Goal: Task Accomplishment & Management: Complete application form

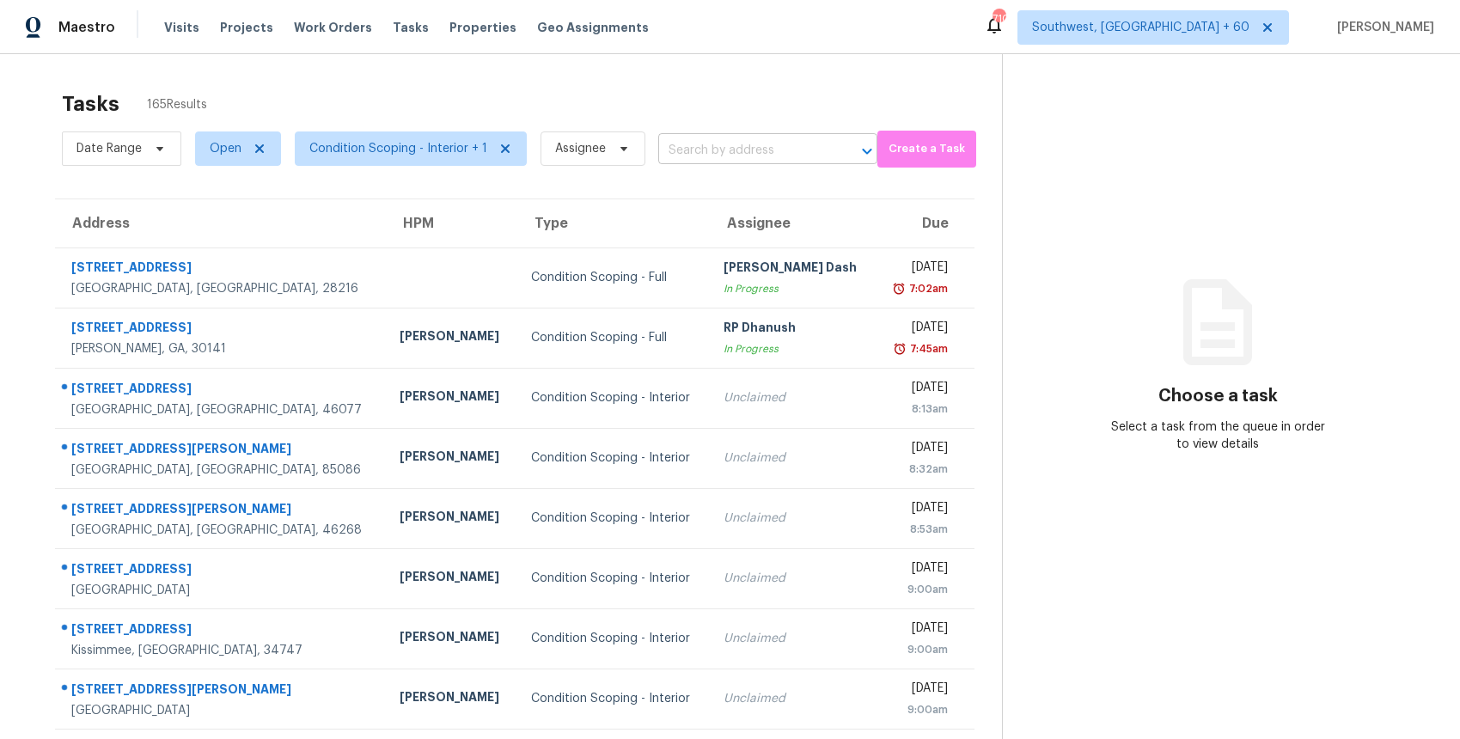
click at [777, 154] on input "text" at bounding box center [743, 150] width 171 height 27
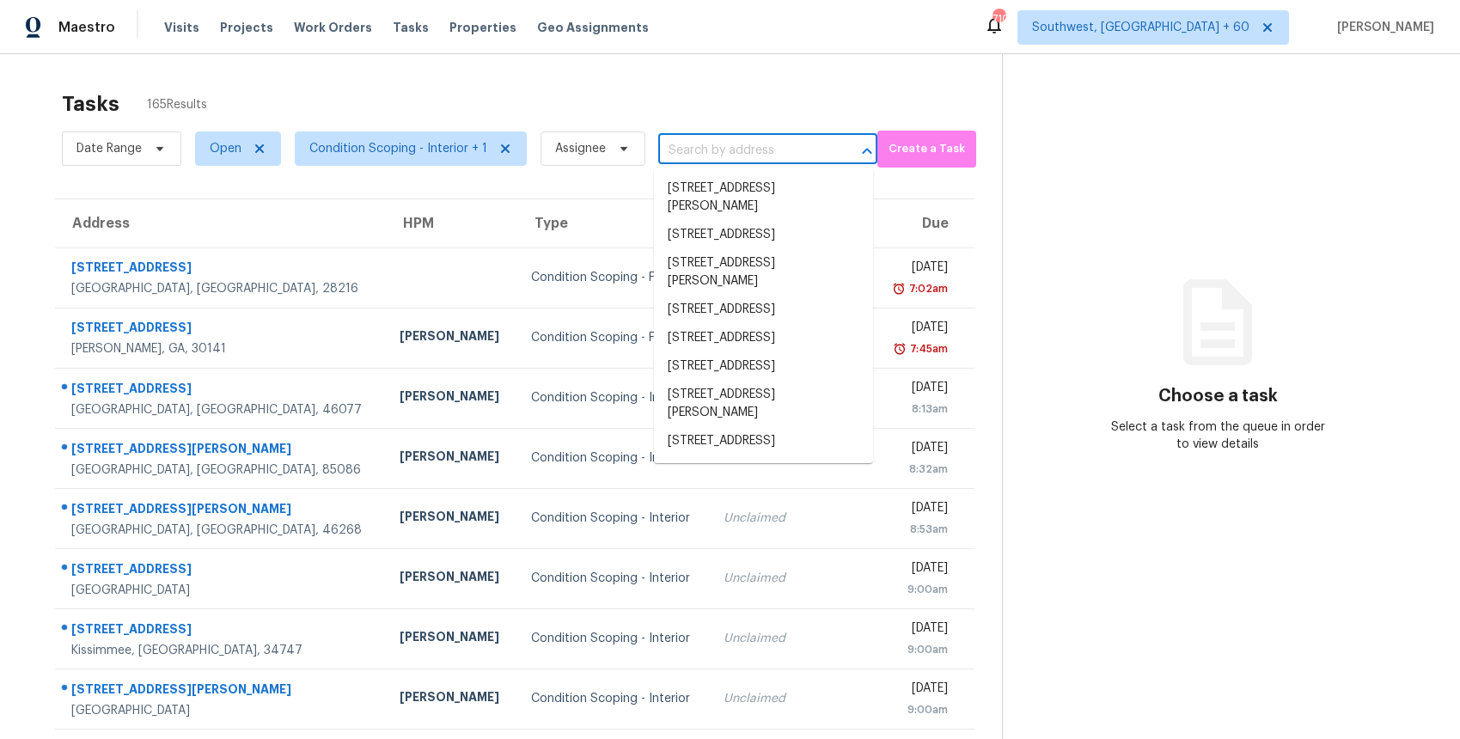
paste input "2961 N Daisy Dr, Florence, AZ 85132"
type input "2961 N Daisy Dr, Florence, AZ 85132"
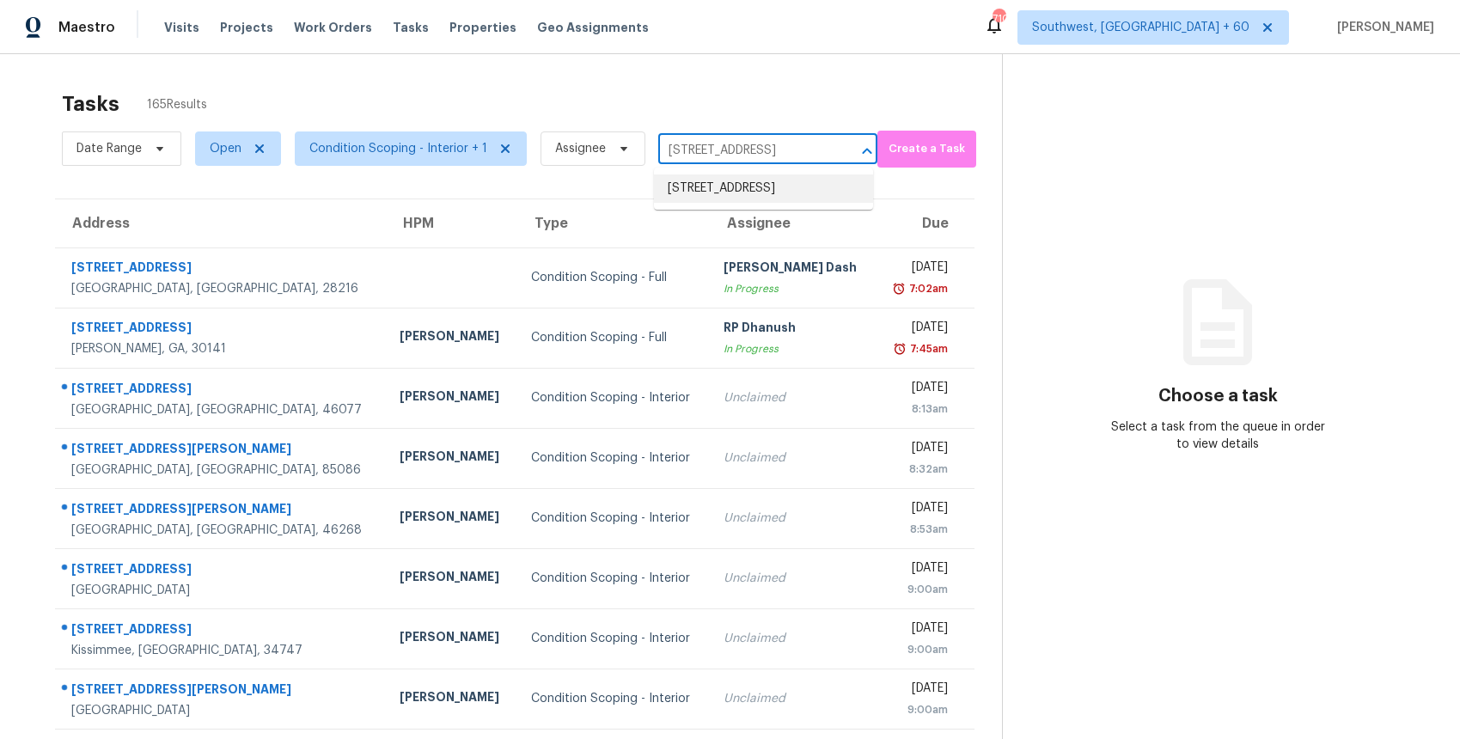
click at [765, 187] on li "2961 N Daisy Dr, Florence, AZ 85132" at bounding box center [763, 188] width 219 height 28
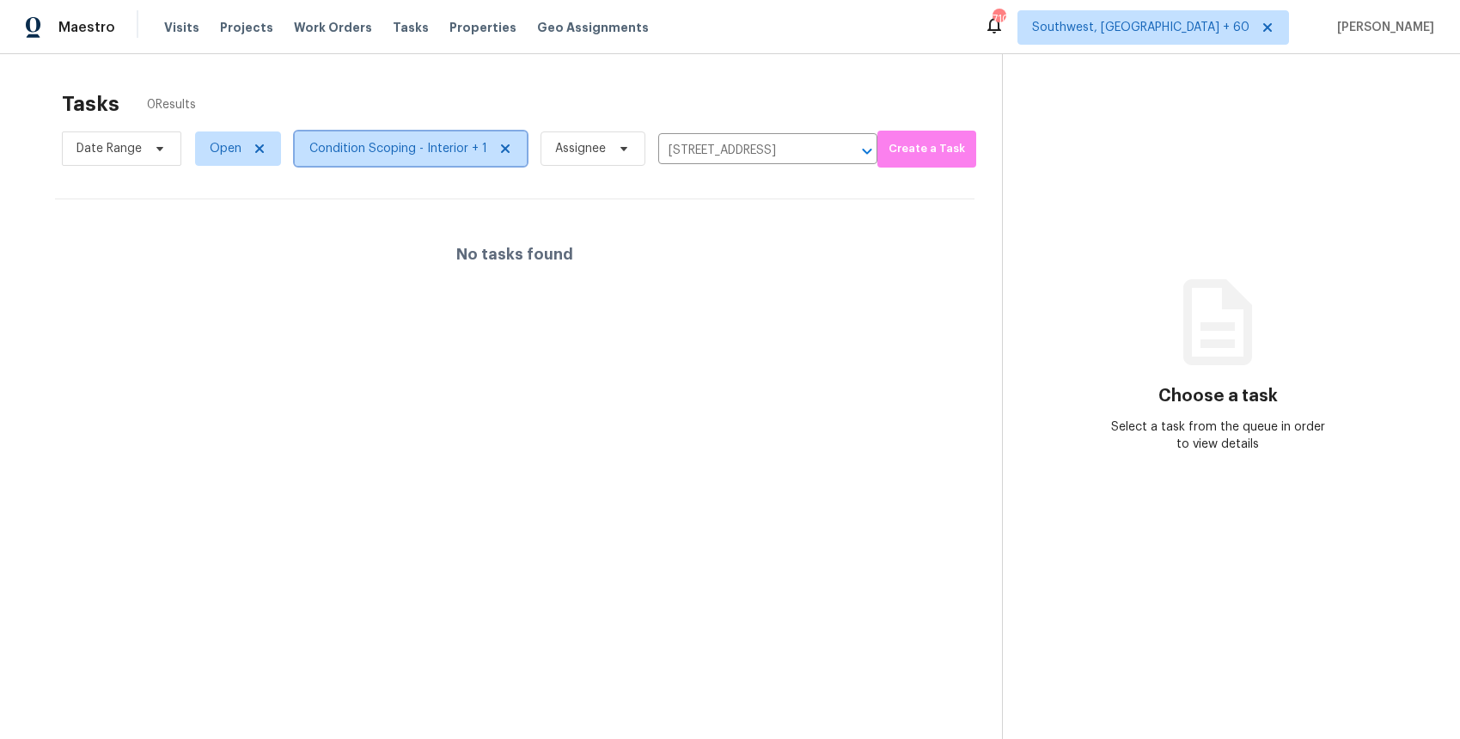
click at [361, 143] on span "Condition Scoping - Interior + 1" at bounding box center [398, 148] width 178 height 17
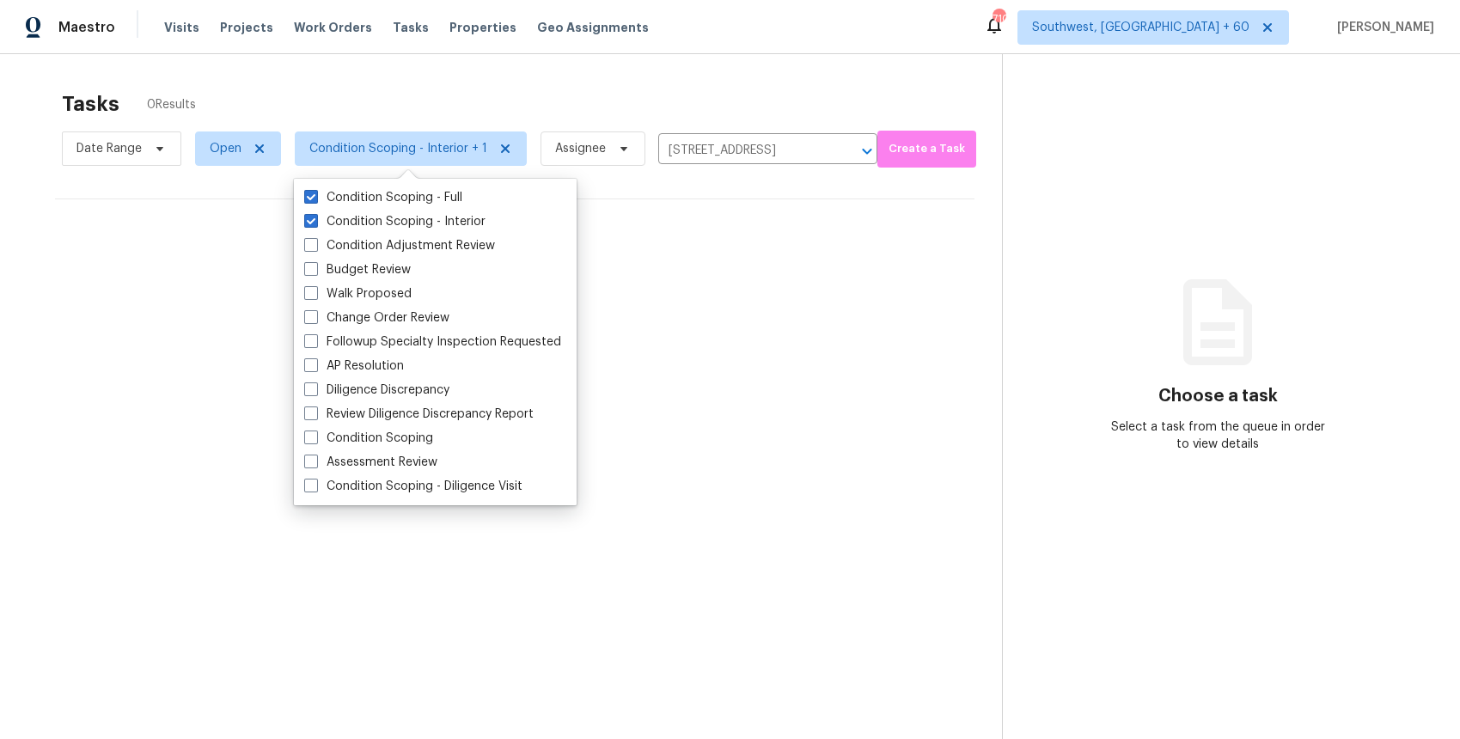
click at [655, 93] on div "Tasks 0 Results" at bounding box center [532, 104] width 940 height 45
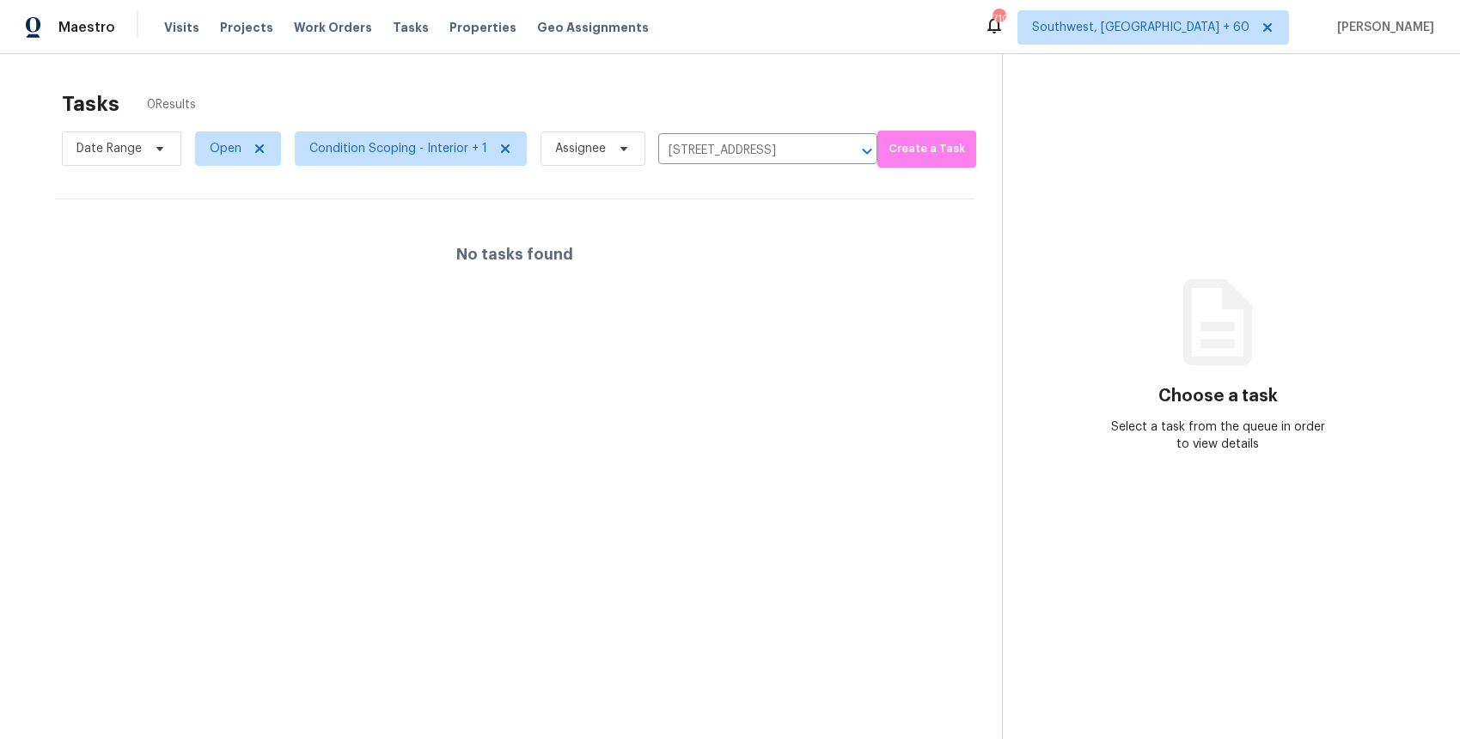
click at [437, 168] on span "Condition Scoping - Interior + 1" at bounding box center [404, 148] width 246 height 45
click at [445, 148] on span "Condition Scoping - Interior + 1" at bounding box center [398, 148] width 178 height 17
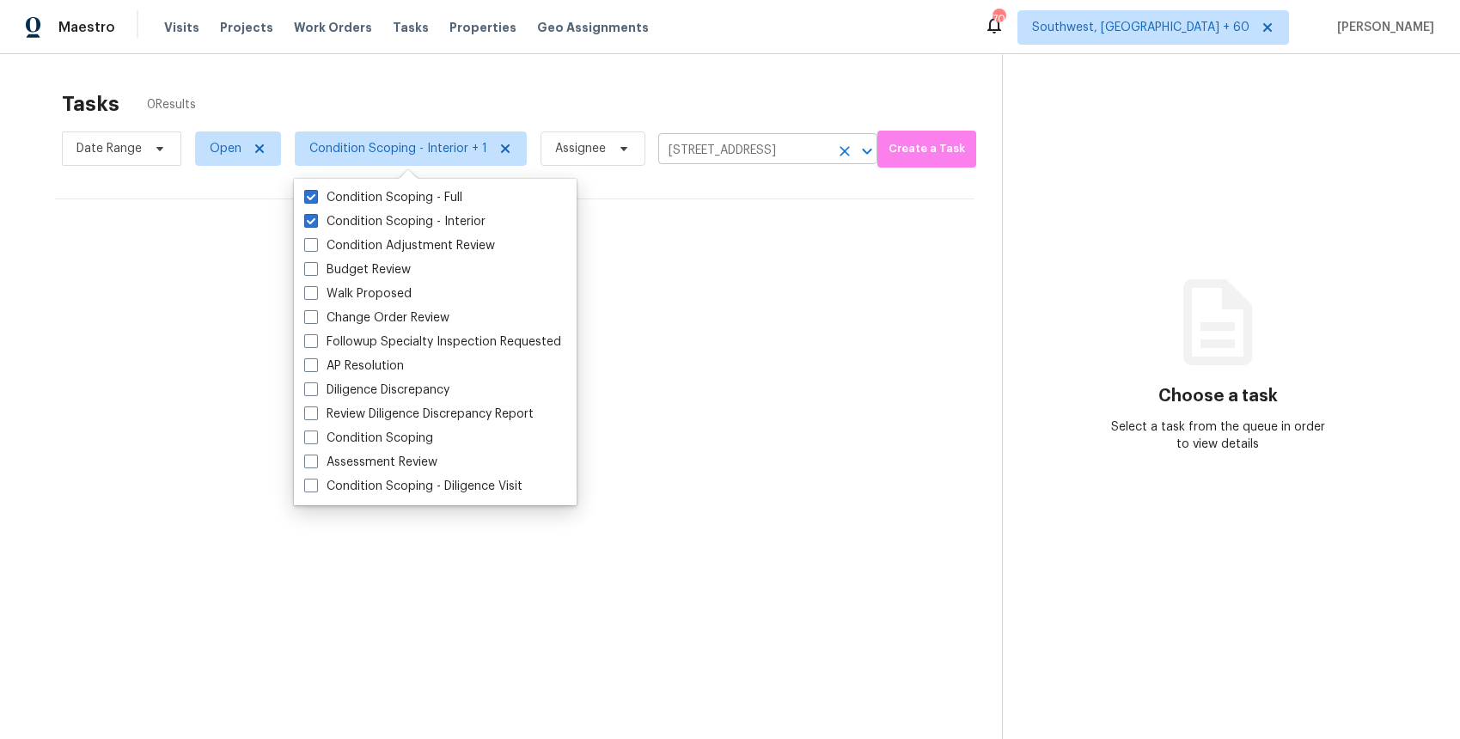
click at [745, 143] on input "2961 N Daisy Dr, Florence, AZ 85132" at bounding box center [743, 150] width 171 height 27
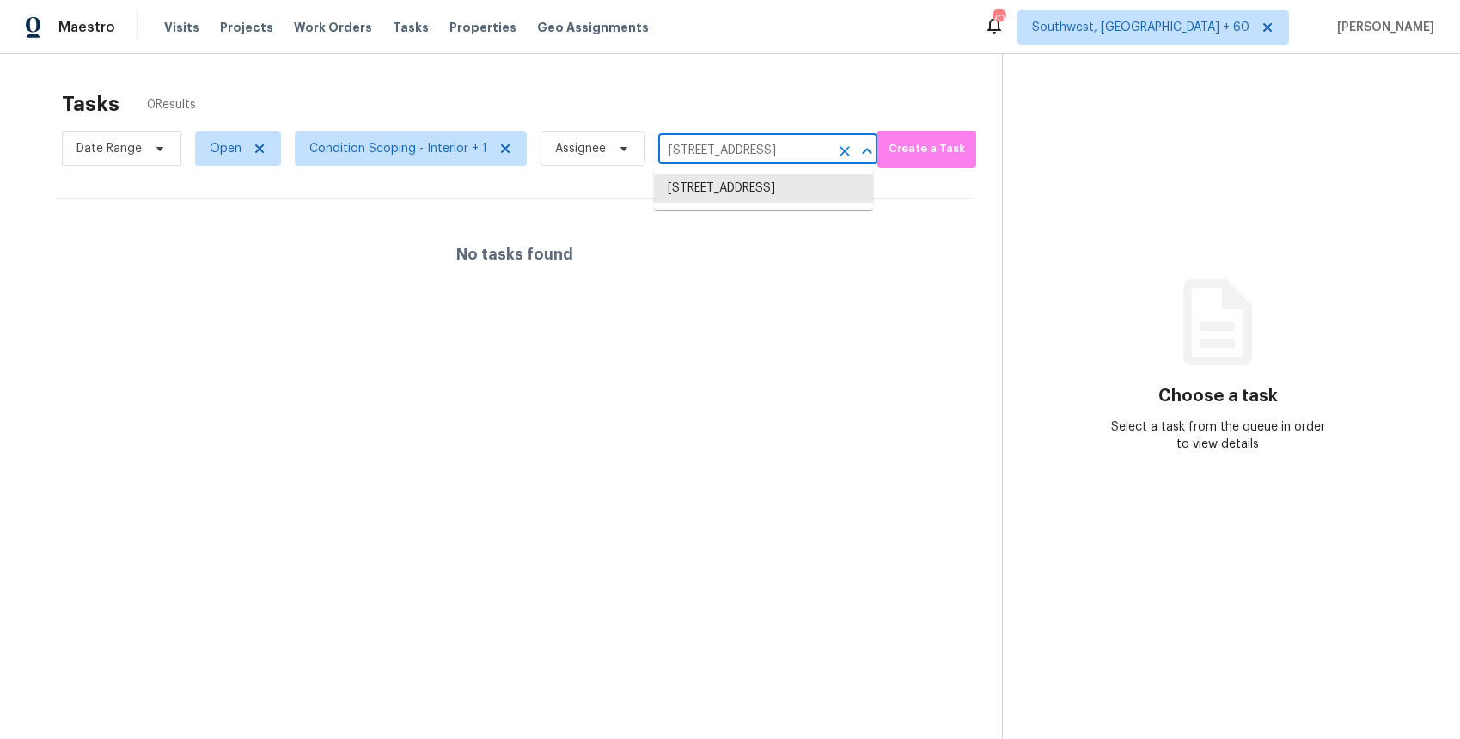
paste input "1724 Arapahoe Ridge Dr, Raleigh, NC 27604"
type input "1724 Arapahoe Ridge Dr, Raleigh, NC 27604"
click at [771, 184] on li "1724 Arapahoe Ridge Dr, Raleigh, NC 27604" at bounding box center [763, 188] width 219 height 28
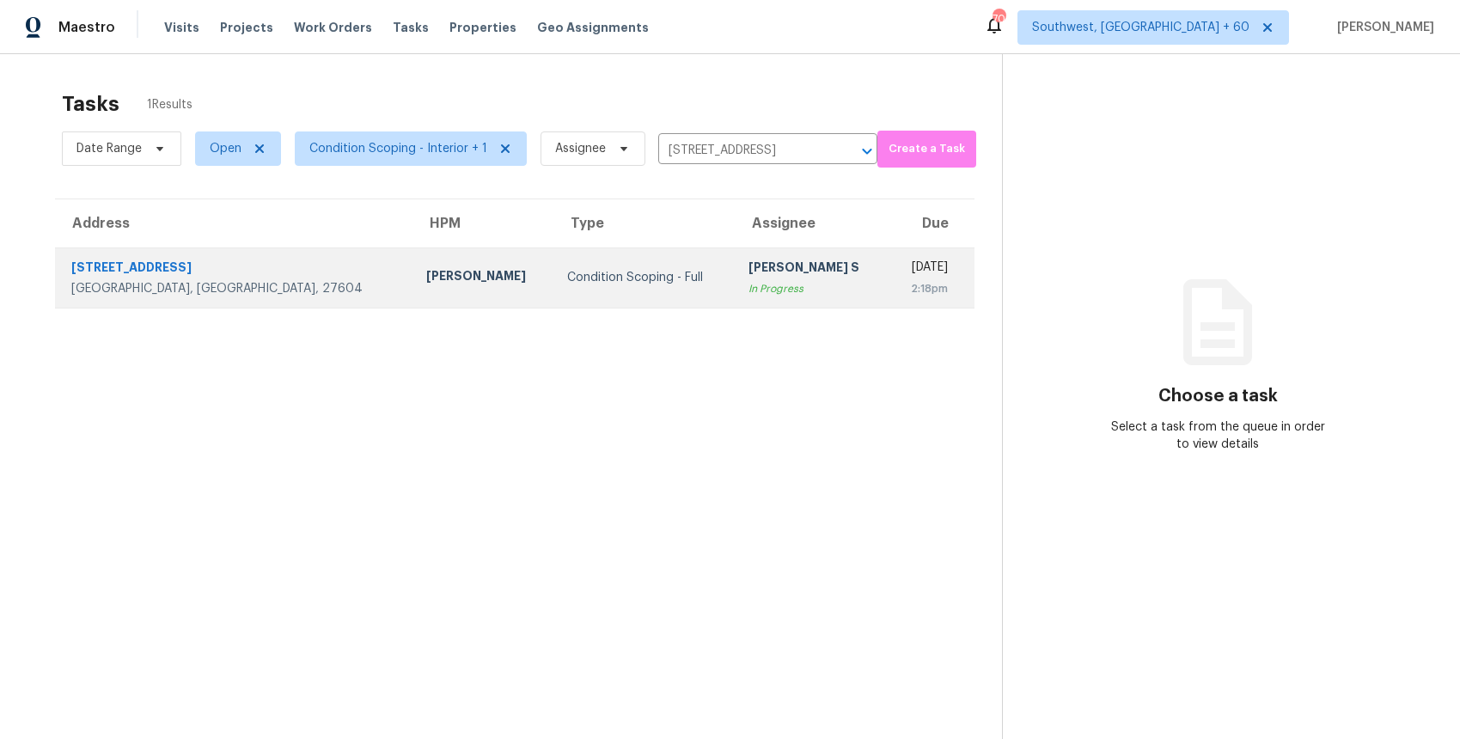
click at [741, 253] on td "Anbu Jebakumar S In Progress" at bounding box center [811, 277] width 154 height 60
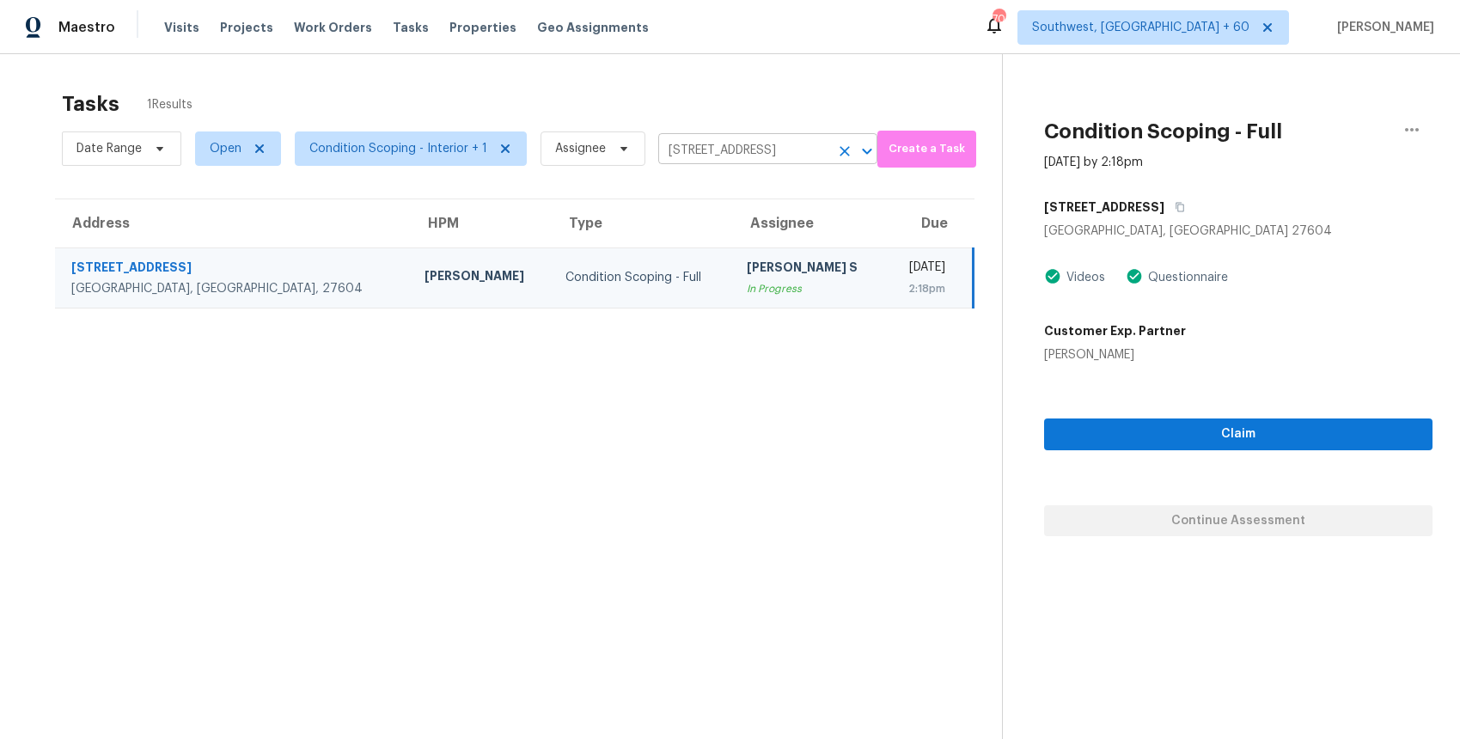
click at [722, 140] on input "1724 Arapahoe Ridge Dr, Raleigh, NC 27604" at bounding box center [743, 150] width 171 height 27
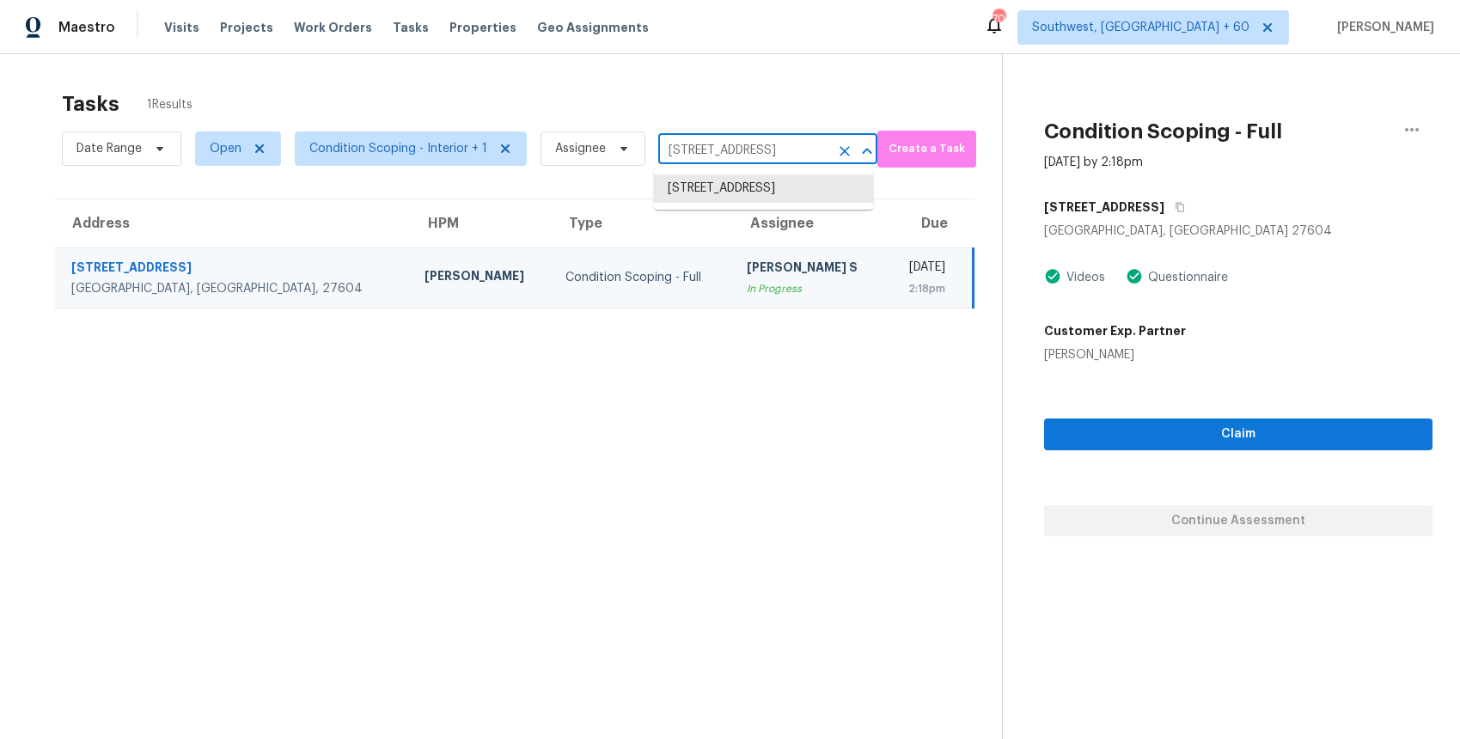
paste input "2651 Arrow Wood Dr NE, Marietta, GA 30068"
type input "2651 Arrow Wood Dr NE, Marietta, GA 30068"
click at [772, 181] on li "2651 Arrow Wood Dr NE, Marietta, GA 30068" at bounding box center [763, 197] width 219 height 46
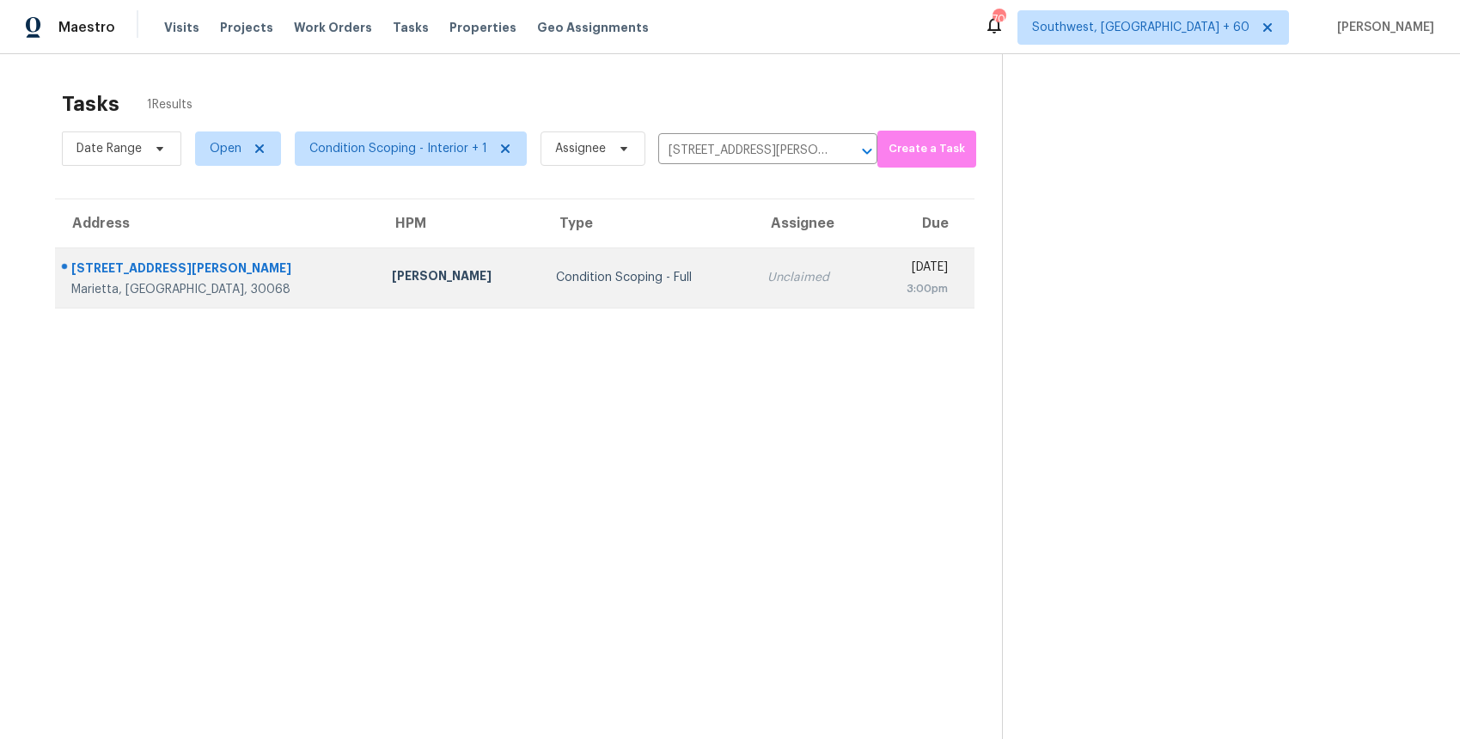
click at [882, 259] on div "Tue, Oct 7th 2025" at bounding box center [914, 269] width 65 height 21
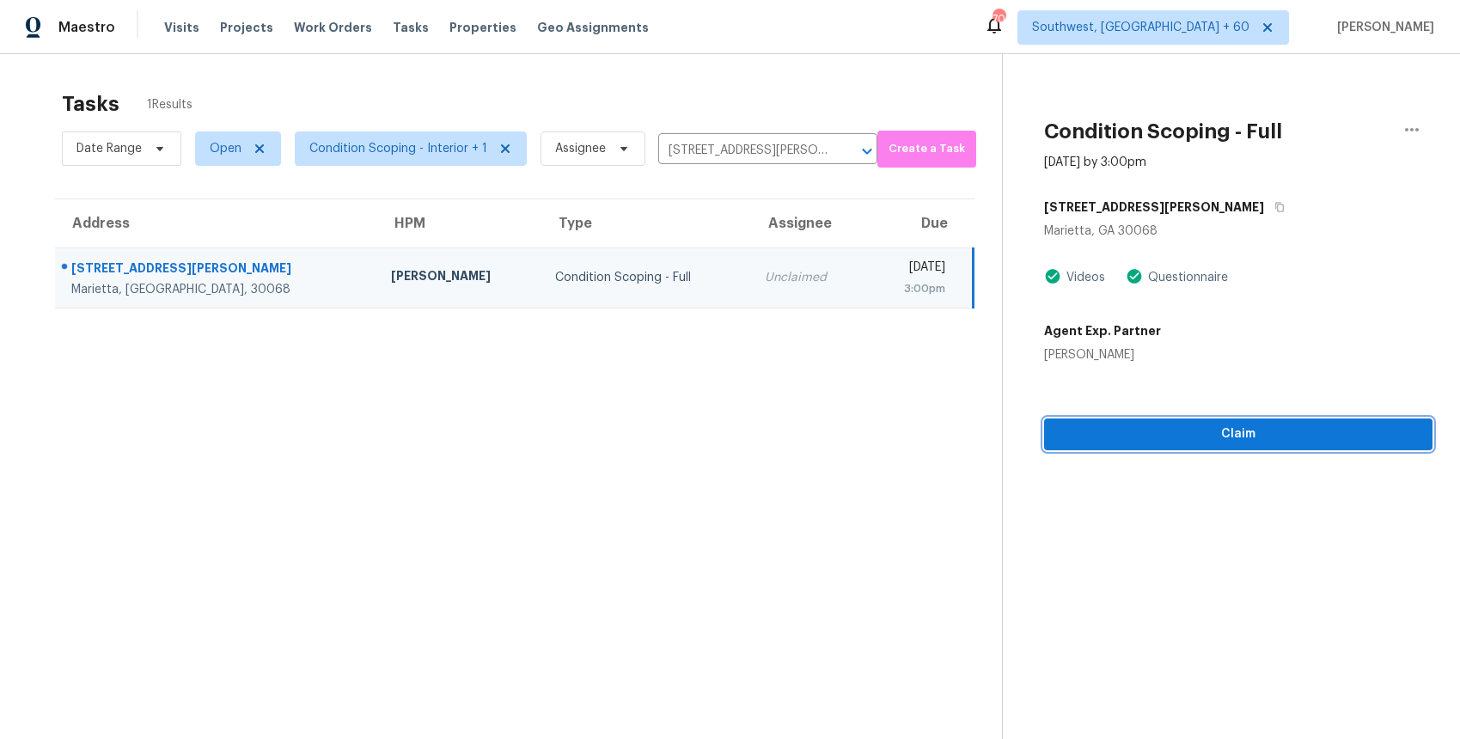
click at [1106, 441] on span "Claim" at bounding box center [1238, 434] width 361 height 21
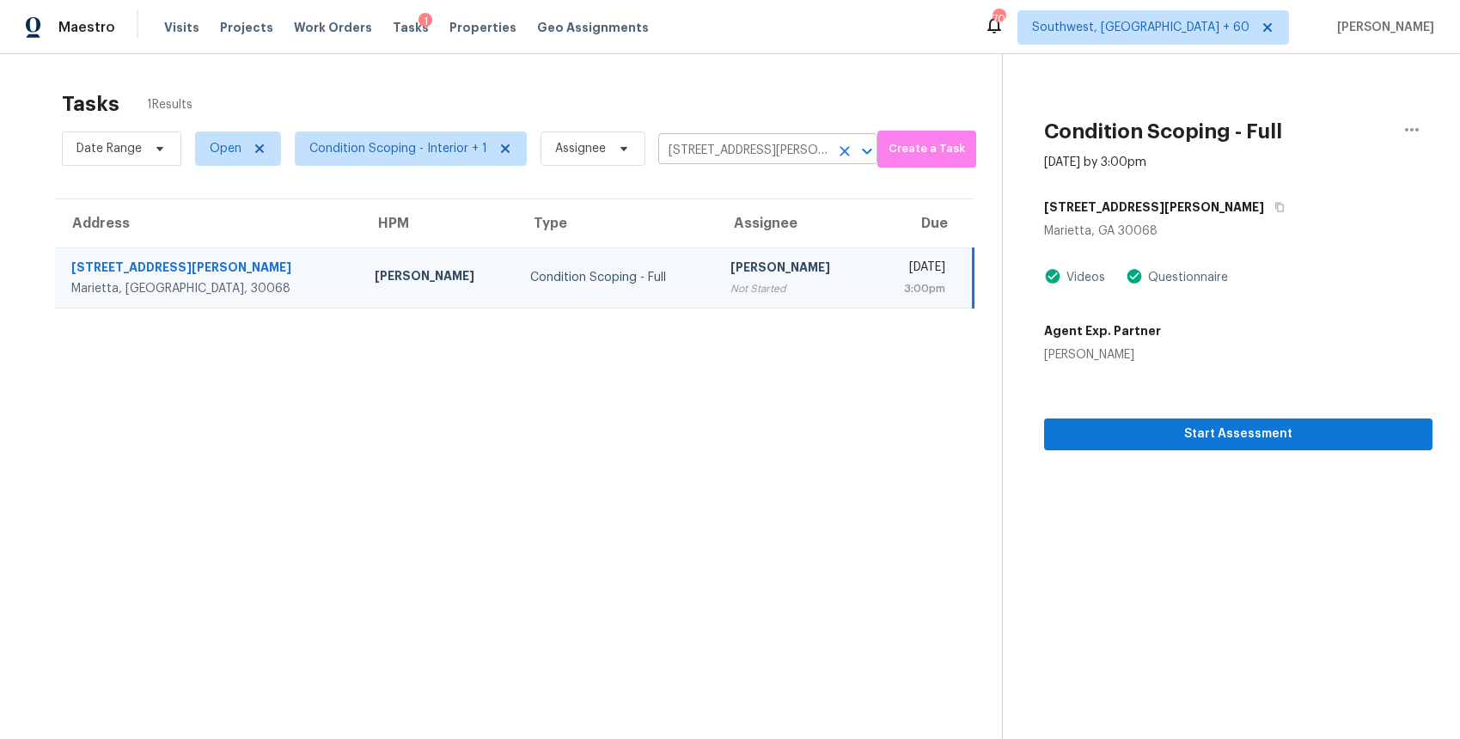
click at [742, 163] on body "Maestro Visits Projects Work Orders Tasks 1 Properties Geo Assignments 705 Sout…" at bounding box center [730, 369] width 1460 height 739
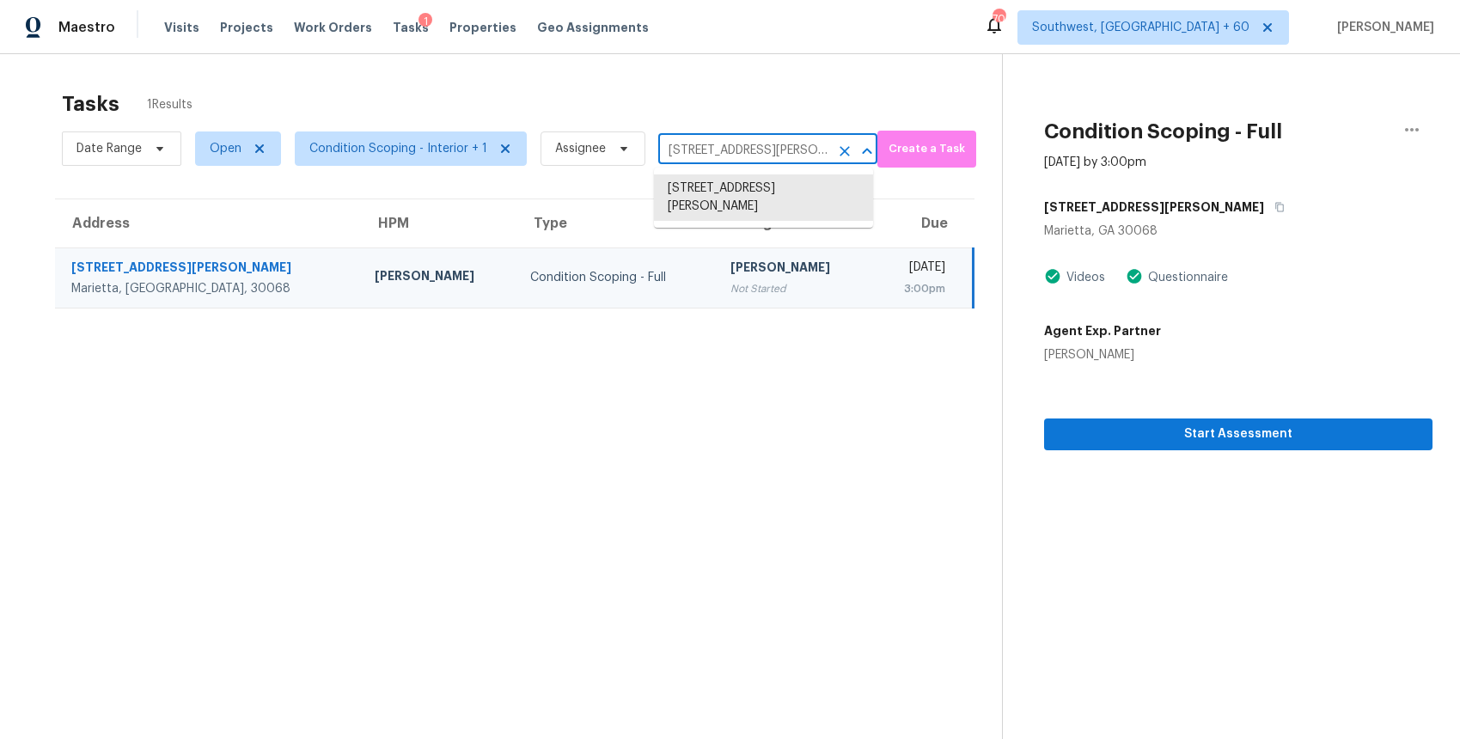
click at [741, 143] on input "2651 Arrow Wood Dr NE, Marietta, GA 30068" at bounding box center [743, 150] width 171 height 27
paste input "3701 Guinevere Trce, Douglasville, GA 30135"
type input "3701 Guinevere Trce, Douglasville, GA 30135"
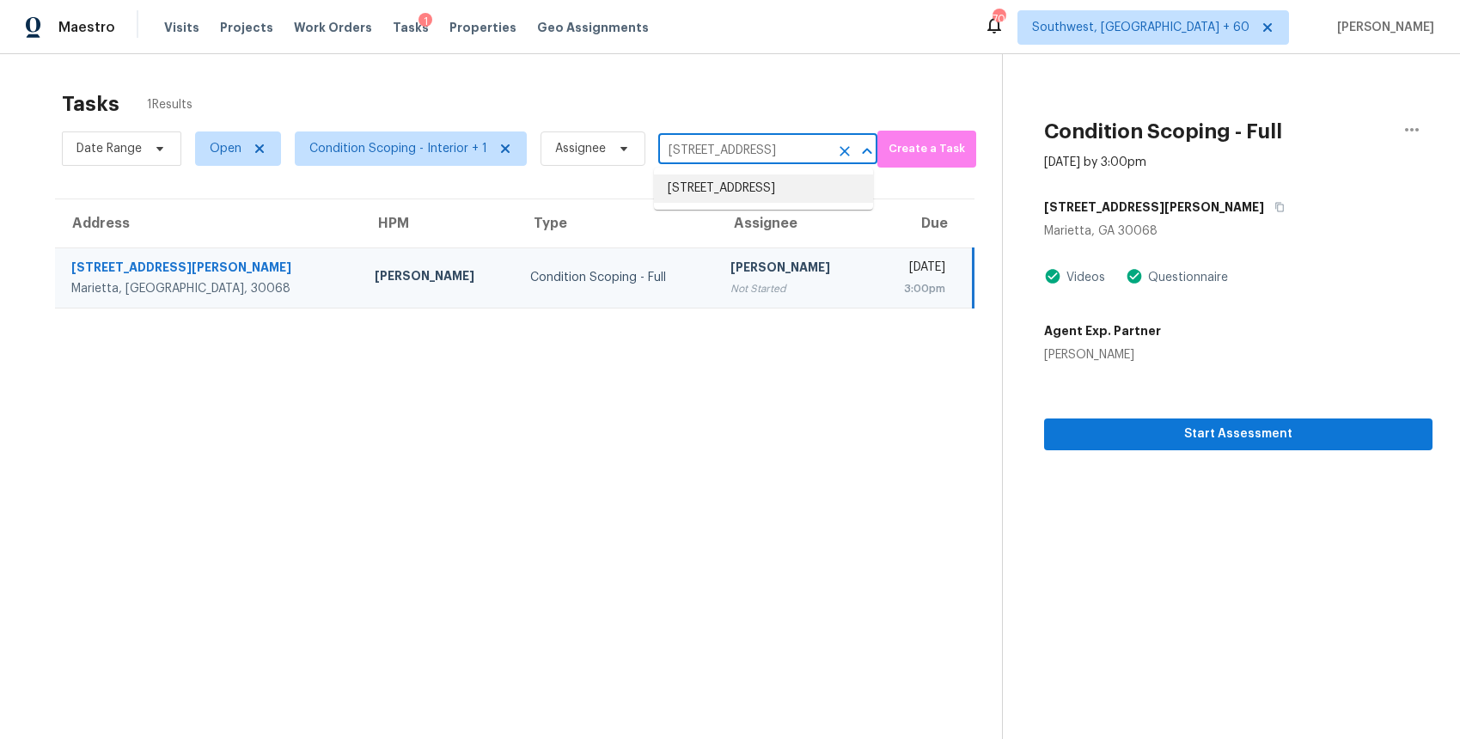
click at [789, 183] on li "3701 Guinevere Trce, Douglasville, GA 30135" at bounding box center [763, 188] width 219 height 28
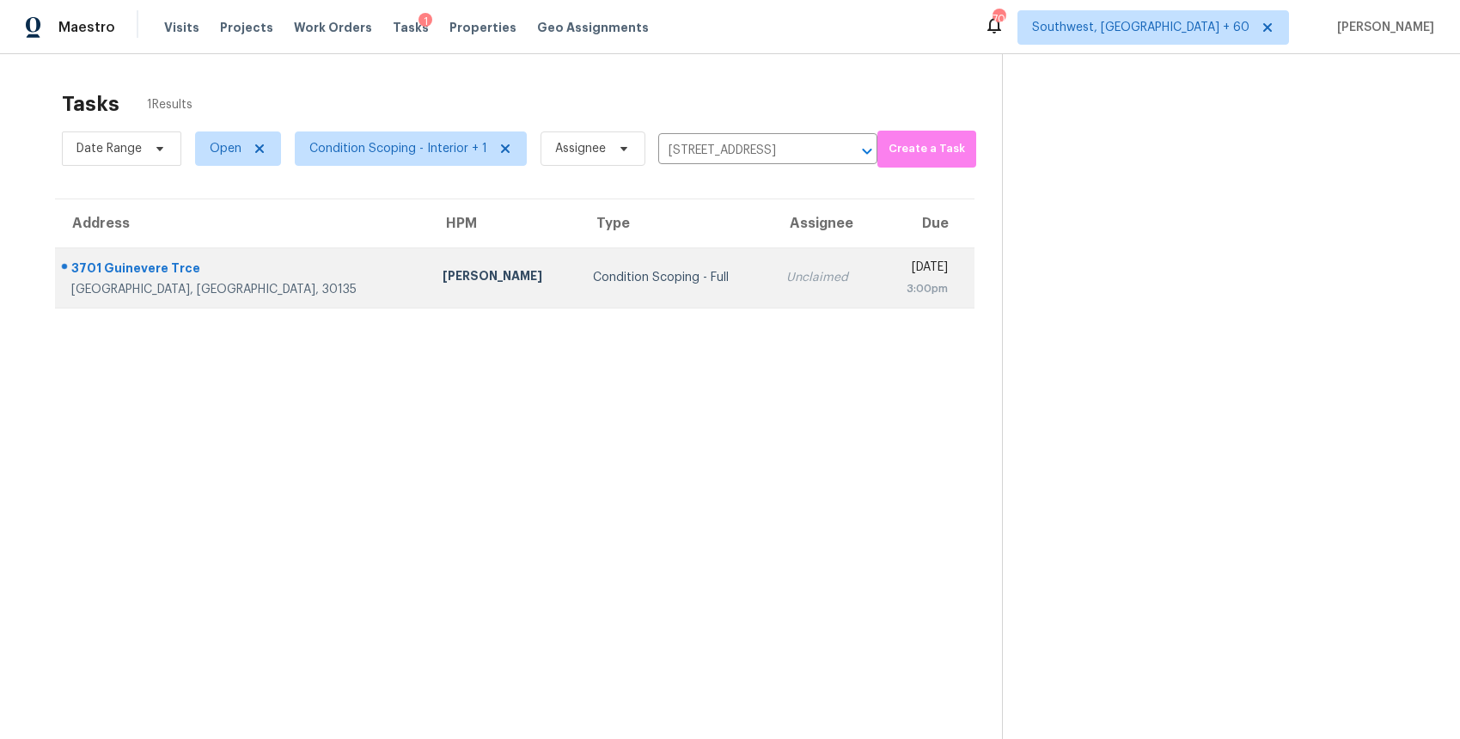
click at [772, 262] on td "Unclaimed" at bounding box center [825, 277] width 106 height 60
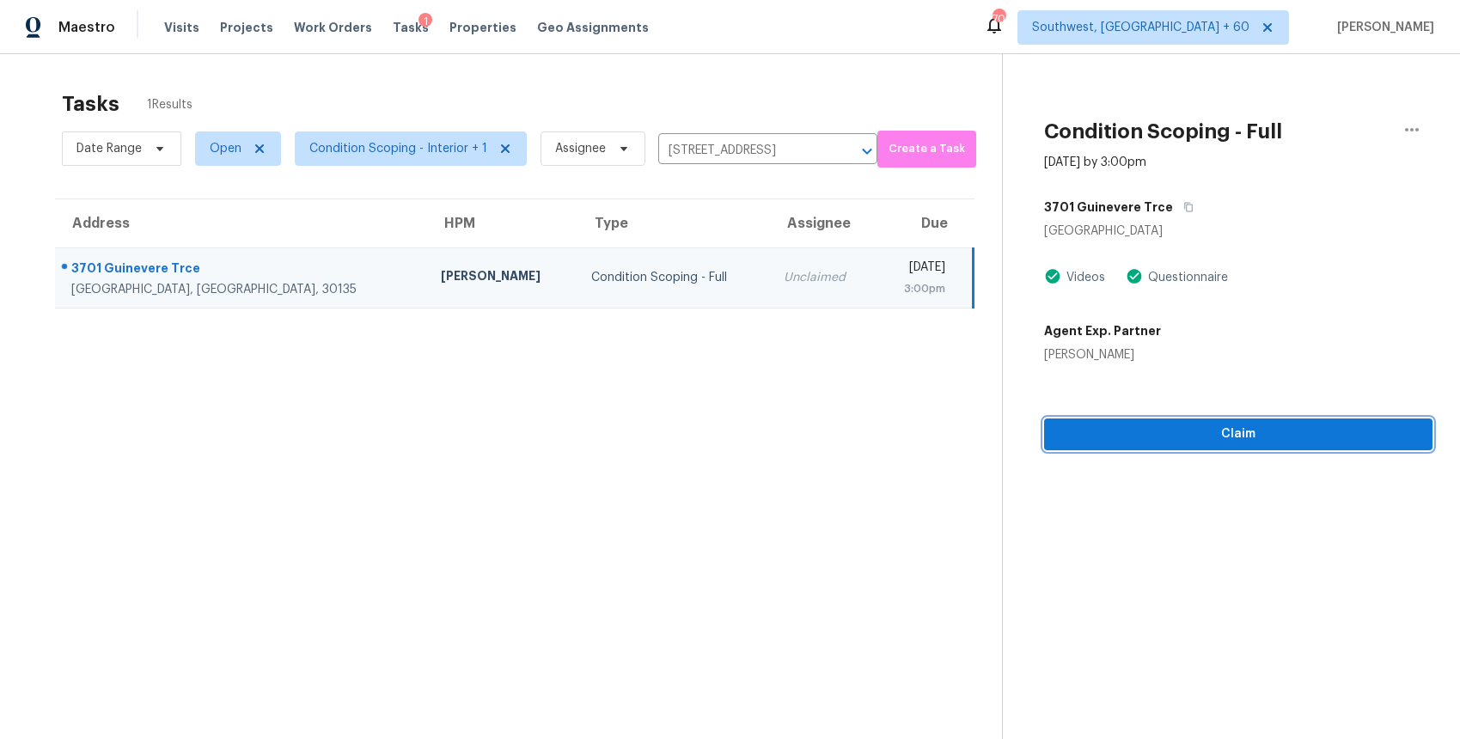
click at [1271, 447] on button "Claim" at bounding box center [1238, 434] width 388 height 32
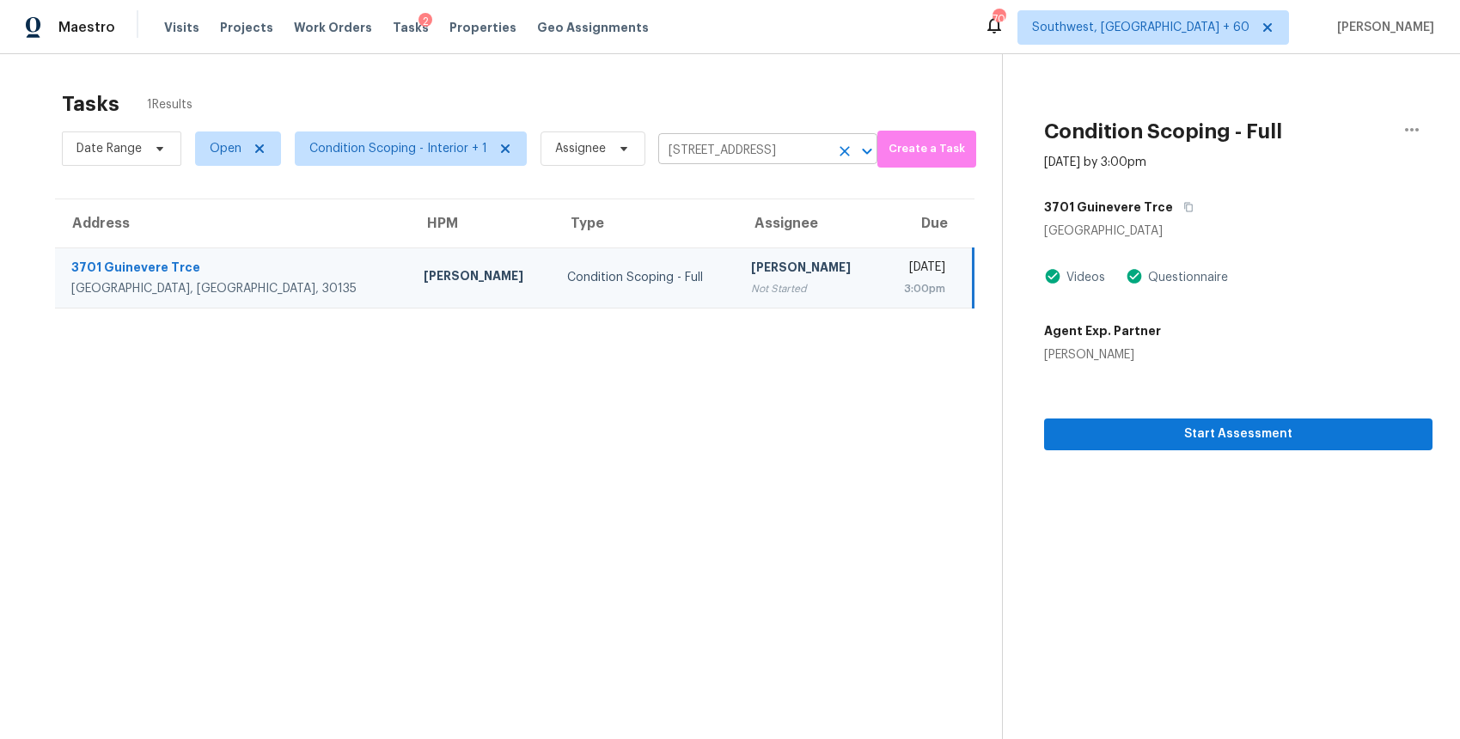
click at [767, 159] on input "3701 Guinevere Trce, Douglasville, GA 30135" at bounding box center [743, 150] width 171 height 27
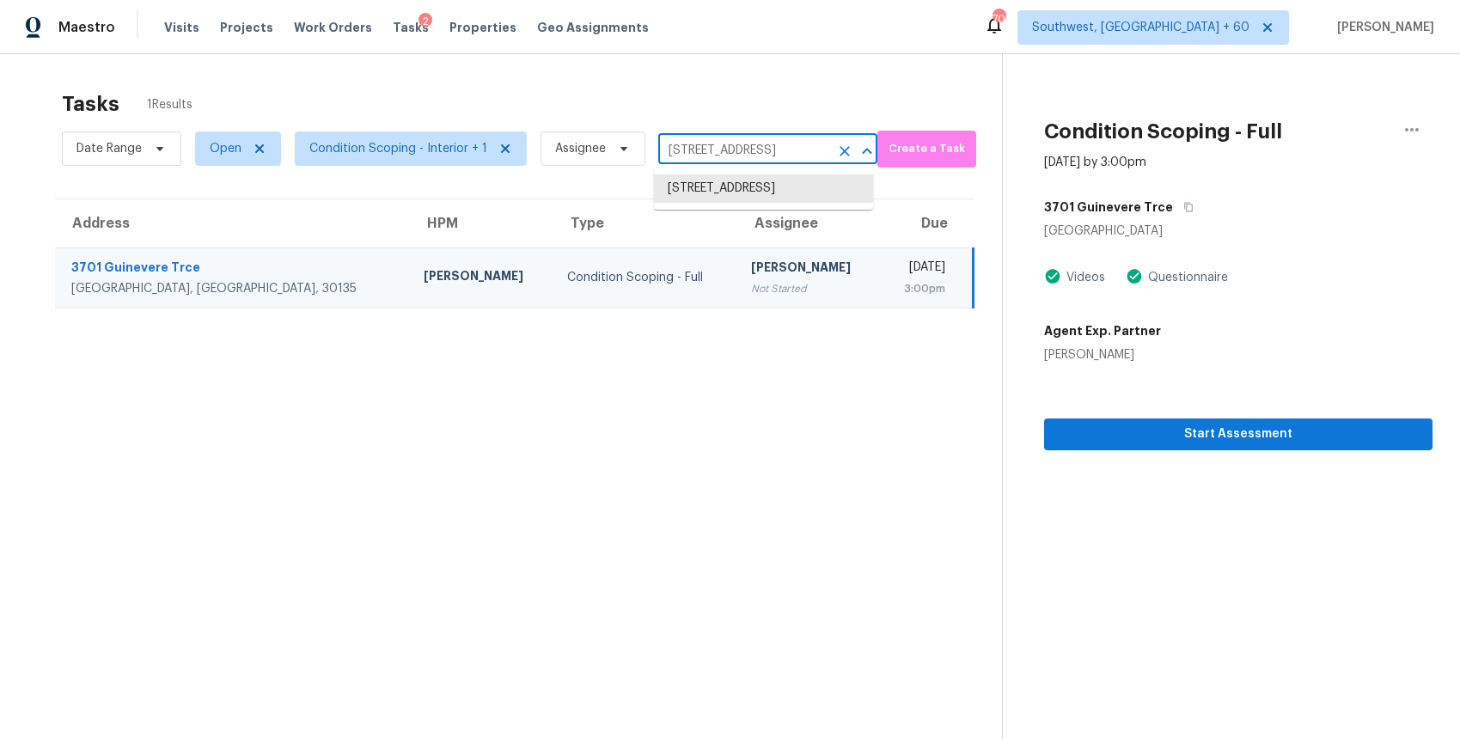
paste input "5316 McCarter Sta, Stone Mountain, GA 30088"
type input "5316 McCarter Sta, Stone Mountain, GA 30088"
click at [772, 187] on li "5316 McCarter Sta, Stone Mountain, GA 30088" at bounding box center [763, 197] width 219 height 46
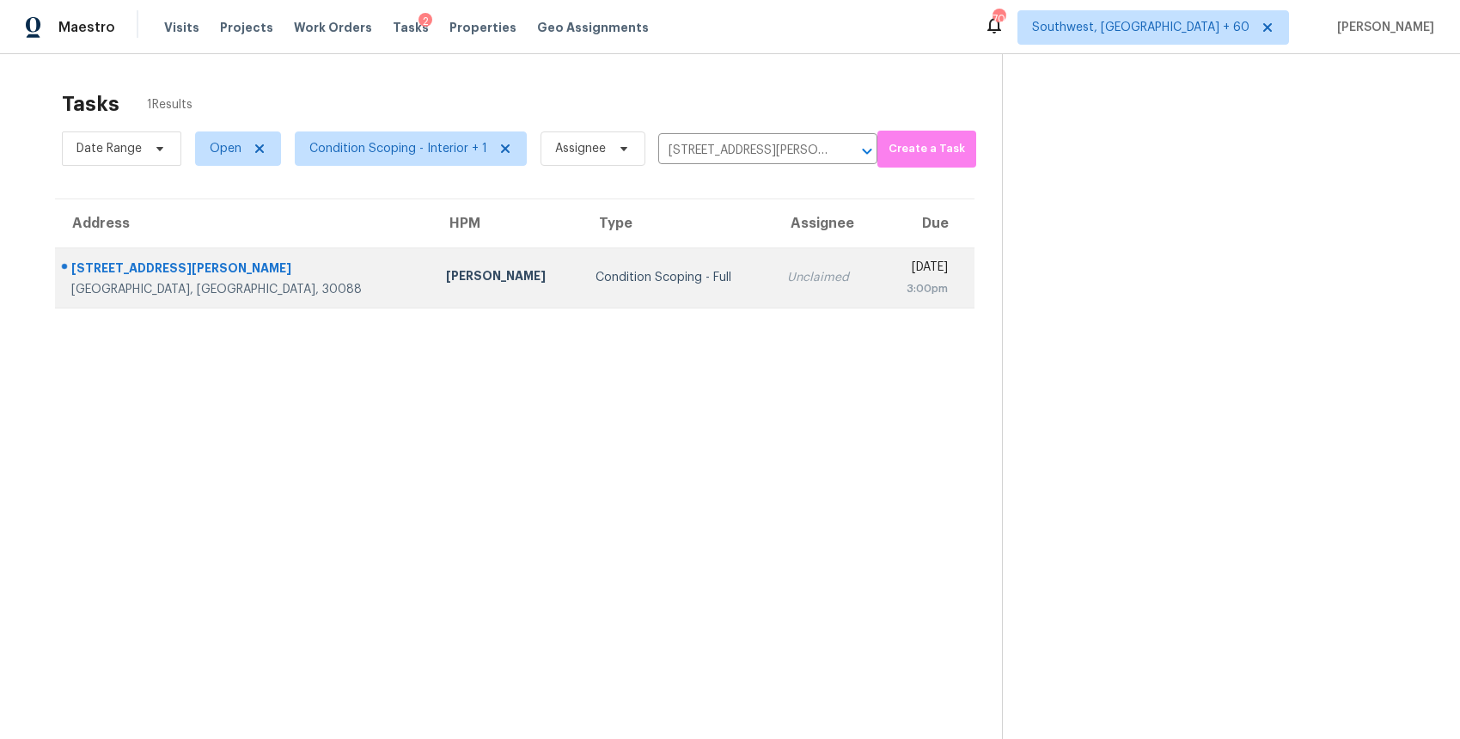
click at [773, 304] on td "Unclaimed" at bounding box center [825, 277] width 105 height 60
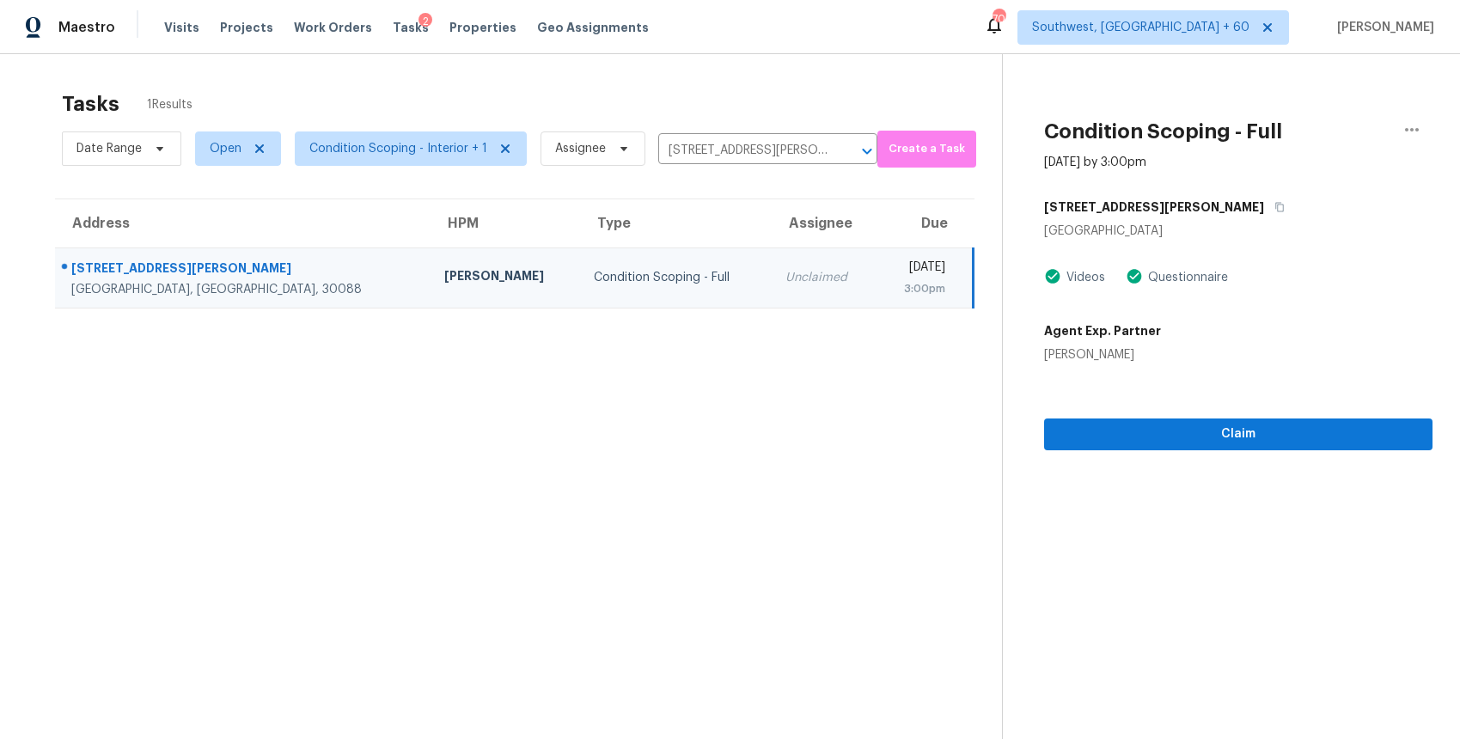
click at [771, 303] on td "Unclaimed" at bounding box center [823, 277] width 105 height 60
click at [1238, 424] on span "Claim" at bounding box center [1238, 434] width 361 height 21
click at [759, 148] on input "5316 McCarter Sta, Stone Mountain, GA 30088" at bounding box center [743, 150] width 171 height 27
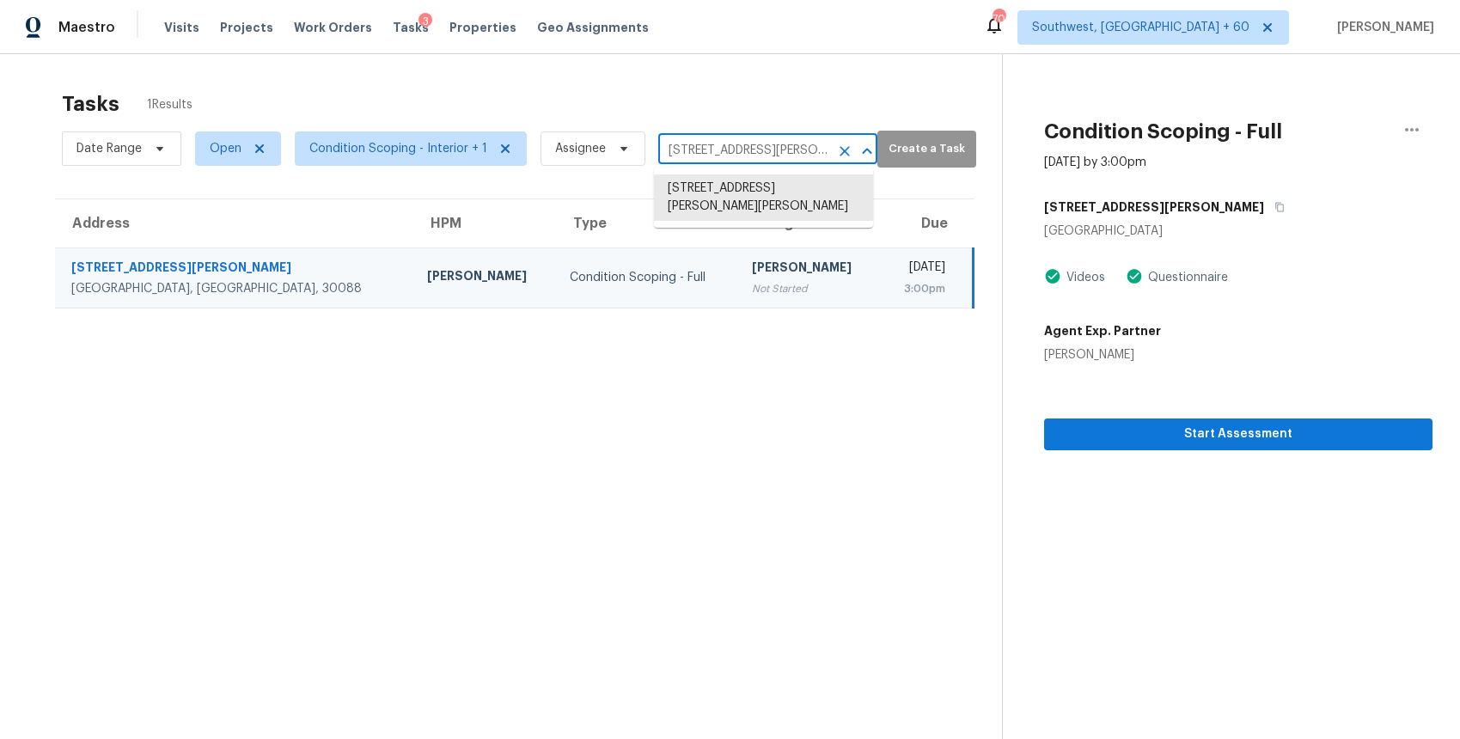
paste input "198 Hickory Pointe Dr, Acworth, GA 30101"
type input "198 Hickory Pointe Dr, Acworth, GA 30101"
click at [756, 219] on li "198 Hickory Pointe Dr, Acworth, GA 30101" at bounding box center [763, 197] width 219 height 46
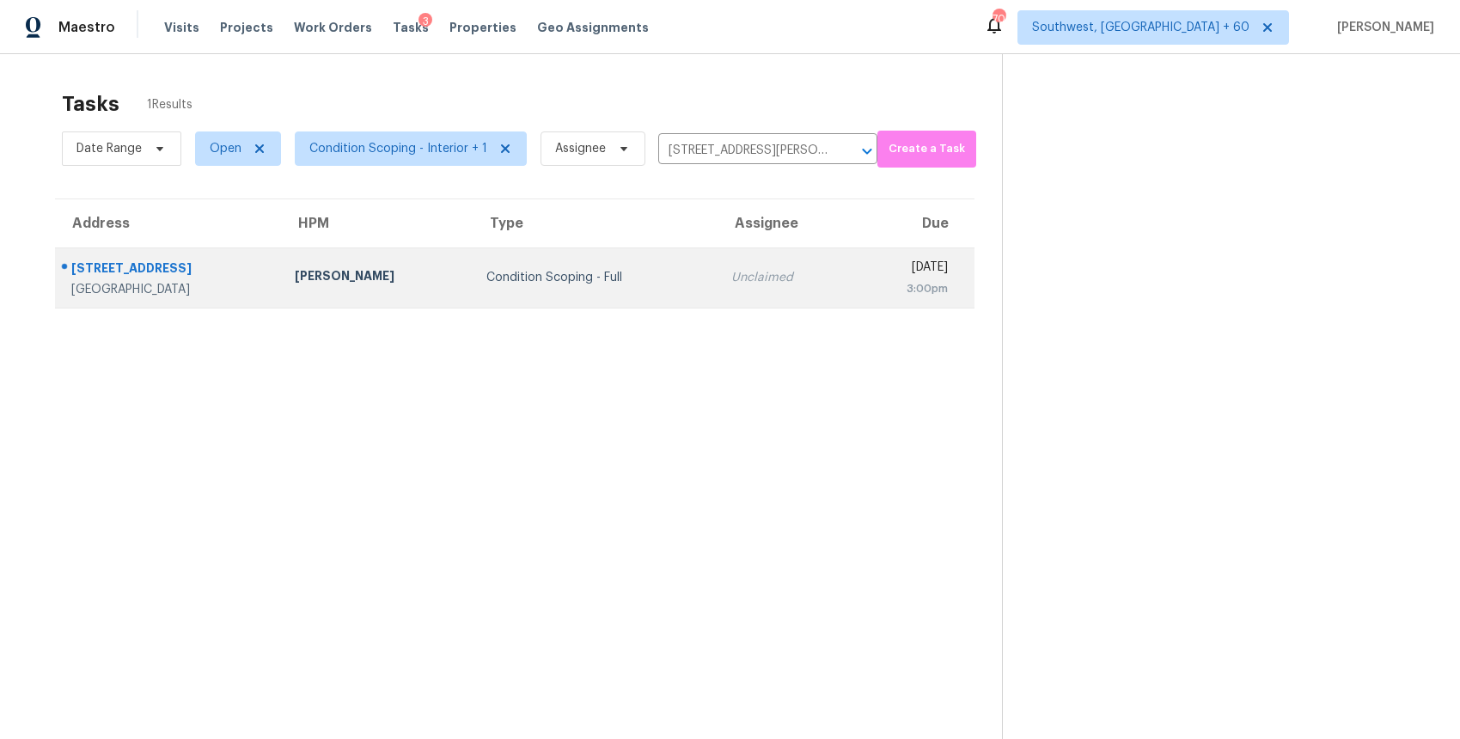
click at [633, 303] on td "Condition Scoping - Full" at bounding box center [595, 277] width 246 height 60
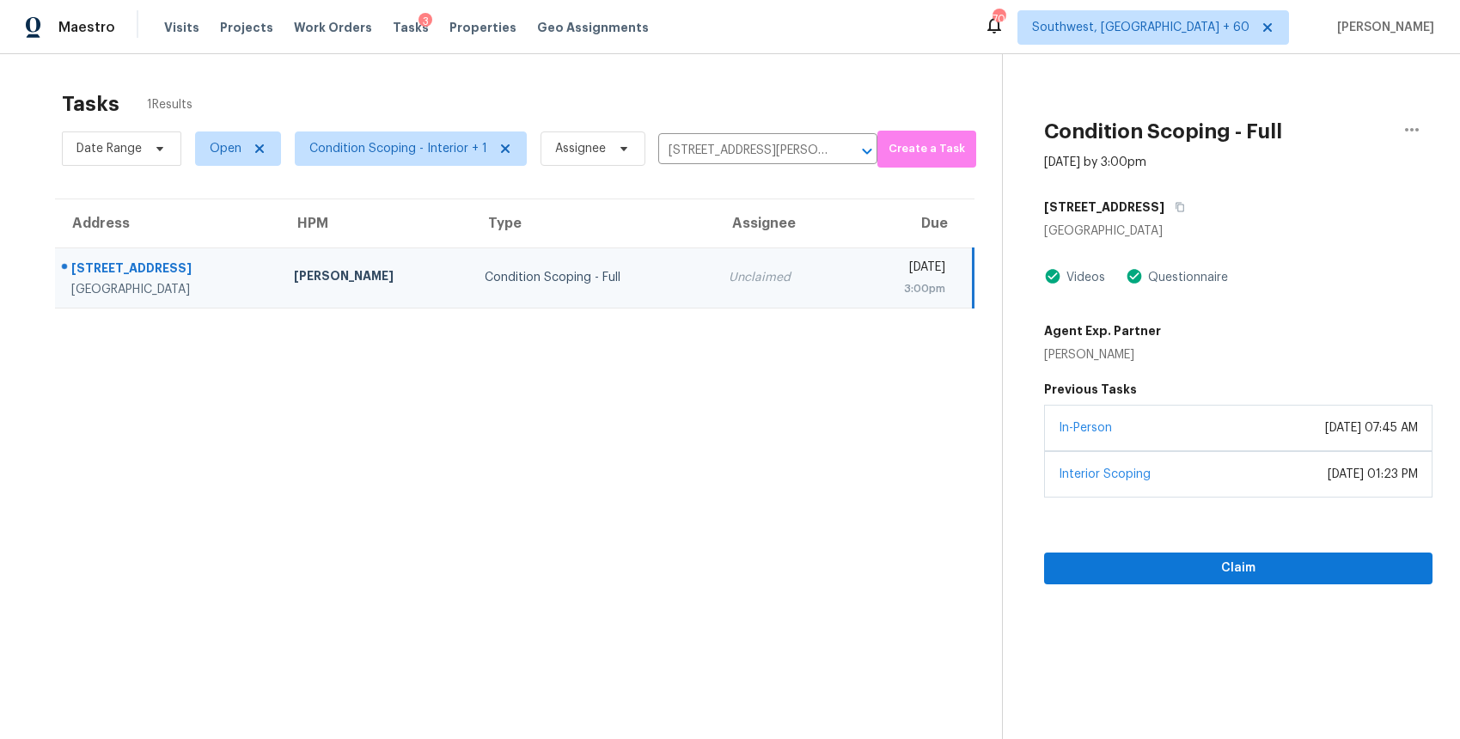
drag, startPoint x: 1280, startPoint y: 428, endPoint x: 1270, endPoint y: 469, distance: 42.5
click at [1270, 448] on div "In-Person October 31, 2023 at 07:45 AM" at bounding box center [1238, 428] width 388 height 46
click at [1303, 572] on span "Claim" at bounding box center [1238, 568] width 361 height 21
click at [712, 153] on input "198 Hickory Pointe Dr, Acworth, GA 30101" at bounding box center [743, 150] width 171 height 27
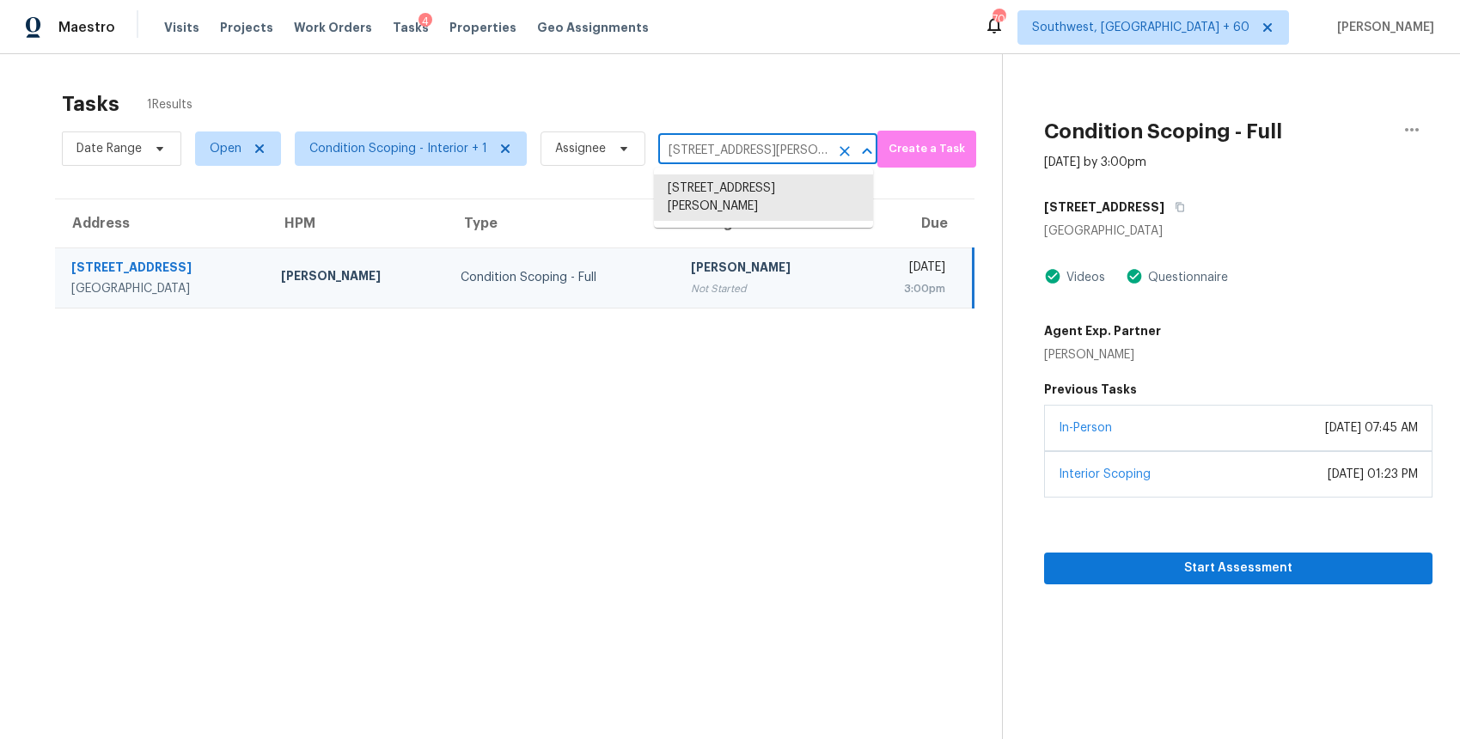
paste input "4030 Bur Oak Path, San Antonio, TX 78223"
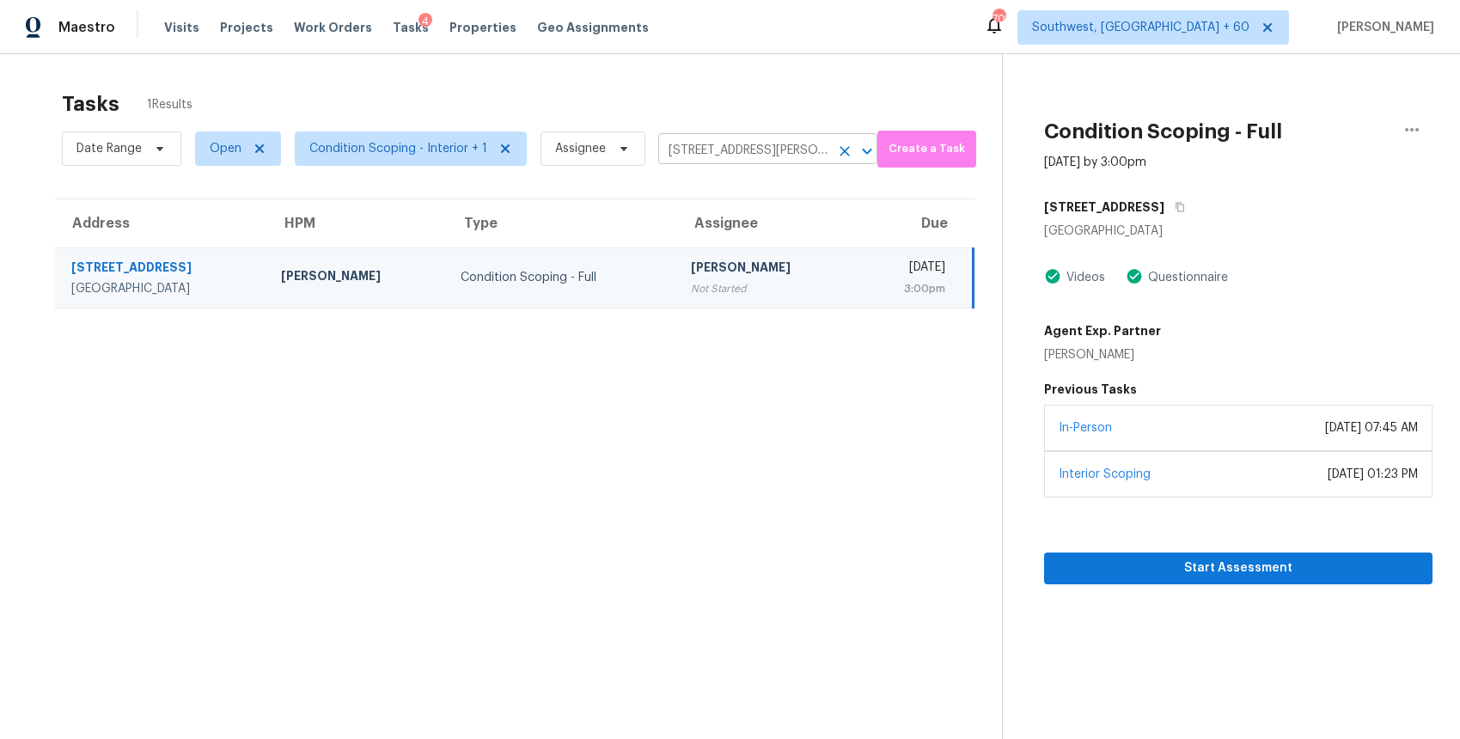
click at [777, 161] on input "198 Hickory Pointe Dr, Acworth, GA 30101" at bounding box center [743, 150] width 171 height 27
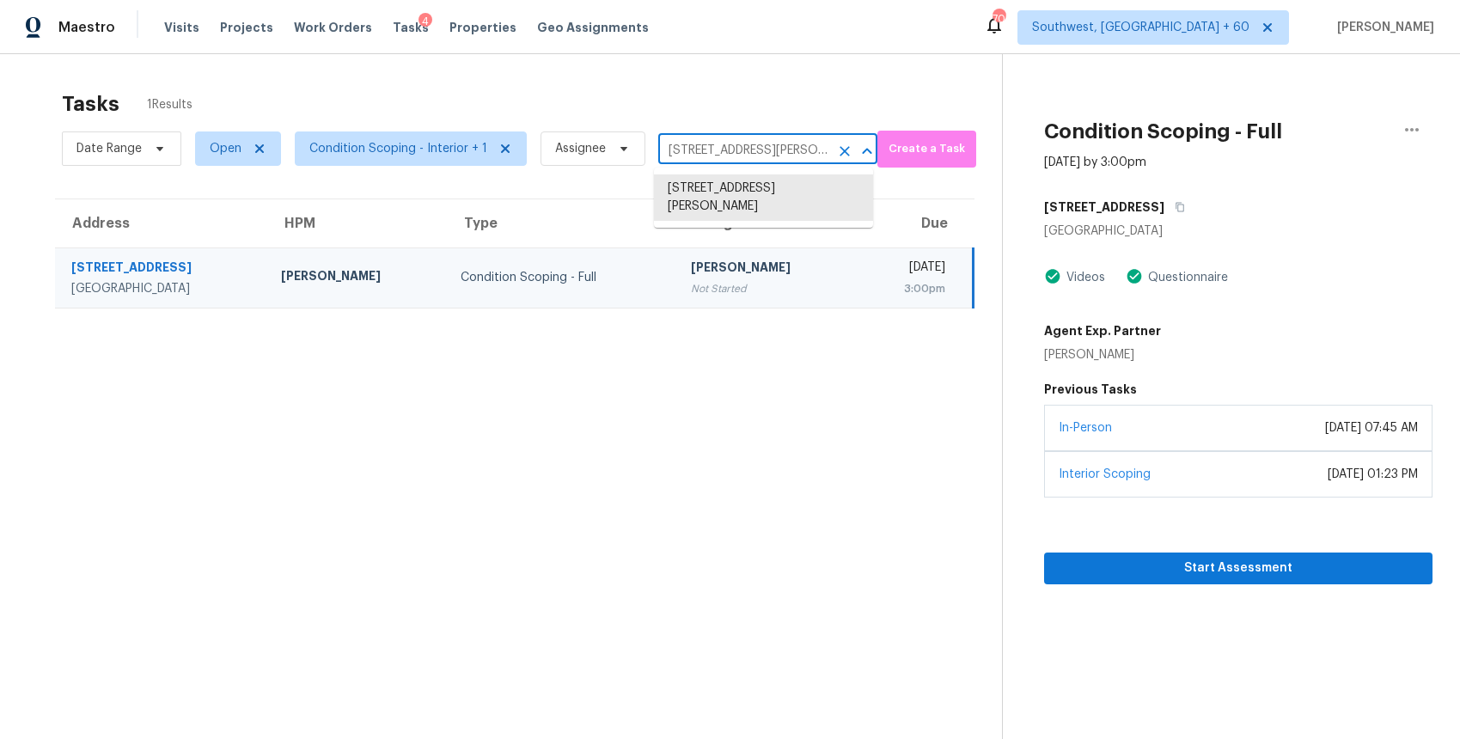
click at [777, 161] on input "198 Hickory Pointe Dr, Acworth, GA 30101" at bounding box center [743, 150] width 171 height 27
paste input "4030 Bur Oak Path, San Antonio, TX 78223"
click at [728, 158] on input "198 Hickory Pointe Dr, Acworth, GA 30101" at bounding box center [743, 150] width 171 height 27
paste input "4030 Bur Oak Path, San Antonio, TX 78223"
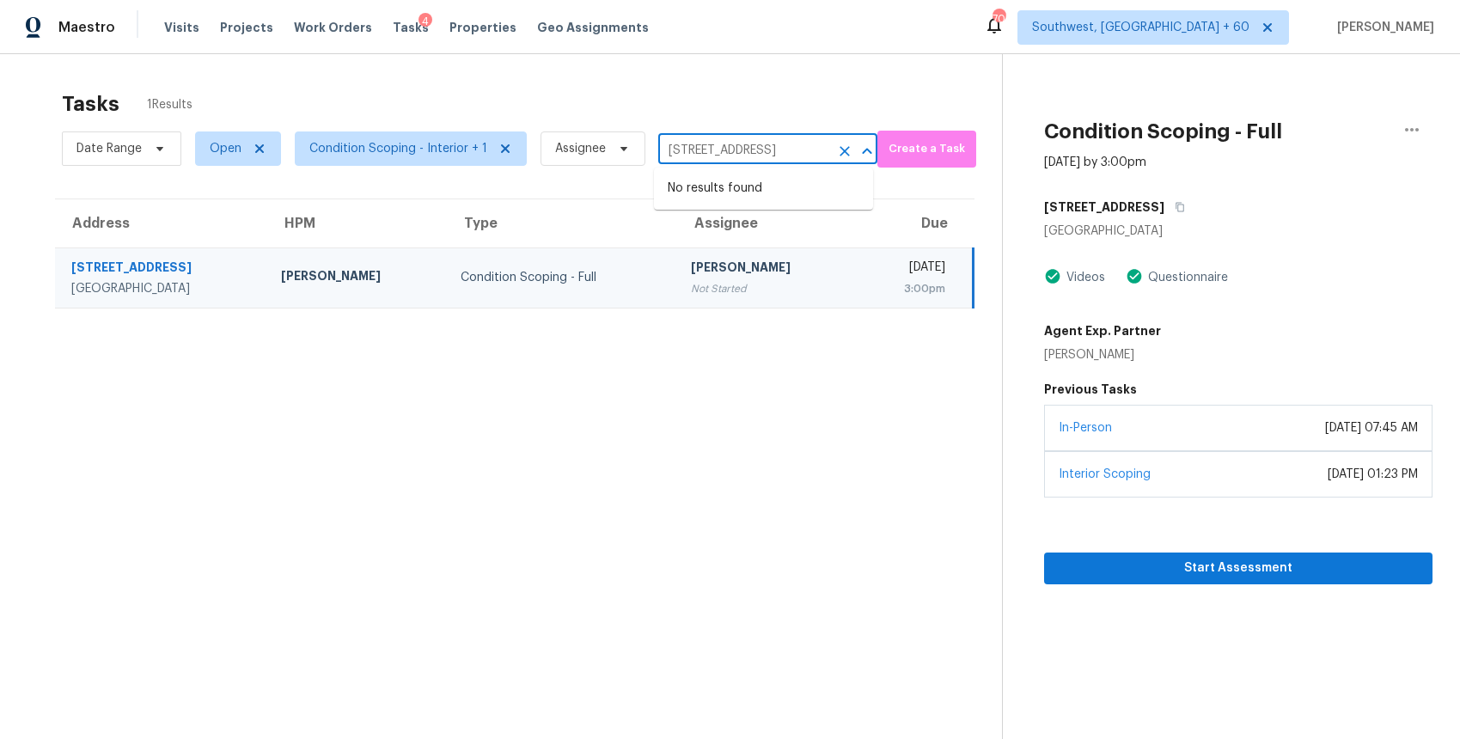
type input "4030 Bur Oak Path, San Antonio, TX 78223"
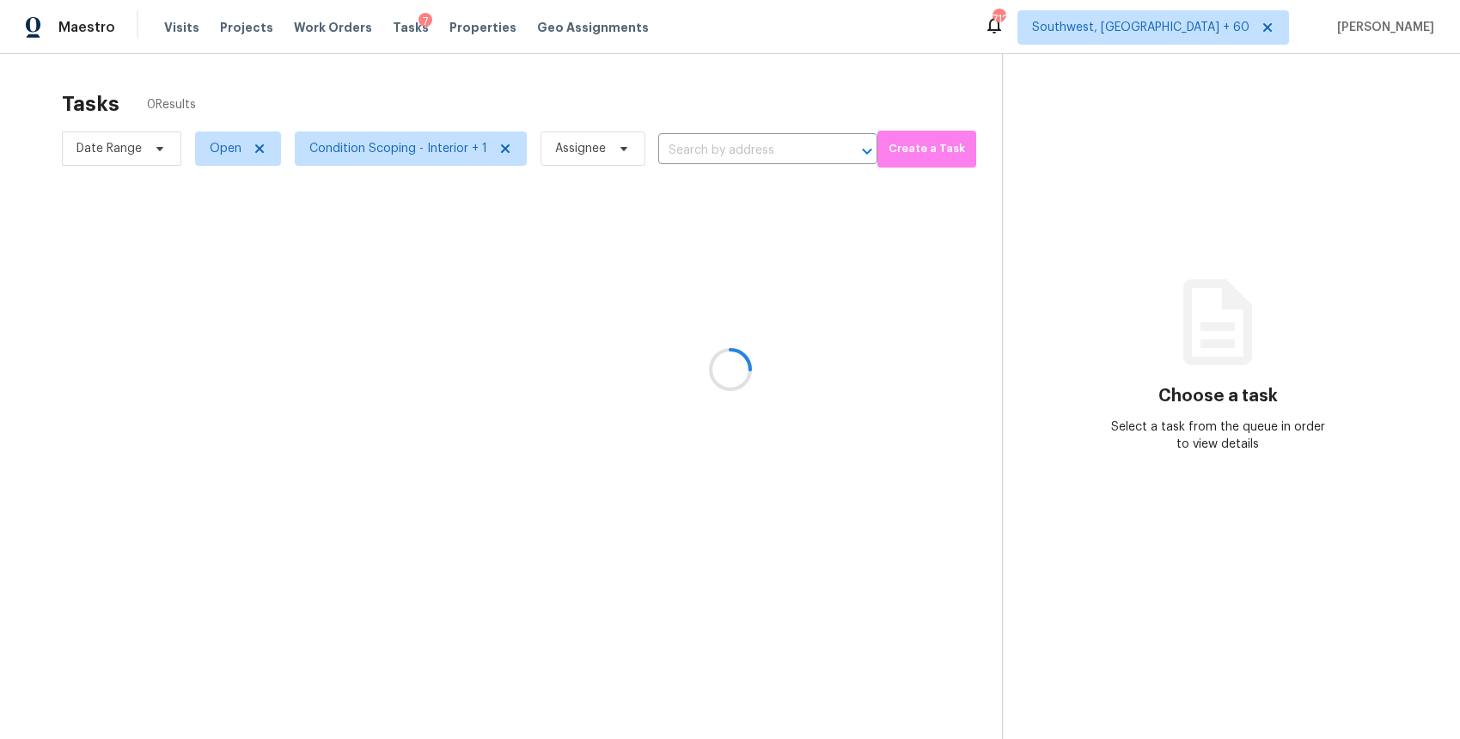
click at [733, 143] on div at bounding box center [730, 369] width 1460 height 739
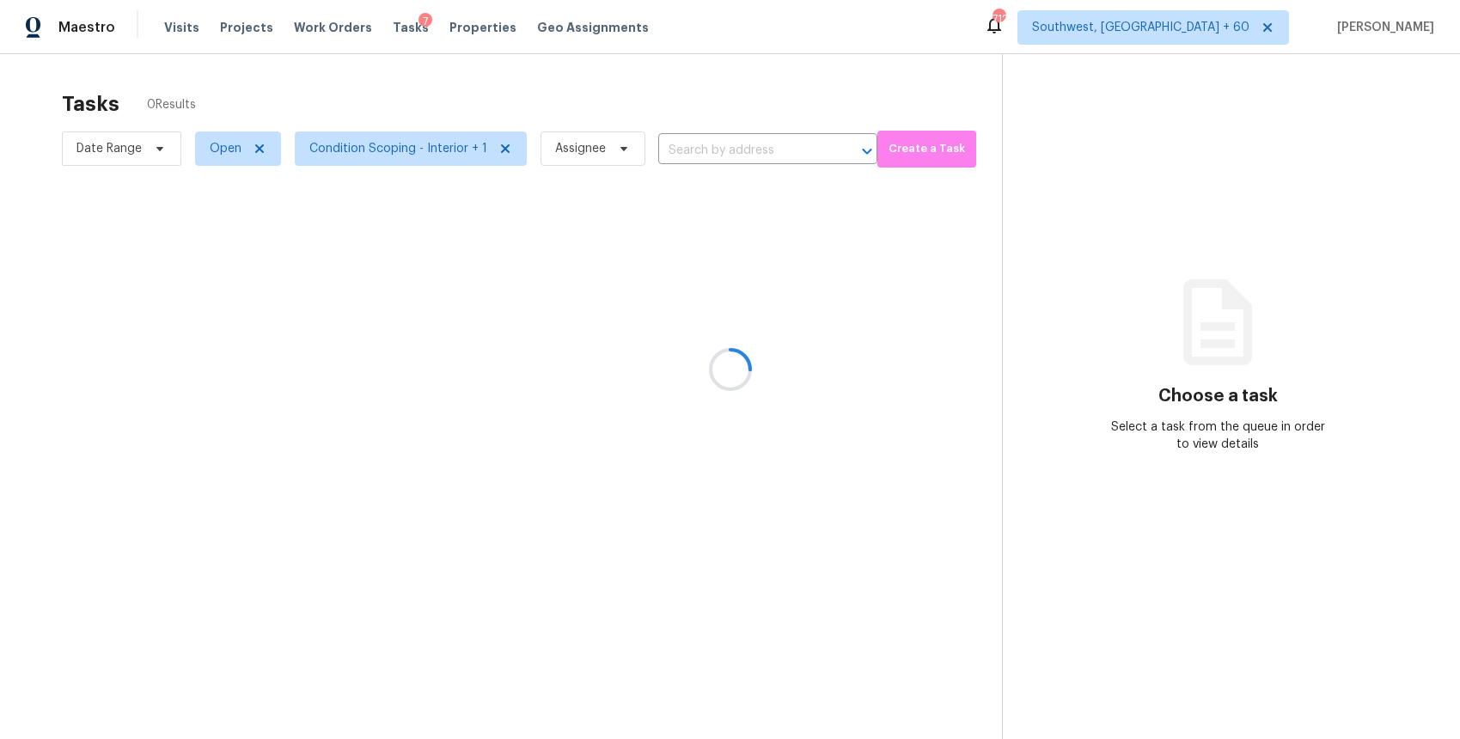
click at [733, 143] on div at bounding box center [730, 369] width 1460 height 739
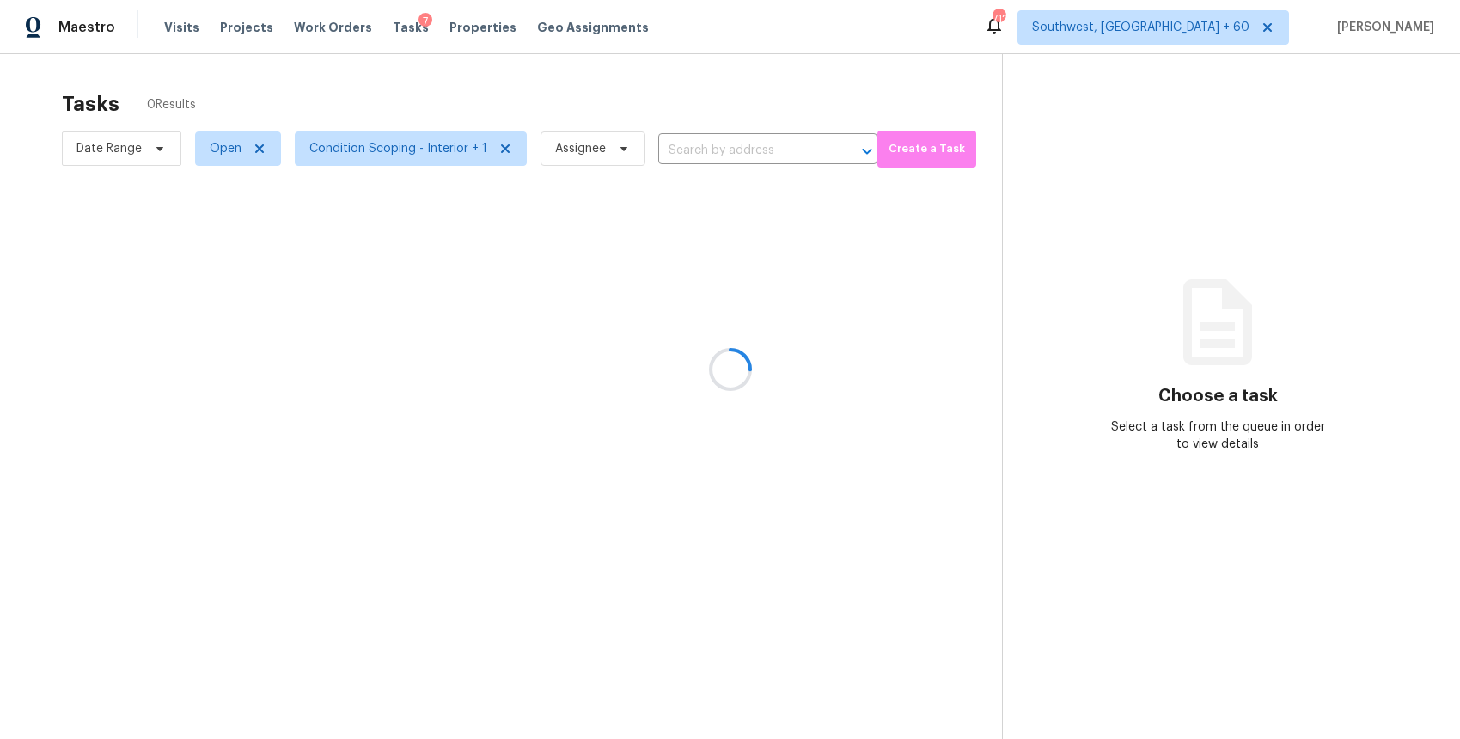
click at [733, 143] on div at bounding box center [730, 369] width 1460 height 739
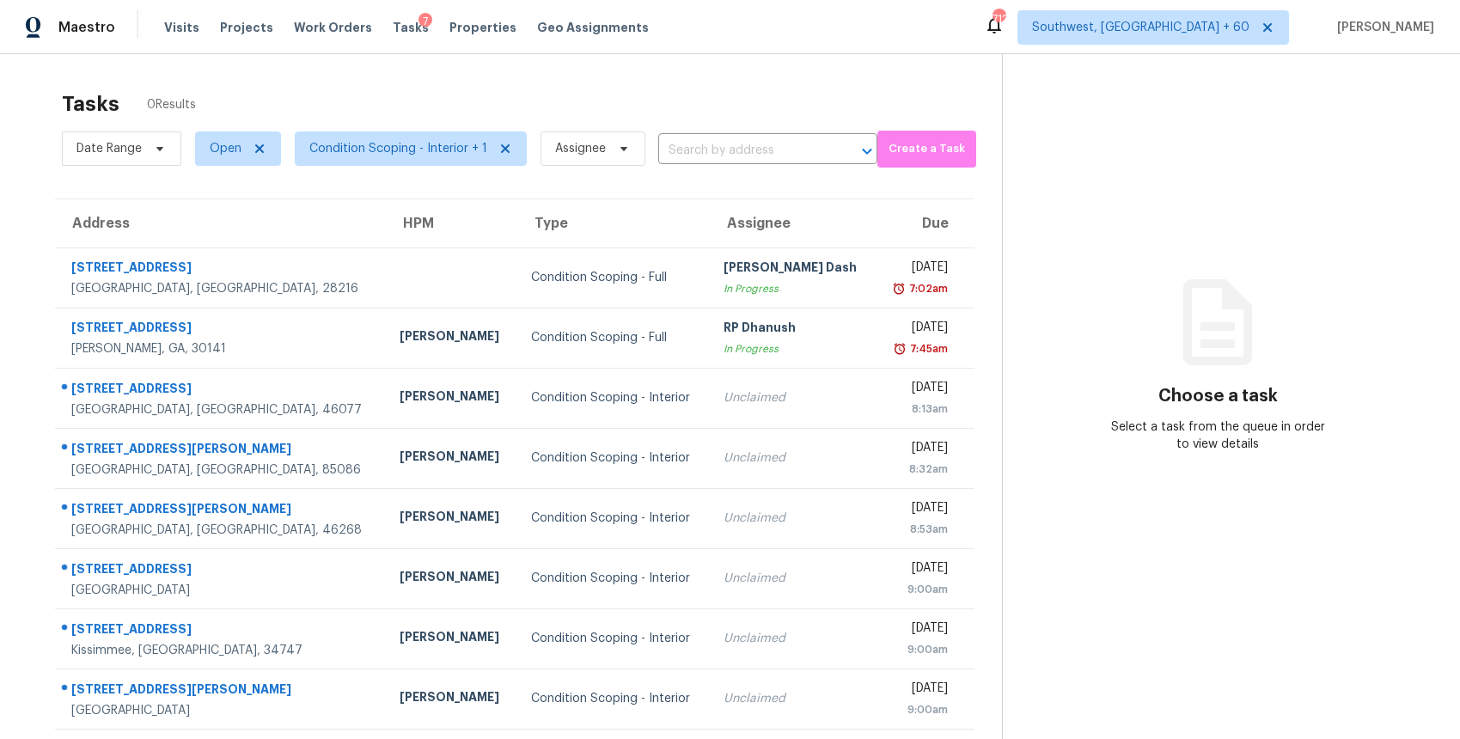
click at [733, 143] on input "text" at bounding box center [743, 150] width 171 height 27
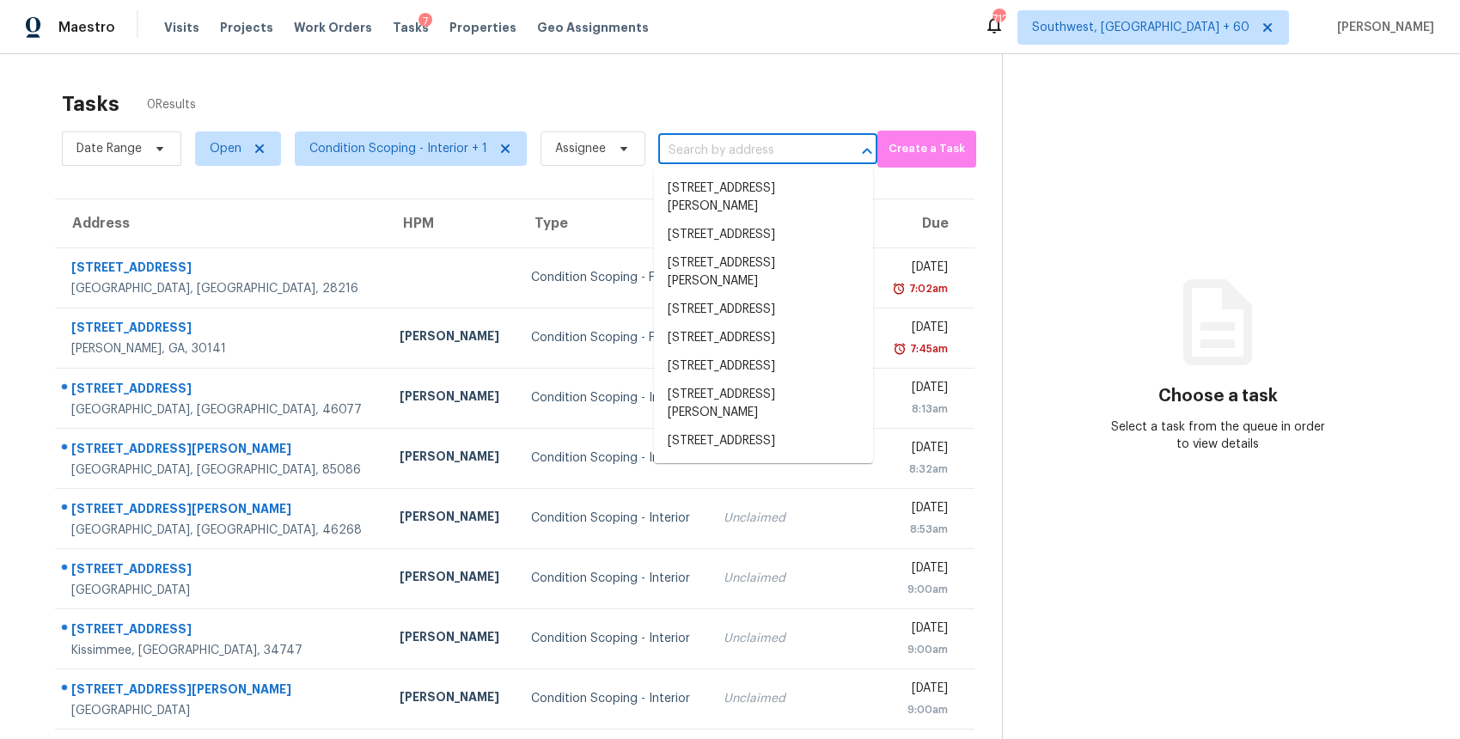
paste input "2929 N Steele St, Denver, CO 80205"
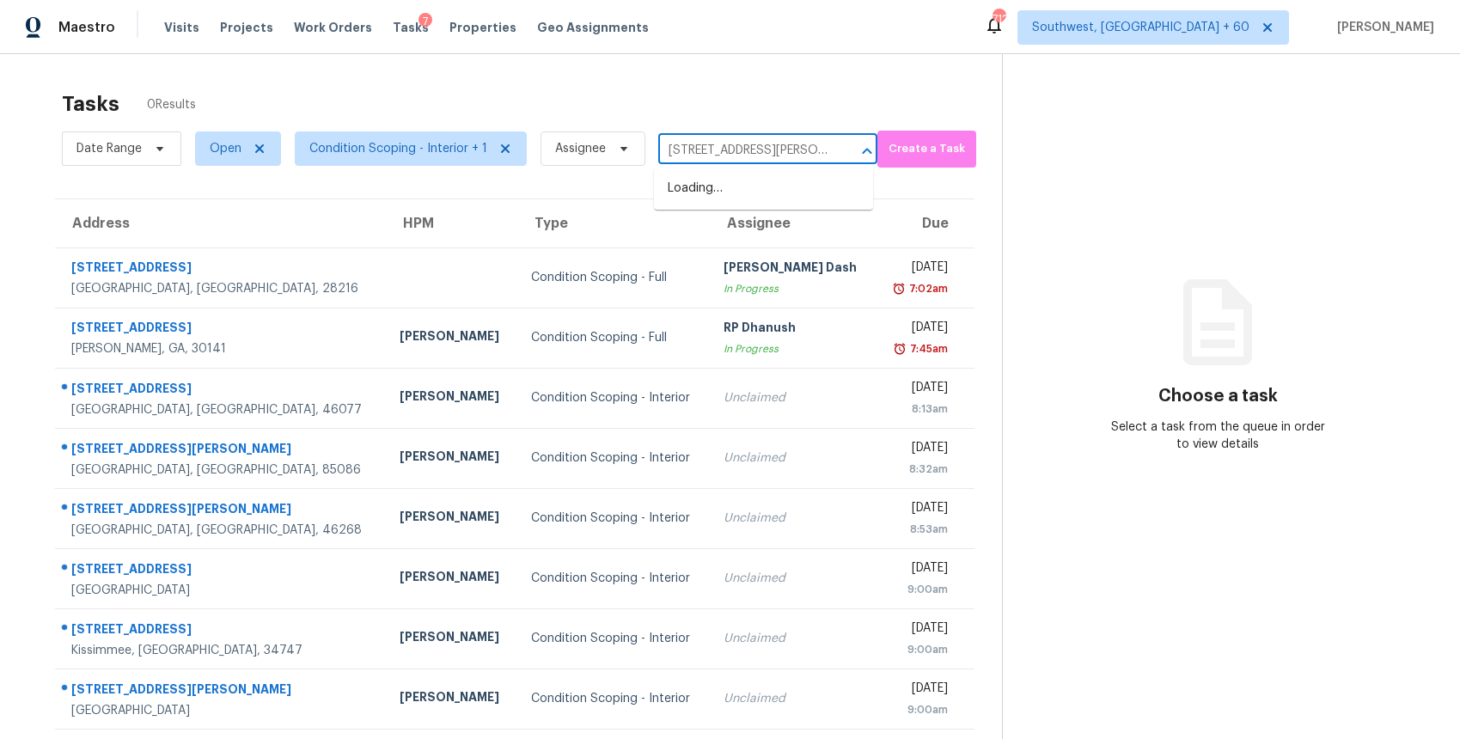
scroll to position [0, 44]
type input "2929 N Steele St, Denver, CO 80205"
click at [761, 193] on li "2929 N Steele St, Denver, CO 80205" at bounding box center [763, 197] width 219 height 46
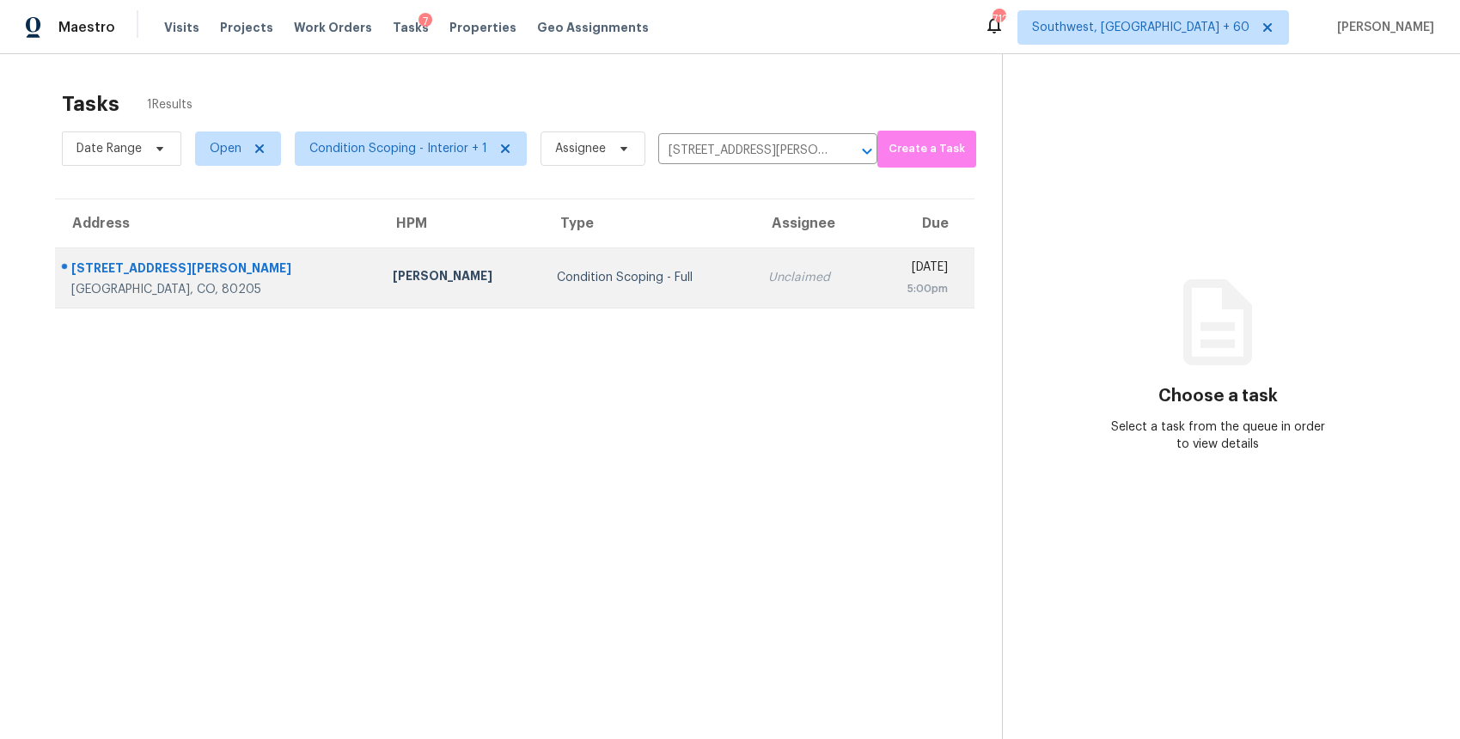
click at [768, 284] on div "Unclaimed" at bounding box center [812, 277] width 88 height 17
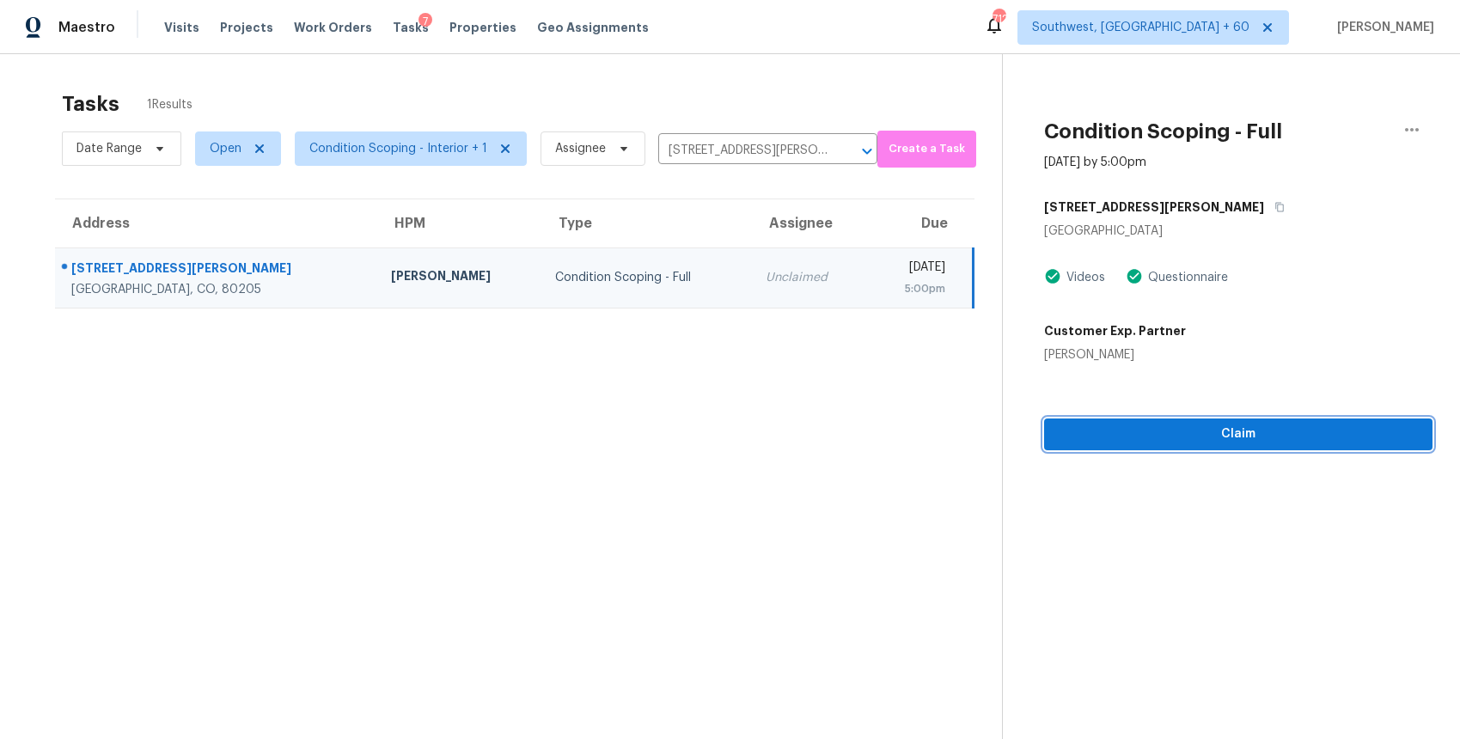
click at [1307, 431] on span "Claim" at bounding box center [1238, 434] width 361 height 21
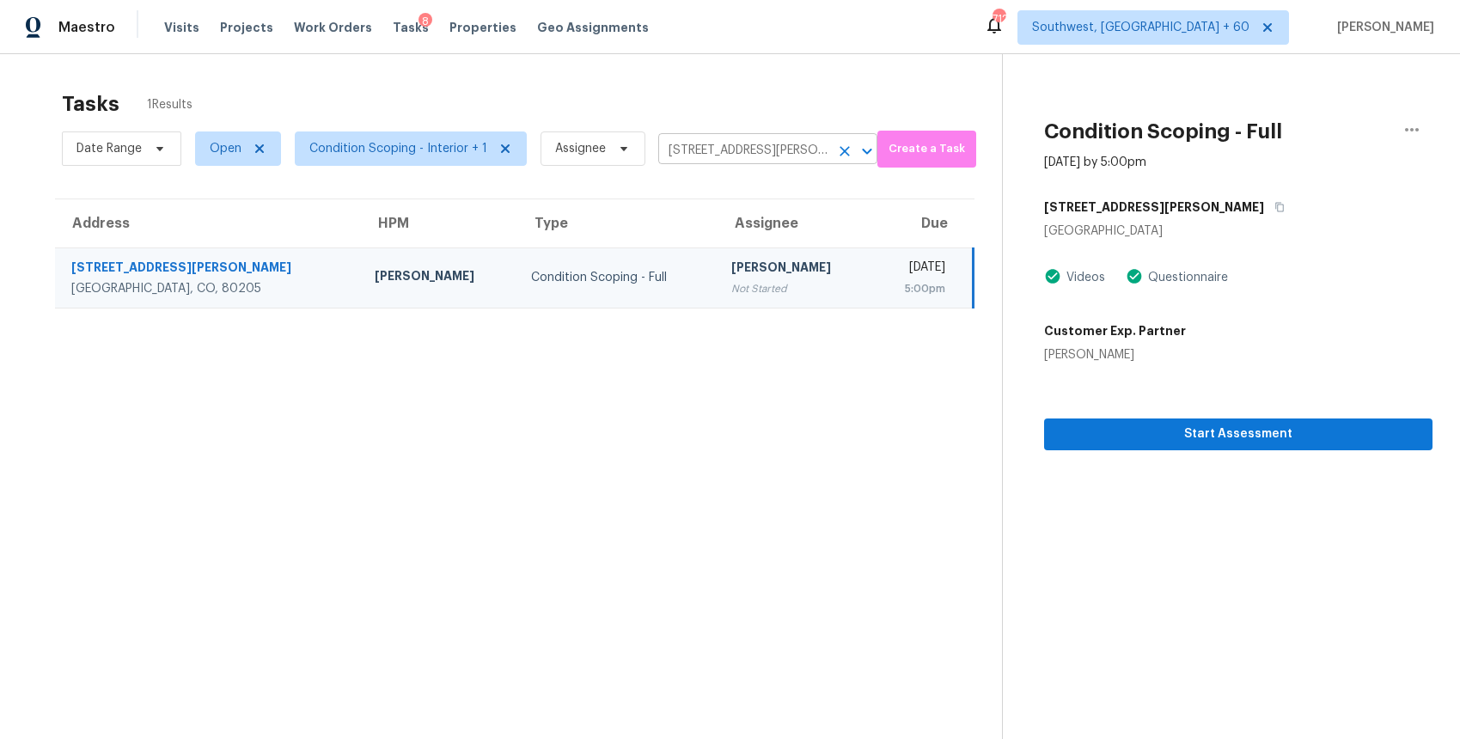
click at [711, 145] on input "2929 N Steele St, Denver, CO 80205" at bounding box center [743, 150] width 171 height 27
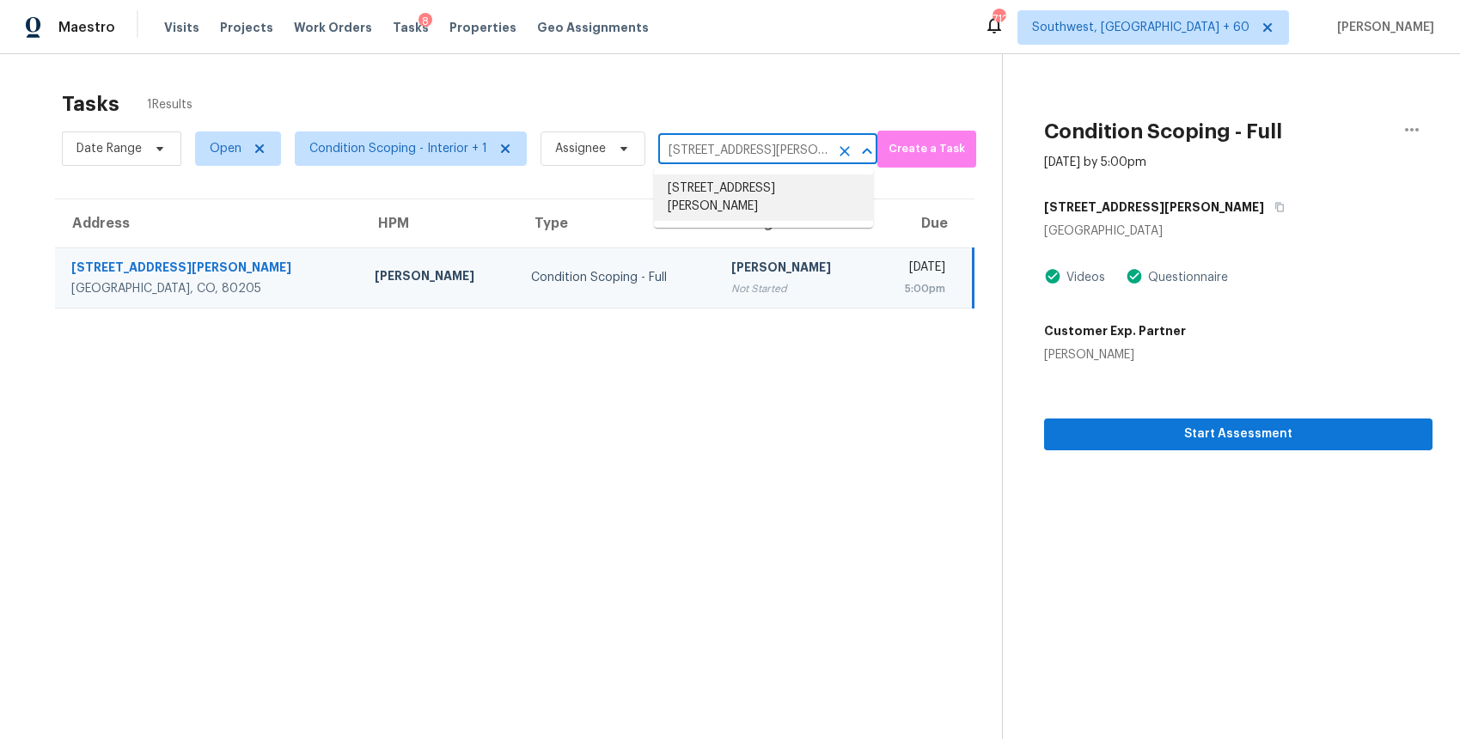
paste input "58 Los Altos Pl, American Canyon, CA 94503"
type input "258 Los Altos Pl, American Canyon, CA 94503"
click at [828, 182] on li "258 Los Altos Pl, American Canyon, CA 94503" at bounding box center [763, 188] width 219 height 28
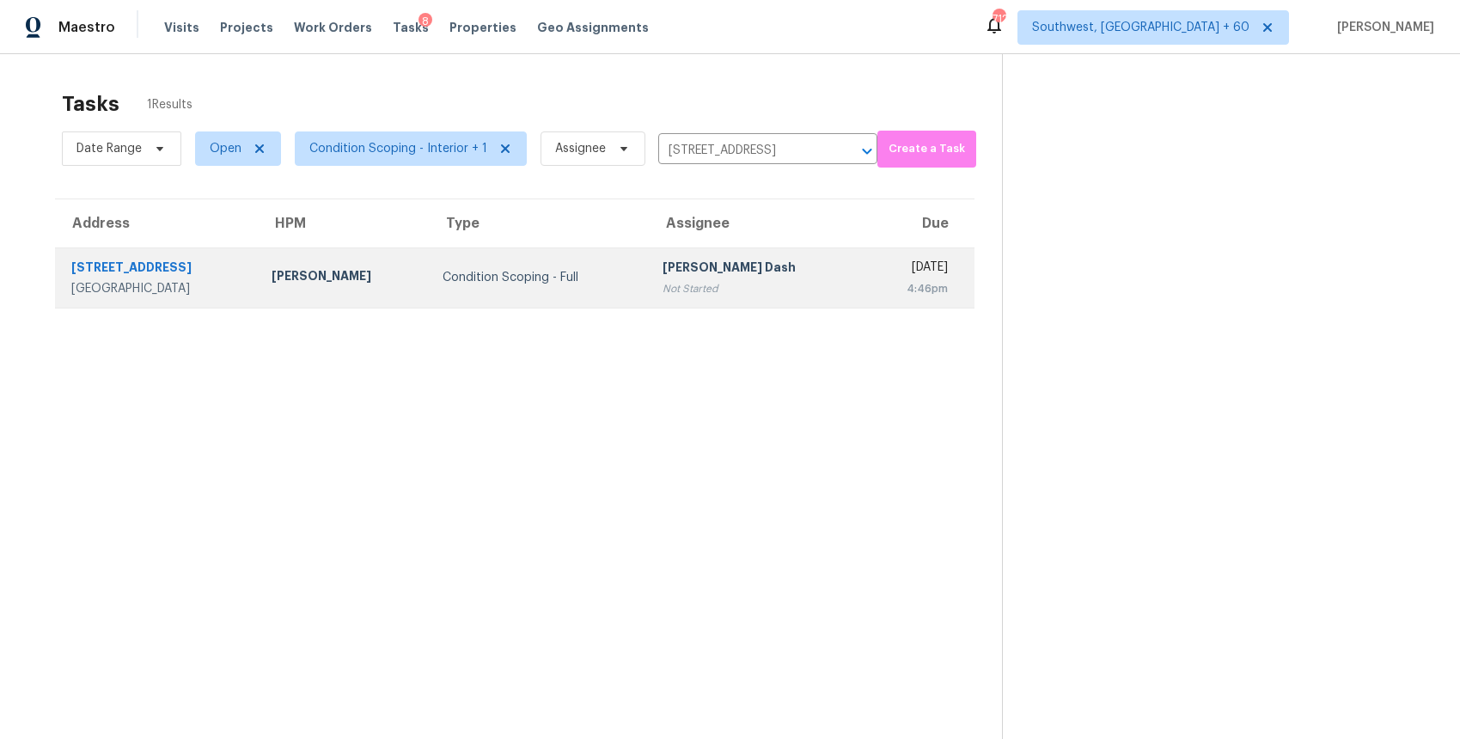
click at [741, 295] on div "Not Started" at bounding box center [756, 288] width 189 height 17
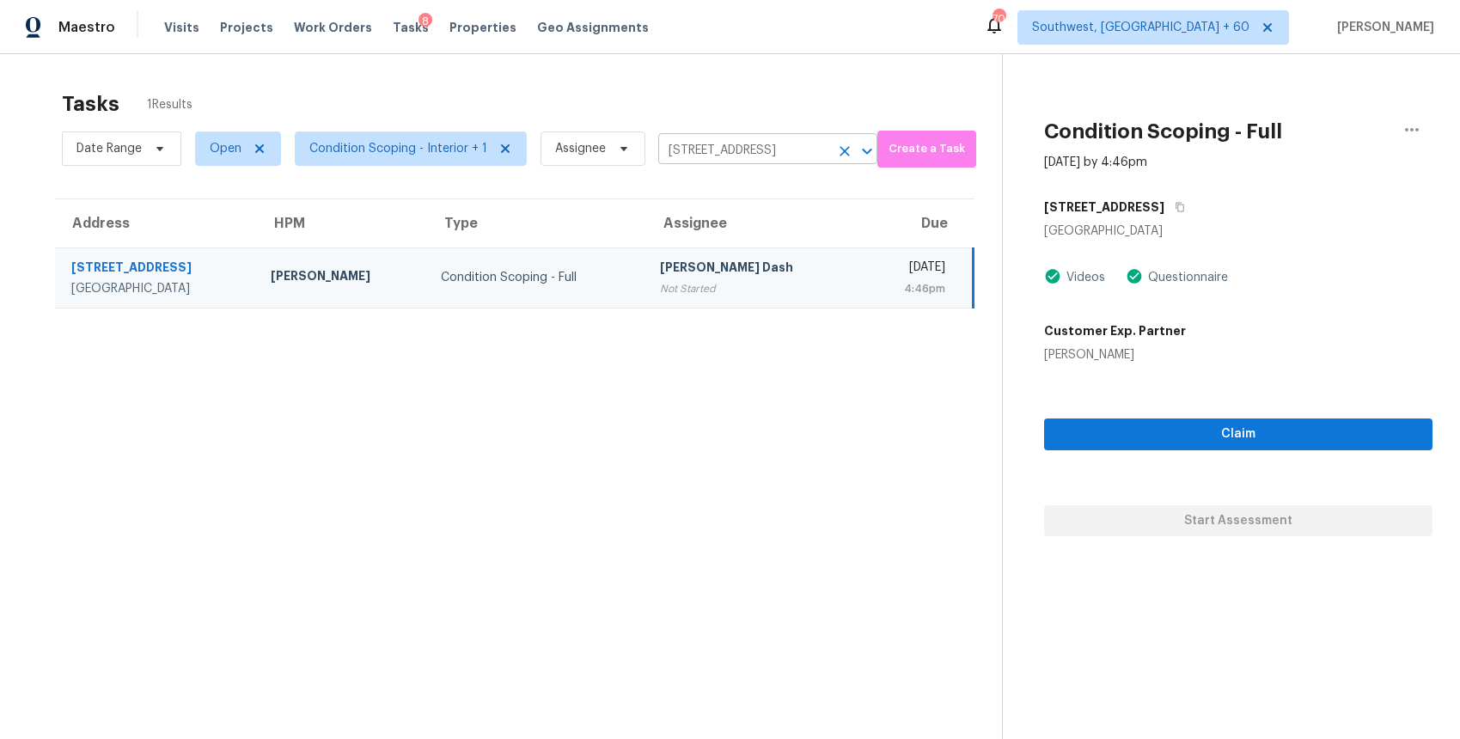
click at [777, 155] on input "258 Los Altos Pl, American Canyon, CA 94503" at bounding box center [743, 150] width 171 height 27
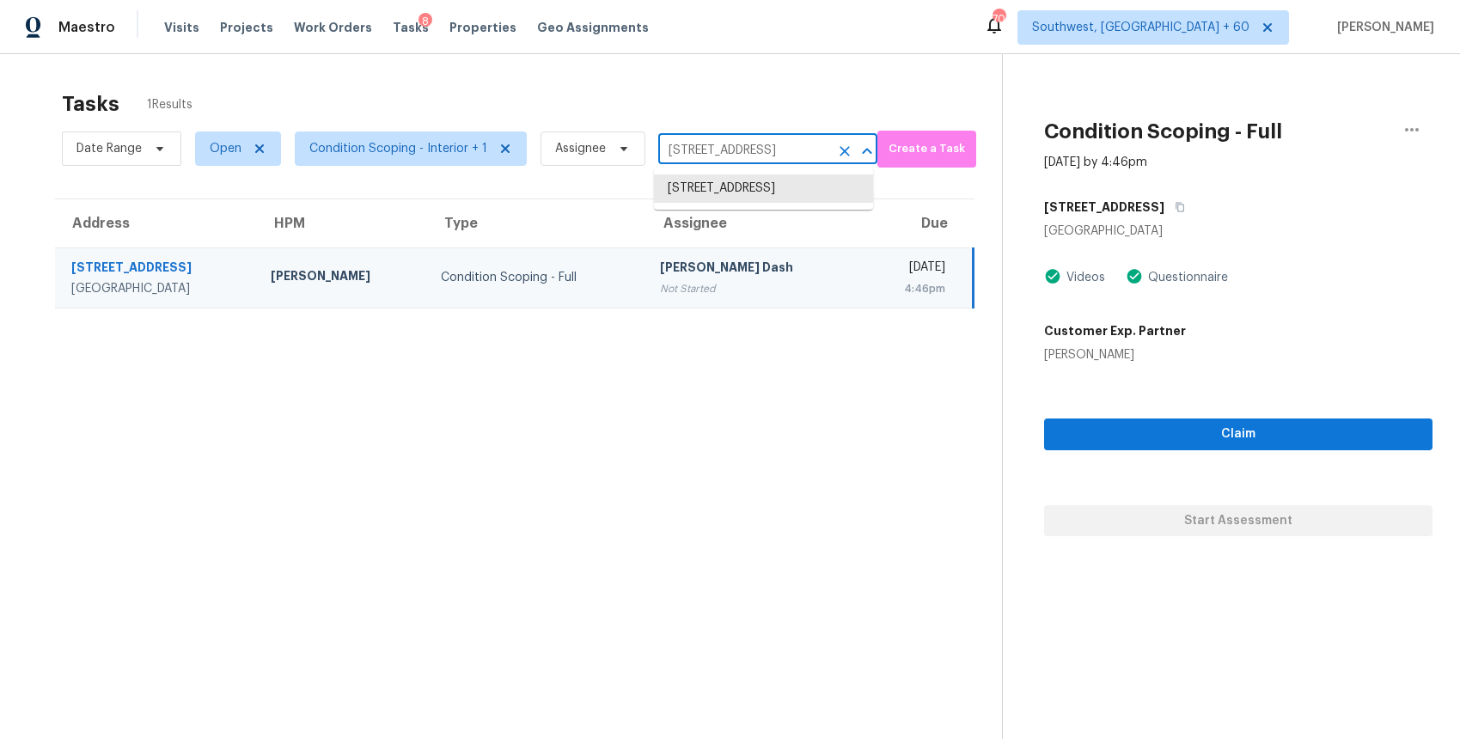
paste input "651 Arrow Wood Dr NE, Marietta, GA 30068"
type input "2651 Arrow Wood Dr NE, Marietta, GA 30068"
click at [782, 193] on li "2651 Arrow Wood Dr NE, Marietta, GA 30068" at bounding box center [763, 197] width 219 height 46
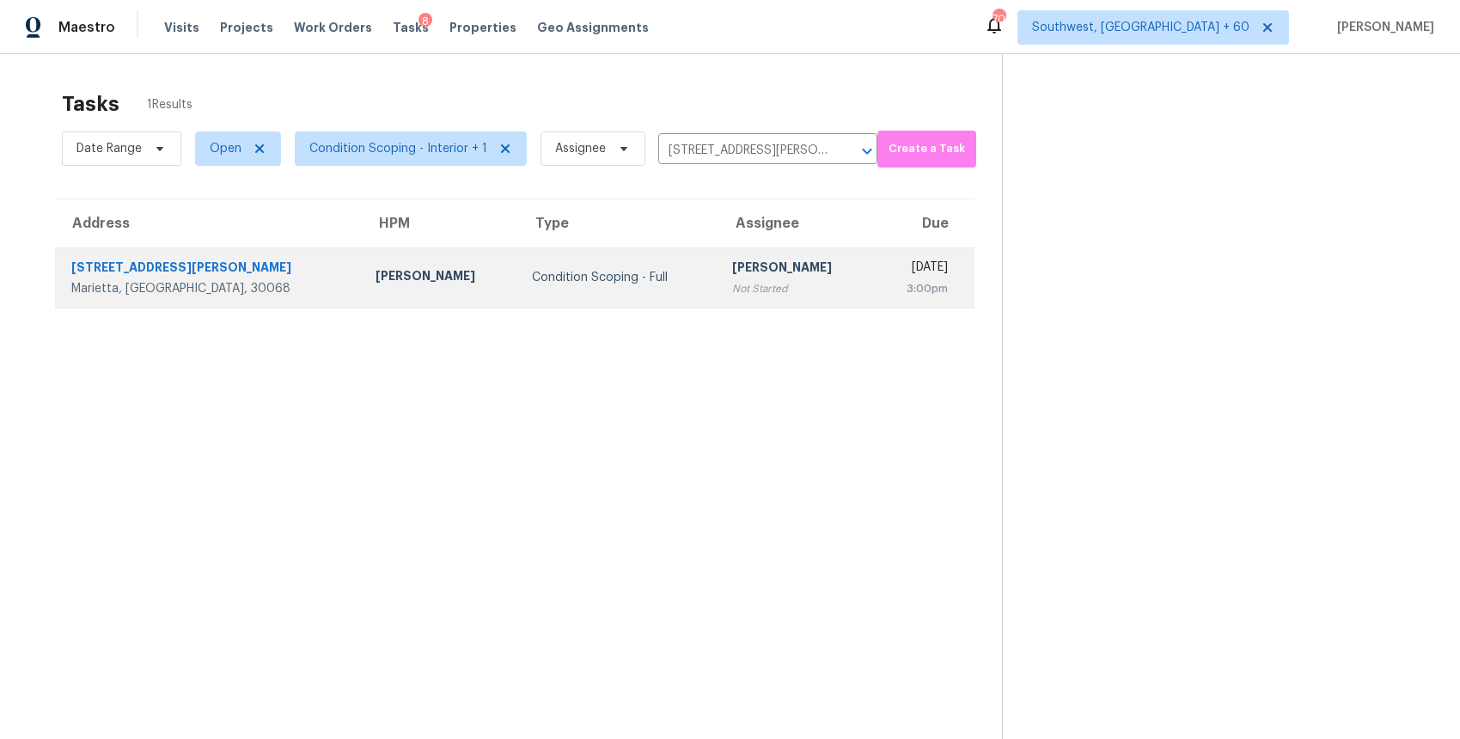
click at [732, 292] on div "Not Started" at bounding box center [796, 288] width 129 height 17
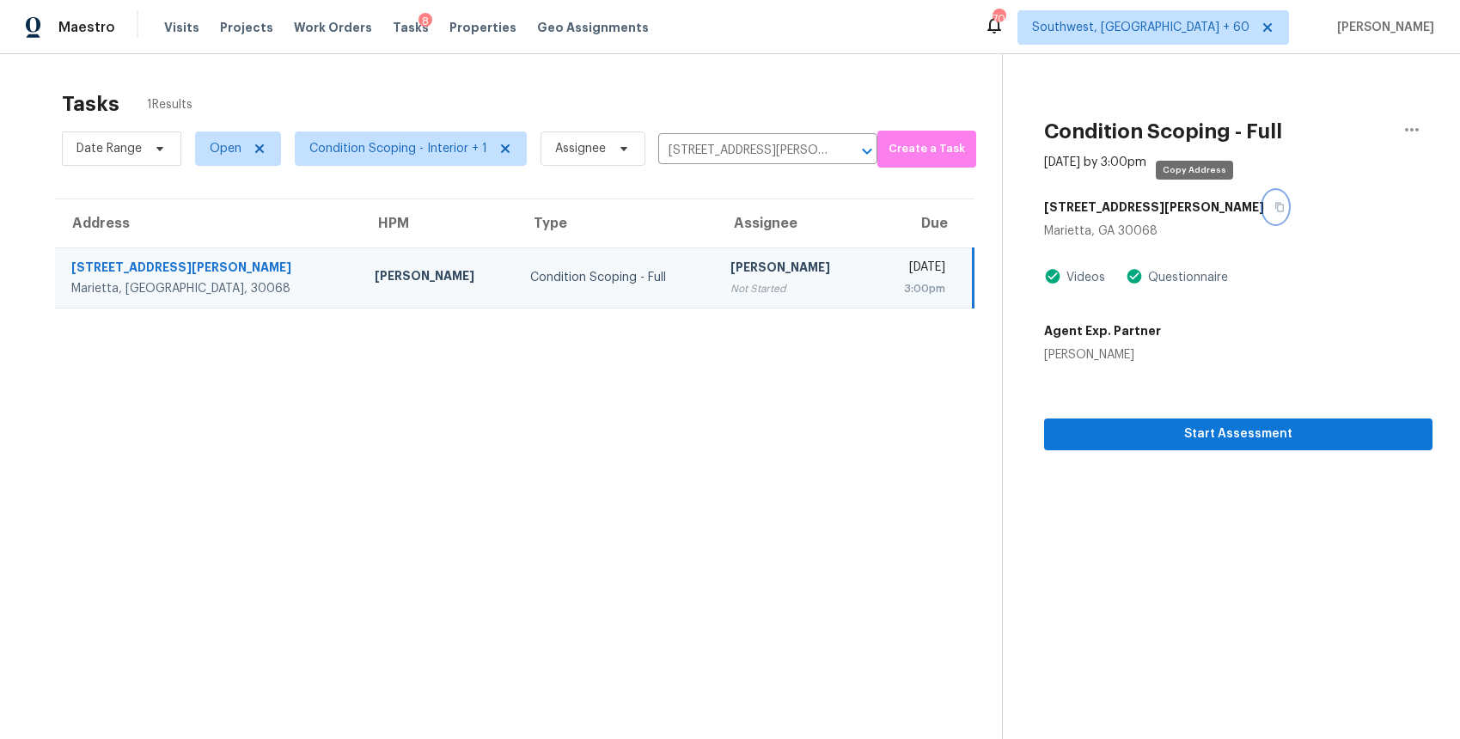
click at [1264, 200] on button "button" at bounding box center [1275, 207] width 23 height 31
click at [750, 164] on div "Date Range Open Condition Scoping - Interior + 1 Assignee 2651 Arrow Wood Dr NE…" at bounding box center [469, 148] width 815 height 45
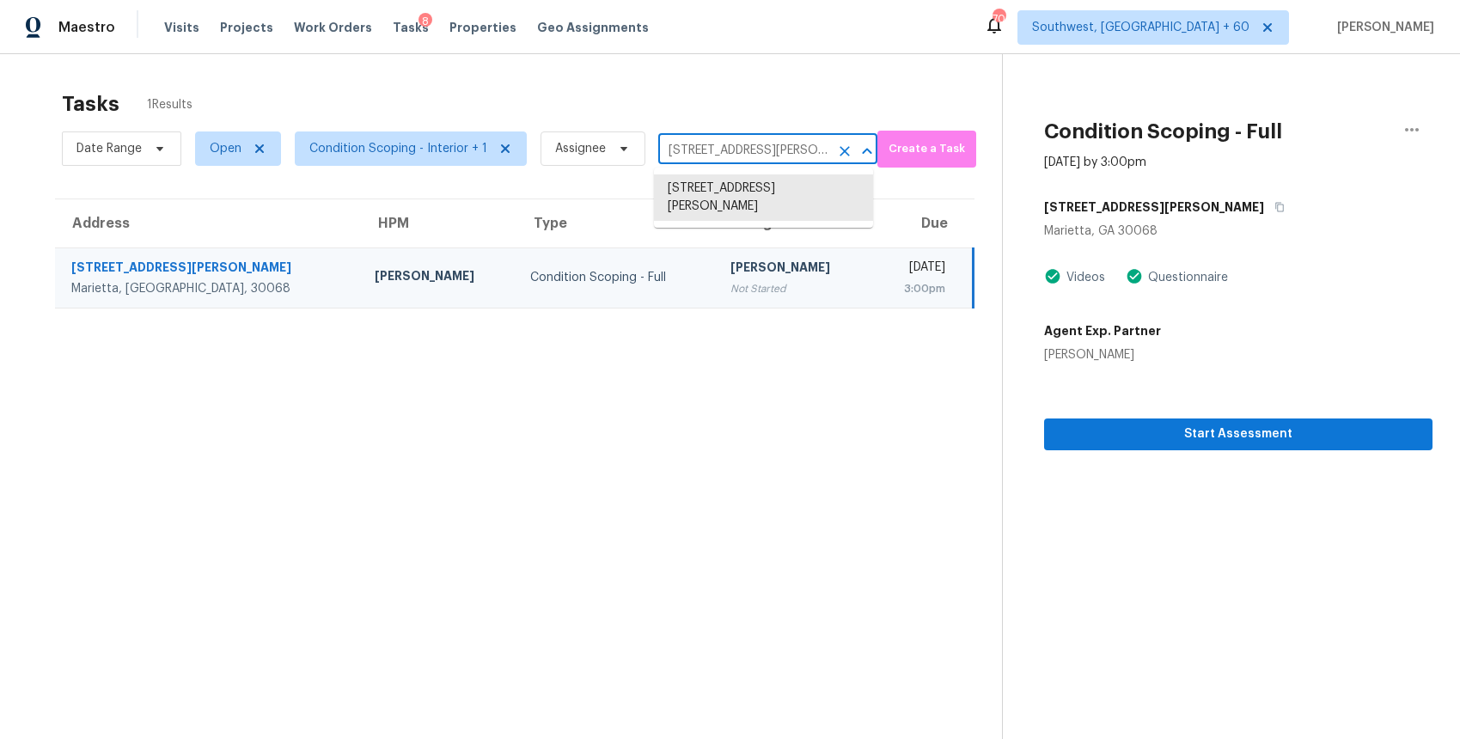
click at [756, 161] on input "2651 Arrow Wood Dr NE, Marietta, GA 30068" at bounding box center [743, 150] width 171 height 27
click at [756, 207] on li "2651 Arrow Wood Dr NE, Marietta, GA 30068" at bounding box center [763, 197] width 219 height 46
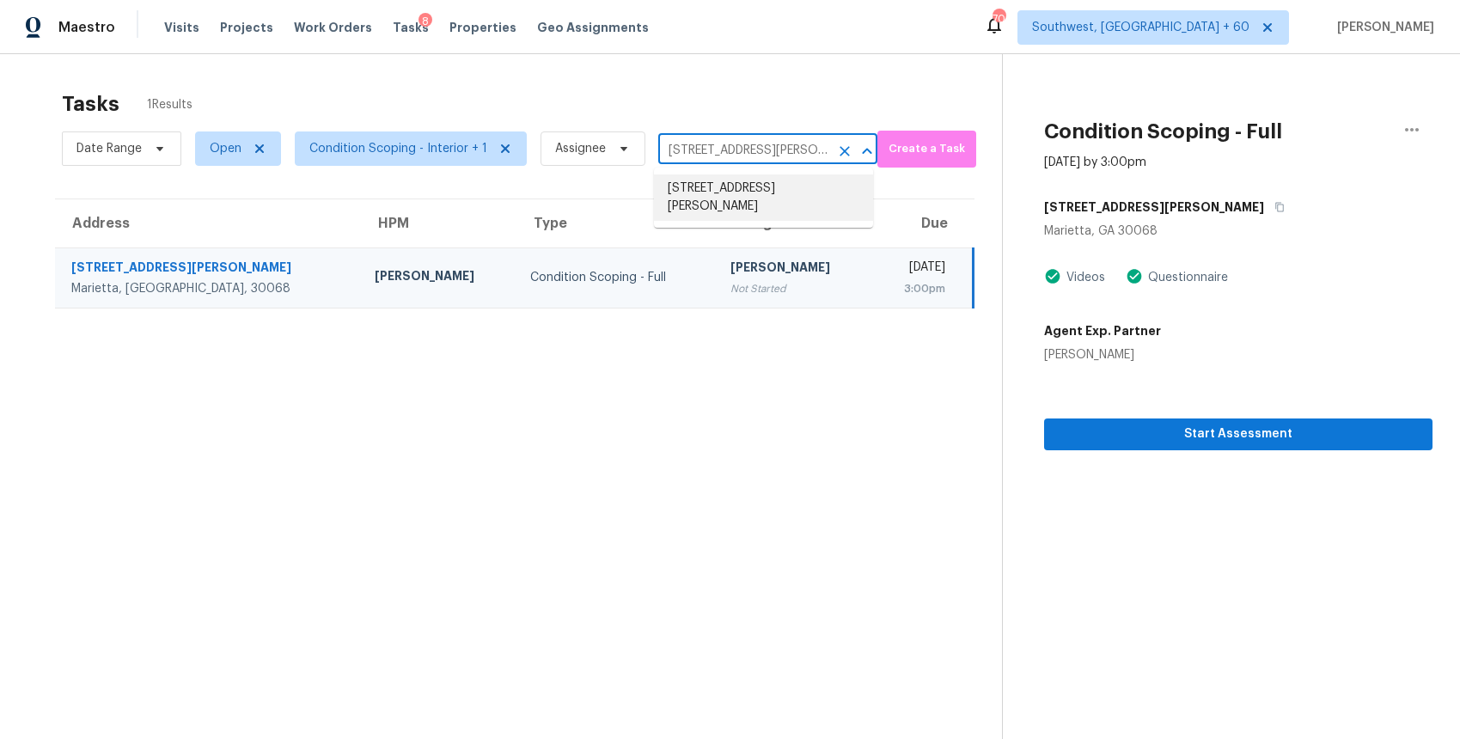
click at [785, 140] on input "2651 Arrow Wood Dr NE, Marietta, GA 30068" at bounding box center [743, 150] width 171 height 27
paste input "3701 Guinevere Trce, Douglasville, GA 30135"
type input "3701 Guinevere Trce, Douglasville, GA 30135"
click at [793, 192] on li "3701 Guinevere Trce, Douglasville, GA 30135" at bounding box center [763, 188] width 219 height 28
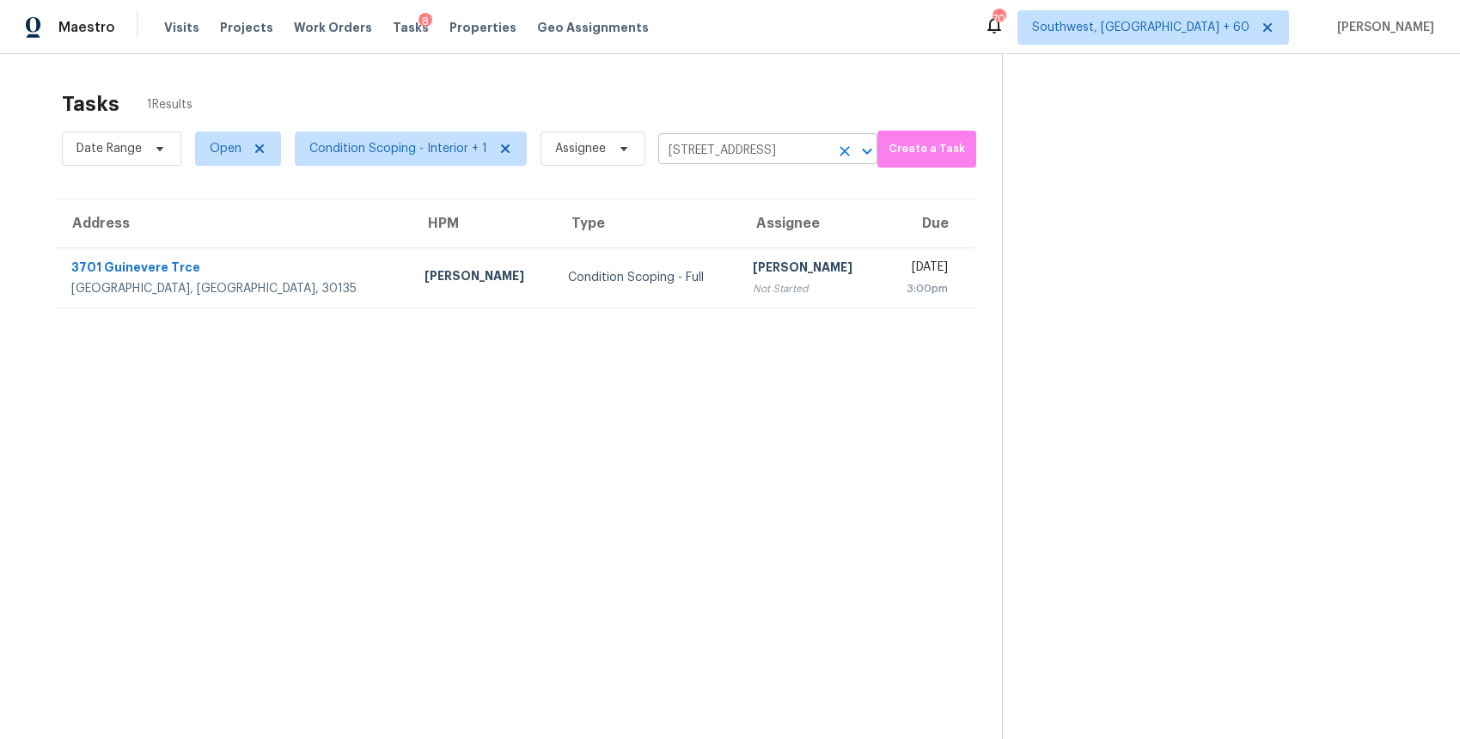
click at [702, 146] on input "3701 Guinevere Trce, Douglasville, GA 30135" at bounding box center [743, 150] width 171 height 27
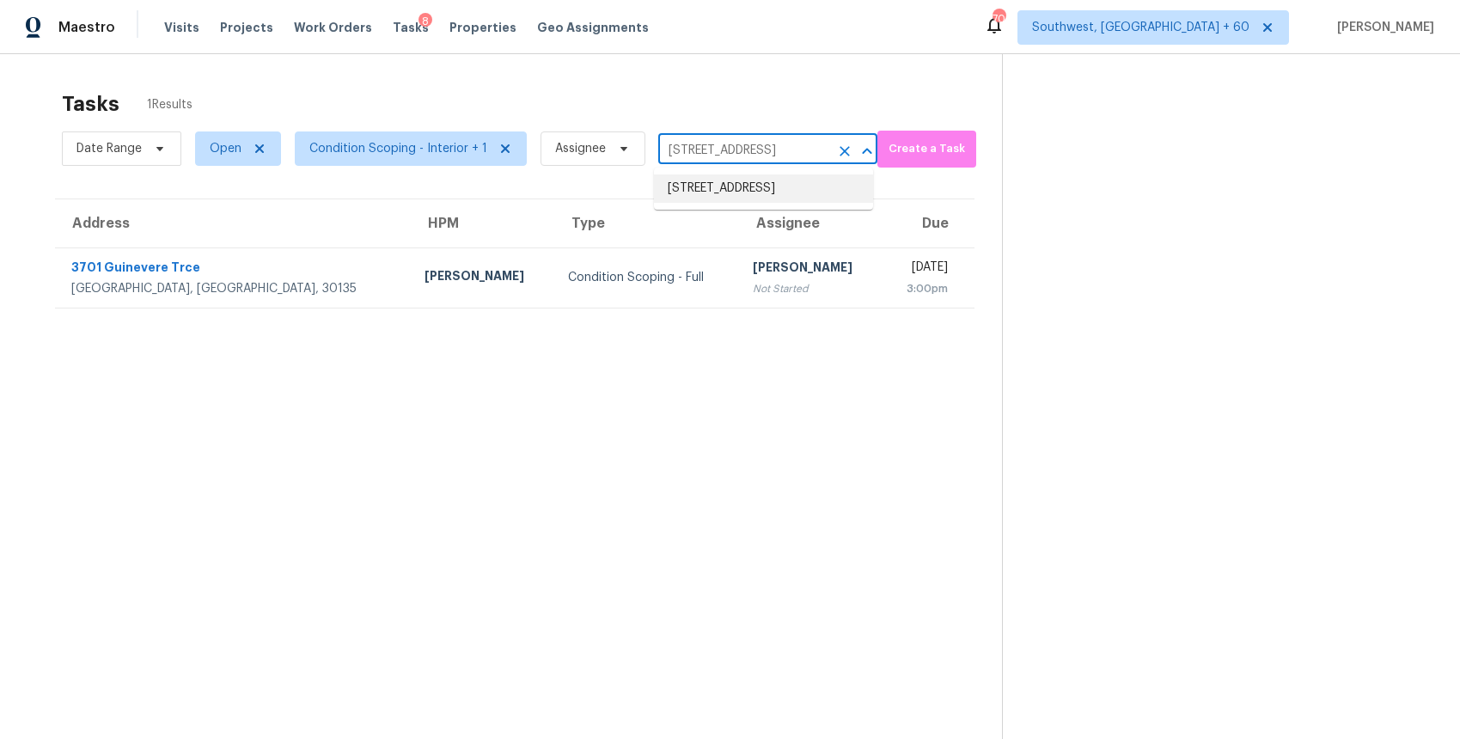
paste input "2651 Arrow Wood Dr NE, Marietta, GA 30068"
type input "2651 Arrow Wood Dr NE, Marietta, GA 30068"
click at [699, 186] on li "2651 Arrow Wood Dr NE, Marietta, GA 30068" at bounding box center [763, 197] width 219 height 46
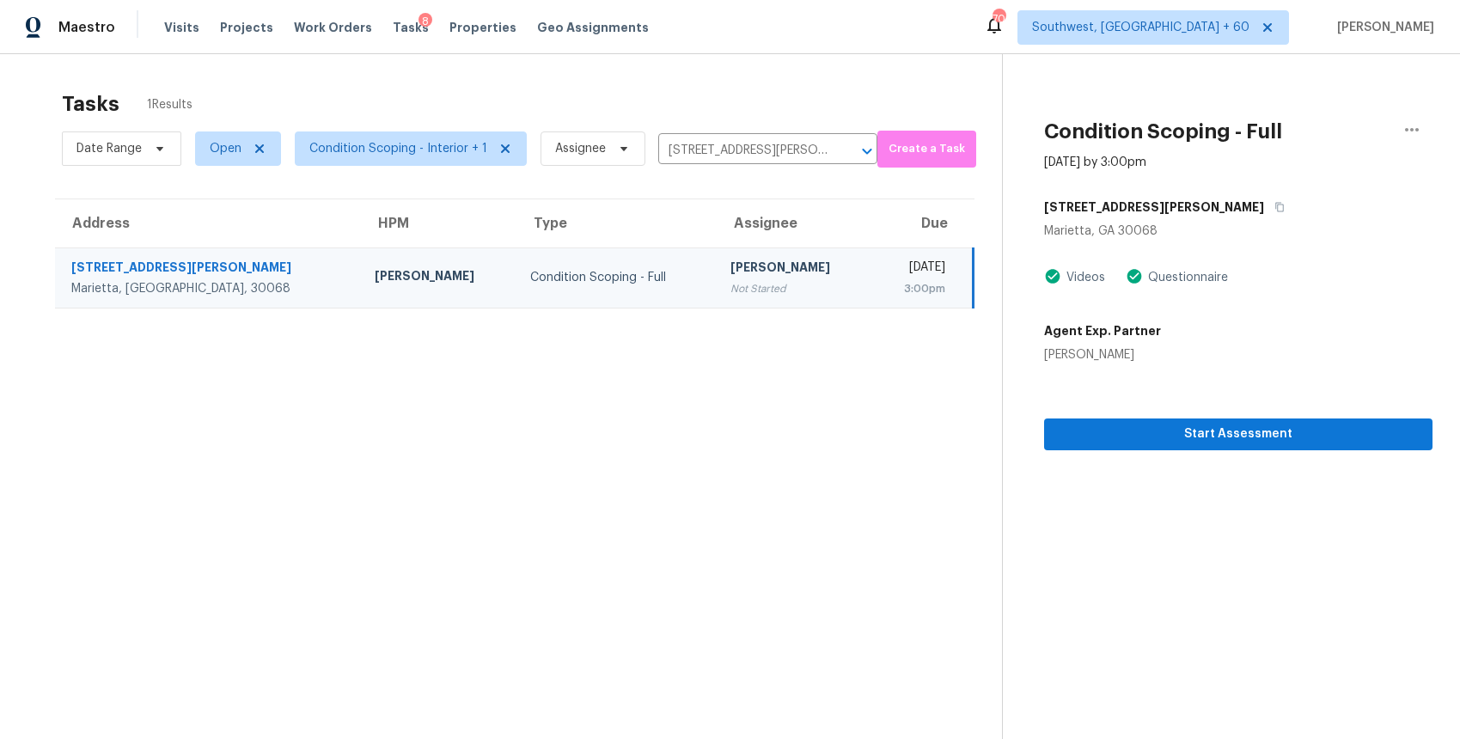
click at [872, 243] on th "Due" at bounding box center [922, 223] width 101 height 48
click at [886, 267] on div "Tue, Oct 7th 2025" at bounding box center [916, 269] width 60 height 21
click at [1216, 427] on span "Start Assessment" at bounding box center [1238, 434] width 361 height 21
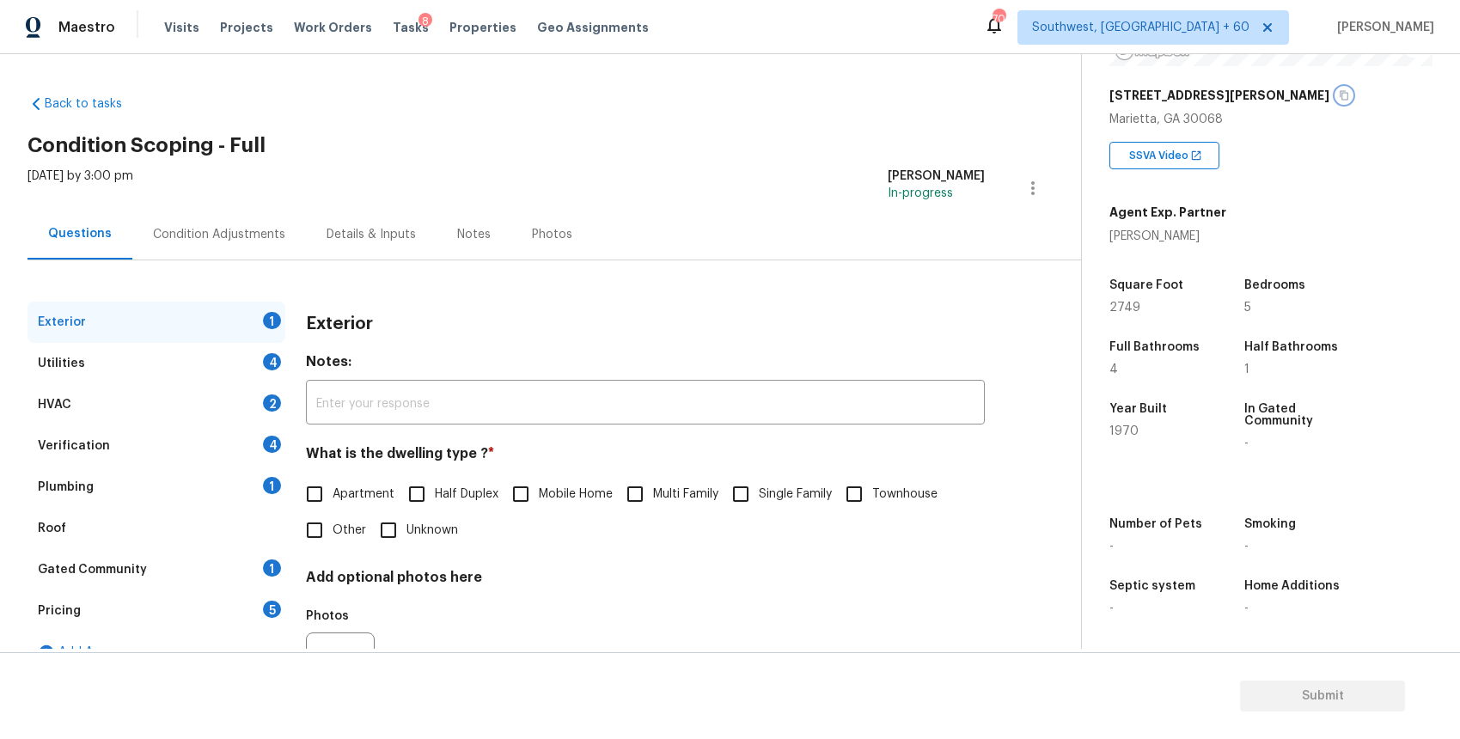
click at [1336, 94] on button "button" at bounding box center [1343, 95] width 15 height 15
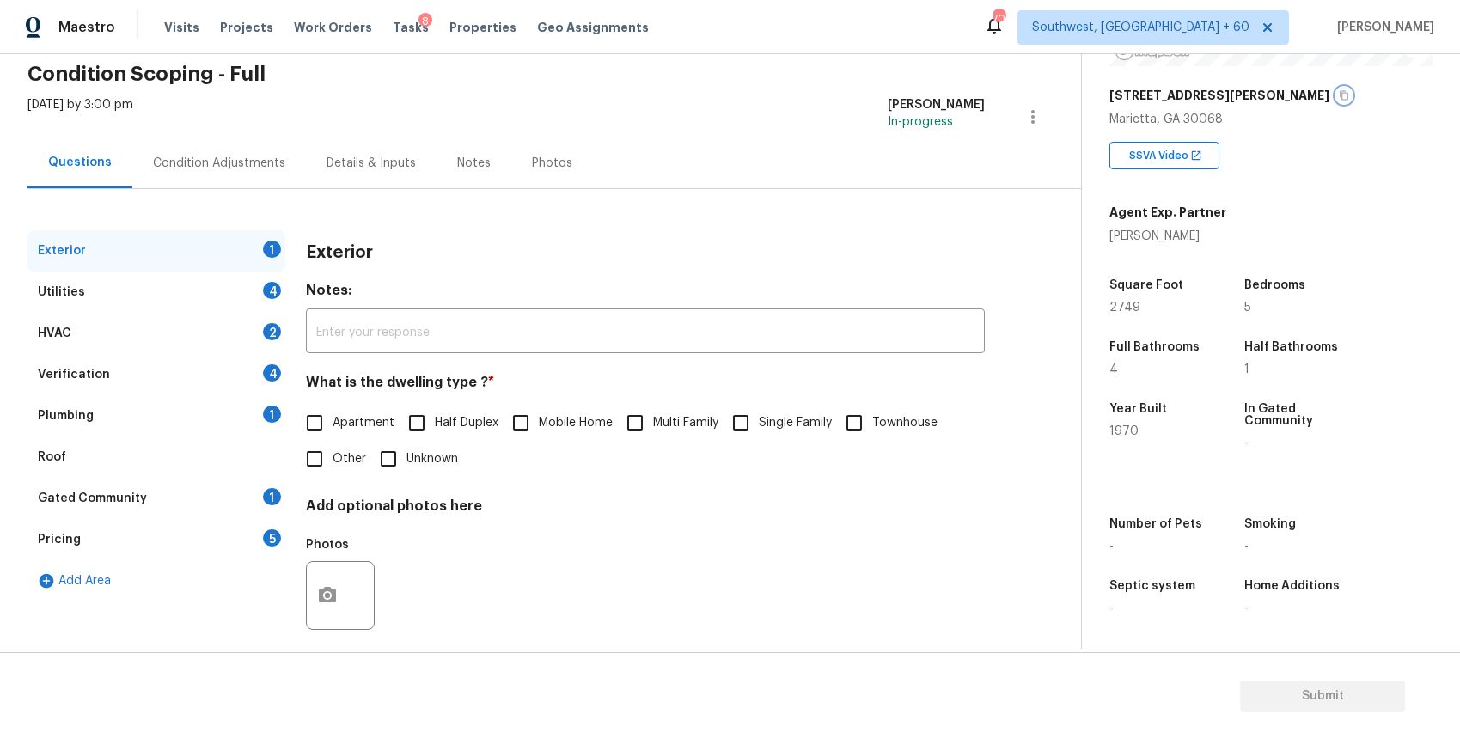
scroll to position [88, 0]
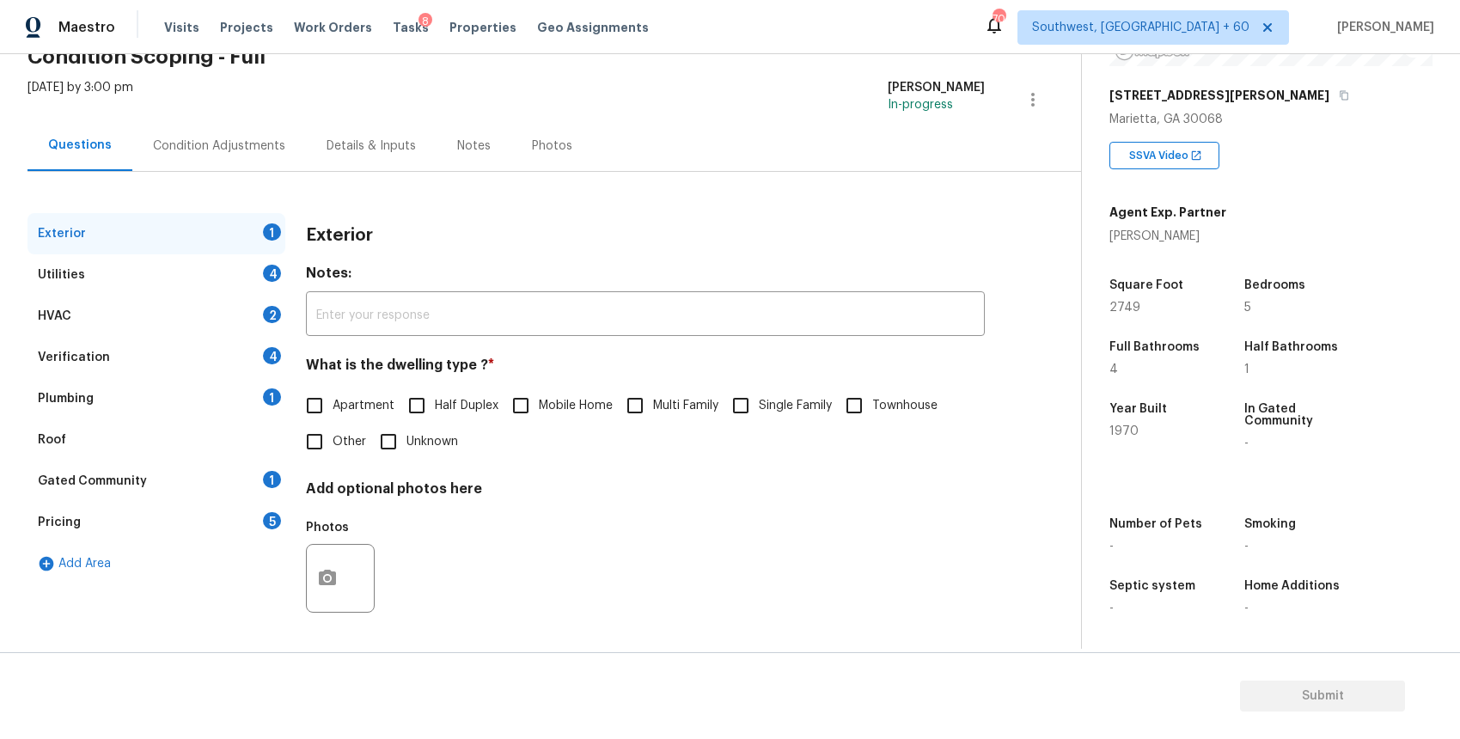
click at [753, 389] on input "Single Family" at bounding box center [740, 405] width 36 height 36
checkbox input "true"
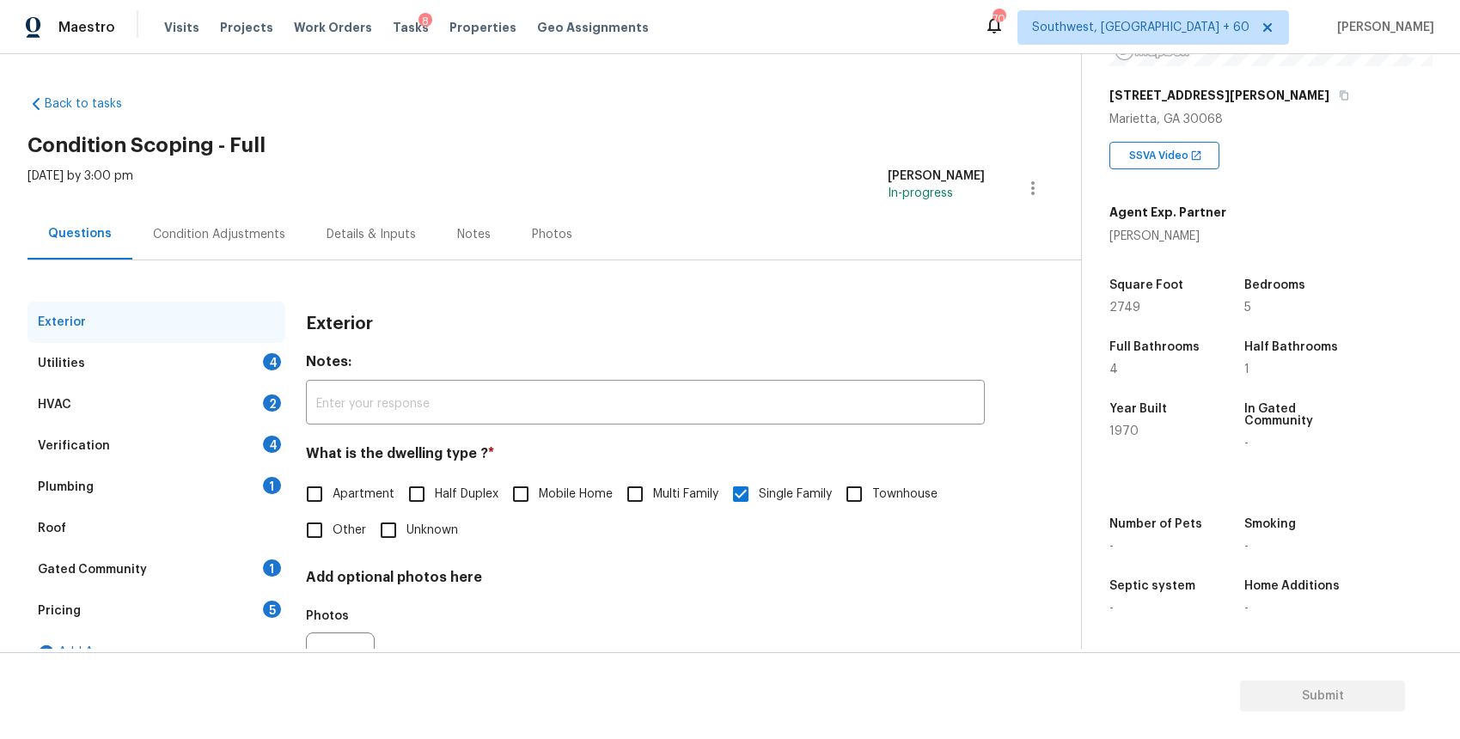
click at [241, 357] on div "Utilities 4" at bounding box center [156, 363] width 258 height 41
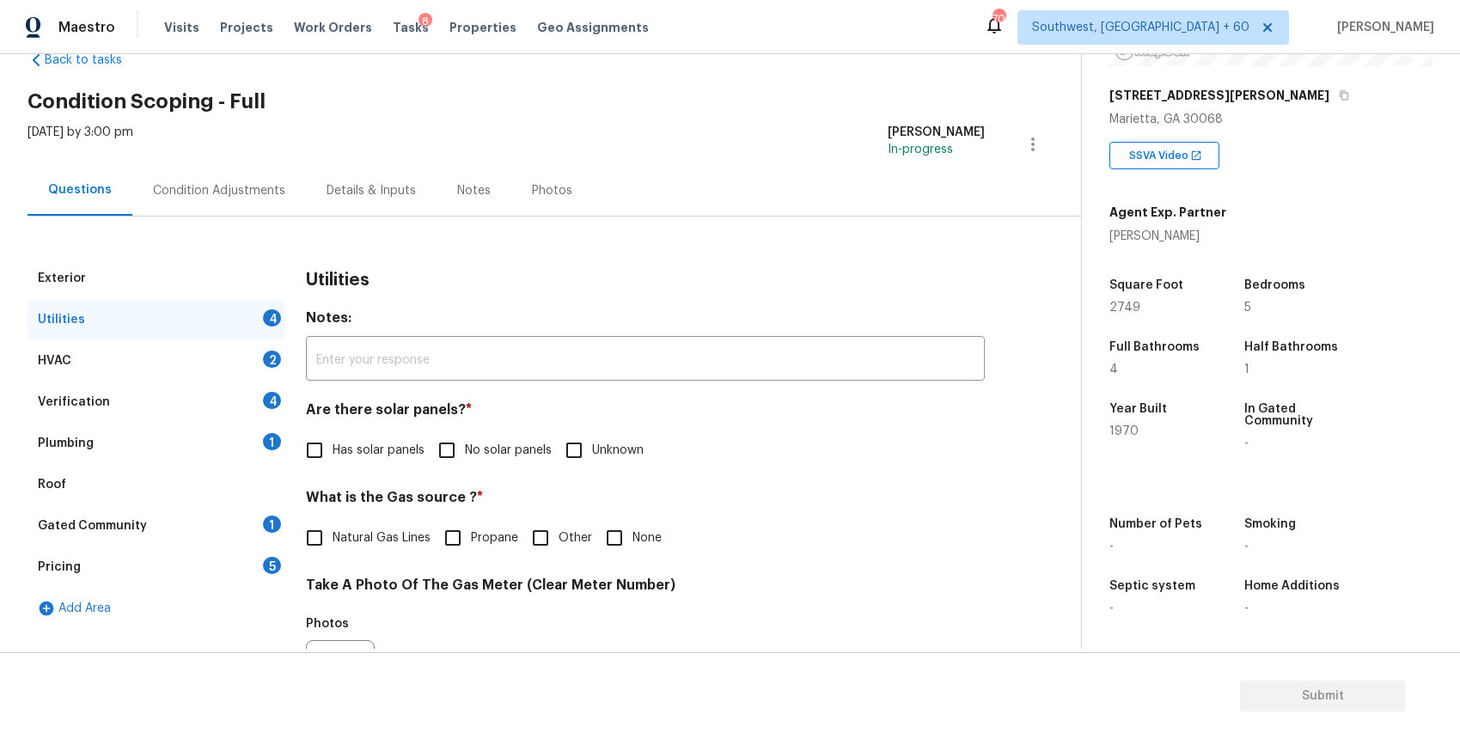
scroll to position [70, 0]
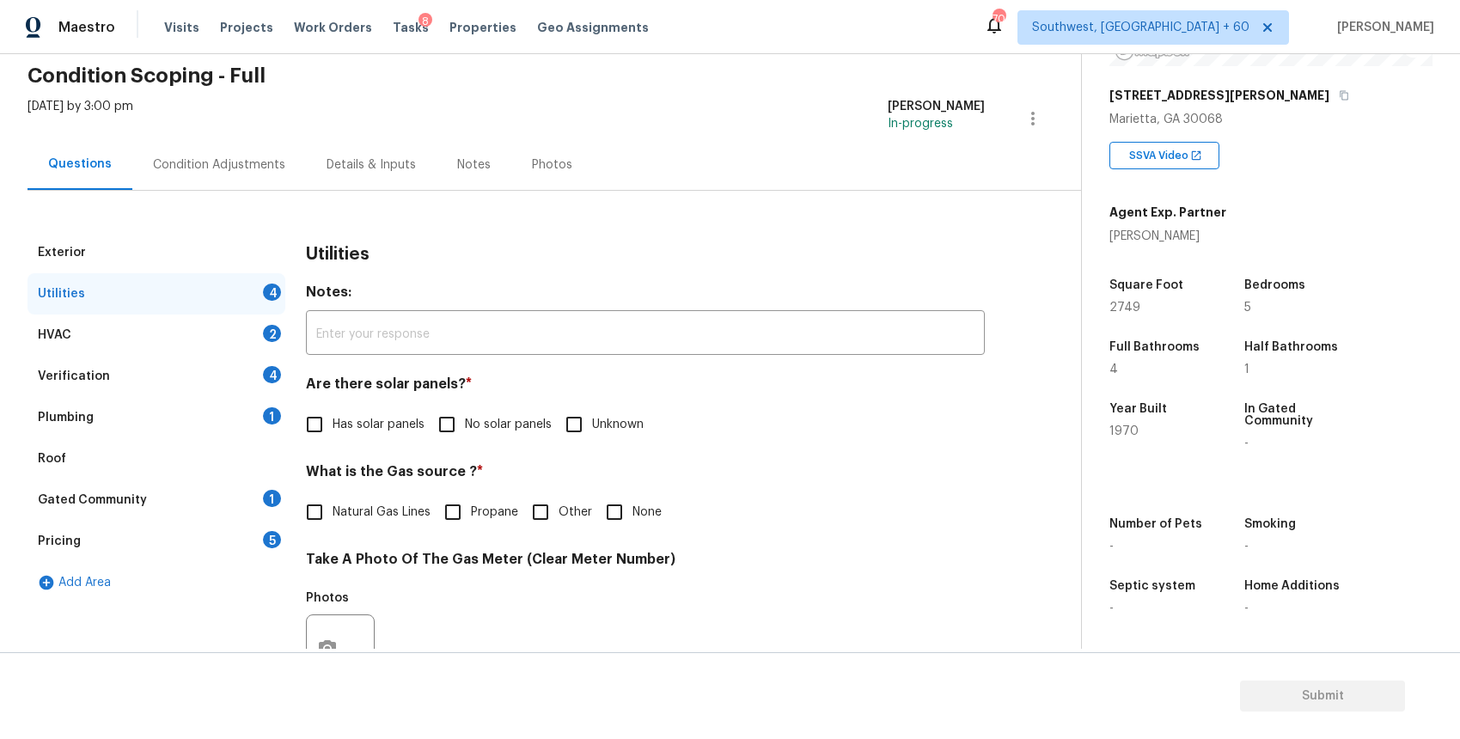
click at [497, 418] on span "No solar panels" at bounding box center [508, 425] width 87 height 18
click at [465, 418] on input "No solar panels" at bounding box center [447, 424] width 36 height 36
checkbox input "true"
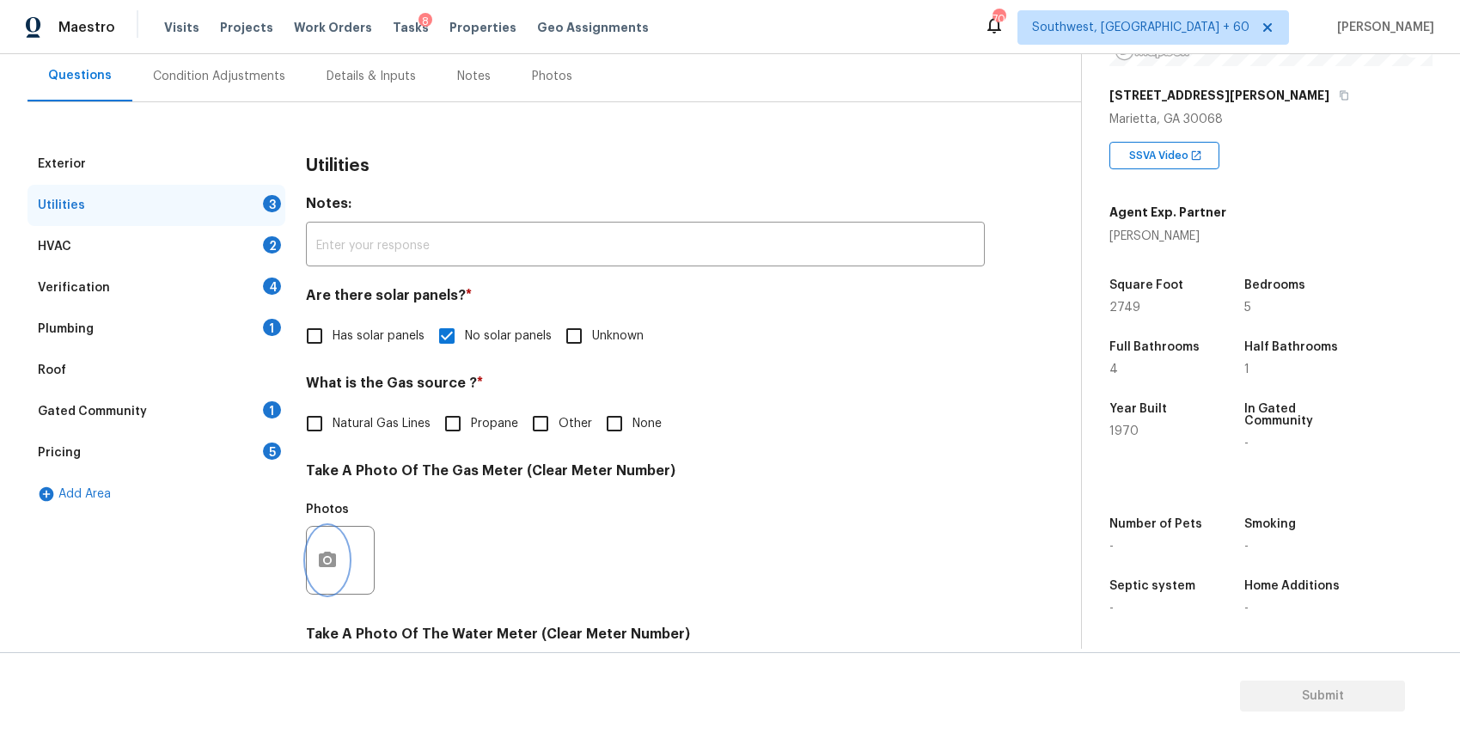
click at [323, 552] on icon "button" at bounding box center [327, 560] width 21 height 21
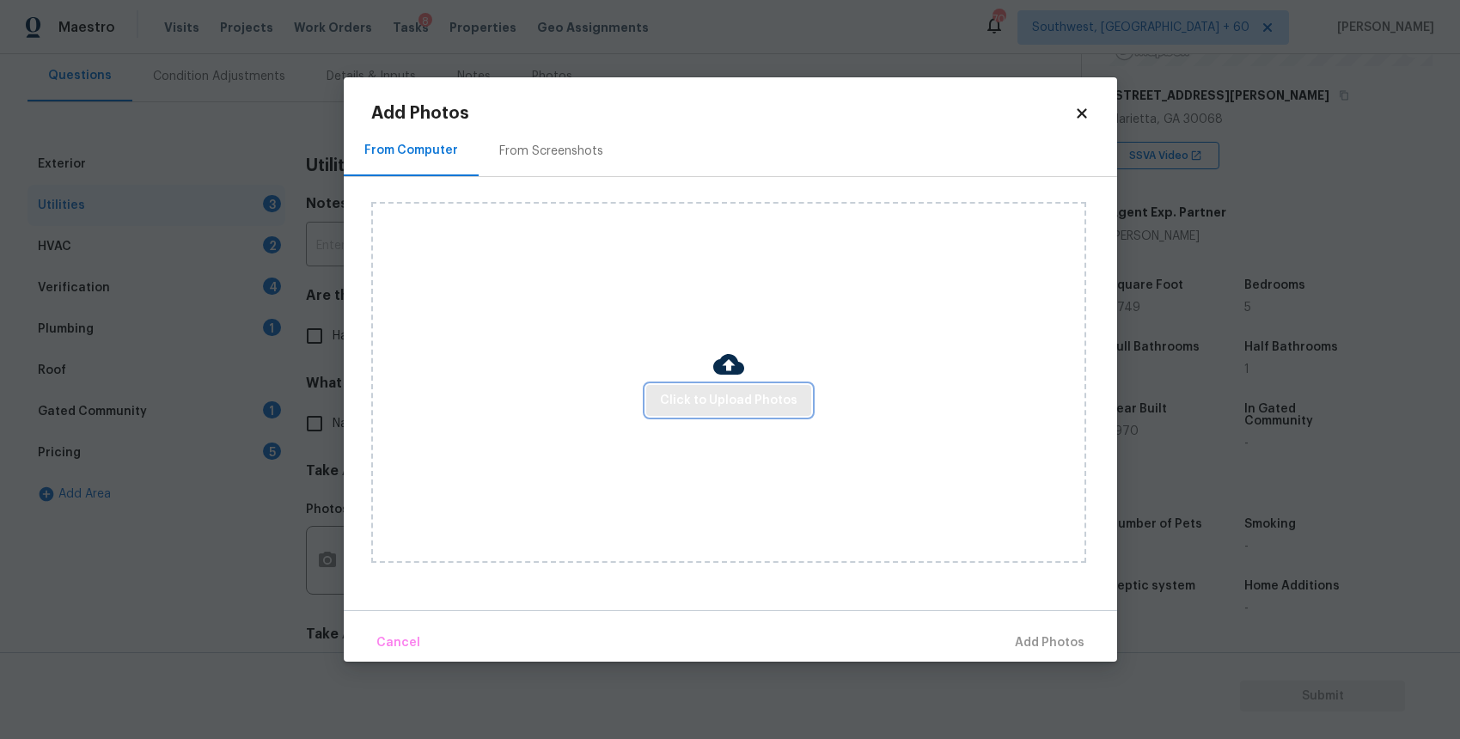
click at [717, 402] on span "Click to Upload Photos" at bounding box center [728, 400] width 137 height 21
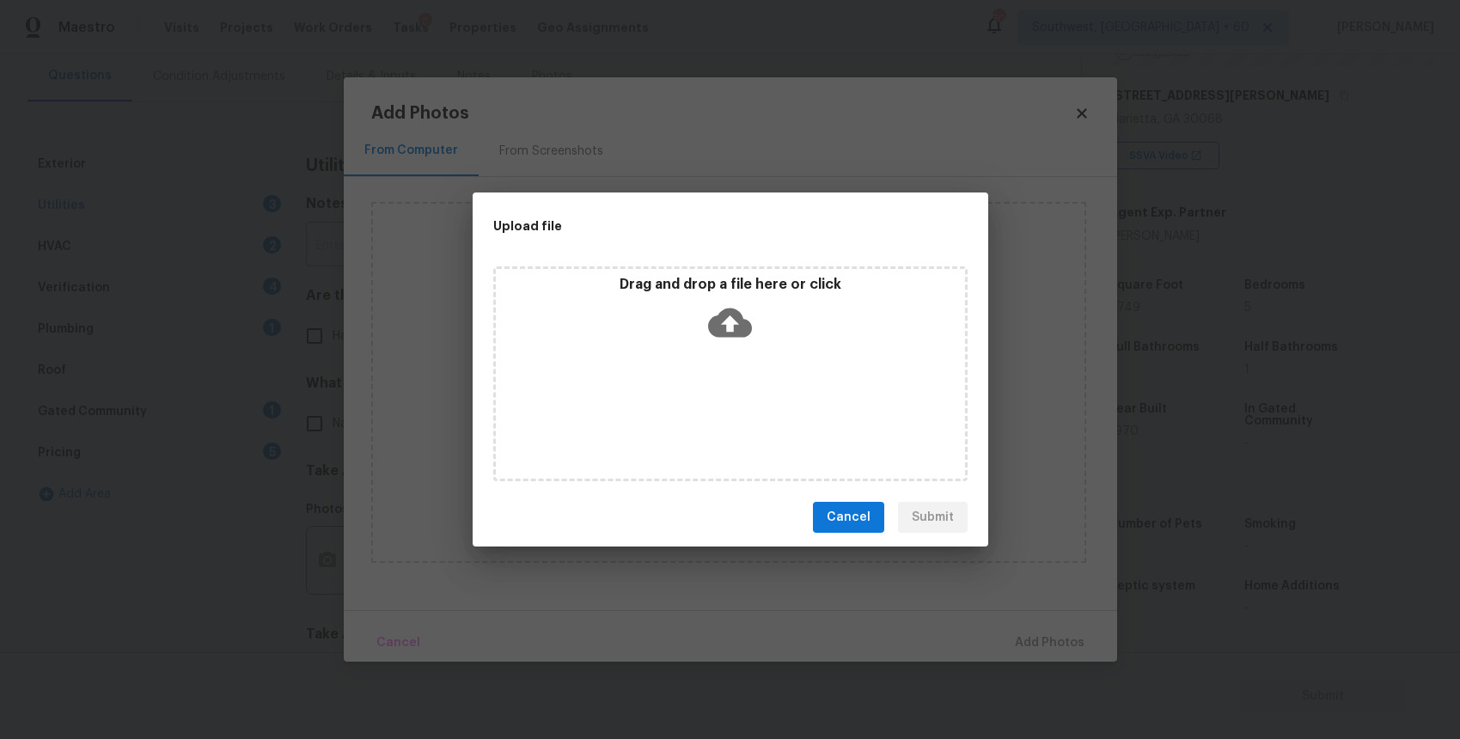
click at [717, 402] on div "Drag and drop a file here or click" at bounding box center [730, 373] width 474 height 215
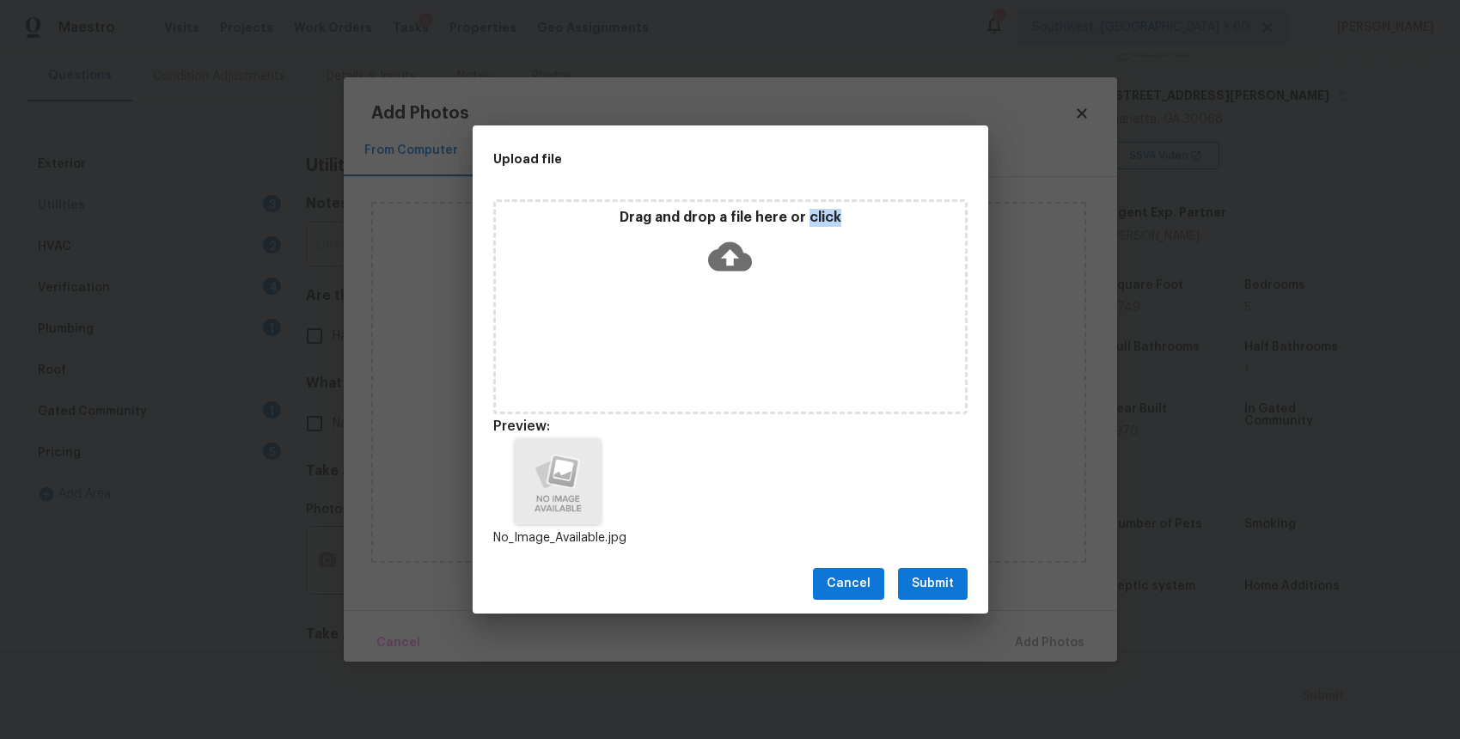
click at [927, 565] on div "Cancel Submit" at bounding box center [729, 583] width 515 height 59
click at [881, 581] on button "Cancel" at bounding box center [848, 584] width 71 height 32
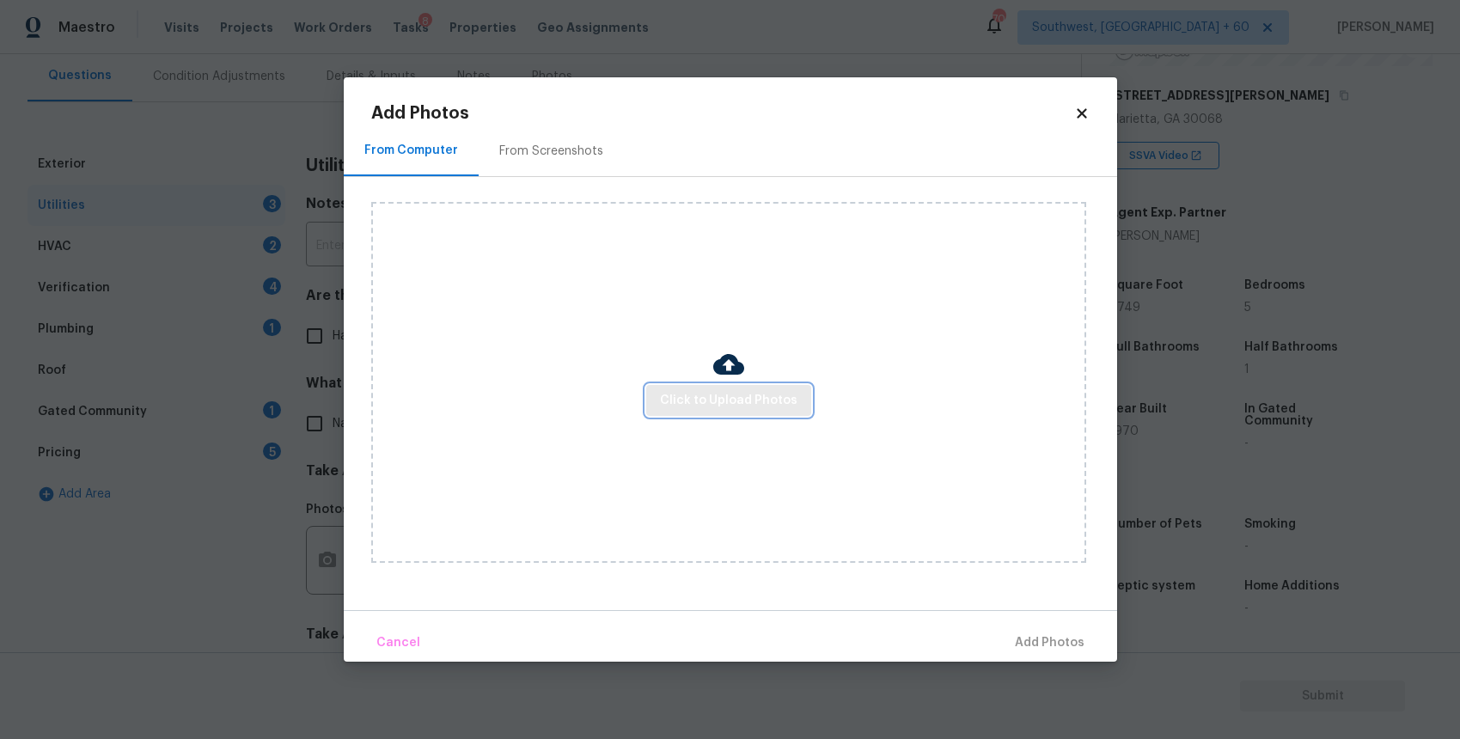
click at [800, 403] on button "Click to Upload Photos" at bounding box center [728, 401] width 165 height 32
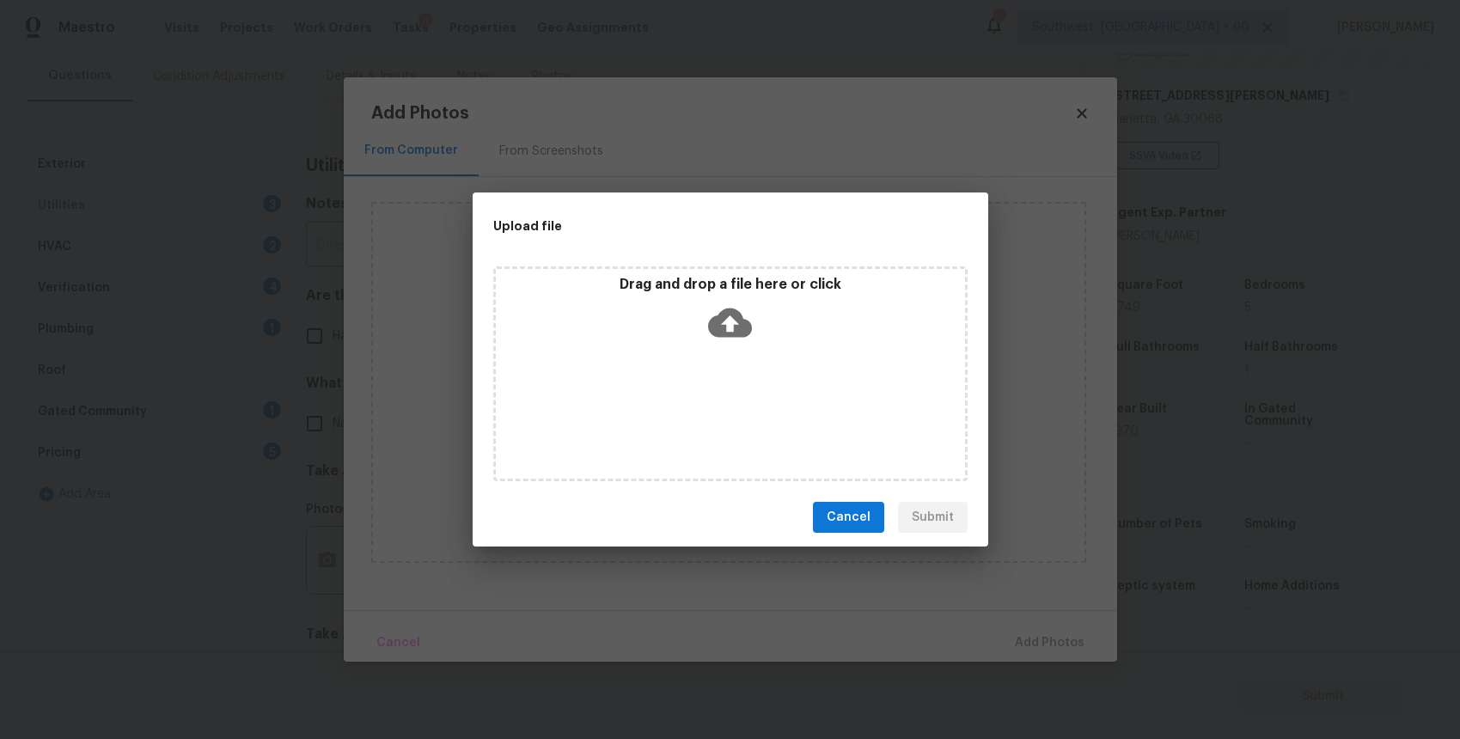
click at [800, 403] on div "Drag and drop a file here or click" at bounding box center [730, 373] width 474 height 215
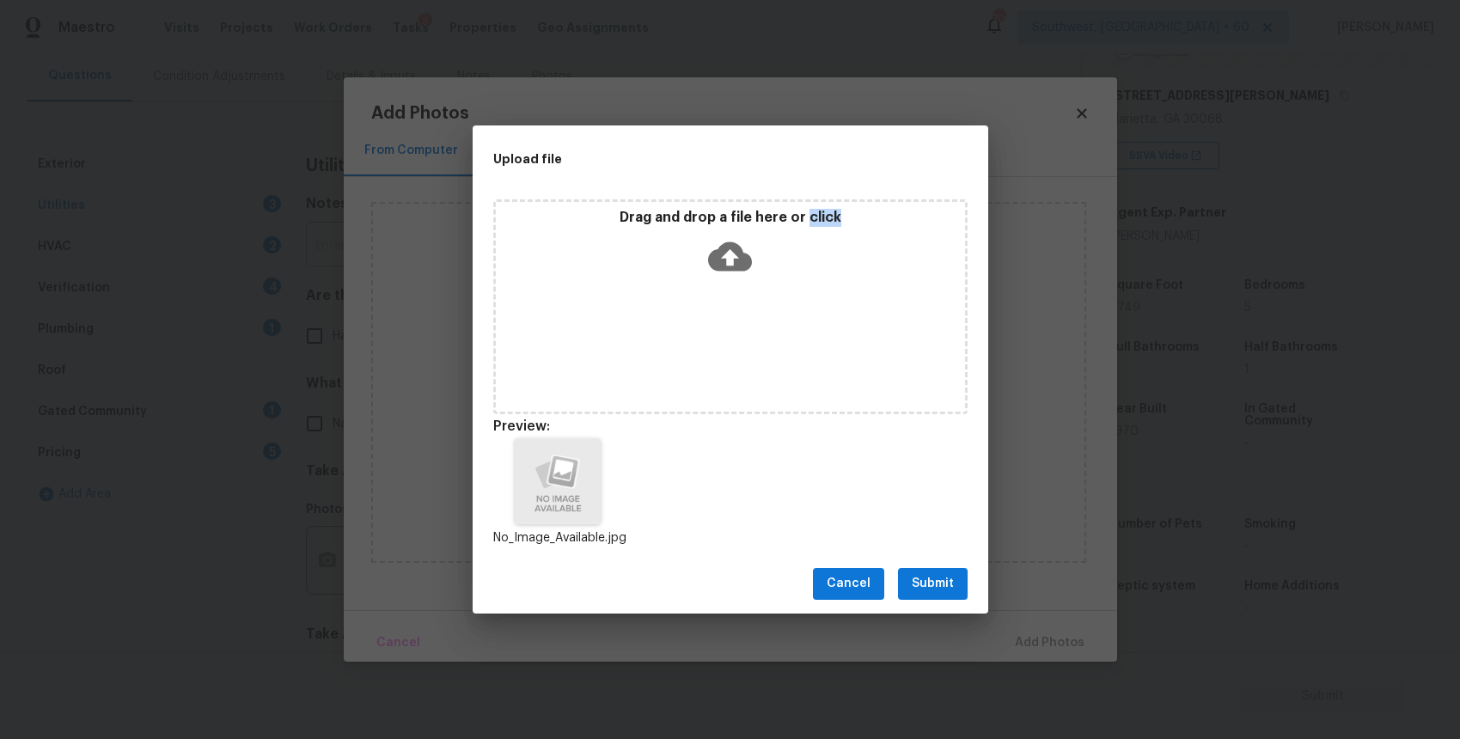
click at [953, 590] on span "Submit" at bounding box center [932, 583] width 42 height 21
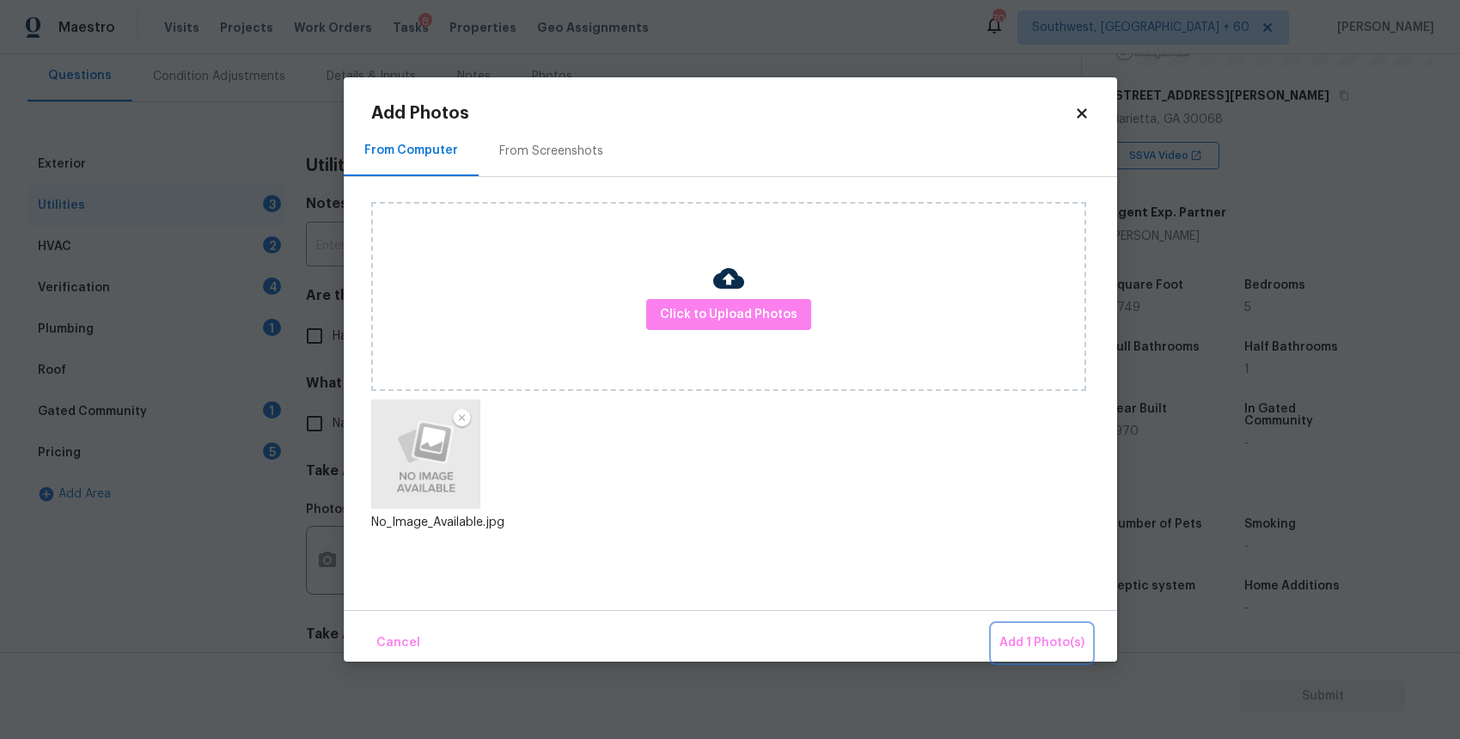
click at [1073, 646] on span "Add 1 Photo(s)" at bounding box center [1041, 642] width 85 height 21
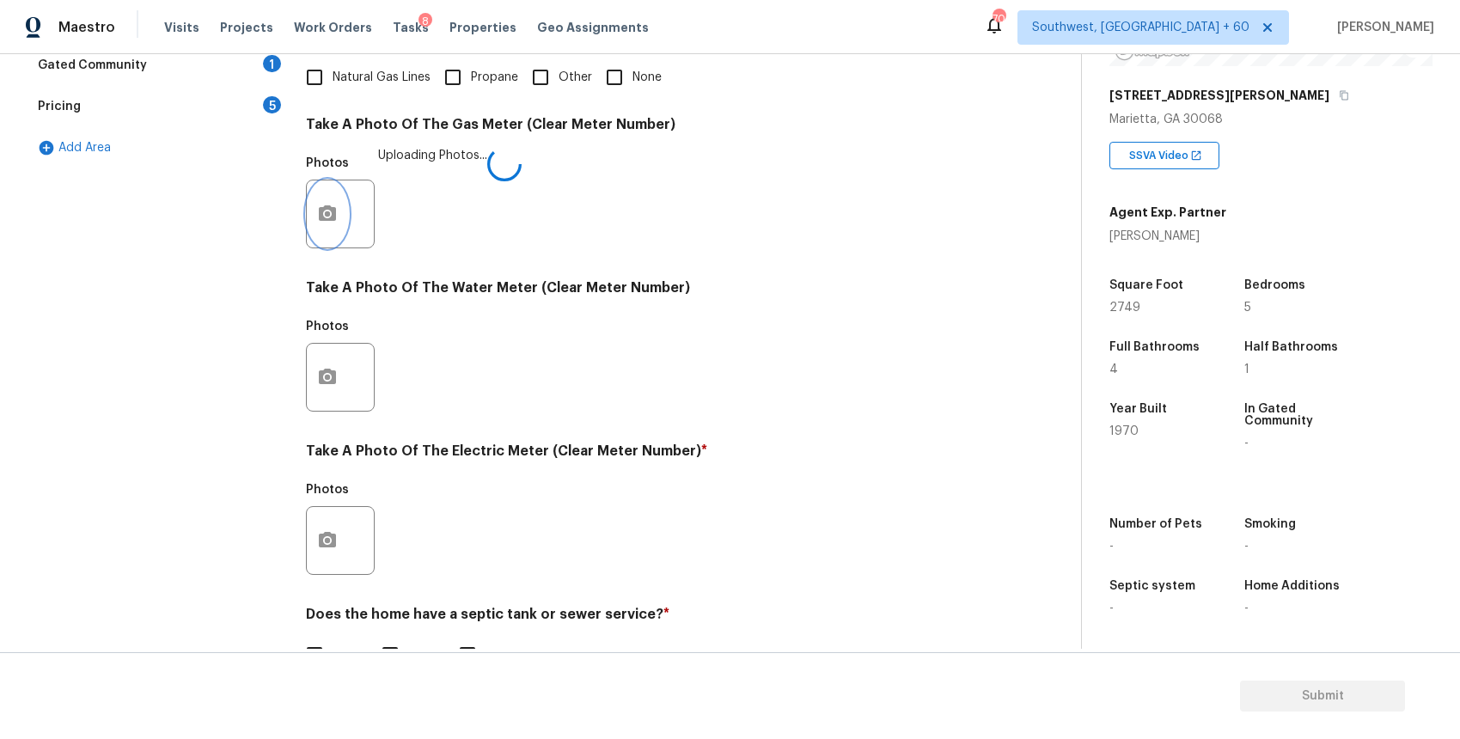
scroll to position [554, 0]
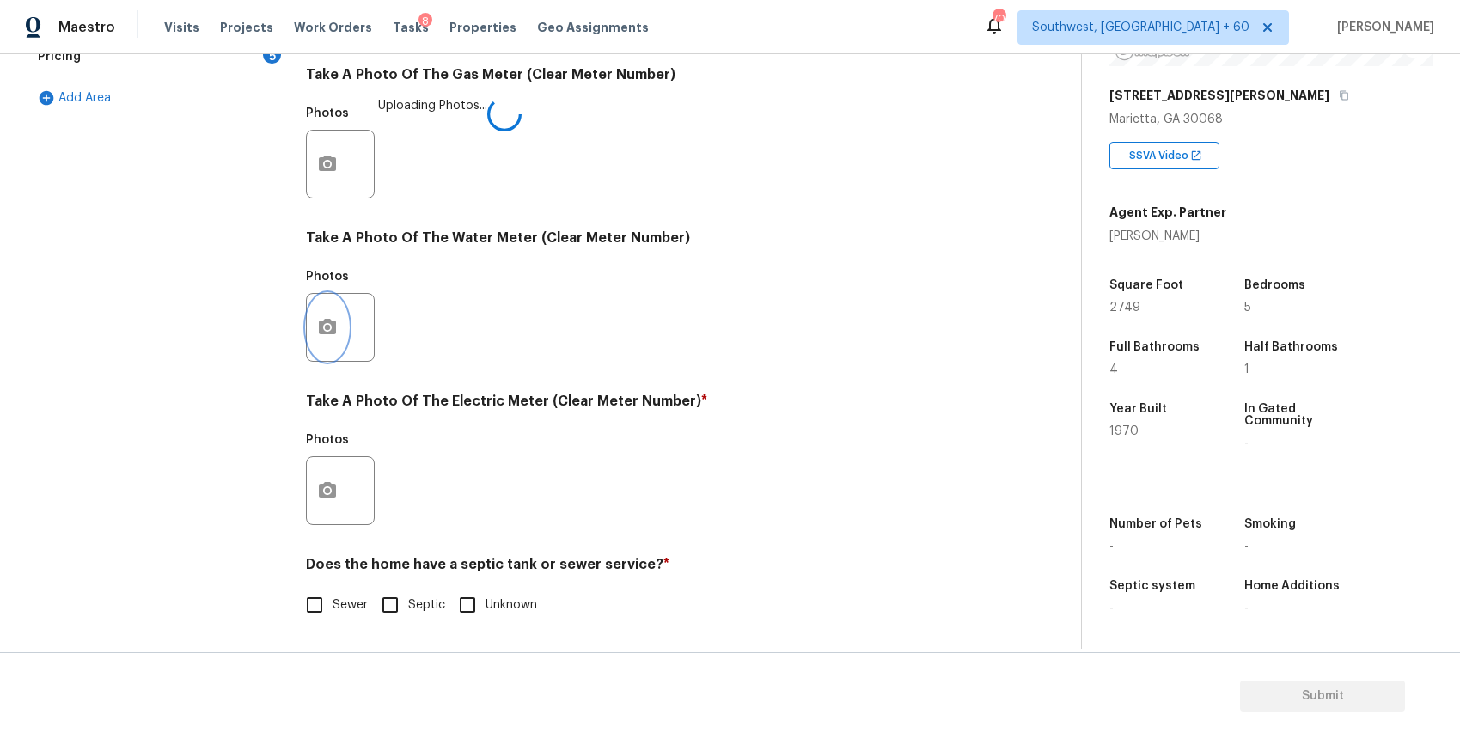
click at [332, 335] on icon "button" at bounding box center [327, 327] width 21 height 21
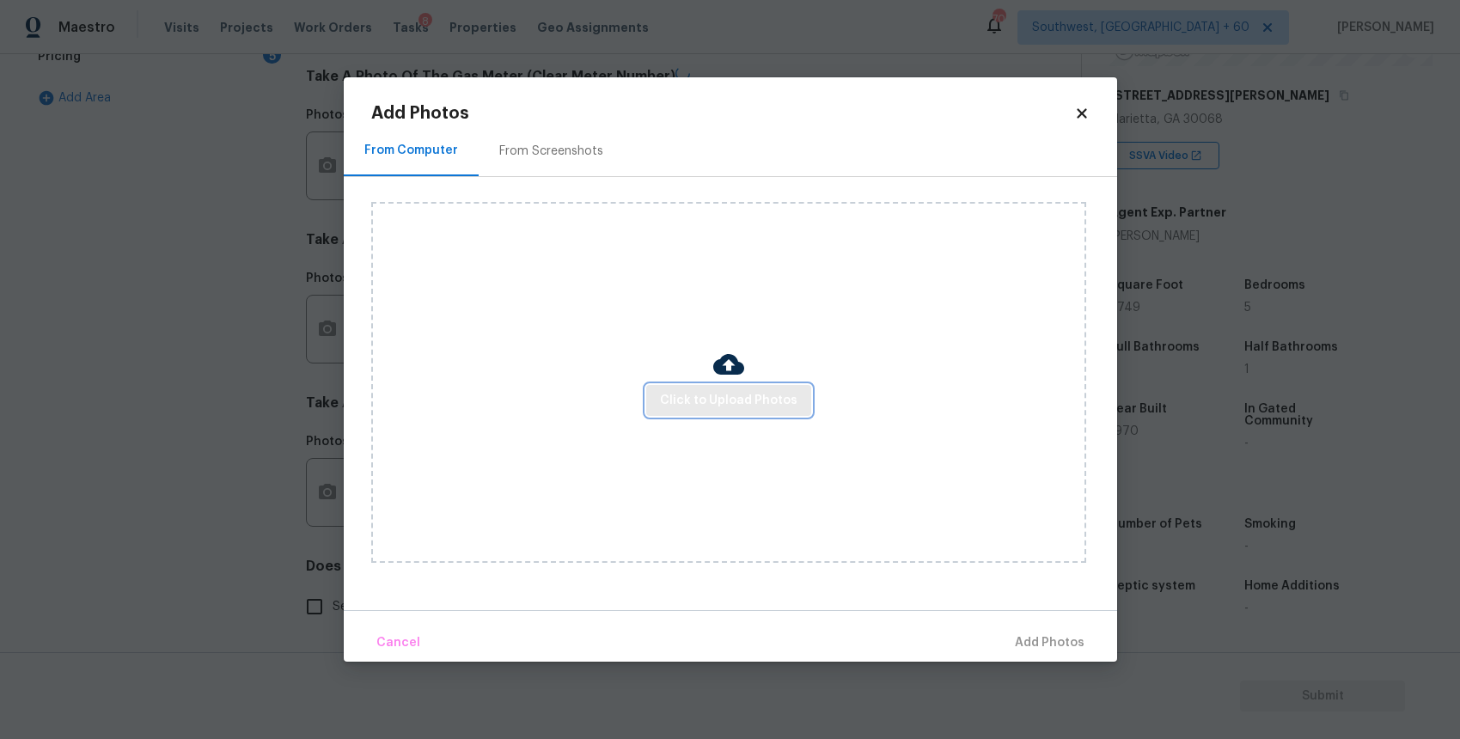
click at [753, 408] on span "Click to Upload Photos" at bounding box center [728, 400] width 137 height 21
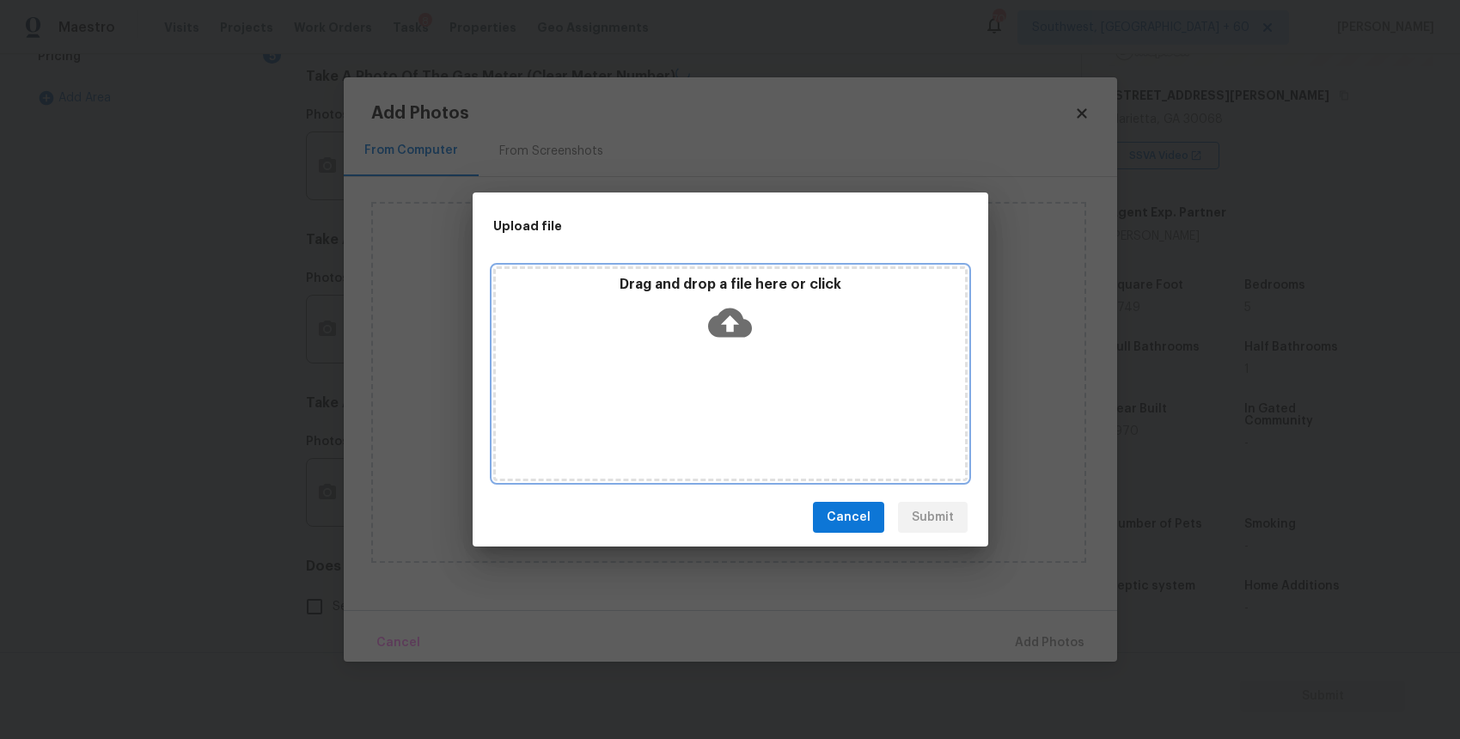
click at [753, 408] on div "Drag and drop a file here or click" at bounding box center [730, 373] width 474 height 215
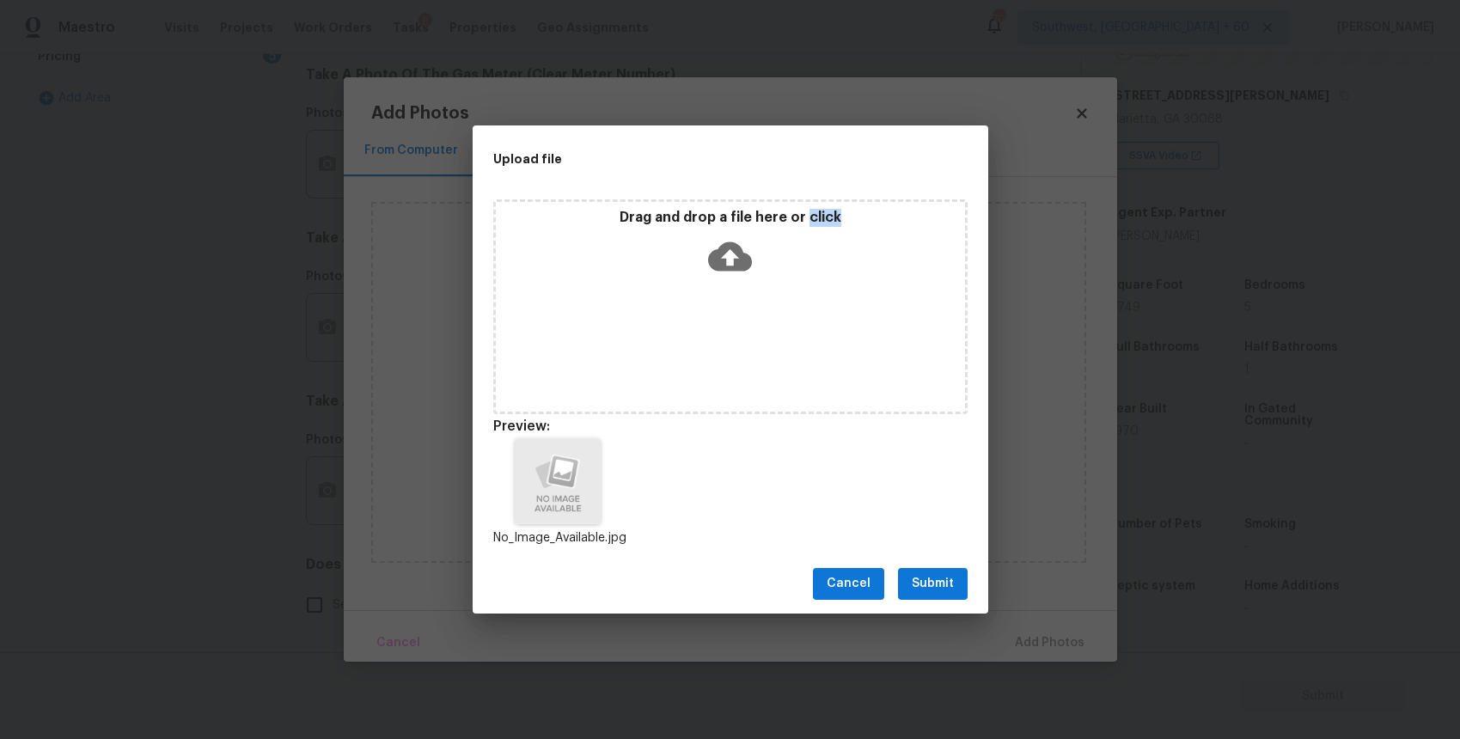
click at [927, 558] on div "Cancel Submit" at bounding box center [729, 583] width 515 height 59
click at [942, 580] on span "Submit" at bounding box center [932, 583] width 42 height 21
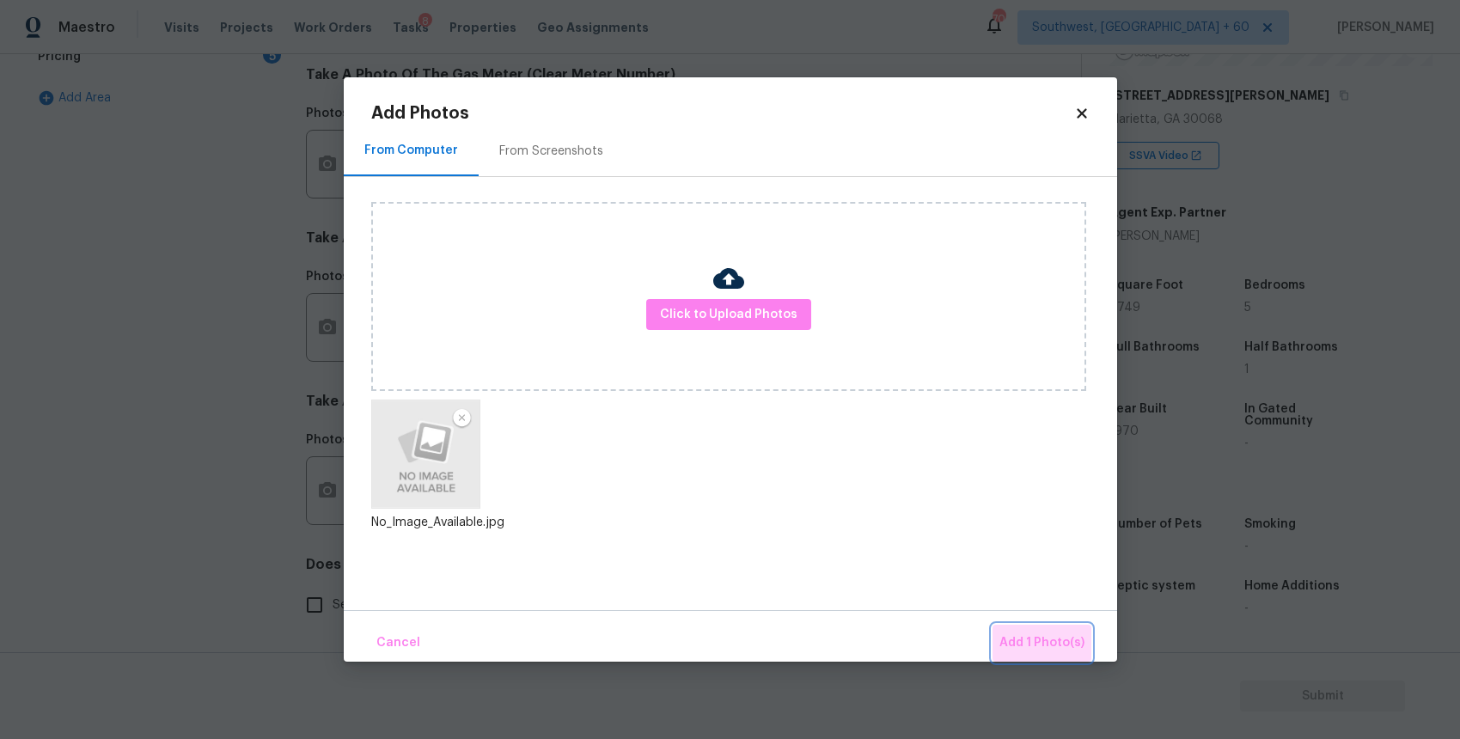
click at [1051, 651] on span "Add 1 Photo(s)" at bounding box center [1041, 642] width 85 height 21
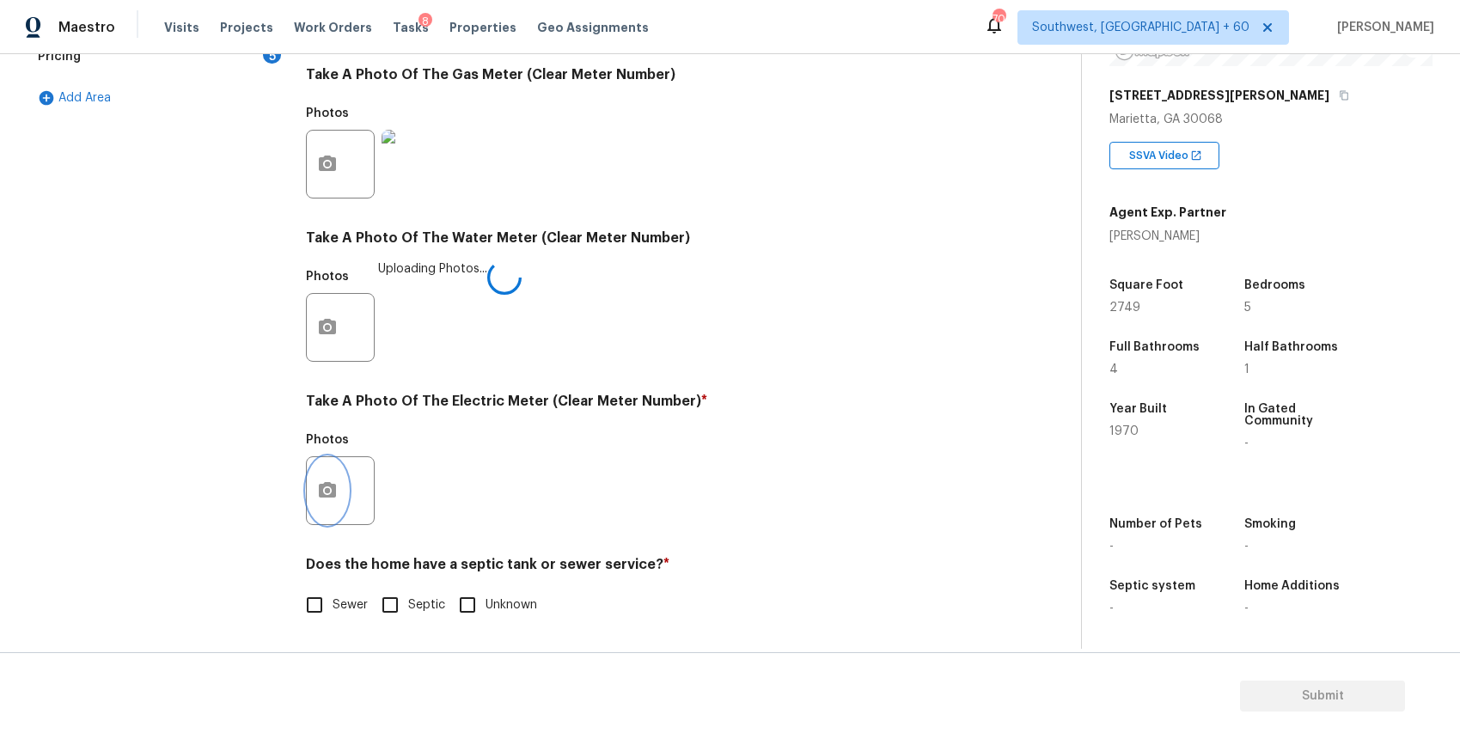
click at [323, 473] on button "button" at bounding box center [327, 490] width 41 height 67
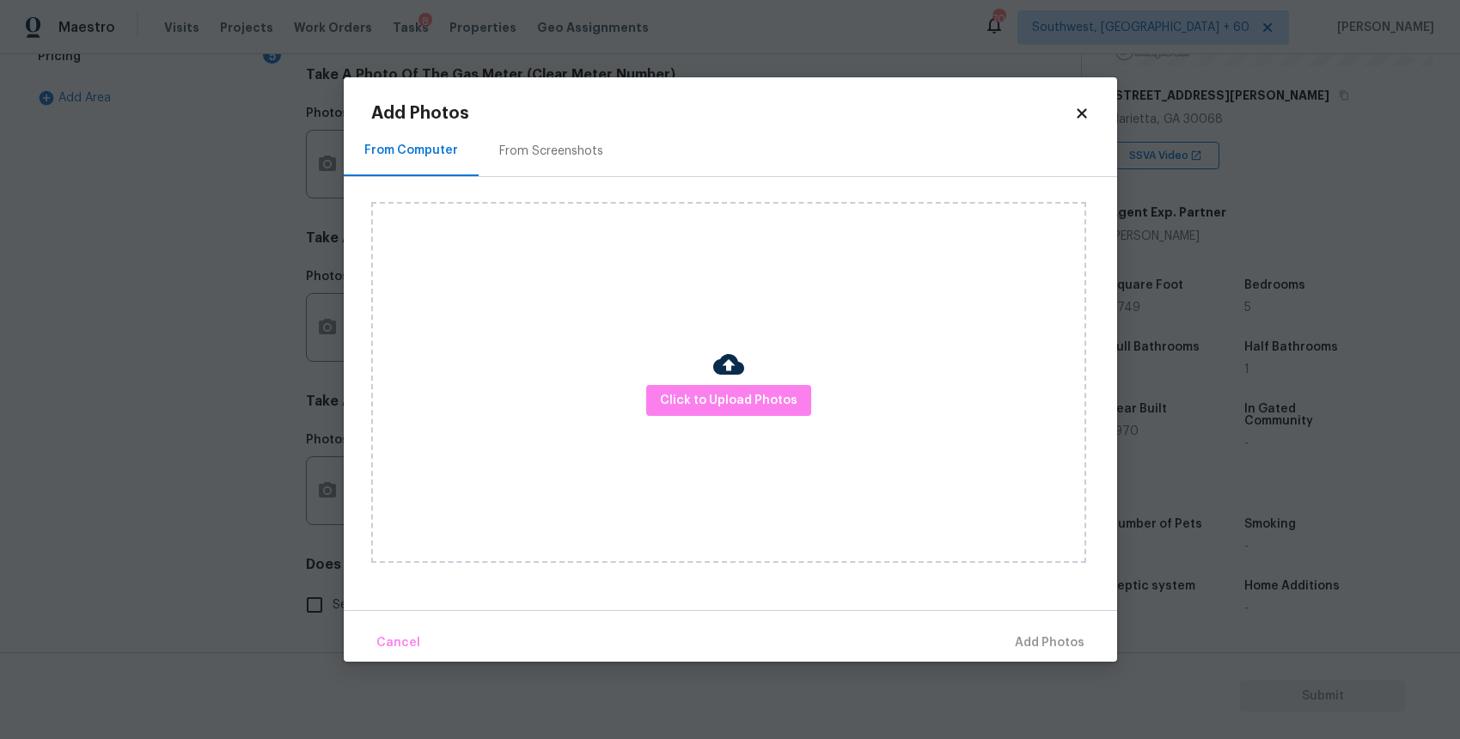
click at [323, 473] on body "Maestro Visits Projects Work Orders Tasks 8 Properties Geo Assignments 706 Sout…" at bounding box center [730, 369] width 1460 height 739
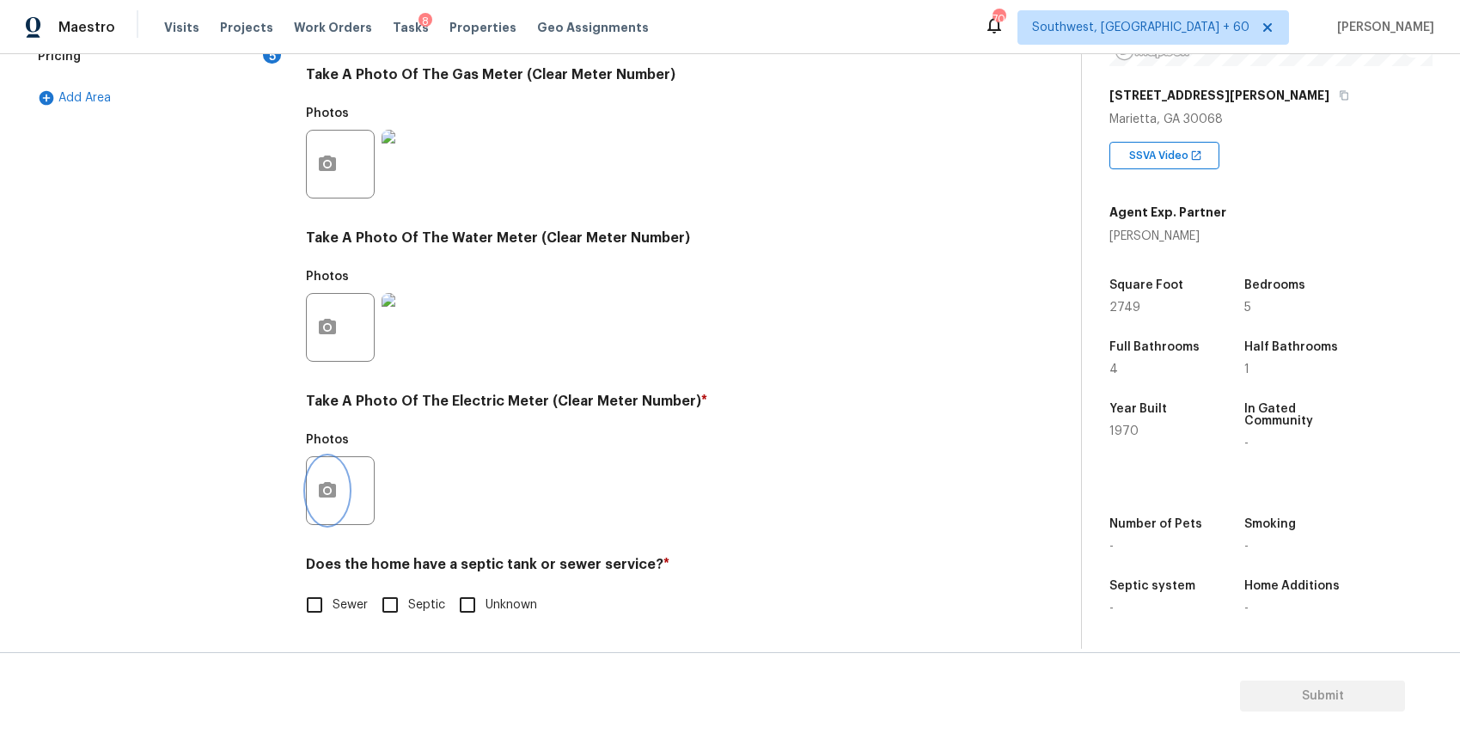
click at [326, 487] on icon "button" at bounding box center [327, 490] width 21 height 21
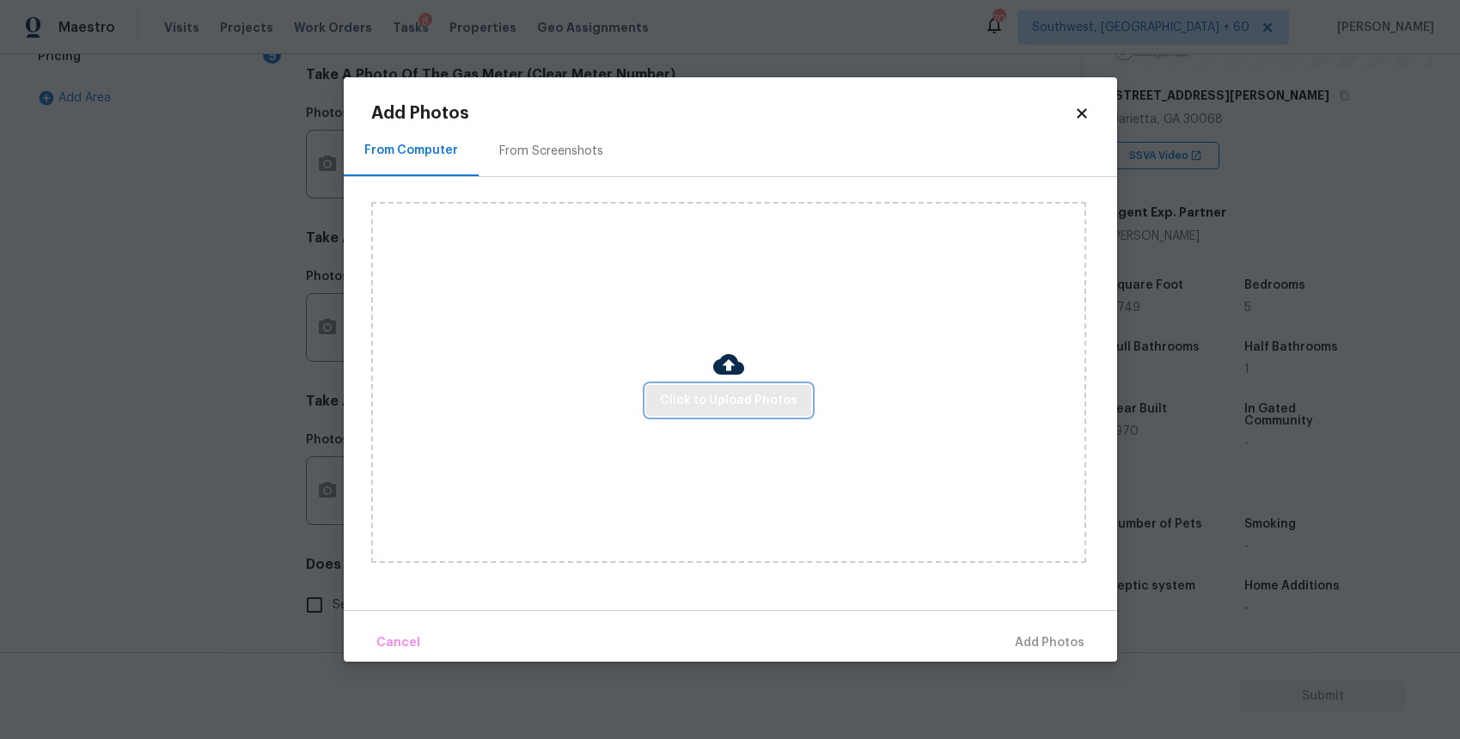
click at [778, 398] on span "Click to Upload Photos" at bounding box center [728, 400] width 137 height 21
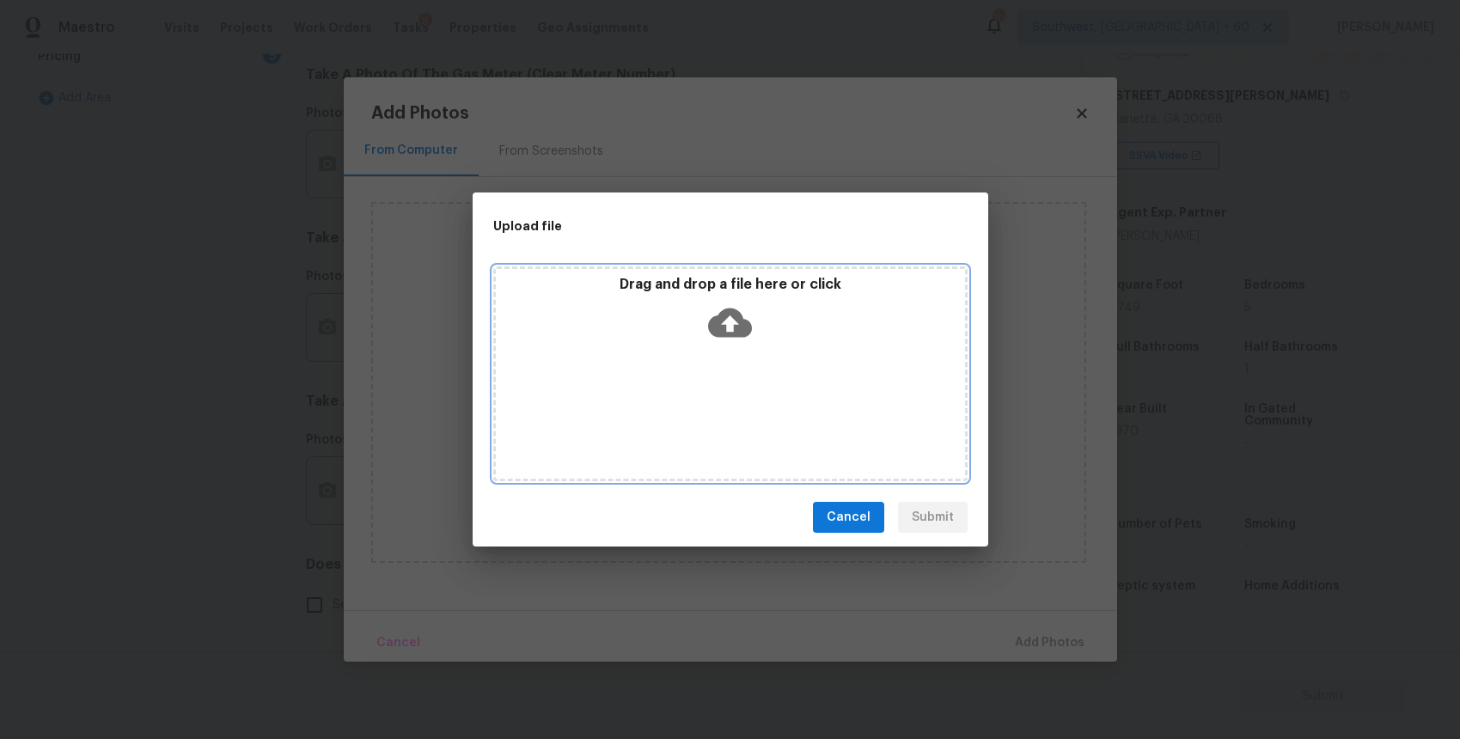
click at [778, 398] on div "Drag and drop a file here or click" at bounding box center [730, 373] width 474 height 215
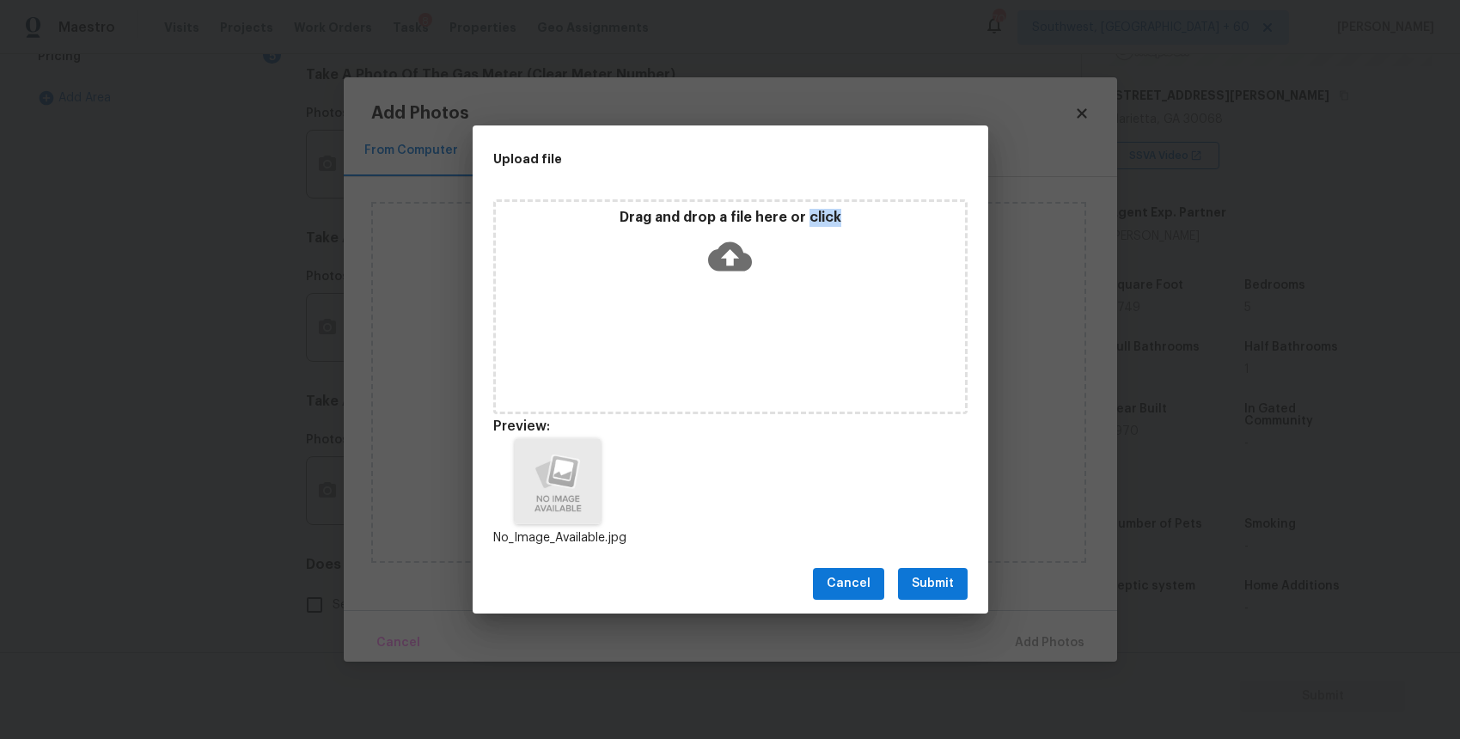
click at [945, 575] on span "Submit" at bounding box center [932, 583] width 42 height 21
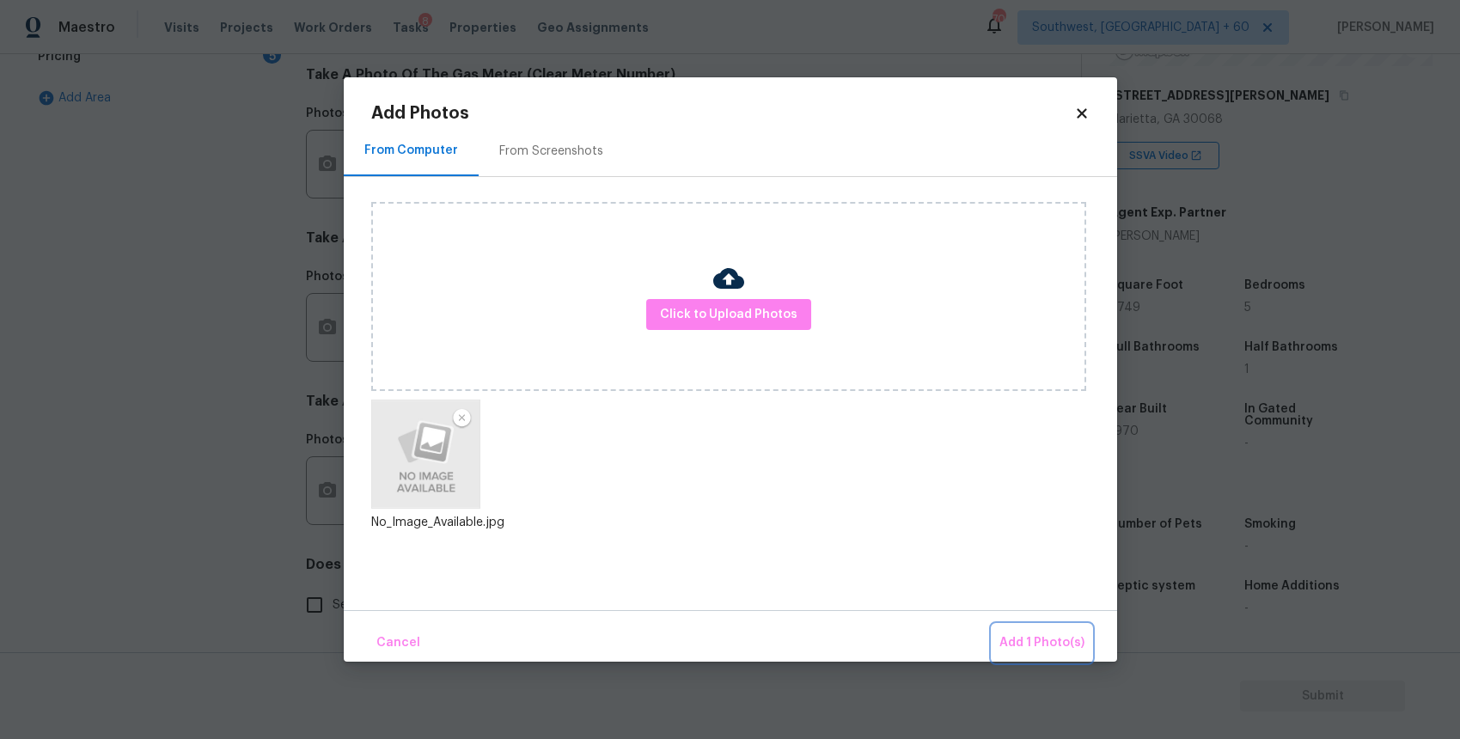
click at [1058, 632] on span "Add 1 Photo(s)" at bounding box center [1041, 642] width 85 height 21
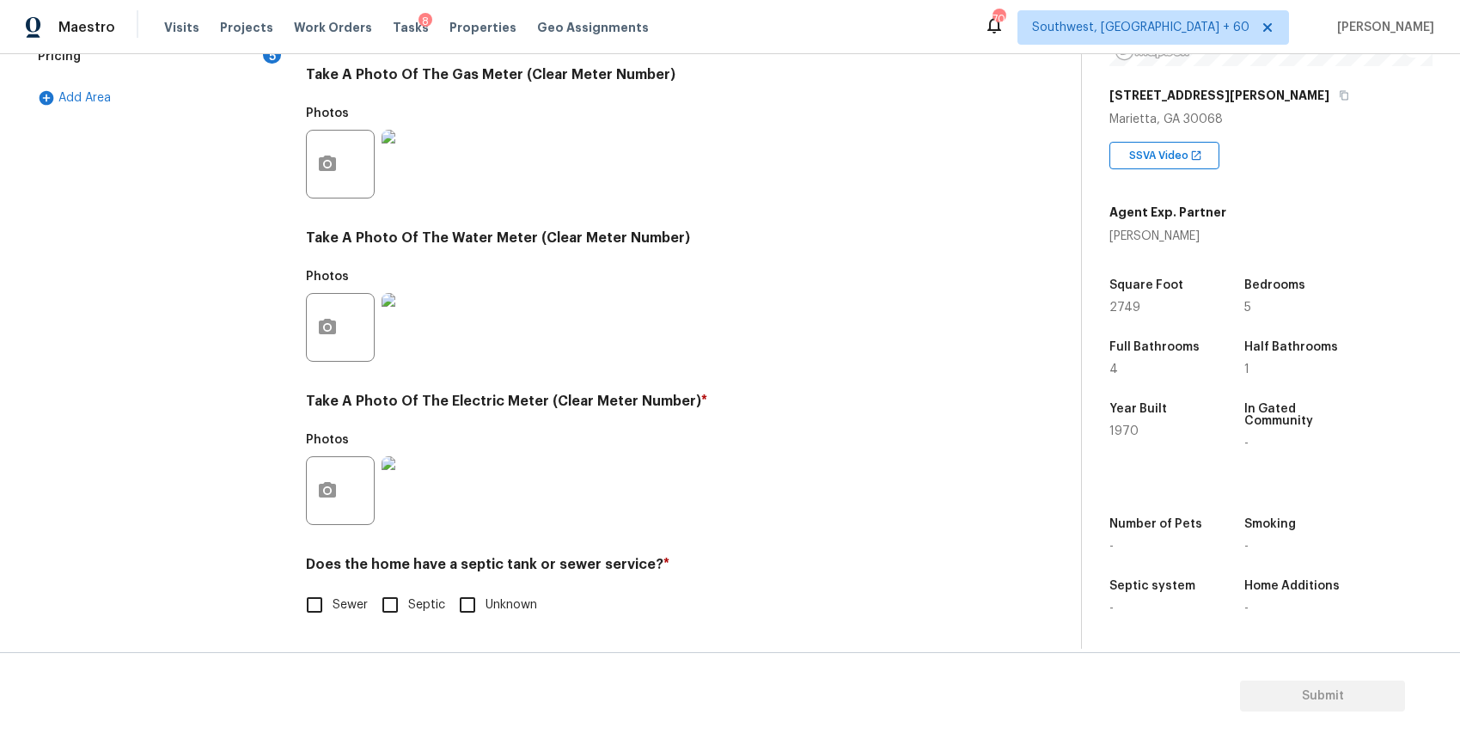
click at [317, 610] on input "Sewer" at bounding box center [314, 605] width 36 height 36
checkbox input "true"
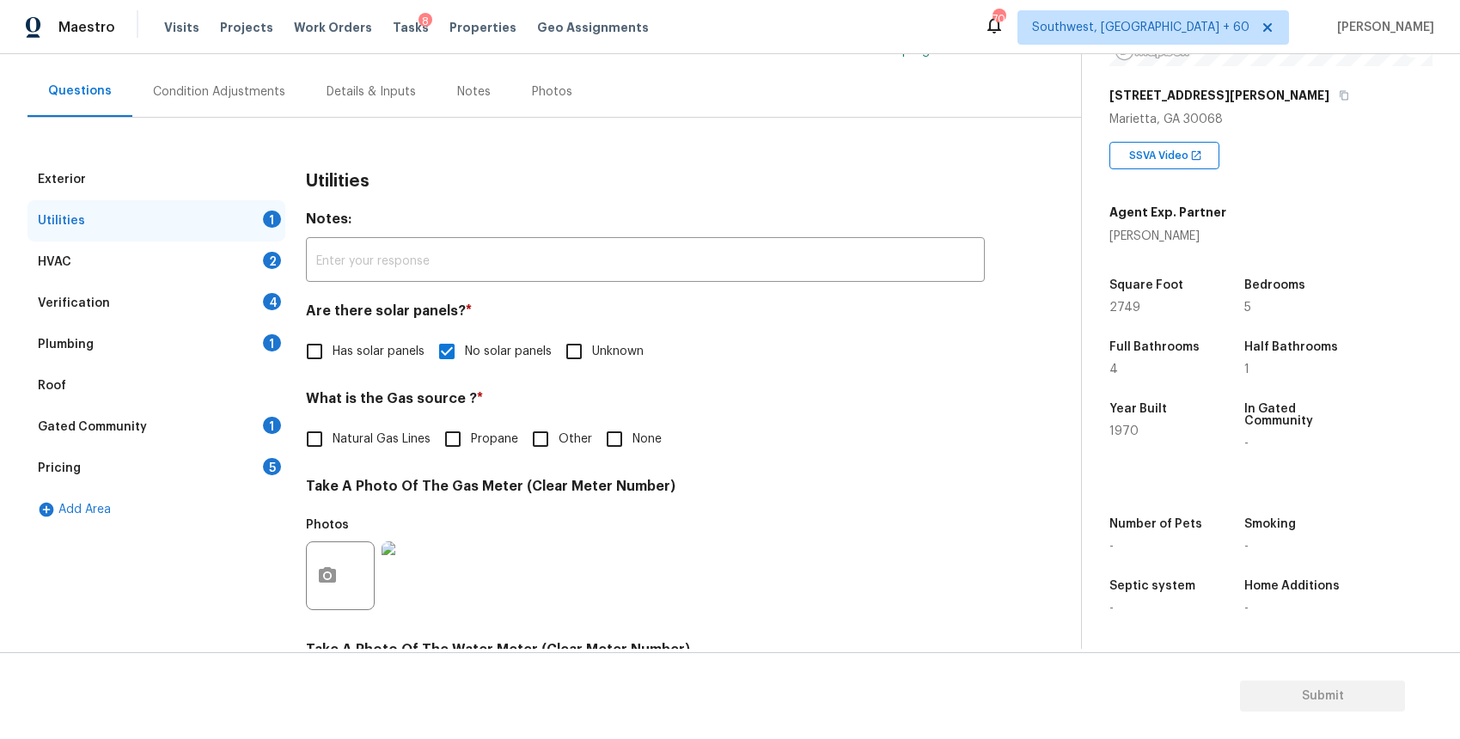
click at [253, 260] on div "HVAC 2" at bounding box center [156, 261] width 258 height 41
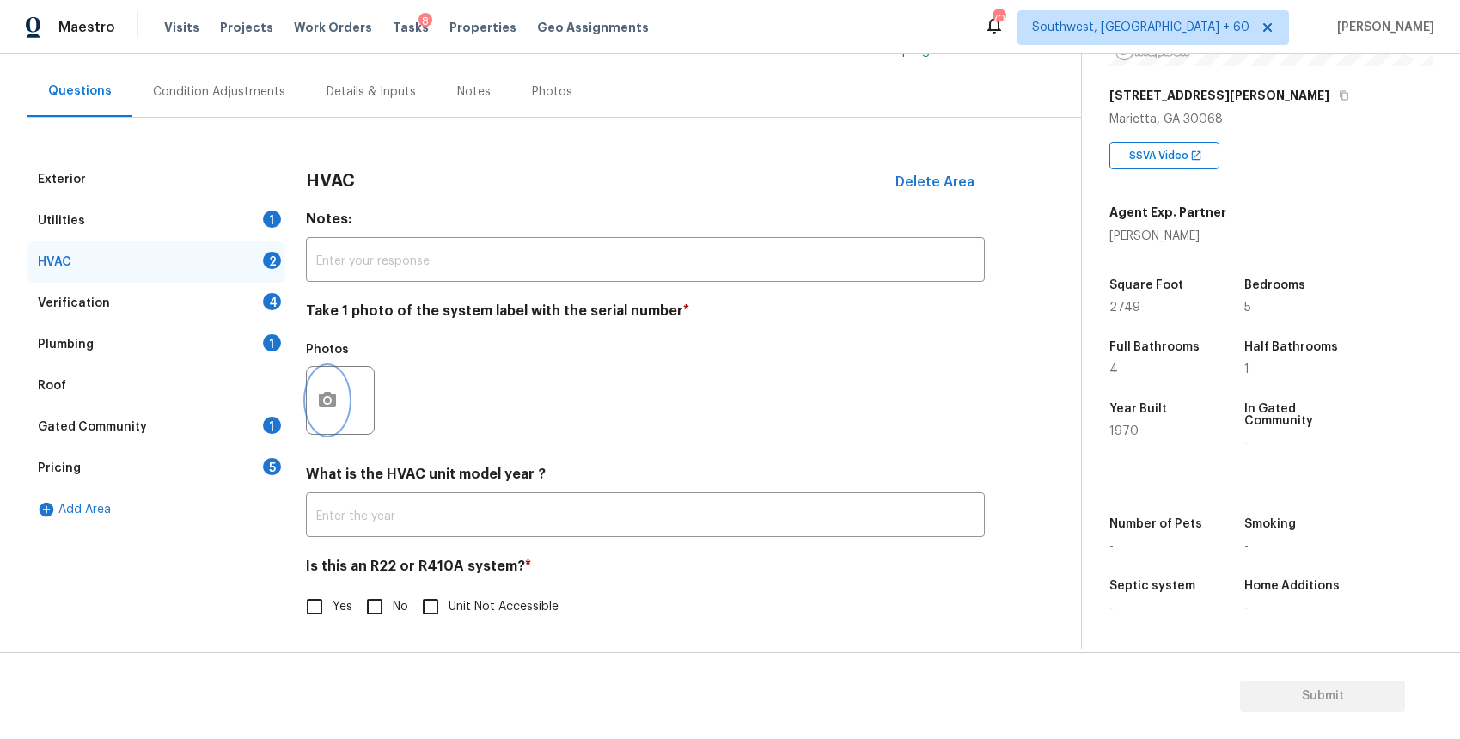
click at [329, 404] on icon "button" at bounding box center [327, 399] width 17 height 15
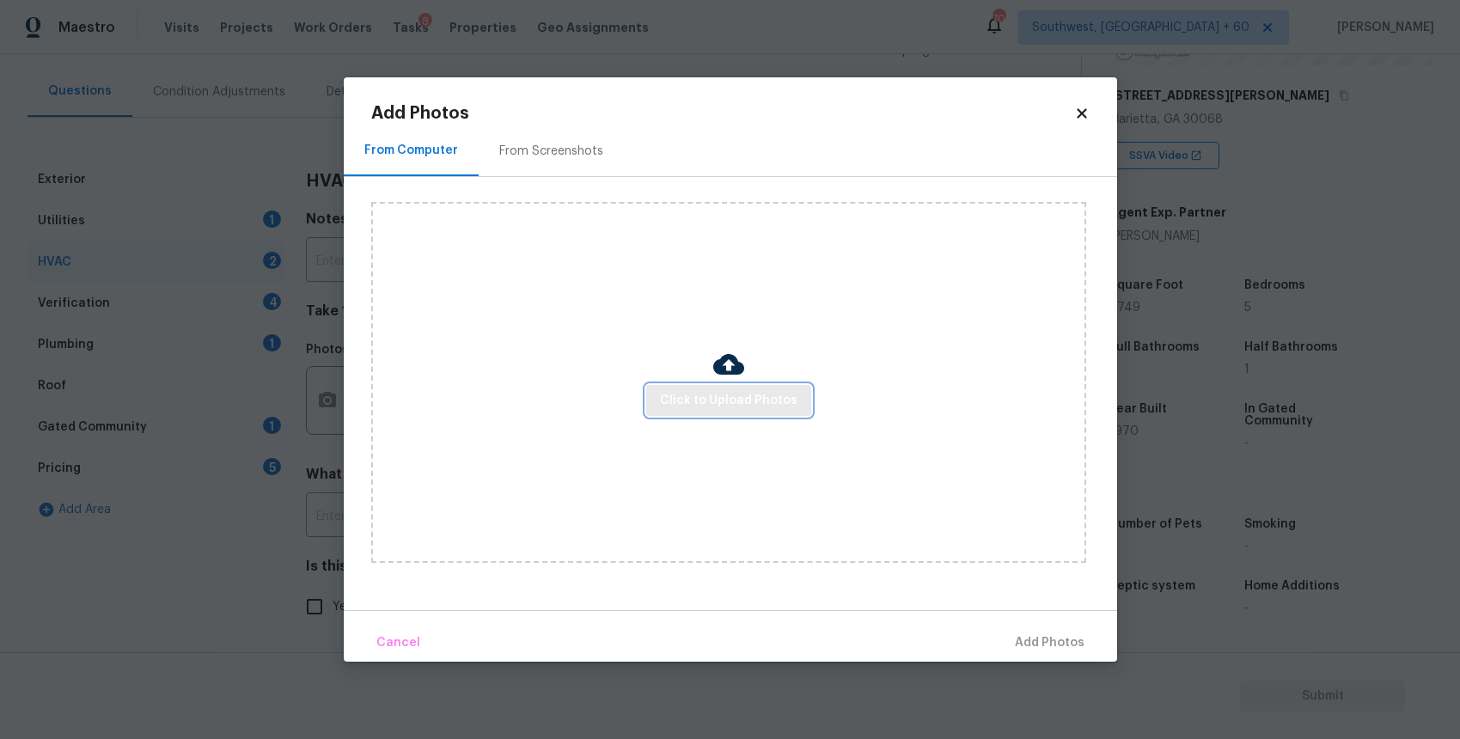
click at [741, 407] on span "Click to Upload Photos" at bounding box center [728, 400] width 137 height 21
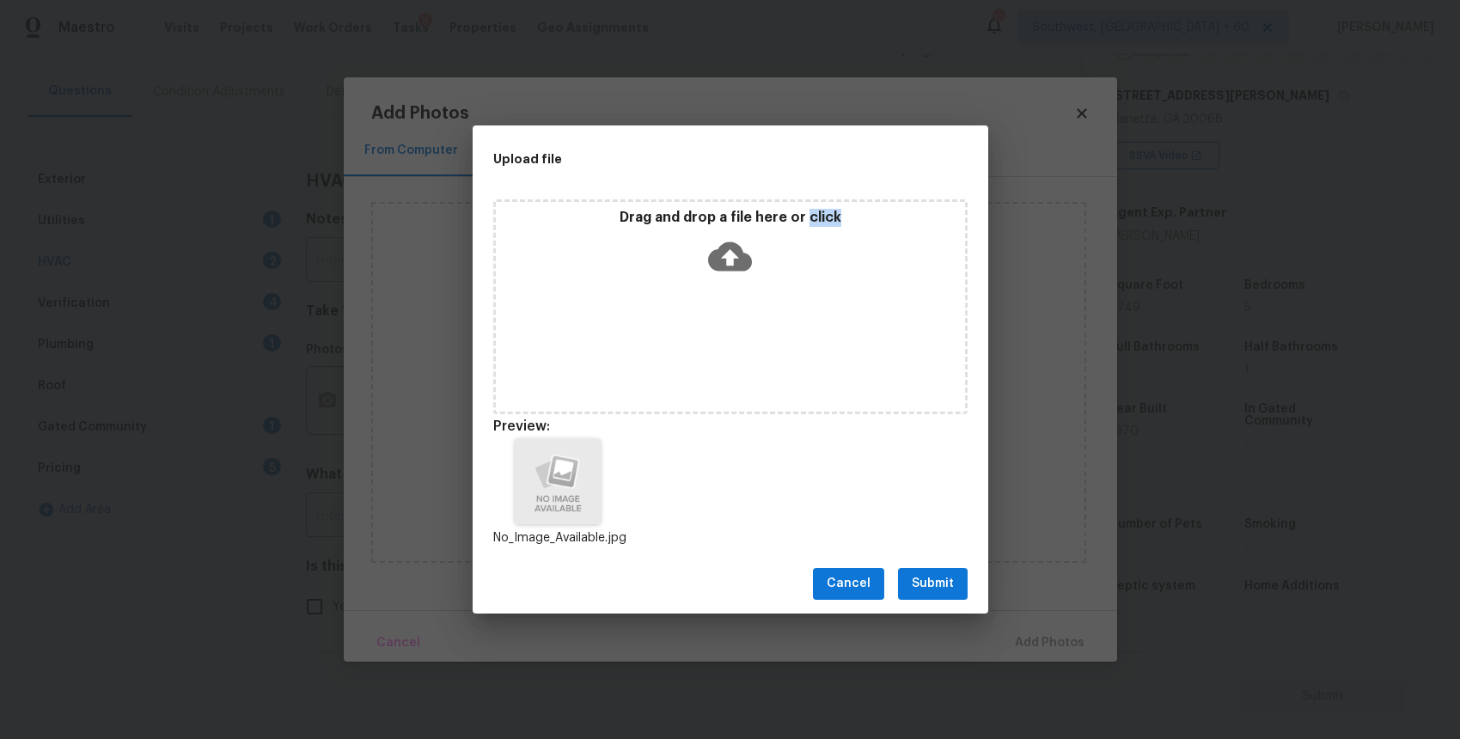
click at [954, 582] on button "Submit" at bounding box center [933, 584] width 70 height 32
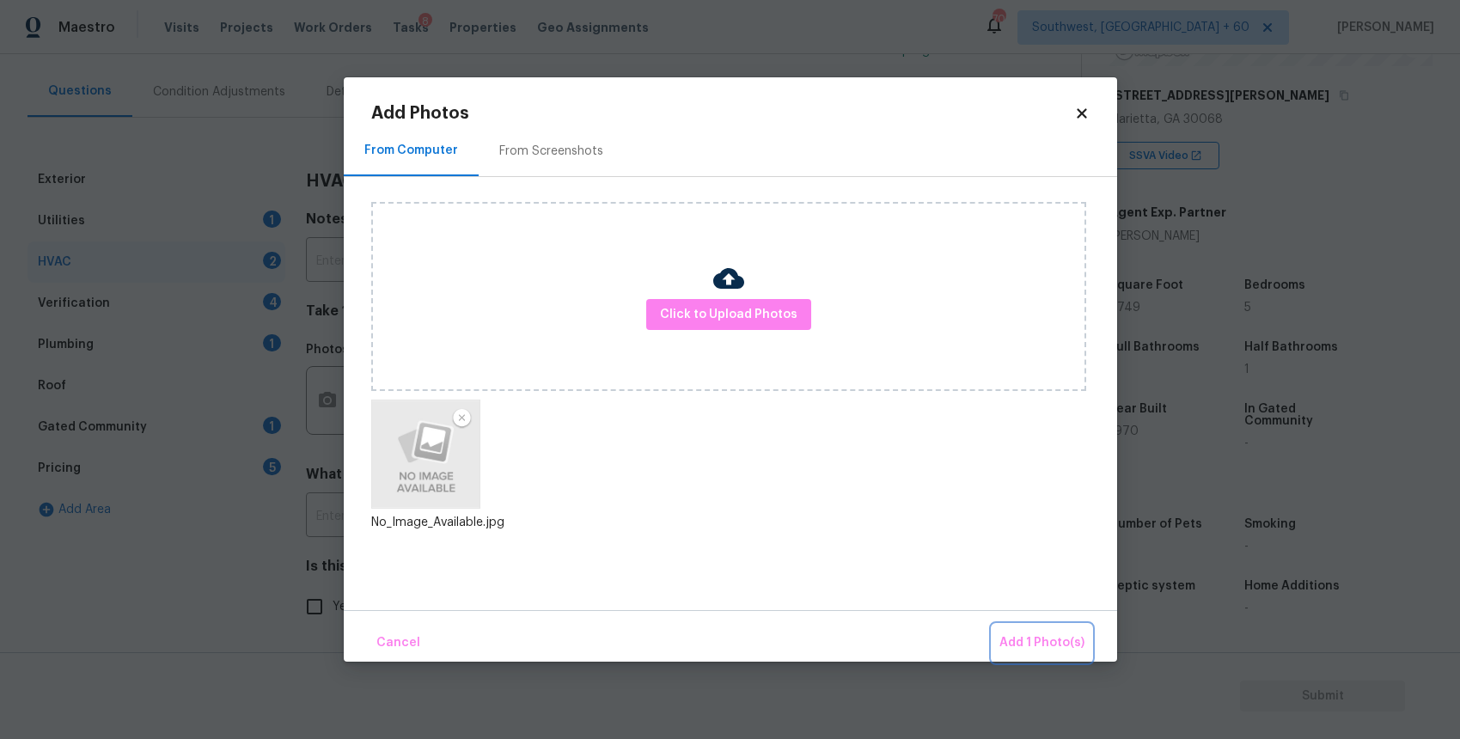
click at [1033, 631] on button "Add 1 Photo(s)" at bounding box center [1041, 643] width 99 height 37
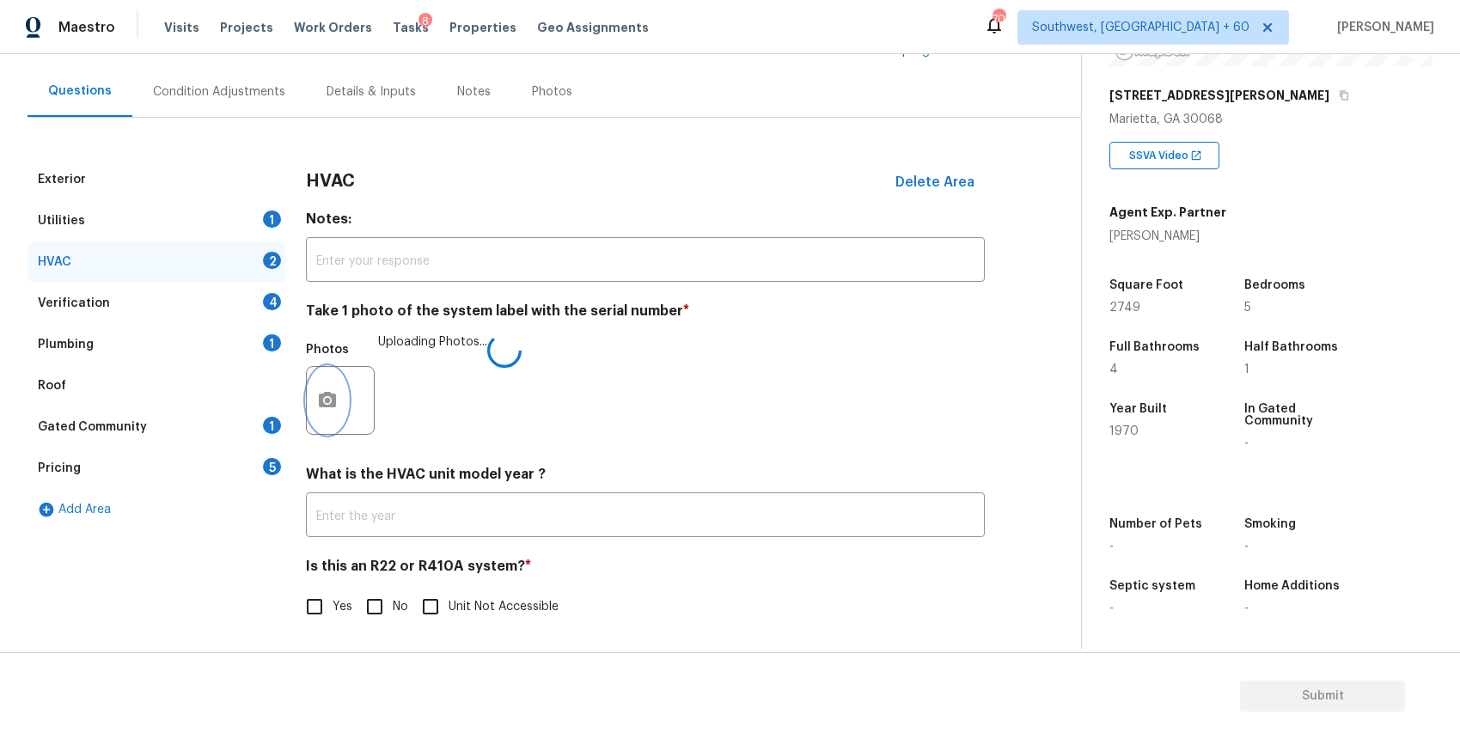
scroll to position [145, 0]
click at [384, 607] on input "No" at bounding box center [375, 605] width 36 height 36
checkbox input "true"
click at [230, 295] on div "Verification 4" at bounding box center [156, 301] width 258 height 41
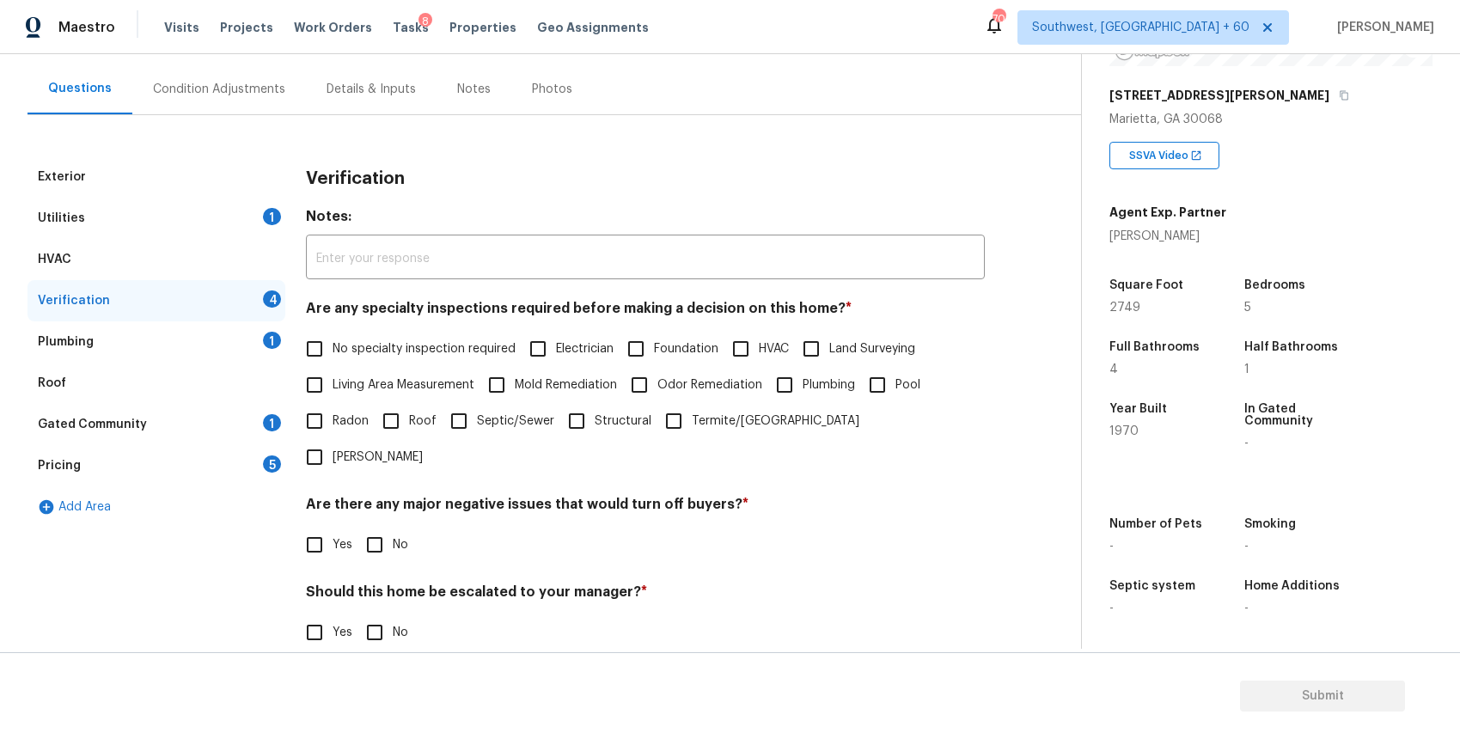
click at [419, 366] on label "No specialty inspection required" at bounding box center [405, 349] width 219 height 36
click at [332, 366] on input "No specialty inspection required" at bounding box center [314, 349] width 36 height 36
checkbox input "true"
click at [402, 496] on h4 "Are there any major negative issues that would turn off buyers? *" at bounding box center [645, 508] width 679 height 24
click at [402, 527] on label "No" at bounding box center [383, 545] width 52 height 36
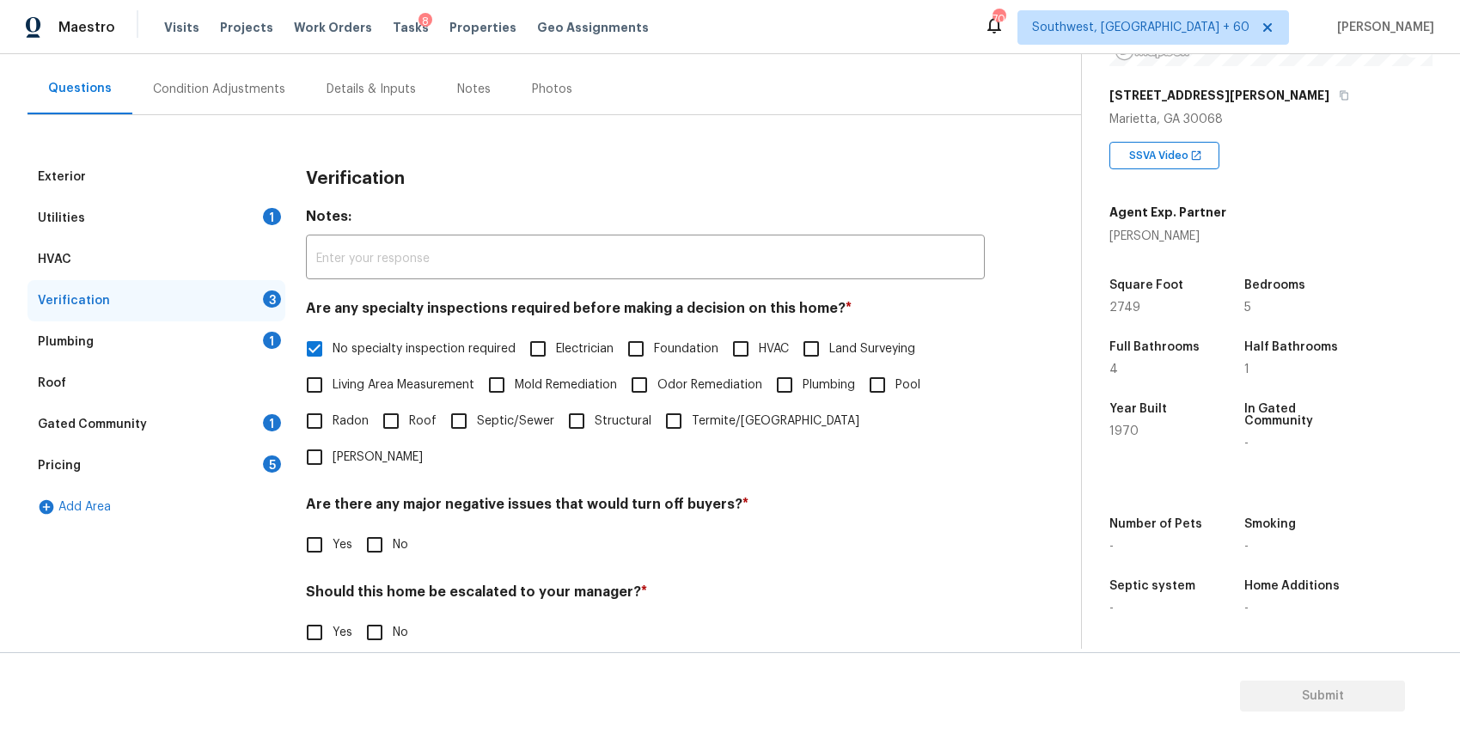
click at [393, 527] on input "No" at bounding box center [375, 545] width 36 height 36
checkbox input "true"
click at [390, 614] on input "No" at bounding box center [375, 632] width 36 height 36
checkbox input "true"
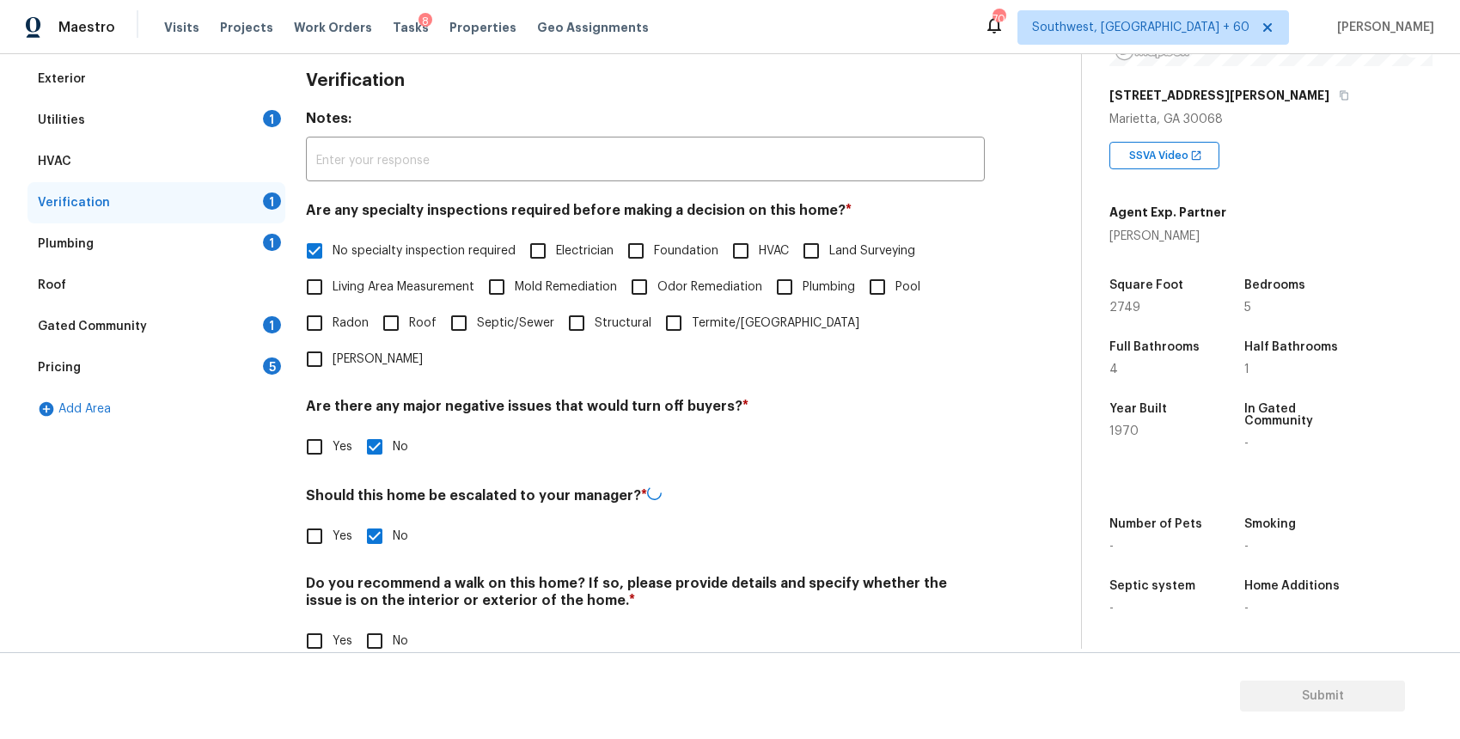
scroll to position [241, 0]
click at [387, 623] on input "No" at bounding box center [375, 641] width 36 height 36
checkbox input "true"
click at [267, 249] on div "1" at bounding box center [272, 243] width 18 height 17
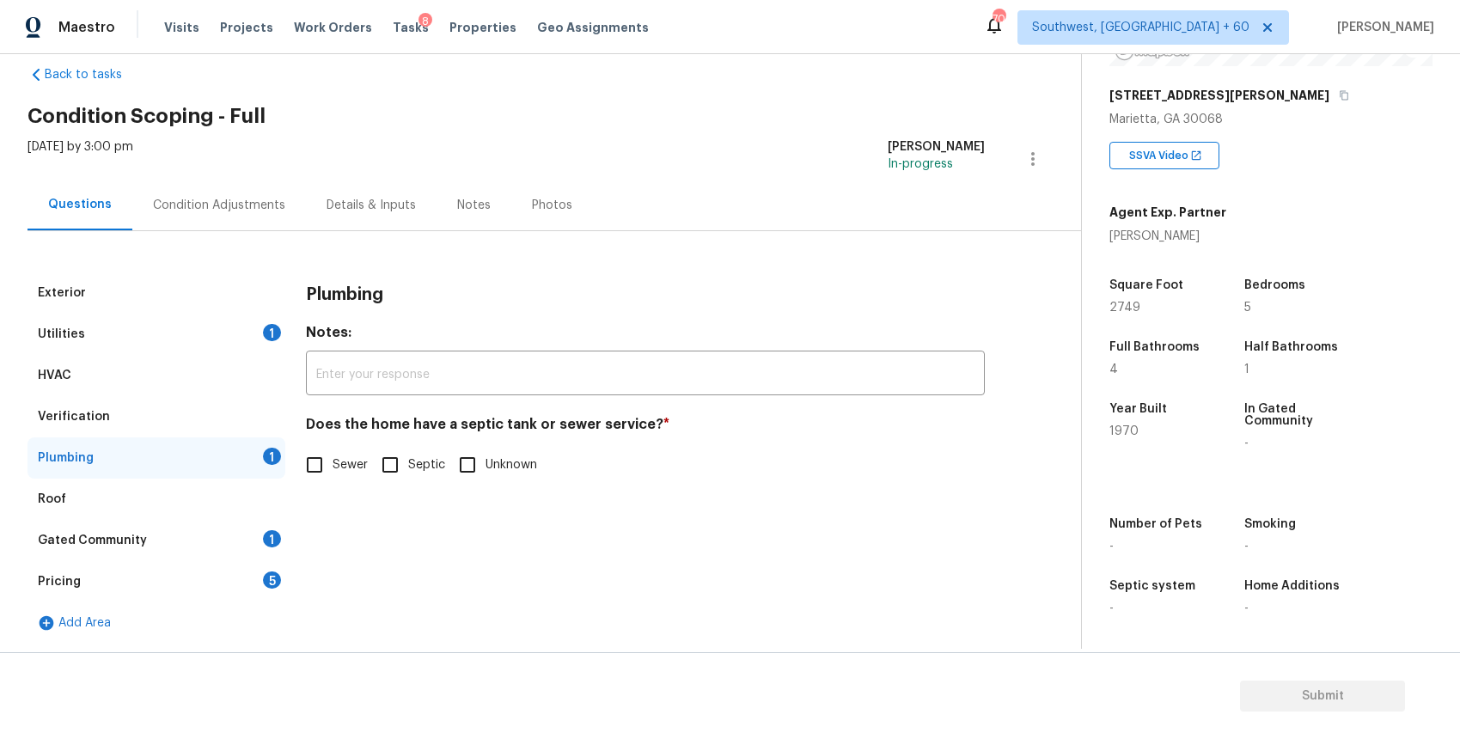
scroll to position [29, 0]
click at [357, 450] on label "Sewer" at bounding box center [331, 465] width 71 height 36
click at [332, 450] on input "Sewer" at bounding box center [314, 465] width 36 height 36
checkbox input "true"
click at [208, 555] on div "Gated Community 1" at bounding box center [156, 540] width 258 height 41
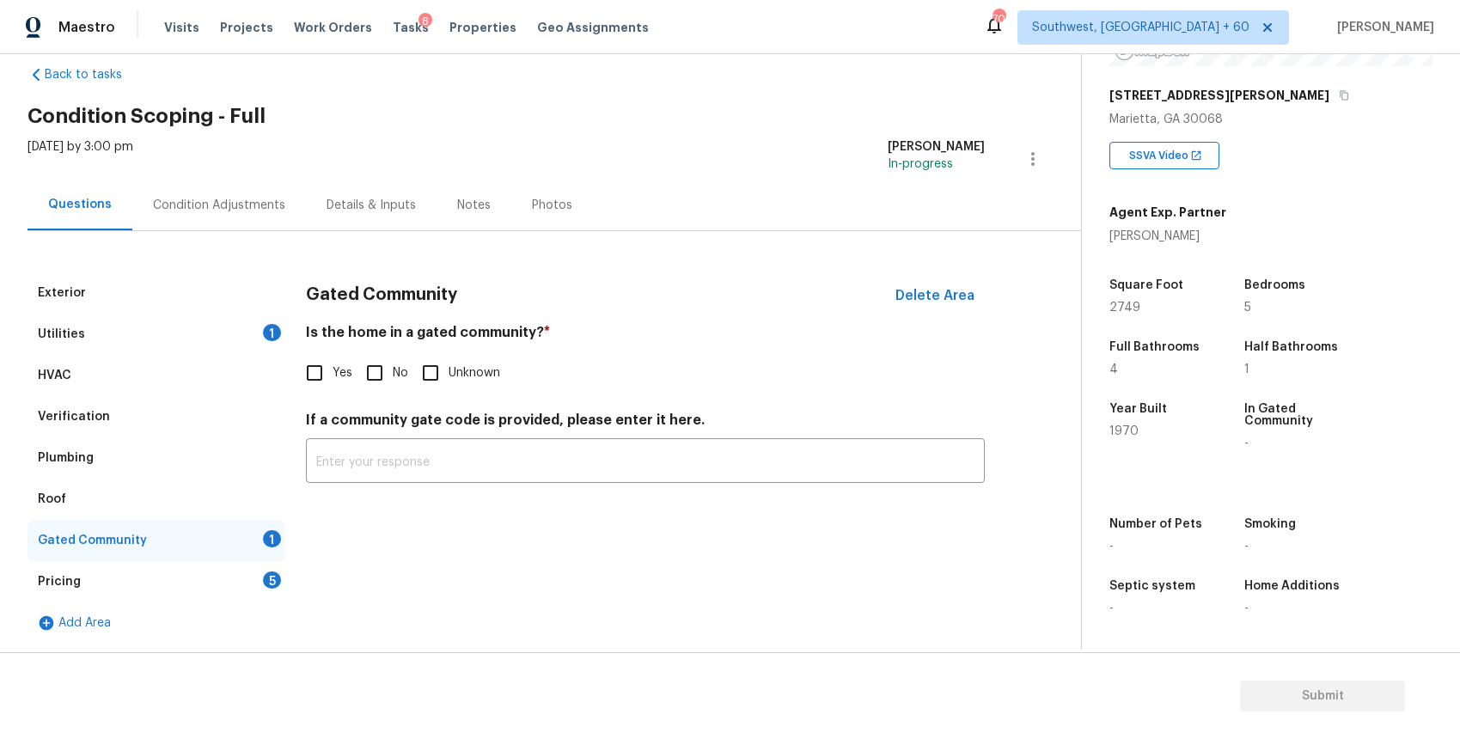
click at [374, 371] on input "No" at bounding box center [375, 373] width 36 height 36
checkbox input "true"
click at [243, 568] on div "Pricing 5" at bounding box center [156, 581] width 258 height 41
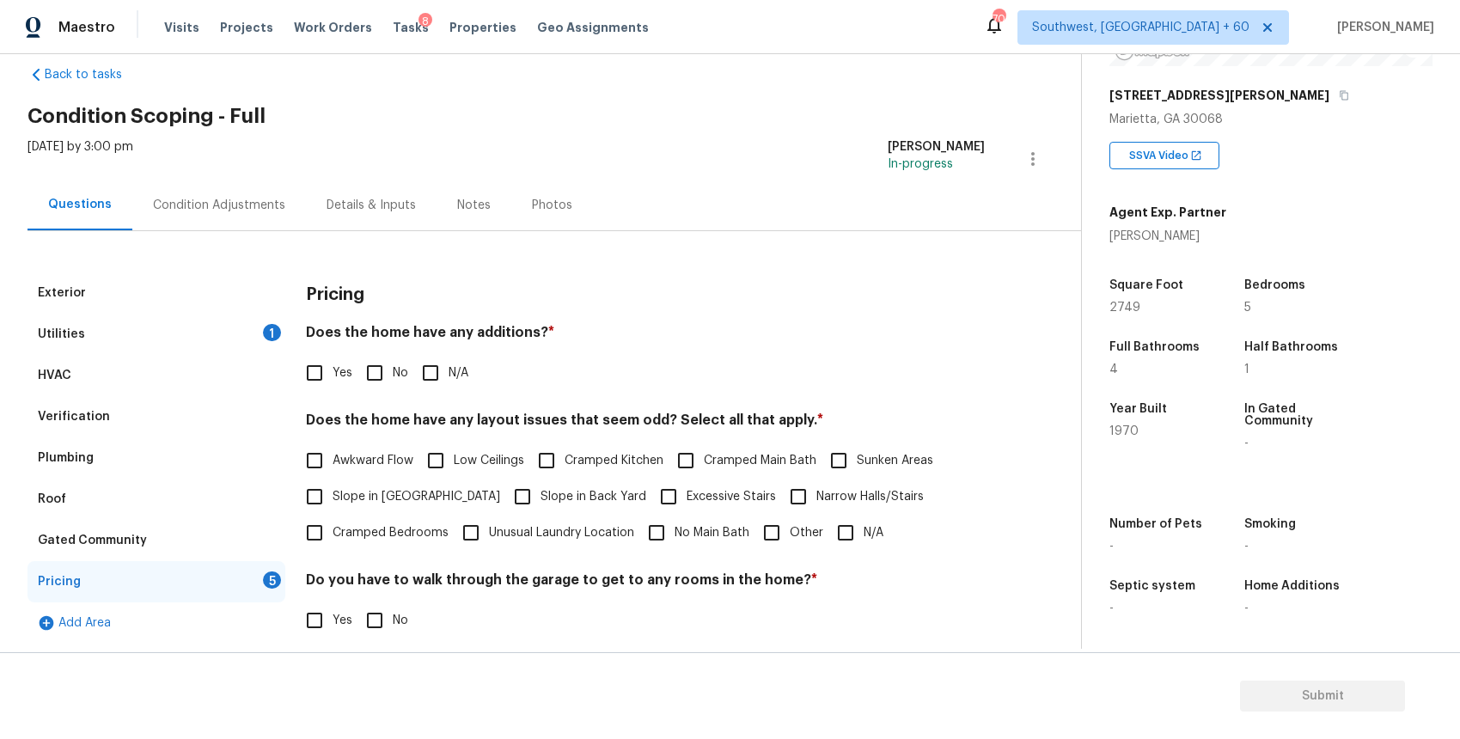
click at [426, 378] on input "N/A" at bounding box center [430, 373] width 36 height 36
checkbox input "true"
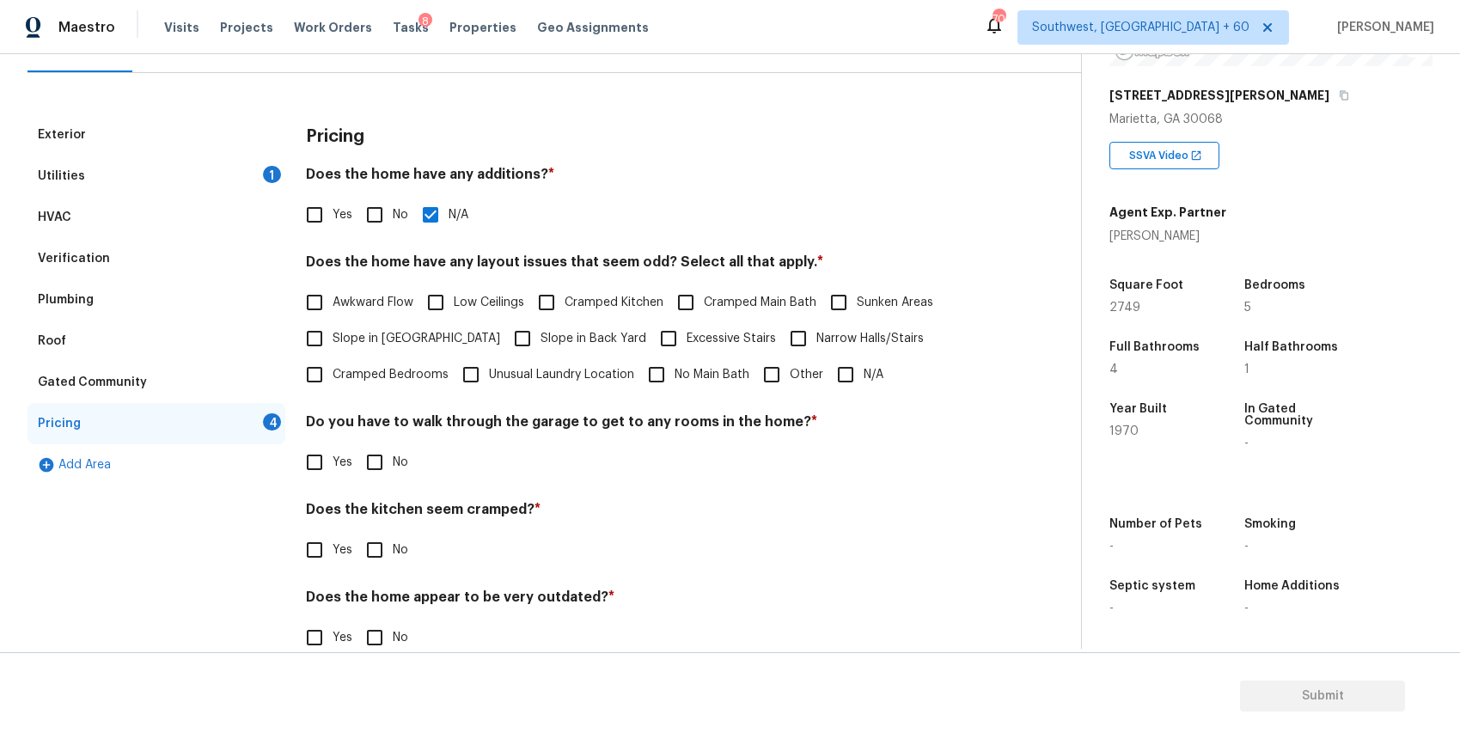
click at [842, 376] on input "N/A" at bounding box center [845, 375] width 36 height 36
checkbox input "true"
click at [418, 484] on div "Pricing Does the home have any additions? * Yes No N/A Does the home have any l…" at bounding box center [645, 395] width 679 height 562
click at [399, 475] on label "No" at bounding box center [383, 462] width 52 height 36
click at [393, 475] on input "No" at bounding box center [375, 462] width 36 height 36
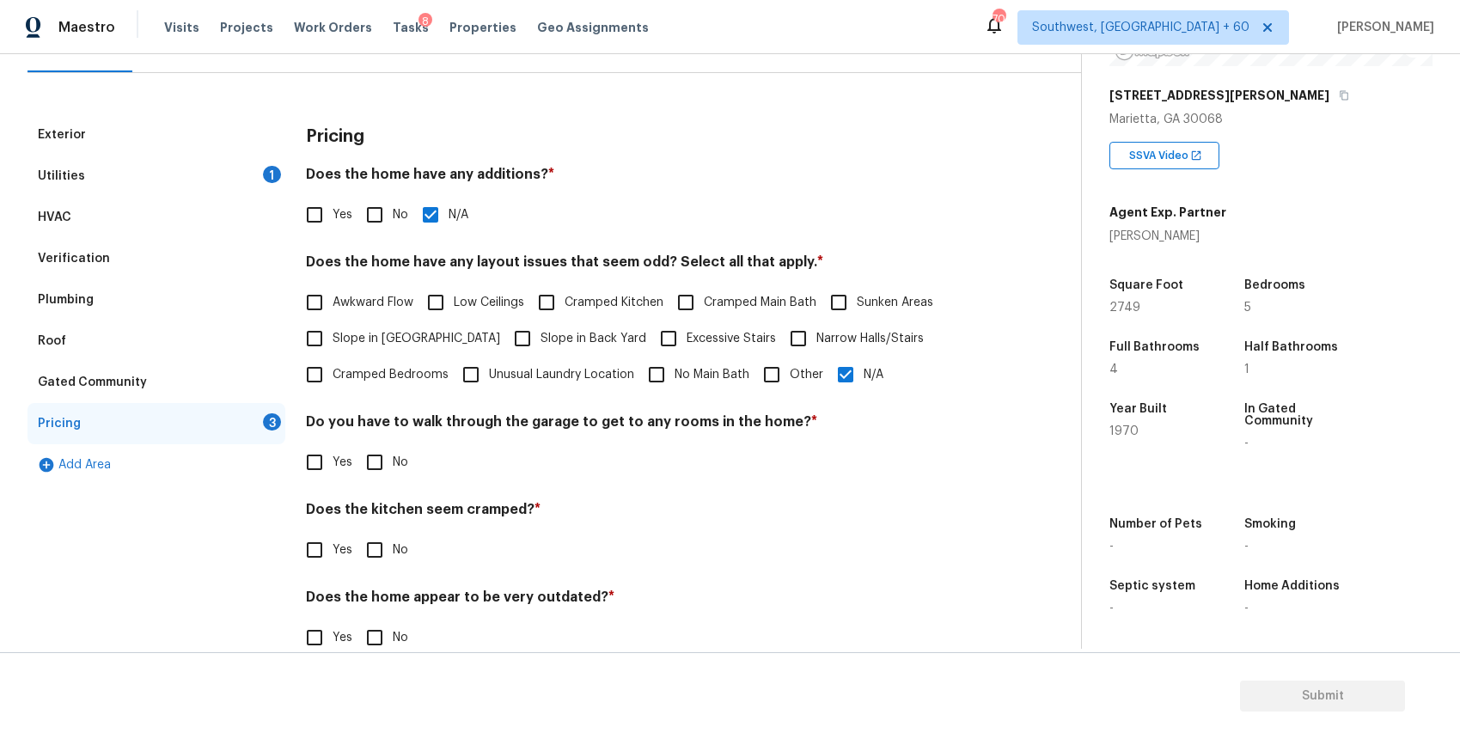
checkbox input "true"
click at [380, 552] on input "No" at bounding box center [375, 551] width 36 height 36
checkbox input "true"
click at [378, 627] on input "No" at bounding box center [375, 637] width 36 height 36
checkbox input "true"
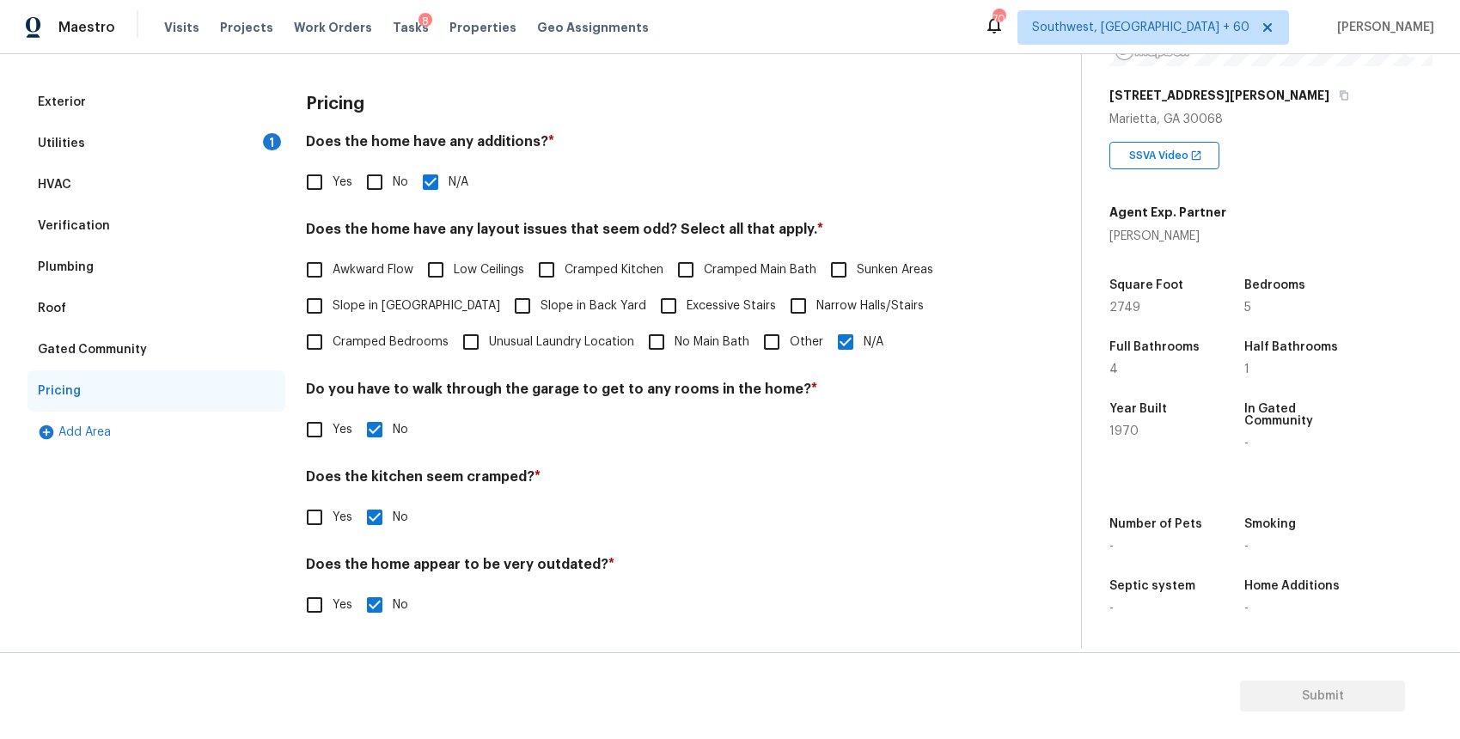
scroll to position [58, 0]
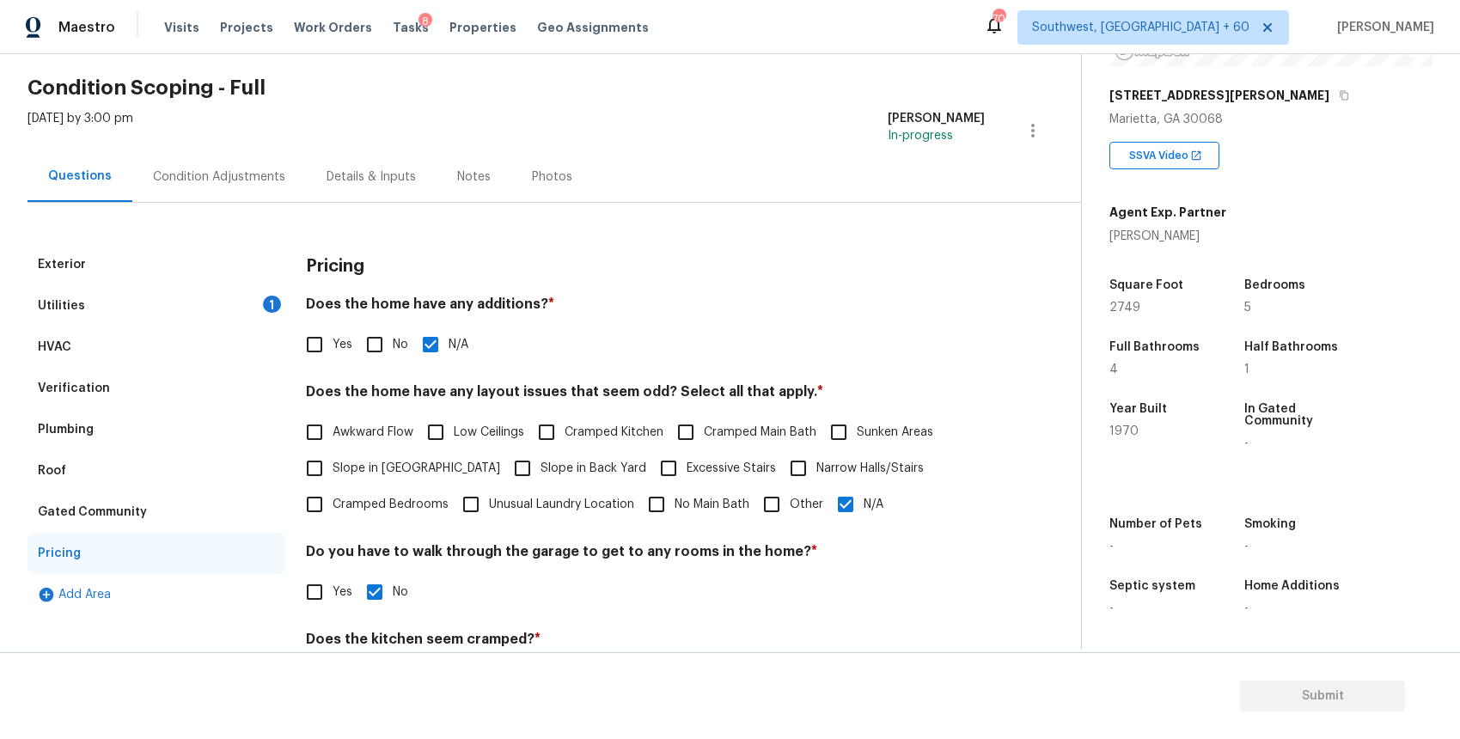
click at [208, 304] on div "Utilities 1" at bounding box center [156, 305] width 258 height 41
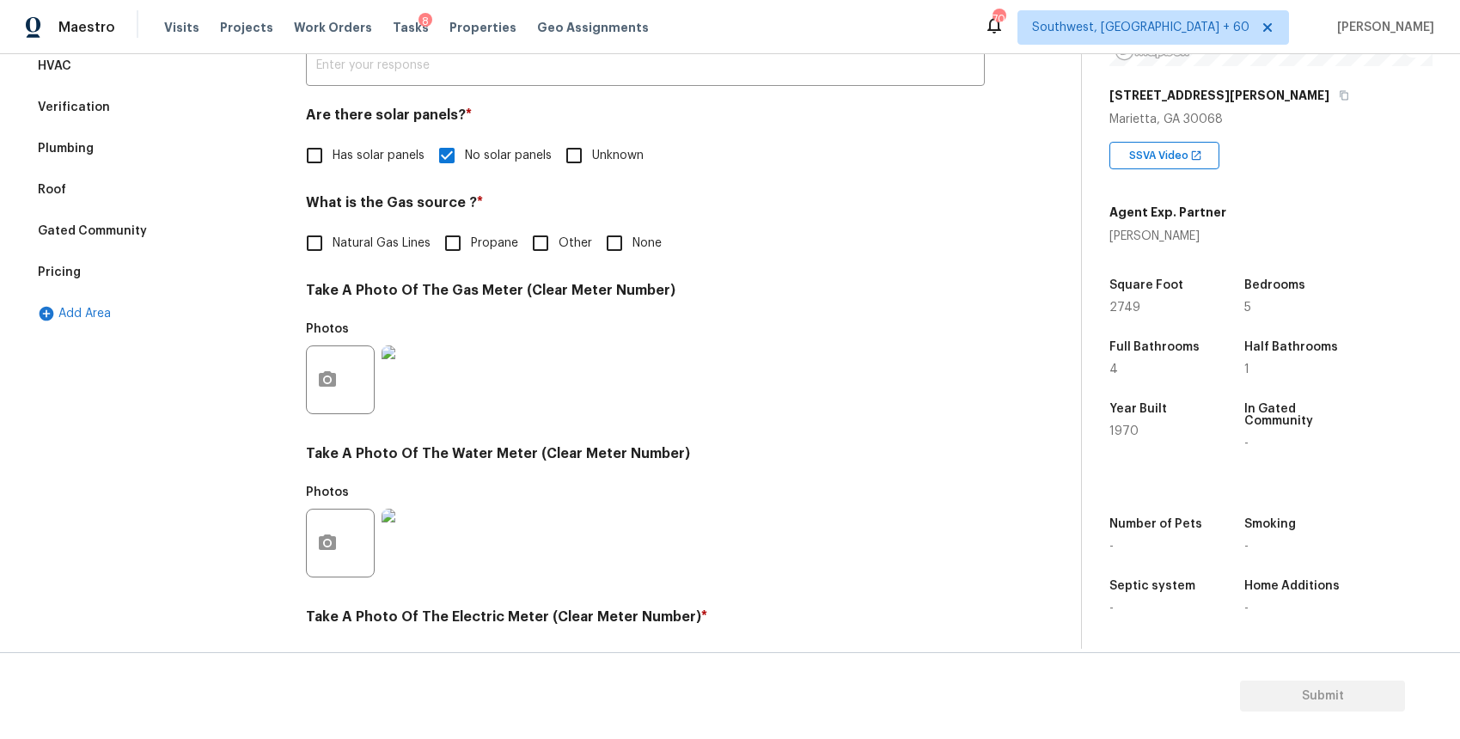
scroll to position [0, 0]
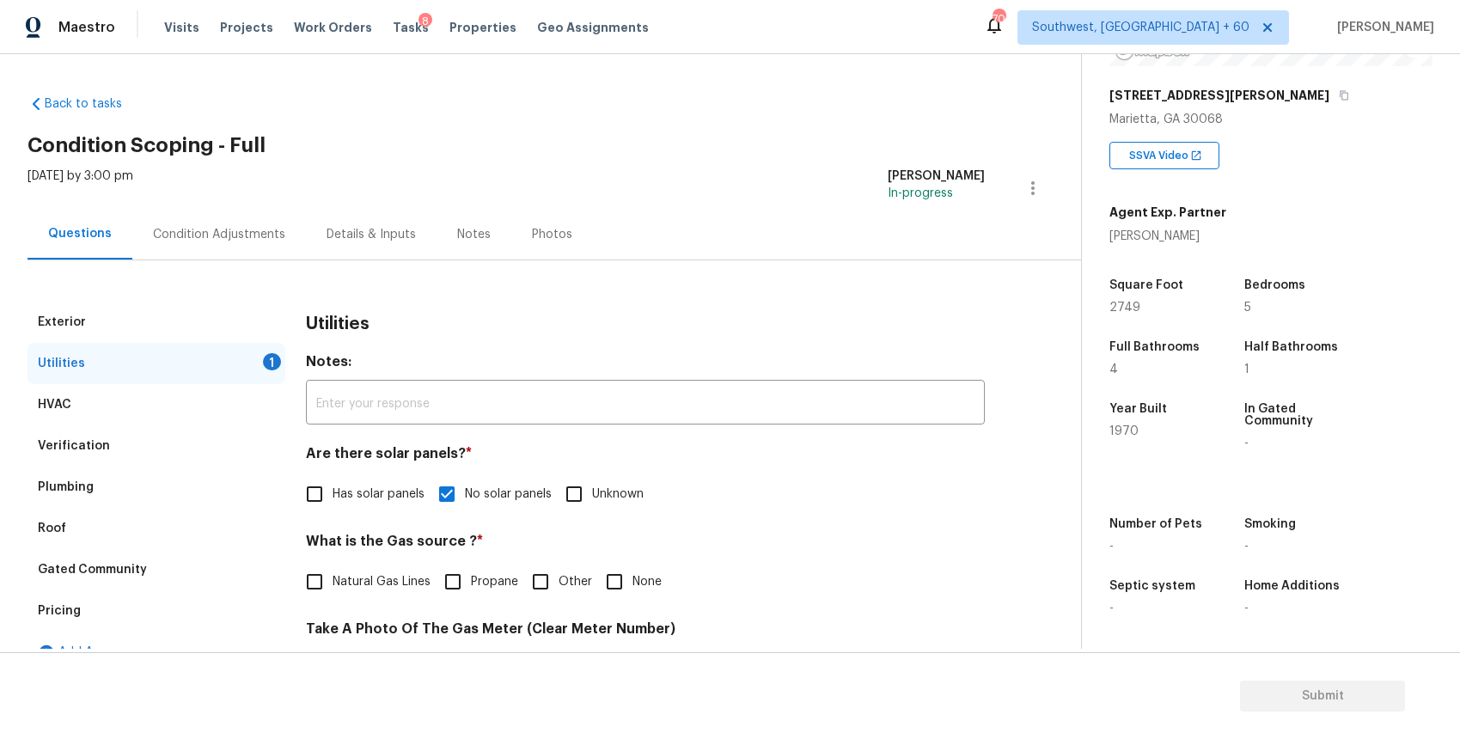
click at [274, 229] on div "Condition Adjustments" at bounding box center [219, 234] width 132 height 17
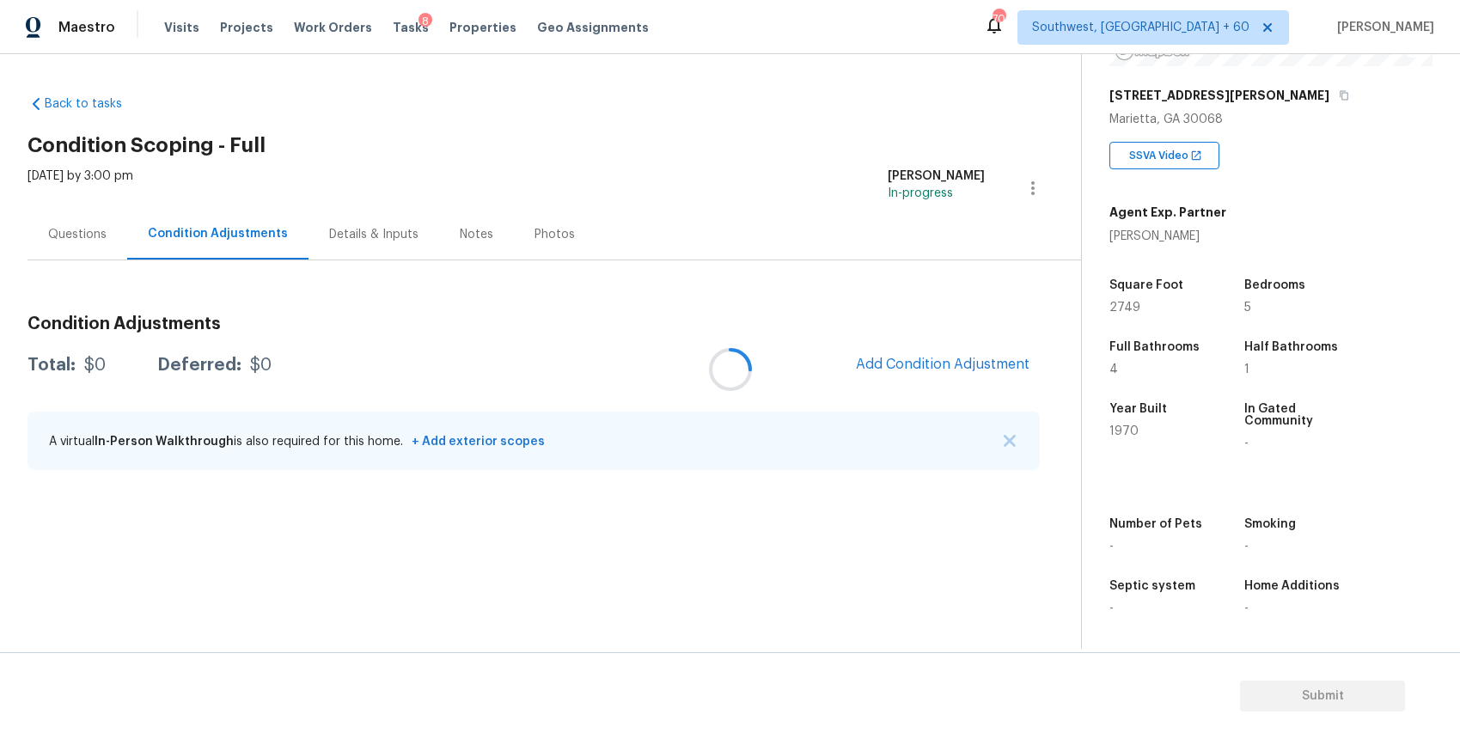
click at [274, 229] on div at bounding box center [730, 369] width 1460 height 739
click at [930, 373] on div at bounding box center [730, 369] width 1460 height 739
click at [984, 365] on div at bounding box center [730, 369] width 1460 height 739
click at [952, 362] on span "Add Condition Adjustment" at bounding box center [943, 364] width 174 height 15
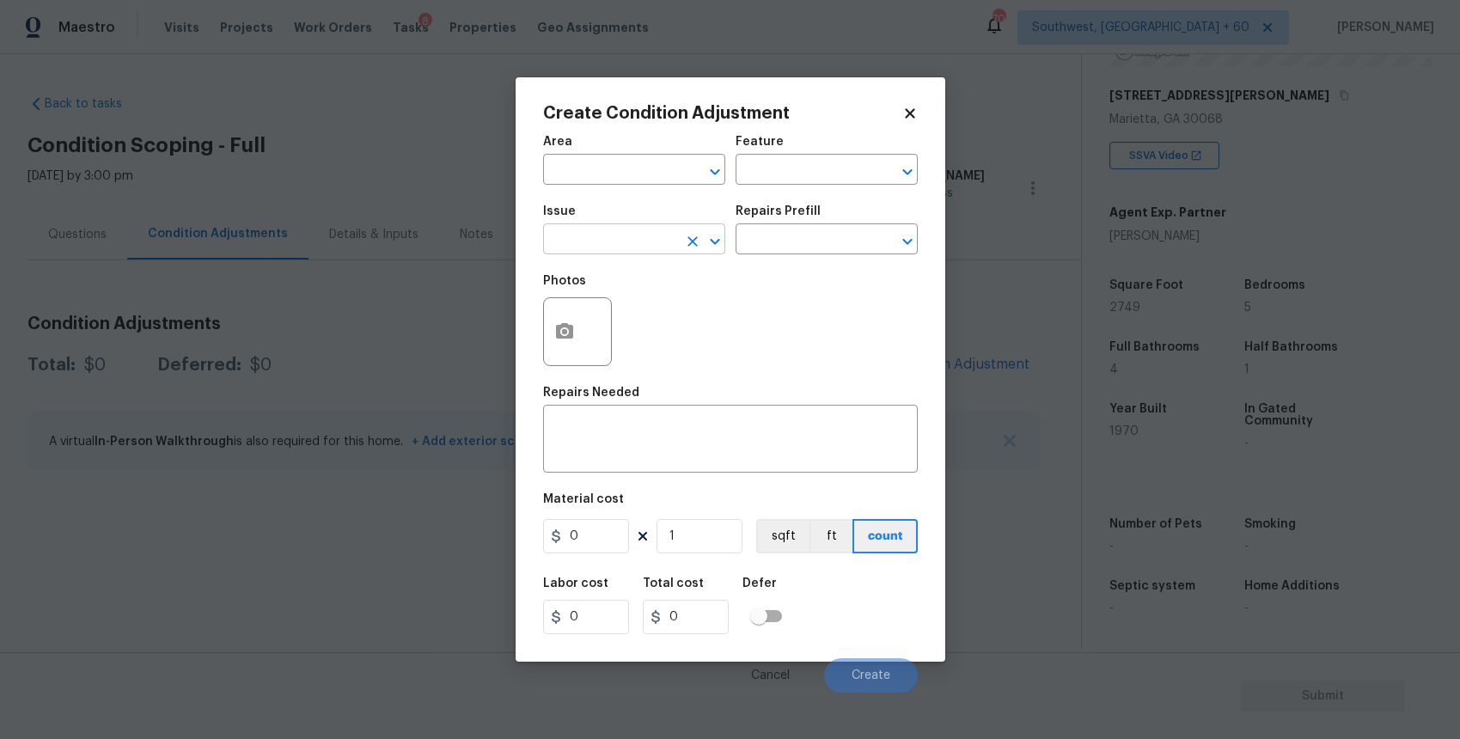
click at [637, 233] on input "text" at bounding box center [610, 241] width 134 height 27
type input "land"
click at [620, 331] on li "Landscape Package" at bounding box center [634, 321] width 182 height 28
type input "Landscape Package"
click at [777, 245] on input "text" at bounding box center [802, 241] width 134 height 27
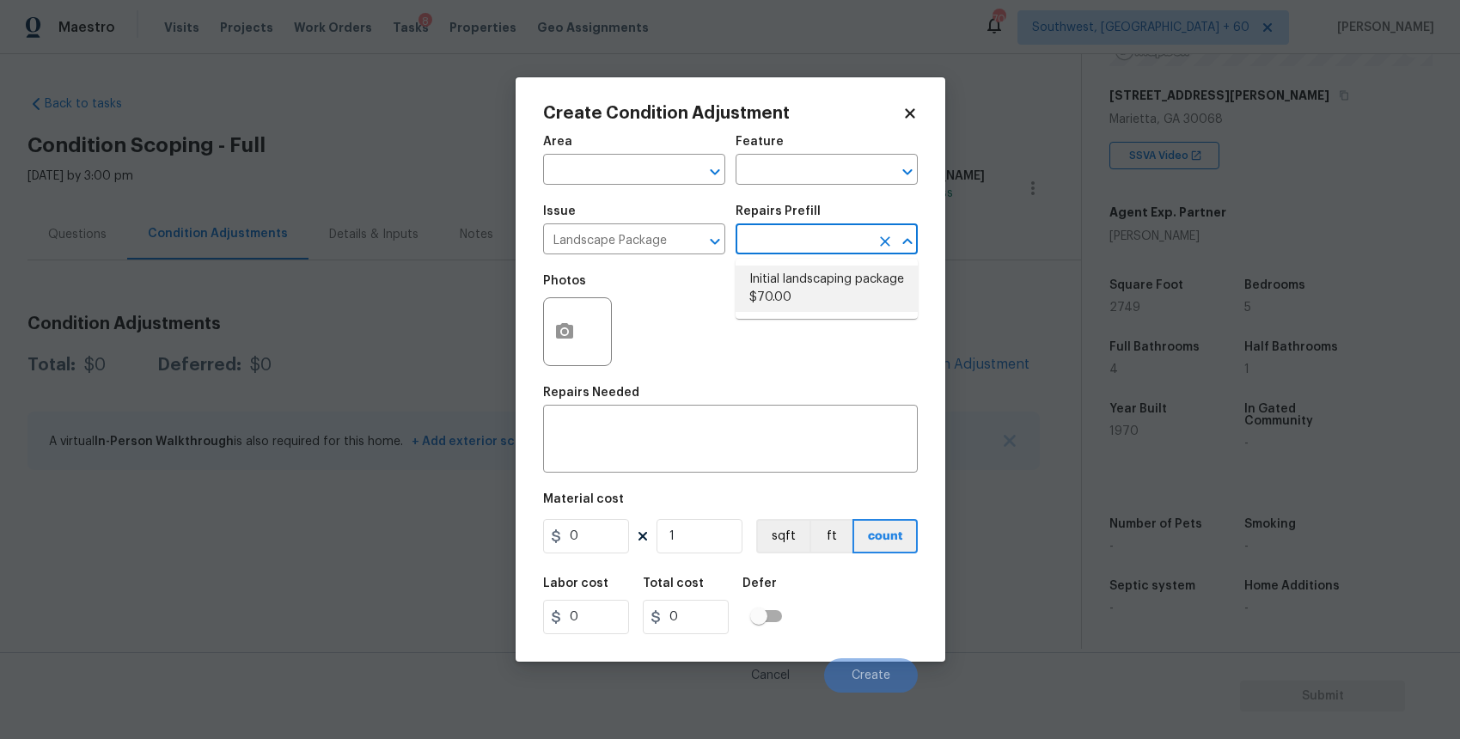
click at [852, 291] on li "Initial landscaping package $70.00" at bounding box center [826, 288] width 182 height 46
type input "Home Readiness Packages"
type textarea "Mowing of grass up to 6" in height. Mow, edge along driveways & sidewalks, trim…"
type input "70"
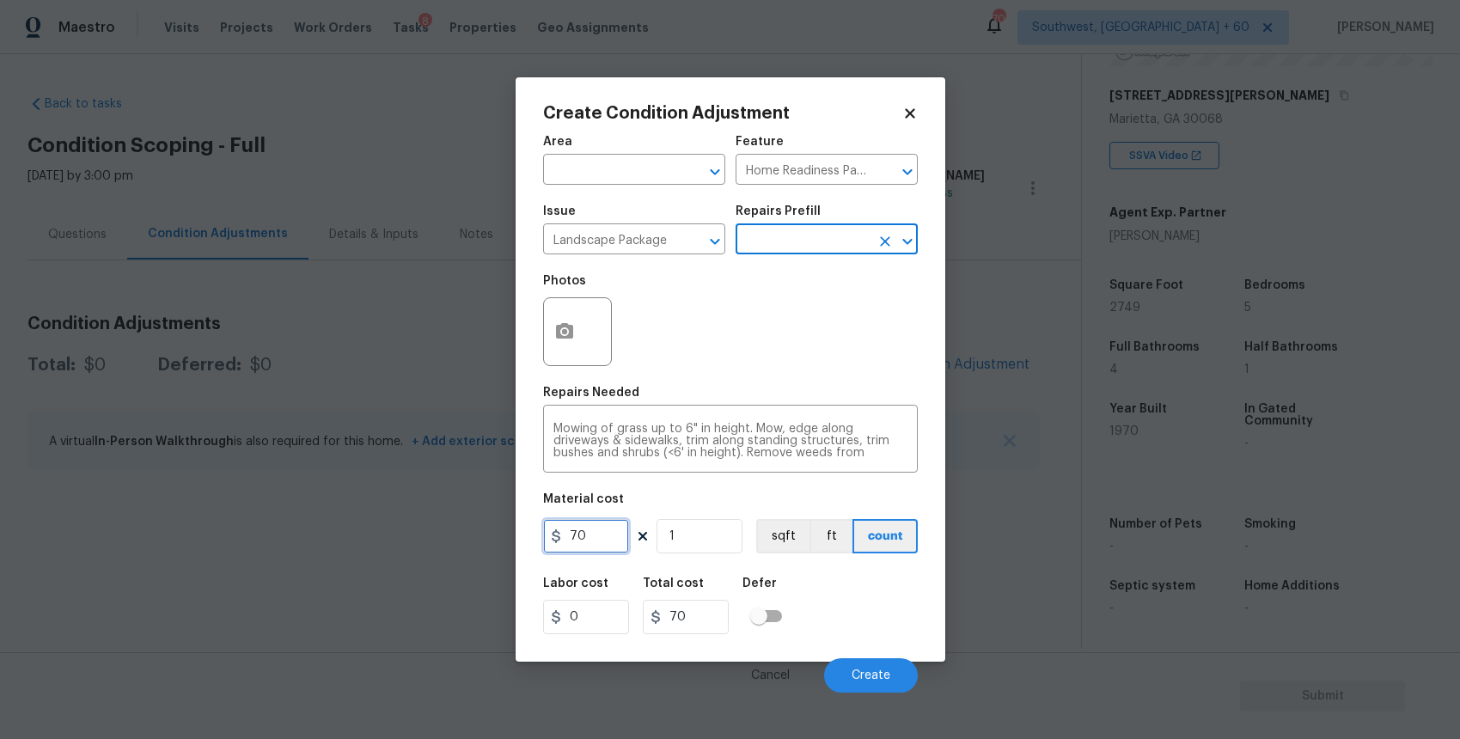
click at [617, 549] on input "70" at bounding box center [586, 536] width 86 height 34
type input "1000"
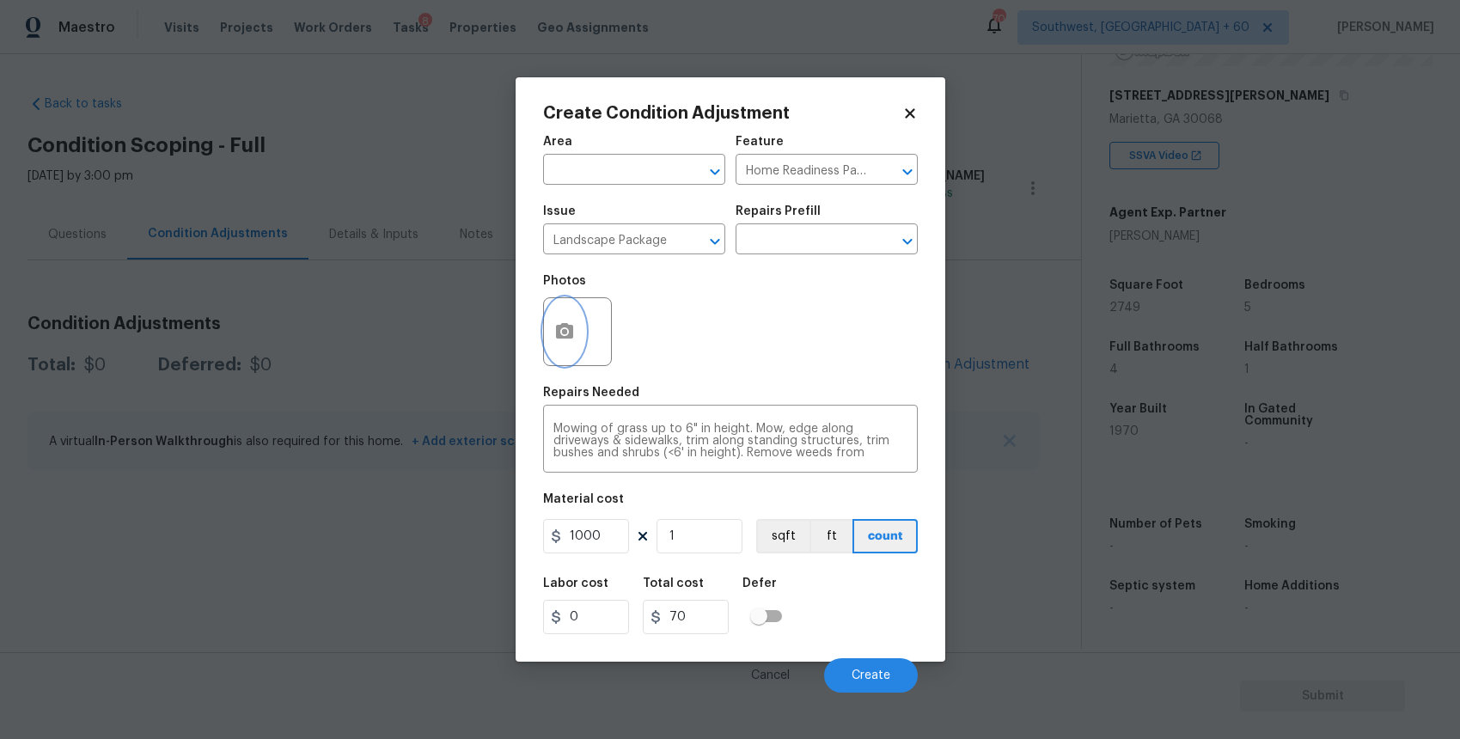
click at [574, 324] on button "button" at bounding box center [564, 331] width 41 height 67
type input "1000"
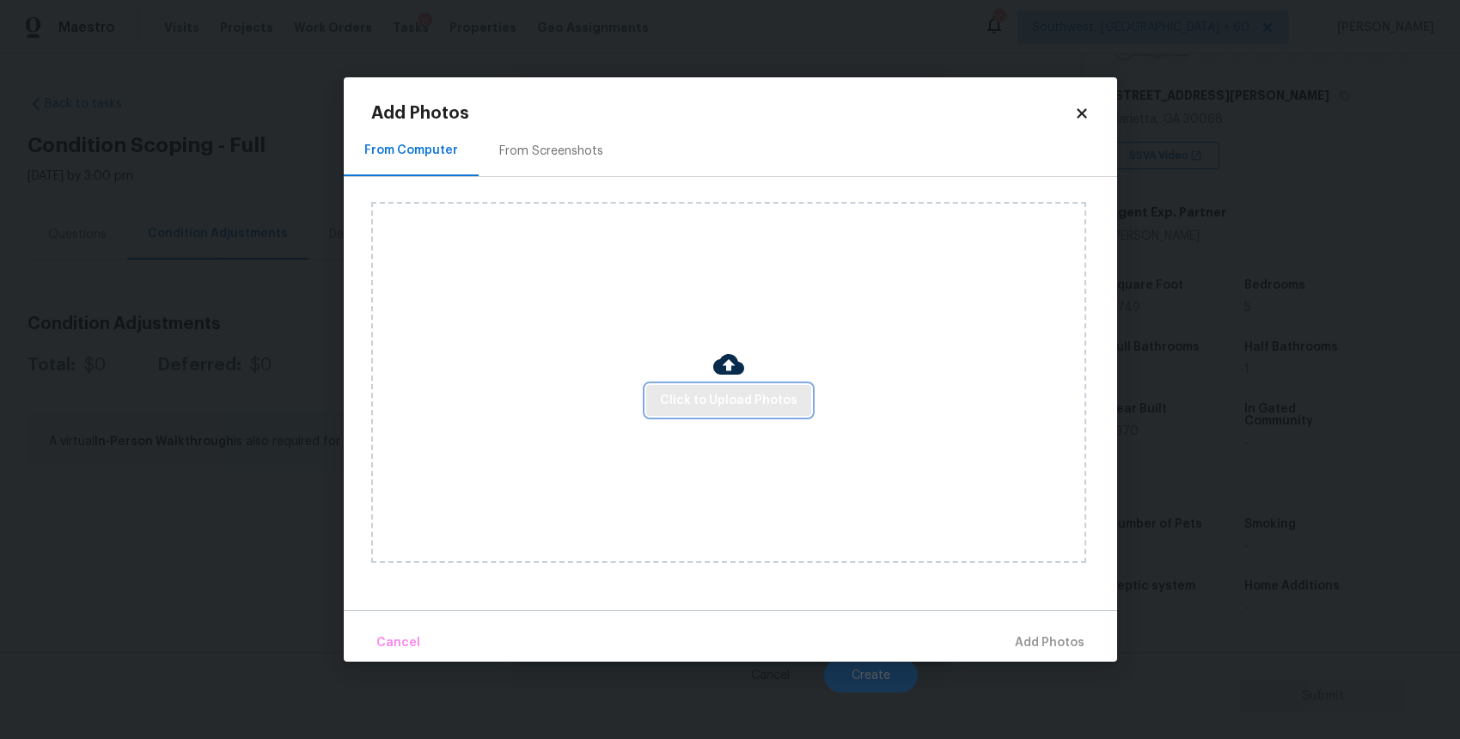
click at [753, 399] on span "Click to Upload Photos" at bounding box center [728, 400] width 137 height 21
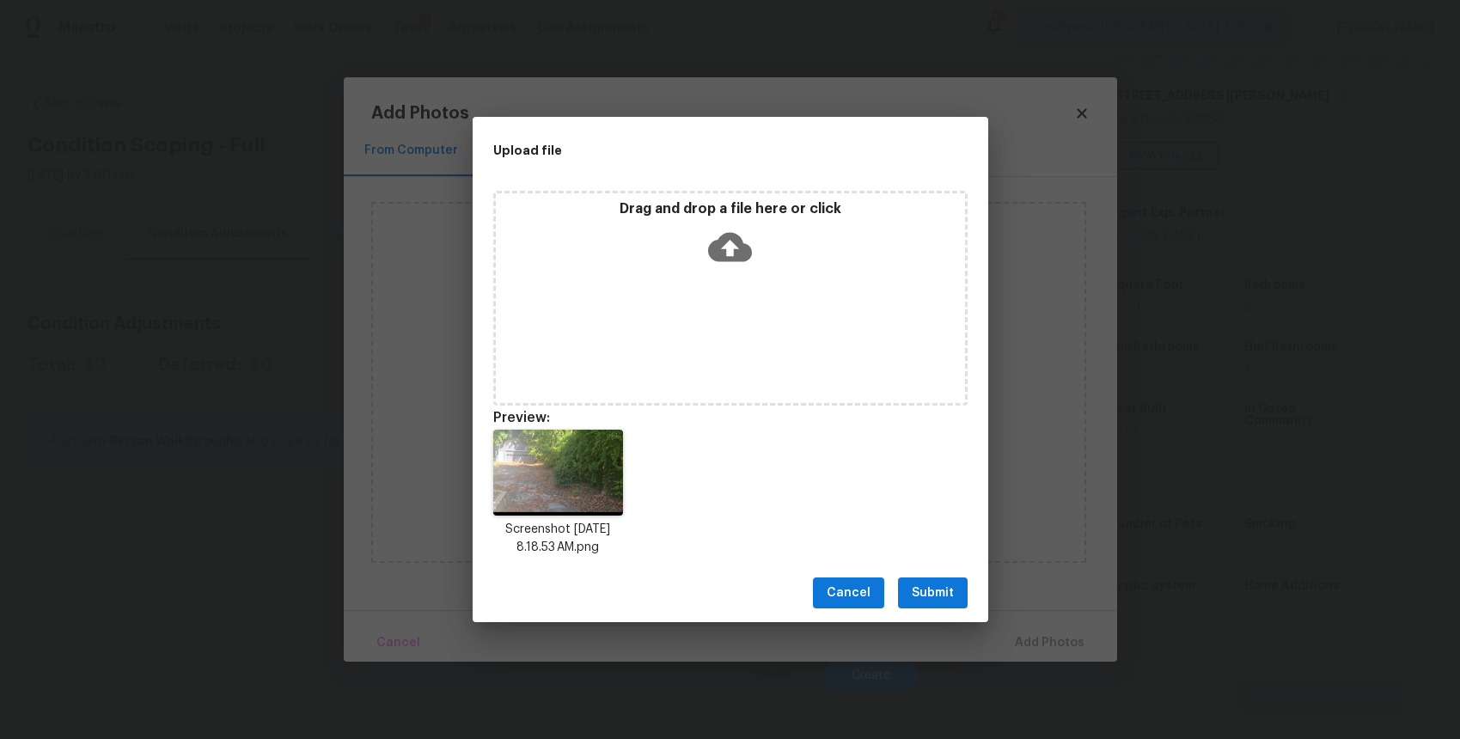
click at [940, 585] on span "Submit" at bounding box center [932, 592] width 42 height 21
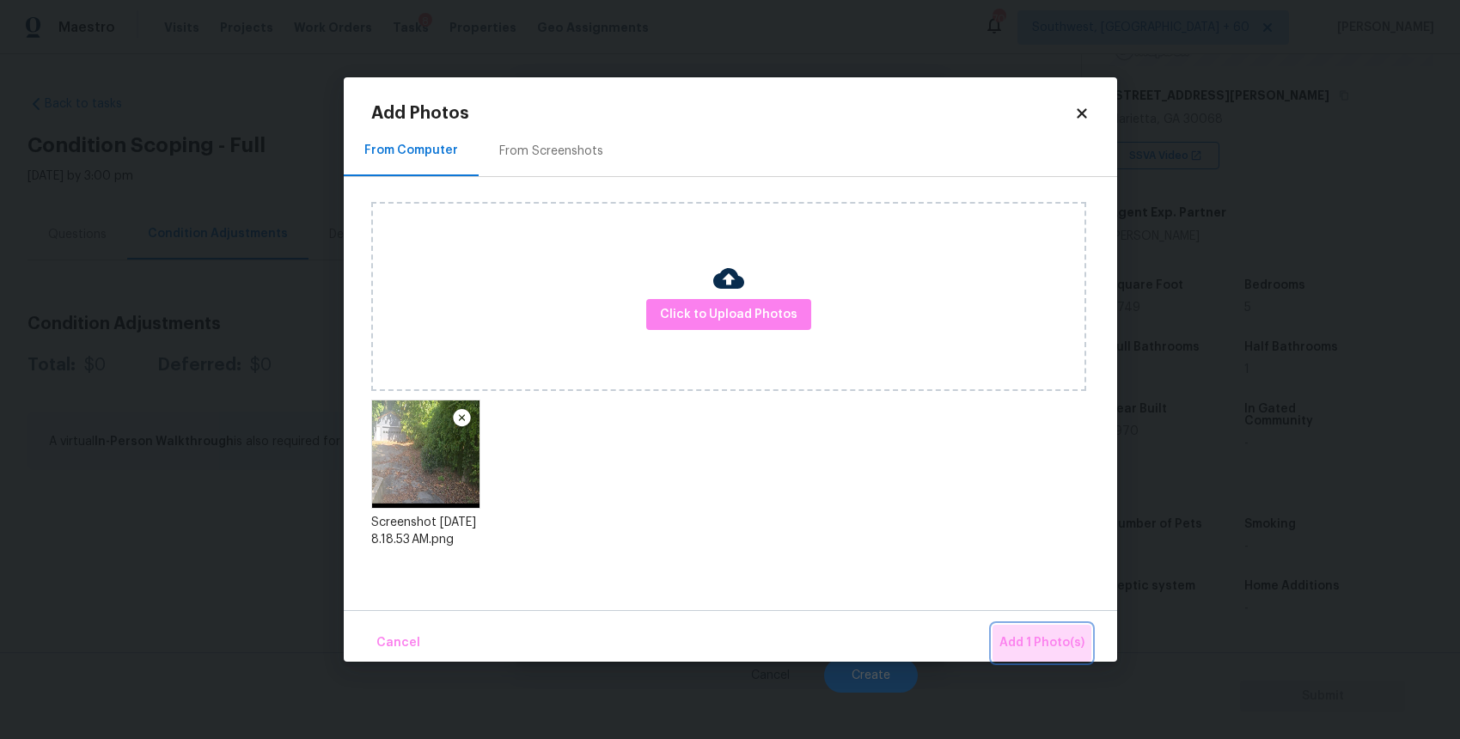
click at [1064, 643] on span "Add 1 Photo(s)" at bounding box center [1041, 642] width 85 height 21
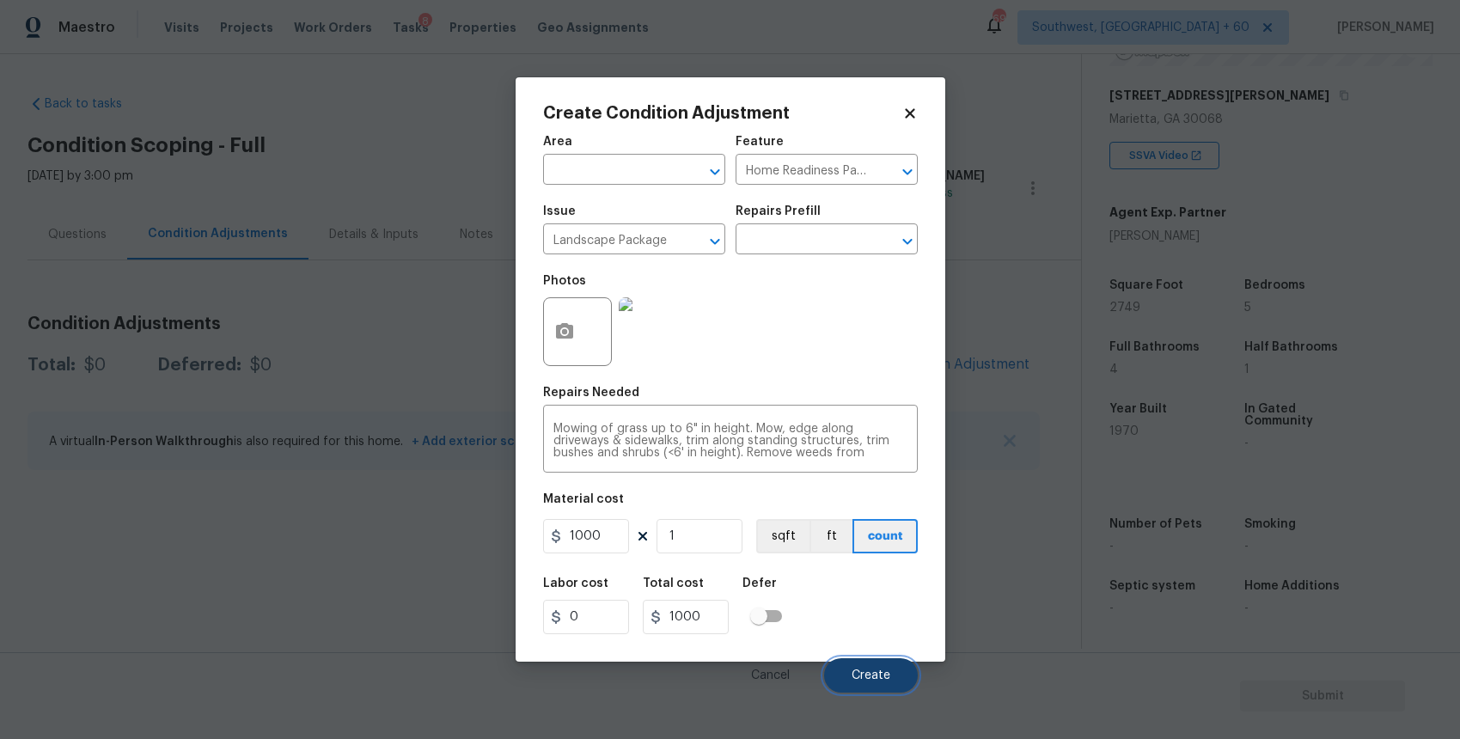
click at [875, 679] on span "Create" at bounding box center [870, 675] width 39 height 13
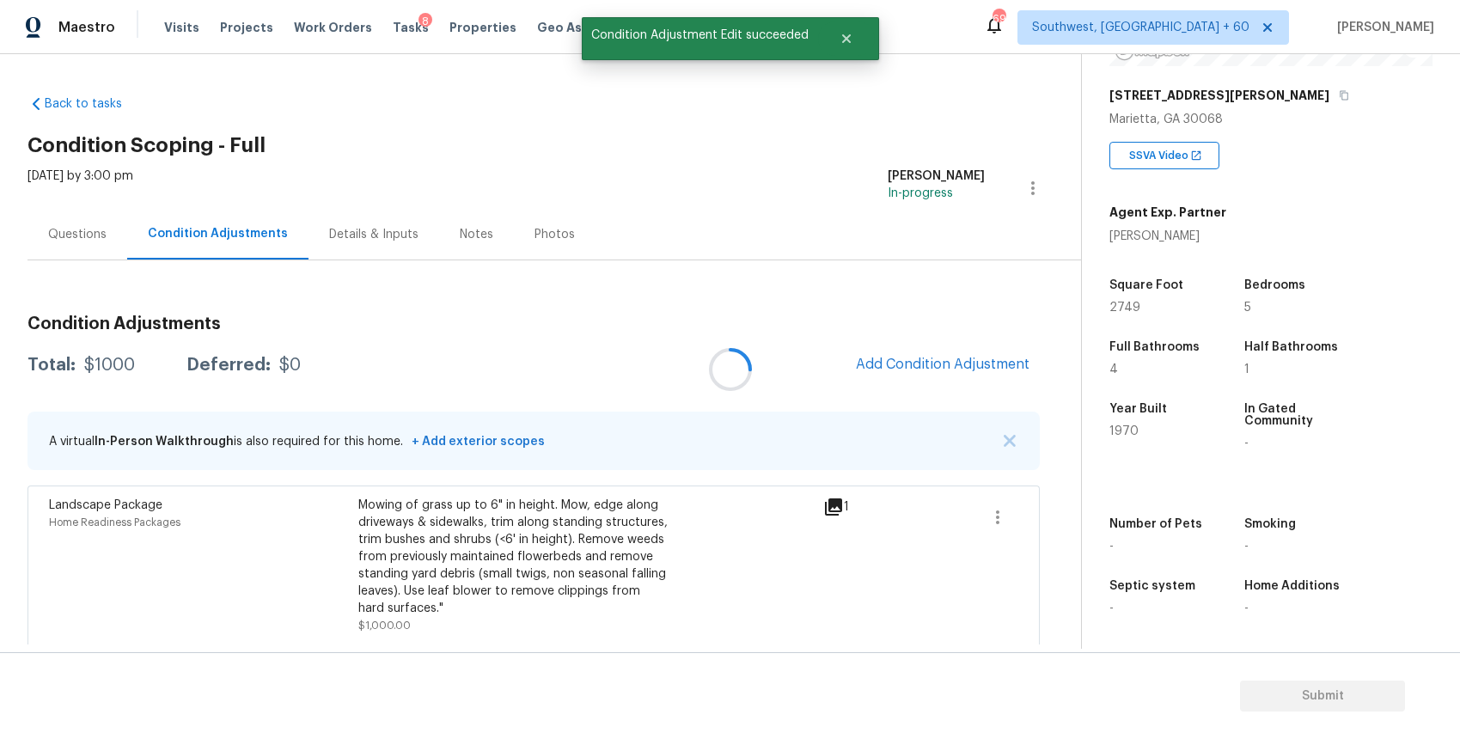
click at [961, 354] on div at bounding box center [730, 369] width 1460 height 739
click at [956, 354] on div at bounding box center [730, 369] width 1460 height 739
click at [981, 373] on button "Add Condition Adjustment" at bounding box center [942, 364] width 194 height 36
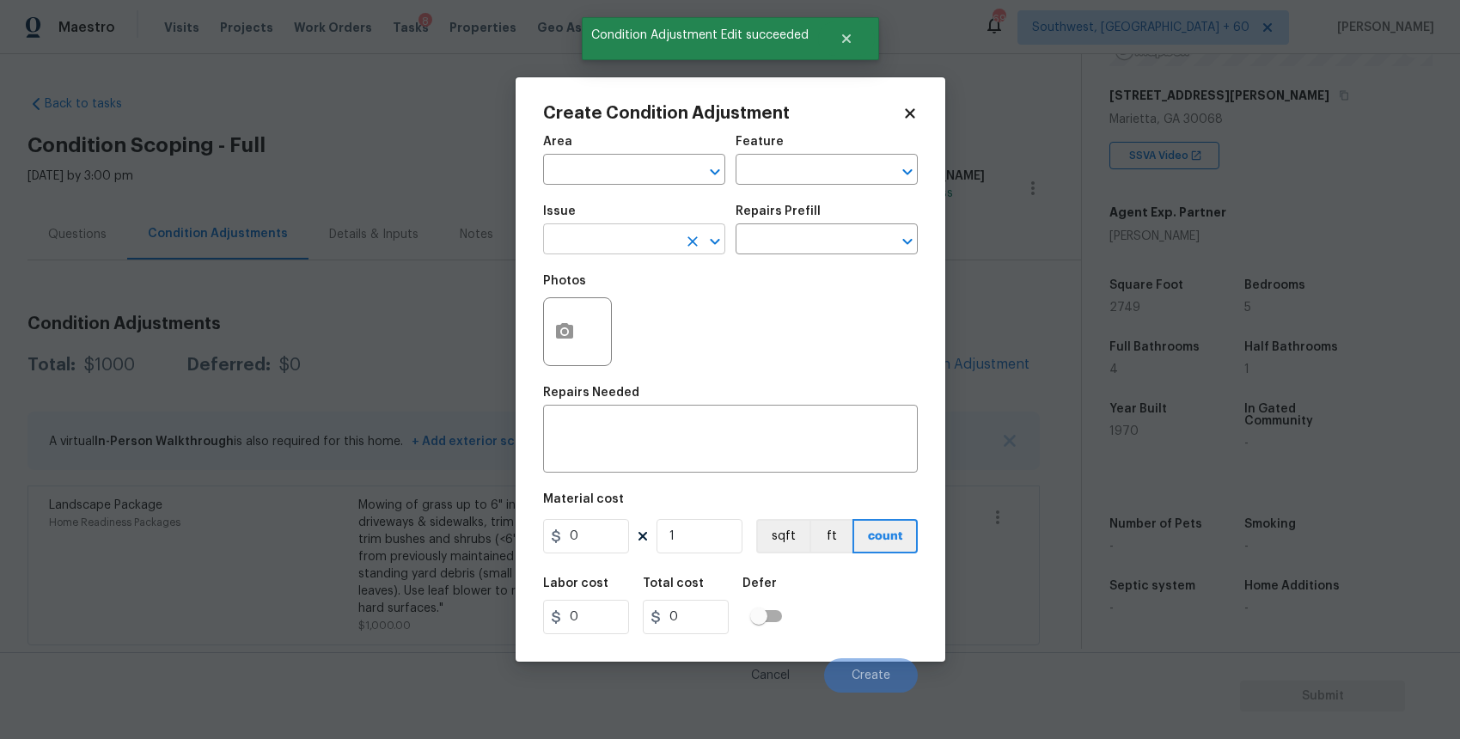
click at [631, 236] on input "text" at bounding box center [610, 241] width 134 height 27
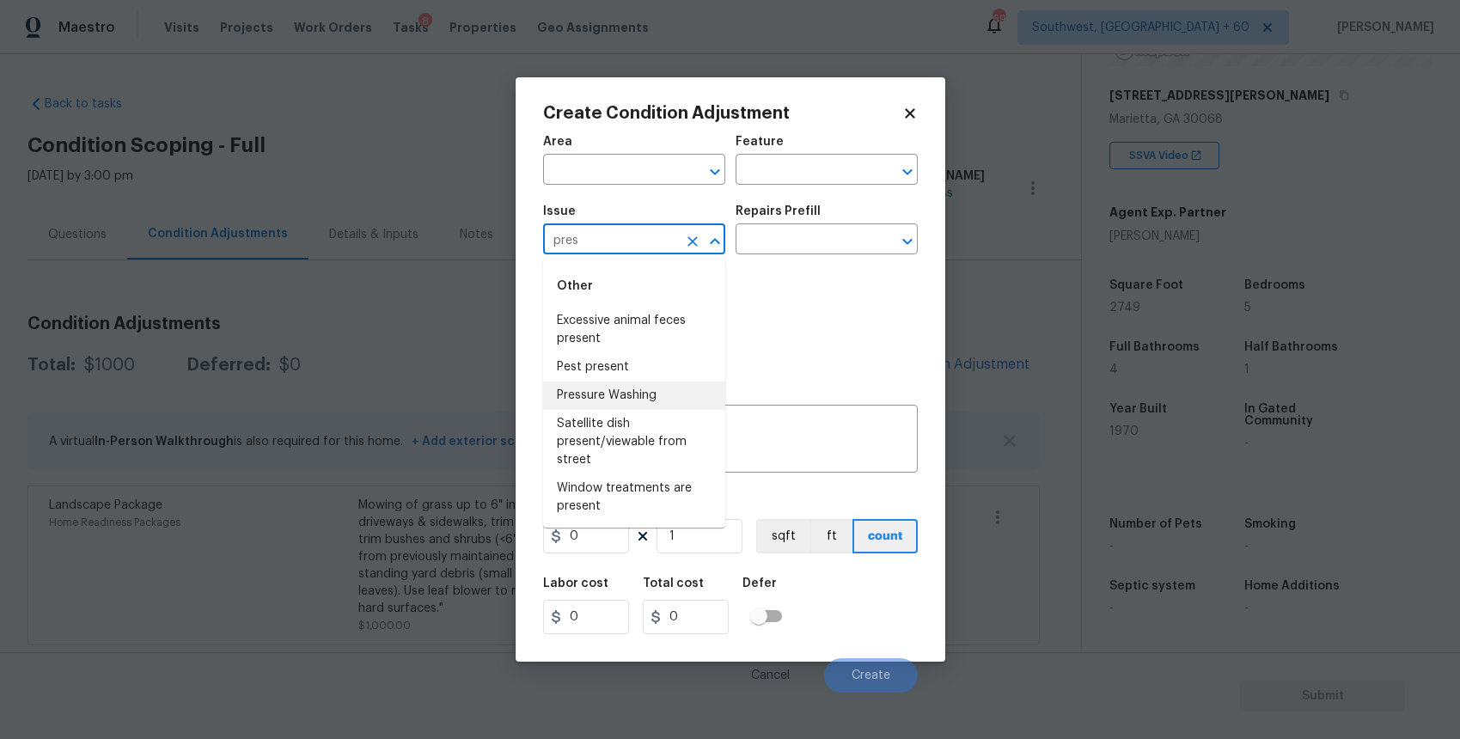
click at [695, 396] on li "Pressure Washing" at bounding box center [634, 395] width 182 height 28
type input "Pressure Washing"
click at [695, 396] on div "Repairs Needed" at bounding box center [730, 398] width 375 height 22
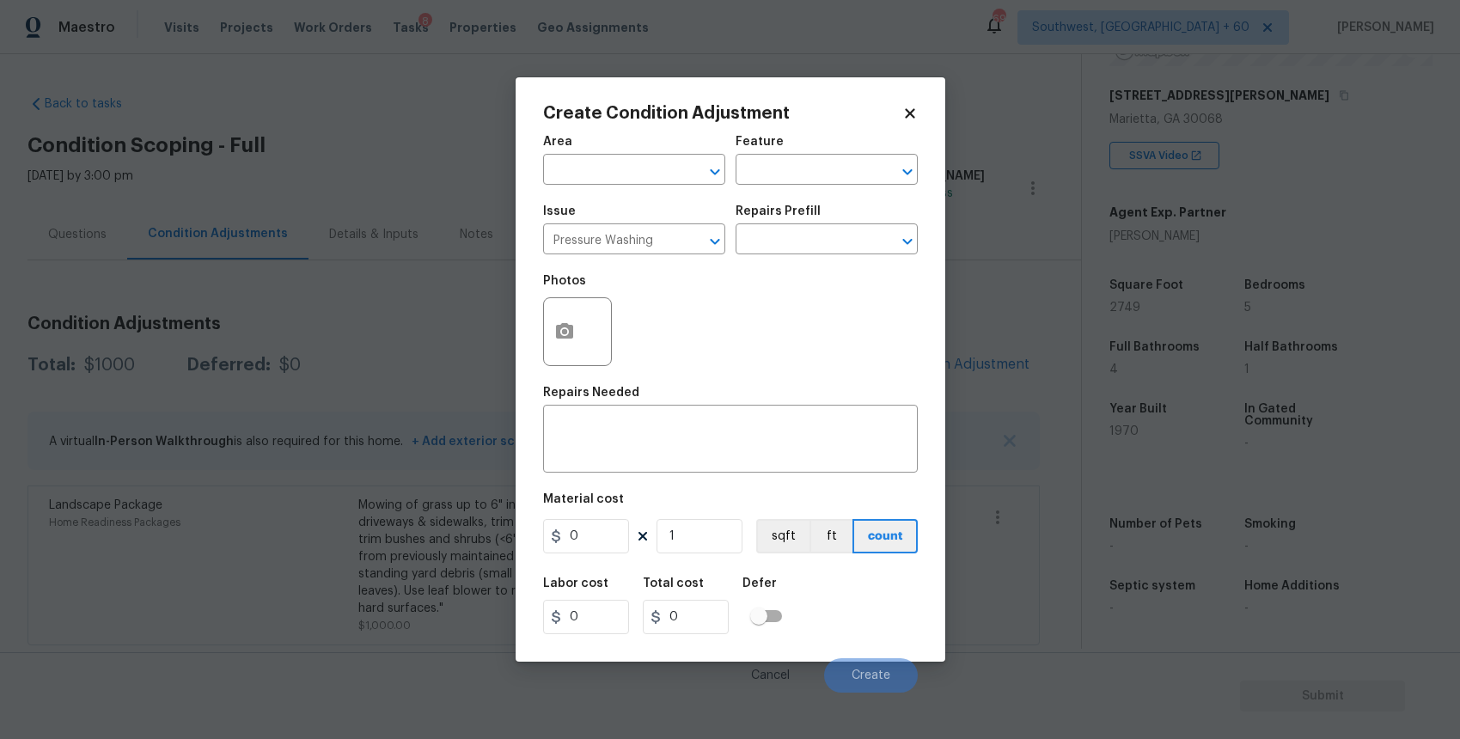
click at [795, 271] on div "Photos" at bounding box center [730, 321] width 375 height 112
click at [822, 238] on input "text" at bounding box center [802, 241] width 134 height 27
type input "Siding"
type textarea "Pressure wash the driveways/walkways as directed by the PM. Ensure that all deb…"
type input "125"
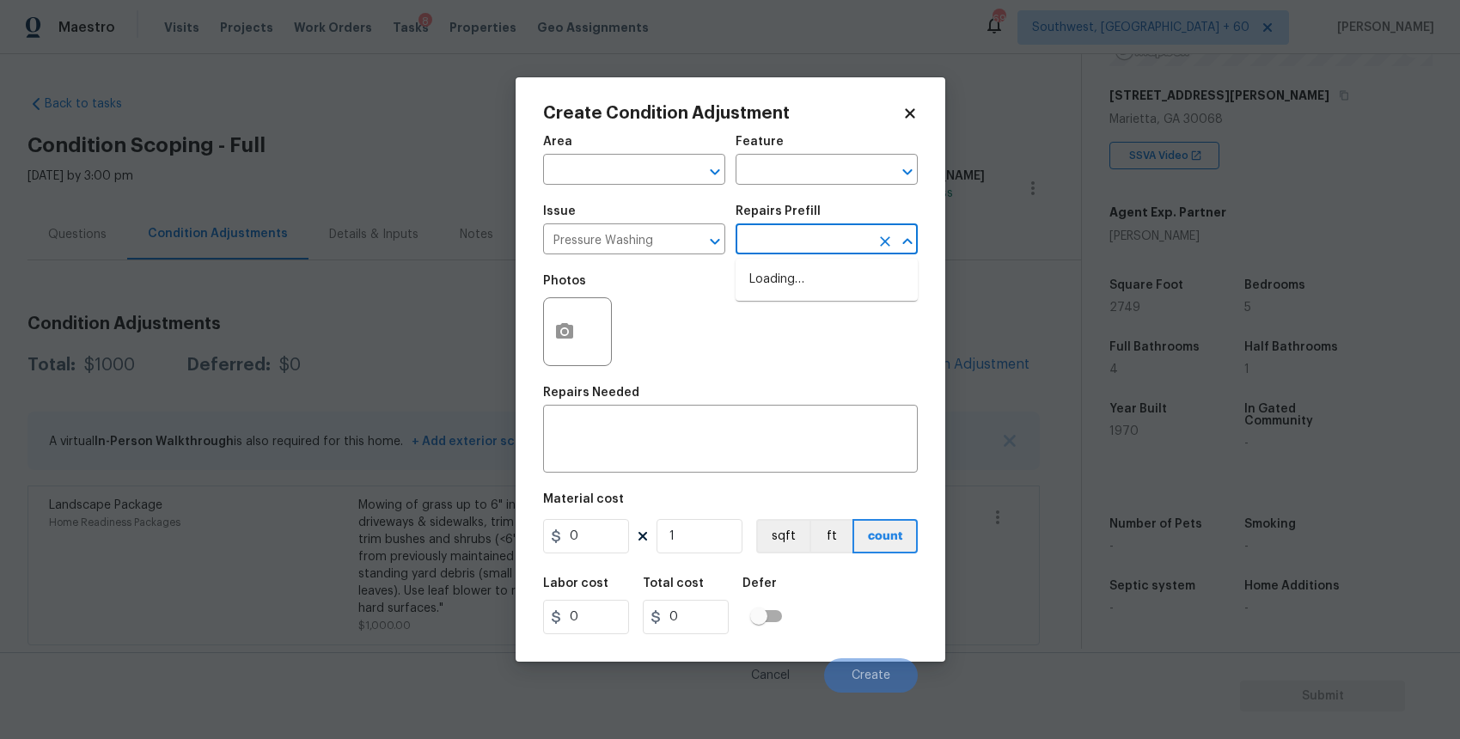
type input "125"
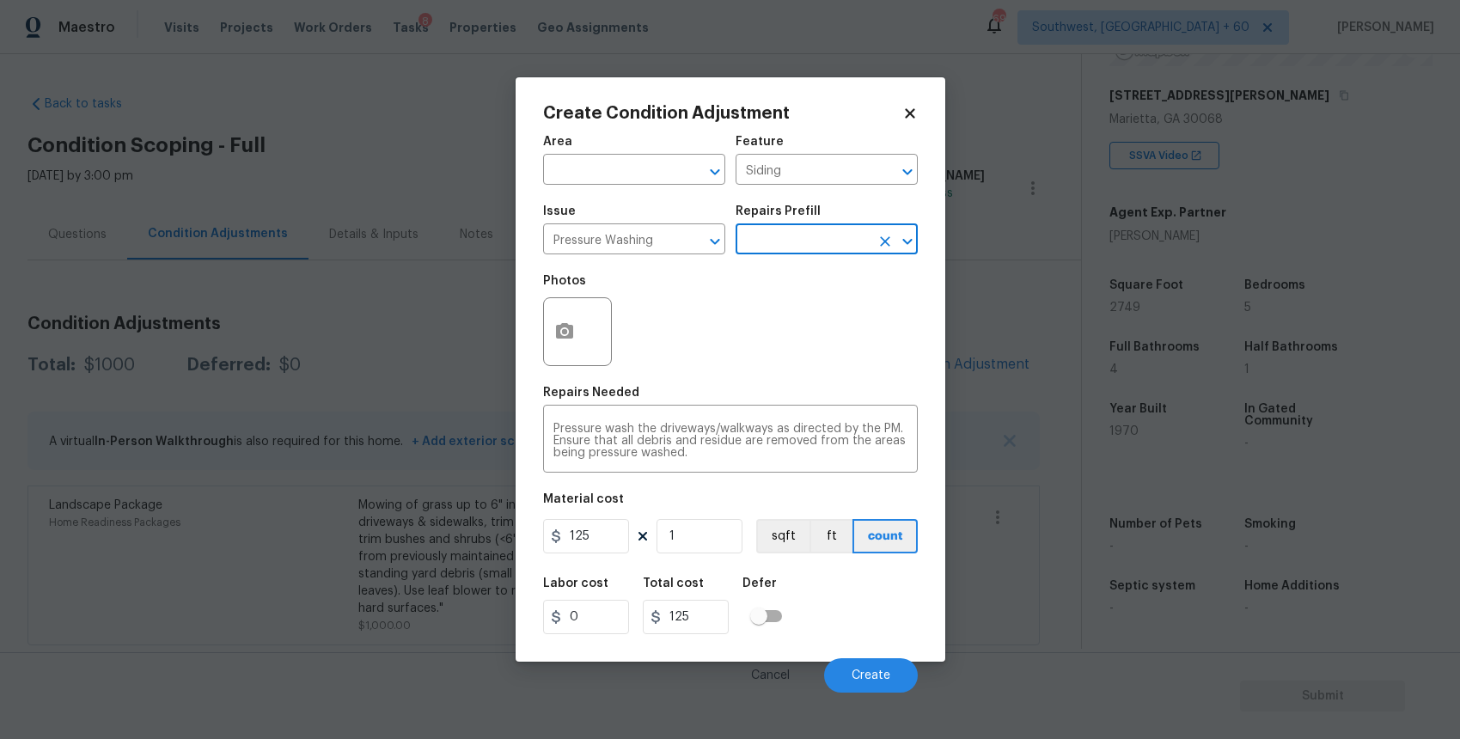
click at [821, 245] on input "text" at bounding box center [802, 241] width 134 height 27
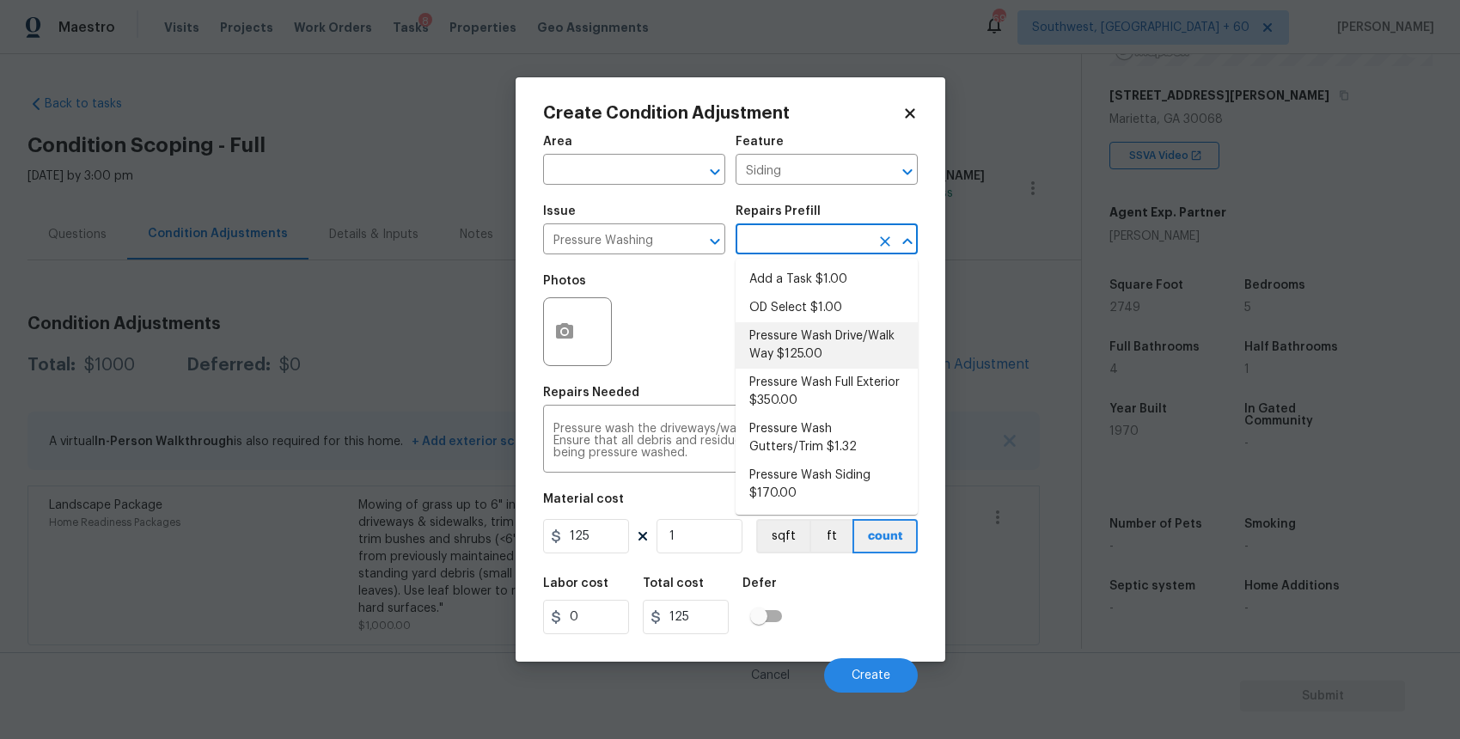
click at [826, 335] on li "Pressure Wash Drive/Walk Way $125.00" at bounding box center [826, 345] width 182 height 46
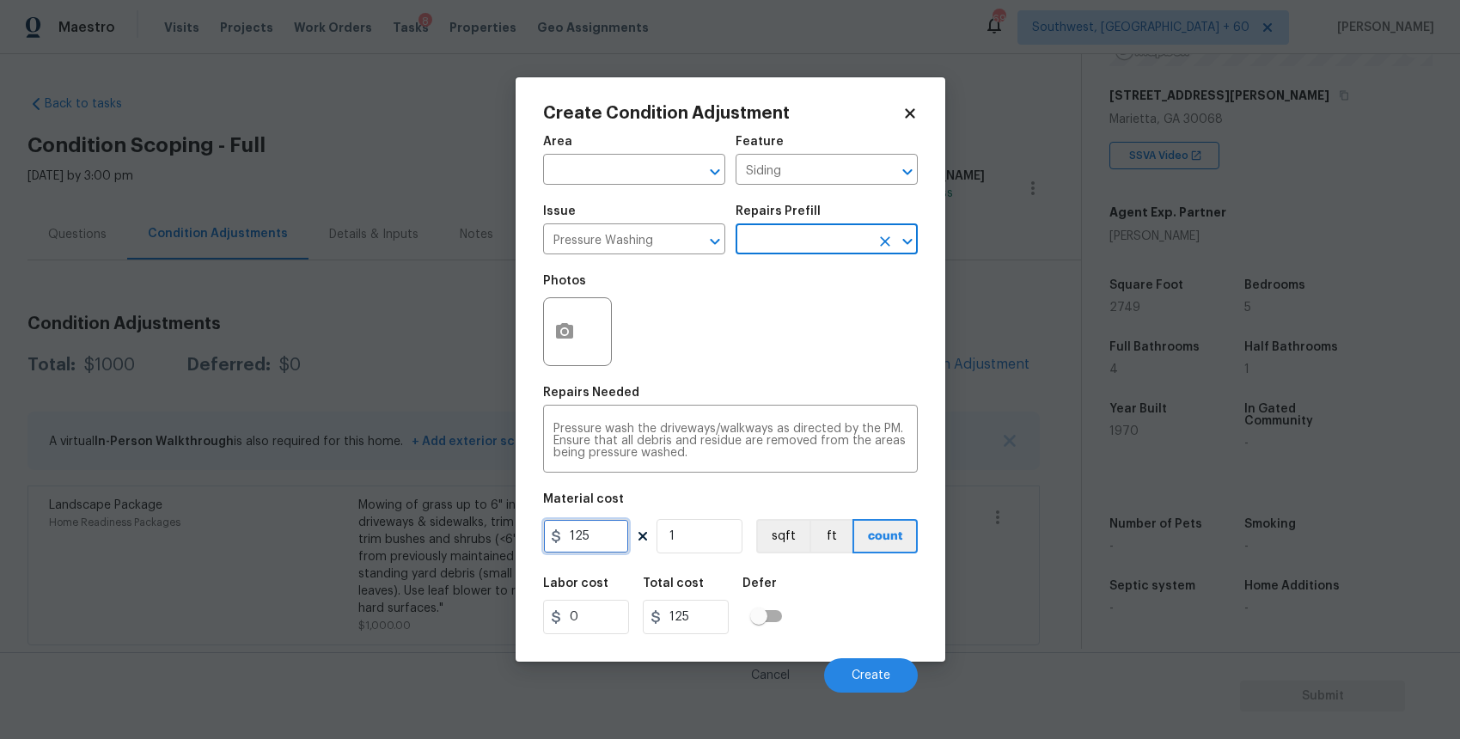
click at [609, 552] on input "125" at bounding box center [586, 536] width 86 height 34
type input "300"
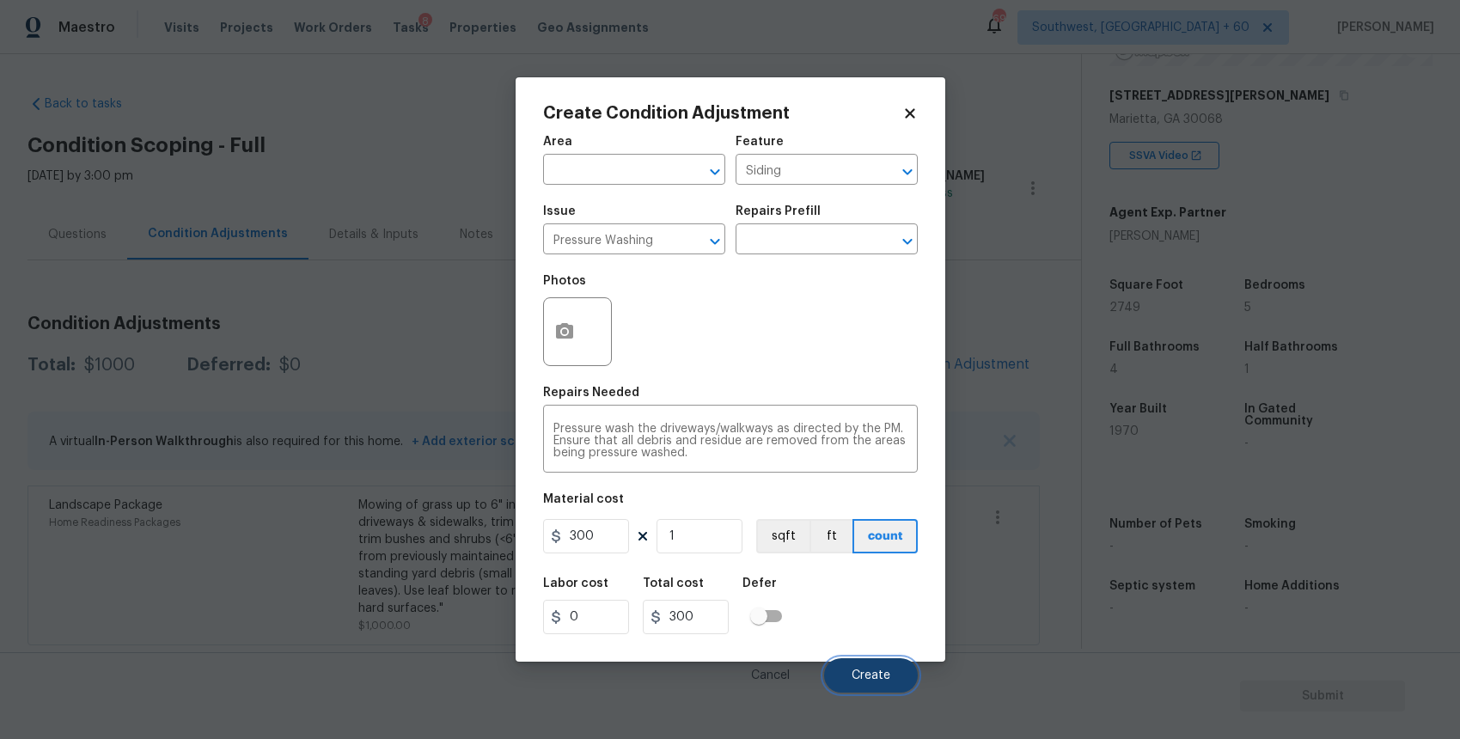
click at [875, 673] on span "Create" at bounding box center [870, 675] width 39 height 13
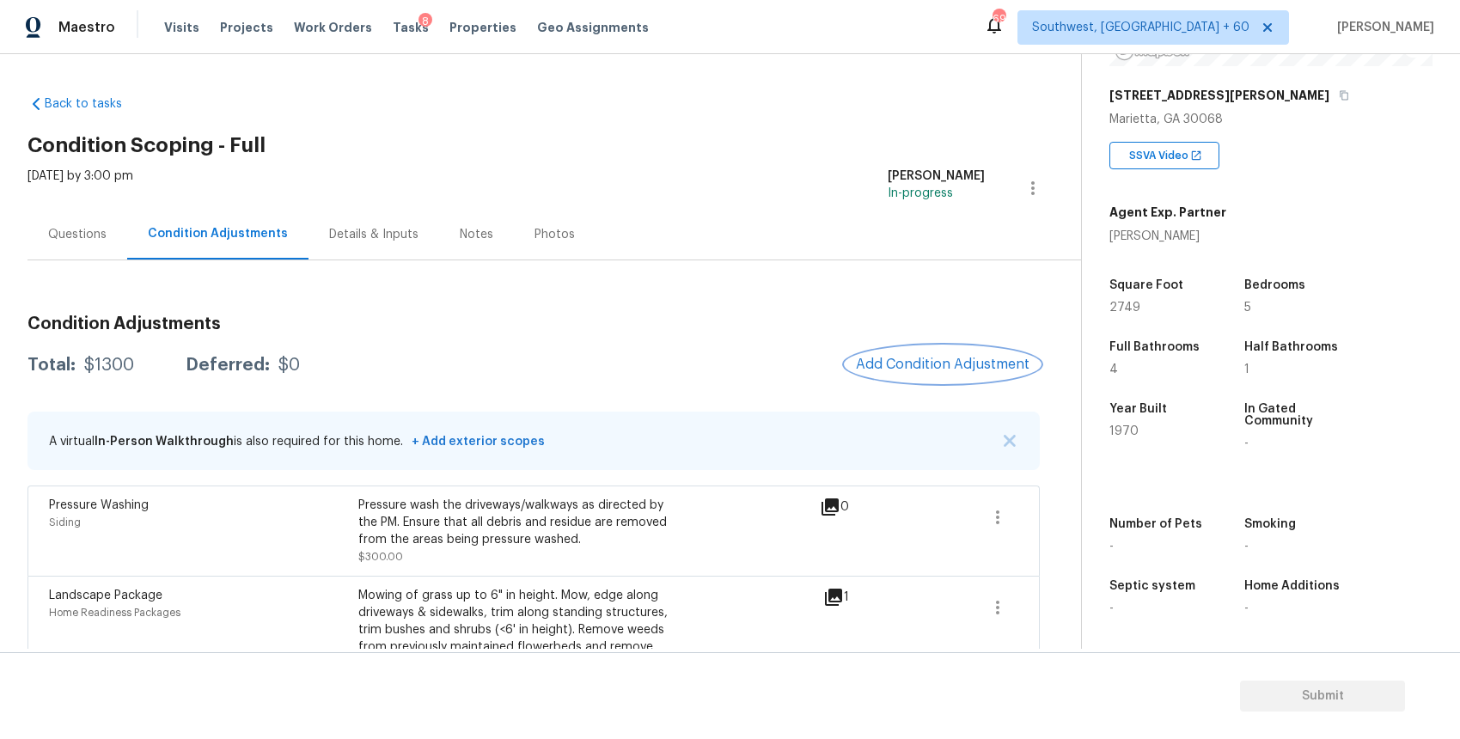
click at [921, 375] on button "Add Condition Adjustment" at bounding box center [942, 364] width 194 height 36
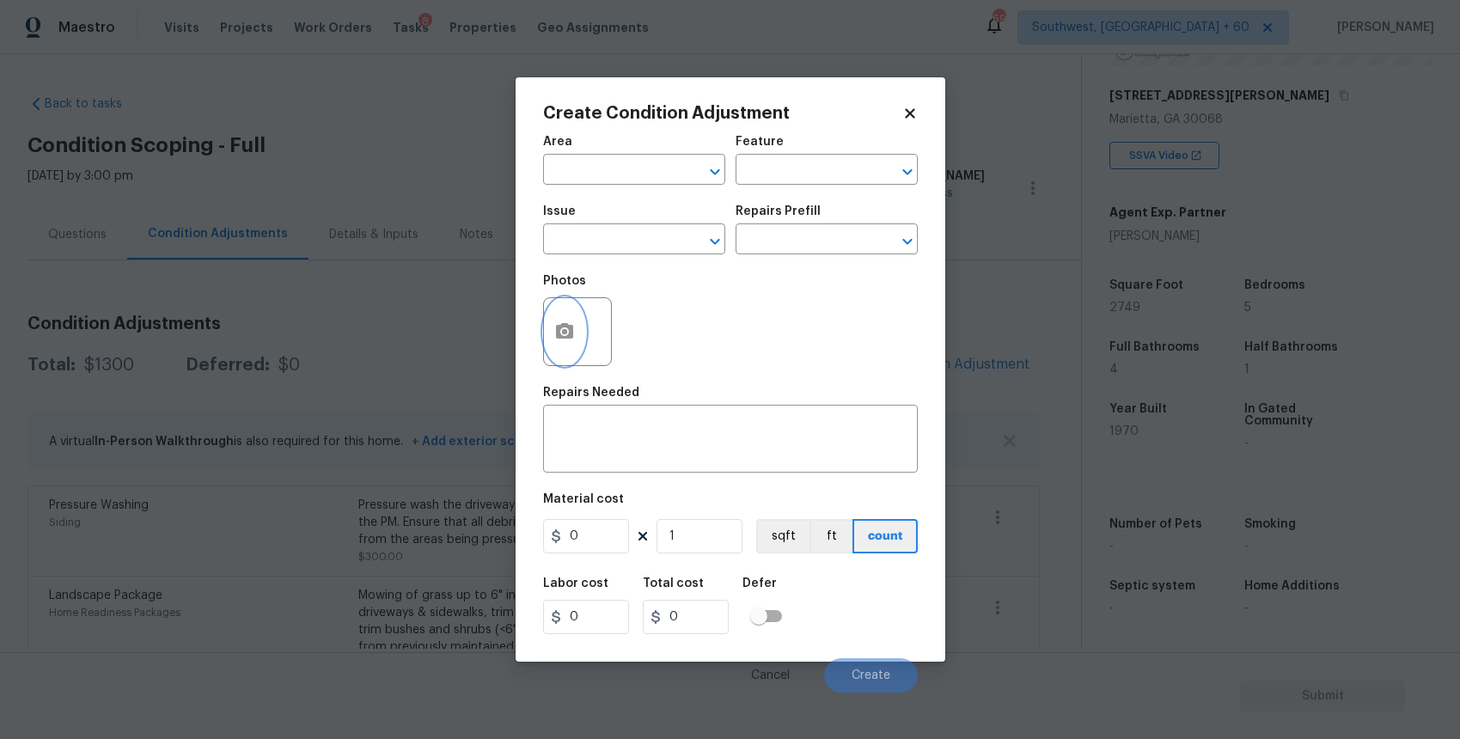
click at [564, 344] on button "button" at bounding box center [564, 331] width 41 height 67
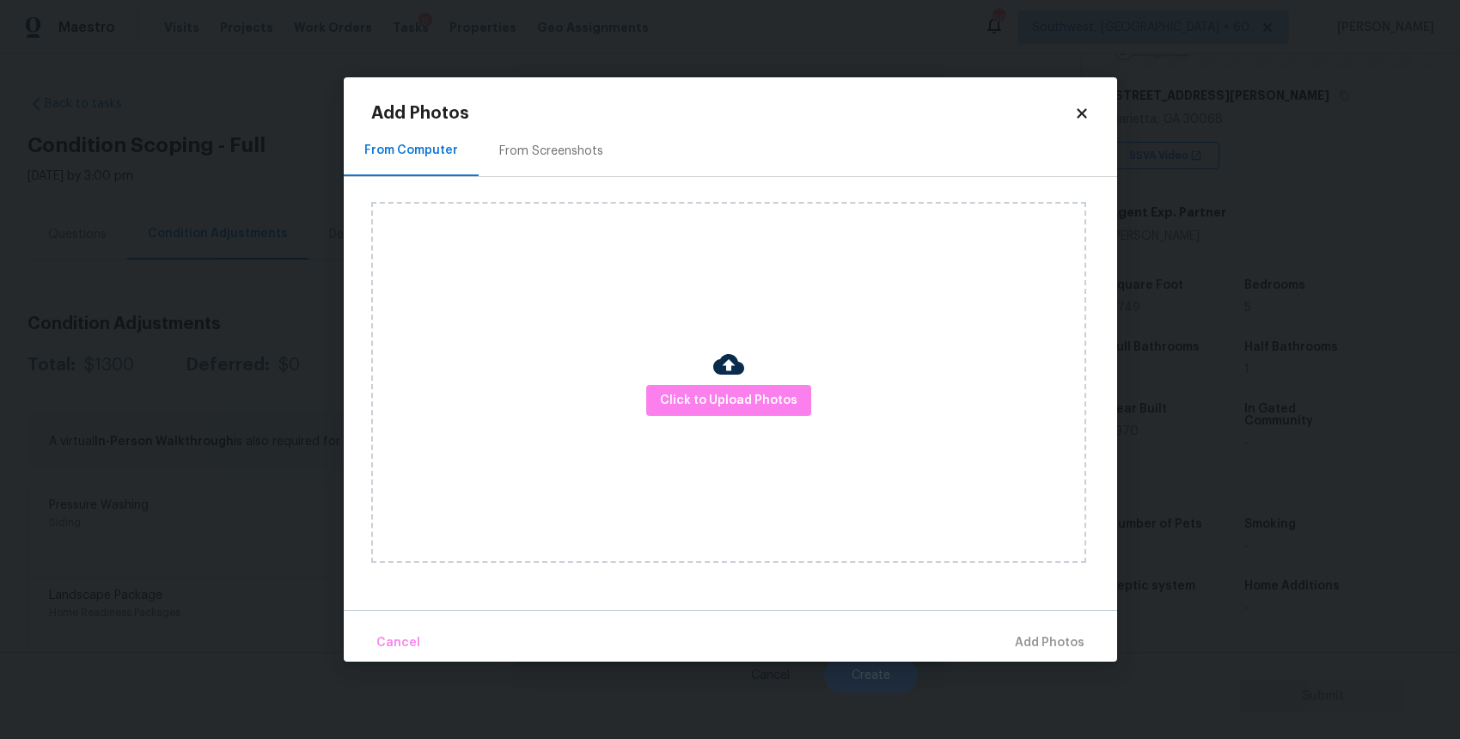
click at [678, 377] on div "Click to Upload Photos" at bounding box center [728, 382] width 715 height 361
click at [710, 391] on span "Click to Upload Photos" at bounding box center [728, 400] width 137 height 21
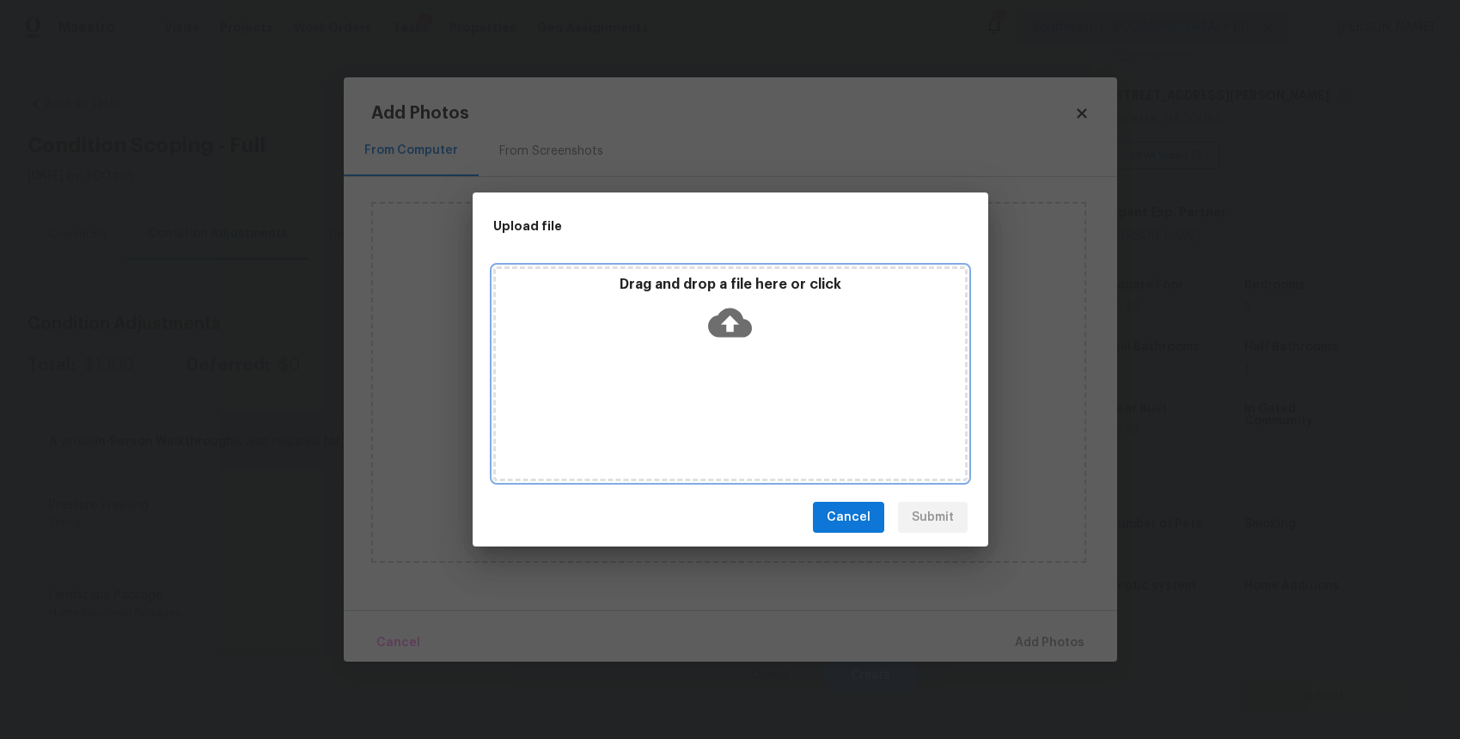
click at [710, 391] on div "Drag and drop a file here or click" at bounding box center [730, 373] width 474 height 215
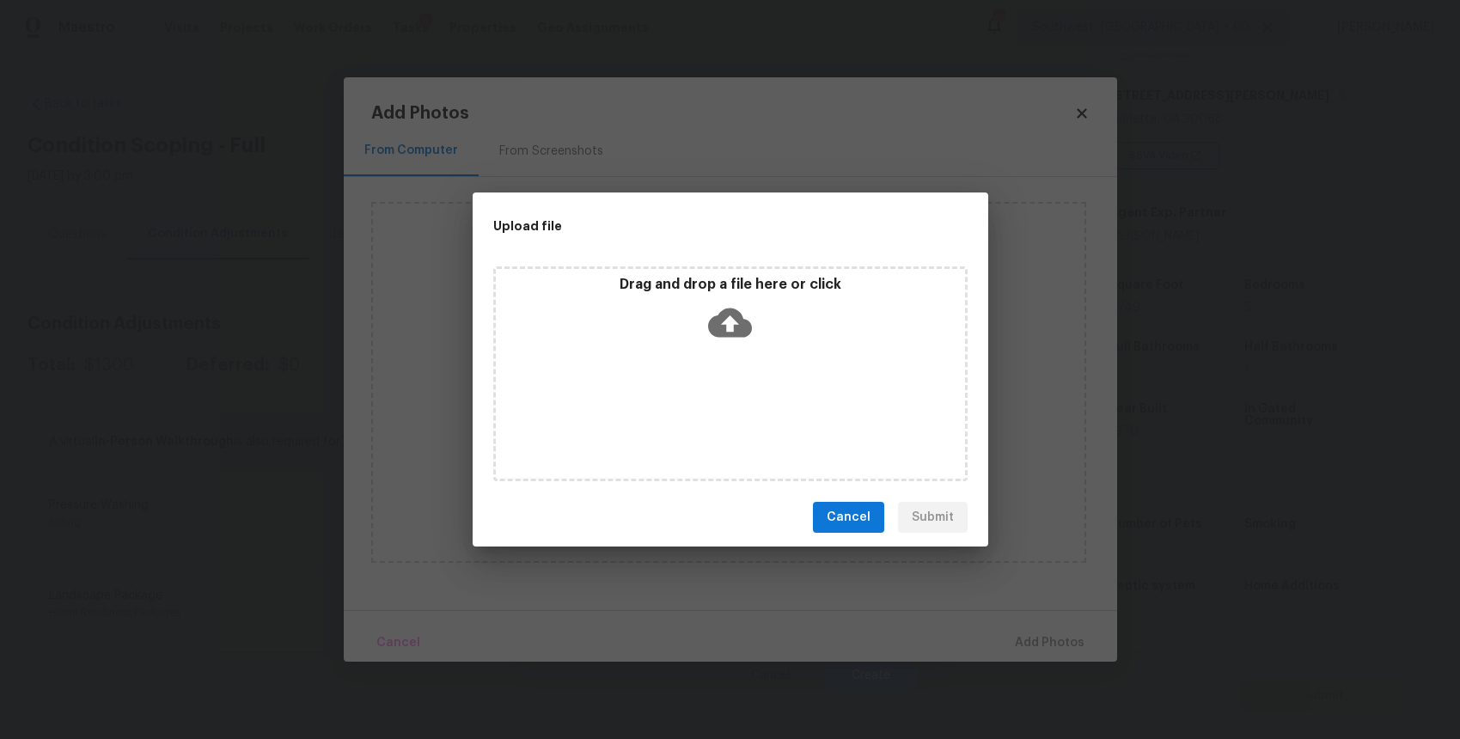
click at [1152, 569] on div "Upload file Drag and drop a file here or click Cancel Submit" at bounding box center [730, 369] width 1460 height 739
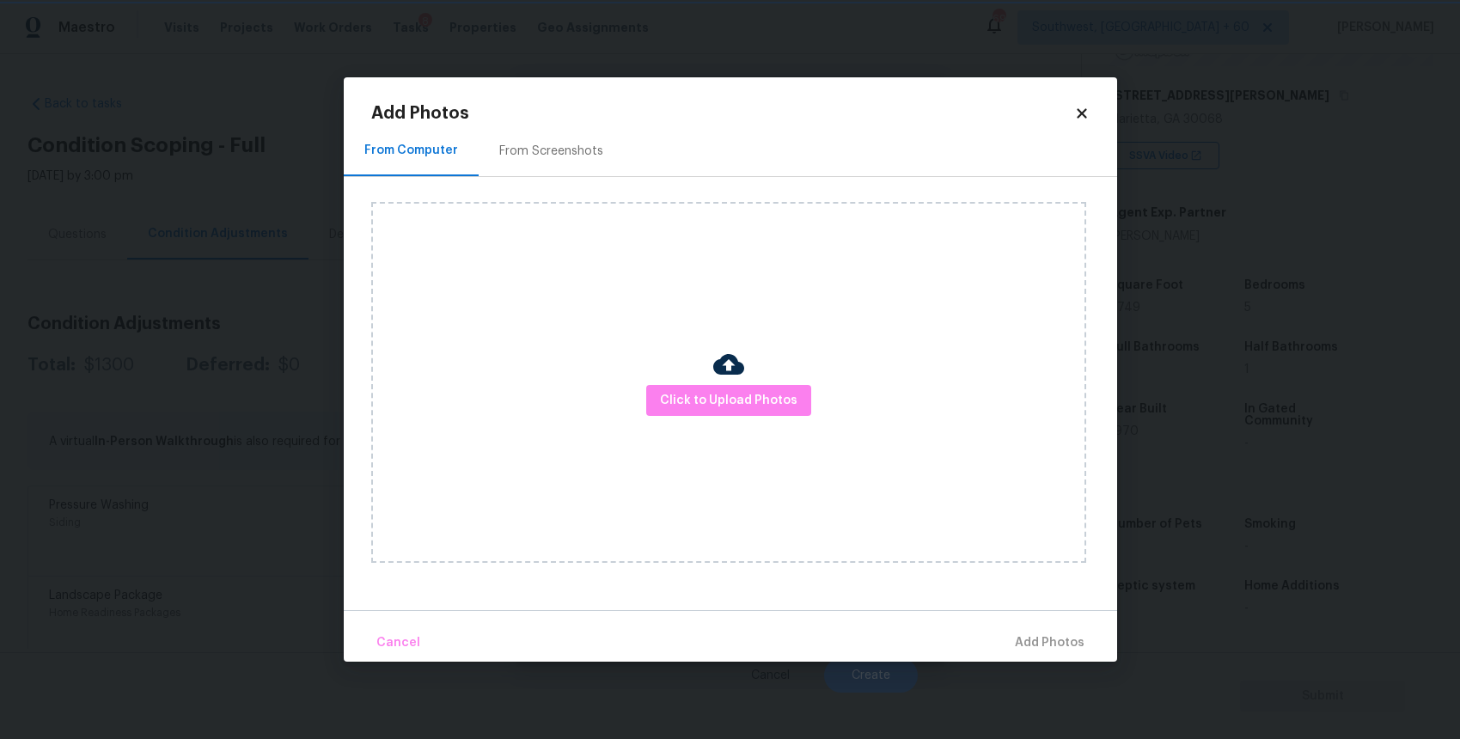
click at [1152, 569] on div "Upload file Drag and drop a file here or click Cancel Submit" at bounding box center [730, 369] width 1460 height 739
click at [1152, 569] on body "Maestro Visits Projects Work Orders Tasks 8 Properties Geo Assignments 698 Sout…" at bounding box center [730, 369] width 1460 height 739
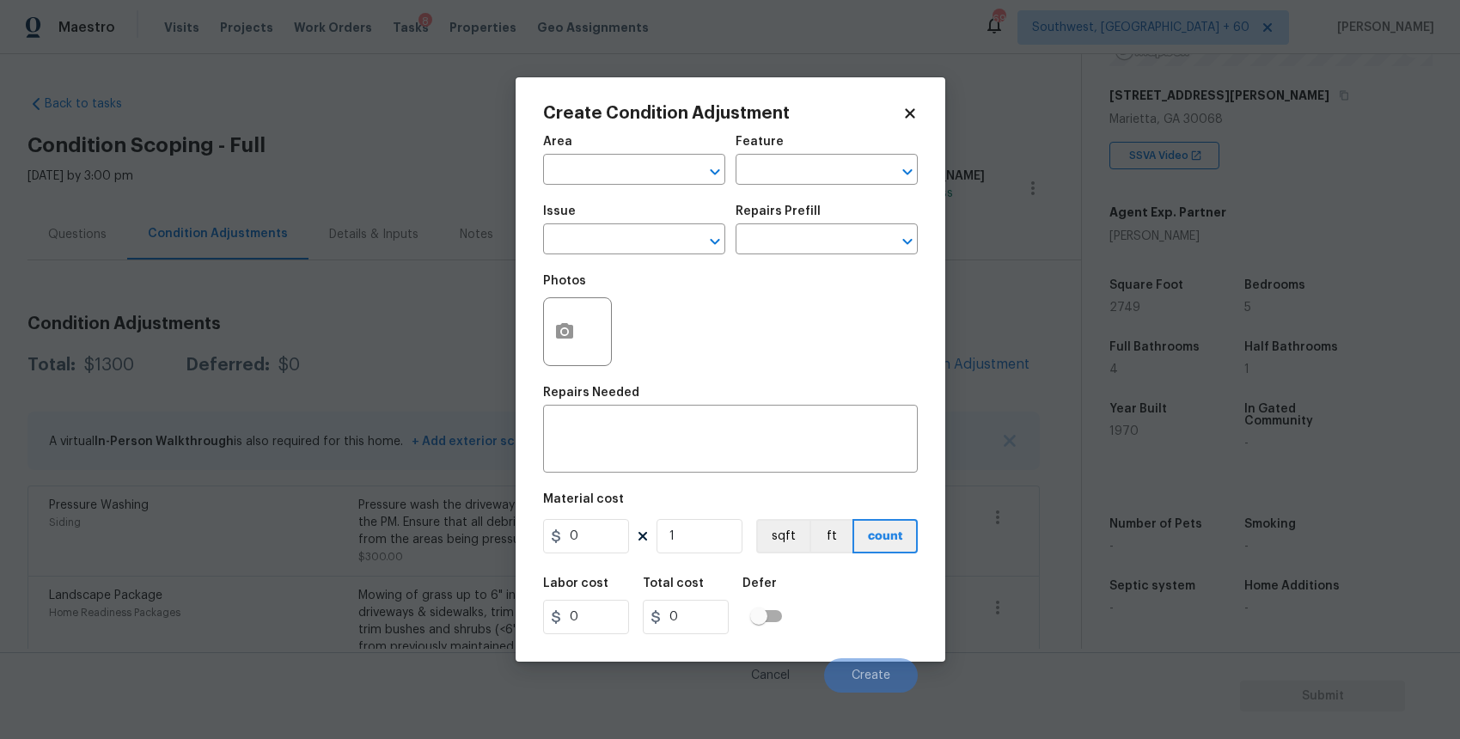
click at [1152, 569] on body "Maestro Visits Projects Work Orders Tasks 8 Properties Geo Assignments 698 Sout…" at bounding box center [730, 369] width 1460 height 739
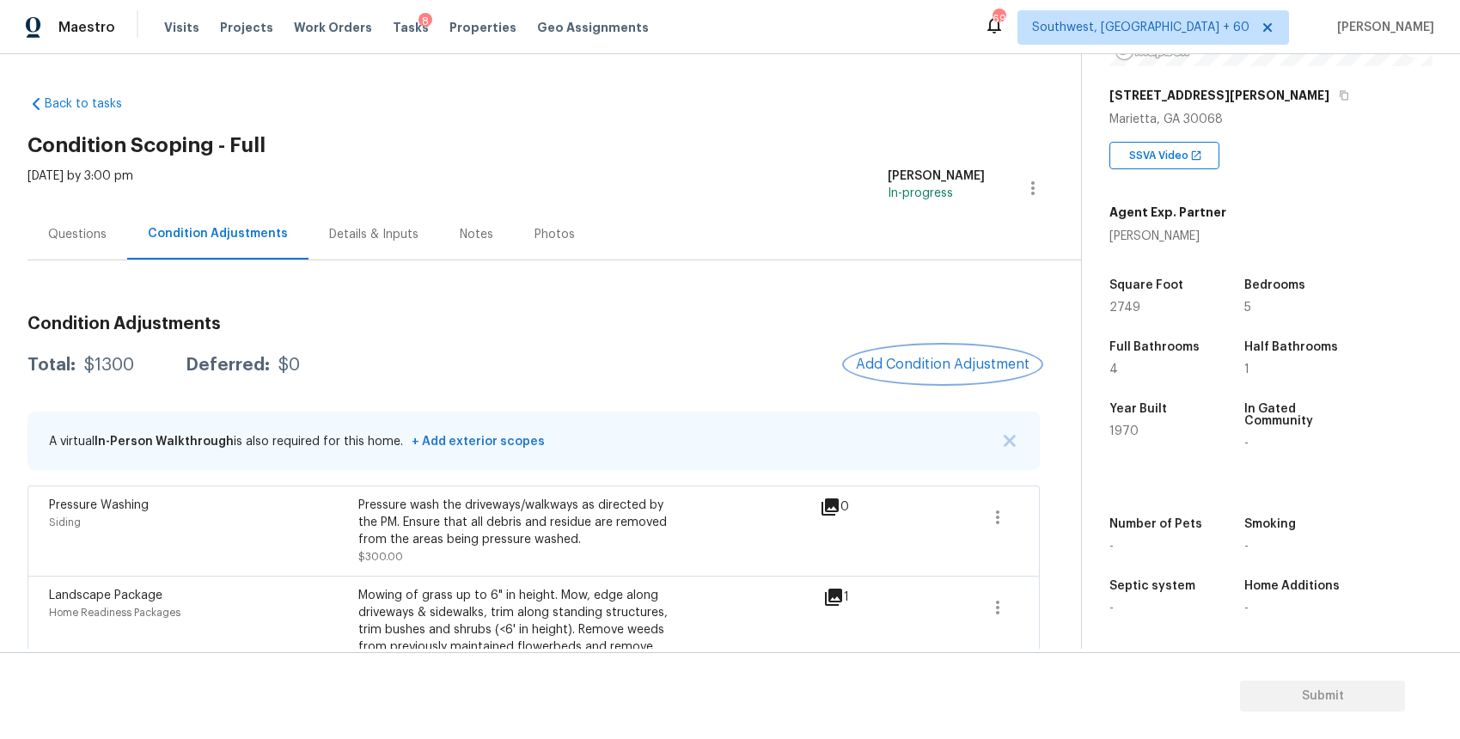
click at [933, 377] on button "Add Condition Adjustment" at bounding box center [942, 364] width 194 height 36
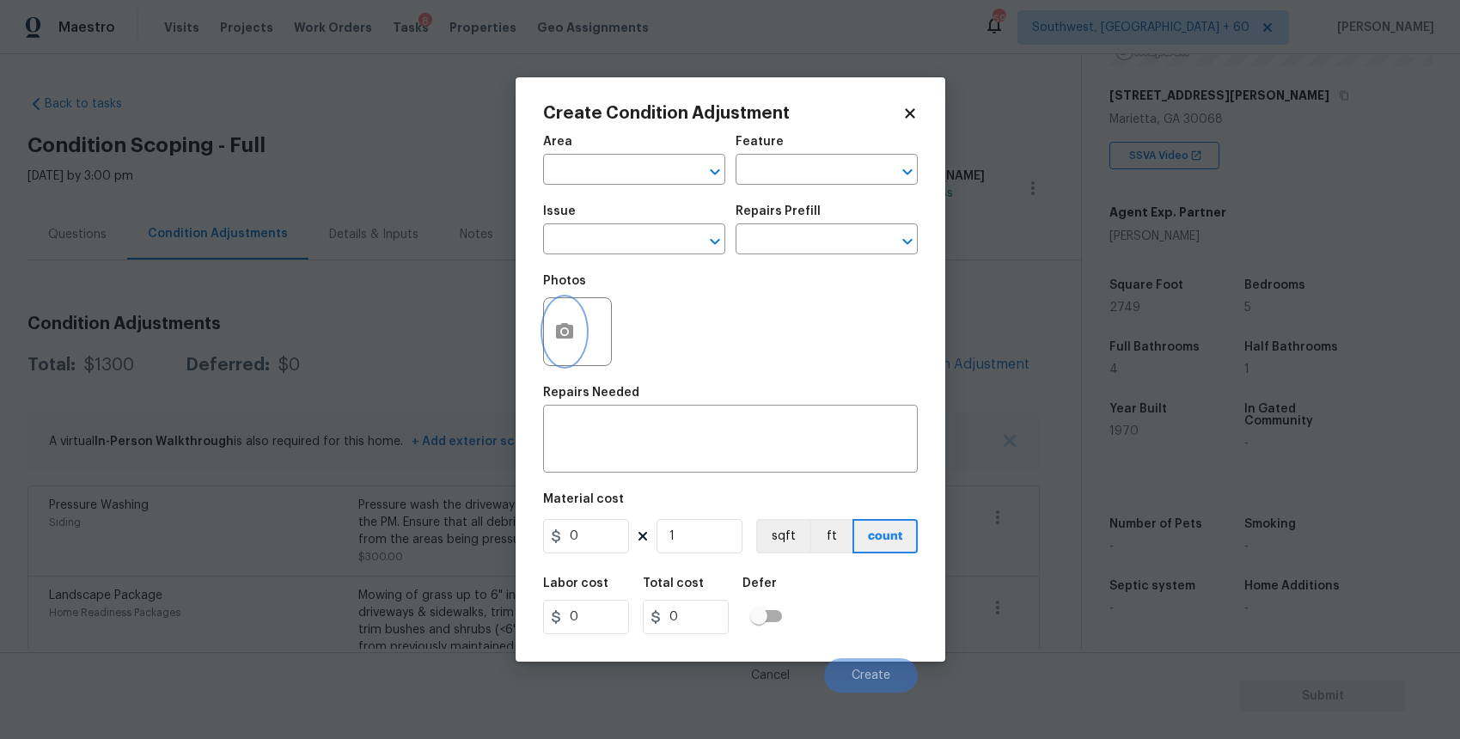
click at [569, 336] on icon "button" at bounding box center [564, 330] width 17 height 15
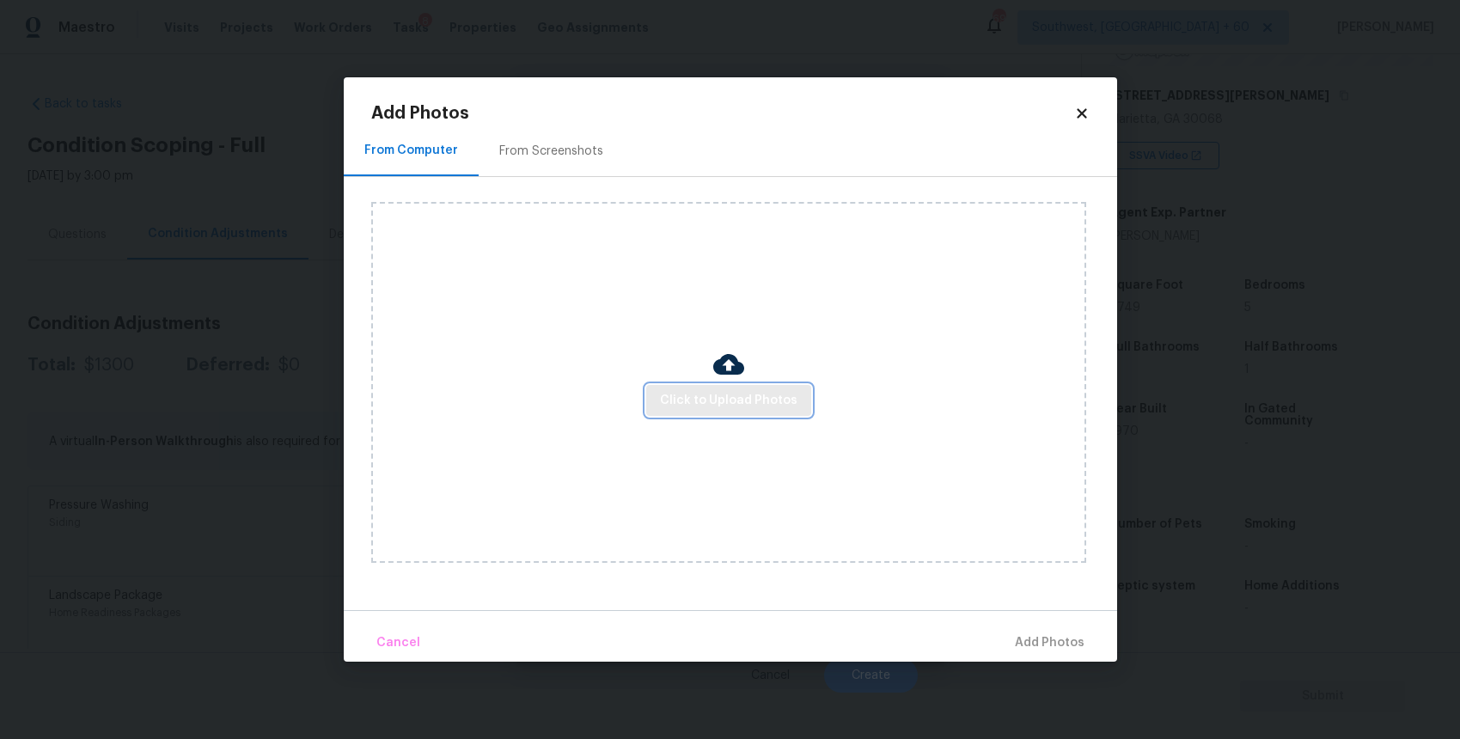
click at [769, 399] on span "Click to Upload Photos" at bounding box center [728, 400] width 137 height 21
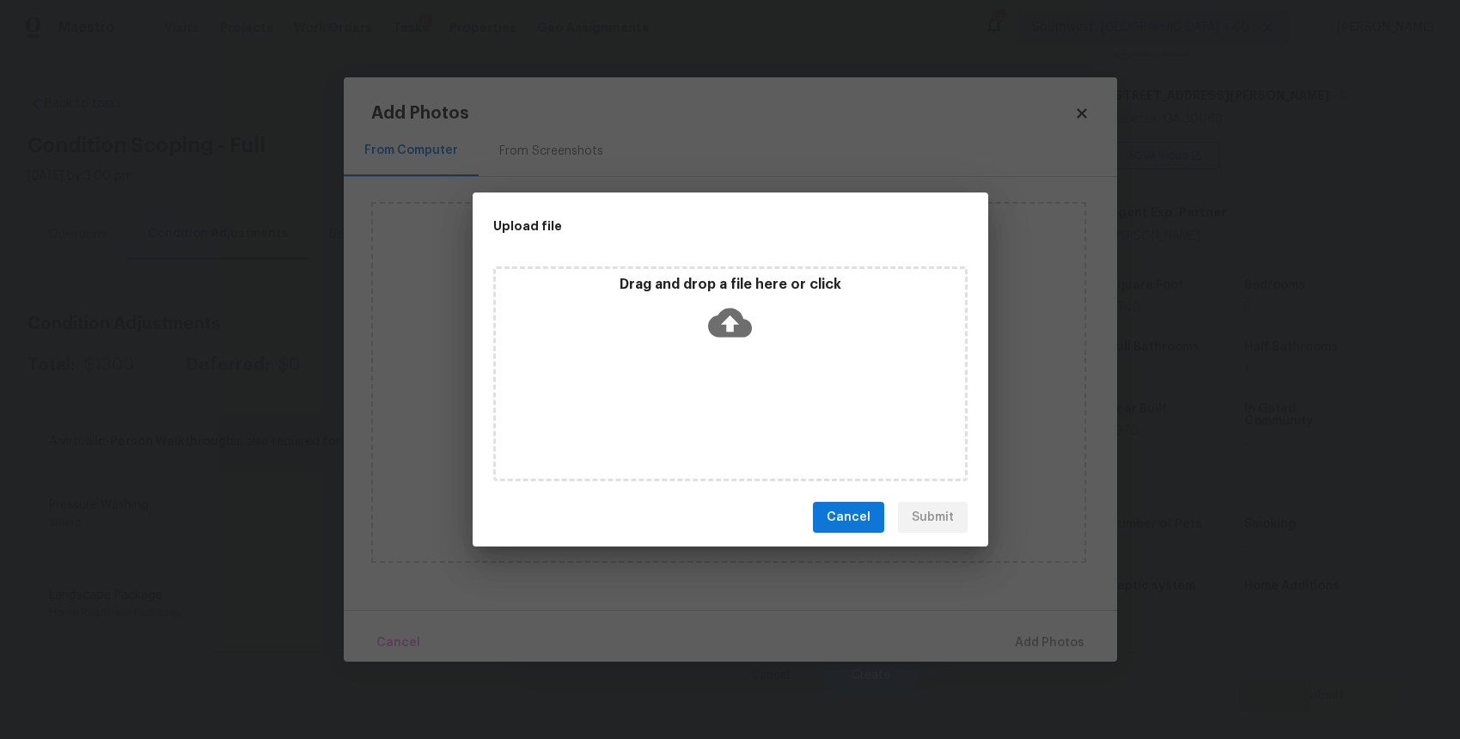
click at [1185, 588] on div "Upload file Drag and drop a file here or click Cancel Submit" at bounding box center [730, 369] width 1460 height 739
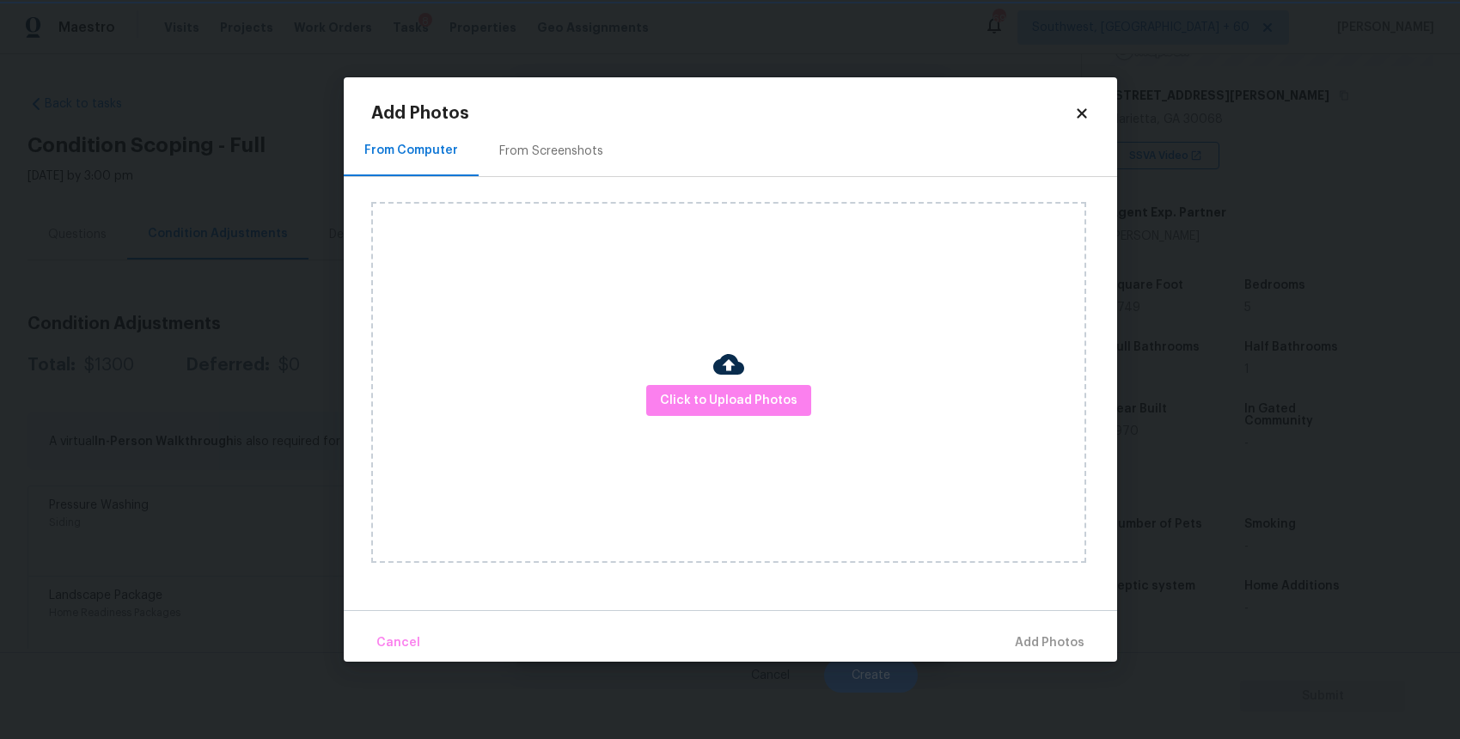
click at [1185, 588] on div "Upload file Drag and drop a file here or click Cancel Submit" at bounding box center [730, 369] width 1460 height 739
click at [1185, 588] on body "Maestro Visits Projects Work Orders Tasks 8 Properties Geo Assignments 698 Sout…" at bounding box center [730, 369] width 1460 height 739
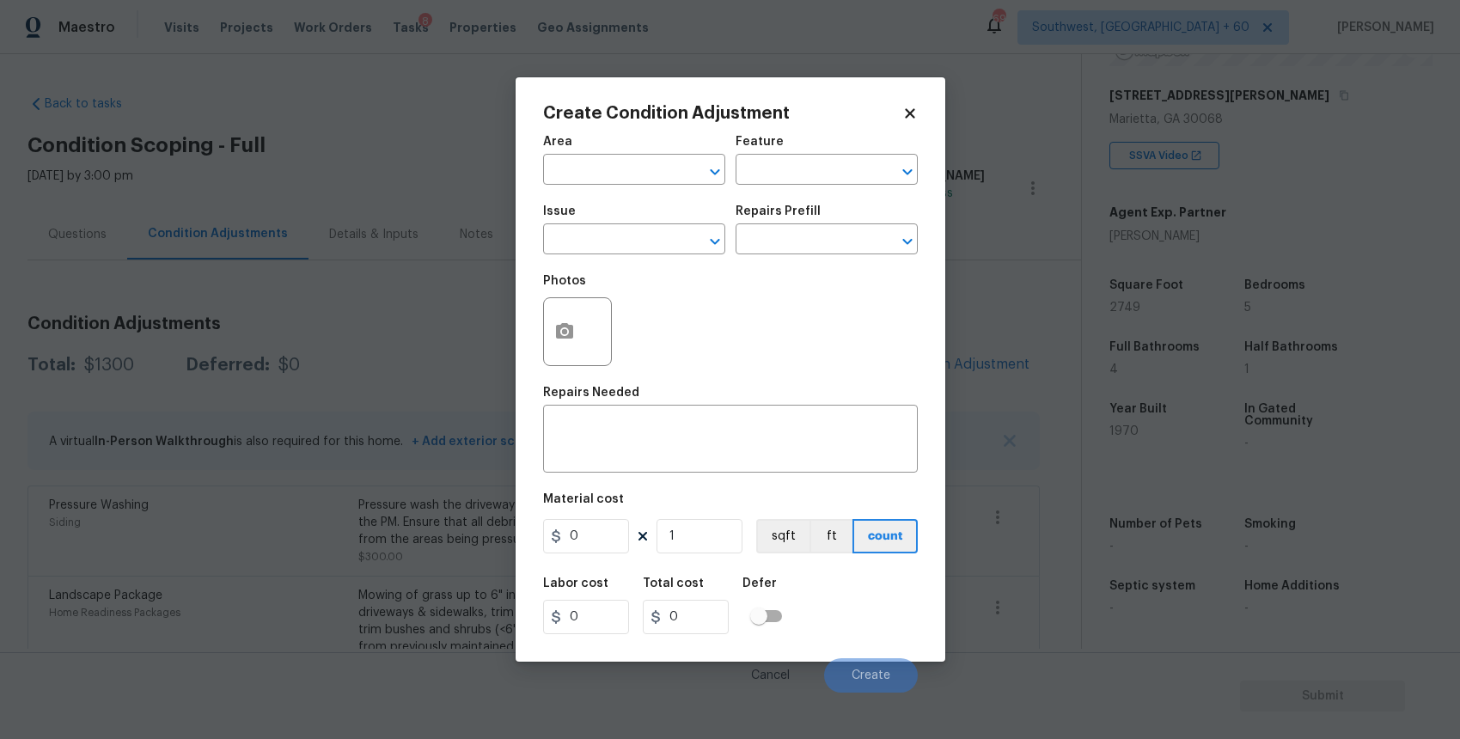
click at [1185, 588] on body "Maestro Visits Projects Work Orders Tasks 8 Properties Geo Assignments 698 Sout…" at bounding box center [730, 369] width 1460 height 739
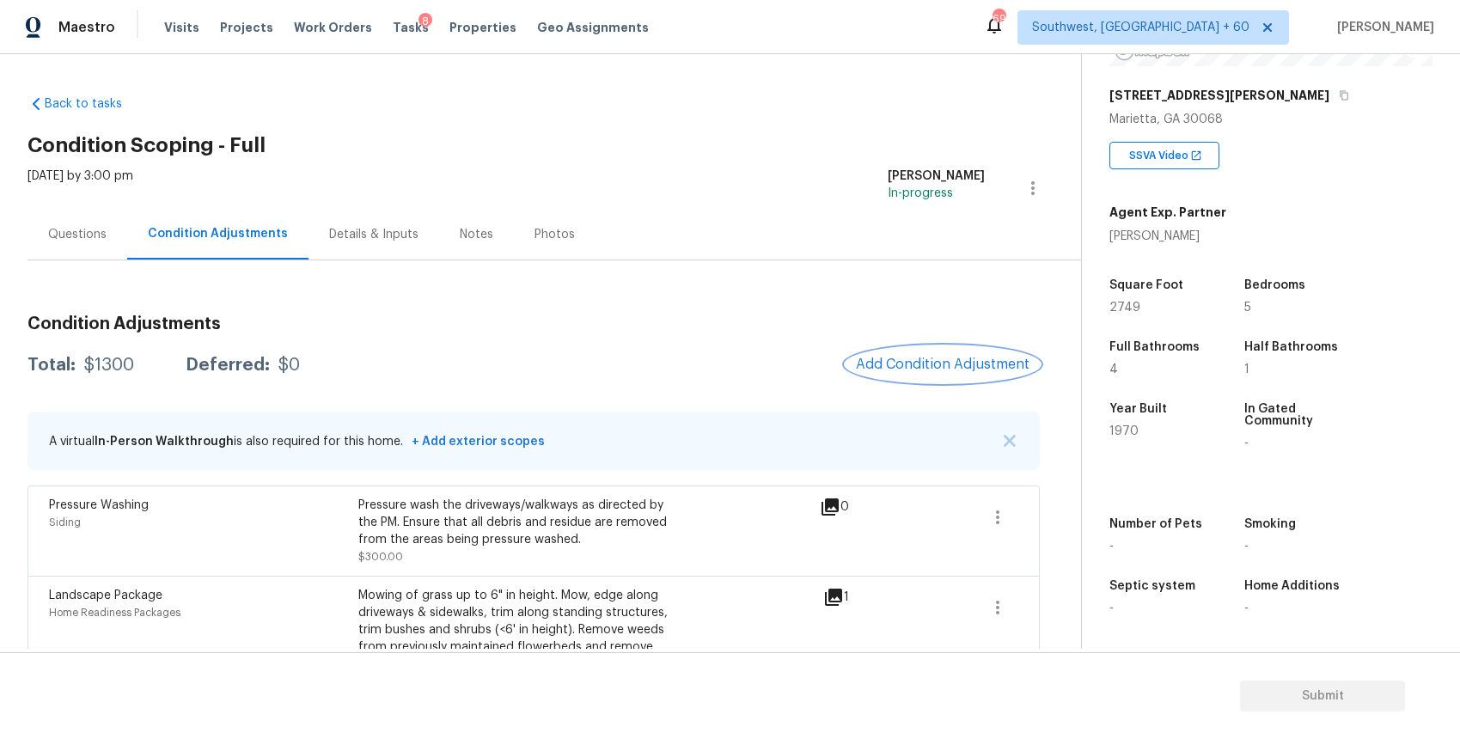
click at [952, 371] on span "Add Condition Adjustment" at bounding box center [943, 364] width 174 height 15
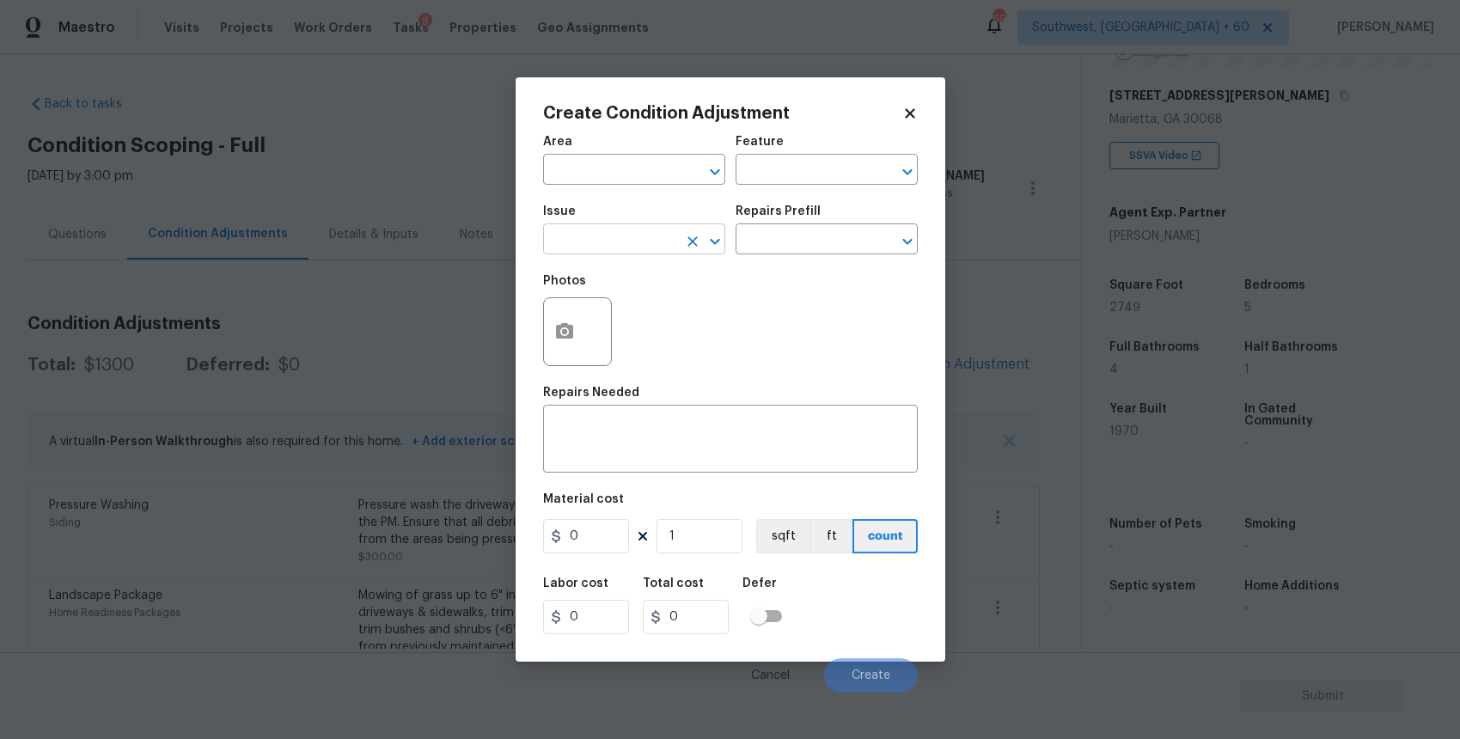
click at [608, 240] on input "text" at bounding box center [610, 241] width 134 height 27
click at [620, 308] on li "Debris/garbage on site" at bounding box center [634, 321] width 182 height 28
type input "Debris/garbage on site"
click at [683, 411] on div "x ​" at bounding box center [730, 441] width 375 height 64
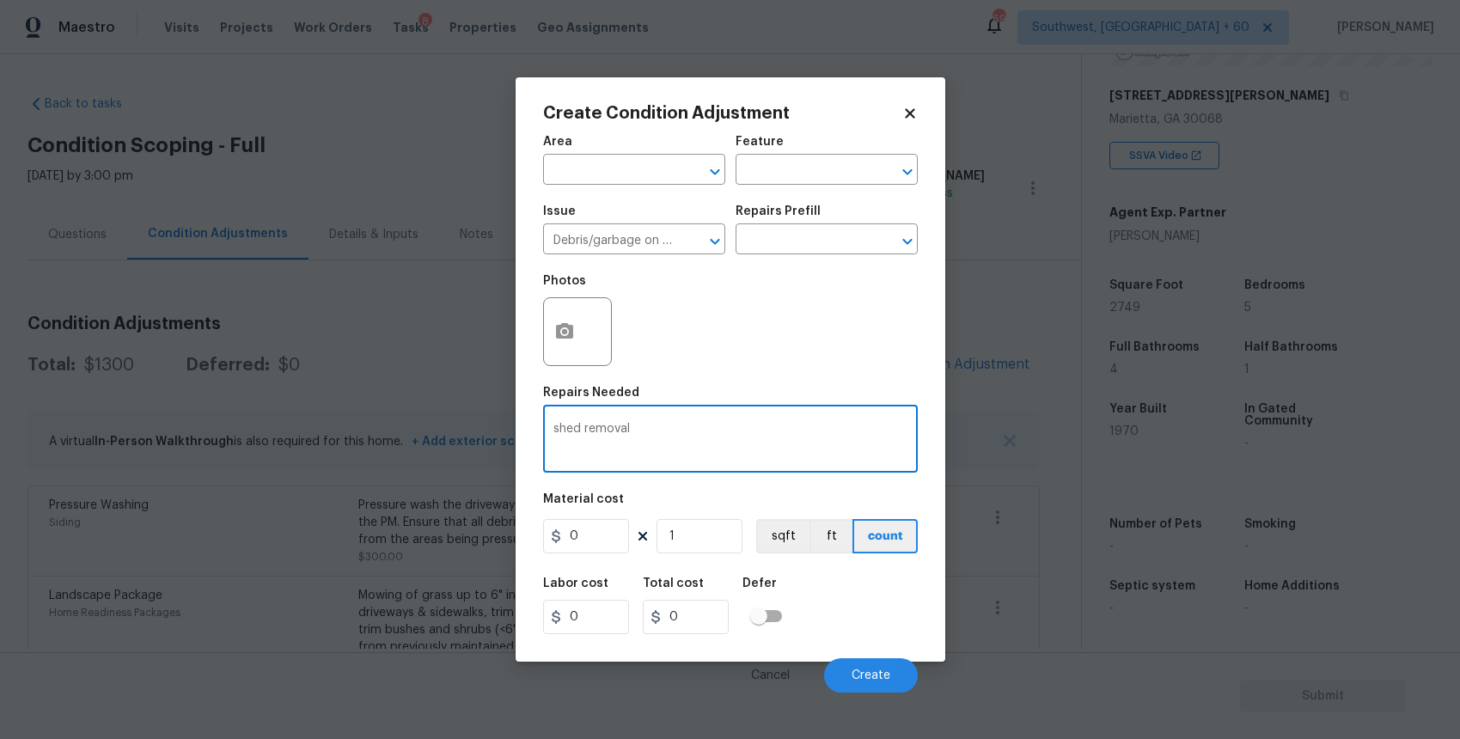
type textarea "shed removal"
click at [617, 551] on input "0" at bounding box center [586, 536] width 86 height 34
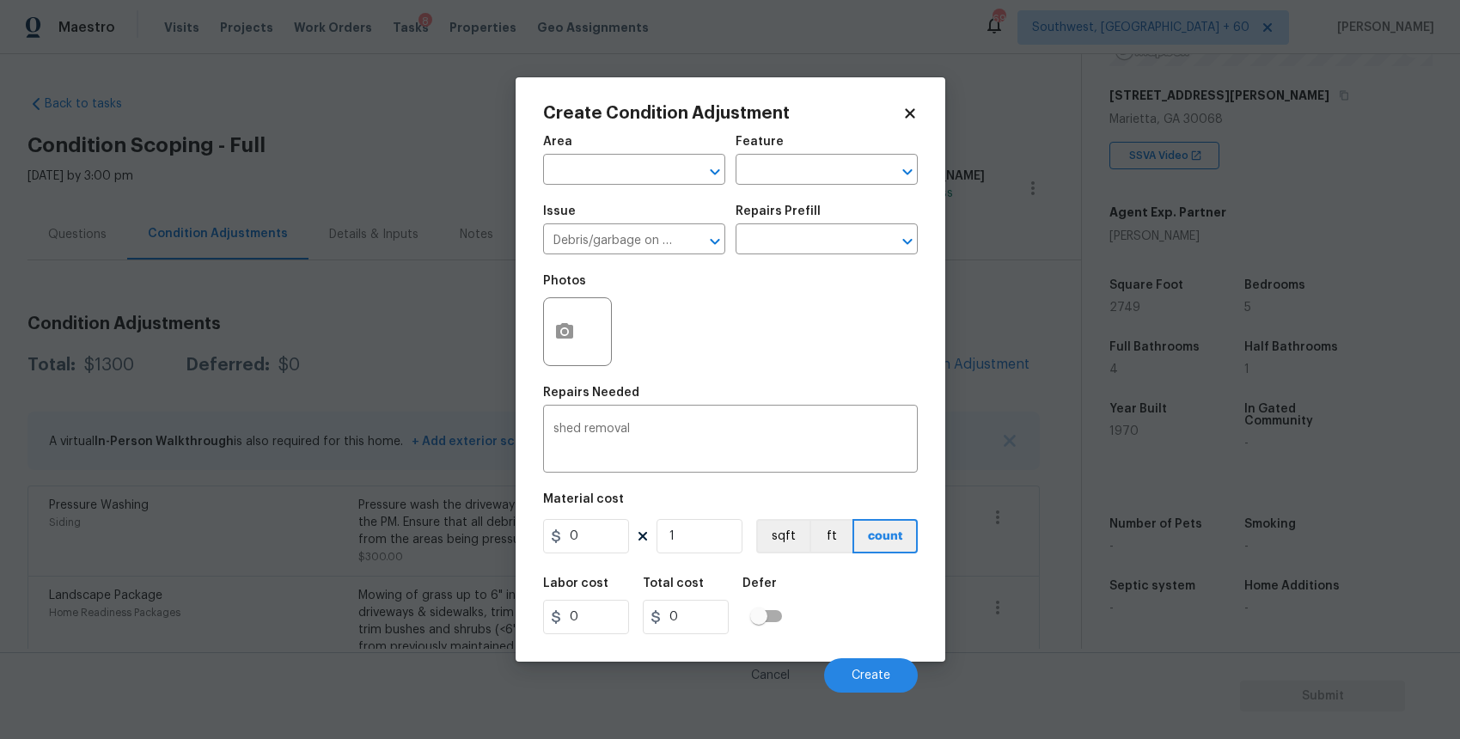
click at [594, 555] on figure "Material cost 0 1 sqft ft count" at bounding box center [730, 525] width 375 height 64
click at [596, 532] on input "0" at bounding box center [586, 536] width 86 height 34
type input "2000"
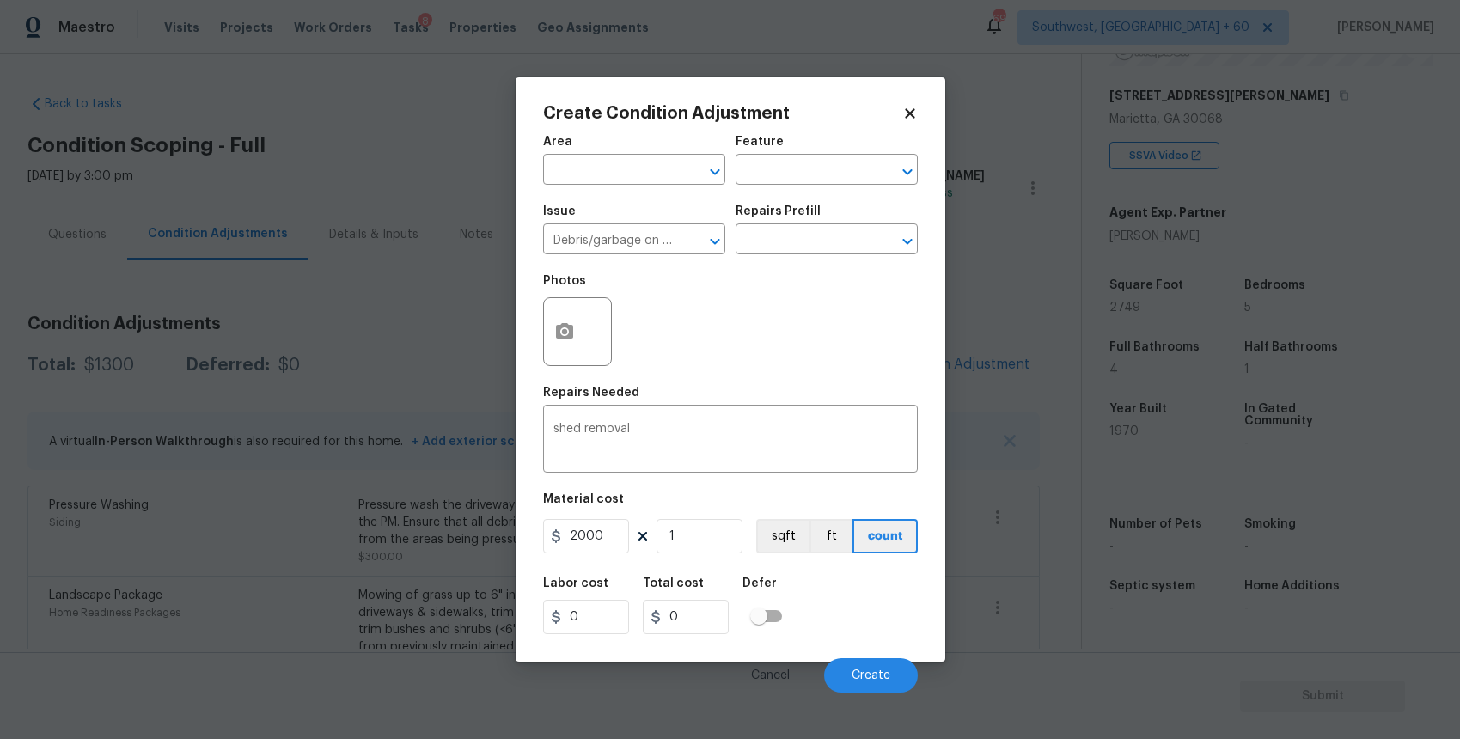
type input "2000"
click at [574, 298] on div at bounding box center [577, 331] width 69 height 69
click at [576, 328] on button "button" at bounding box center [564, 331] width 41 height 67
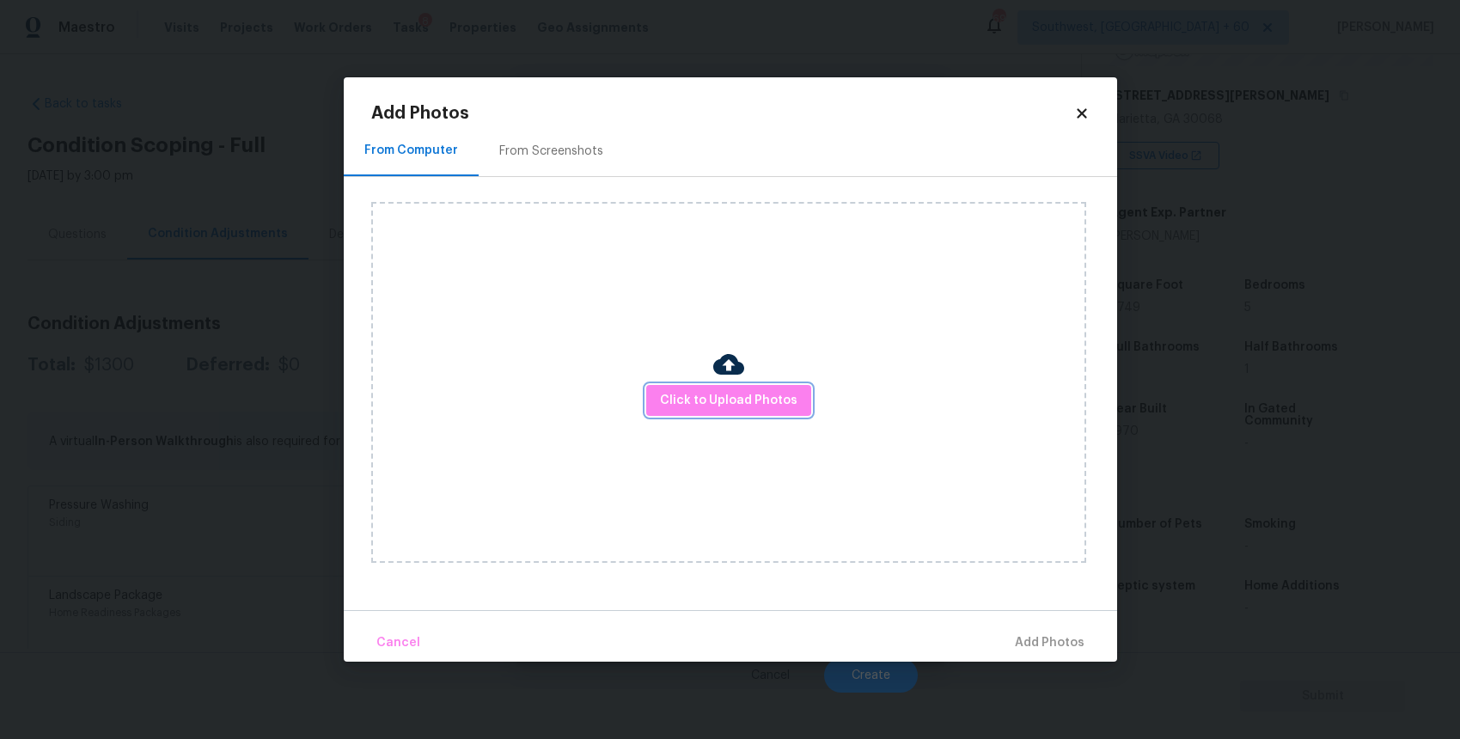
click at [753, 385] on button "Click to Upload Photos" at bounding box center [728, 401] width 165 height 32
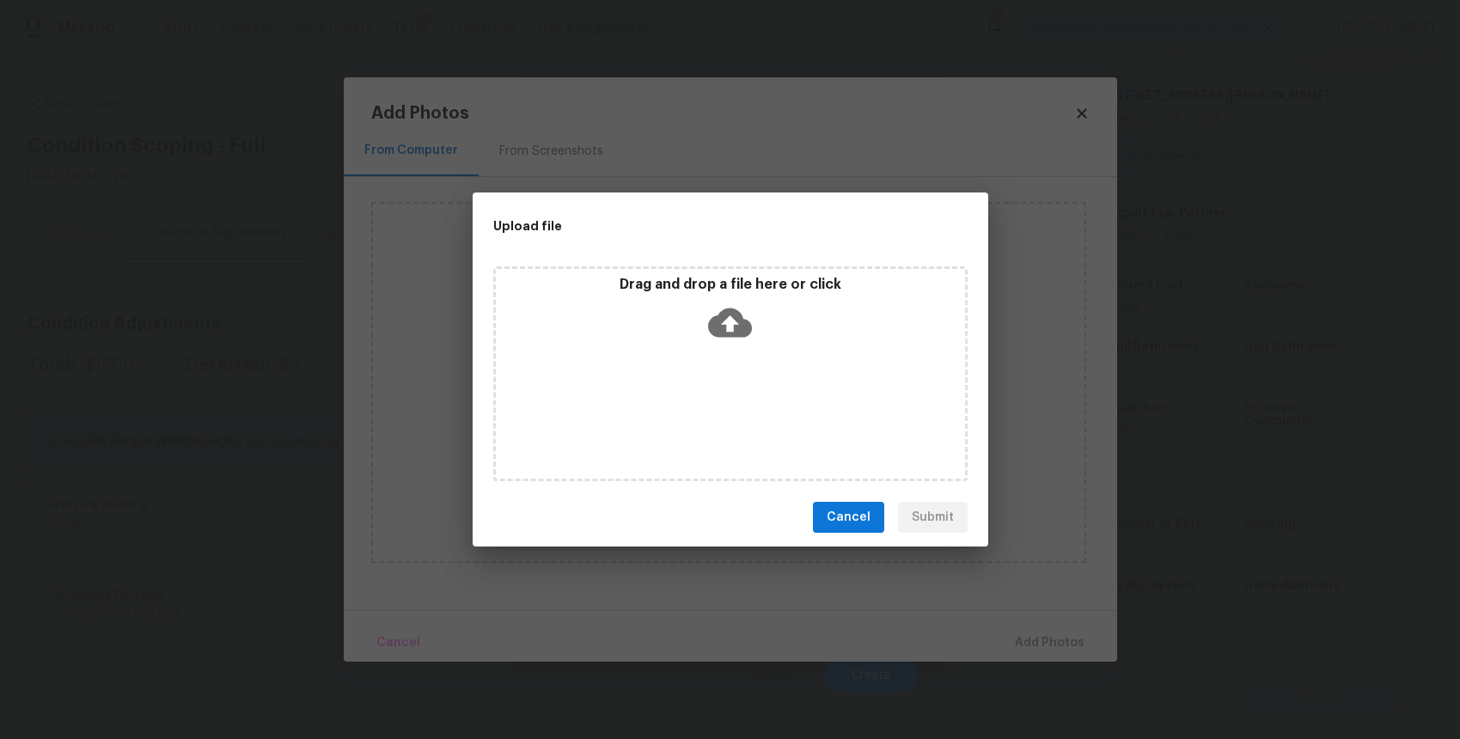
click at [753, 384] on div "Drag and drop a file here or click" at bounding box center [730, 373] width 474 height 215
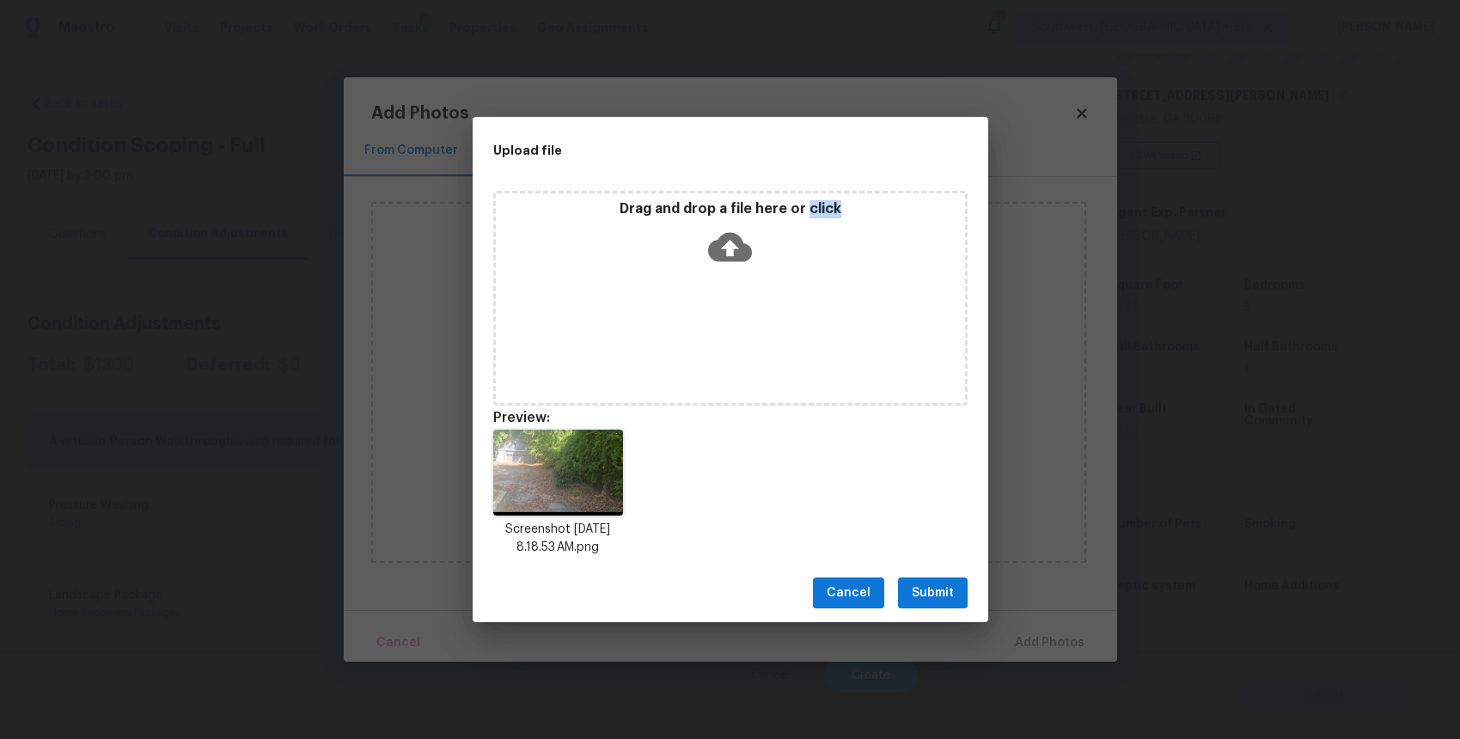
click at [929, 592] on span "Submit" at bounding box center [932, 592] width 42 height 21
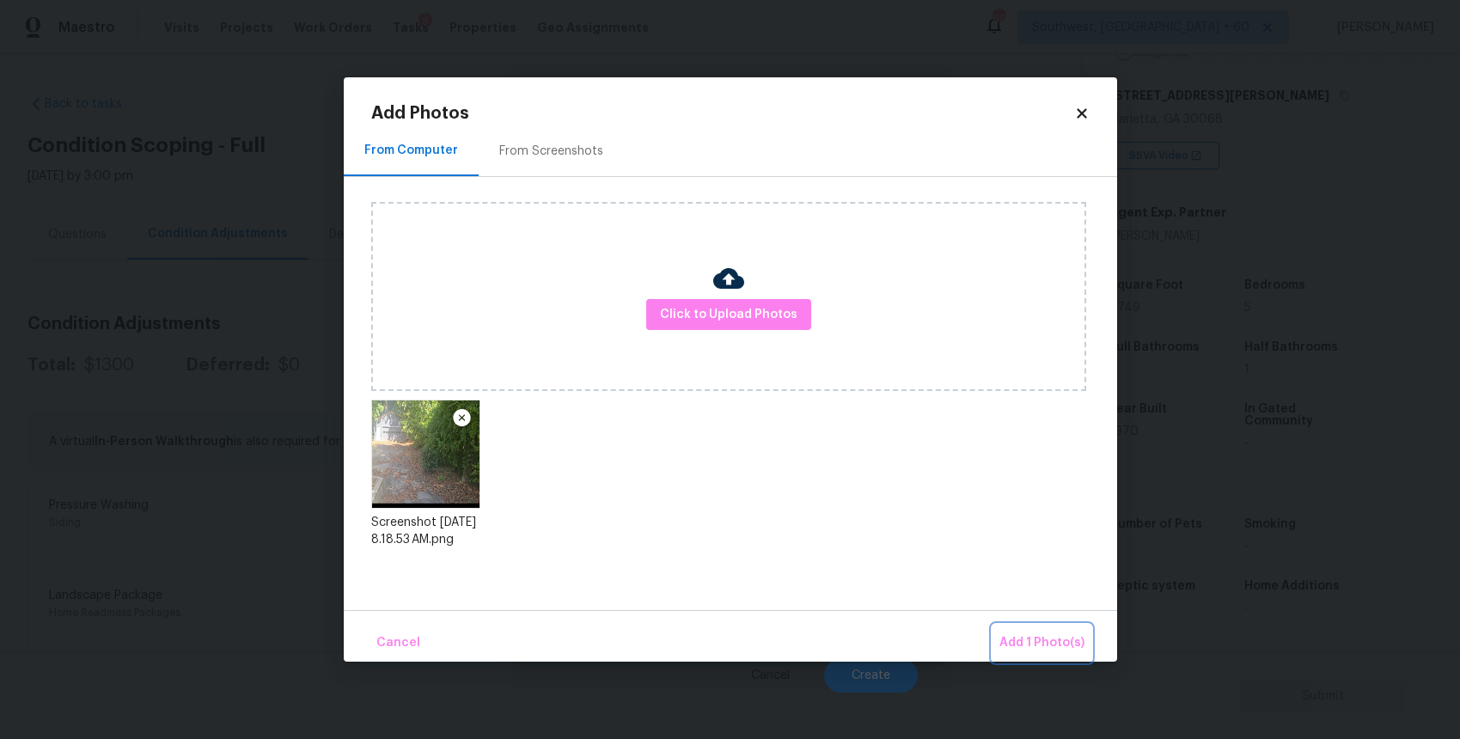
click at [1031, 643] on span "Add 1 Photo(s)" at bounding box center [1041, 642] width 85 height 21
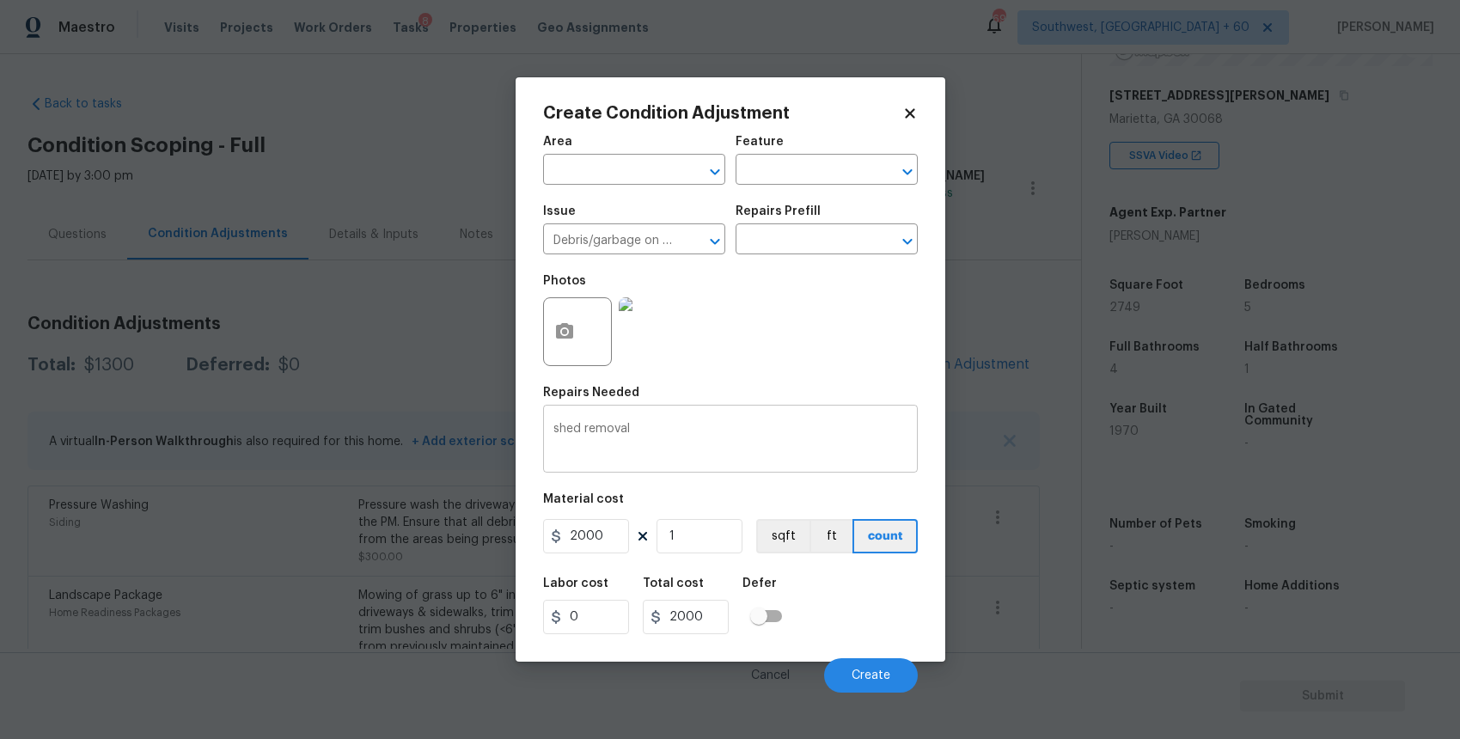
click at [631, 429] on textarea "shed removal" at bounding box center [730, 441] width 354 height 36
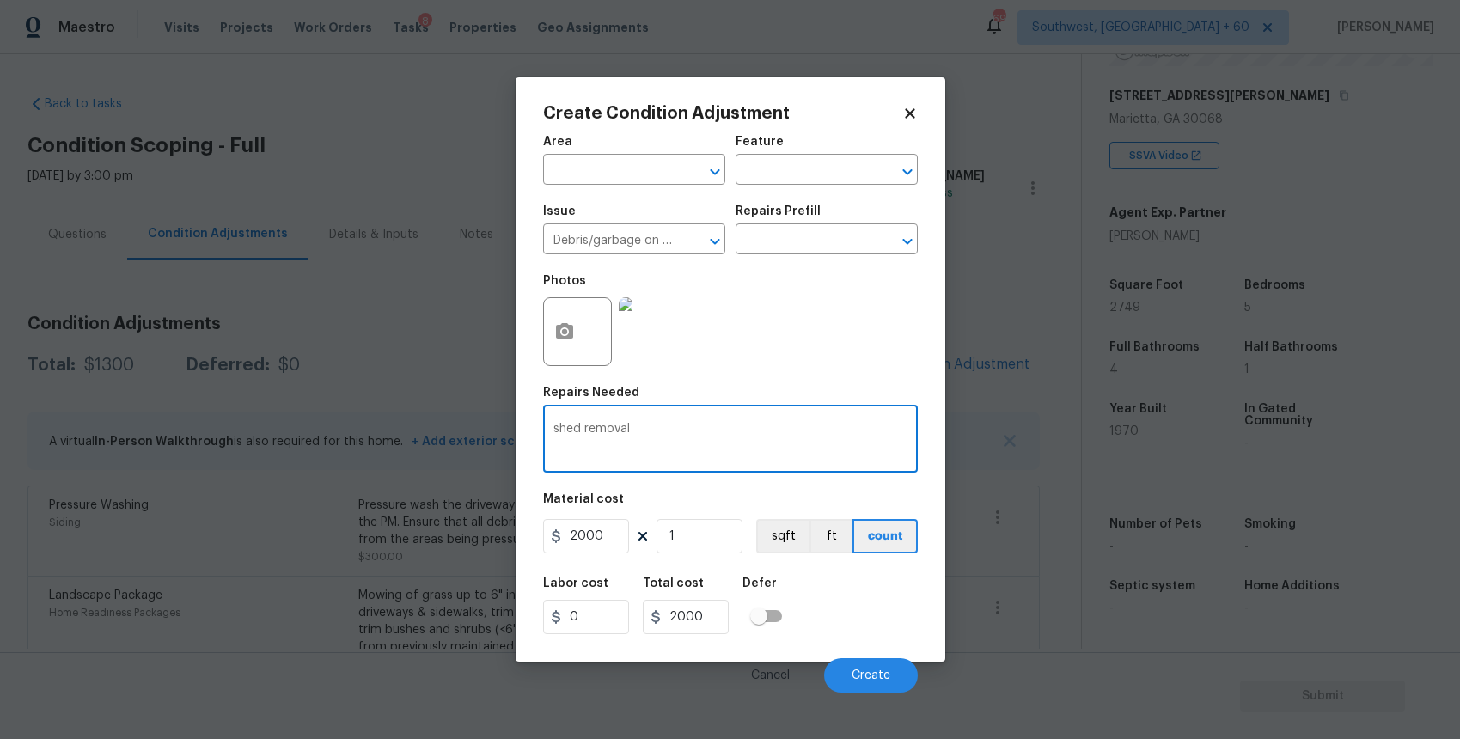
click at [631, 429] on textarea "shed removal" at bounding box center [730, 441] width 354 height 36
click at [895, 381] on div "Area ​ Feature ​ Issue Debris/garbage on site ​ Repairs Prefill ​ Photos Repair…" at bounding box center [730, 408] width 375 height 567
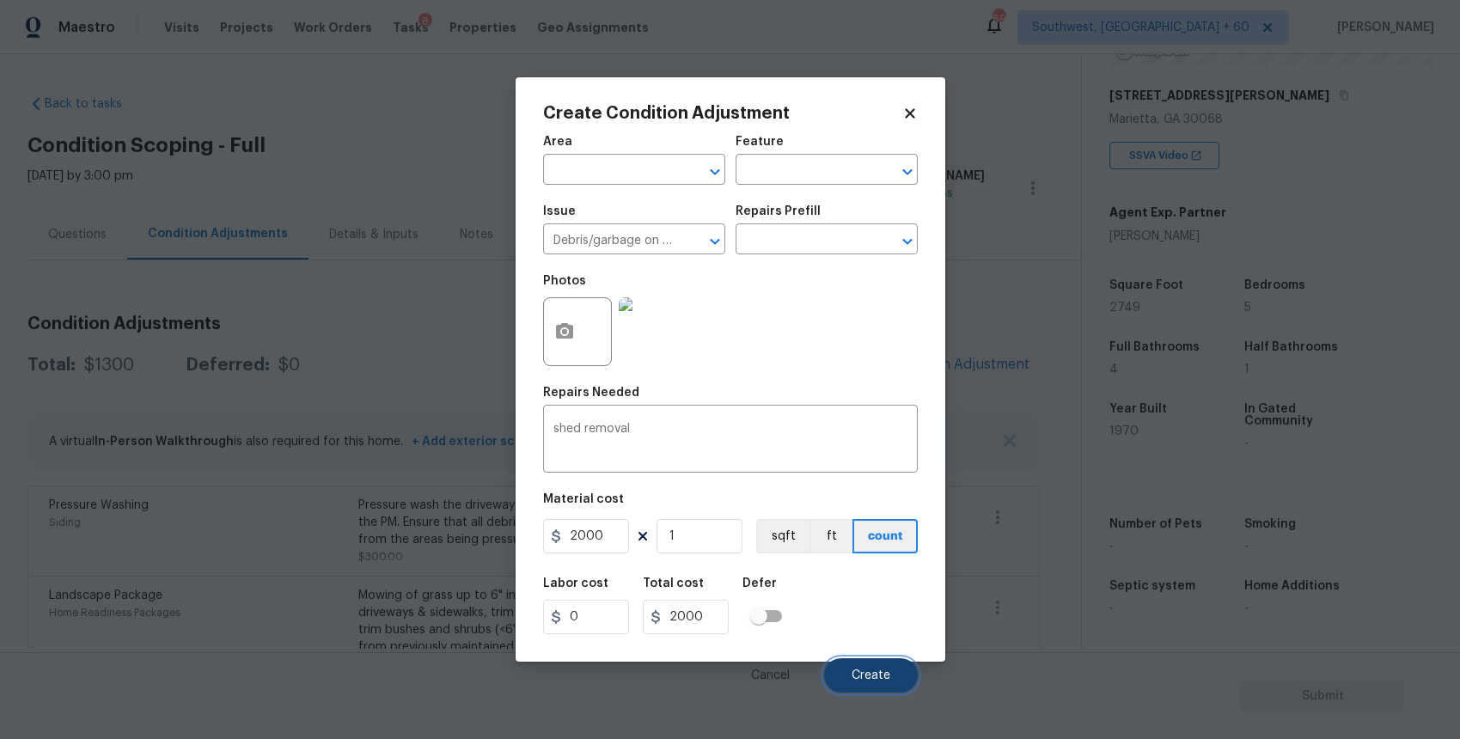
click at [884, 667] on button "Create" at bounding box center [871, 675] width 94 height 34
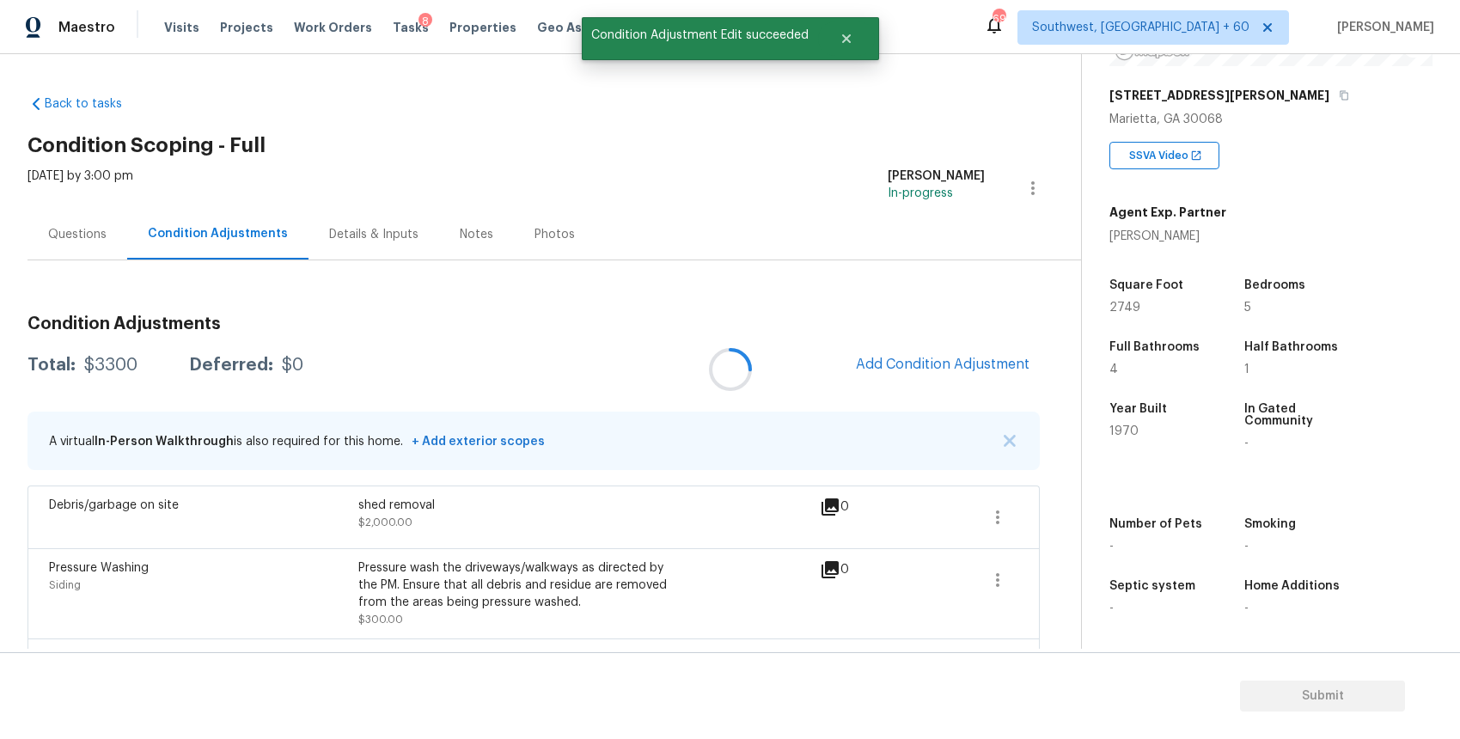
click at [979, 380] on div at bounding box center [730, 369] width 1460 height 739
click at [979, 371] on span "Add Condition Adjustment" at bounding box center [943, 364] width 174 height 15
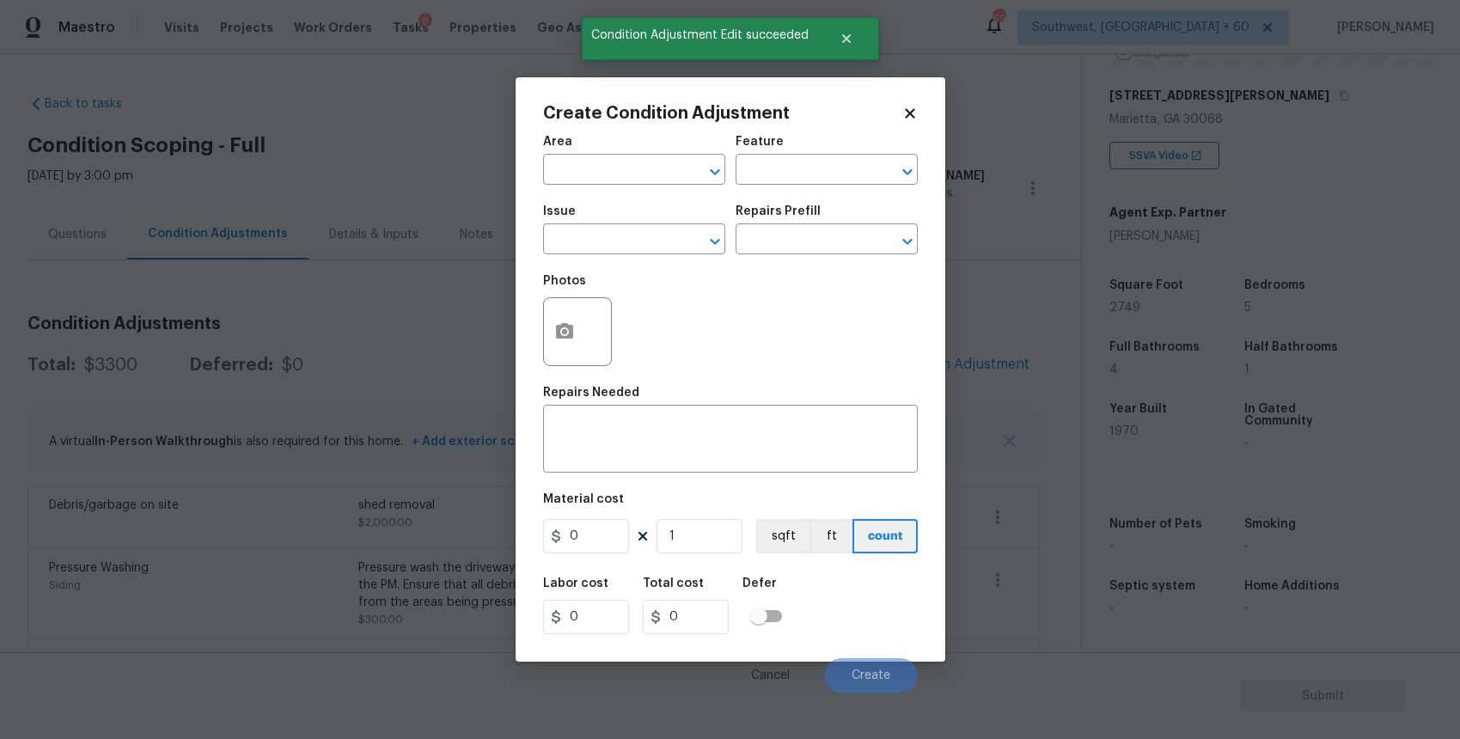
click at [613, 256] on span "Issue ​" at bounding box center [634, 230] width 182 height 70
click at [639, 233] on input "text" at bounding box center [610, 241] width 134 height 27
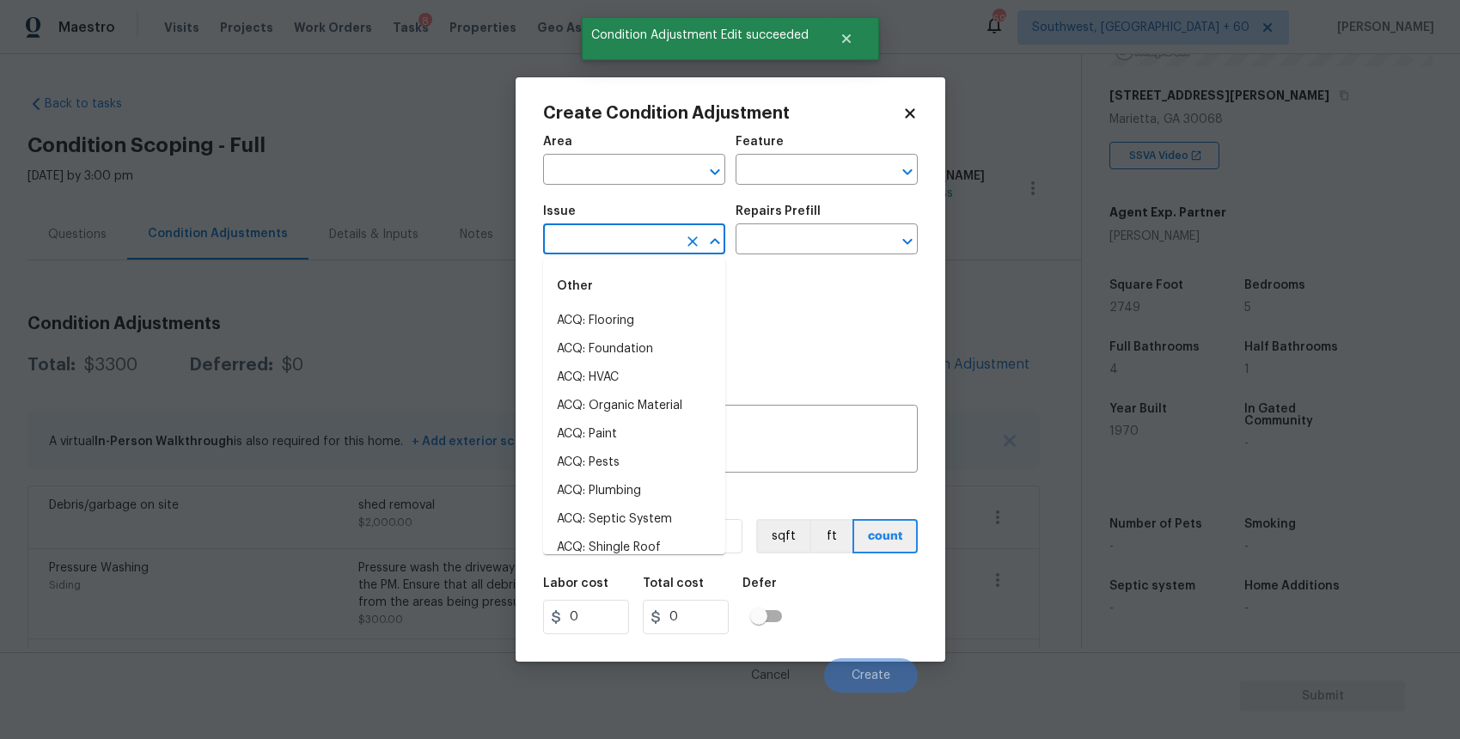
click at [639, 239] on input "text" at bounding box center [610, 241] width 134 height 27
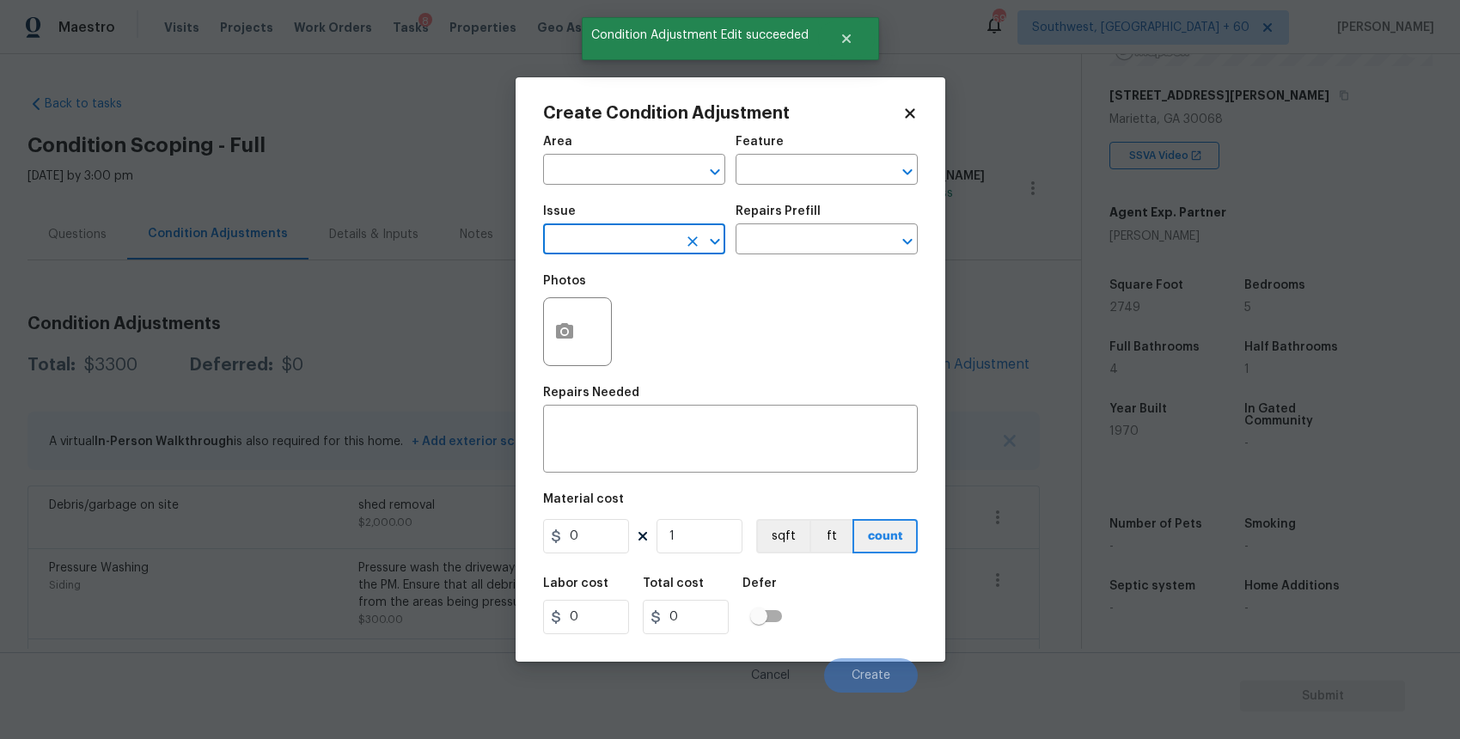
click at [639, 239] on input "text" at bounding box center [610, 241] width 134 height 27
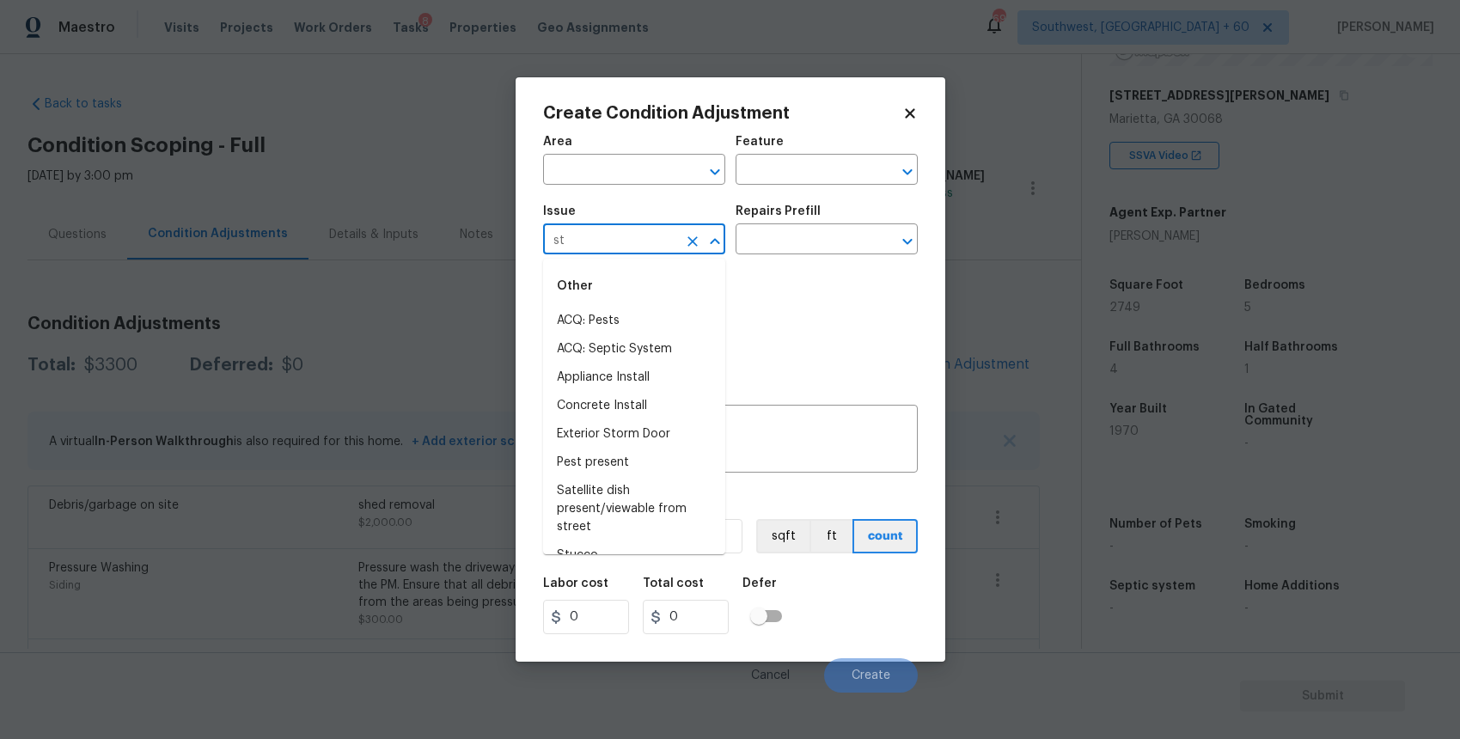
type input "s"
type input "b"
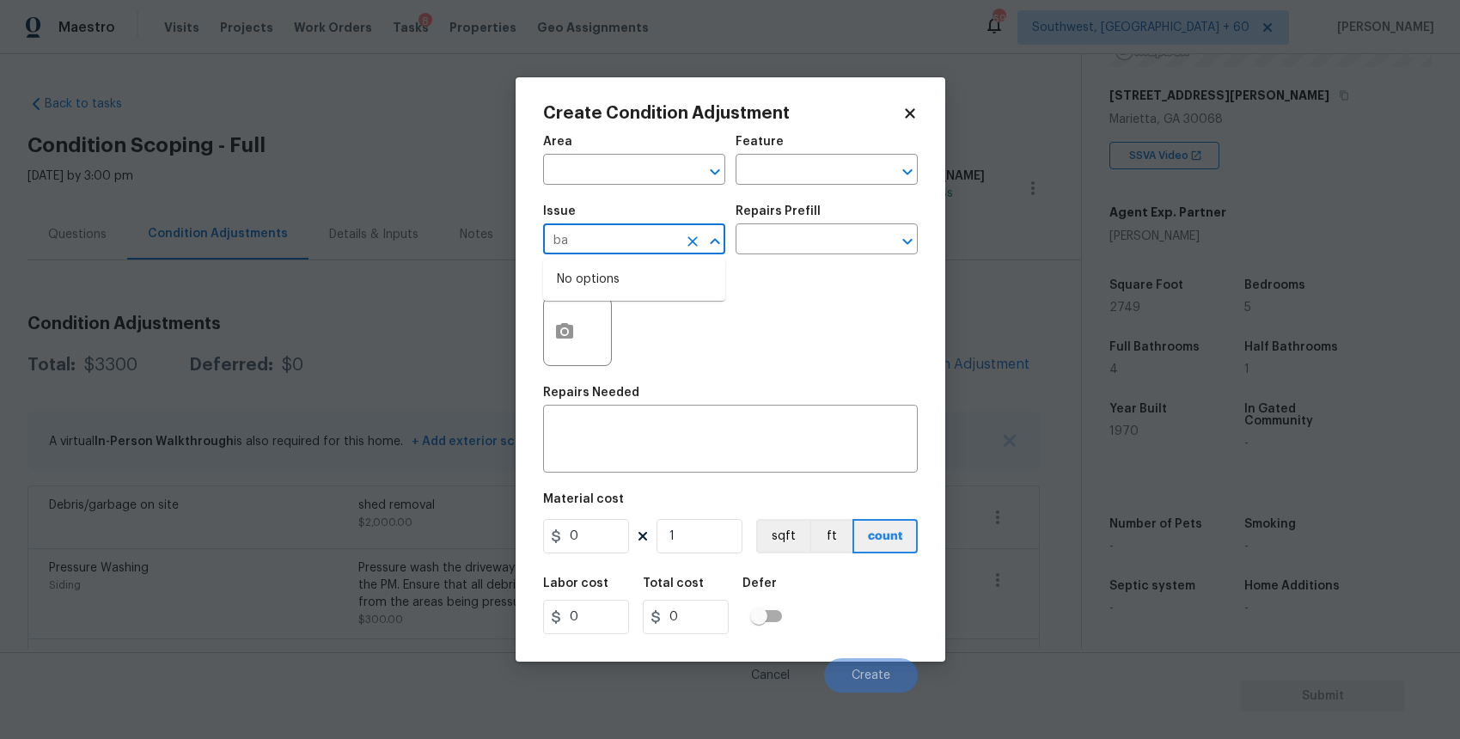
type input "b"
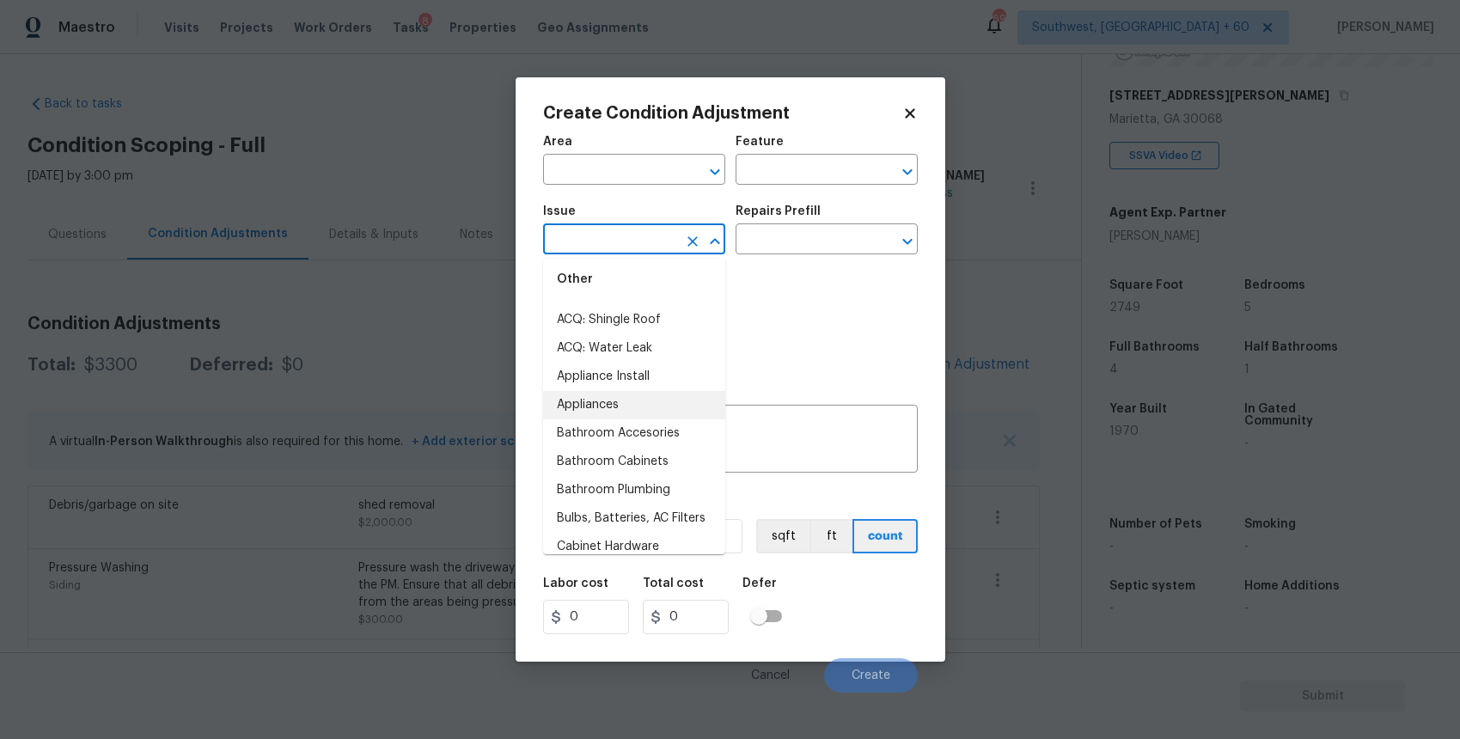
scroll to position [246, 0]
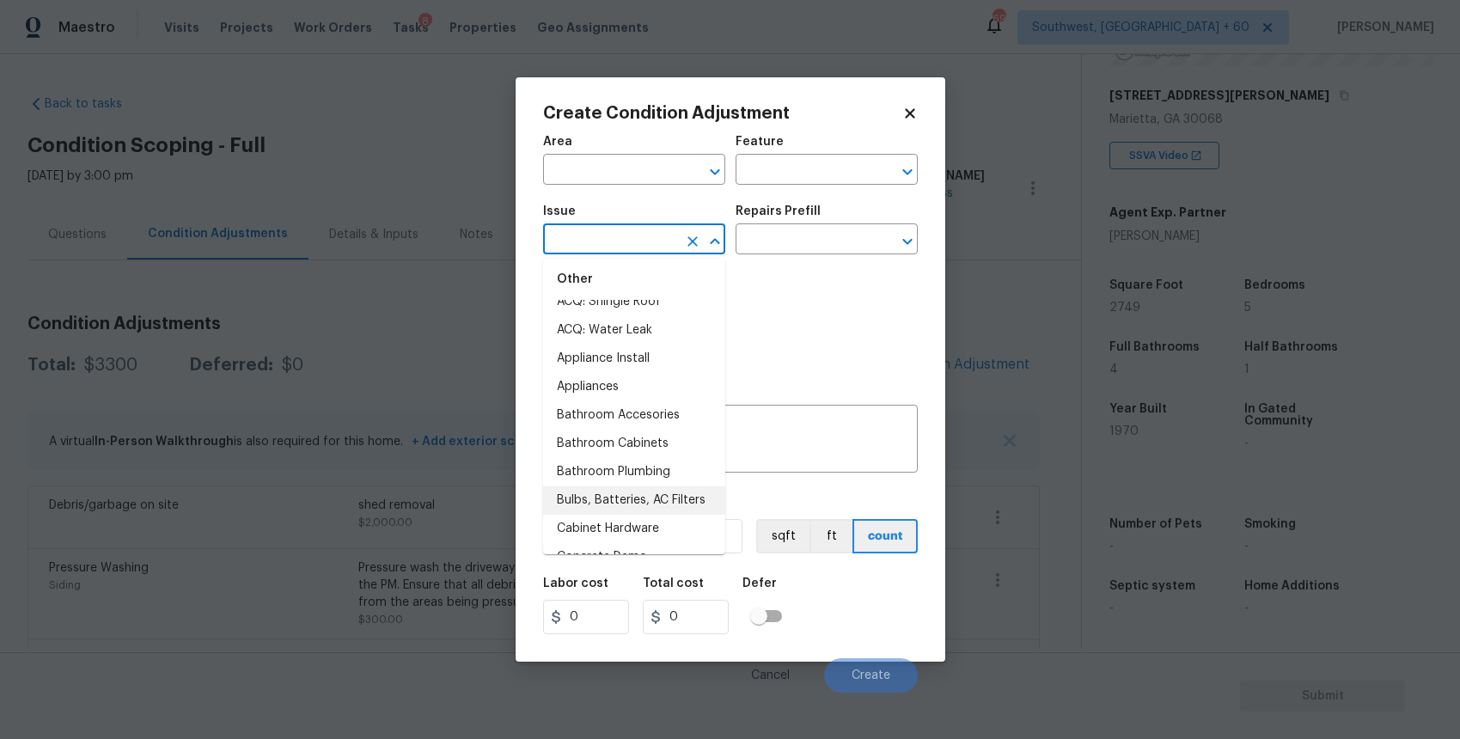
click at [675, 493] on li "Bulbs, Batteries, AC Filters" at bounding box center [634, 500] width 182 height 28
type input "Bulbs, Batteries, AC Filters"
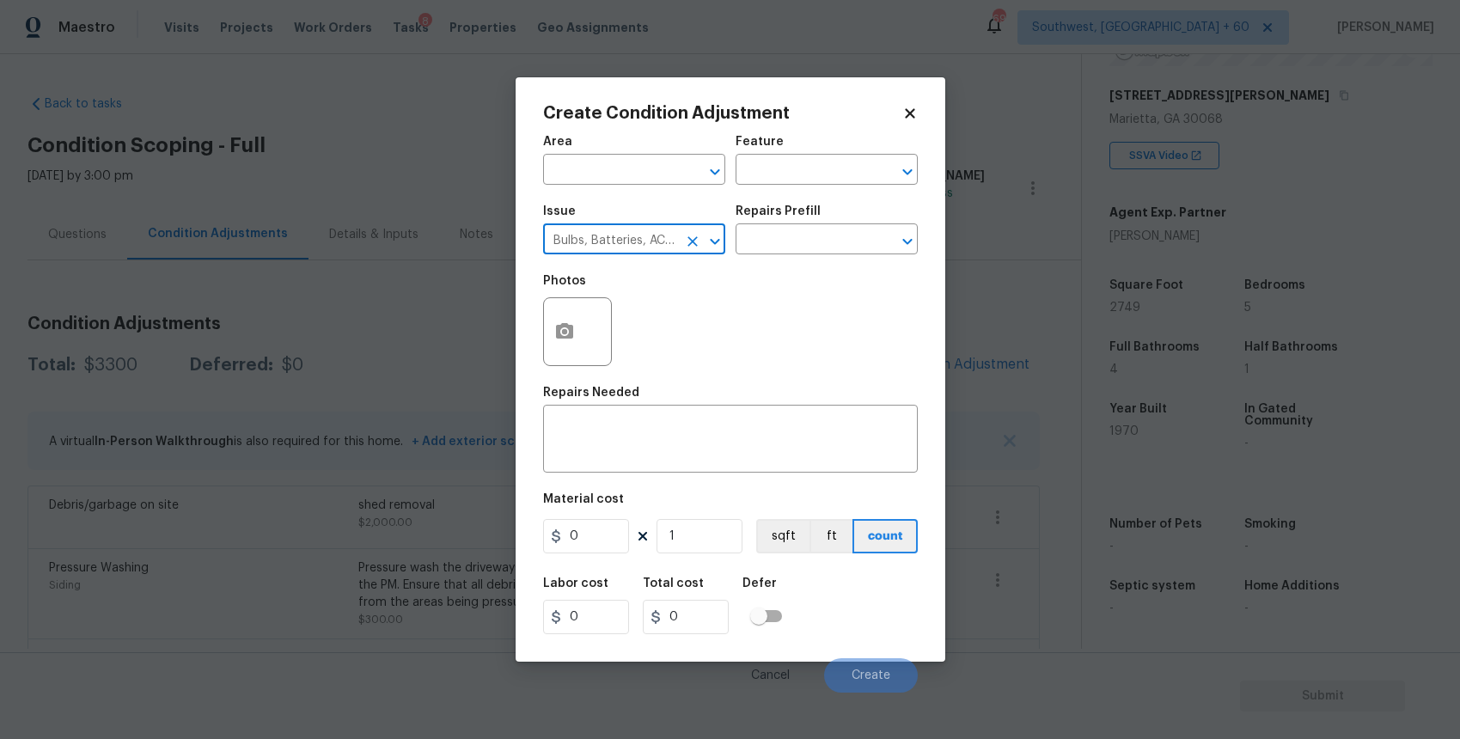
click at [690, 238] on icon "Clear" at bounding box center [692, 241] width 17 height 17
click at [593, 240] on input "text" at bounding box center [610, 241] width 134 height 27
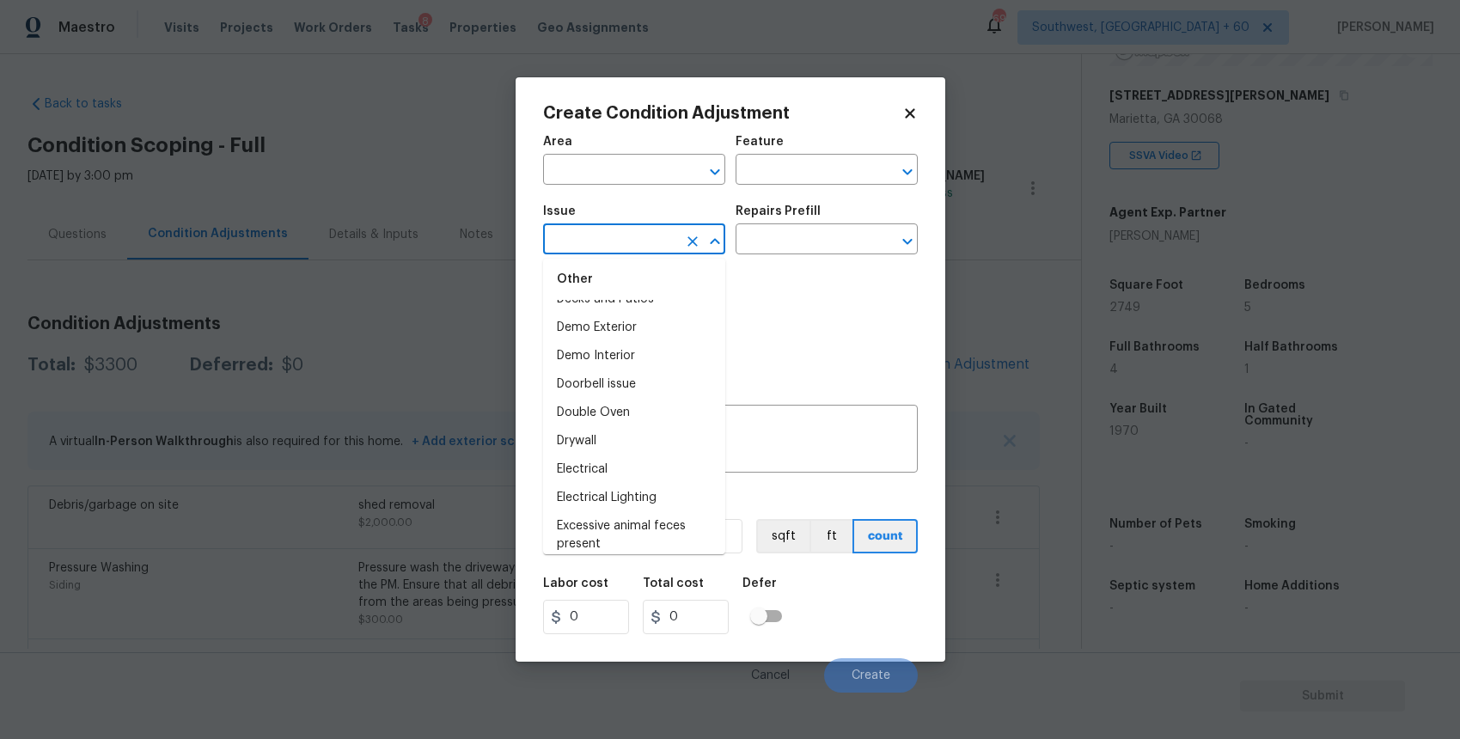
scroll to position [778, 0]
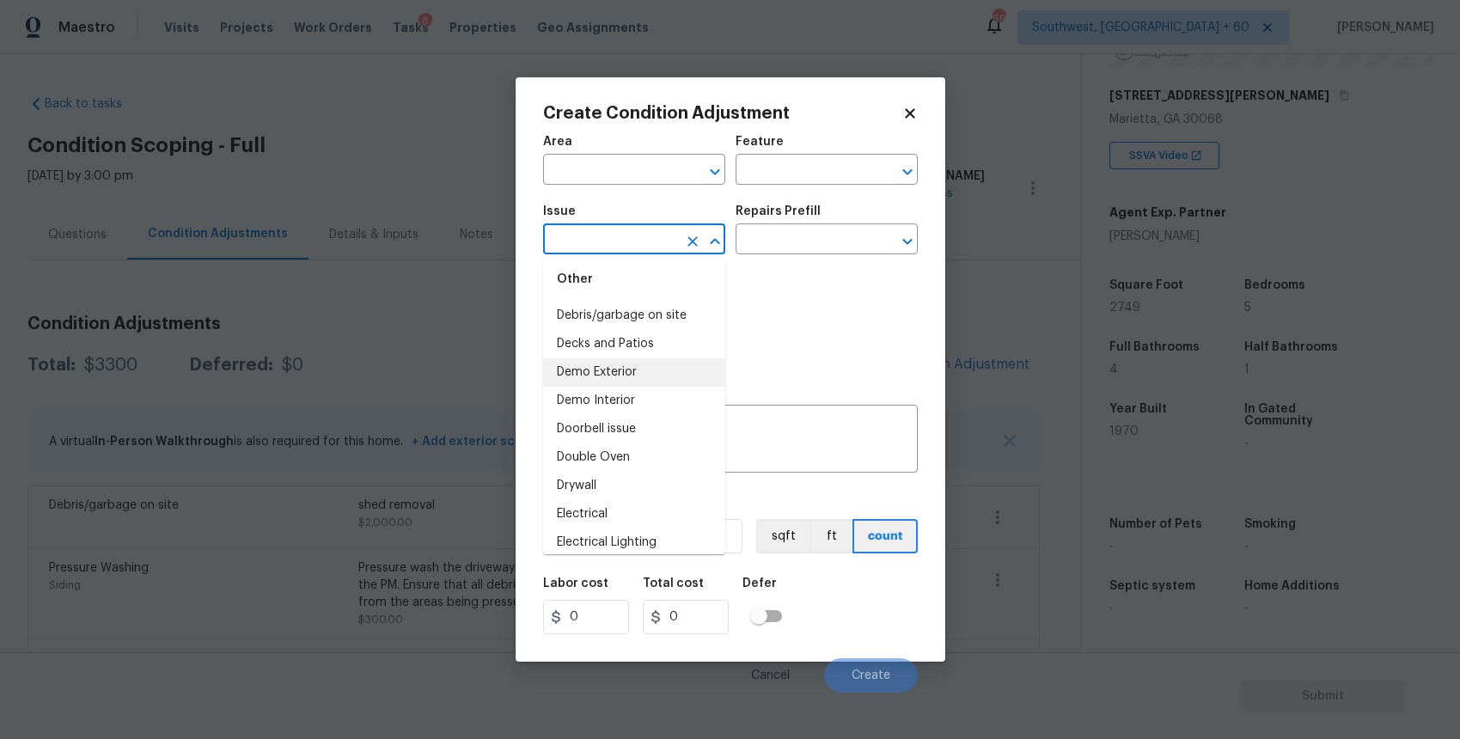
click at [652, 358] on li "Demo Exterior" at bounding box center [634, 372] width 182 height 28
type input "Demo Exterior"
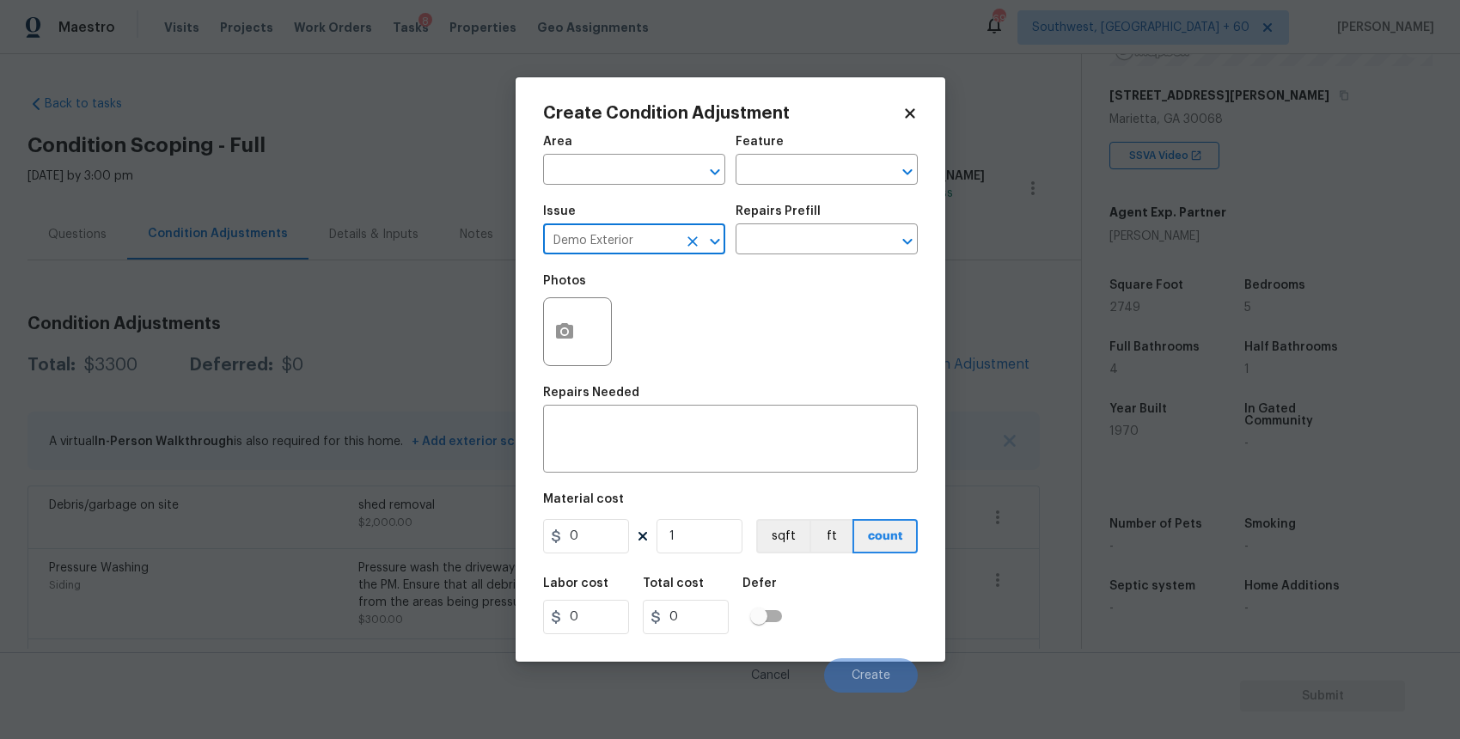
click at [688, 244] on icon "Clear" at bounding box center [692, 241] width 10 height 10
click at [623, 228] on input "text" at bounding box center [610, 241] width 134 height 27
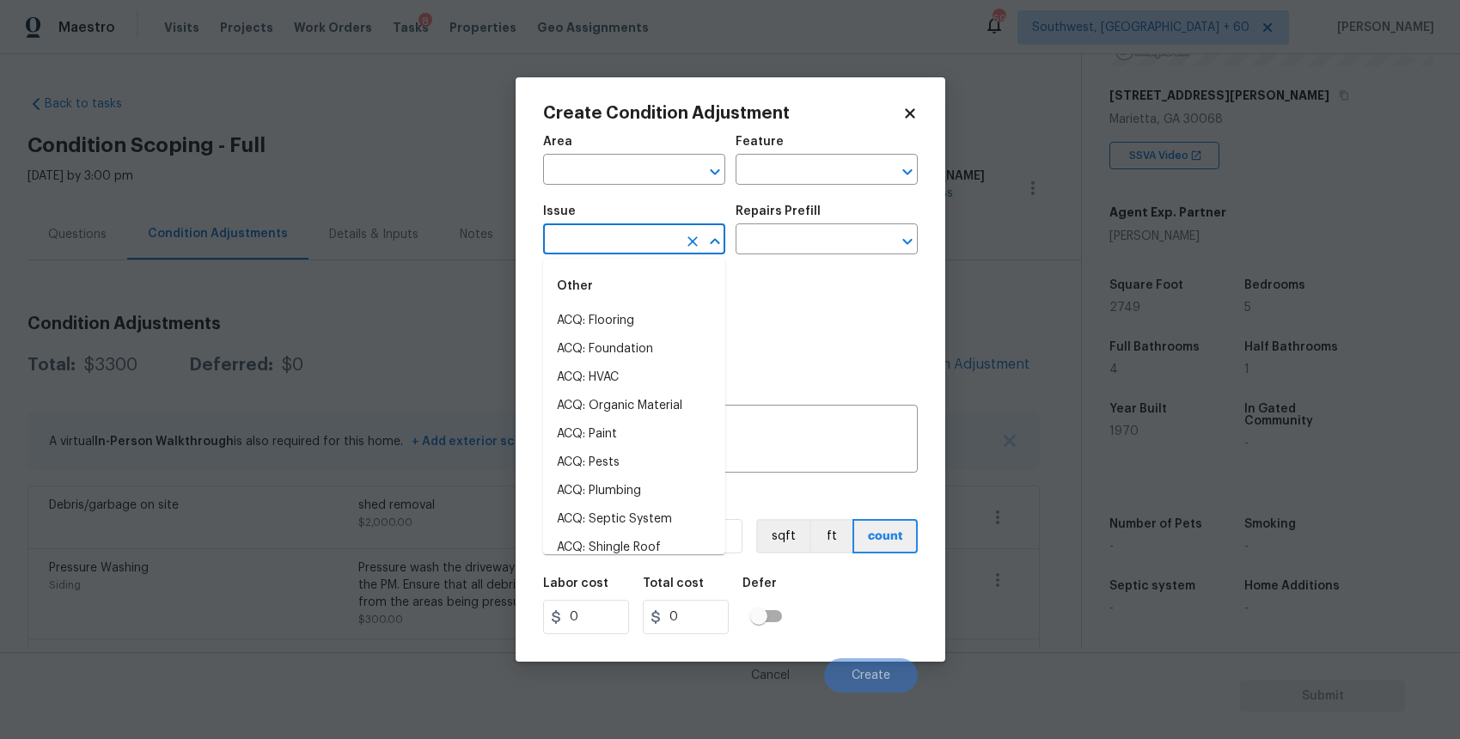
scroll to position [611, 0]
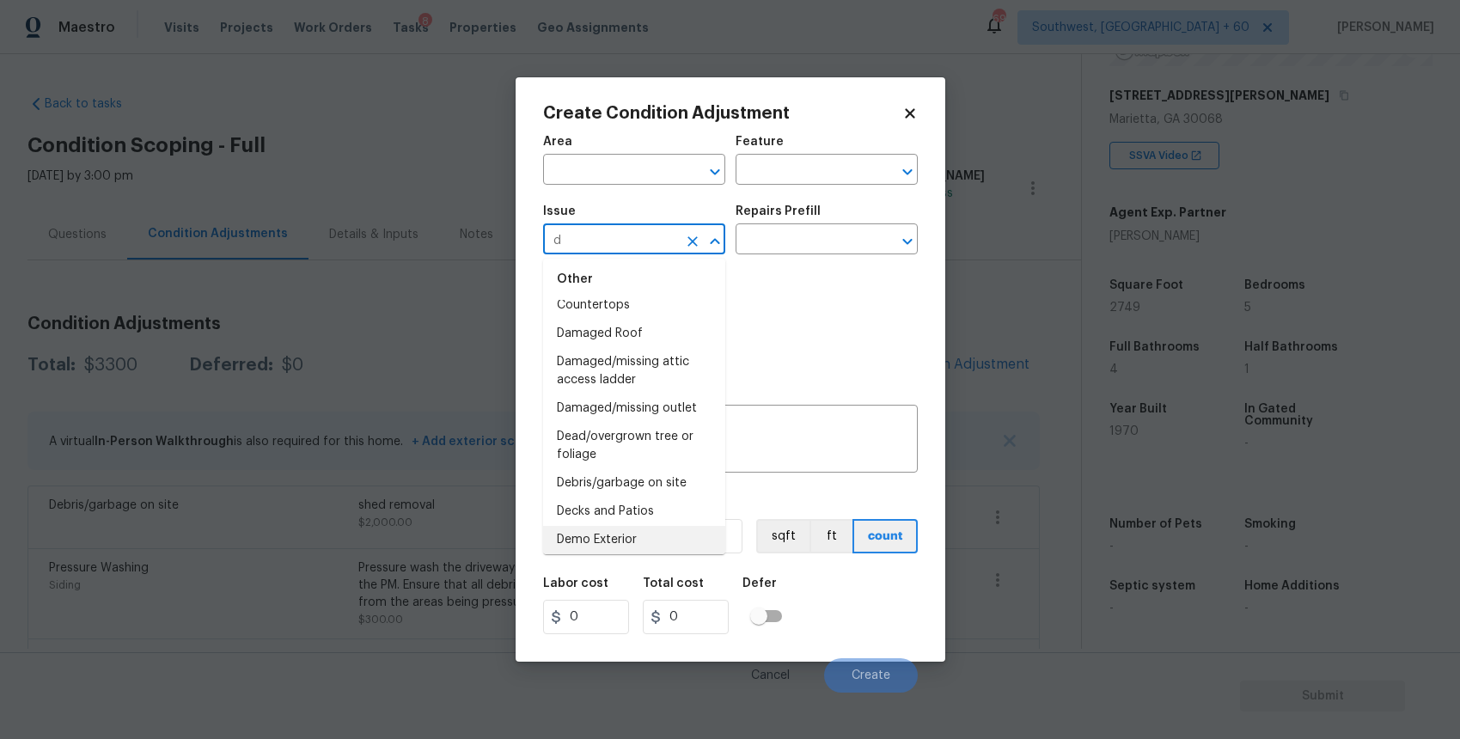
click at [643, 248] on input "d" at bounding box center [610, 241] width 134 height 27
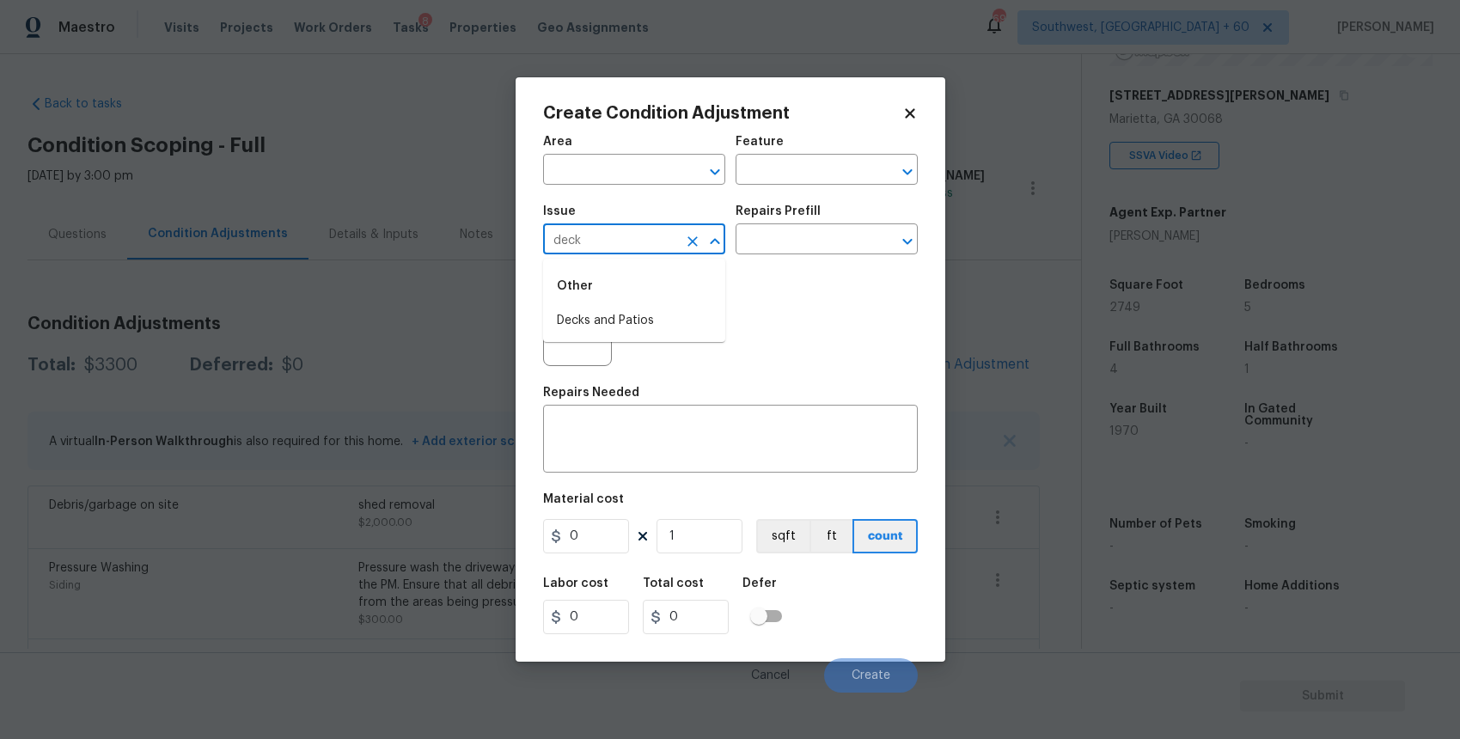
click at [636, 296] on div "Other" at bounding box center [634, 285] width 182 height 41
click at [639, 318] on li "Decks and Patios" at bounding box center [634, 321] width 182 height 28
type input "Decks and Patios"
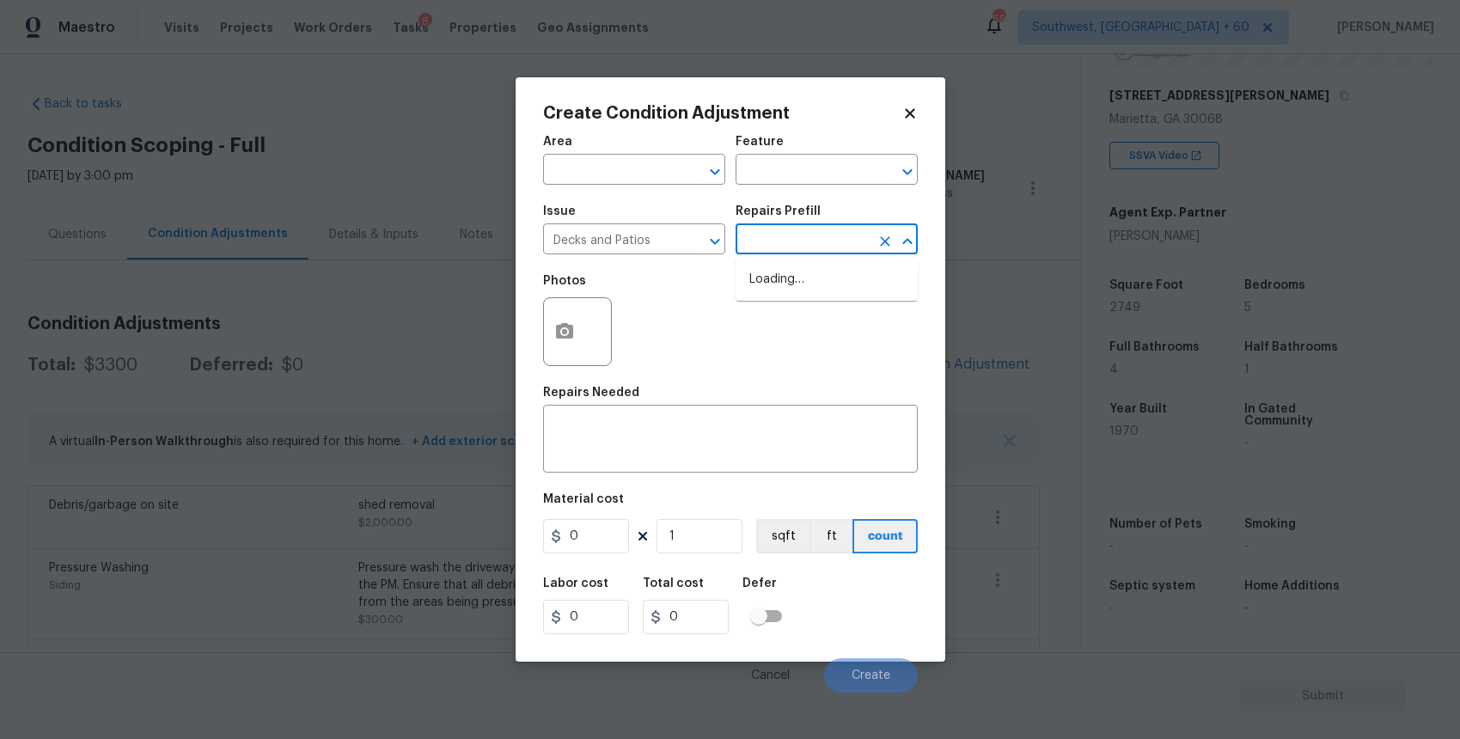
click at [758, 236] on input "text" at bounding box center [802, 241] width 134 height 27
type input "s"
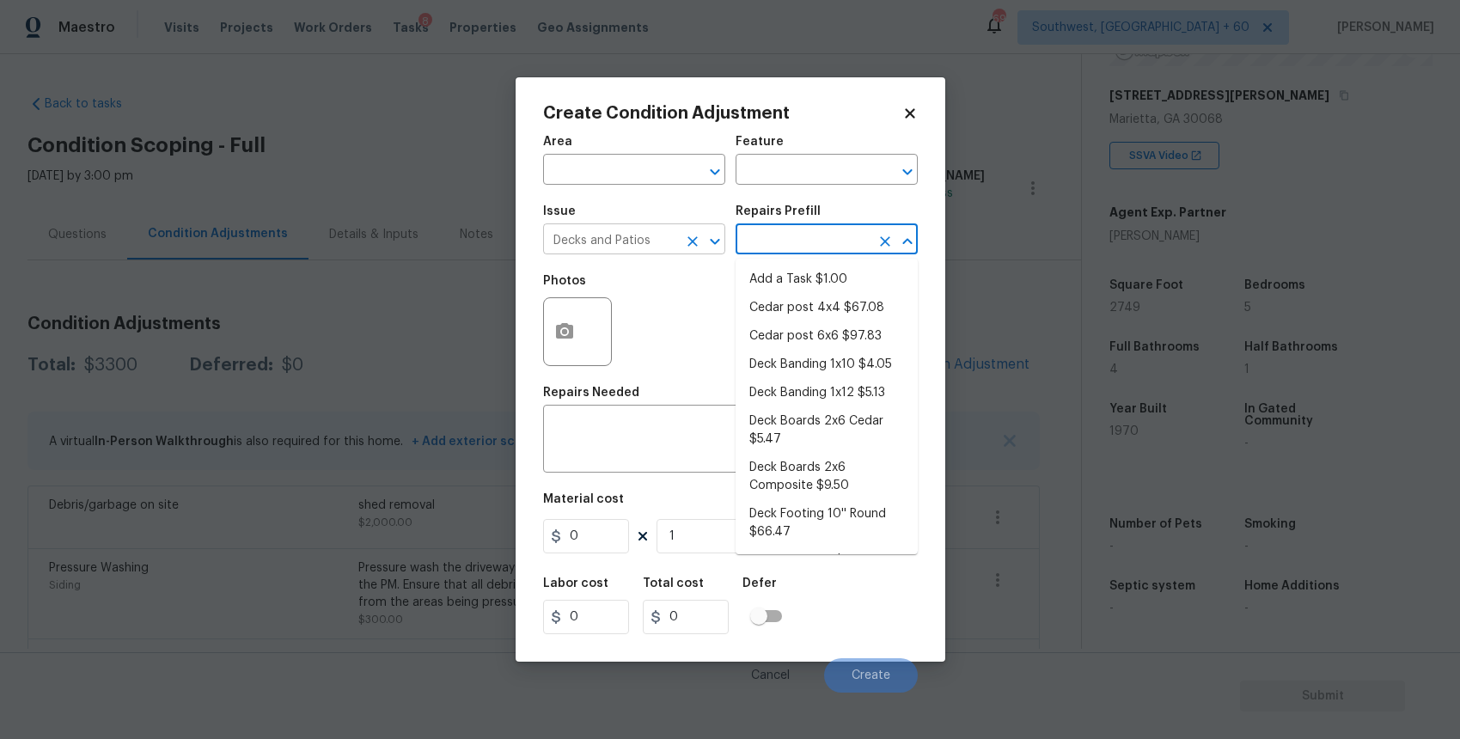
click at [689, 243] on icon "Clear" at bounding box center [692, 241] width 10 height 10
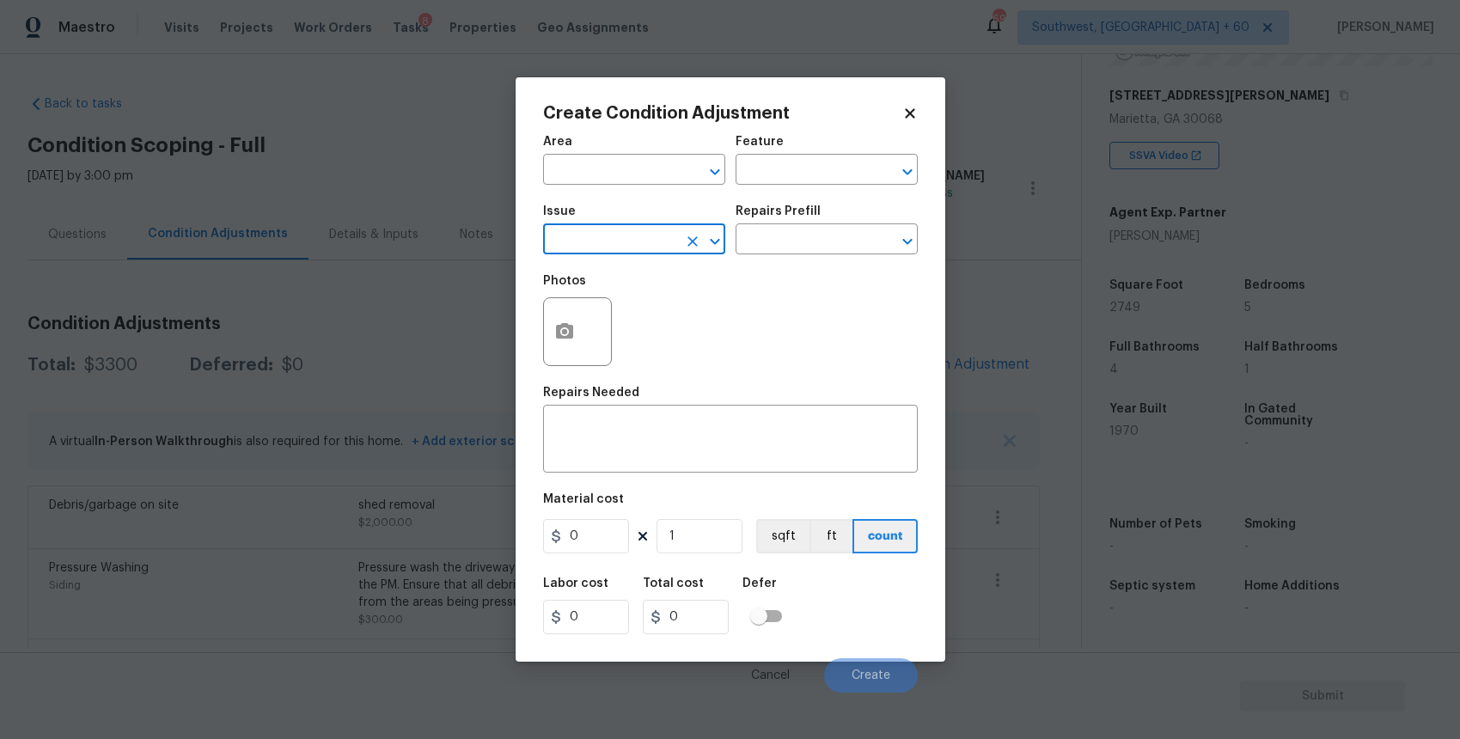
click at [608, 241] on input "text" at bounding box center [610, 241] width 134 height 27
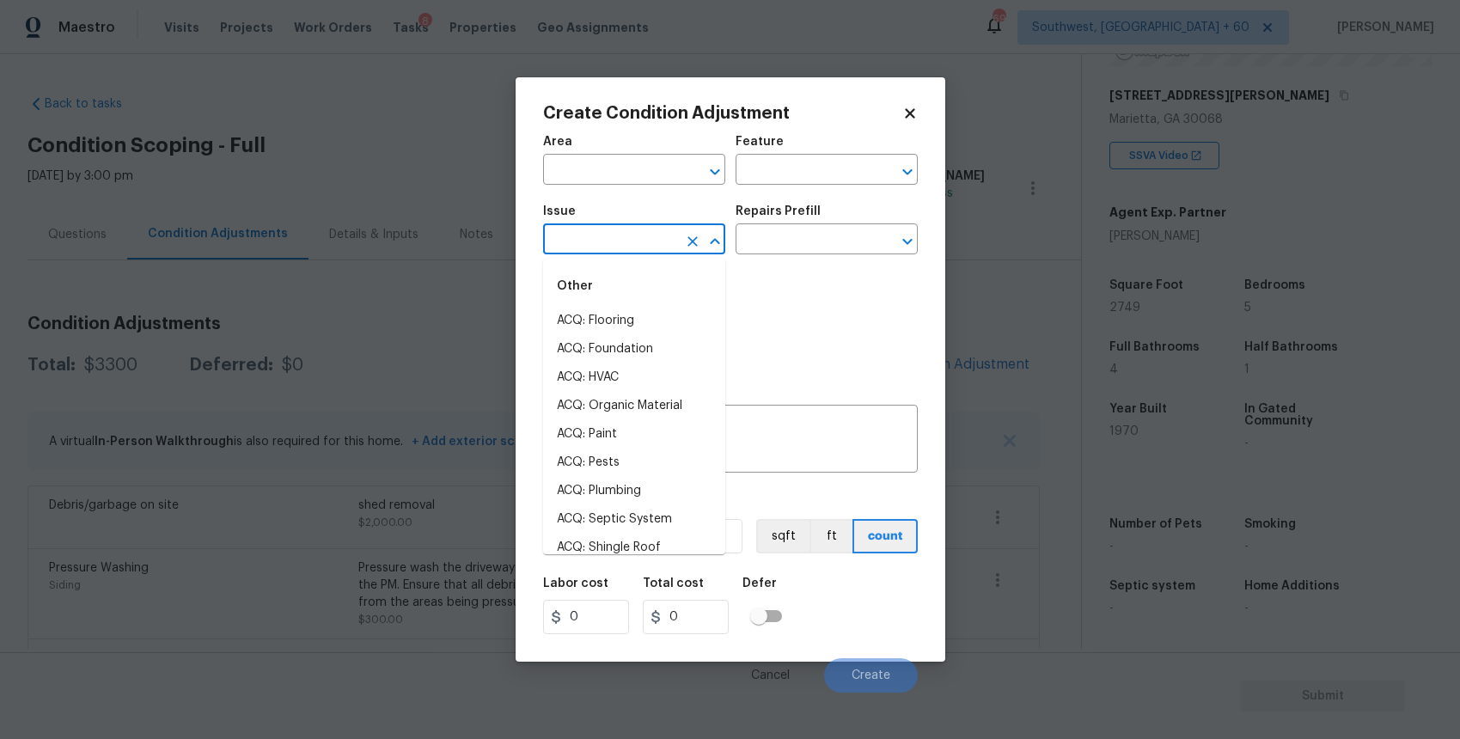
scroll to position [781, 0]
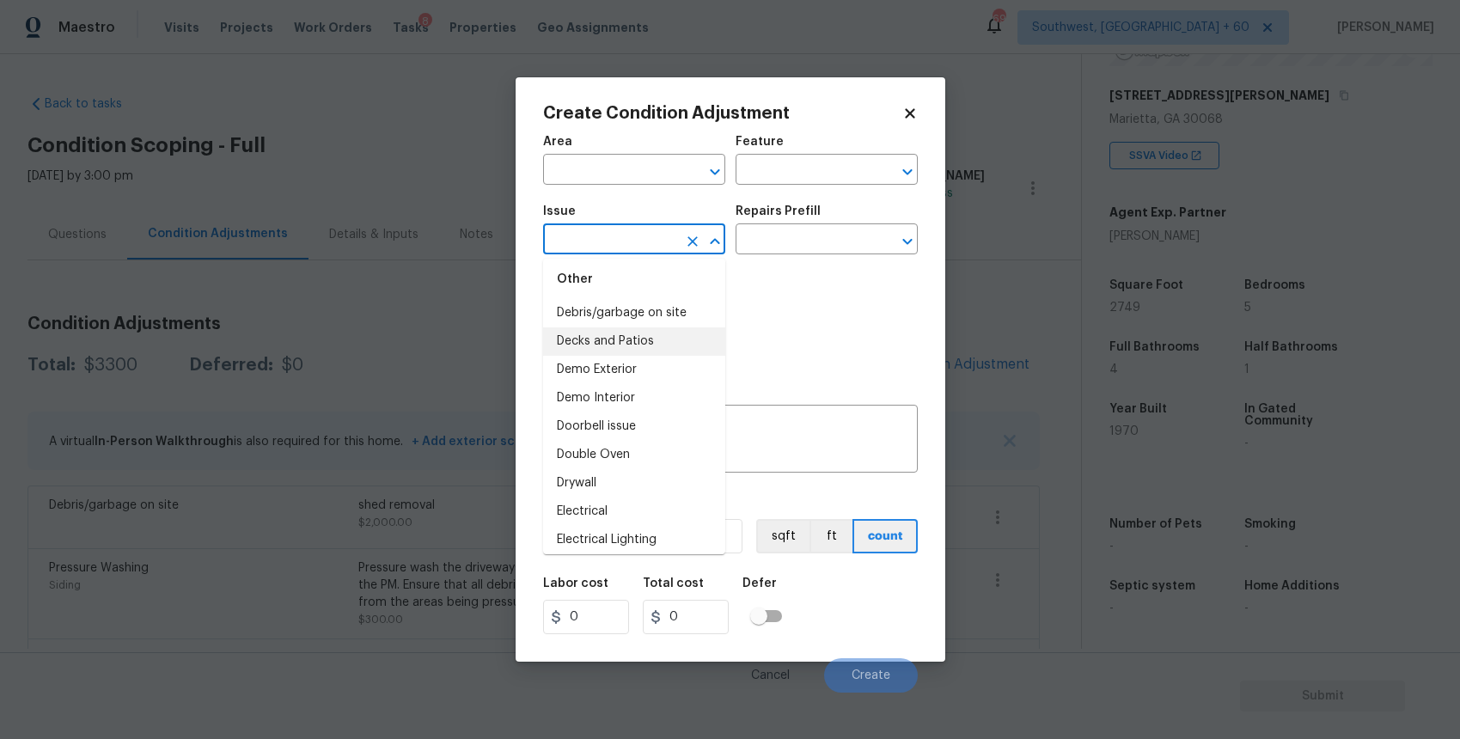
click at [674, 239] on input "text" at bounding box center [610, 241] width 134 height 27
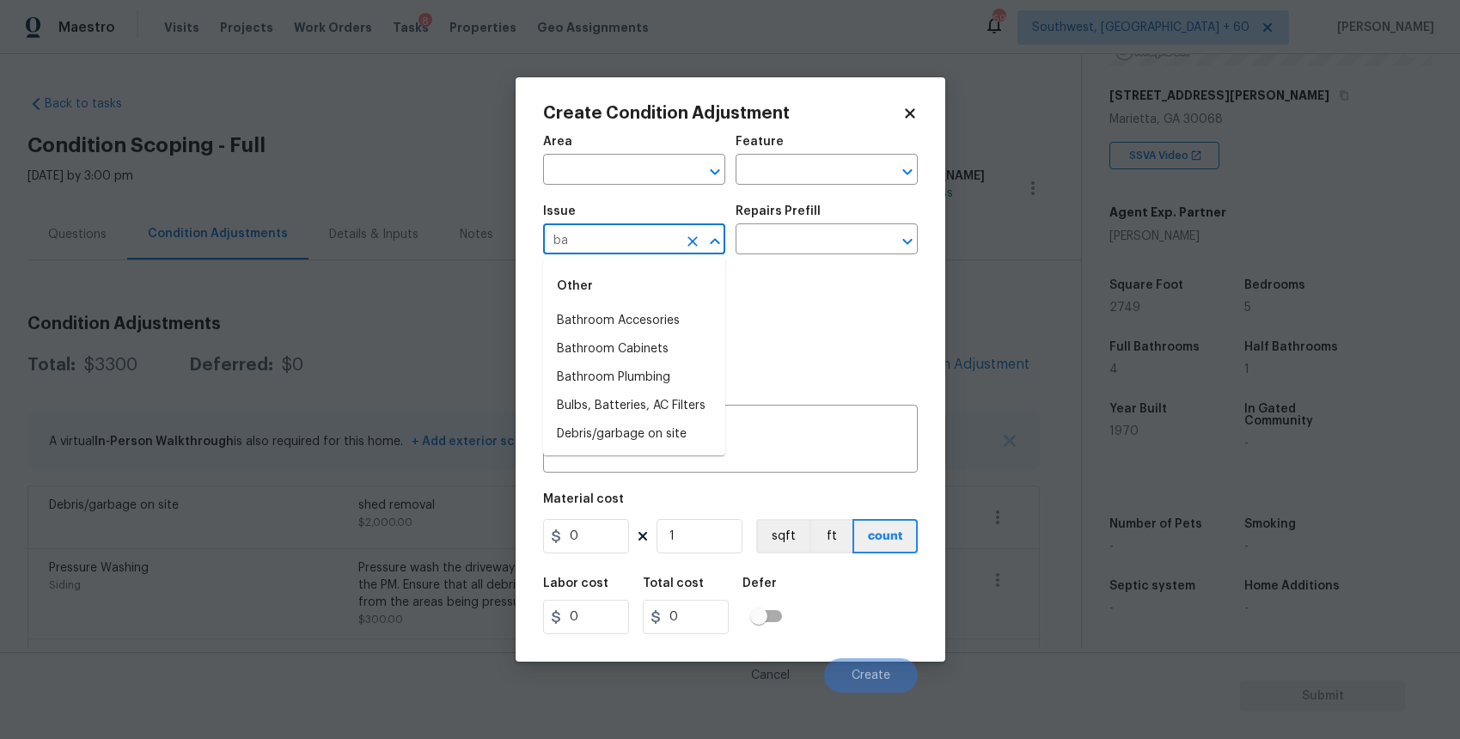
type input "b"
type input "e"
click at [655, 324] on li "Demo Exterior" at bounding box center [634, 321] width 182 height 28
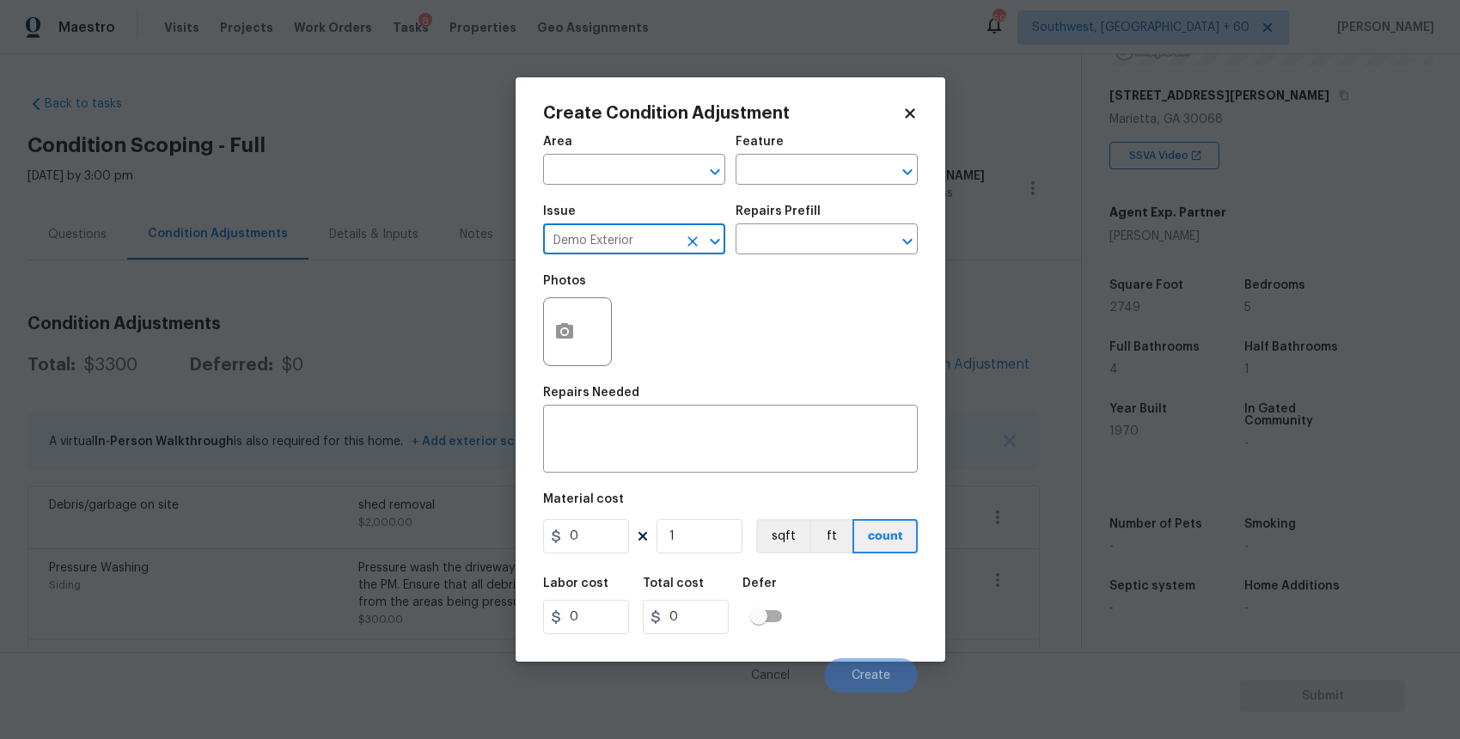
type input "Demo Exterior"
click at [828, 205] on div "Repairs Prefill" at bounding box center [826, 216] width 182 height 22
click at [851, 254] on body "Maestro Visits Projects Work Orders Tasks 8 Properties Geo Assignments 698 Sout…" at bounding box center [730, 369] width 1460 height 739
click at [808, 255] on div "Issue Demo Exterior ​ Repairs Prefill ​" at bounding box center [730, 230] width 375 height 70
click at [826, 250] on input "text" at bounding box center [802, 241] width 134 height 27
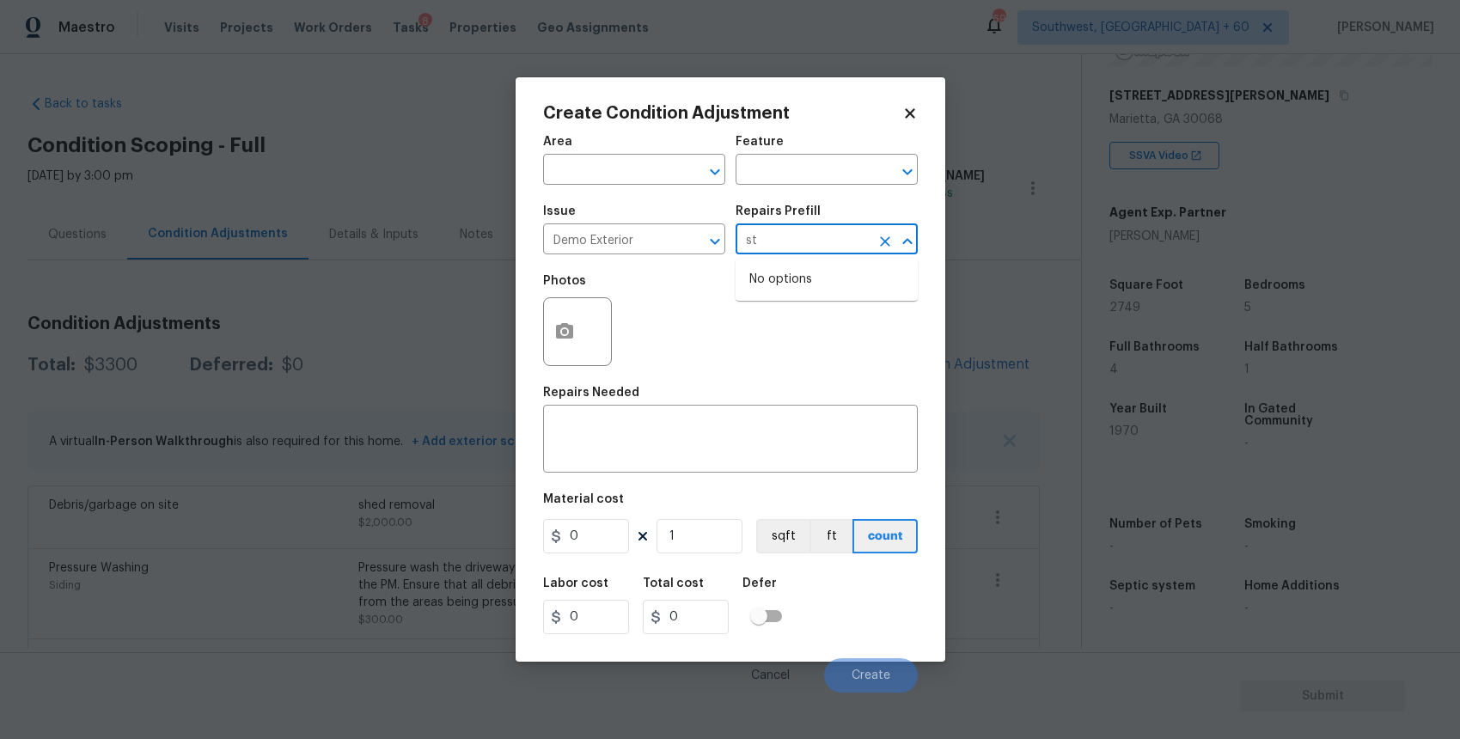
type input "s"
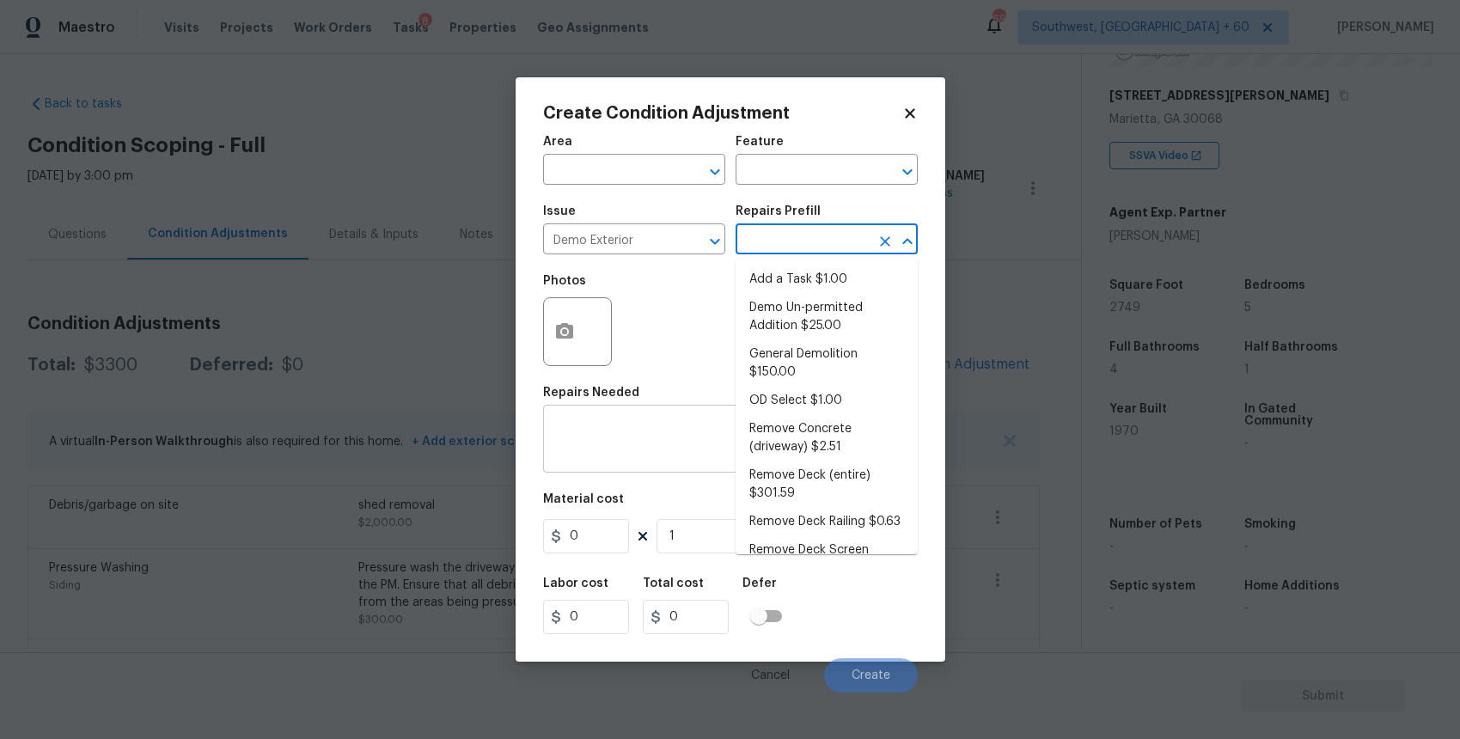
click at [628, 435] on textarea at bounding box center [730, 441] width 354 height 36
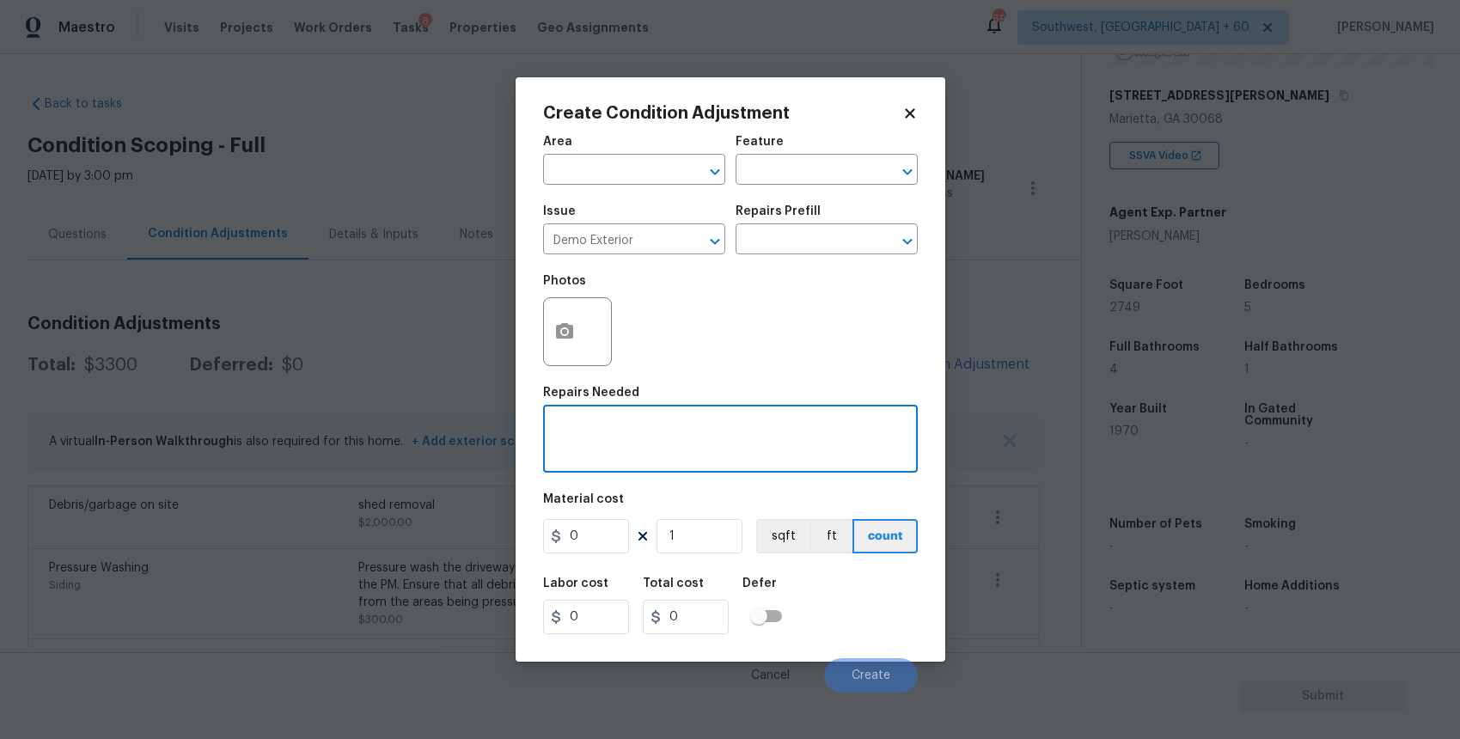
click at [628, 435] on textarea at bounding box center [730, 441] width 354 height 36
type textarea "tree stem root removal"
click at [578, 522] on input "0" at bounding box center [586, 536] width 86 height 34
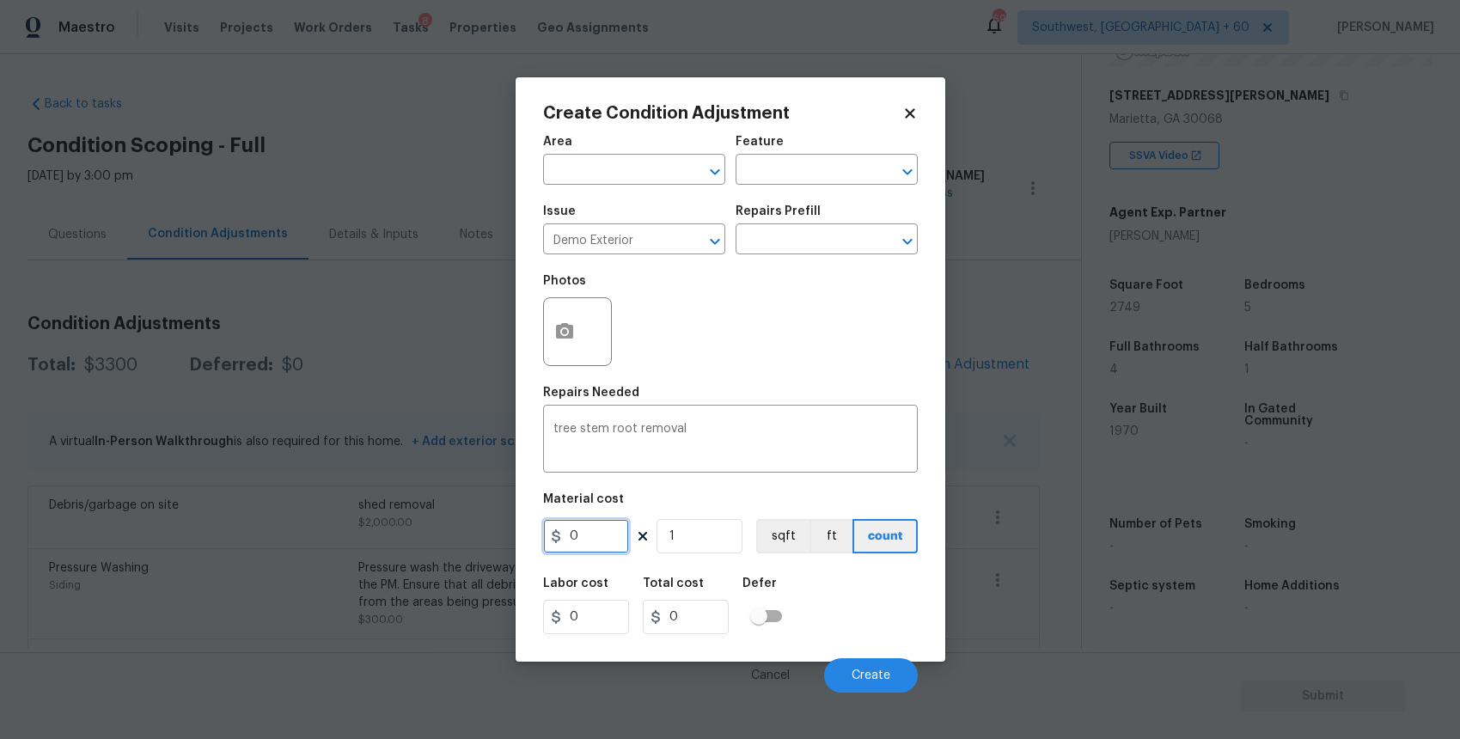
click at [578, 522] on input "0" at bounding box center [586, 536] width 86 height 34
type input "1500"
click at [571, 347] on button "button" at bounding box center [564, 331] width 41 height 67
type input "1500"
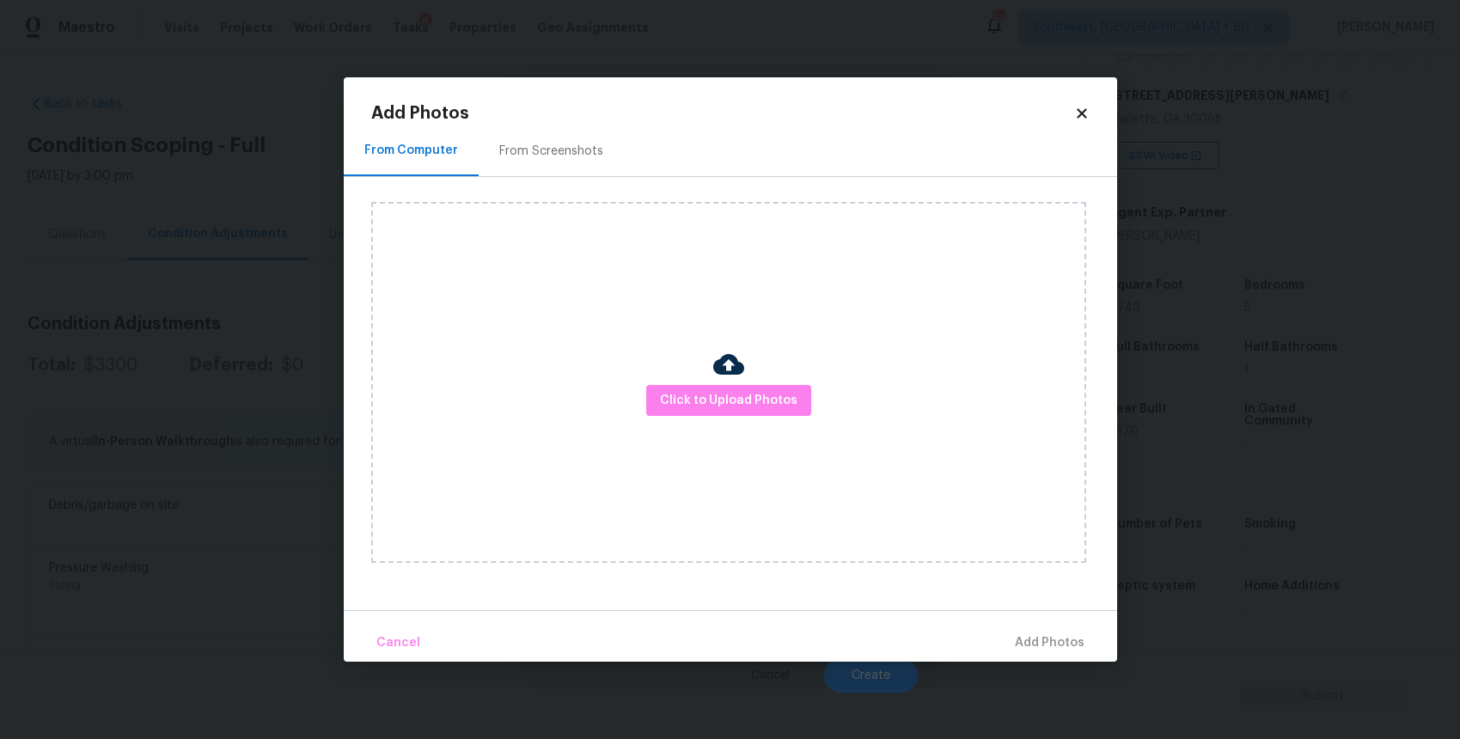
click at [749, 373] on div "Click to Upload Photos" at bounding box center [728, 382] width 715 height 361
click at [750, 388] on button "Click to Upload Photos" at bounding box center [728, 401] width 165 height 32
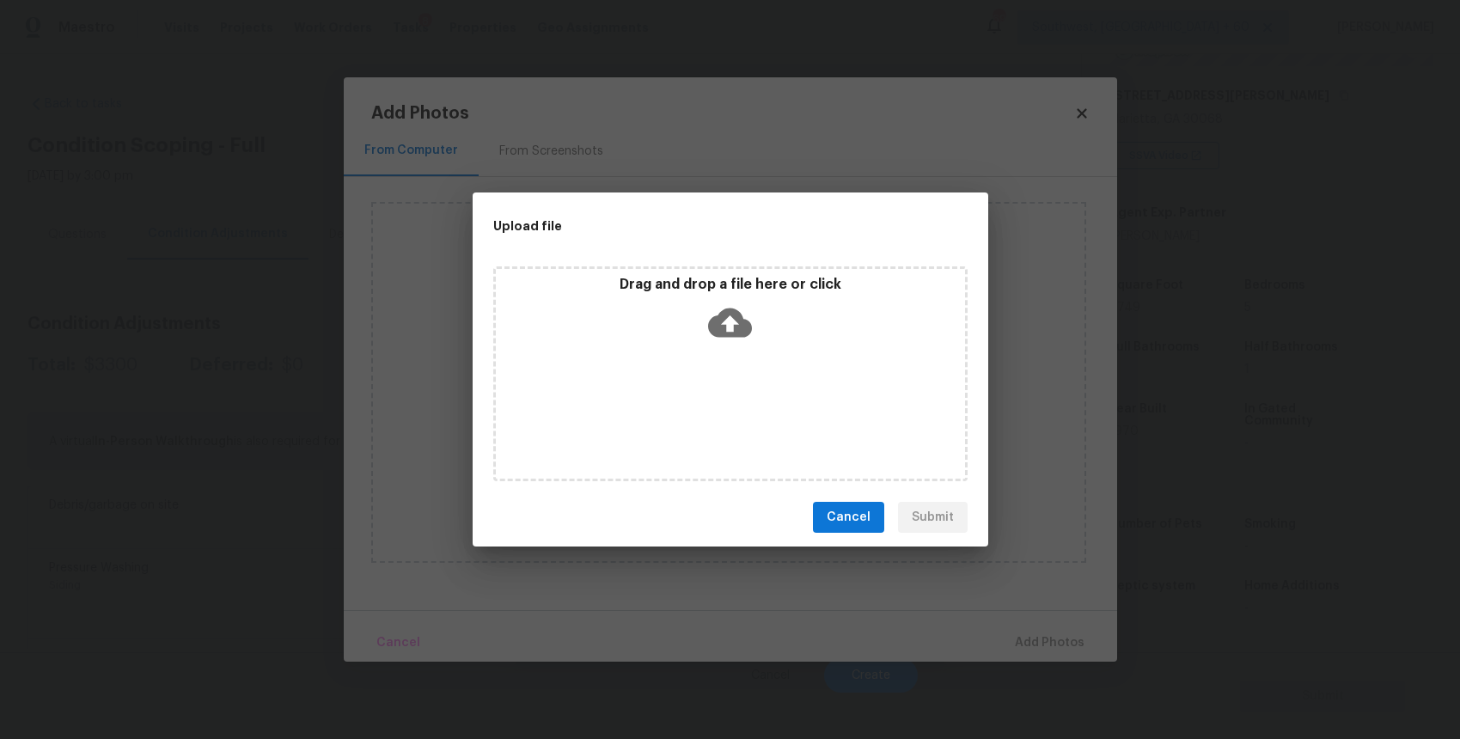
click at [750, 388] on div "Drag and drop a file here or click" at bounding box center [730, 373] width 474 height 215
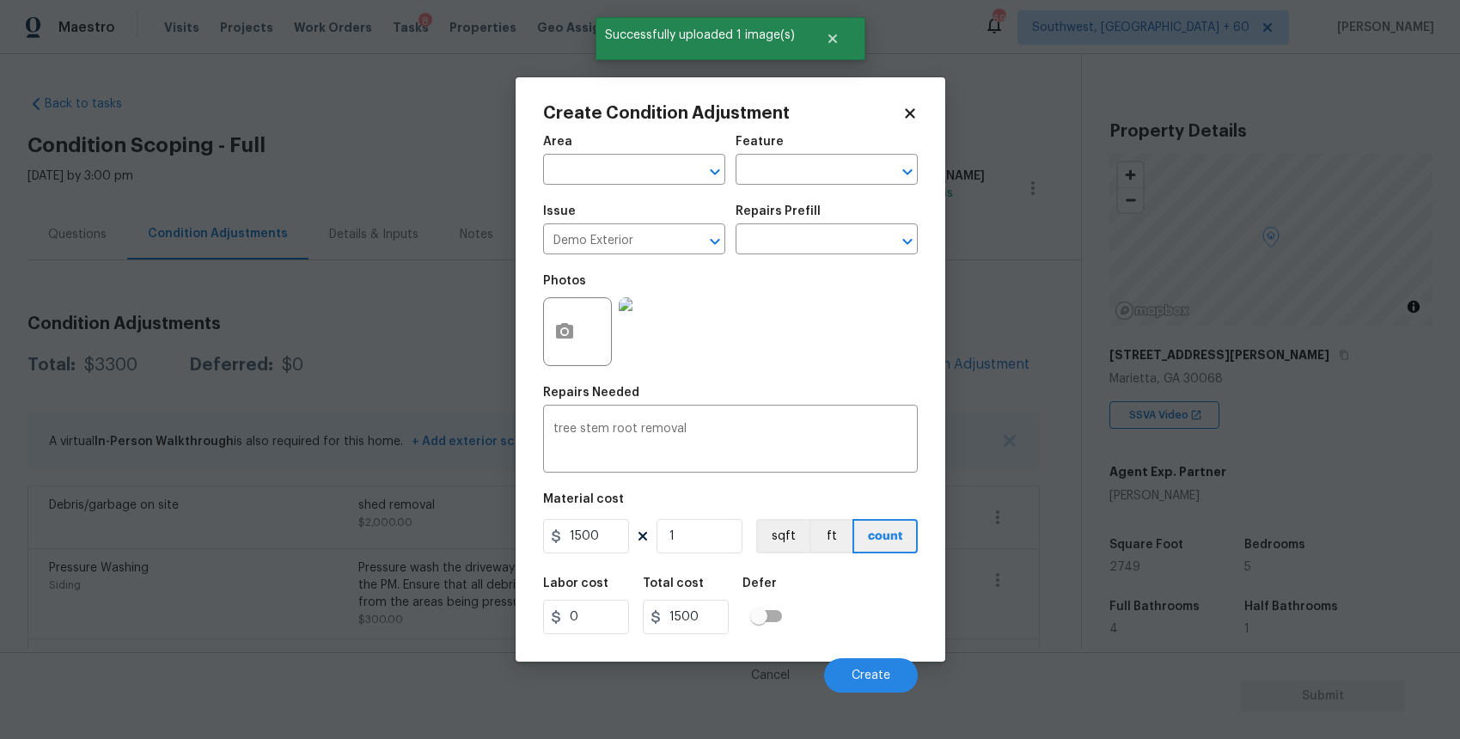
scroll to position [259, 0]
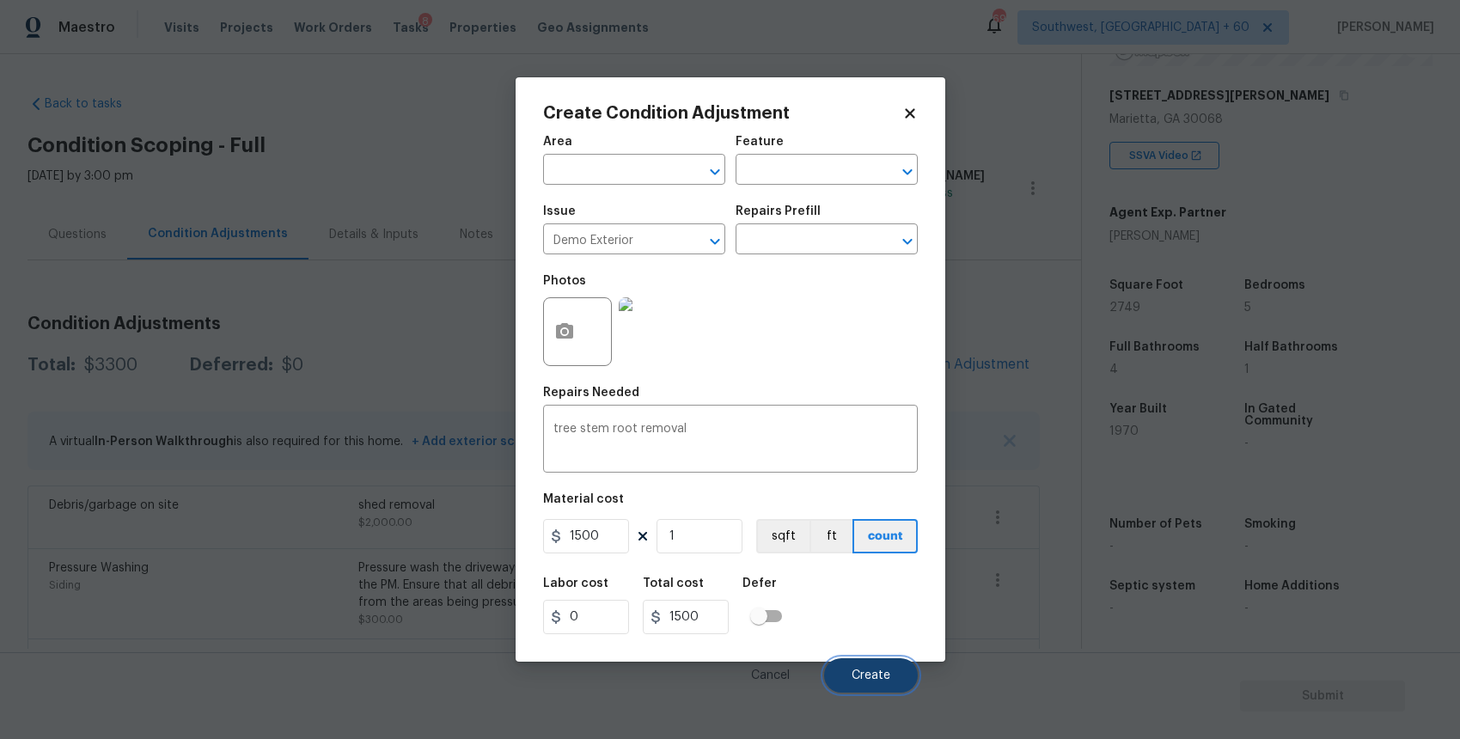
click at [887, 658] on button "Create" at bounding box center [871, 675] width 94 height 34
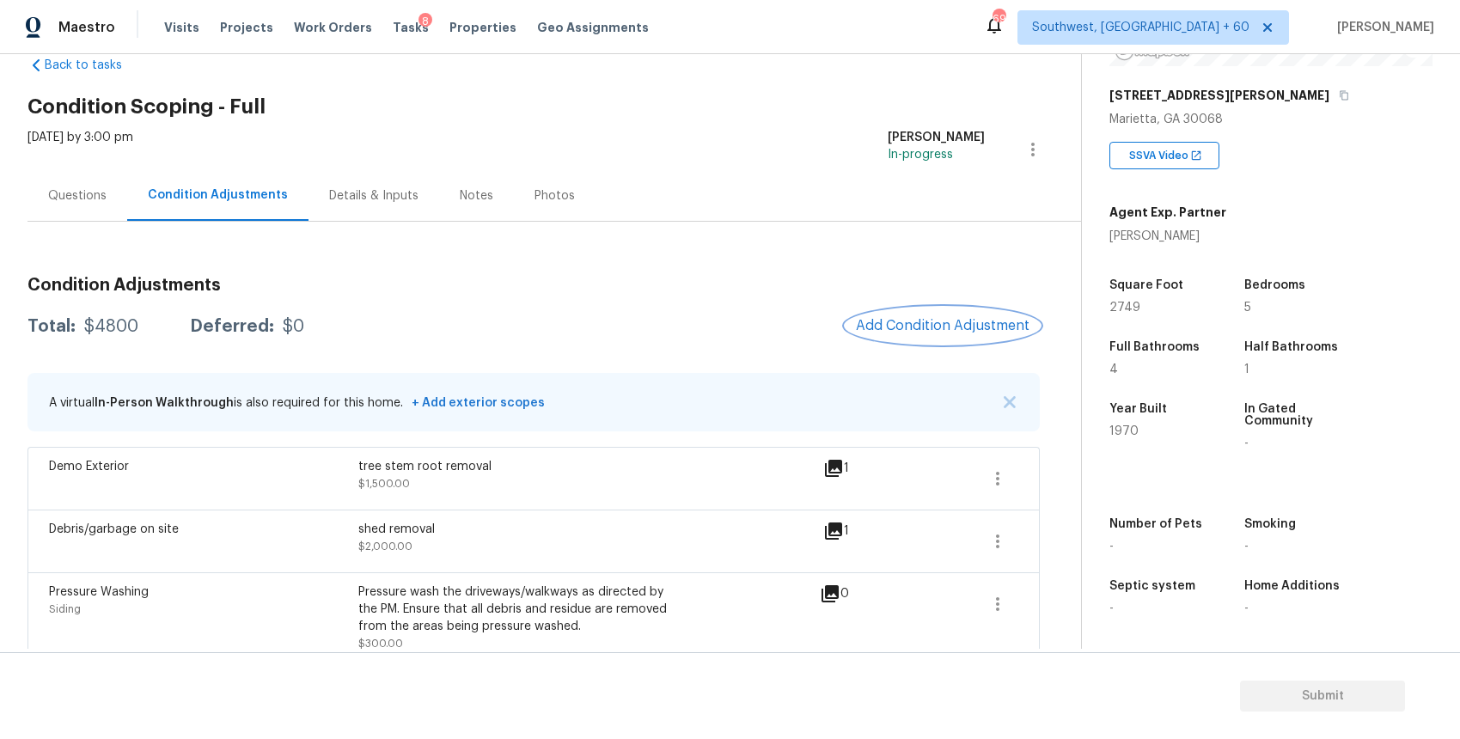
scroll to position [0, 0]
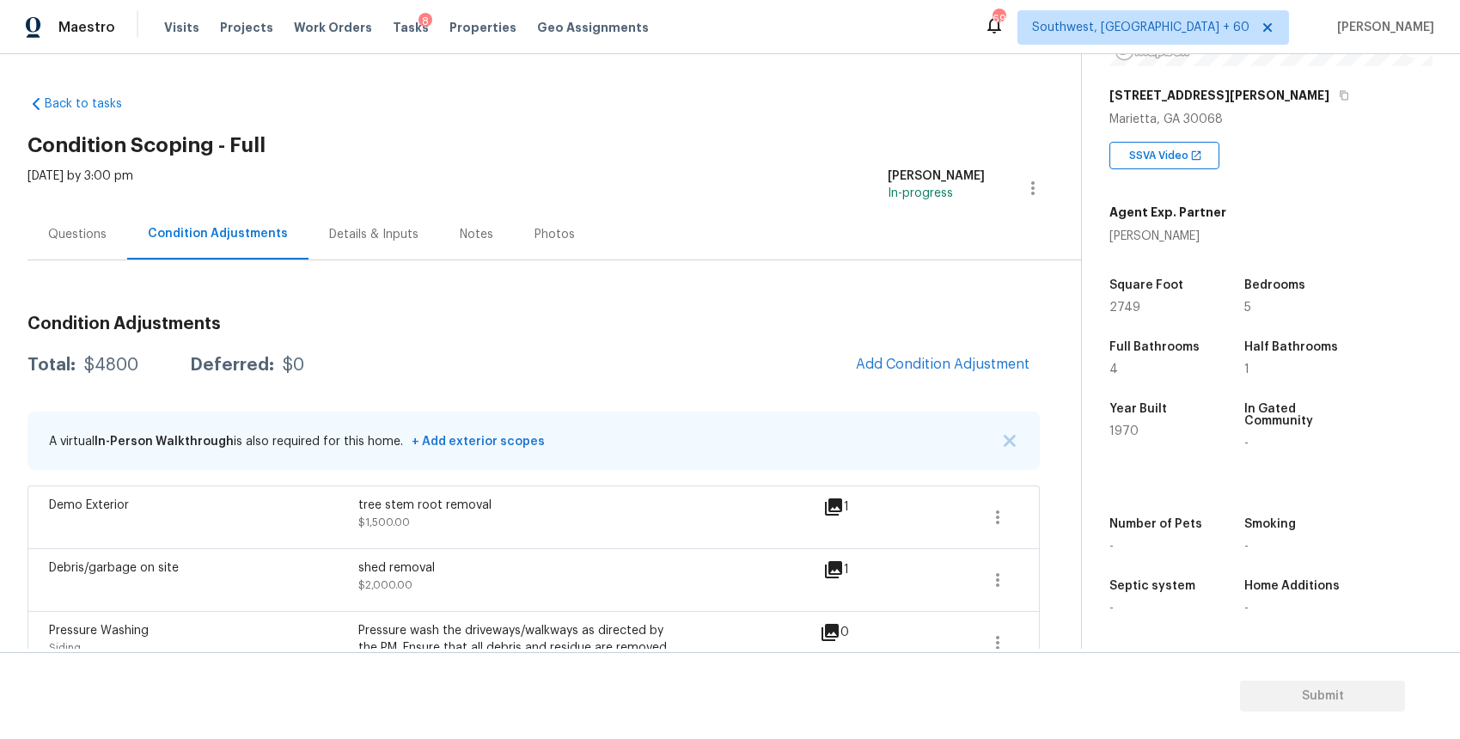
click at [623, 328] on h3 "Condition Adjustments" at bounding box center [533, 323] width 1012 height 17
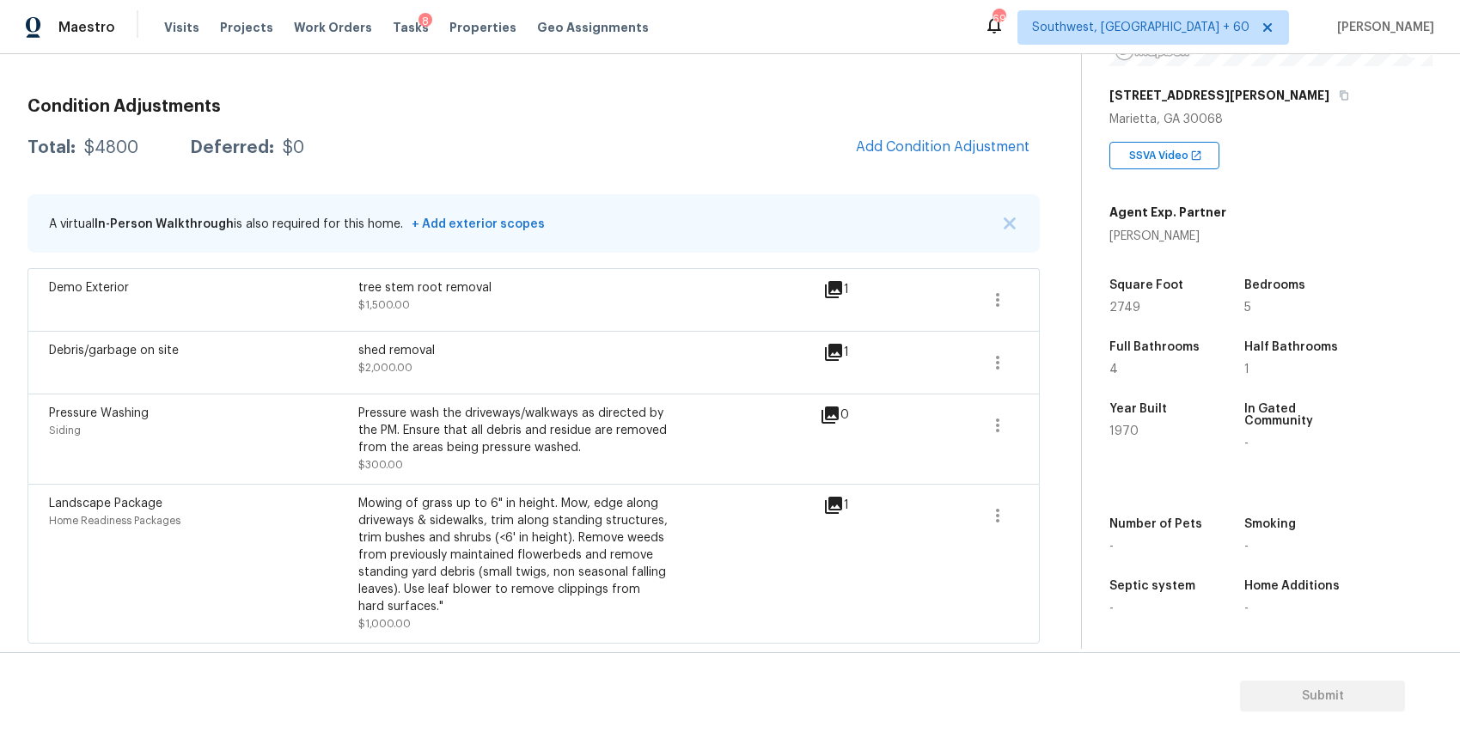
scroll to position [218, 0]
click at [802, 150] on div "Total: $4800 Deferred: $0 Add Condition Adjustment" at bounding box center [533, 148] width 1012 height 38
click at [738, 168] on div "Condition Adjustments Total: $4800 Deferred: $0 Add Condition Adjustment A virt…" at bounding box center [533, 363] width 1012 height 559
click at [948, 150] on span "Add Condition Adjustment" at bounding box center [943, 146] width 174 height 15
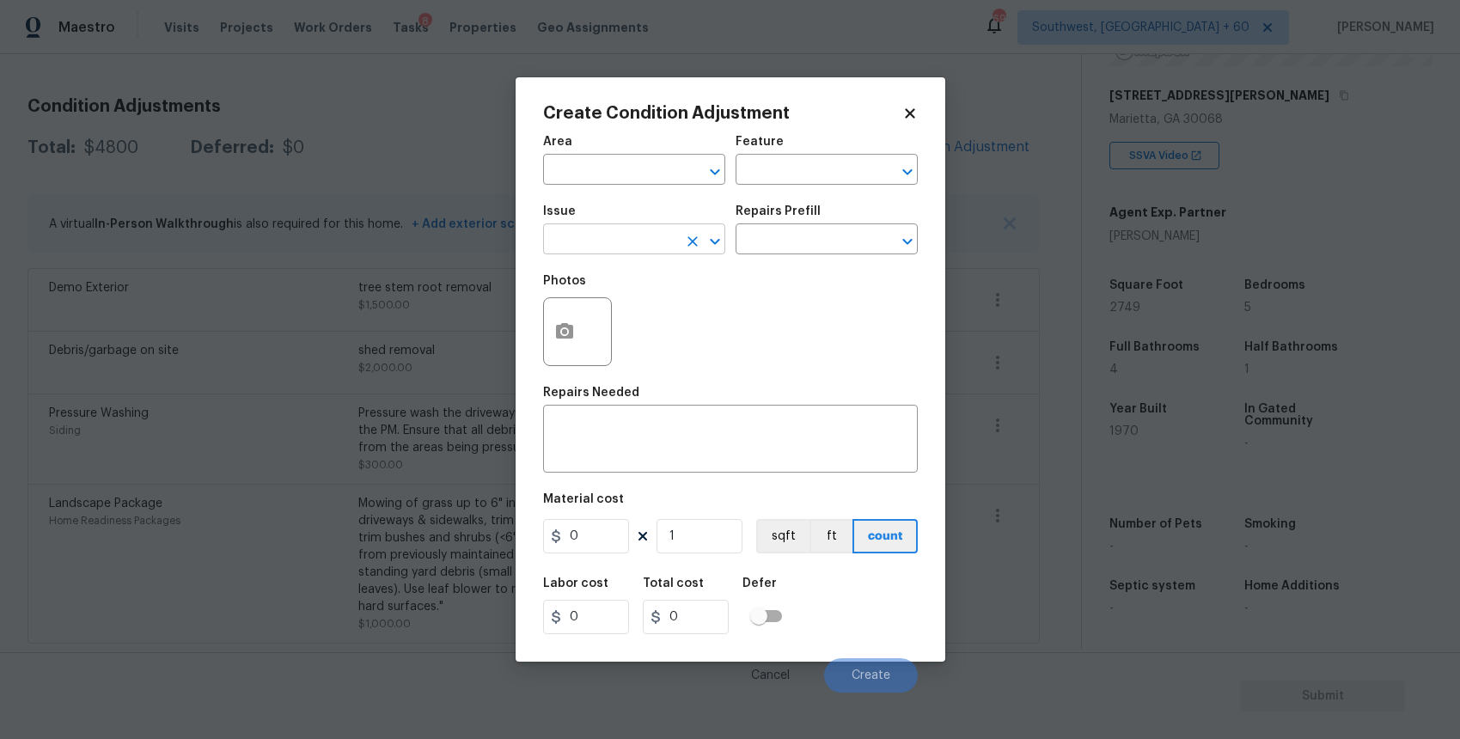
click at [625, 239] on input "text" at bounding box center [610, 241] width 134 height 27
click at [650, 357] on li "Pool Repair" at bounding box center [634, 349] width 182 height 28
type input "Pool Repair"
click at [795, 231] on input "text" at bounding box center [802, 241] width 134 height 27
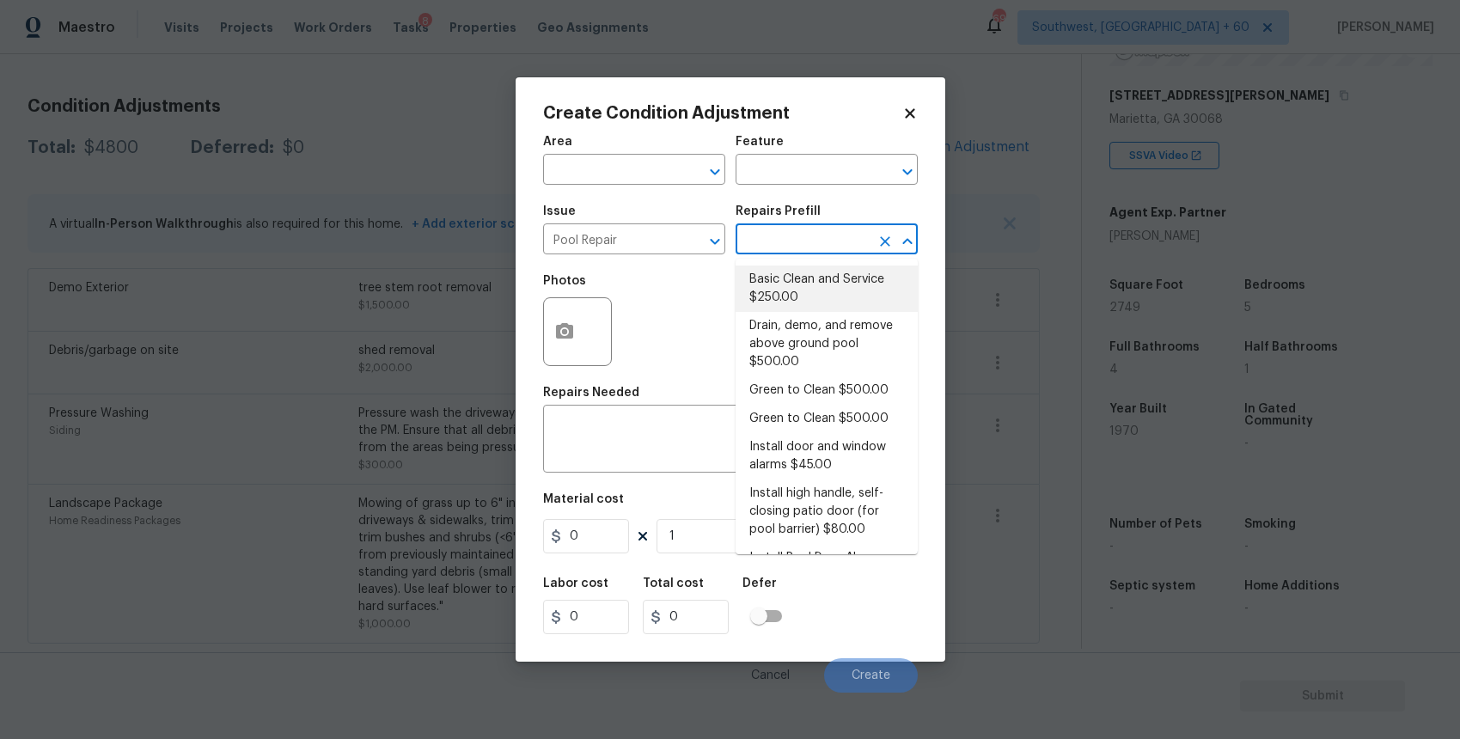
click at [814, 296] on li "Basic Clean and Service $250.00" at bounding box center [826, 288] width 182 height 46
type input "Pool"
type textarea "basic clean and service, balance chems, repair minor leaks at equipment, etc"
type input "250"
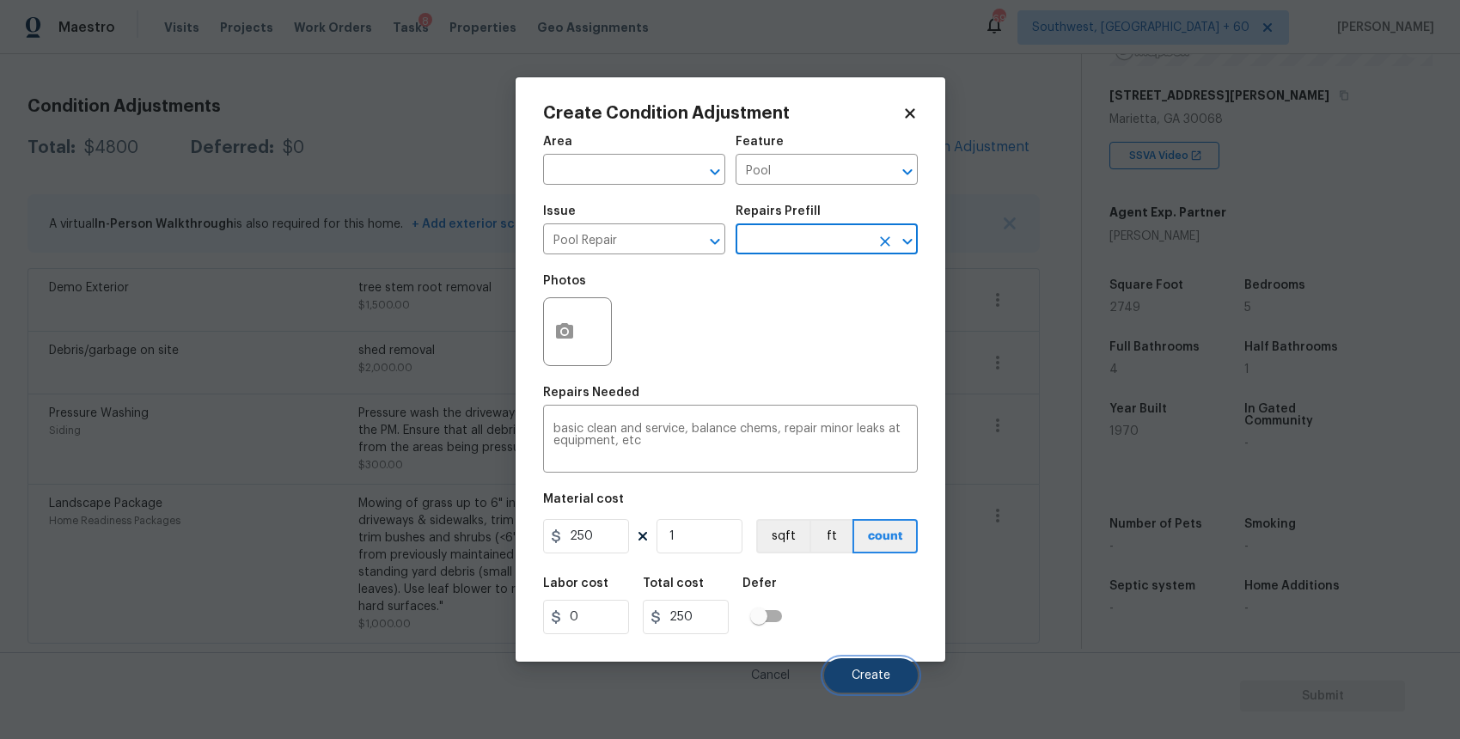
click at [873, 681] on span "Create" at bounding box center [870, 675] width 39 height 13
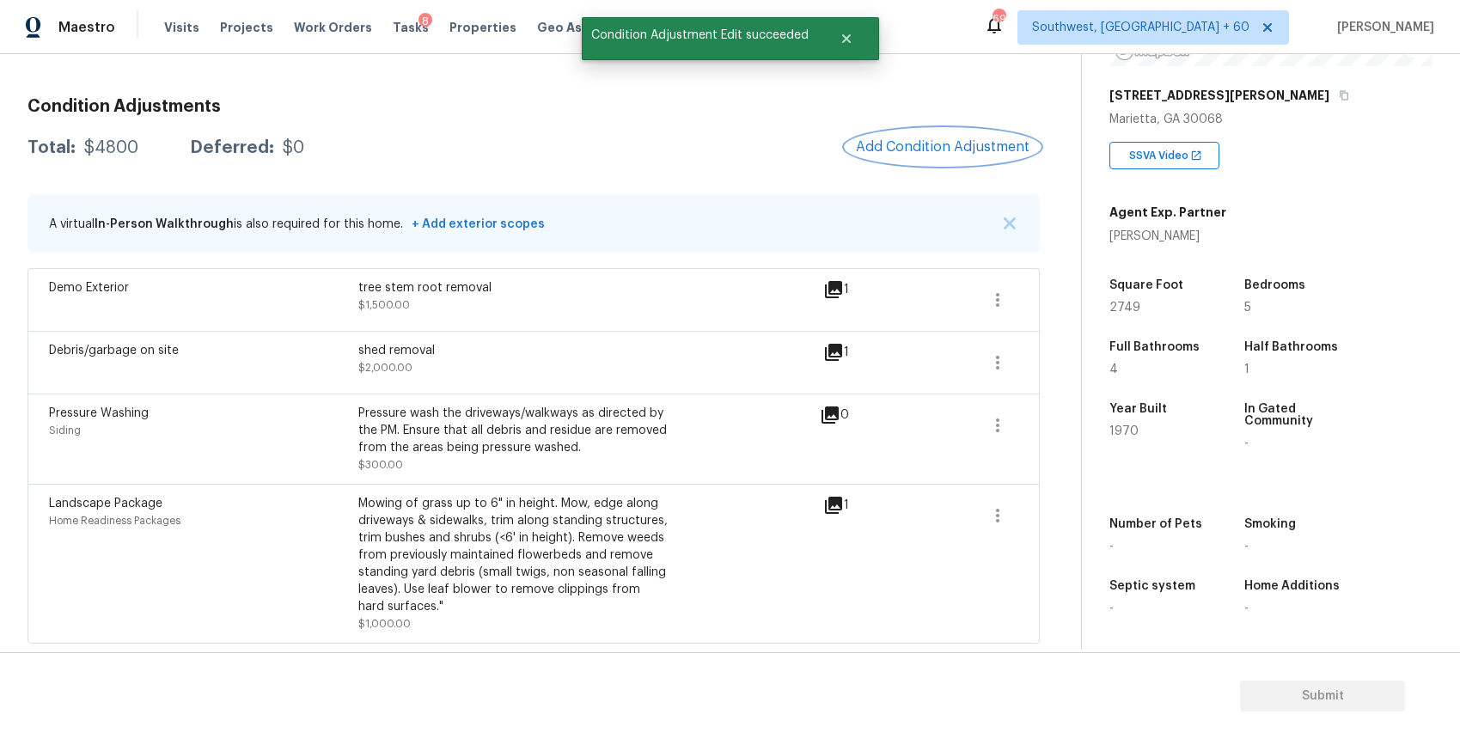
click at [927, 147] on span "Add Condition Adjustment" at bounding box center [943, 146] width 174 height 15
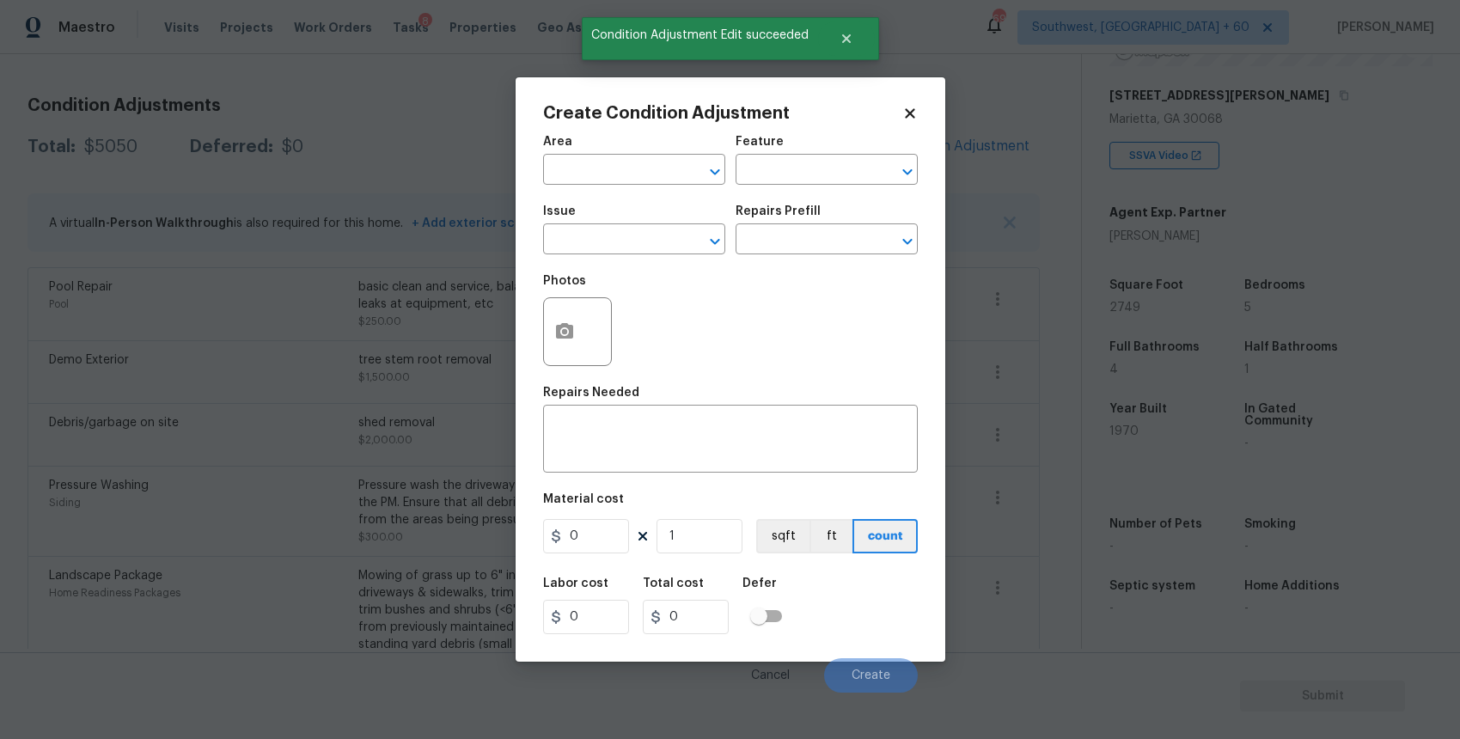
click at [1080, 430] on body "Maestro Visits Projects Work Orders Tasks 8 Properties Geo Assignments 697 Sout…" at bounding box center [730, 369] width 1460 height 739
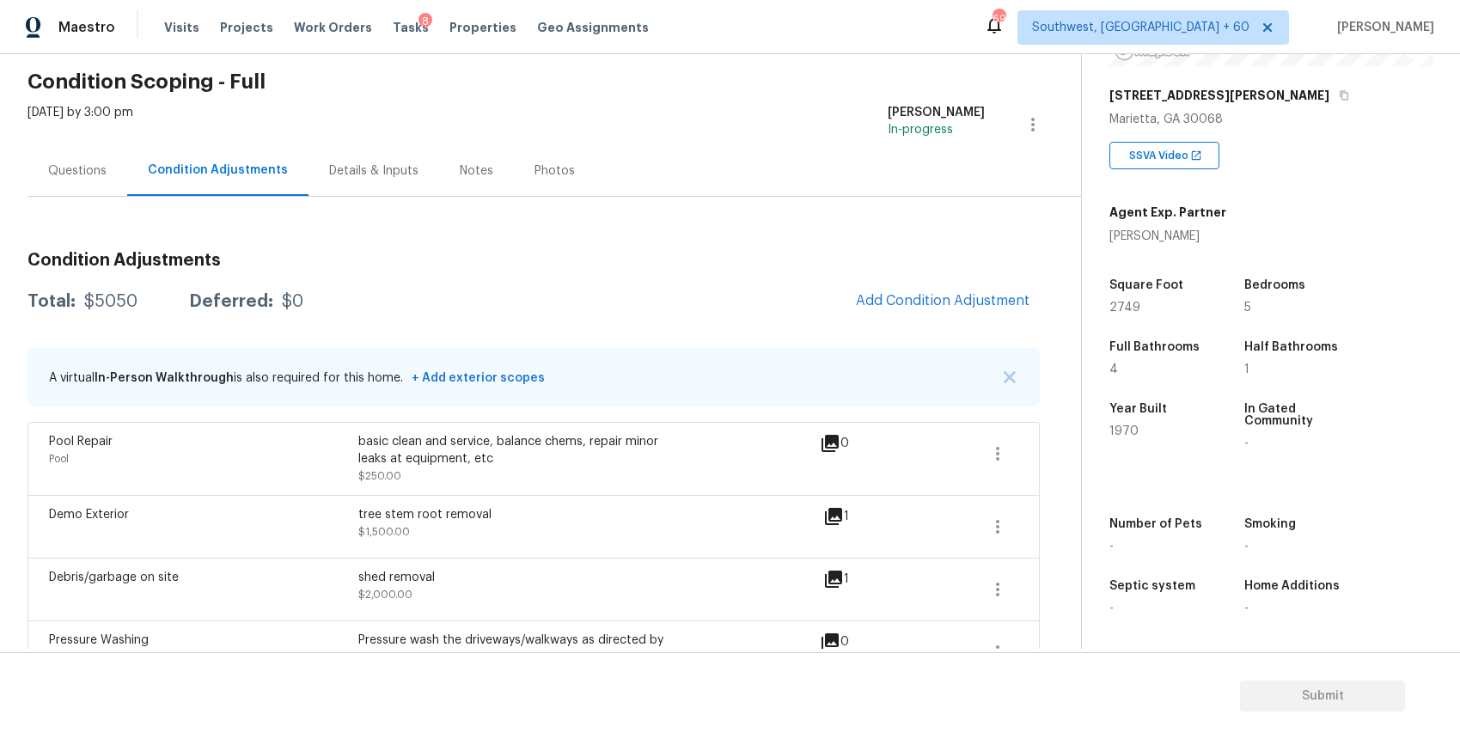
scroll to position [0, 0]
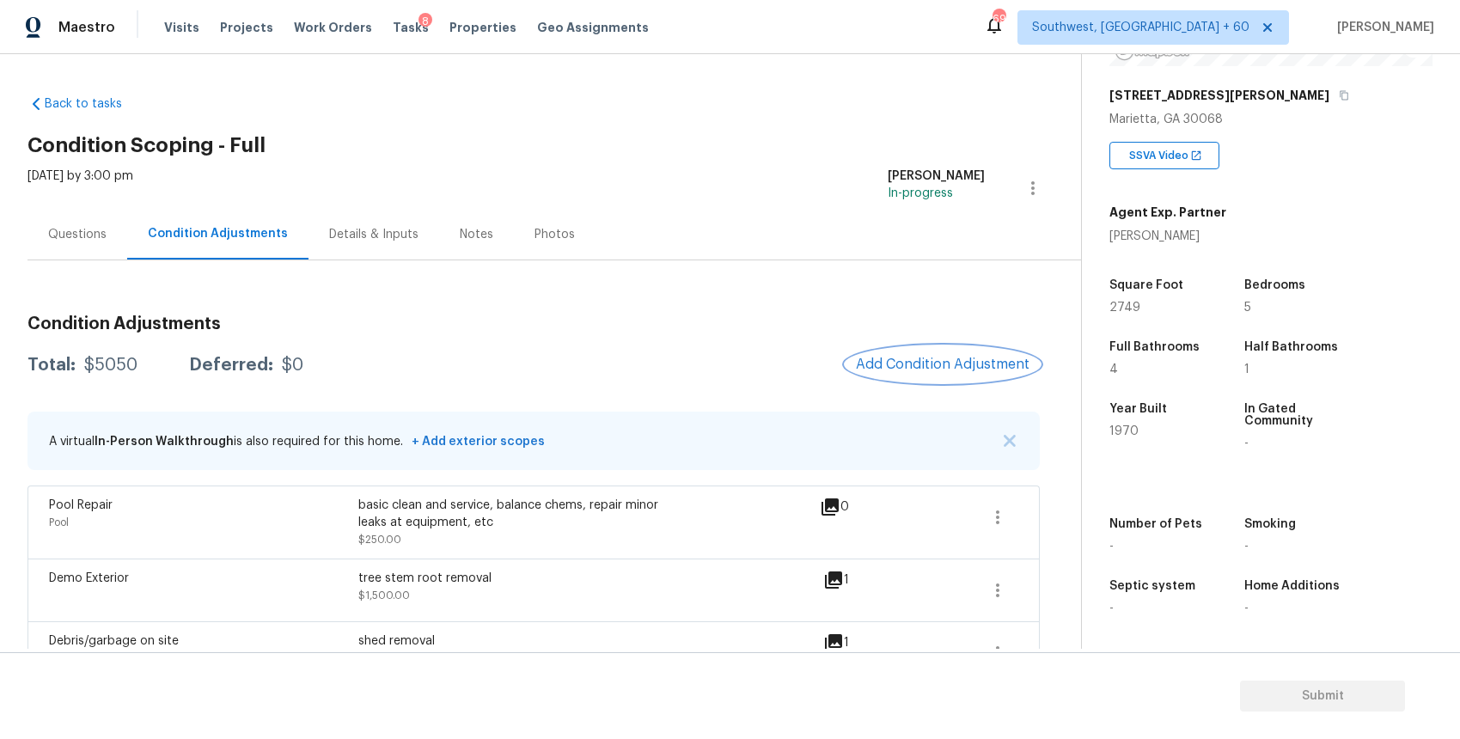
click at [974, 358] on span "Add Condition Adjustment" at bounding box center [943, 364] width 174 height 15
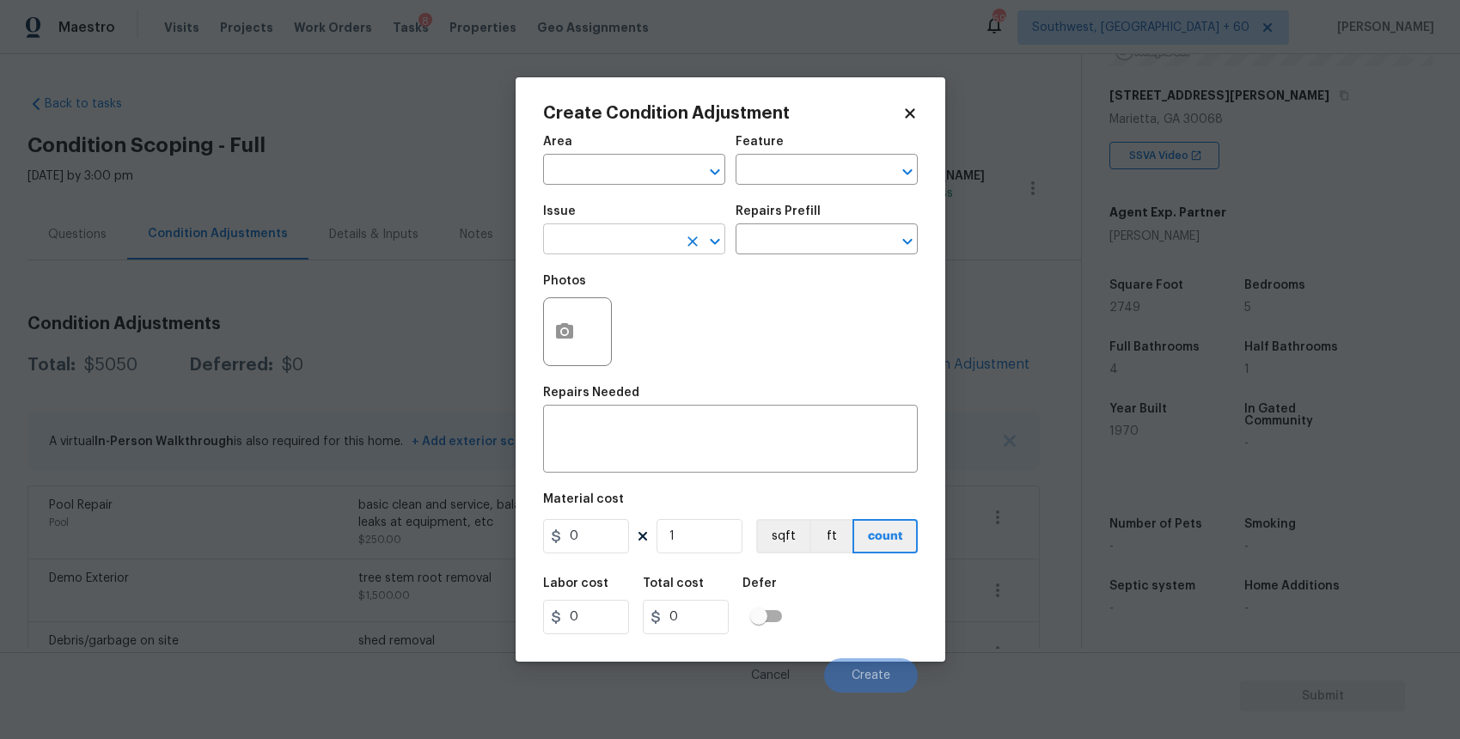
click at [625, 229] on input "text" at bounding box center [610, 241] width 134 height 27
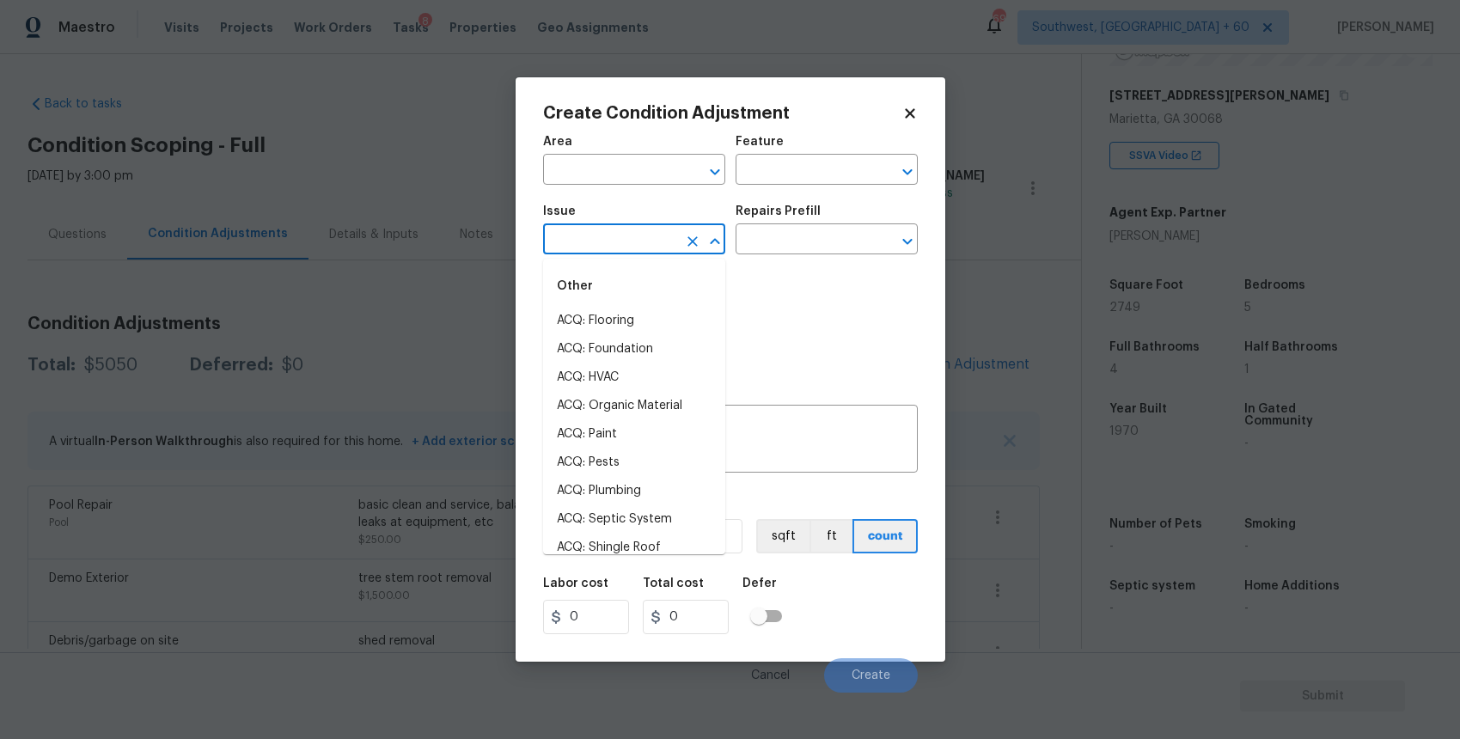
click at [677, 265] on div "Other" at bounding box center [634, 285] width 182 height 41
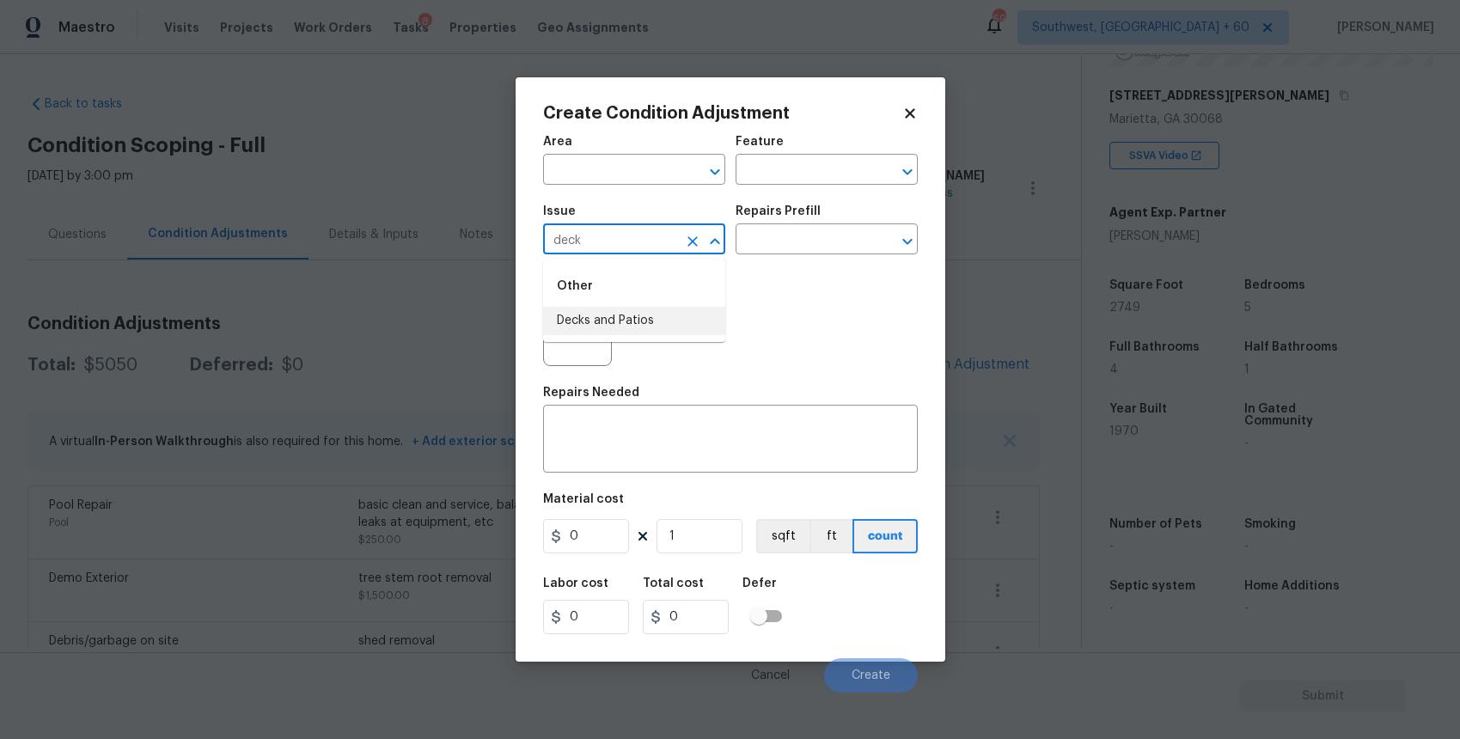
click at [689, 298] on div "Other" at bounding box center [634, 285] width 182 height 41
click at [689, 318] on li "Decks and Patios" at bounding box center [634, 321] width 182 height 28
type input "Decks and Patios"
click at [725, 466] on div "x ​" at bounding box center [730, 441] width 375 height 64
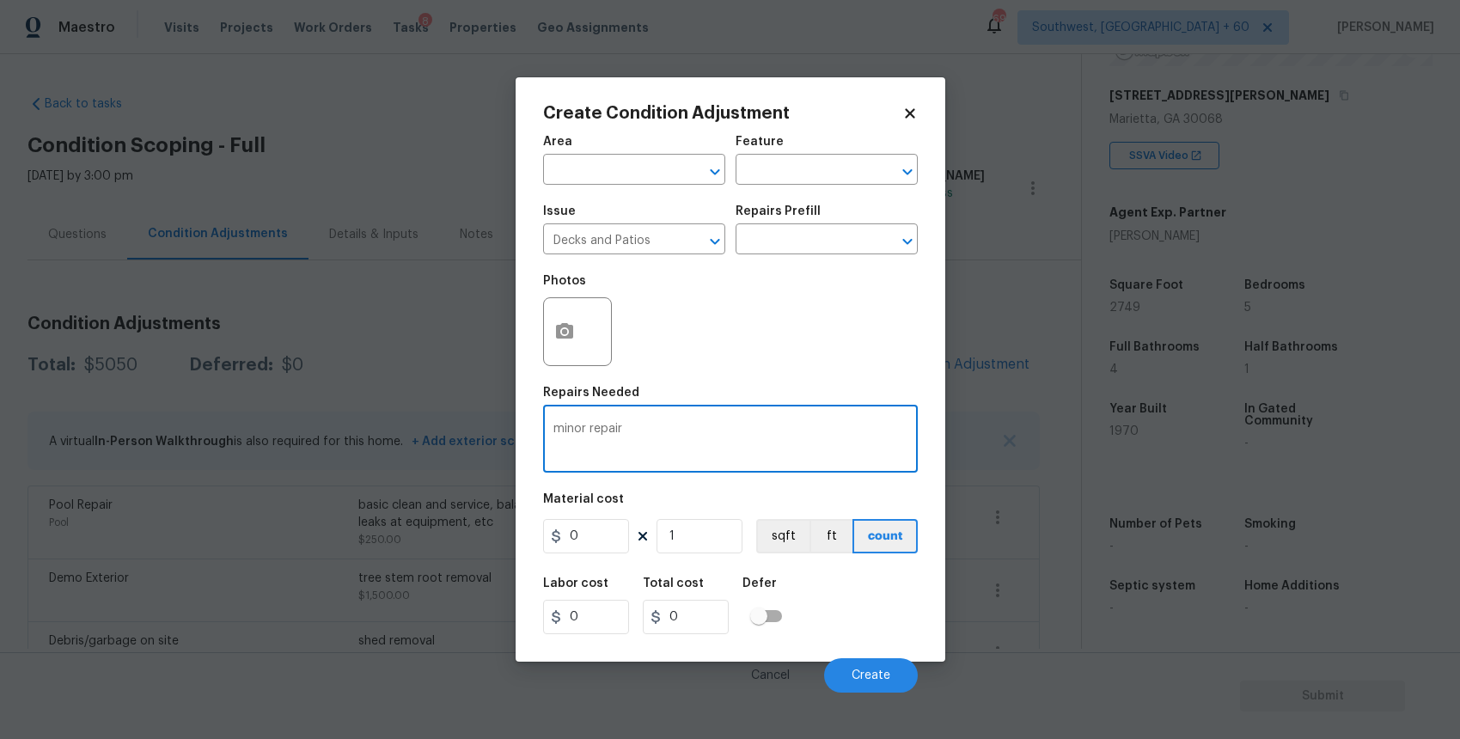
type textarea "minor repair"
click at [604, 540] on input "0" at bounding box center [586, 536] width 86 height 34
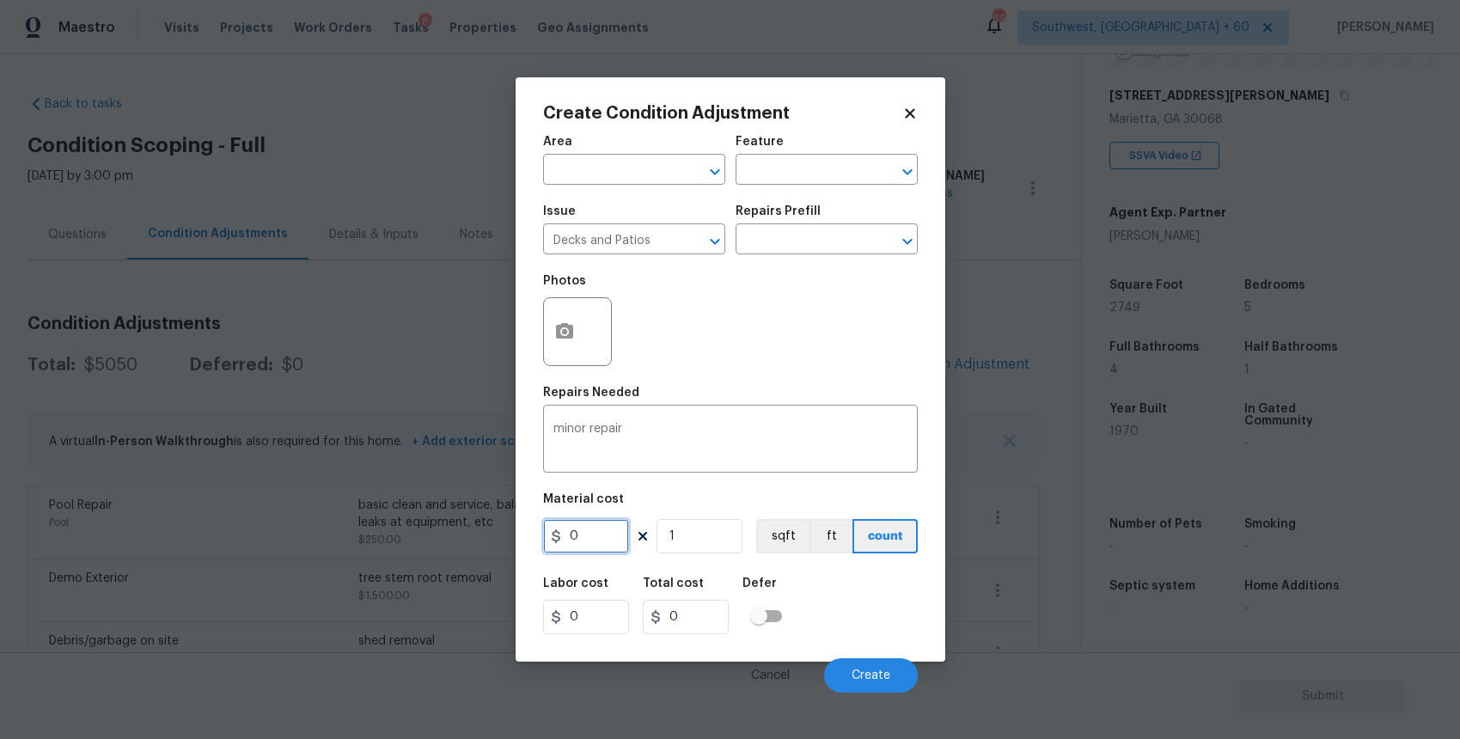
click at [604, 540] on input "0" at bounding box center [586, 536] width 86 height 34
type input "800"
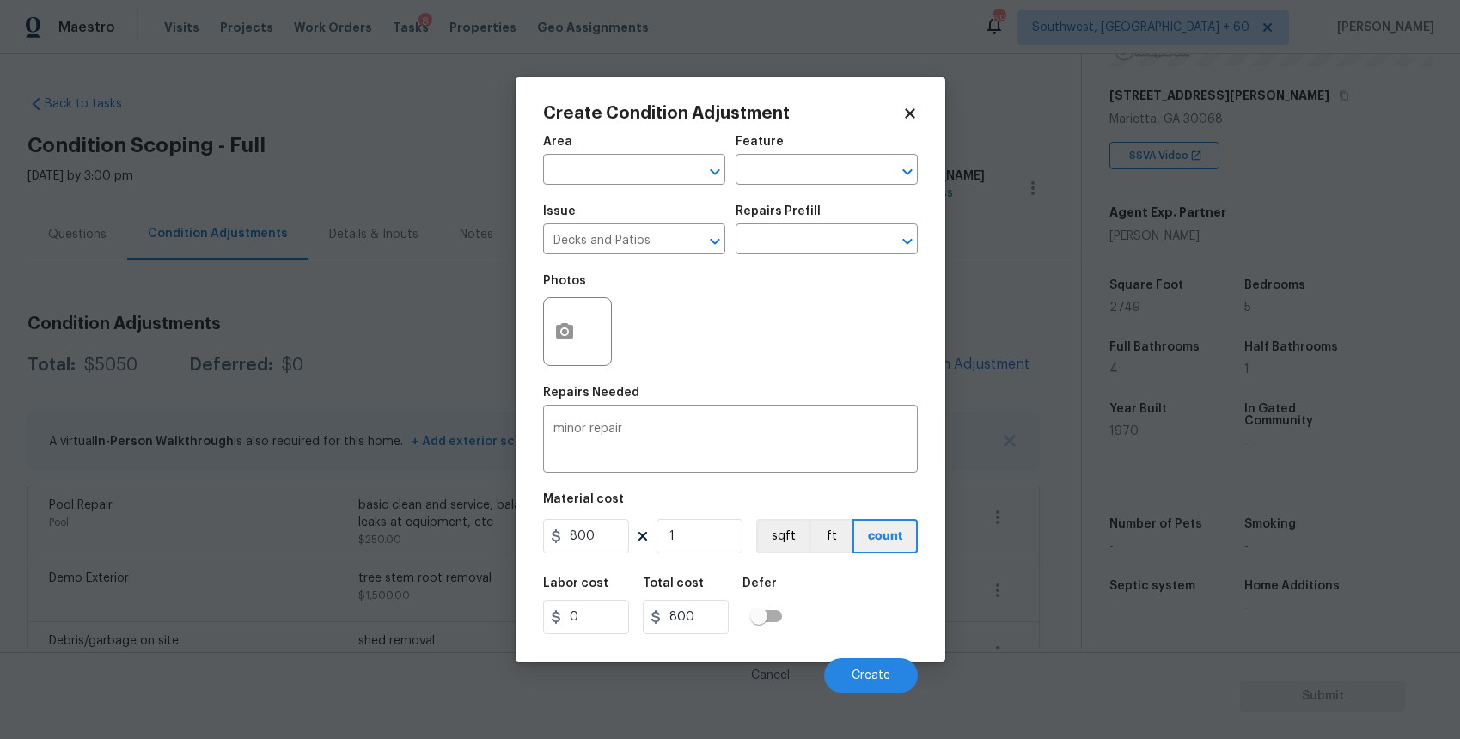
click at [543, 329] on div at bounding box center [577, 331] width 69 height 69
click at [575, 336] on button "button" at bounding box center [564, 331] width 41 height 67
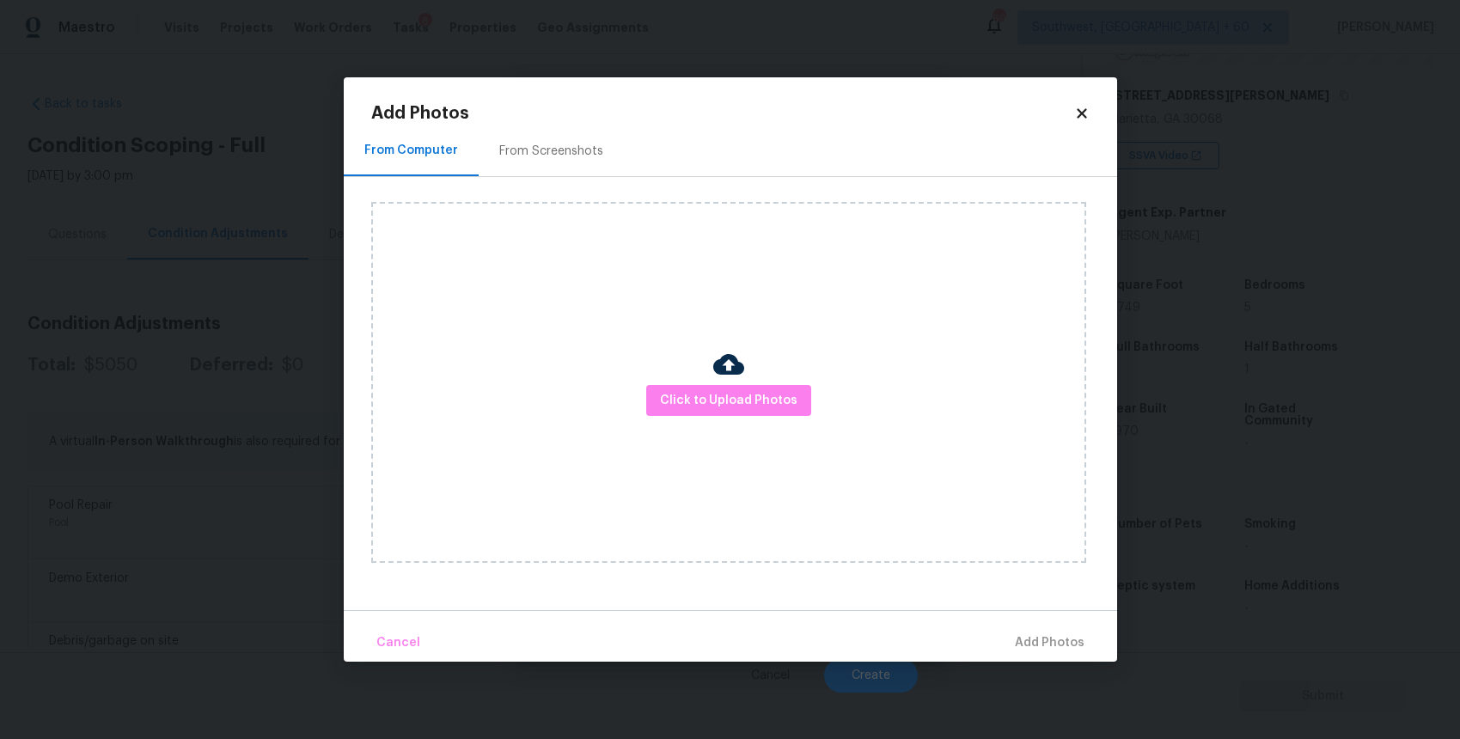
click at [731, 381] on div at bounding box center [728, 367] width 31 height 36
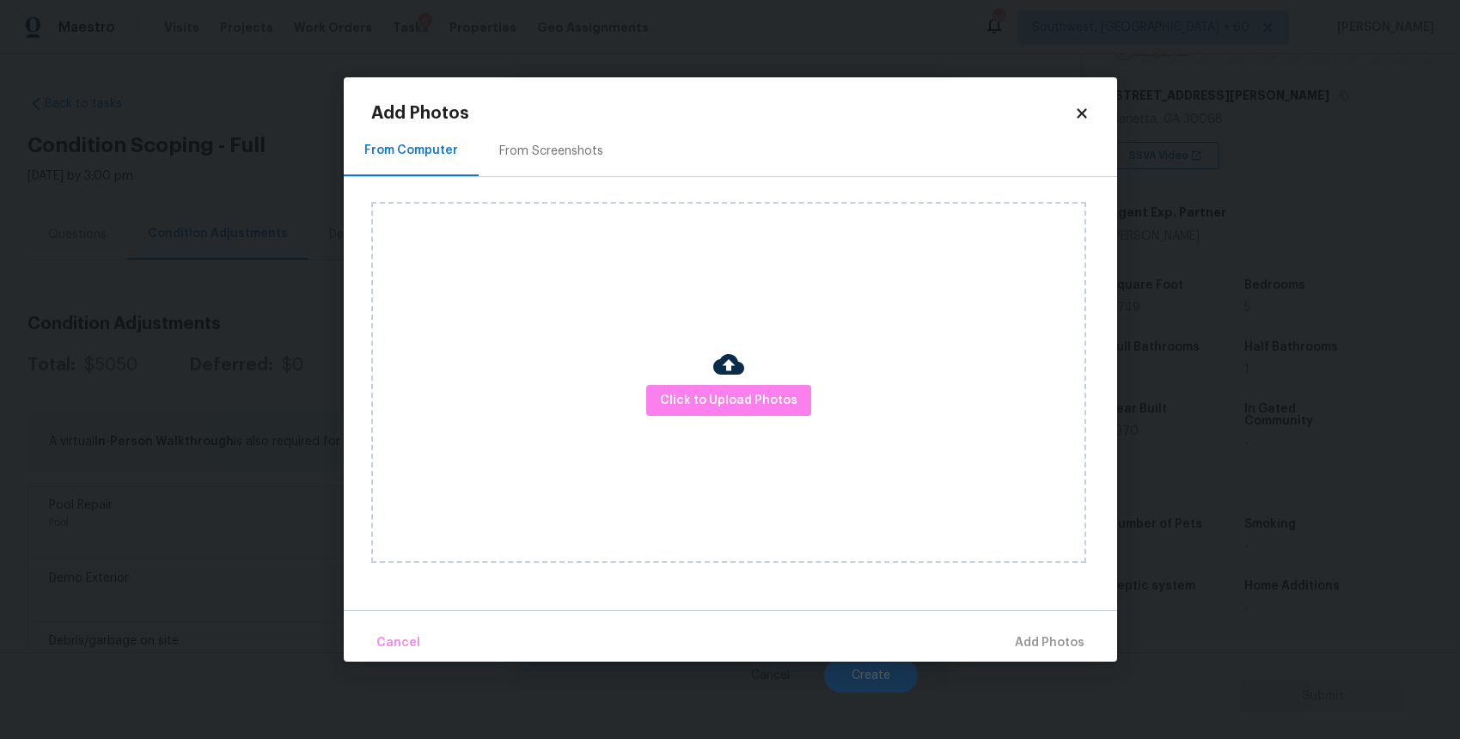
click at [731, 381] on div at bounding box center [728, 367] width 31 height 36
click at [731, 390] on span "Click to Upload Photos" at bounding box center [728, 400] width 137 height 21
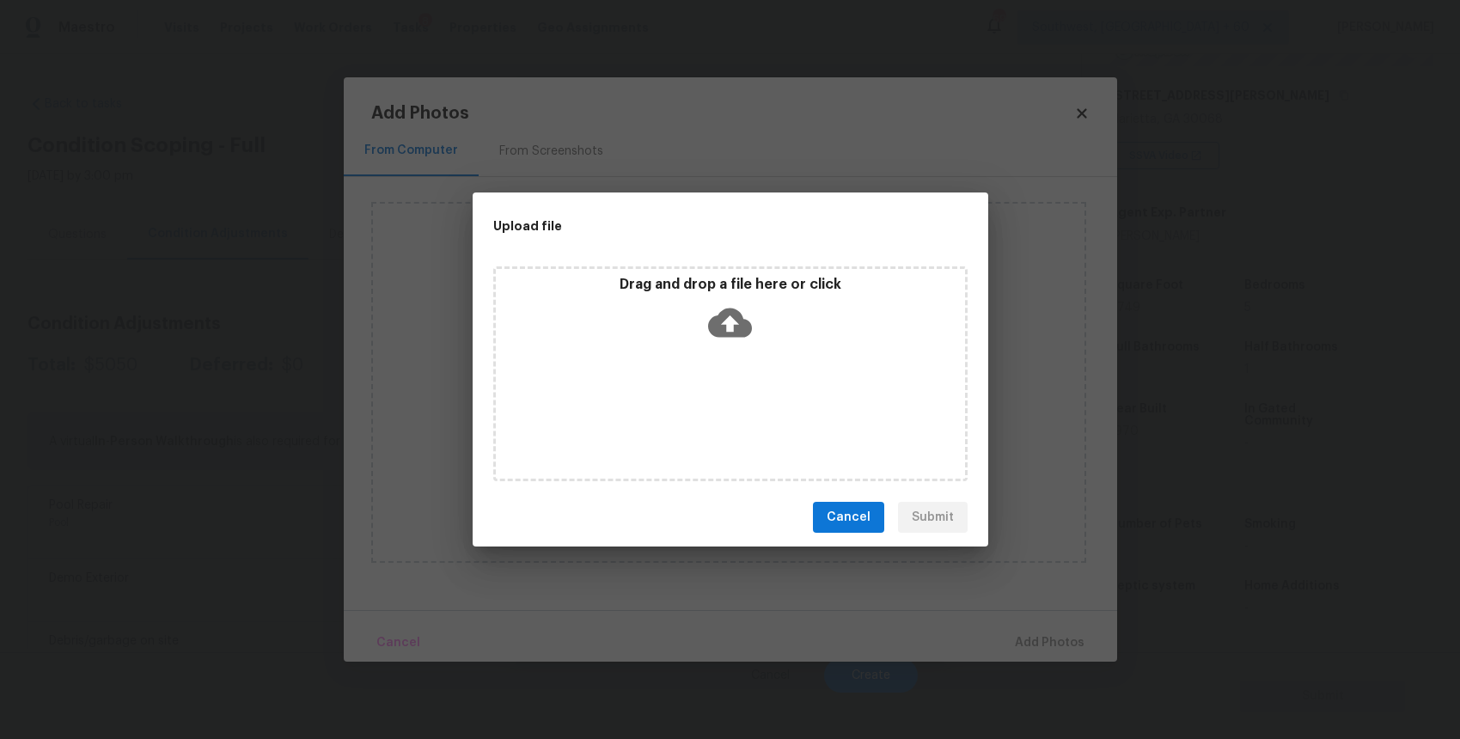
click at [731, 390] on div "Drag and drop a file here or click" at bounding box center [730, 373] width 474 height 215
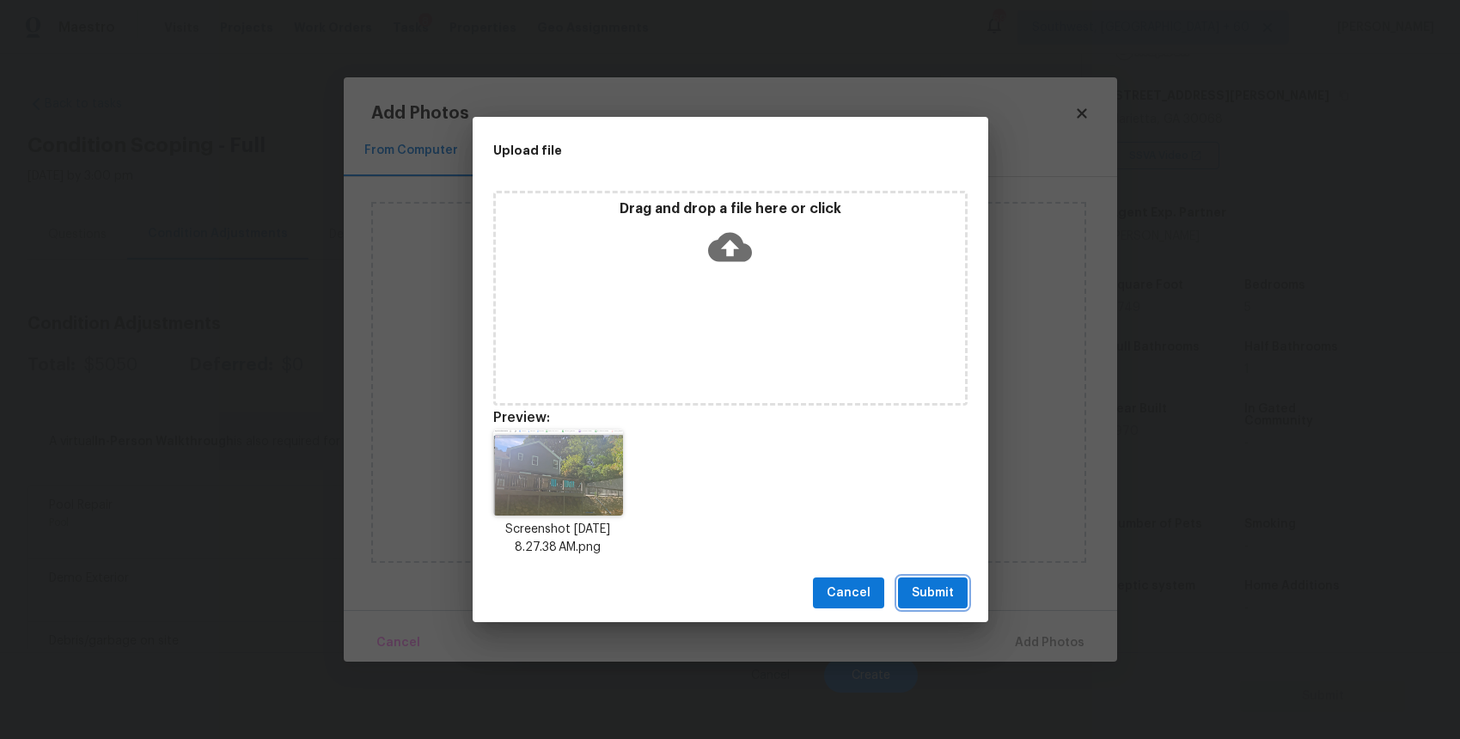
click at [926, 590] on span "Submit" at bounding box center [932, 592] width 42 height 21
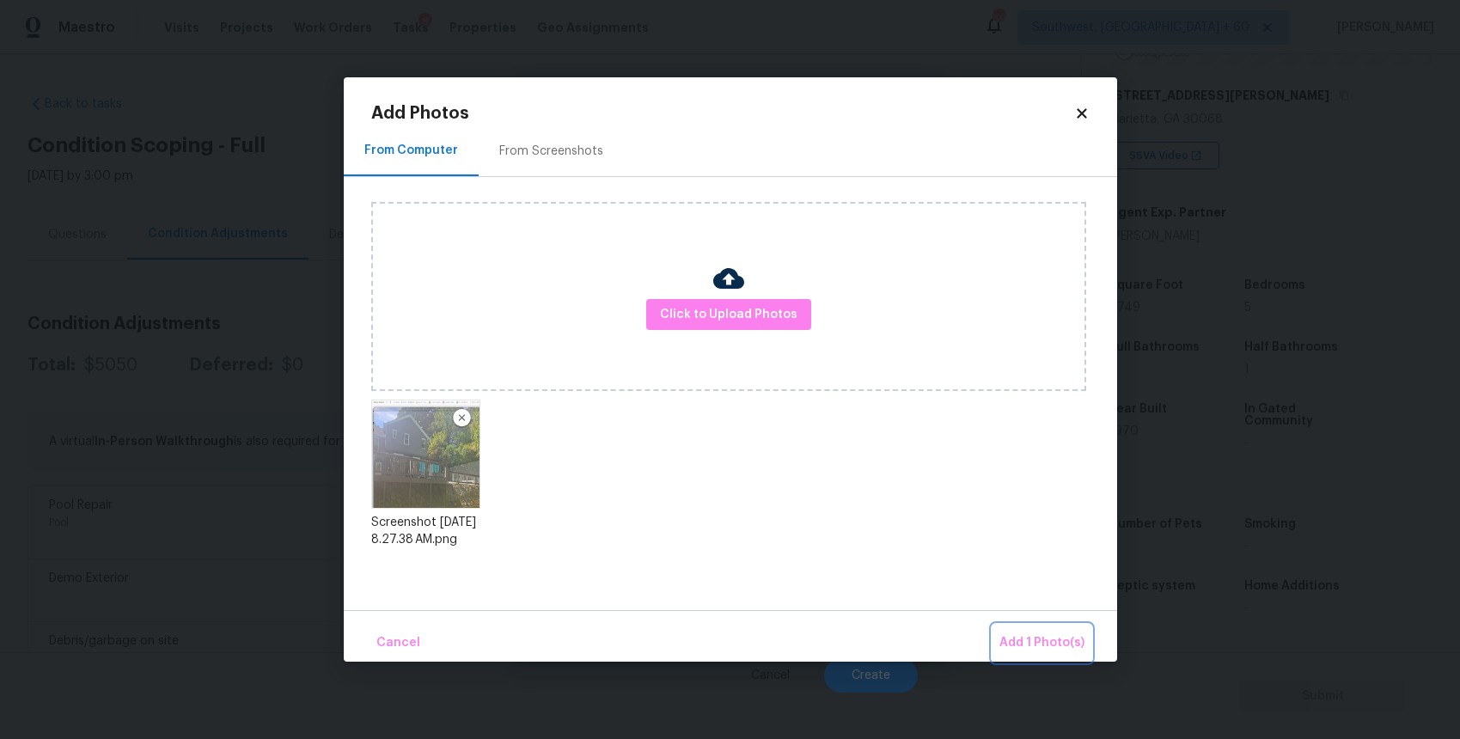
click at [1034, 648] on span "Add 1 Photo(s)" at bounding box center [1041, 642] width 85 height 21
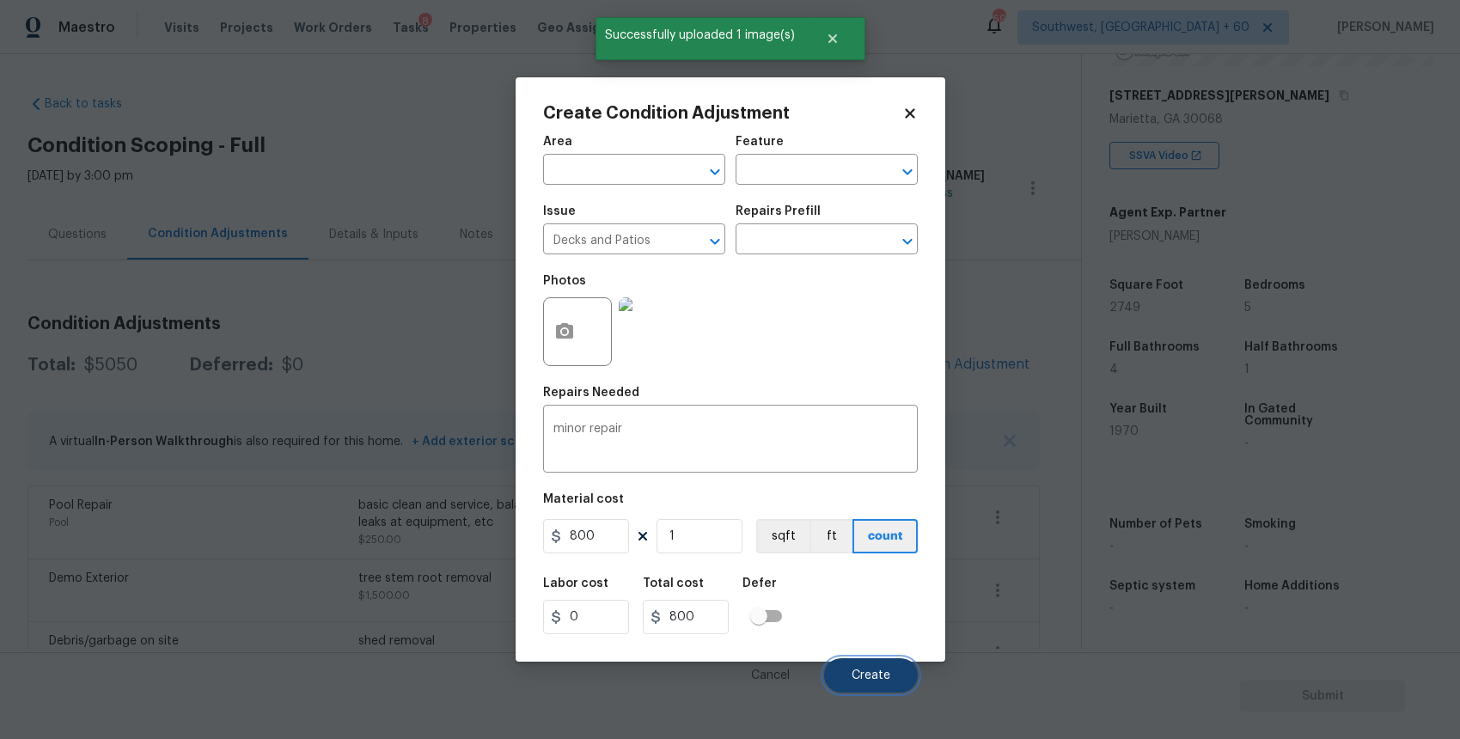
click at [889, 677] on span "Create" at bounding box center [870, 675] width 39 height 13
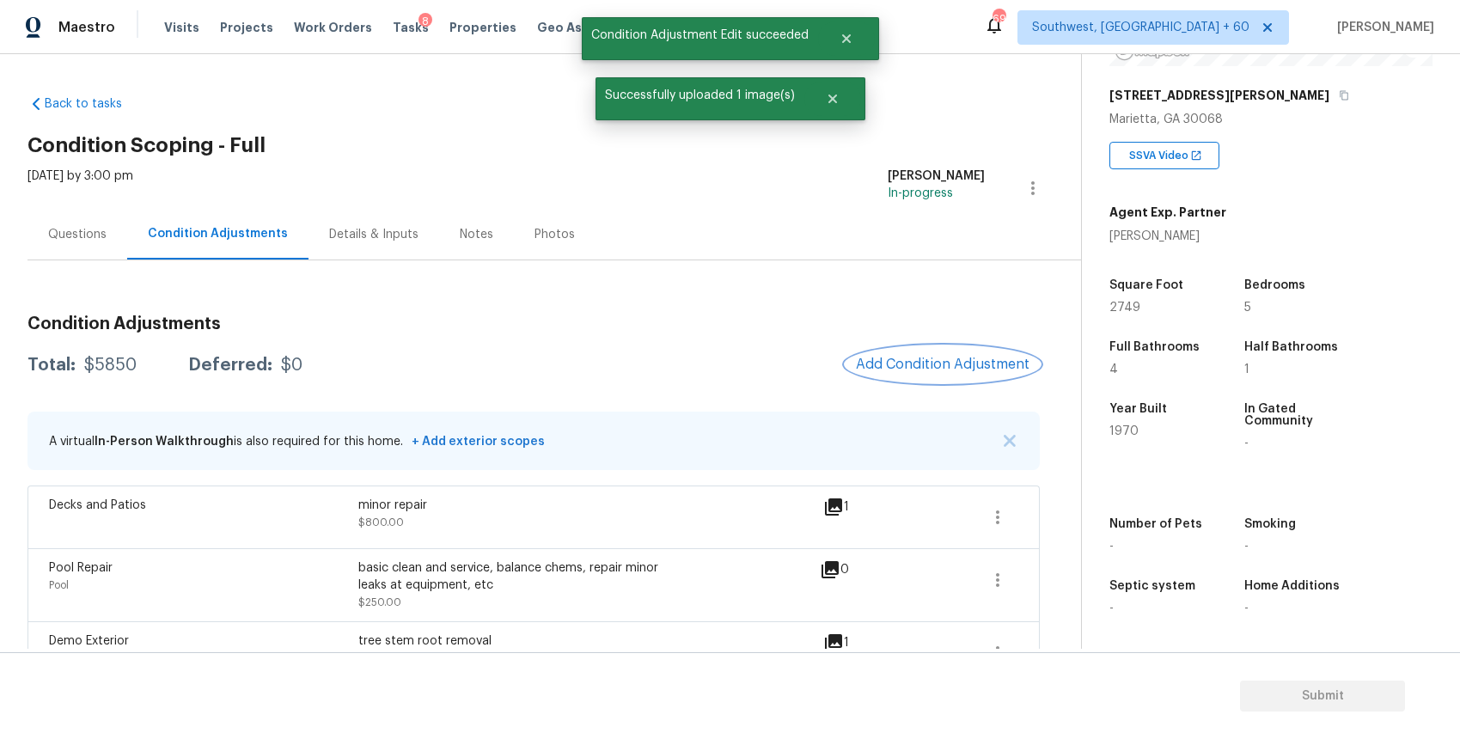
click at [959, 371] on span "Add Condition Adjustment" at bounding box center [943, 364] width 174 height 15
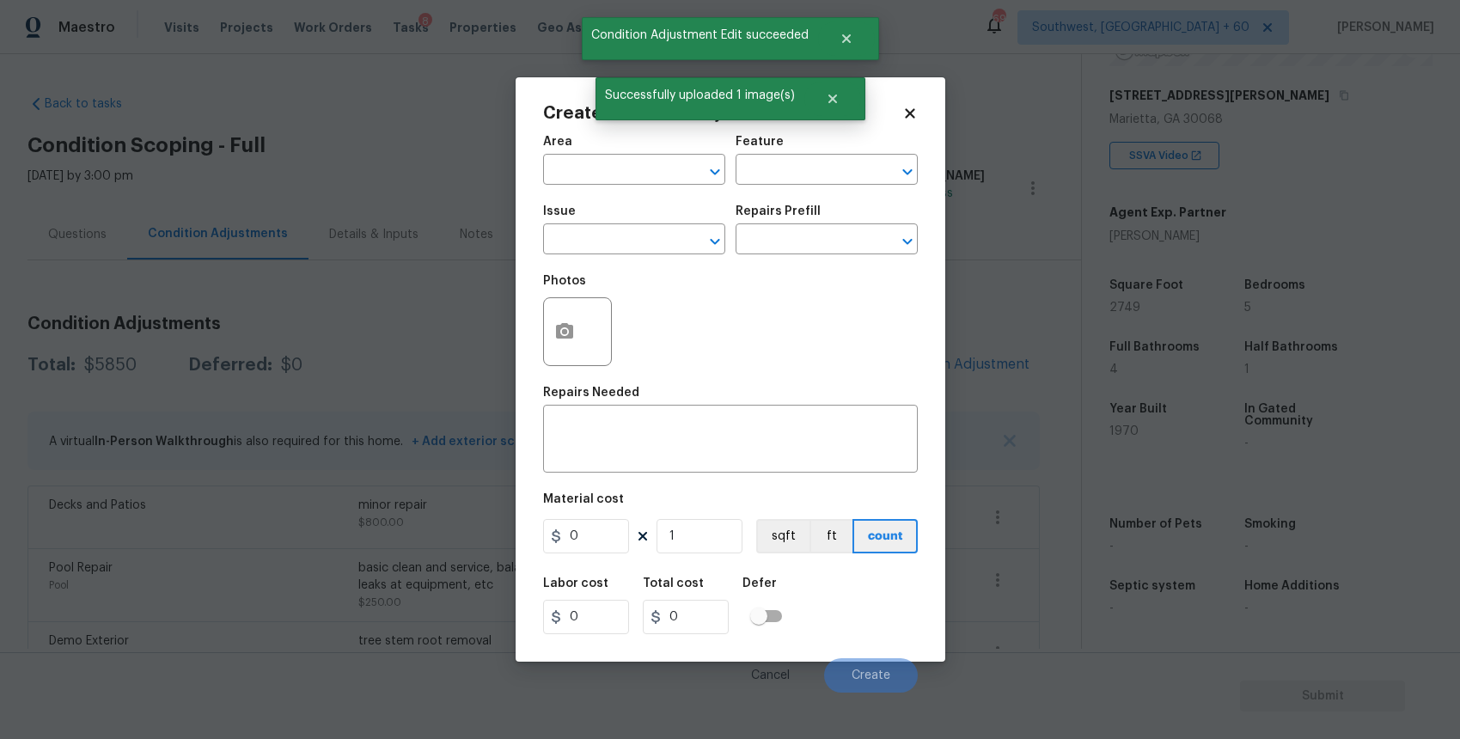
click at [1064, 408] on body "Maestro Visits Projects Work Orders Tasks 8 Properties Geo Assignments 697 Sout…" at bounding box center [730, 369] width 1460 height 739
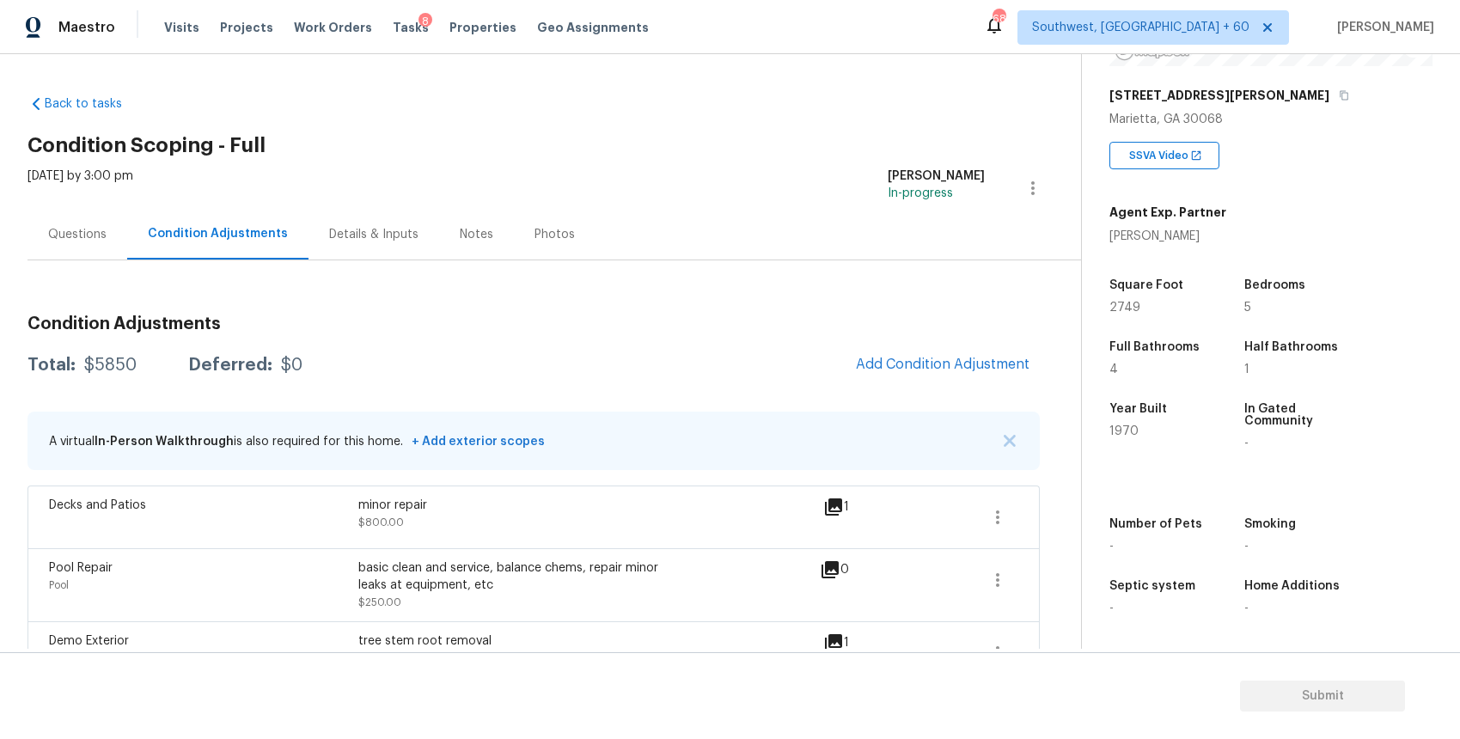
click at [95, 234] on div "Questions" at bounding box center [77, 234] width 58 height 17
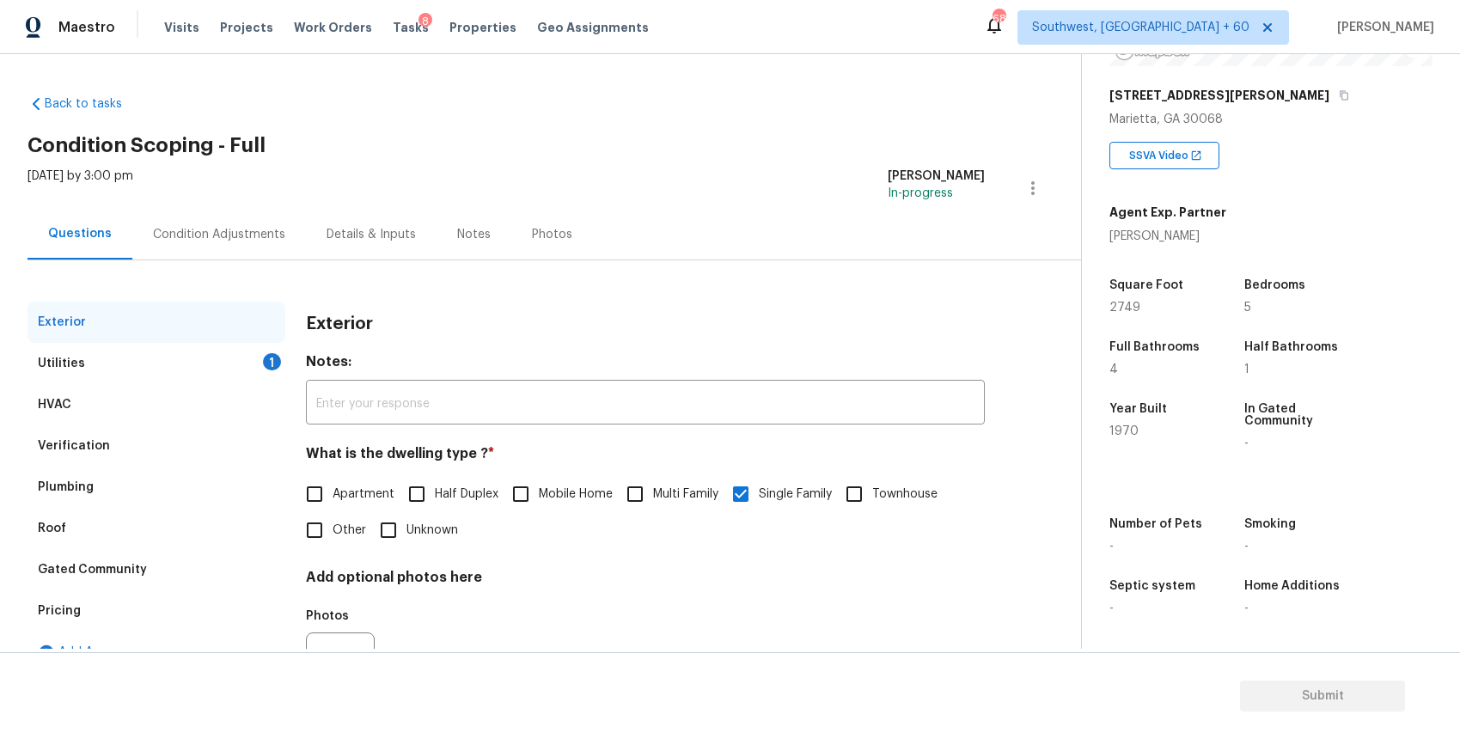
scroll to position [88, 0]
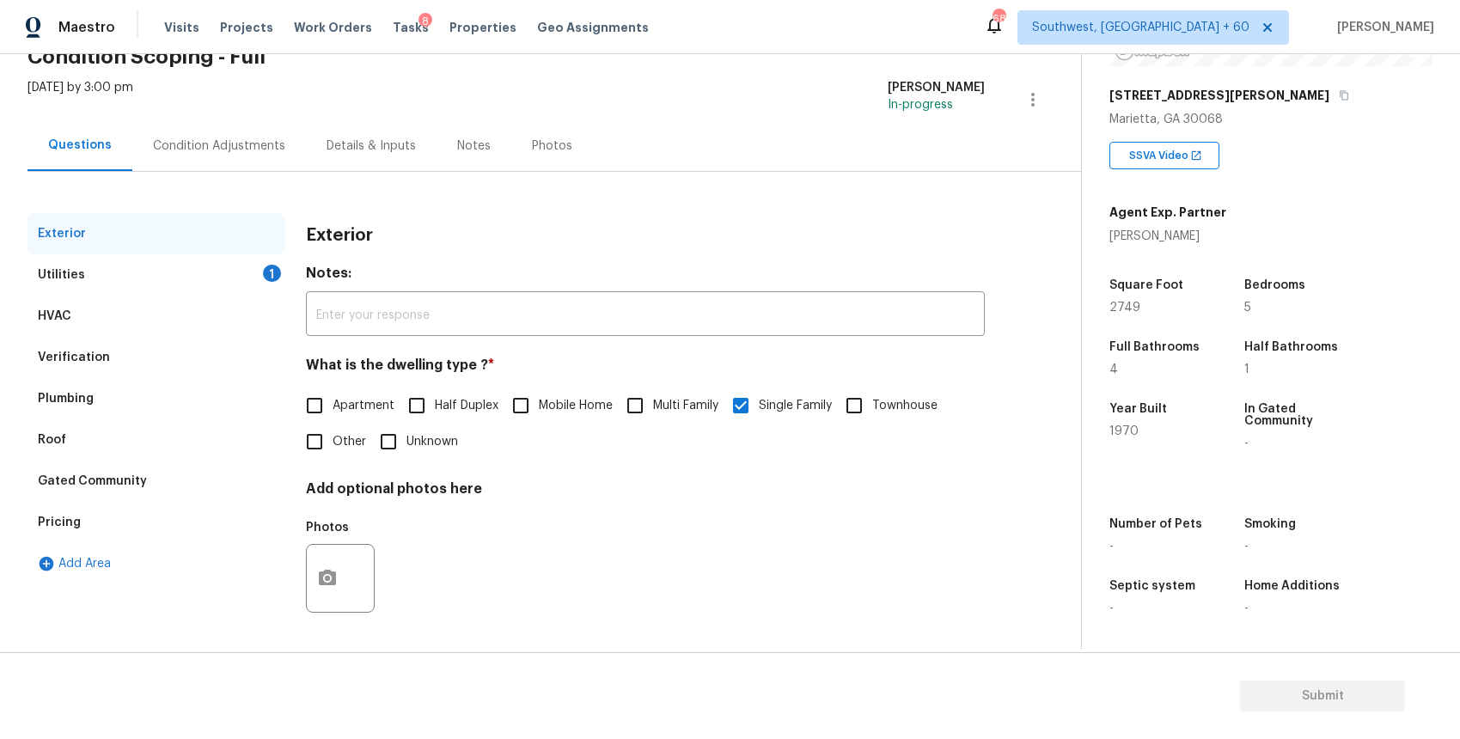
click at [155, 350] on div "Verification" at bounding box center [156, 357] width 258 height 41
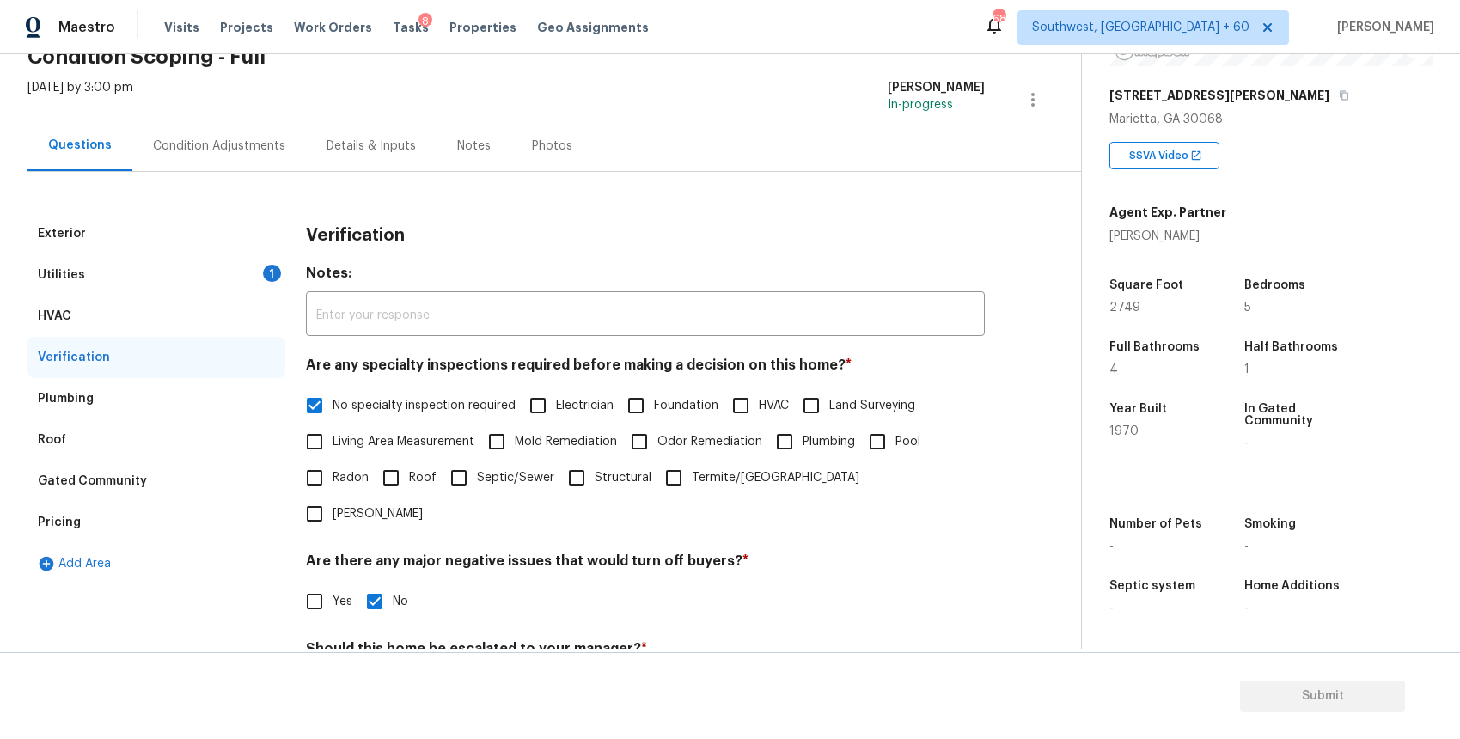
scroll to position [241, 0]
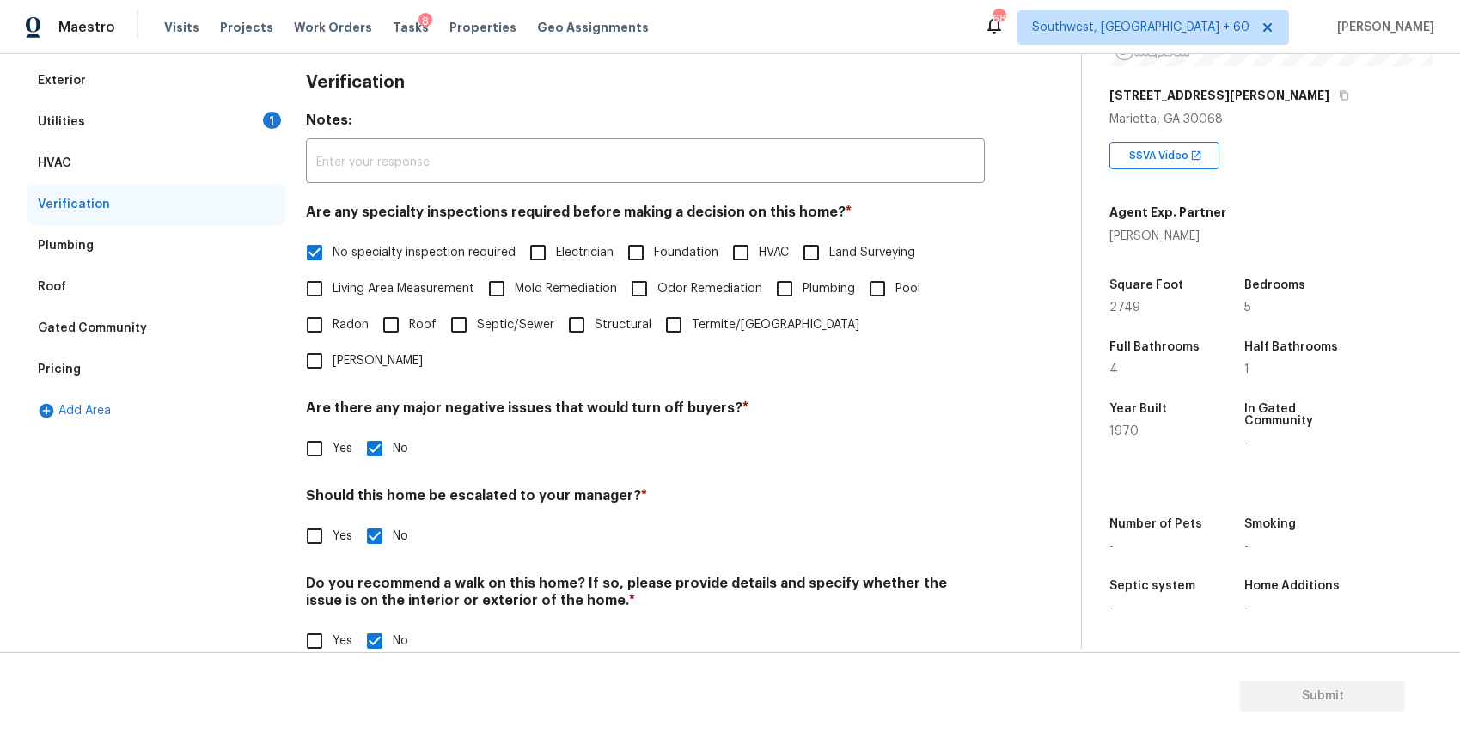
click at [329, 518] on input "Yes" at bounding box center [314, 536] width 36 height 36
checkbox input "true"
checkbox input "false"
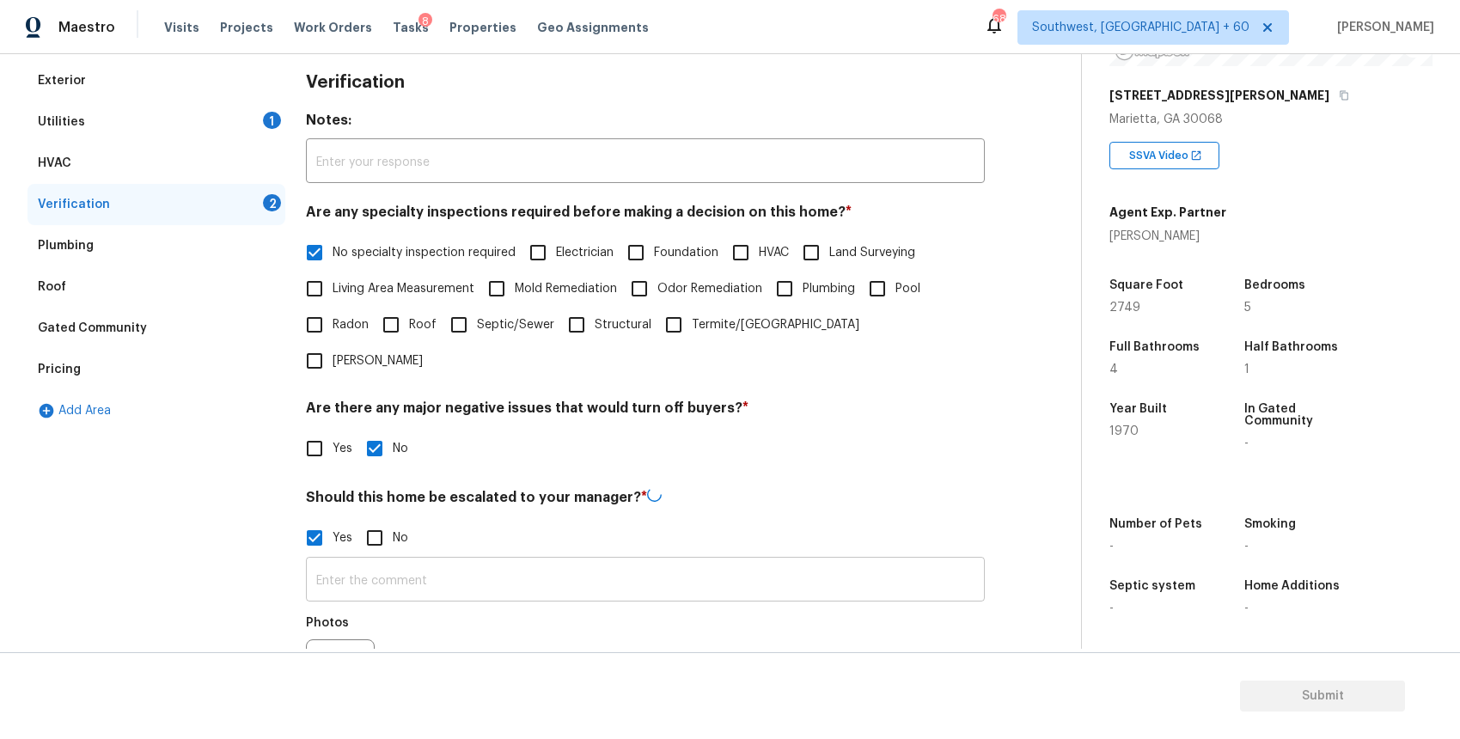
click at [395, 561] on input "text" at bounding box center [645, 581] width 679 height 40
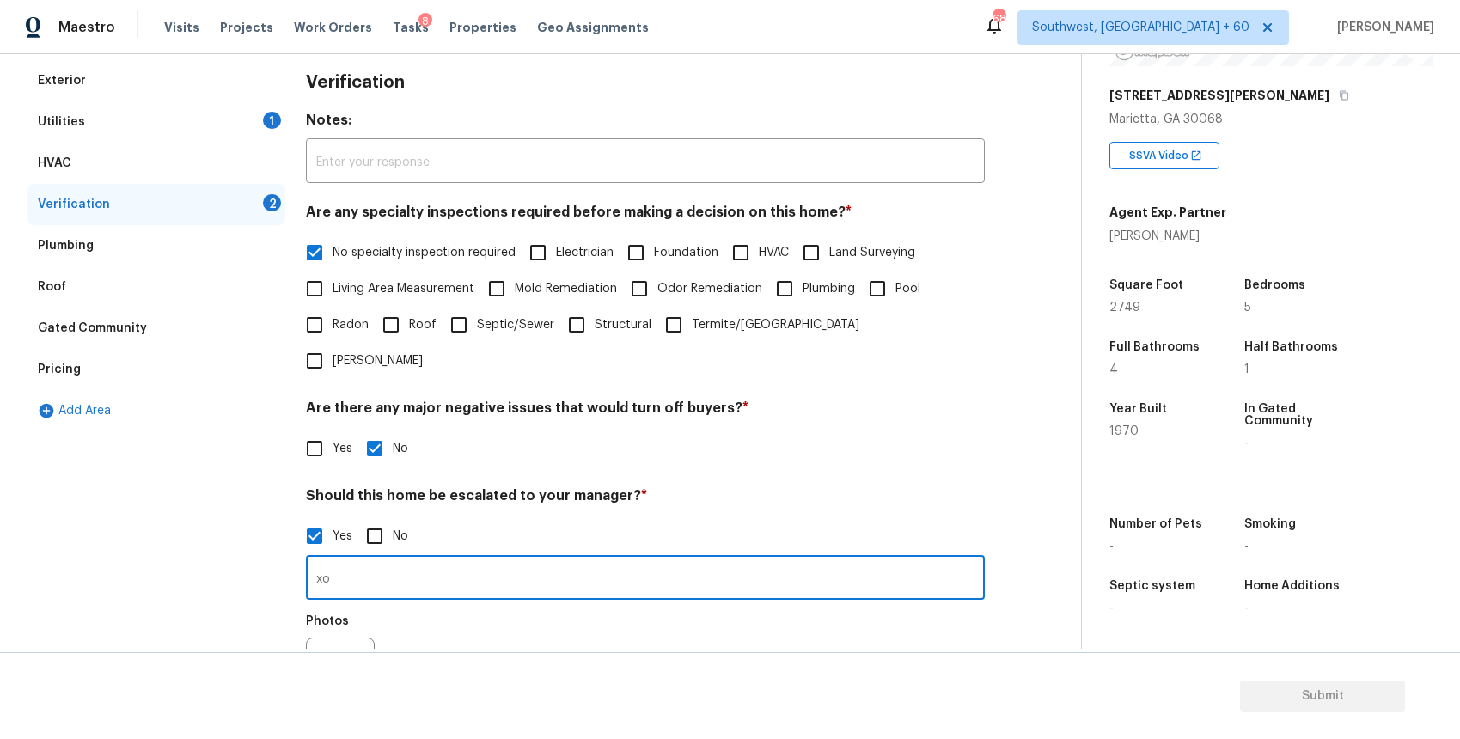
type input "x"
click at [501, 559] on input "organic growth @" at bounding box center [645, 579] width 679 height 40
click at [537, 559] on input "organic growth @" at bounding box center [645, 579] width 679 height 40
type input "organic growth @ 4.39"
click at [305, 632] on div "Exterior Utilities 1 HVAC Verification 1 Plumbing Roof Gated Community Pricing …" at bounding box center [533, 451] width 1012 height 782
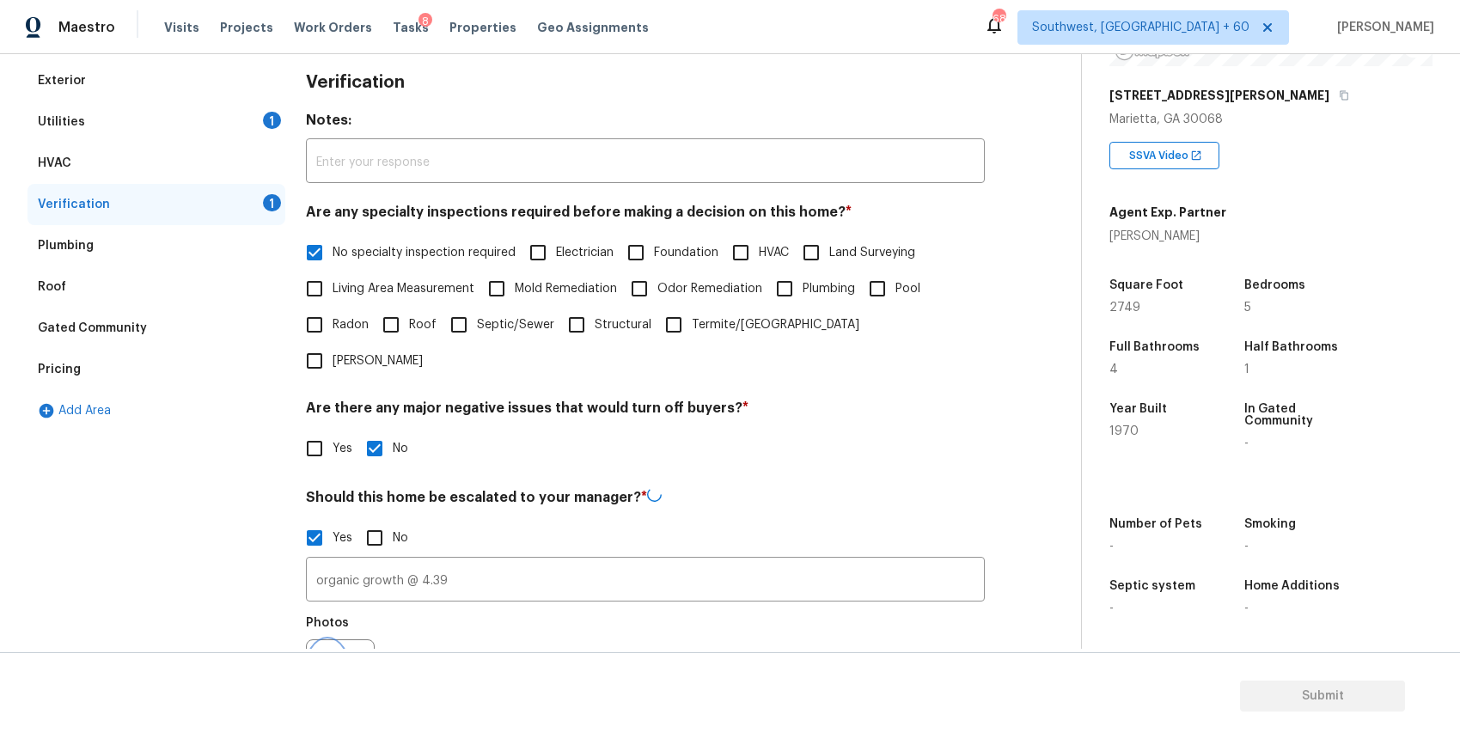
click at [338, 640] on button "button" at bounding box center [327, 673] width 41 height 67
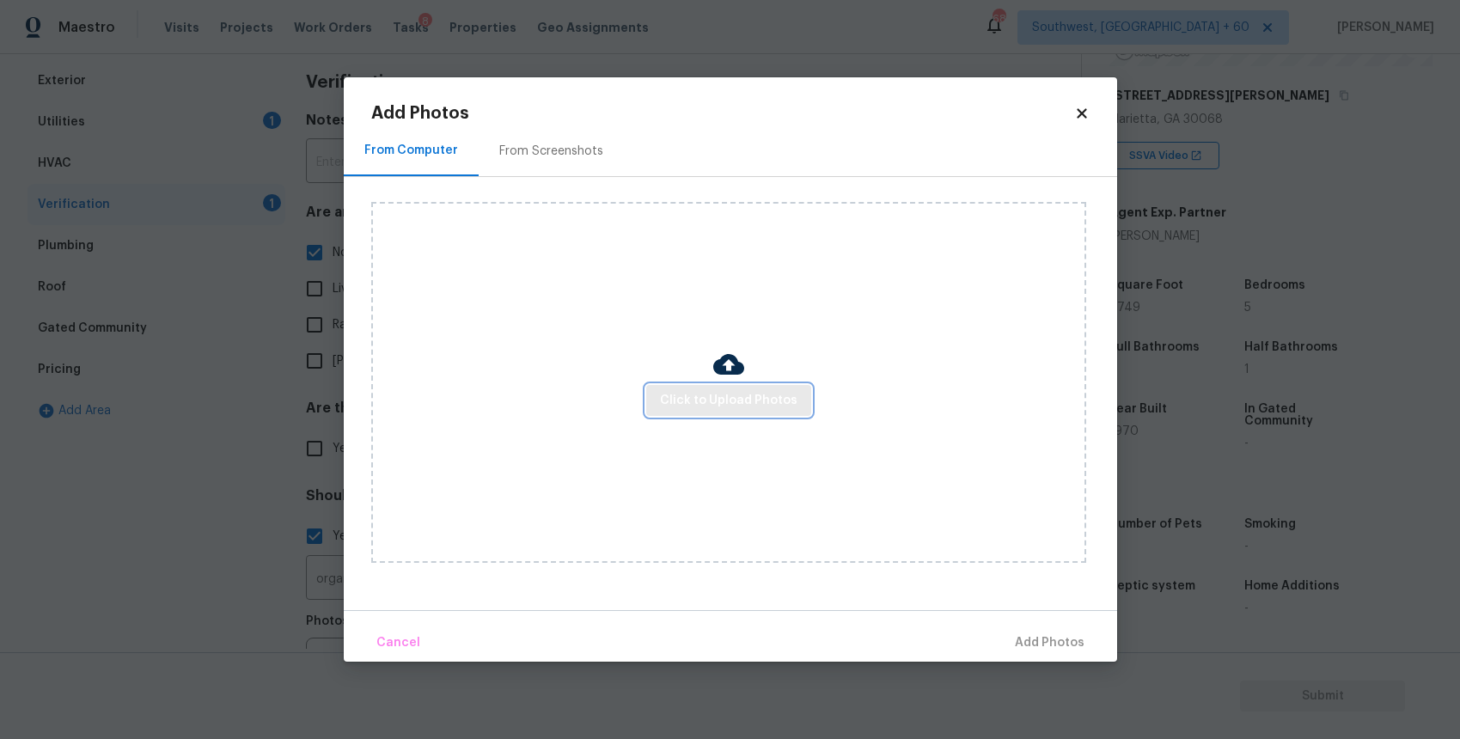
click at [741, 390] on span "Click to Upload Photos" at bounding box center [728, 400] width 137 height 21
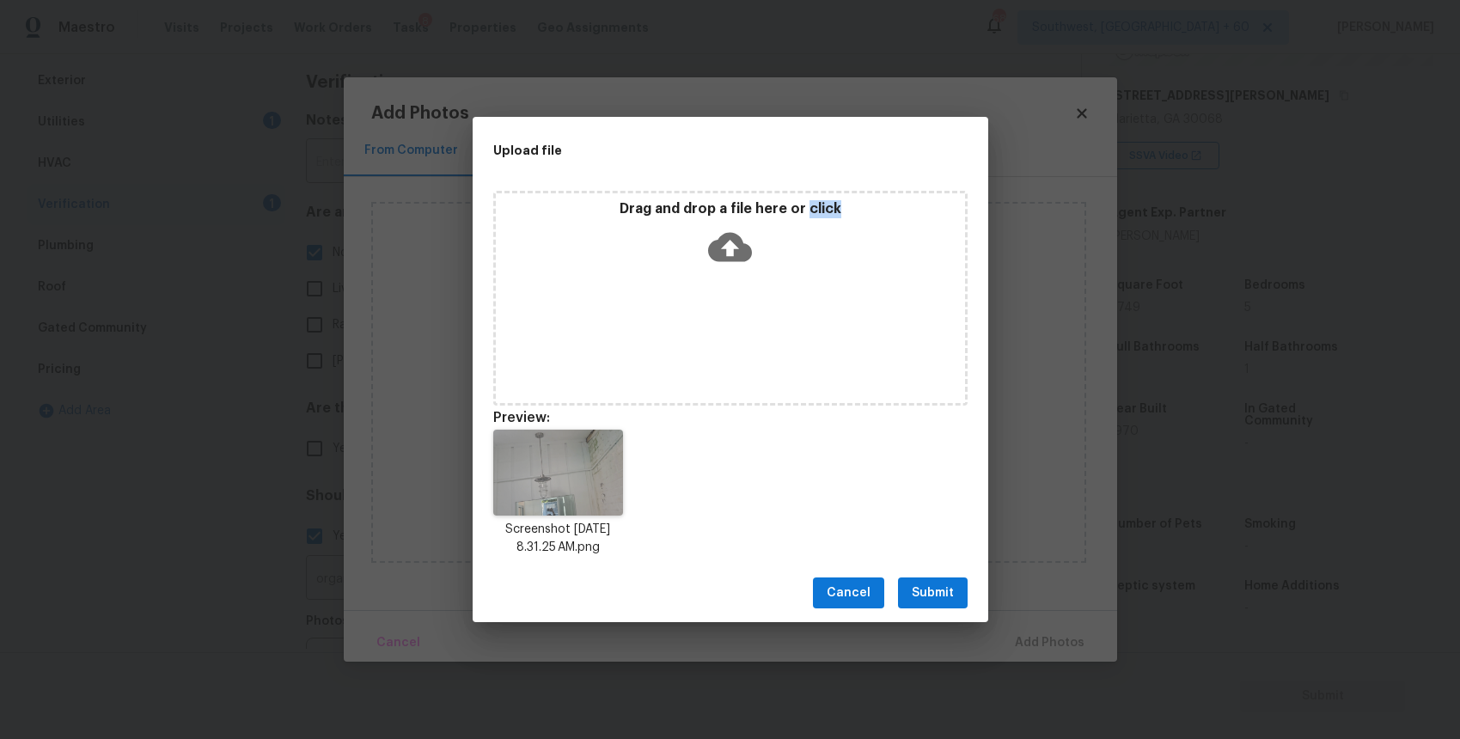
click at [936, 584] on span "Submit" at bounding box center [932, 592] width 42 height 21
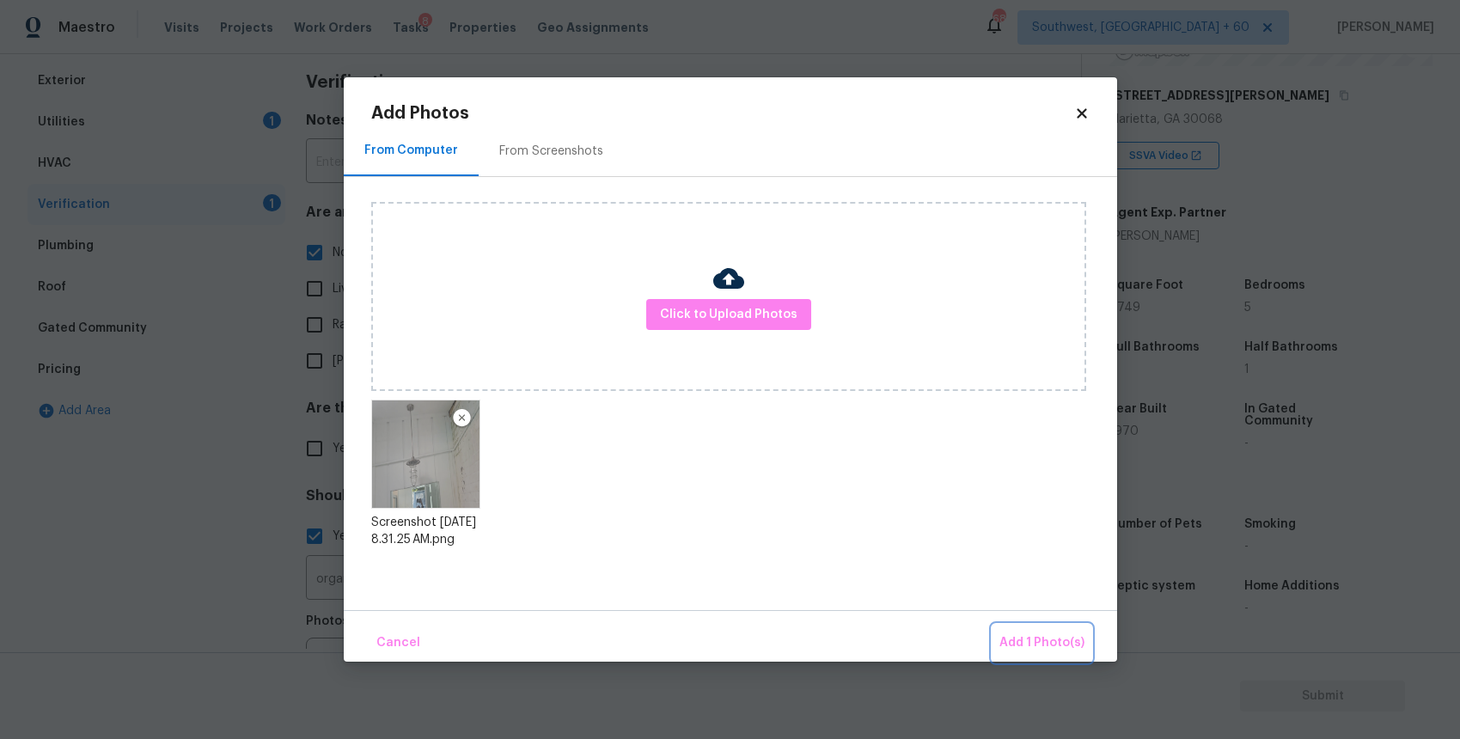
click at [1045, 634] on span "Add 1 Photo(s)" at bounding box center [1041, 642] width 85 height 21
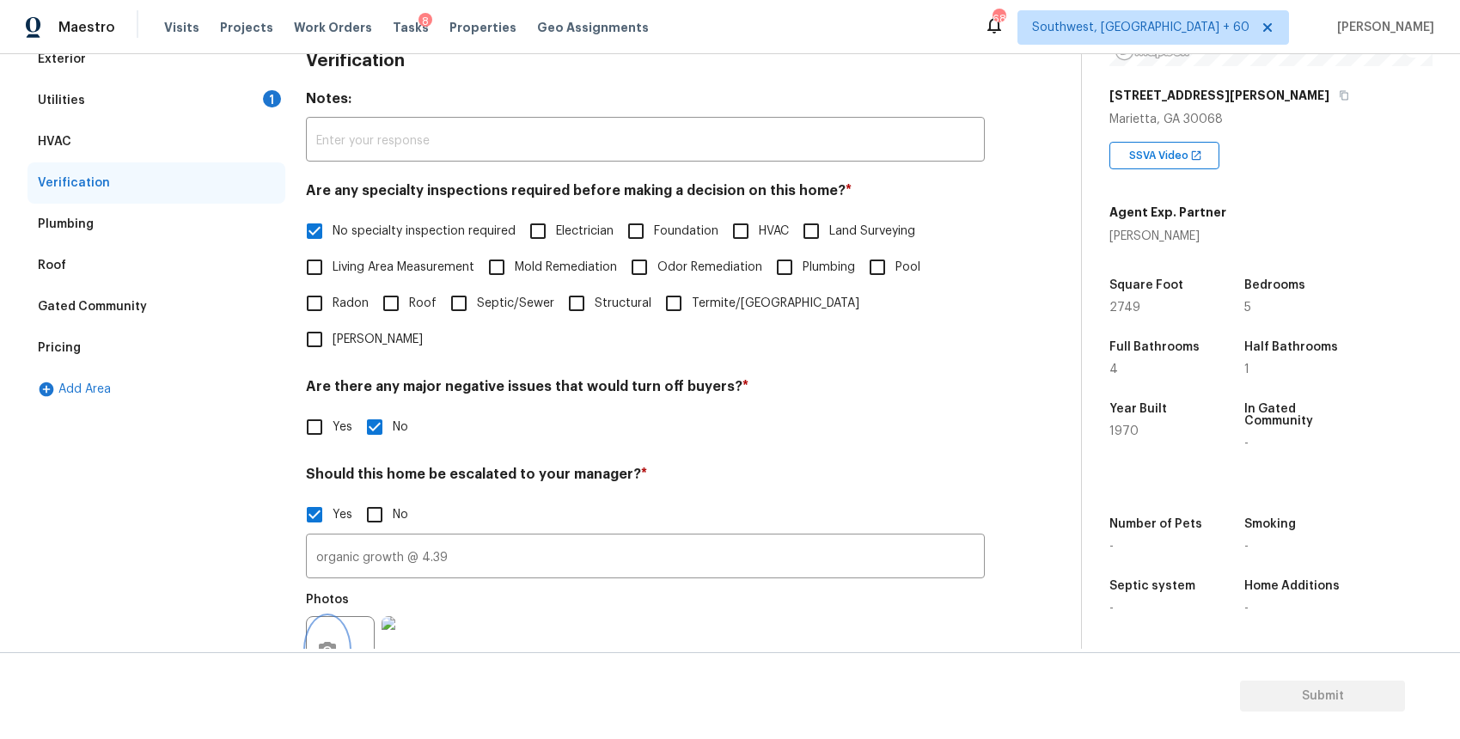
scroll to position [0, 0]
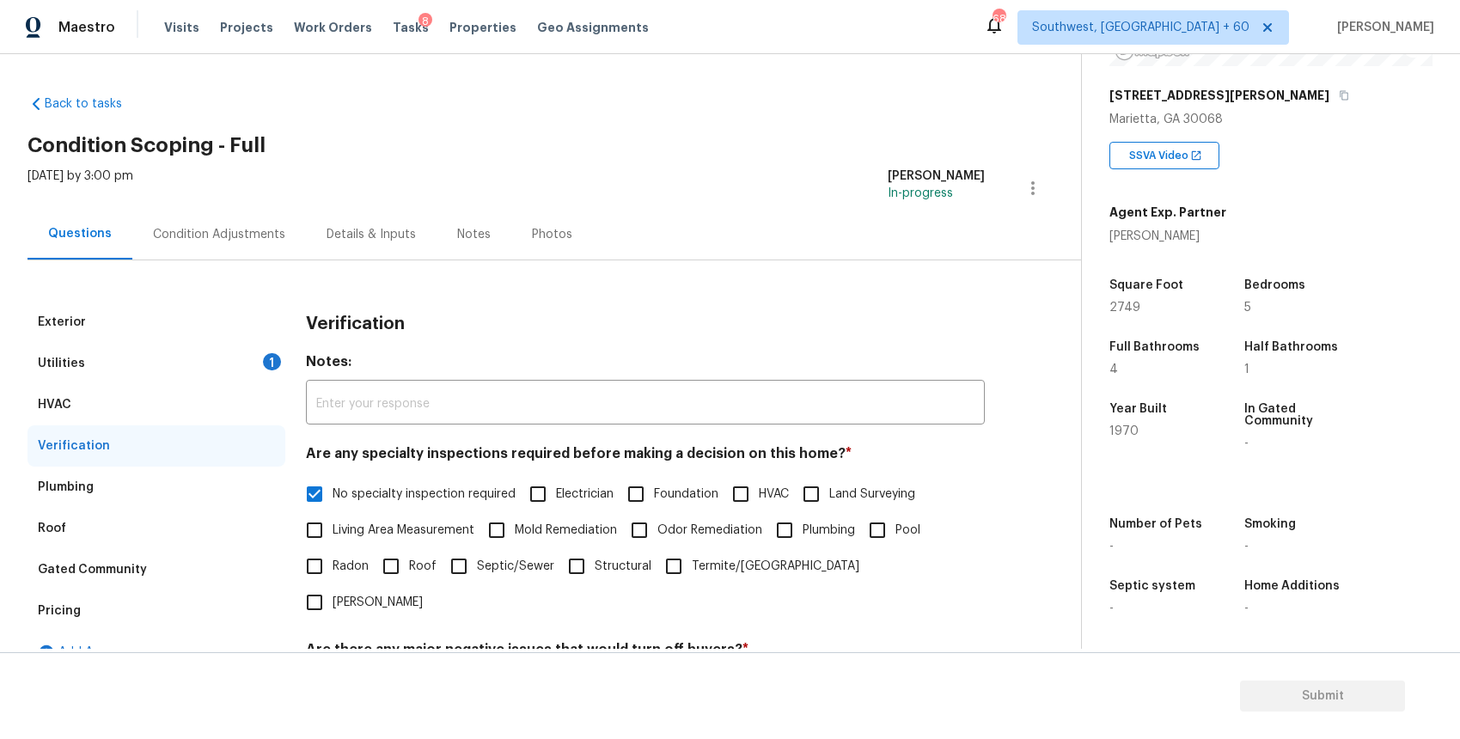
click at [229, 202] on div "Tue, Oct 07 2025 by 3:00 pm Ranjith Kumar P In-progress" at bounding box center [553, 188] width 1053 height 41
click at [259, 247] on div "Condition Adjustments" at bounding box center [219, 234] width 174 height 51
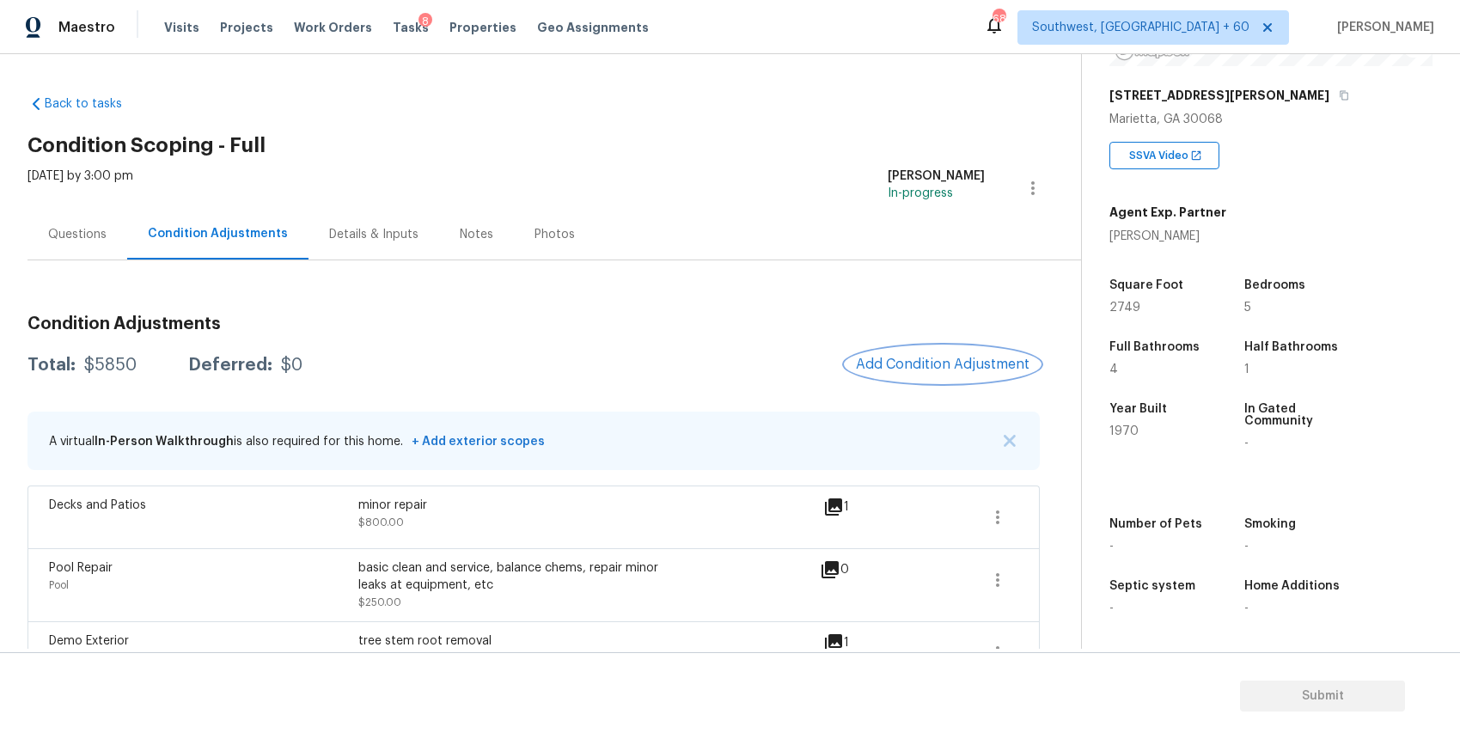
click at [934, 358] on span "Add Condition Adjustment" at bounding box center [943, 364] width 174 height 15
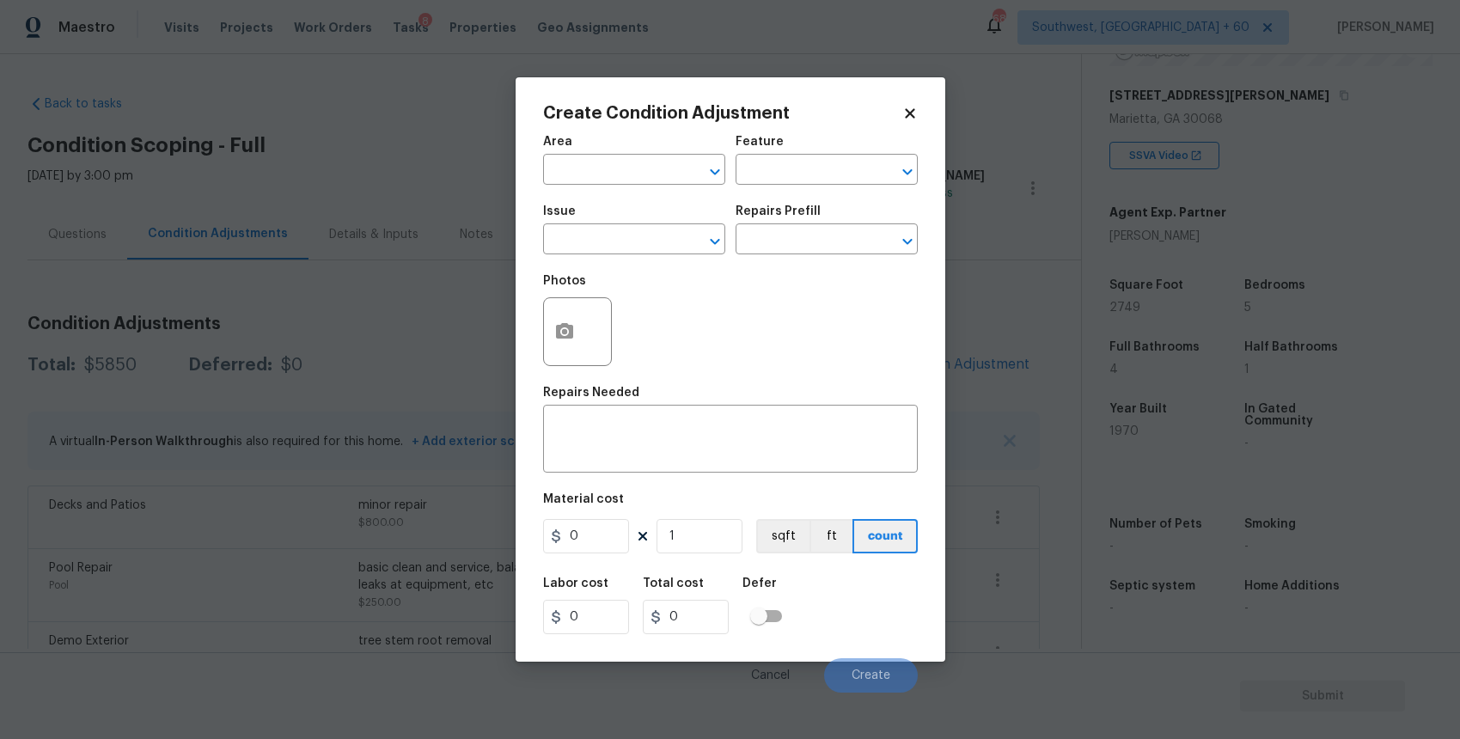
click at [934, 358] on div "Create Condition Adjustment Area ​ Feature ​ Issue ​ Repairs Prefill ​ Photos R…" at bounding box center [730, 369] width 430 height 584
click at [652, 234] on input "text" at bounding box center [610, 241] width 134 height 27
click at [660, 332] on li "ACQ: Organic Material" at bounding box center [634, 321] width 182 height 28
type input "ACQ: Organic Material"
click at [824, 224] on div "Repairs Prefill" at bounding box center [826, 216] width 182 height 22
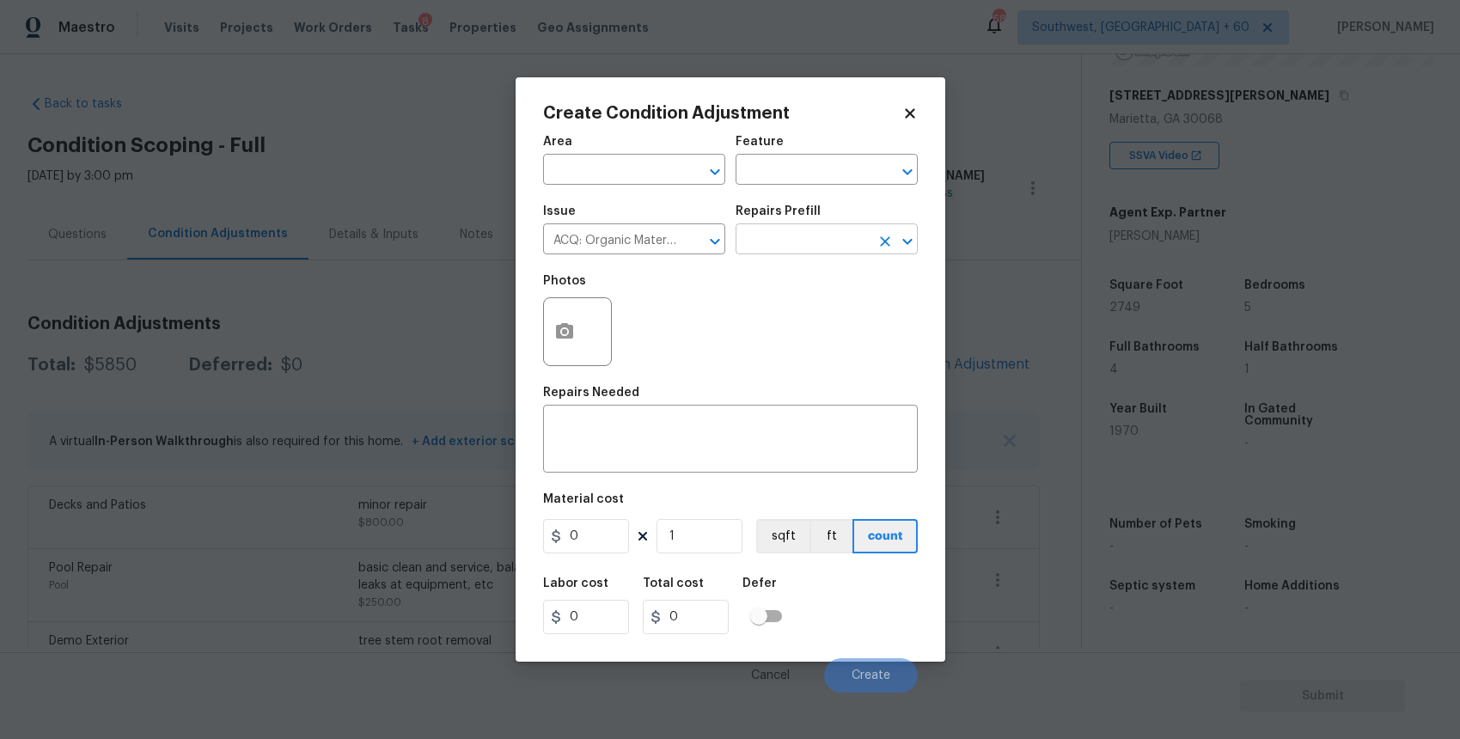
click at [813, 240] on input "text" at bounding box center [802, 241] width 134 height 27
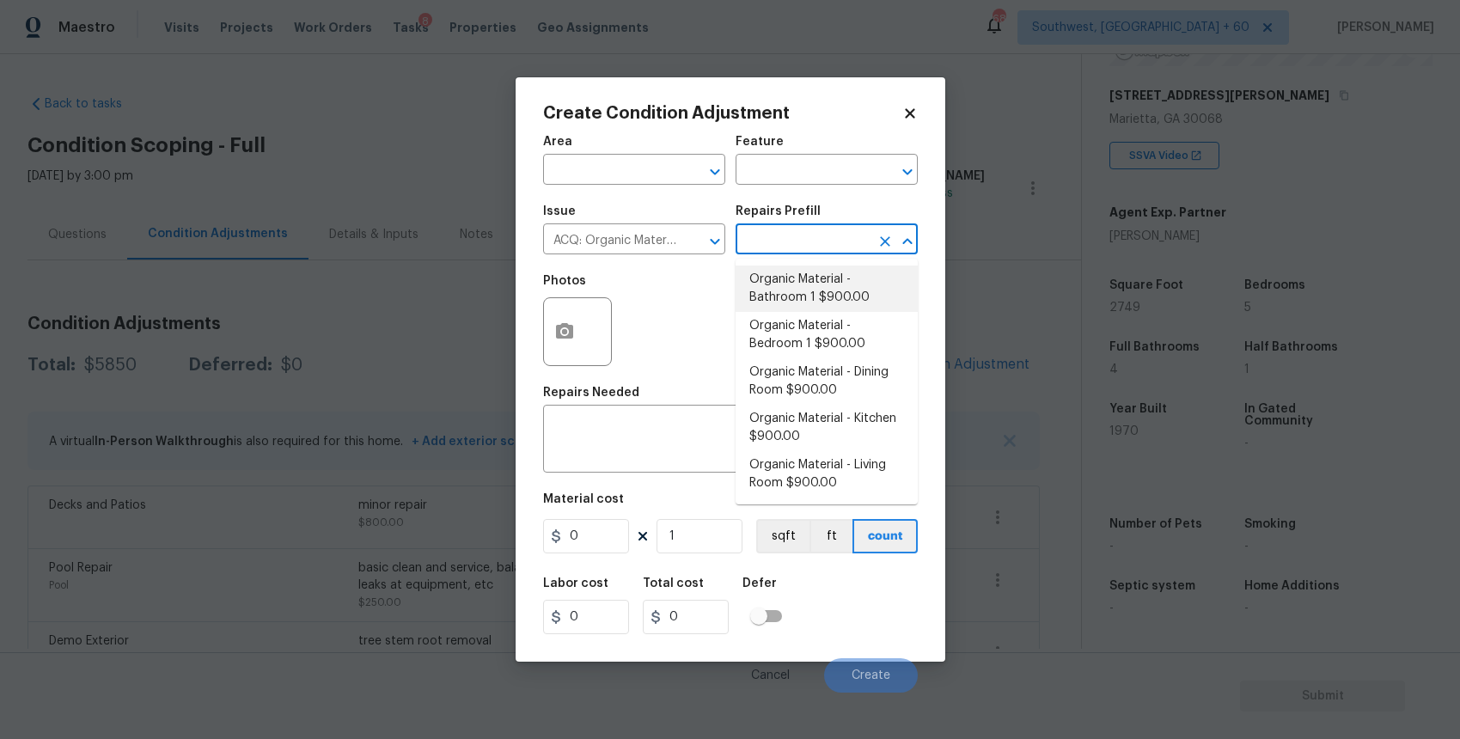
click at [875, 296] on li "Organic Material - Bathroom 1 $900.00" at bounding box center [826, 288] width 182 height 46
type input "Acquisition"
type textarea "Acquisition Scope: Conditions Conducive to Organic Material - Bathroom 1 Discla…"
type input "900"
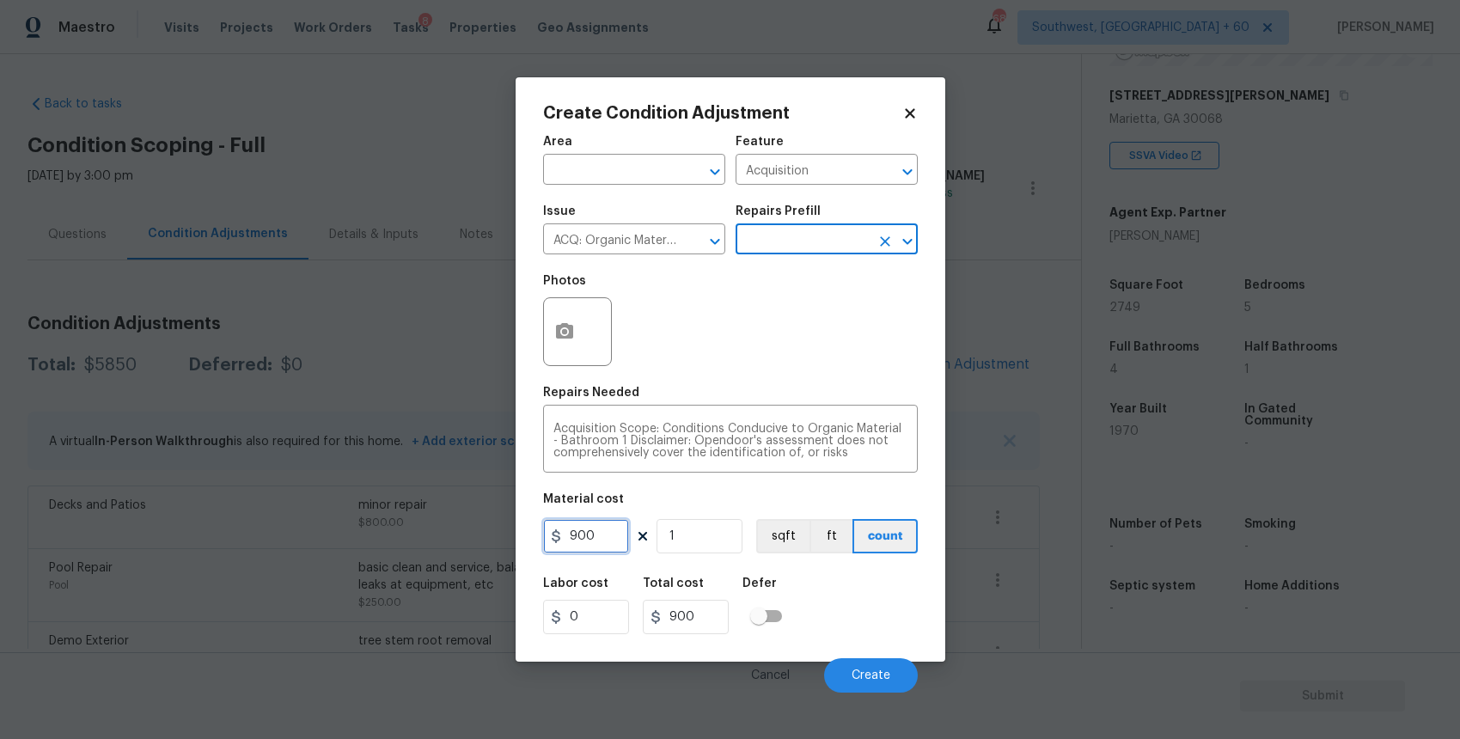
click at [599, 537] on input "900" at bounding box center [586, 536] width 86 height 34
type input "2500"
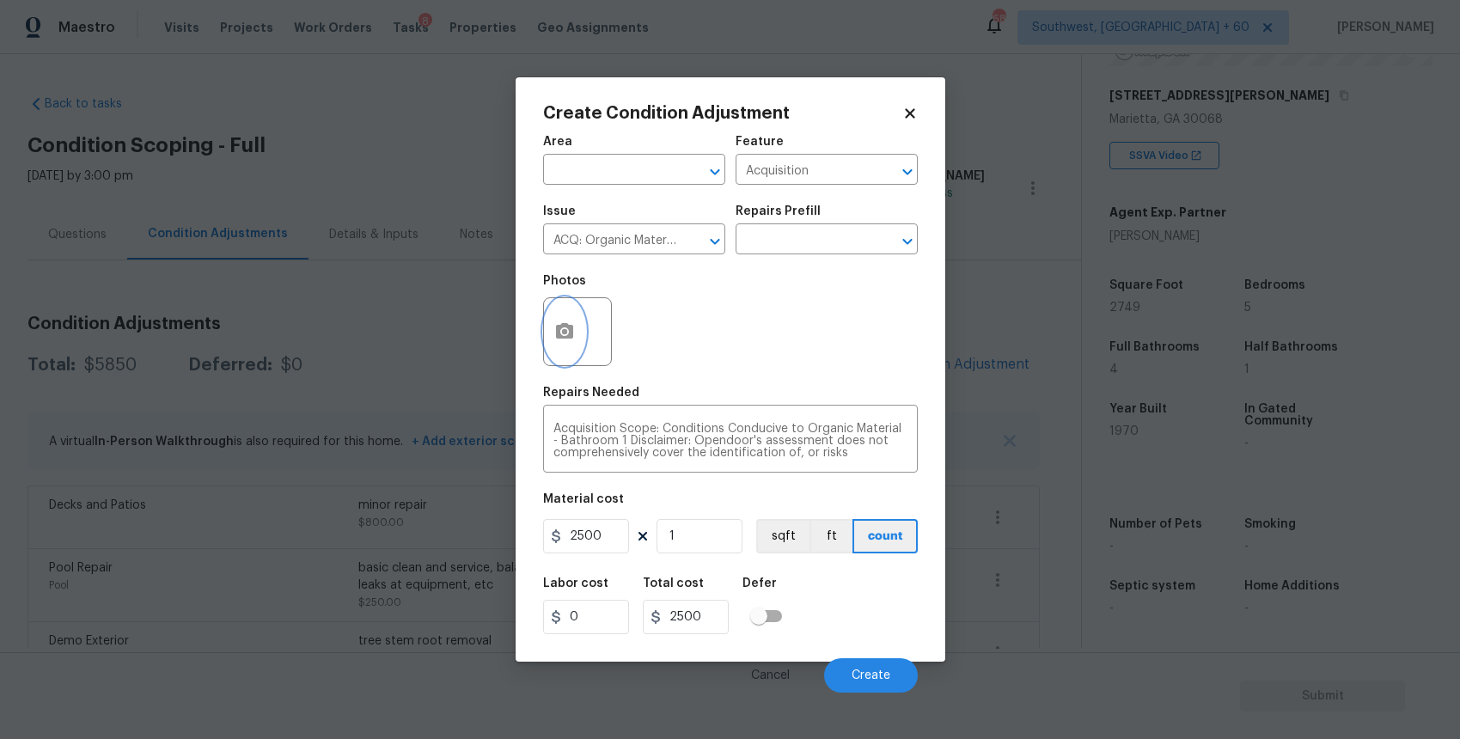
click at [577, 332] on button "button" at bounding box center [564, 331] width 41 height 67
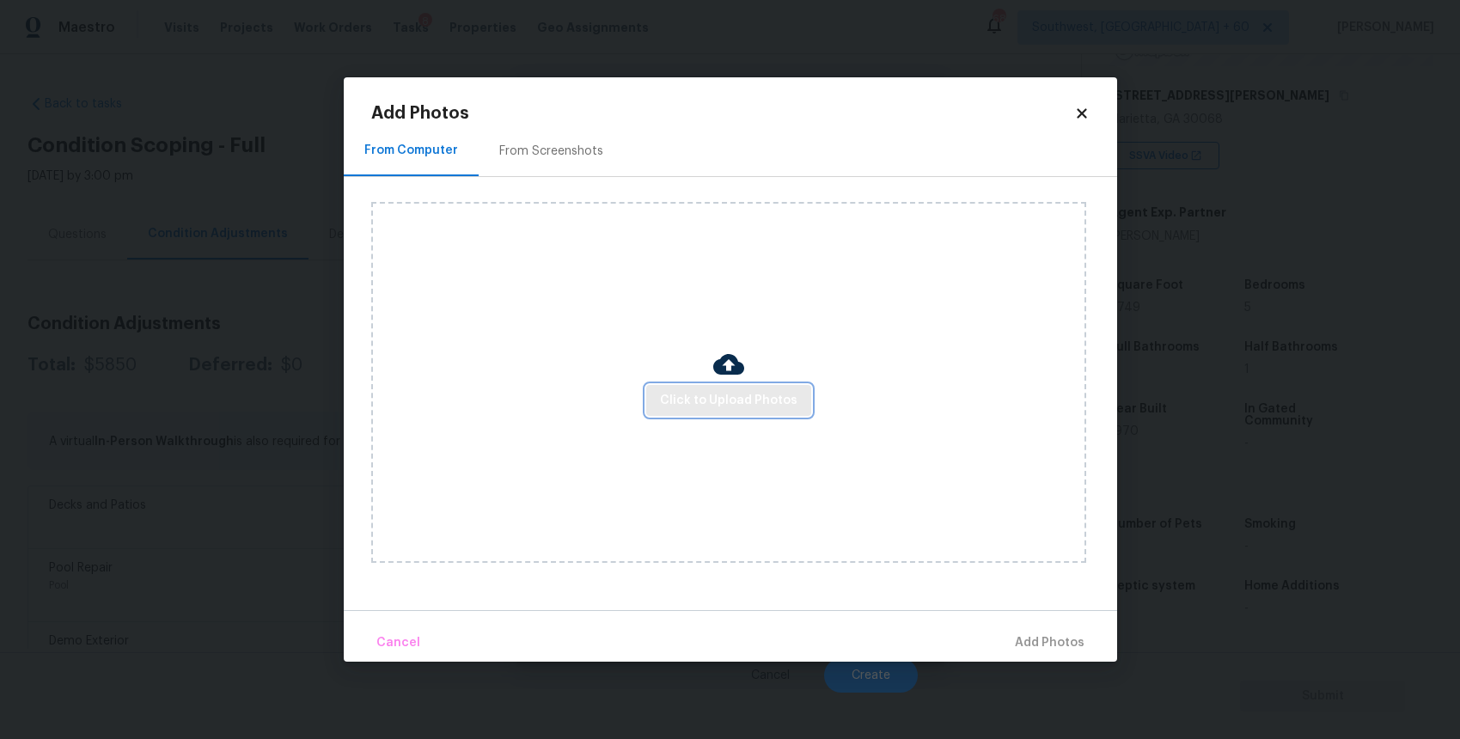
click at [720, 413] on button "Click to Upload Photos" at bounding box center [728, 401] width 165 height 32
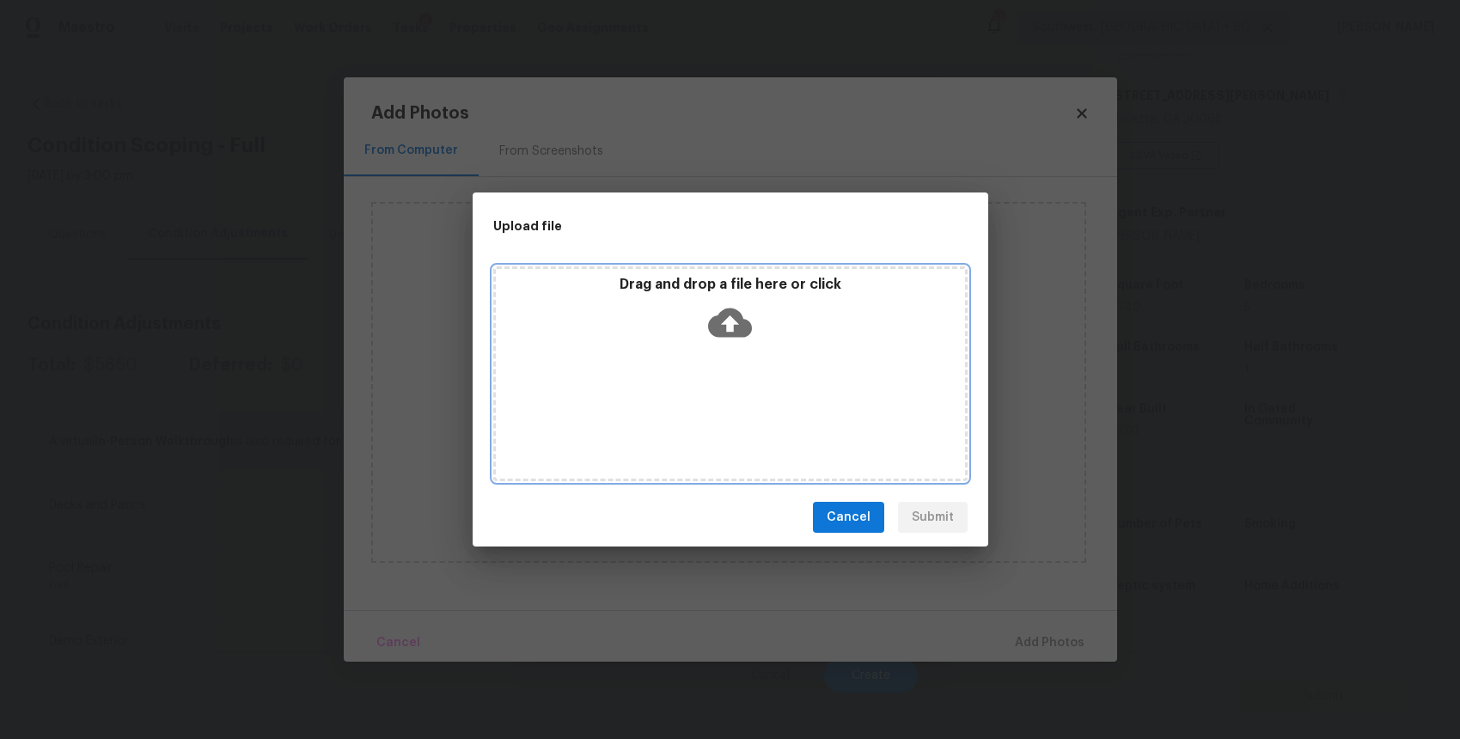
click at [720, 413] on div "Drag and drop a file here or click" at bounding box center [730, 373] width 474 height 215
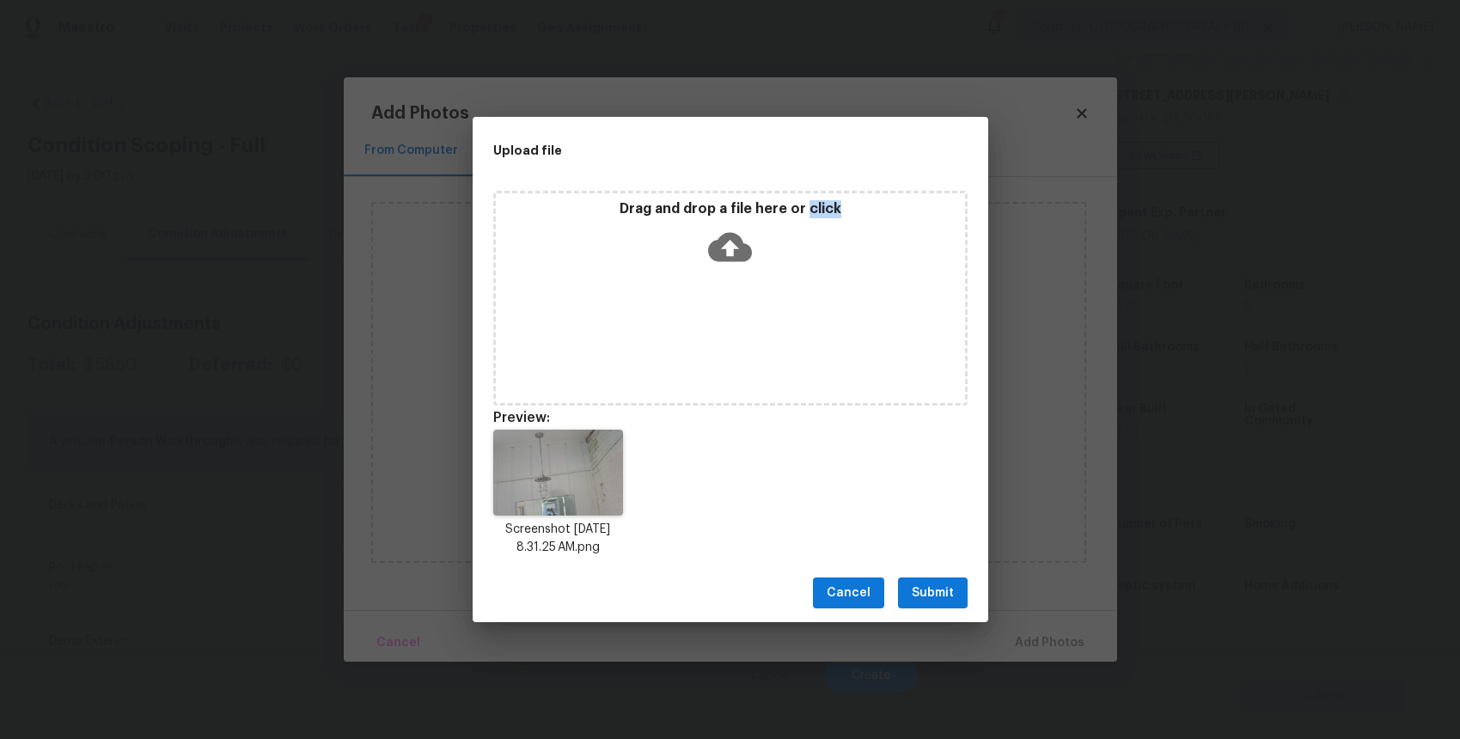
click at [930, 605] on button "Submit" at bounding box center [933, 593] width 70 height 32
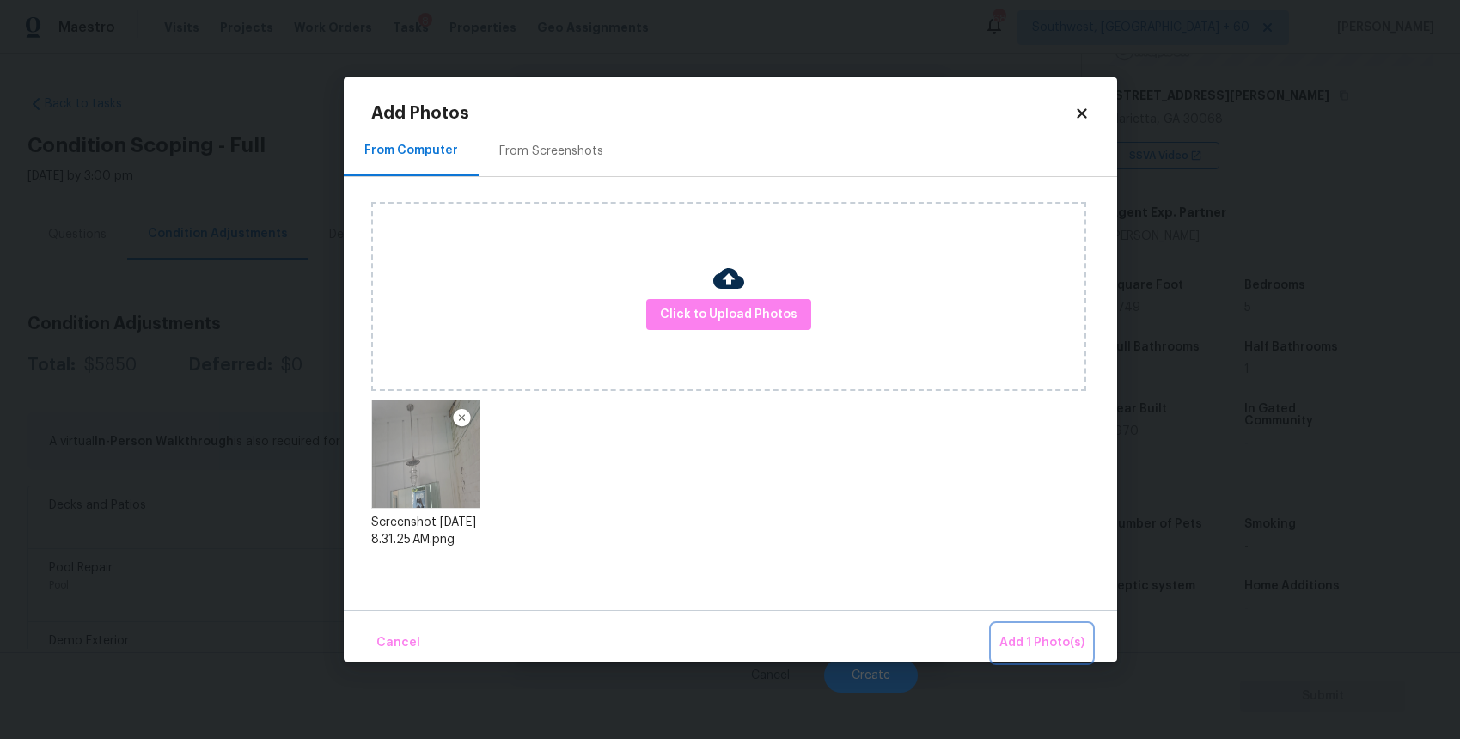
click at [1045, 633] on span "Add 1 Photo(s)" at bounding box center [1041, 642] width 85 height 21
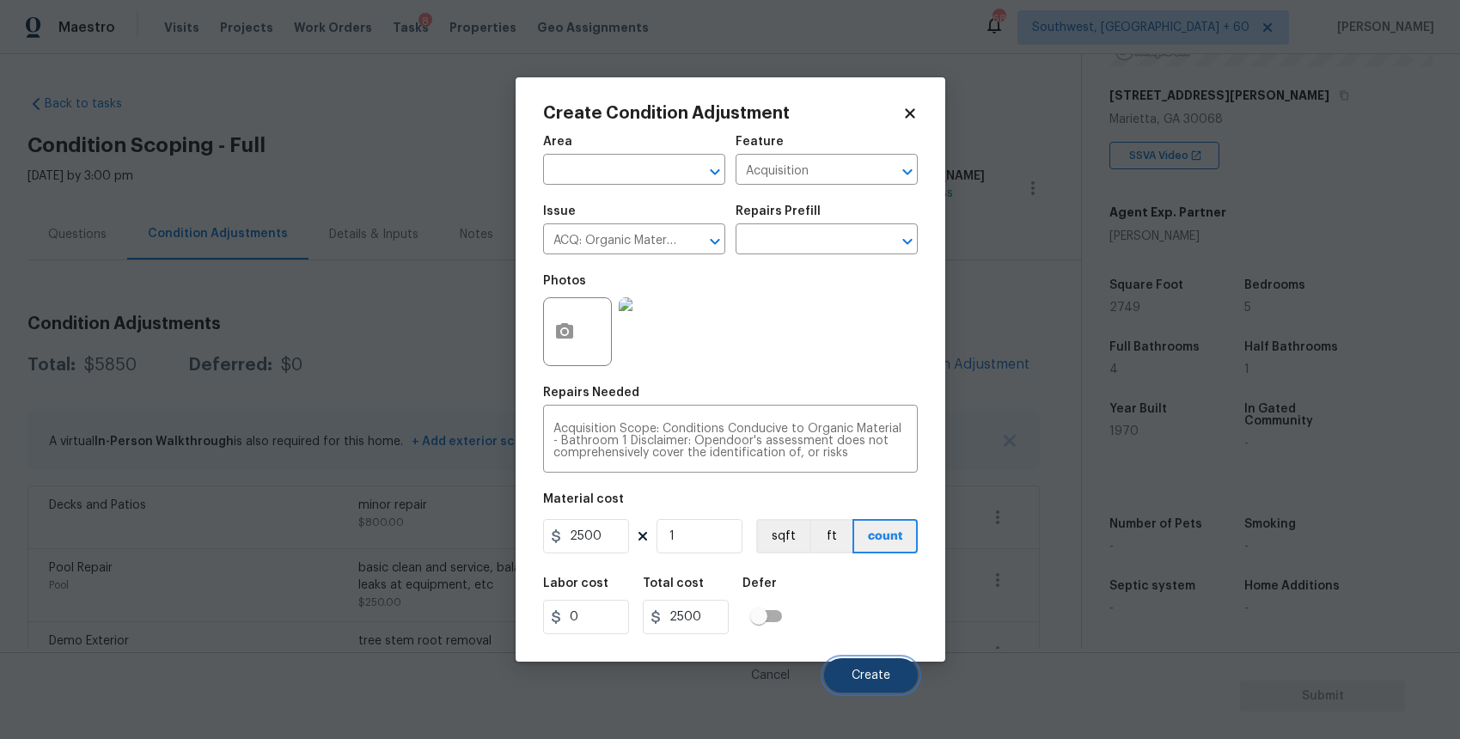
click at [883, 681] on span "Create" at bounding box center [870, 675] width 39 height 13
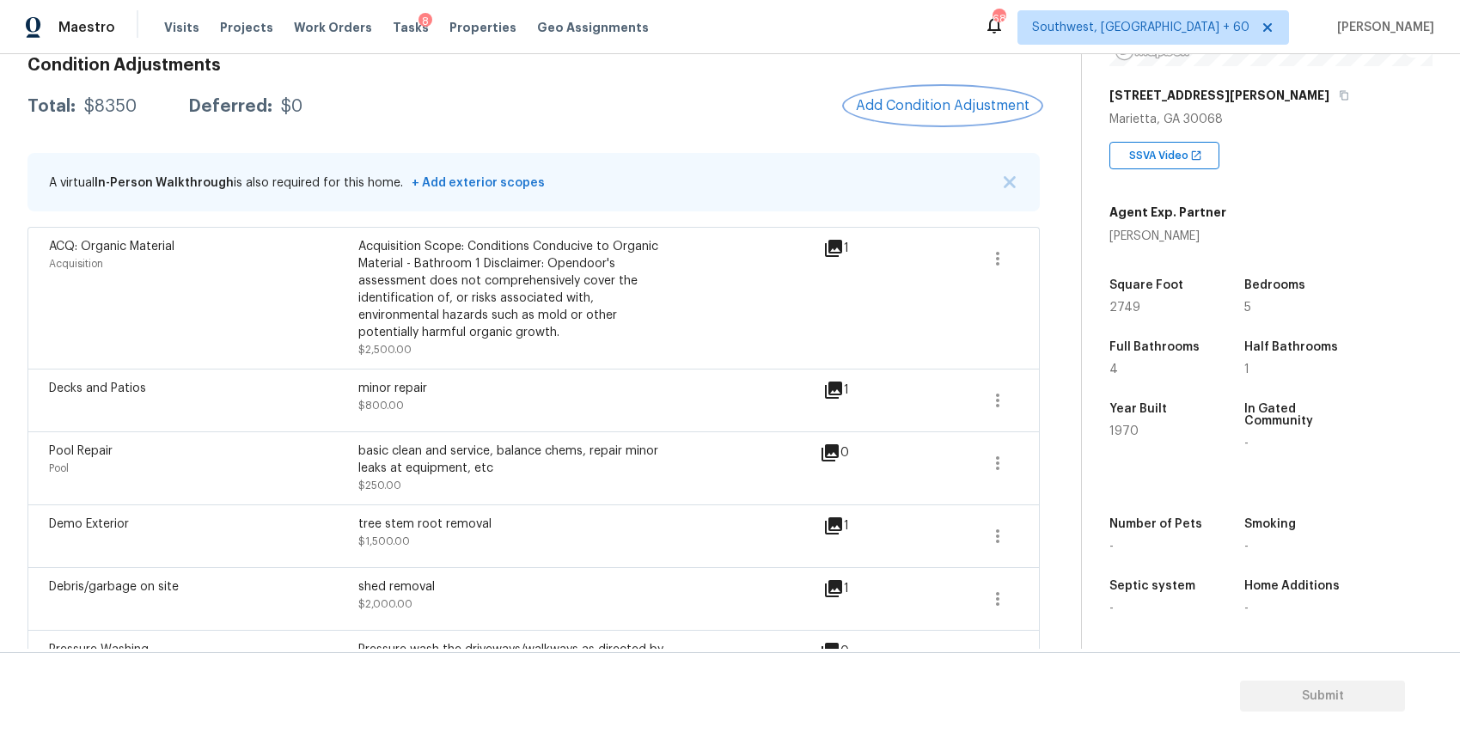
scroll to position [497, 0]
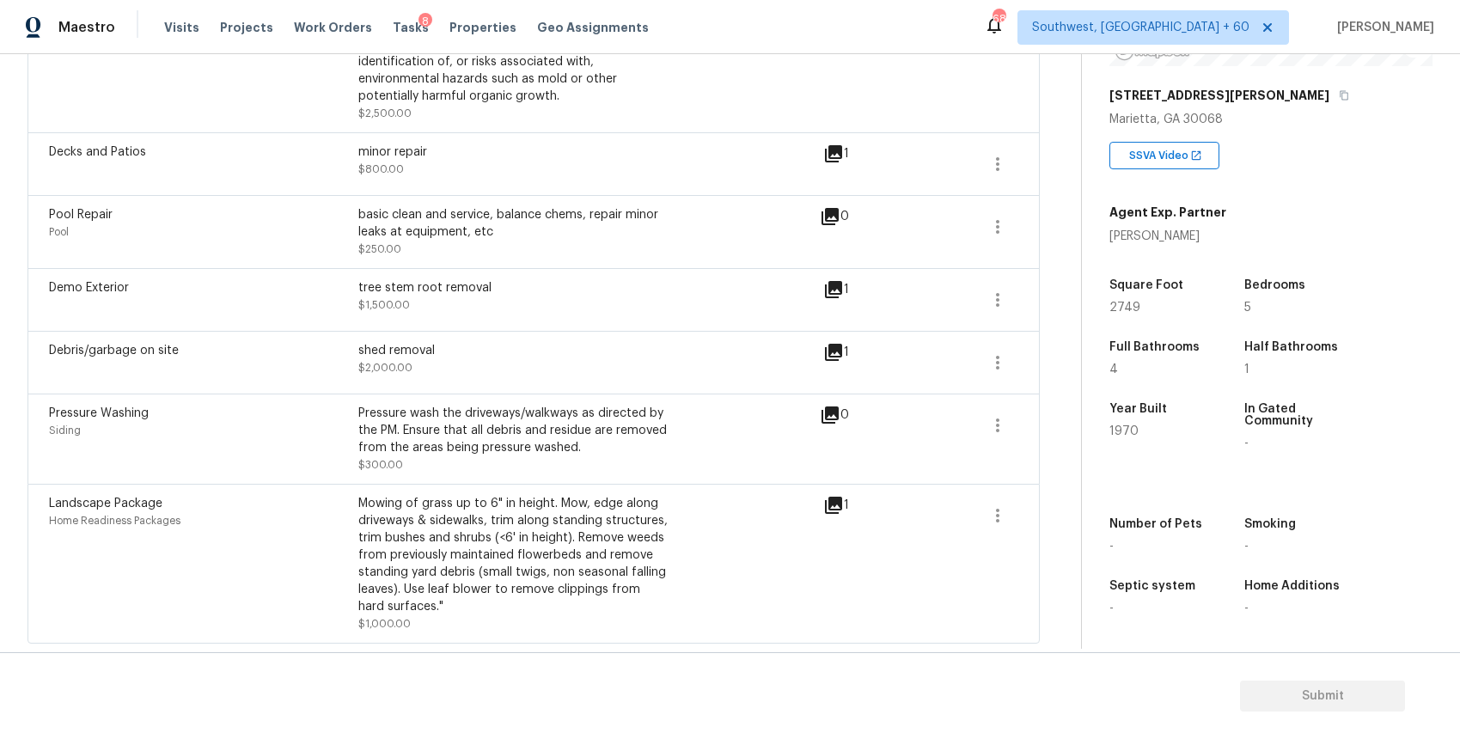
click at [1006, 492] on div "Landscape Package Home Readiness Packages Mowing of grass up to 6" in height. M…" at bounding box center [533, 564] width 1012 height 160
click at [997, 515] on icon "button" at bounding box center [997, 516] width 3 height 14
click at [1055, 501] on link "Edit" at bounding box center [1095, 512] width 146 height 26
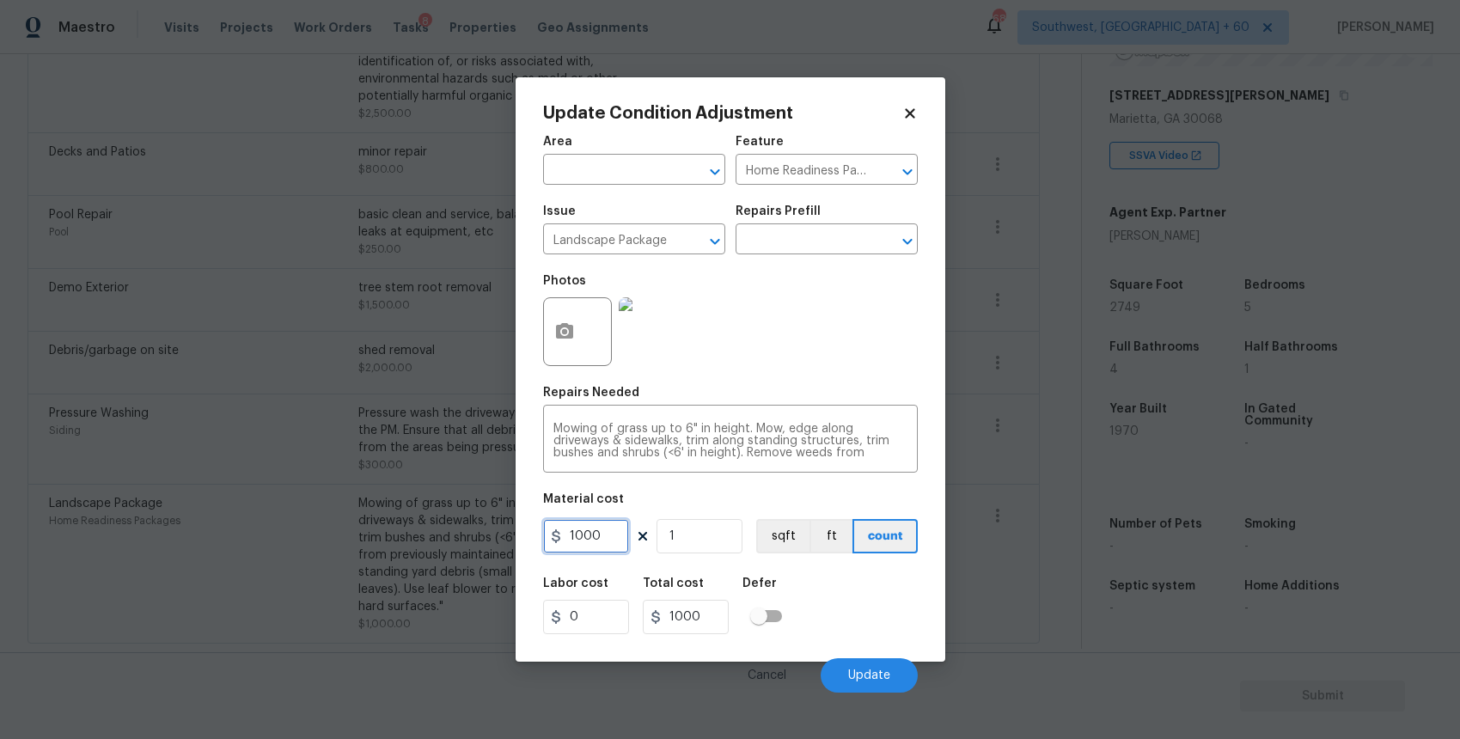
click at [608, 528] on input "1000" at bounding box center [586, 536] width 86 height 34
type input "2000"
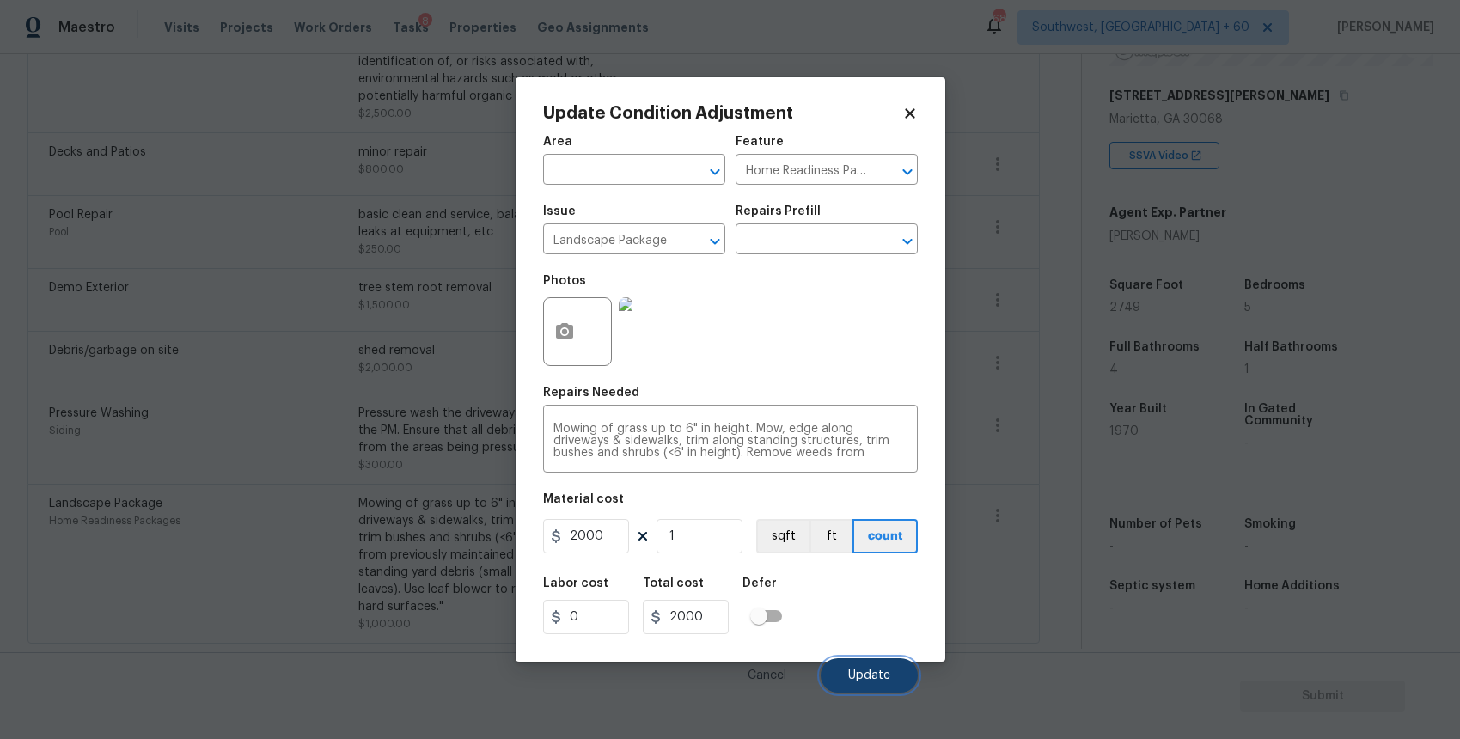
click at [901, 673] on button "Update" at bounding box center [868, 675] width 97 height 34
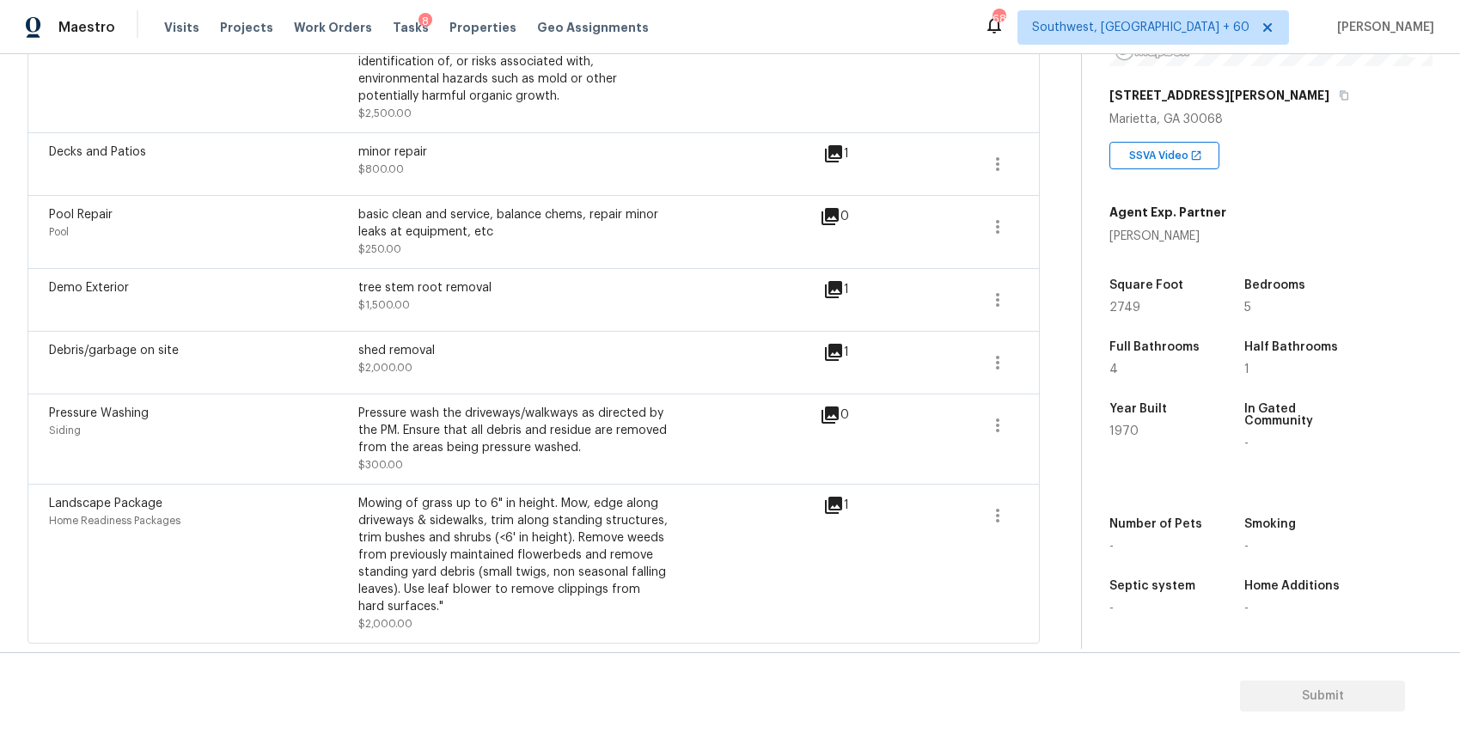
scroll to position [0, 0]
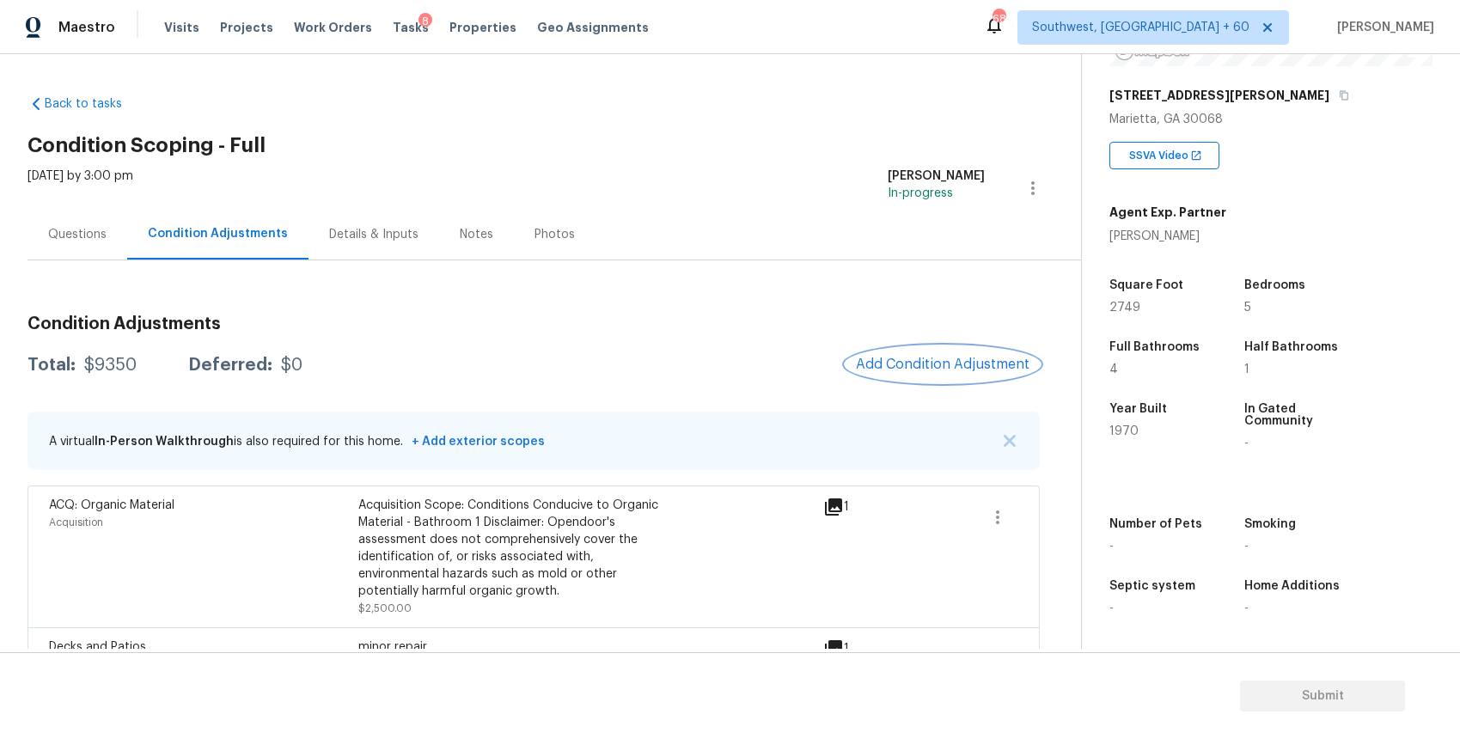
click at [990, 361] on span "Add Condition Adjustment" at bounding box center [943, 364] width 174 height 15
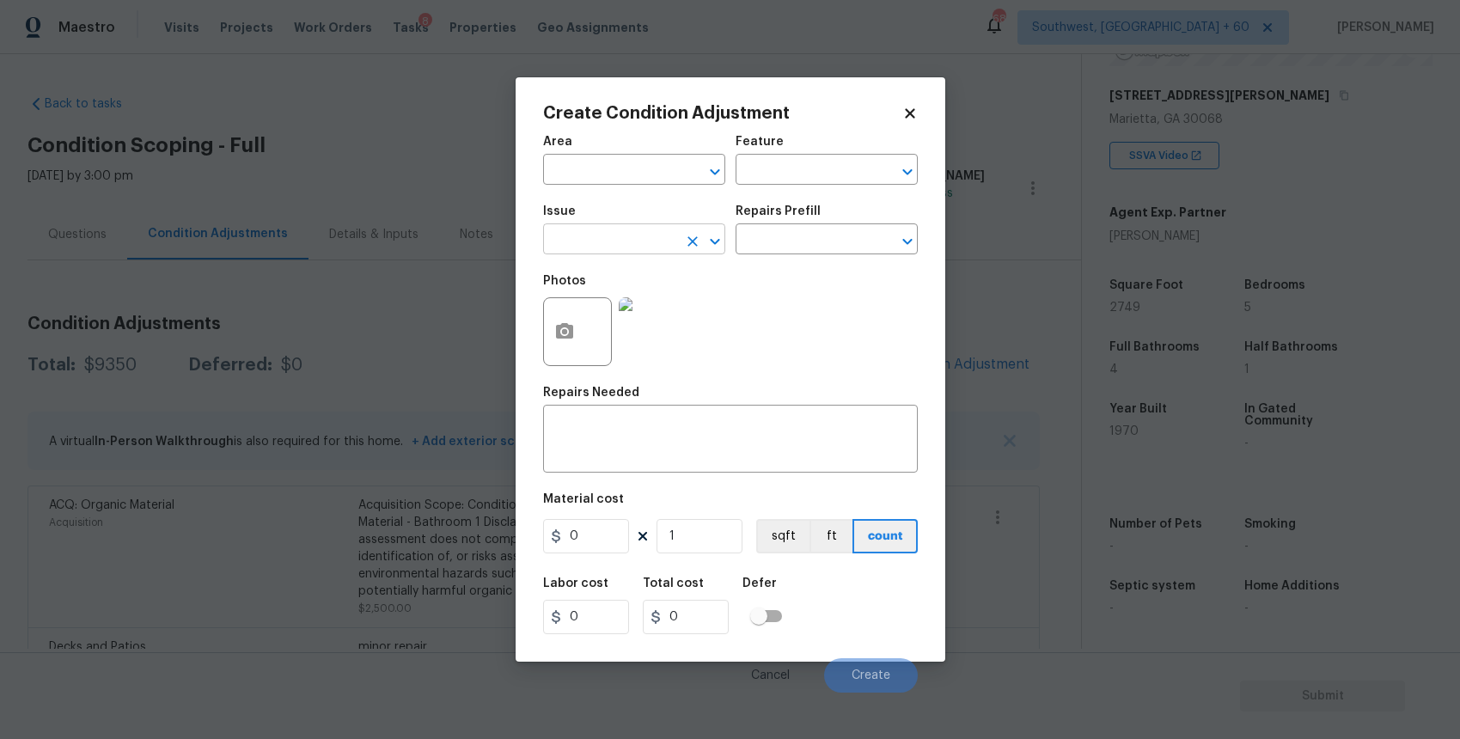
click at [649, 248] on input "text" at bounding box center [610, 241] width 134 height 27
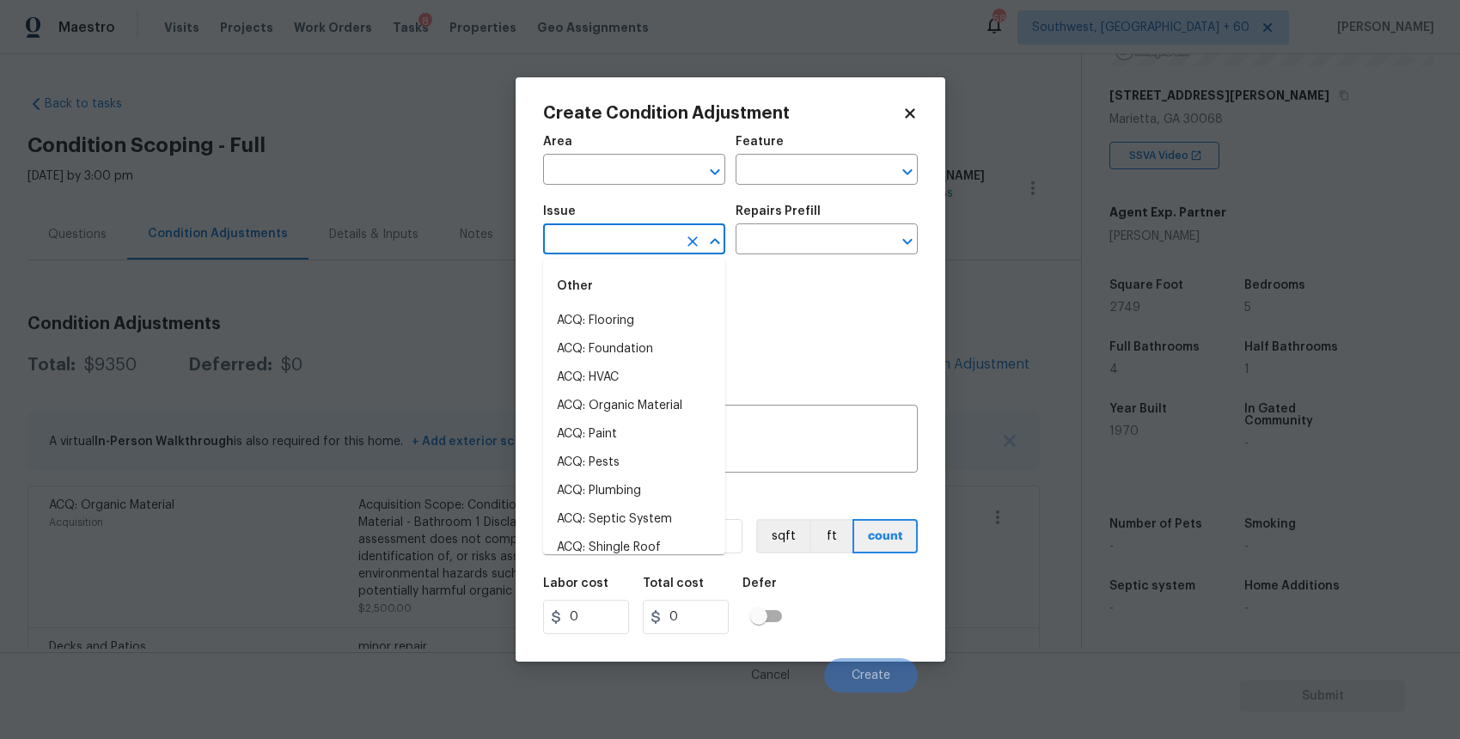
click at [649, 248] on input "text" at bounding box center [610, 241] width 134 height 27
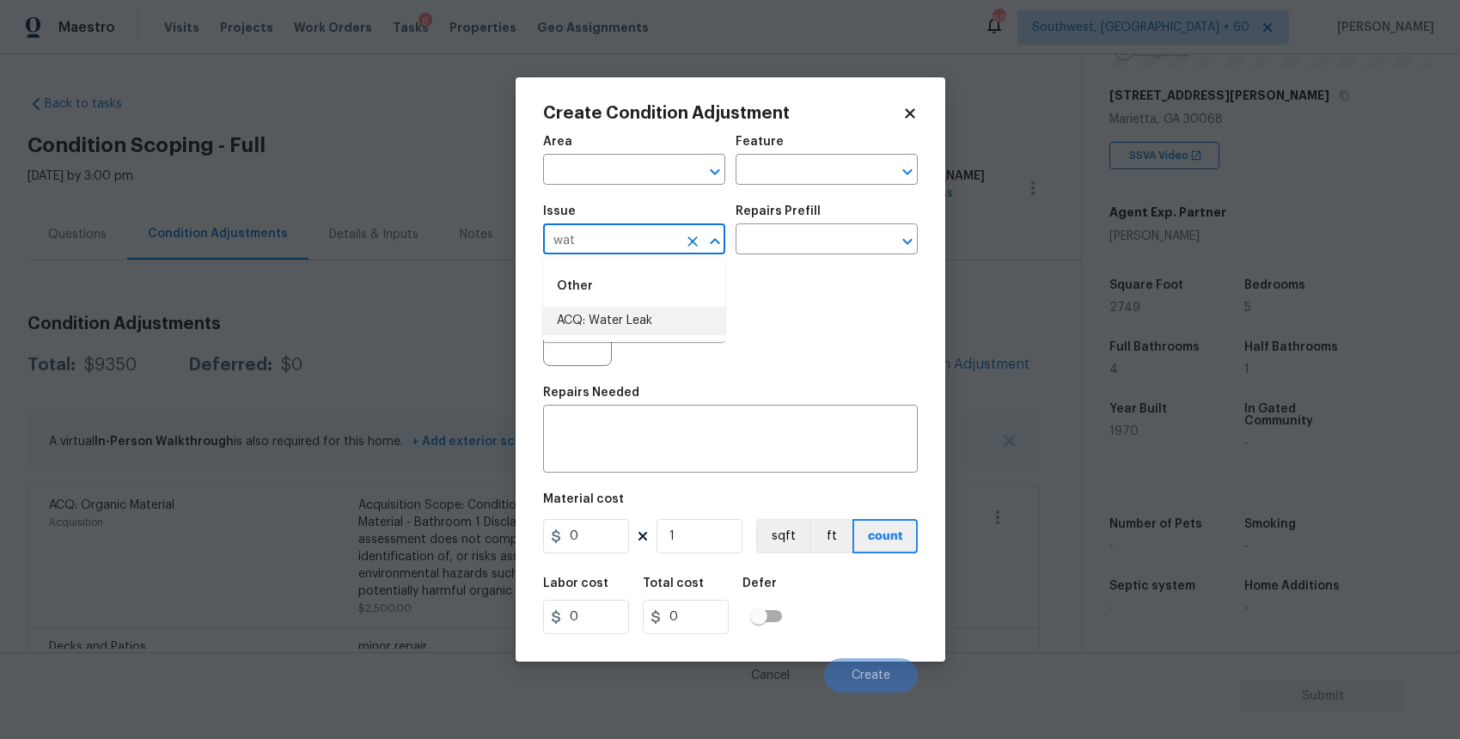
click at [649, 312] on li "ACQ: Water Leak" at bounding box center [634, 321] width 182 height 28
type input "ACQ: Water Leak"
click at [644, 420] on div "x ​" at bounding box center [730, 441] width 375 height 64
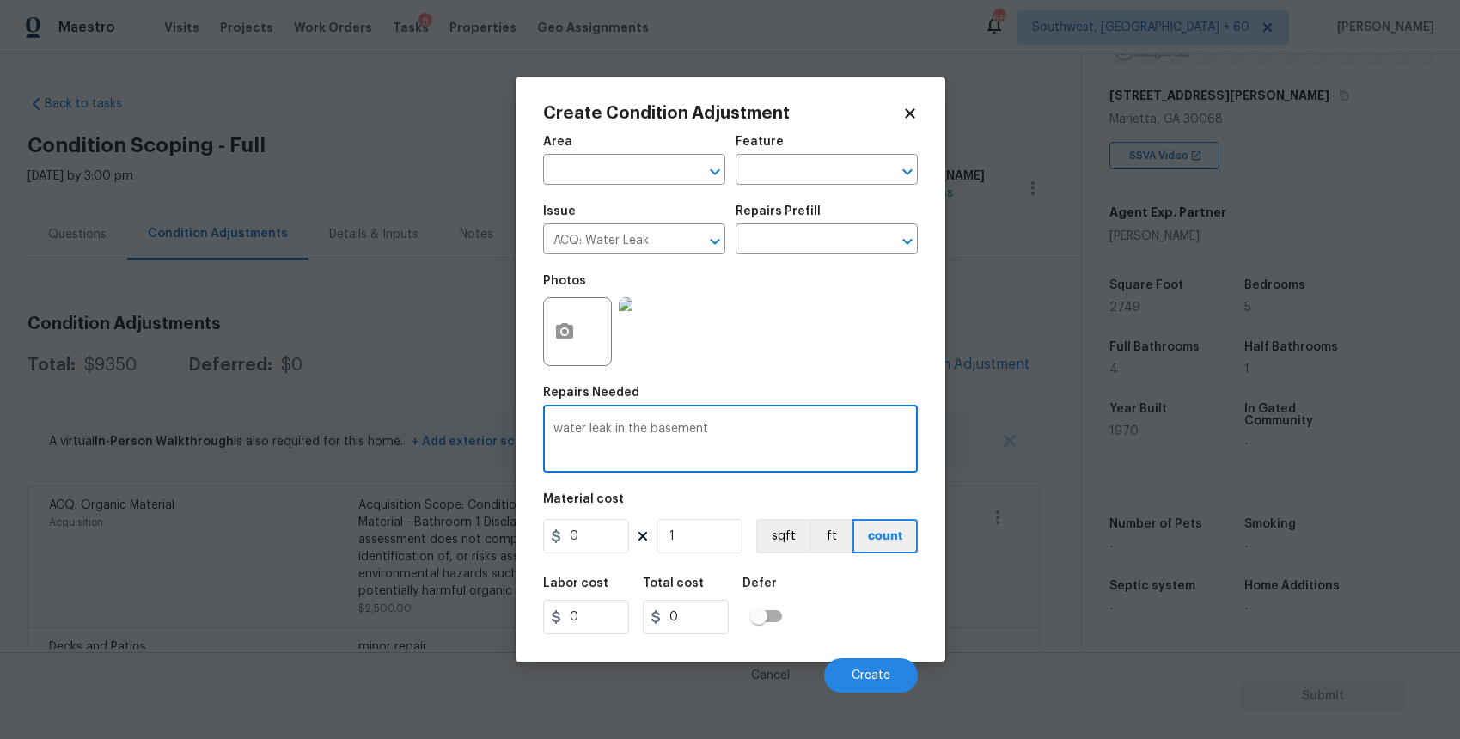
type textarea "water leak in the basement"
click at [579, 542] on input "0" at bounding box center [586, 536] width 86 height 34
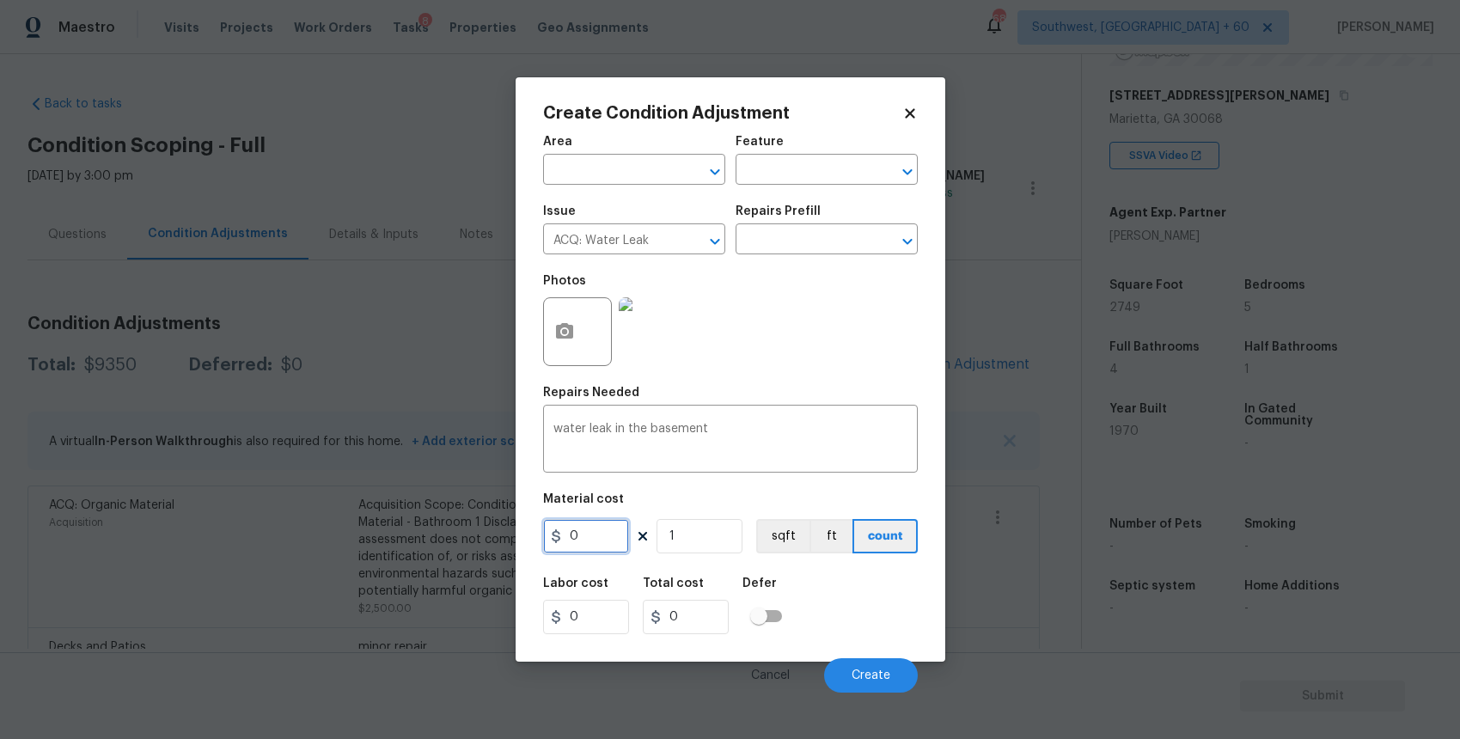
click at [579, 542] on input "0" at bounding box center [586, 536] width 86 height 34
type input "2500"
click at [558, 321] on icon "button" at bounding box center [564, 331] width 21 height 21
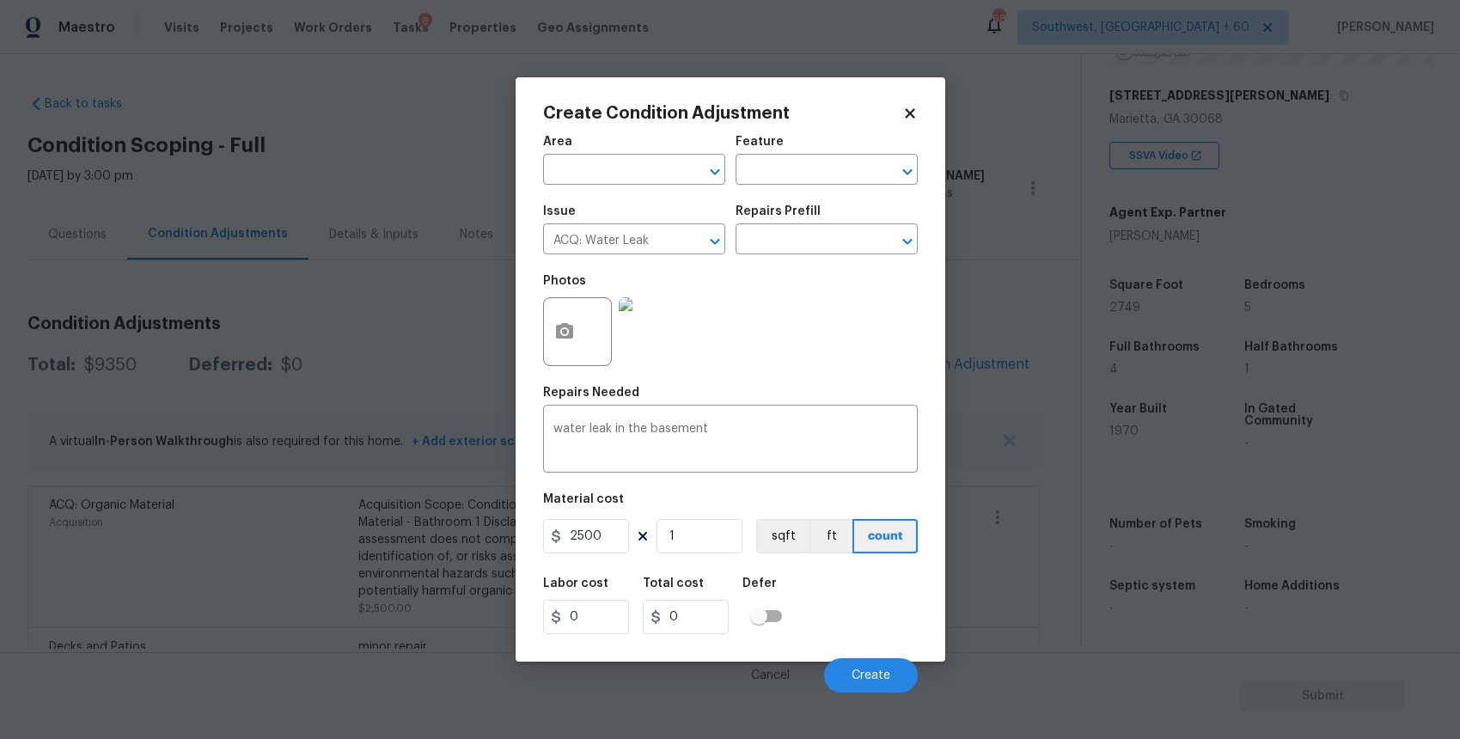
type input "2500"
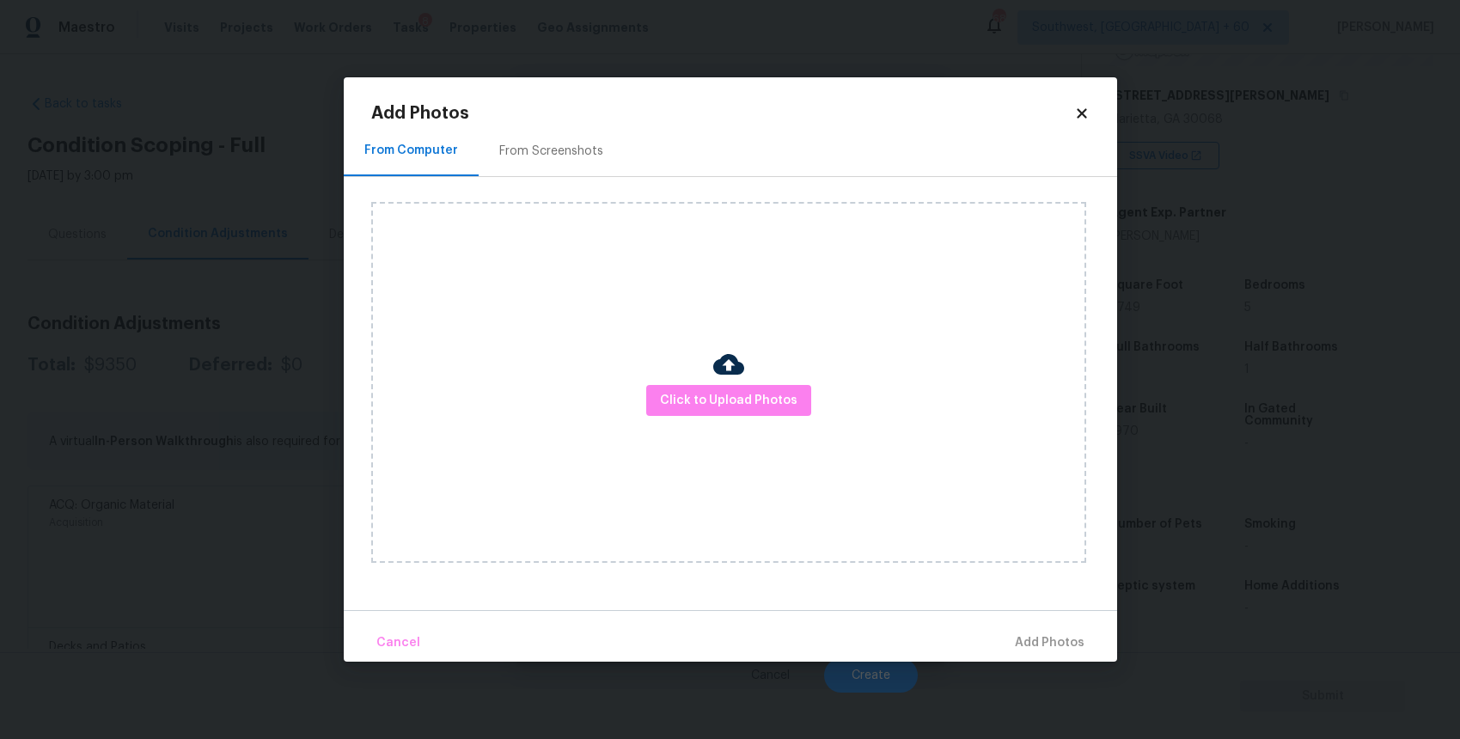
click at [710, 426] on div "Click to Upload Photos" at bounding box center [728, 382] width 715 height 361
click at [736, 407] on span "Click to Upload Photos" at bounding box center [728, 400] width 137 height 21
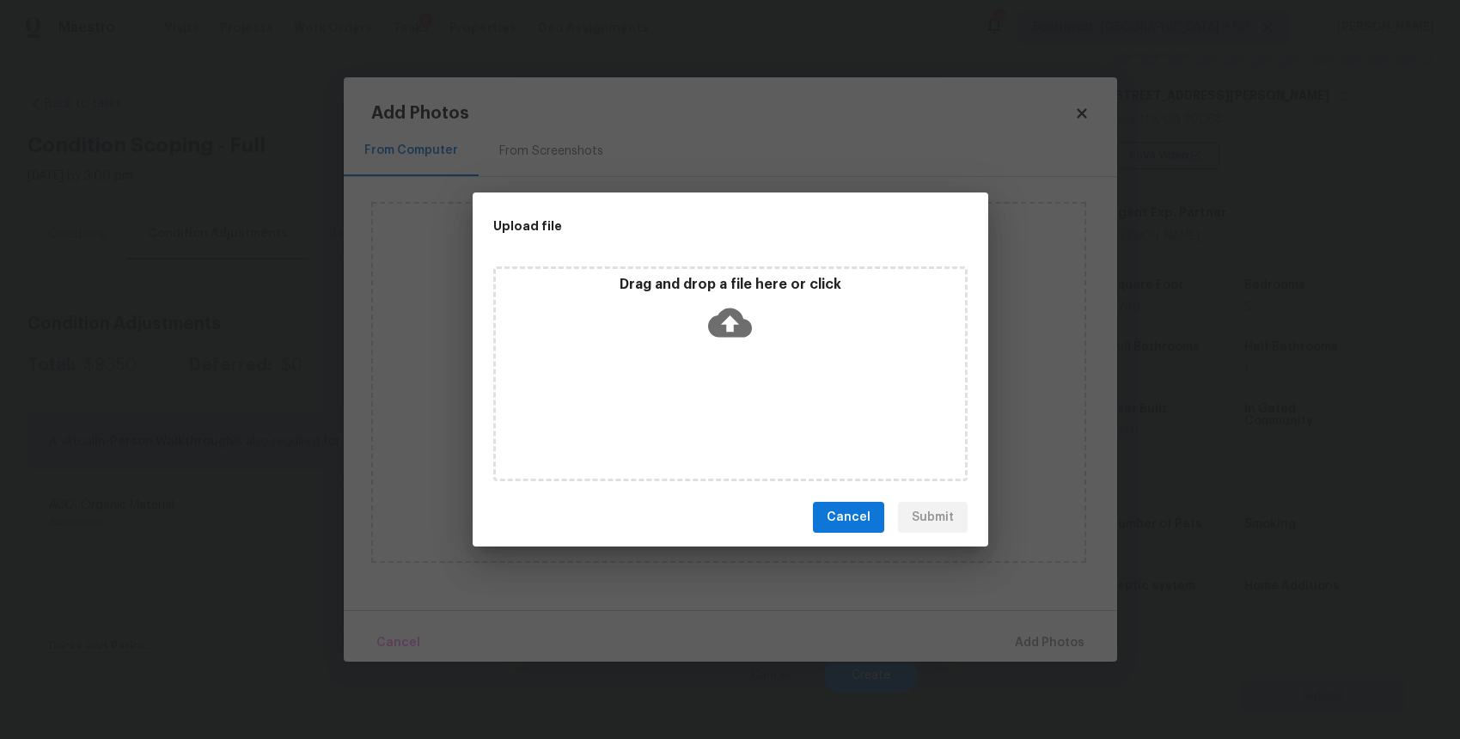
click at [736, 407] on div "Drag and drop a file here or click" at bounding box center [730, 373] width 474 height 215
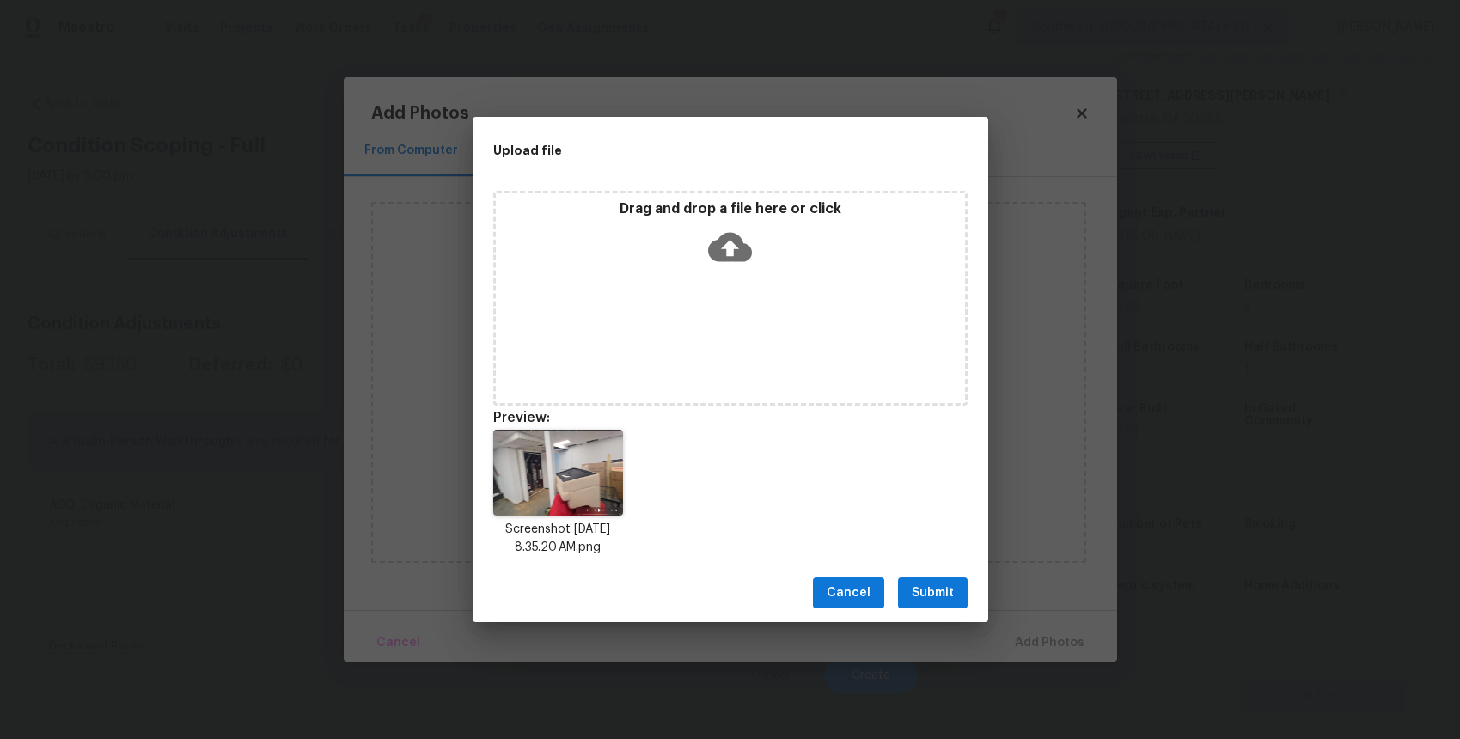
click at [948, 601] on span "Submit" at bounding box center [932, 592] width 42 height 21
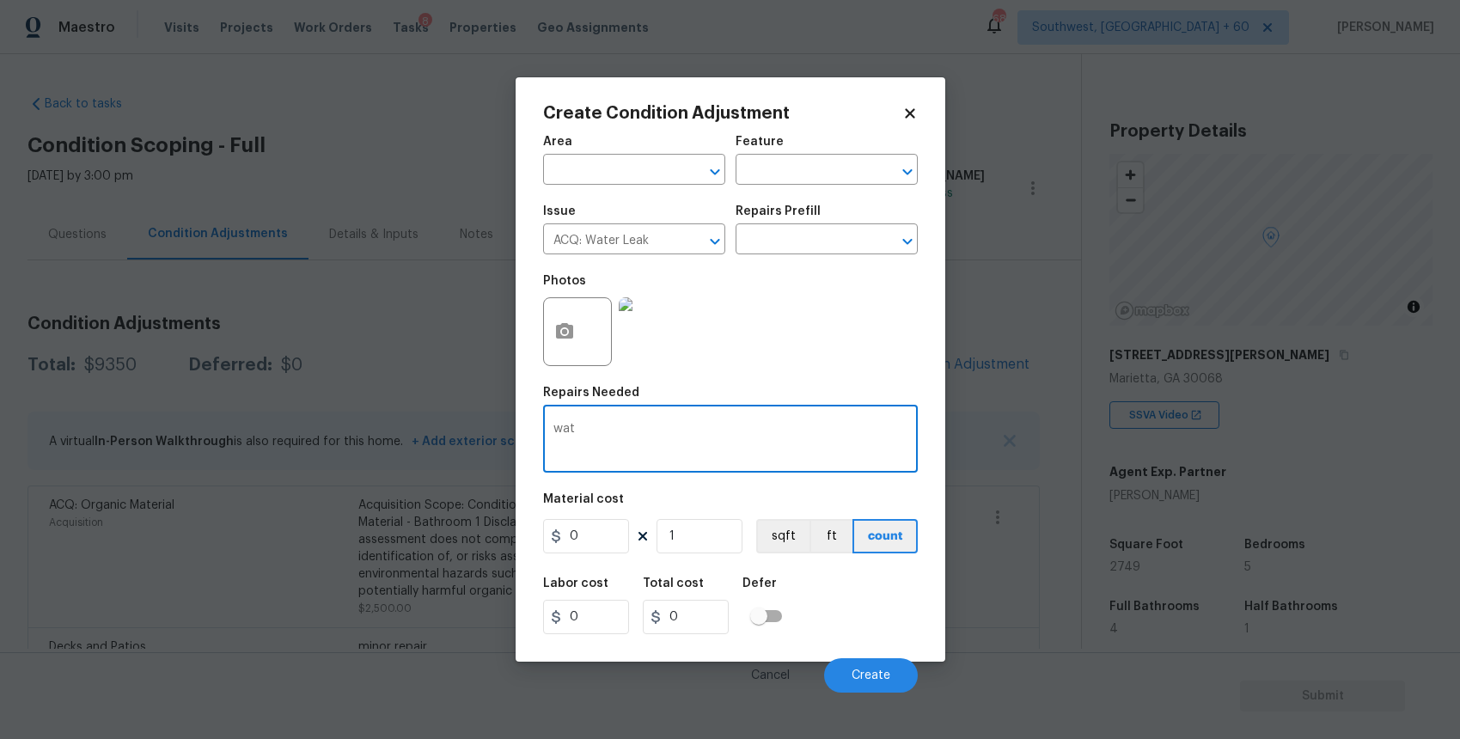
scroll to position [259, 0]
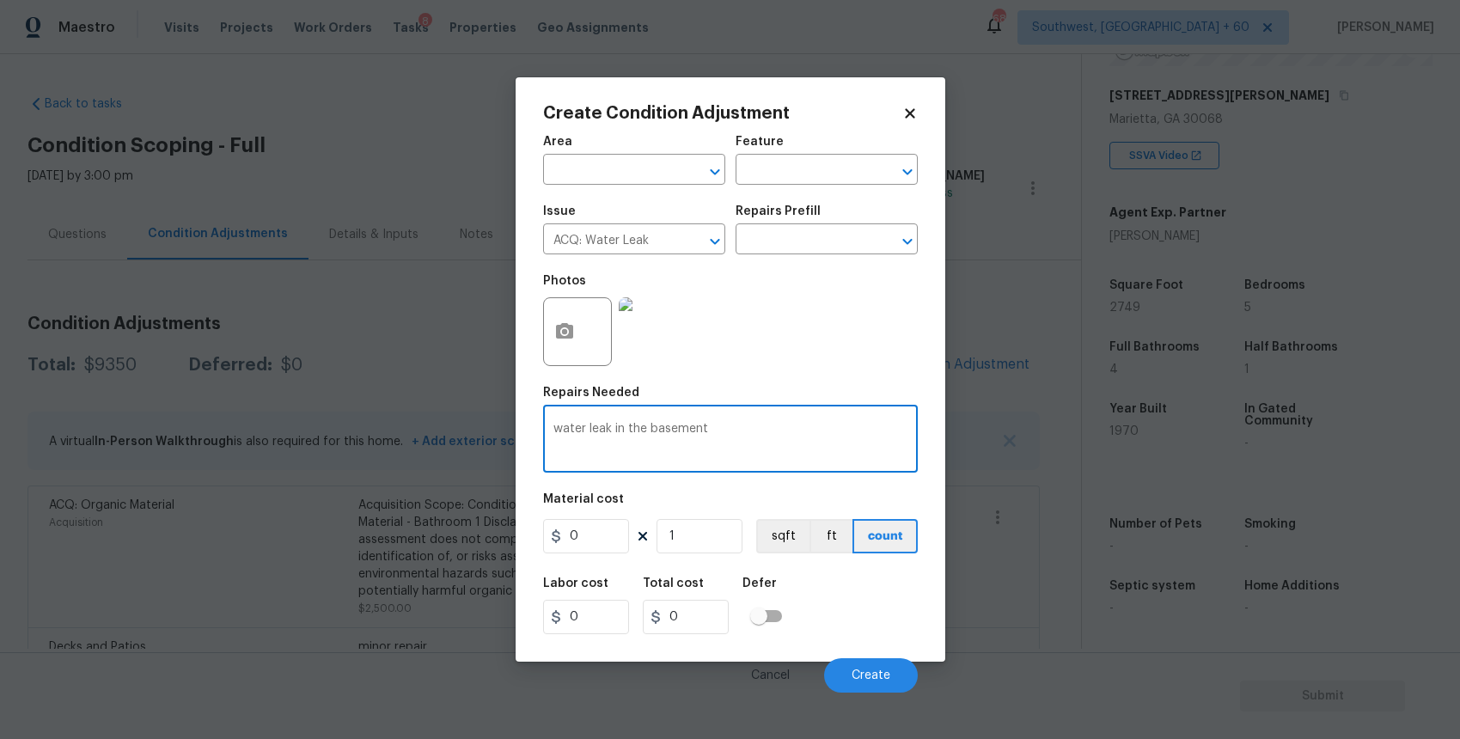
type textarea "water leak in the basement"
click at [596, 527] on input "0" at bounding box center [586, 536] width 86 height 34
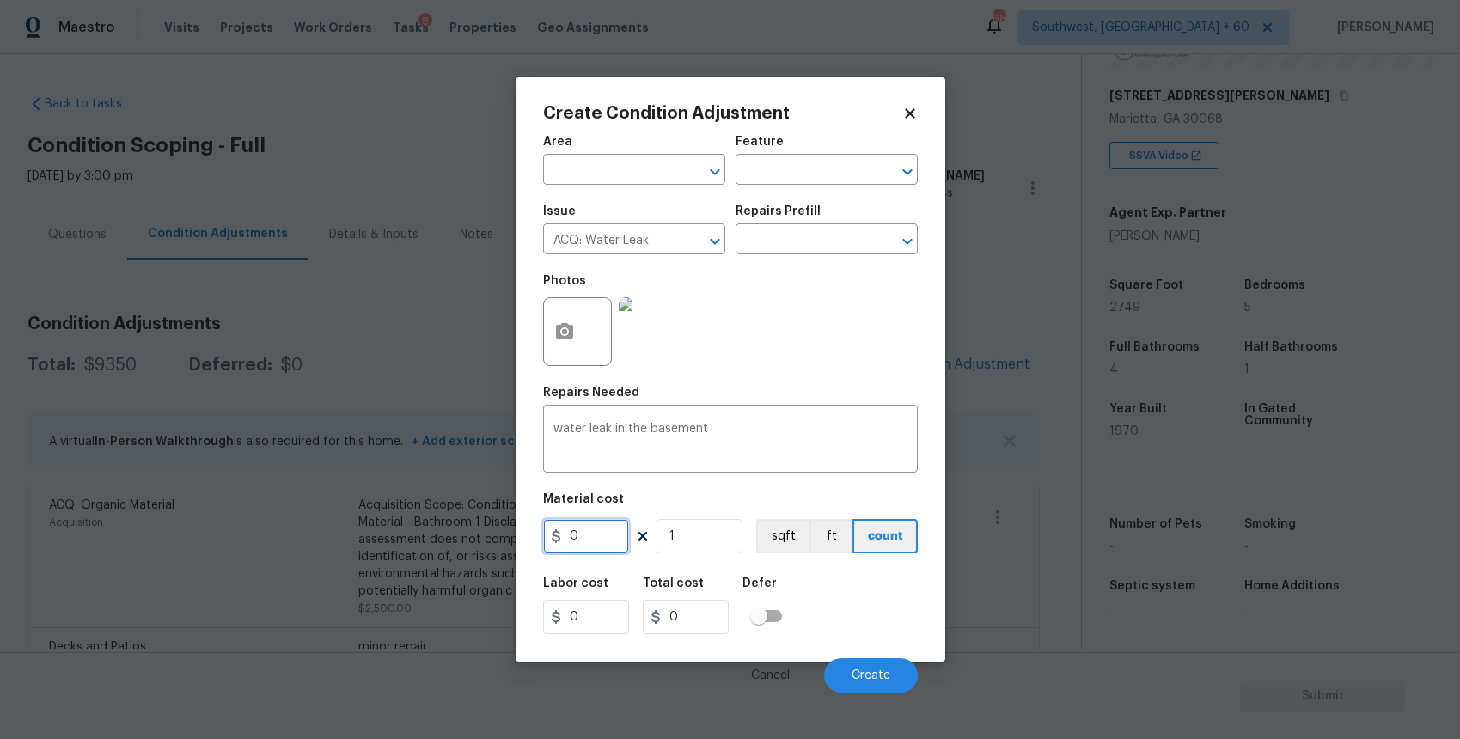
click at [596, 527] on input "0" at bounding box center [586, 536] width 86 height 34
type input "2500"
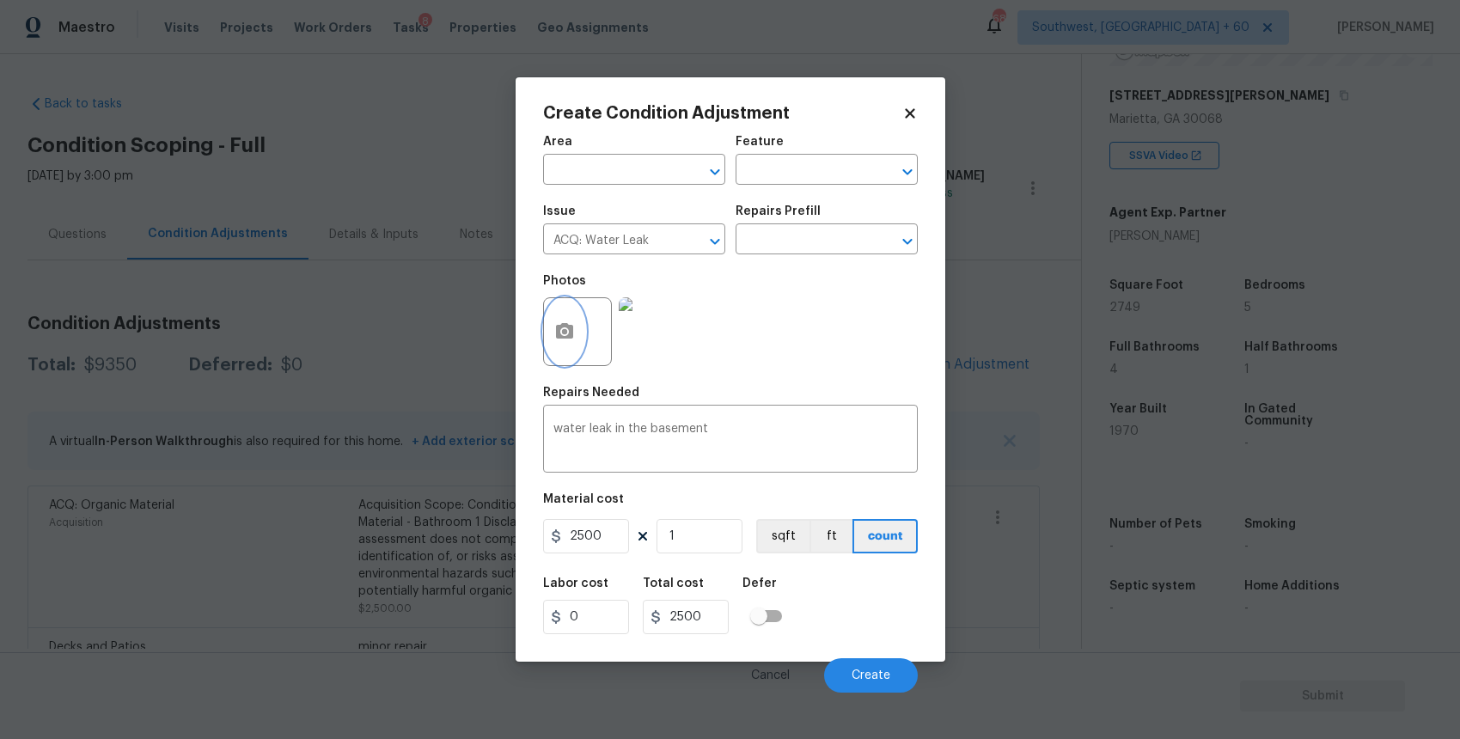
click at [557, 326] on icon "button" at bounding box center [564, 330] width 17 height 15
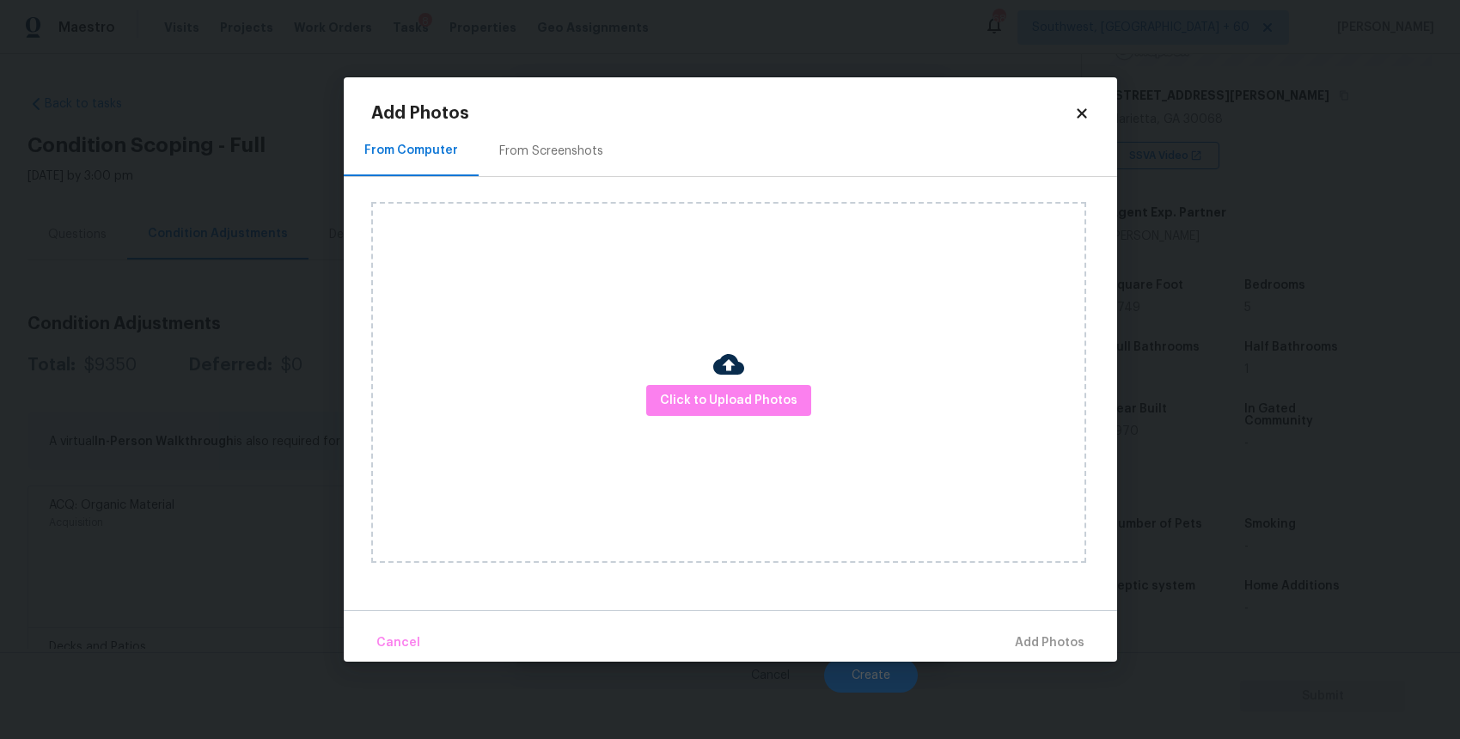
click at [742, 383] on div at bounding box center [728, 367] width 31 height 36
click at [751, 393] on span "Click to Upload Photos" at bounding box center [728, 400] width 137 height 21
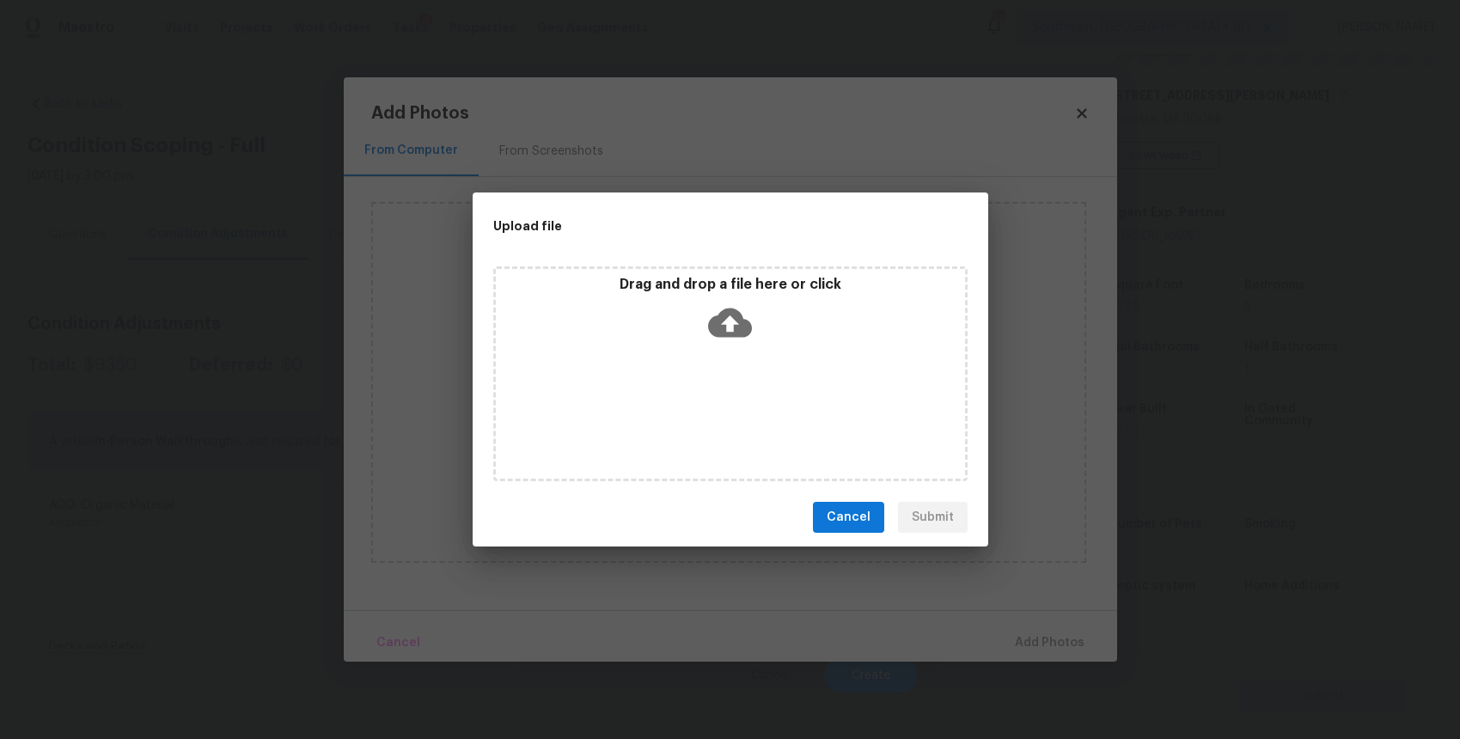
click at [751, 393] on div "Drag and drop a file here or click" at bounding box center [730, 373] width 474 height 215
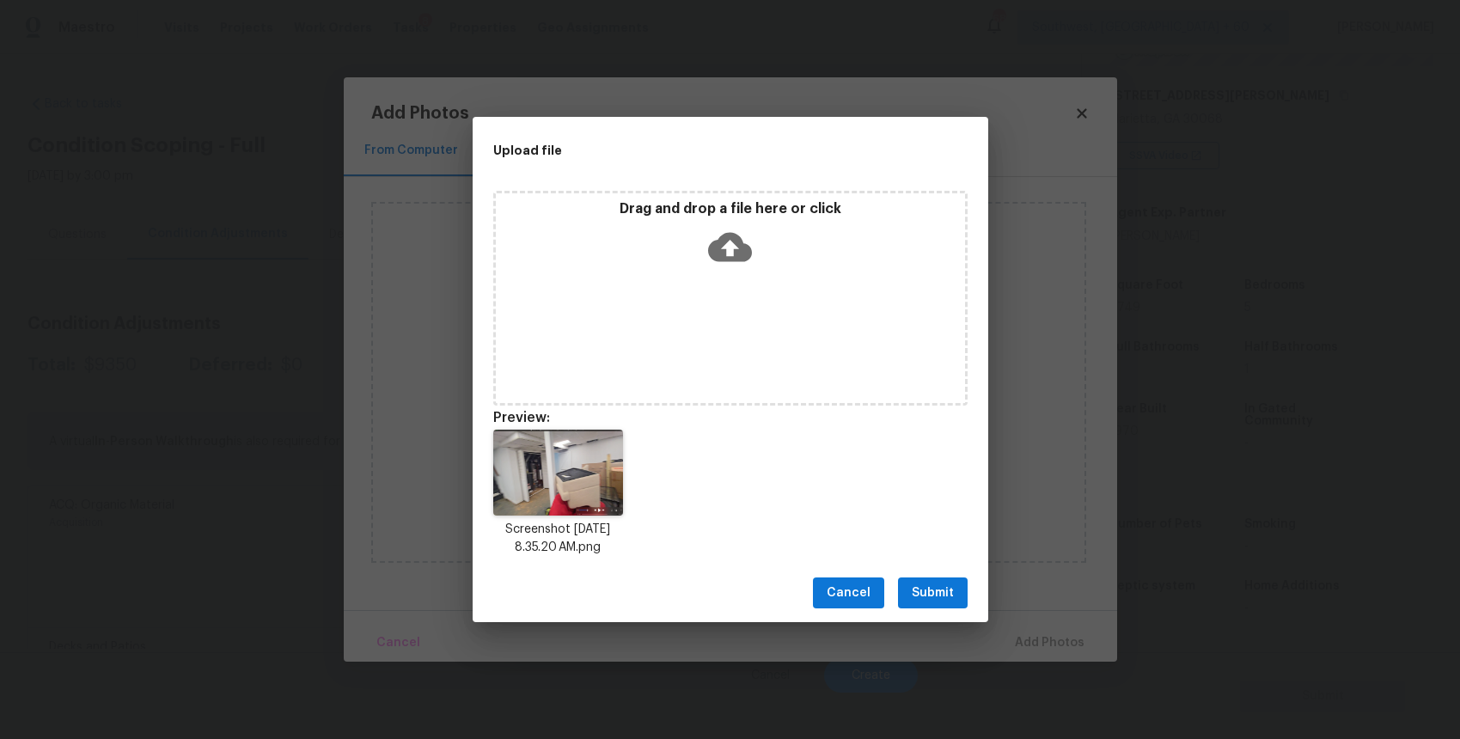
click at [917, 571] on div "Cancel Submit" at bounding box center [729, 593] width 515 height 59
click at [935, 585] on span "Submit" at bounding box center [932, 592] width 42 height 21
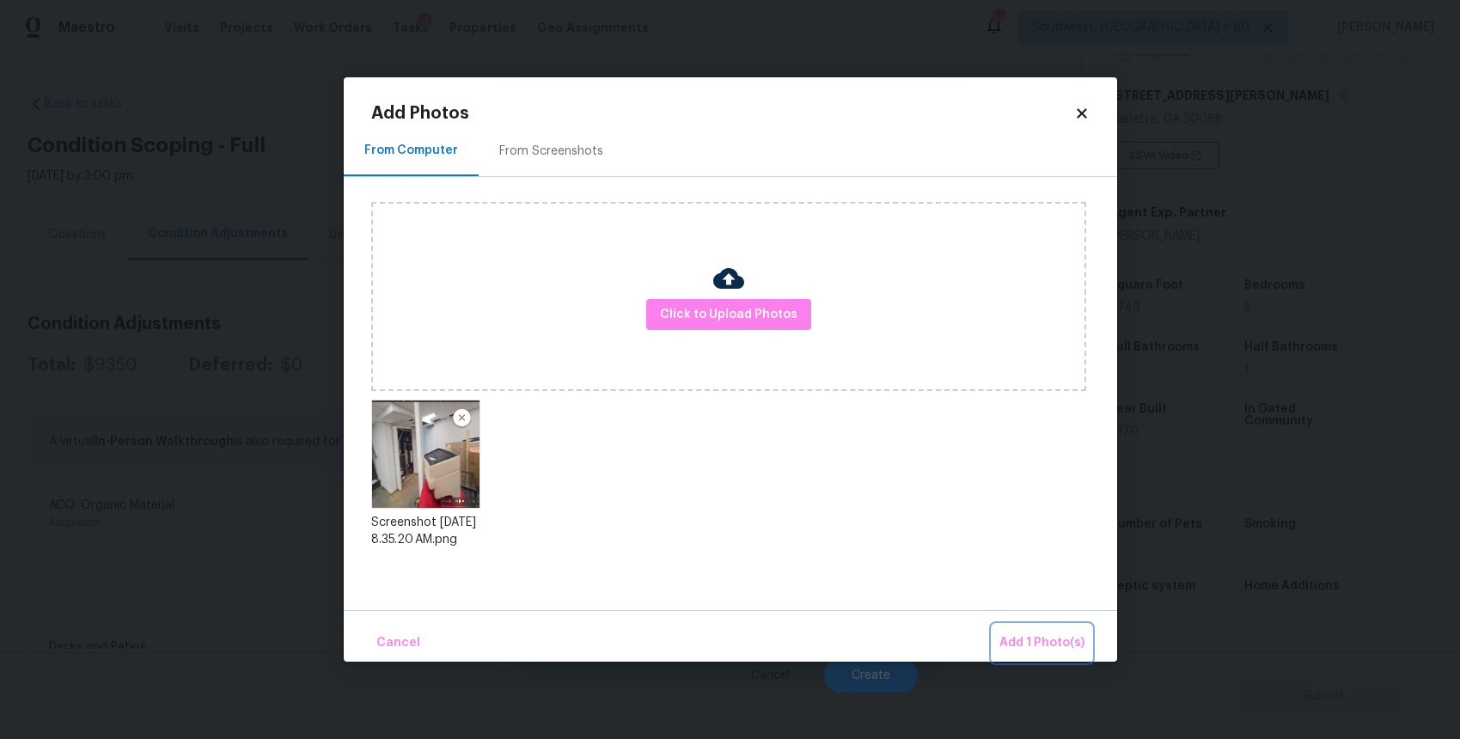
click at [1033, 651] on span "Add 1 Photo(s)" at bounding box center [1041, 642] width 85 height 21
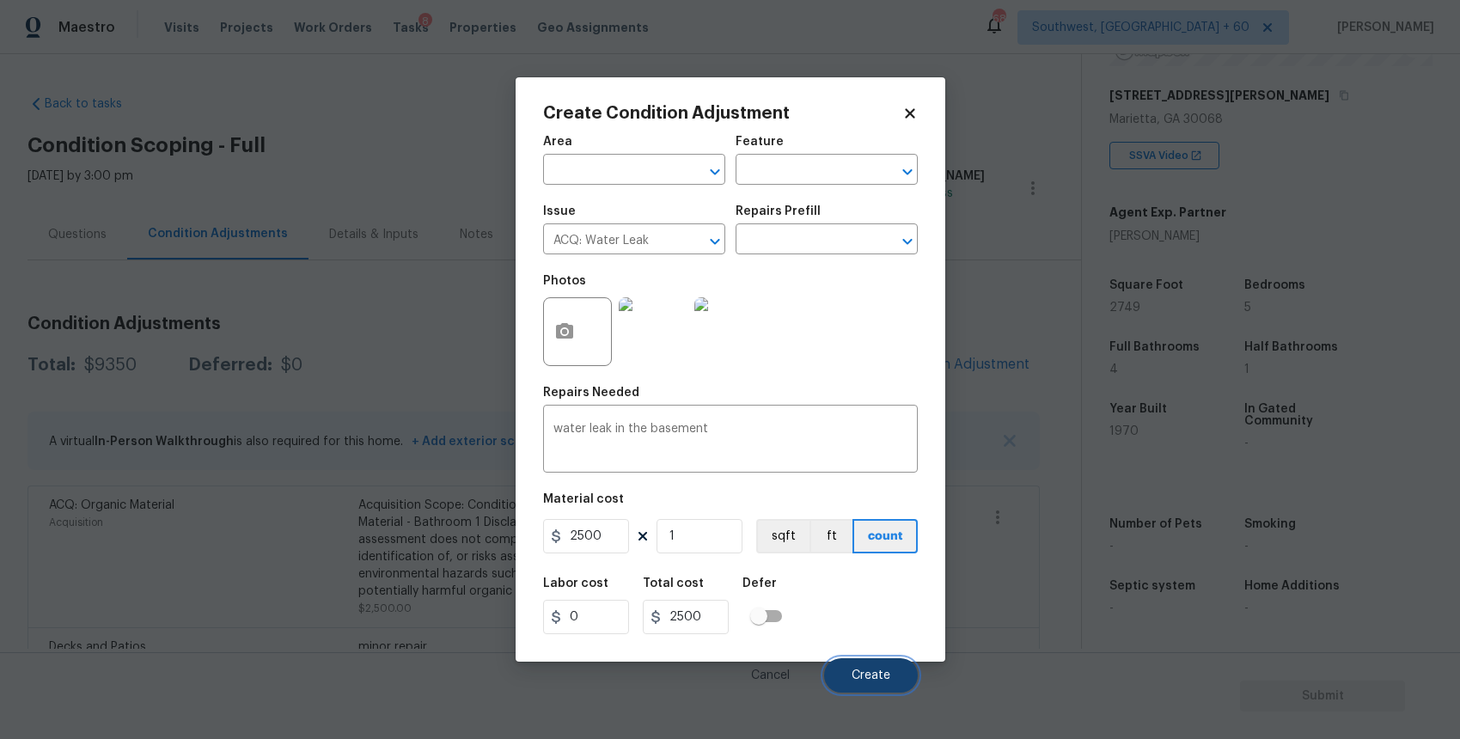
click at [860, 671] on span "Create" at bounding box center [870, 675] width 39 height 13
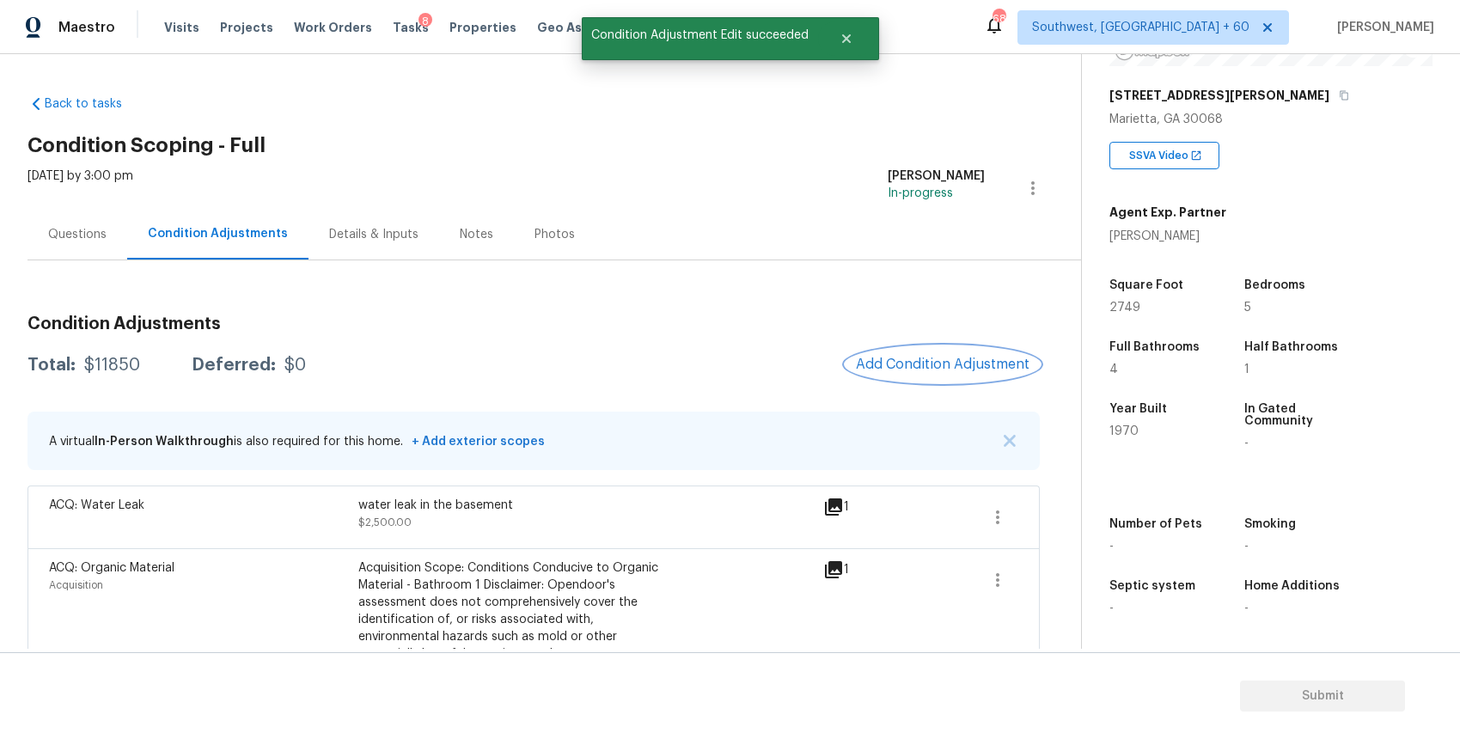
click at [923, 359] on span "Add Condition Adjustment" at bounding box center [943, 364] width 174 height 15
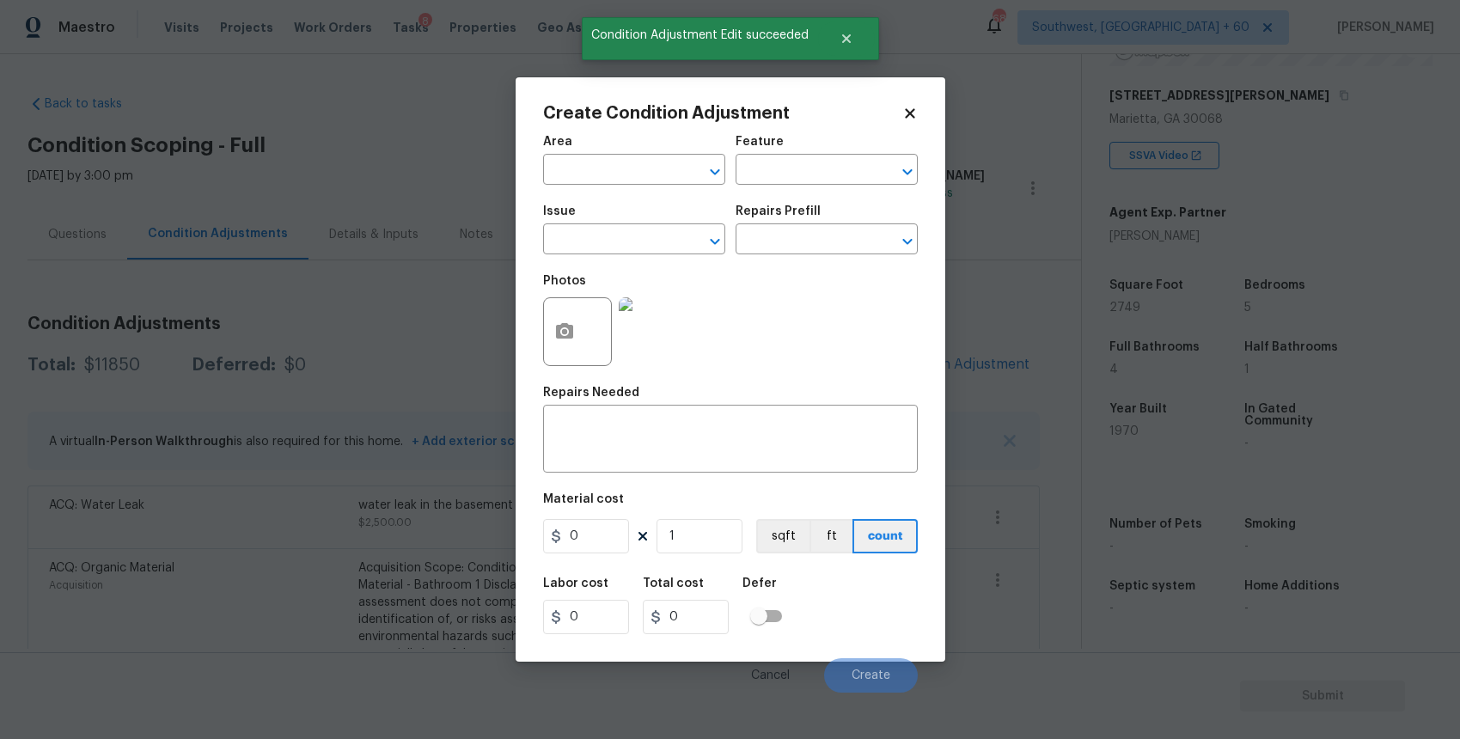
click at [541, 335] on div "Create Condition Adjustment Area ​ Feature ​ Issue ​ Repairs Prefill ​ Photos R…" at bounding box center [730, 369] width 430 height 584
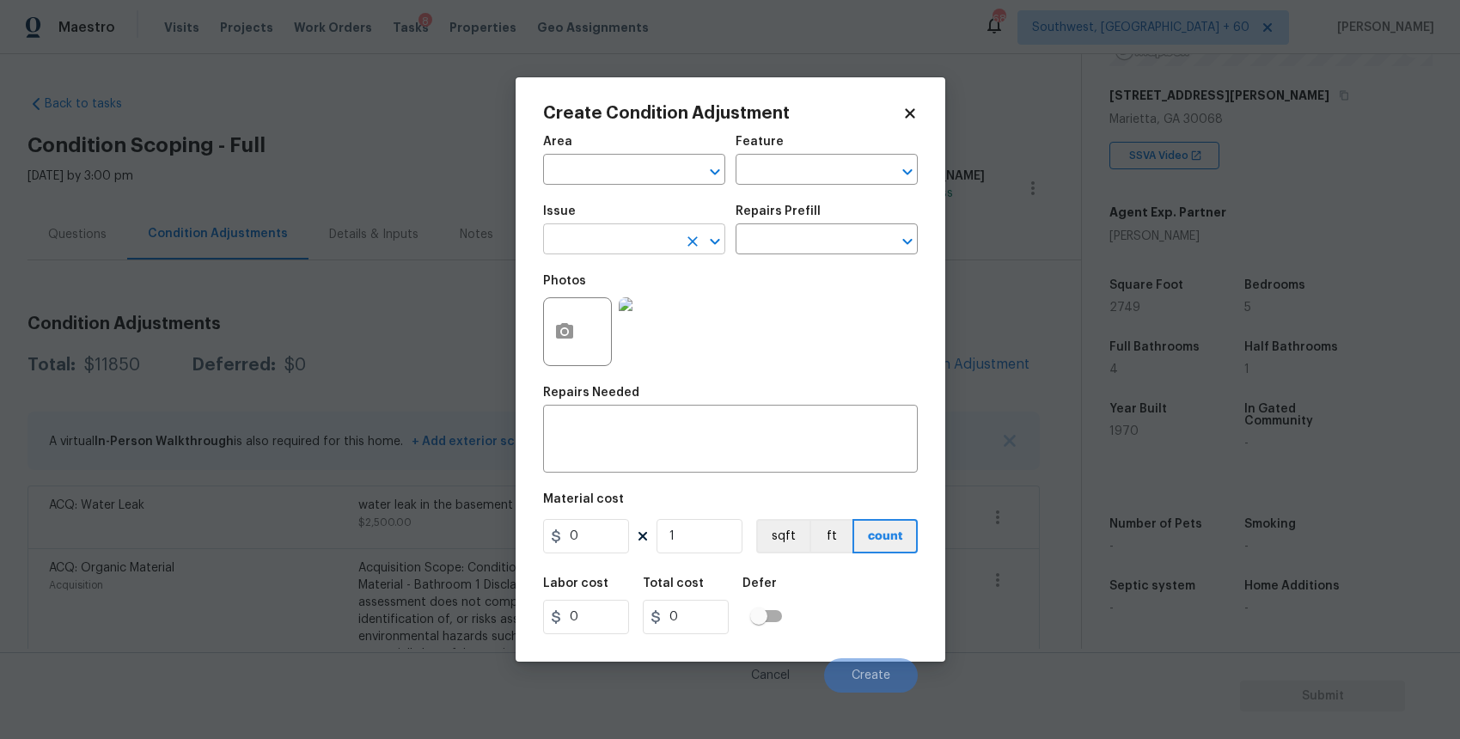
click at [646, 239] on input "text" at bounding box center [610, 241] width 134 height 27
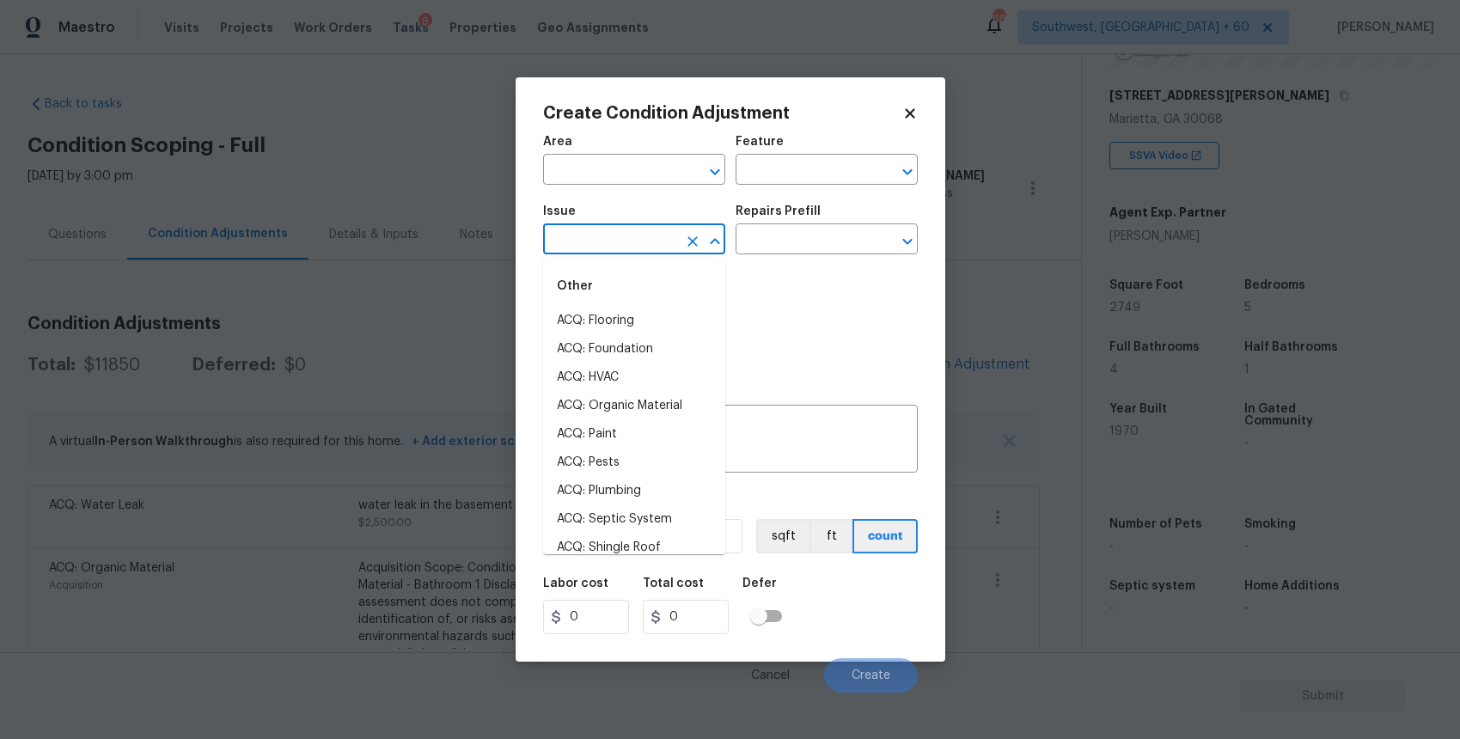
click at [983, 340] on body "Maestro Visits Projects Work Orders Tasks 8 Properties Geo Assignments 681 Sout…" at bounding box center [730, 369] width 1460 height 739
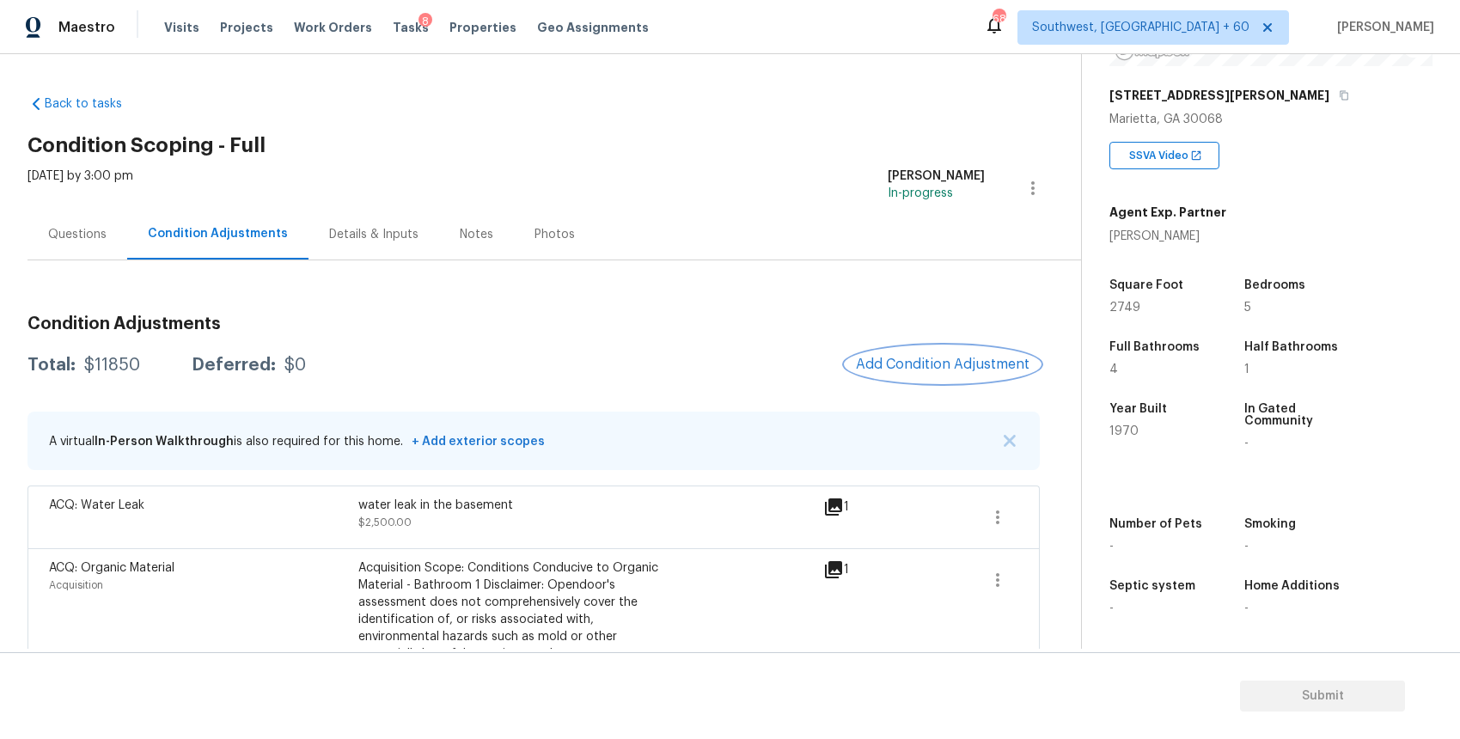
click at [966, 353] on button "Add Condition Adjustment" at bounding box center [942, 364] width 194 height 36
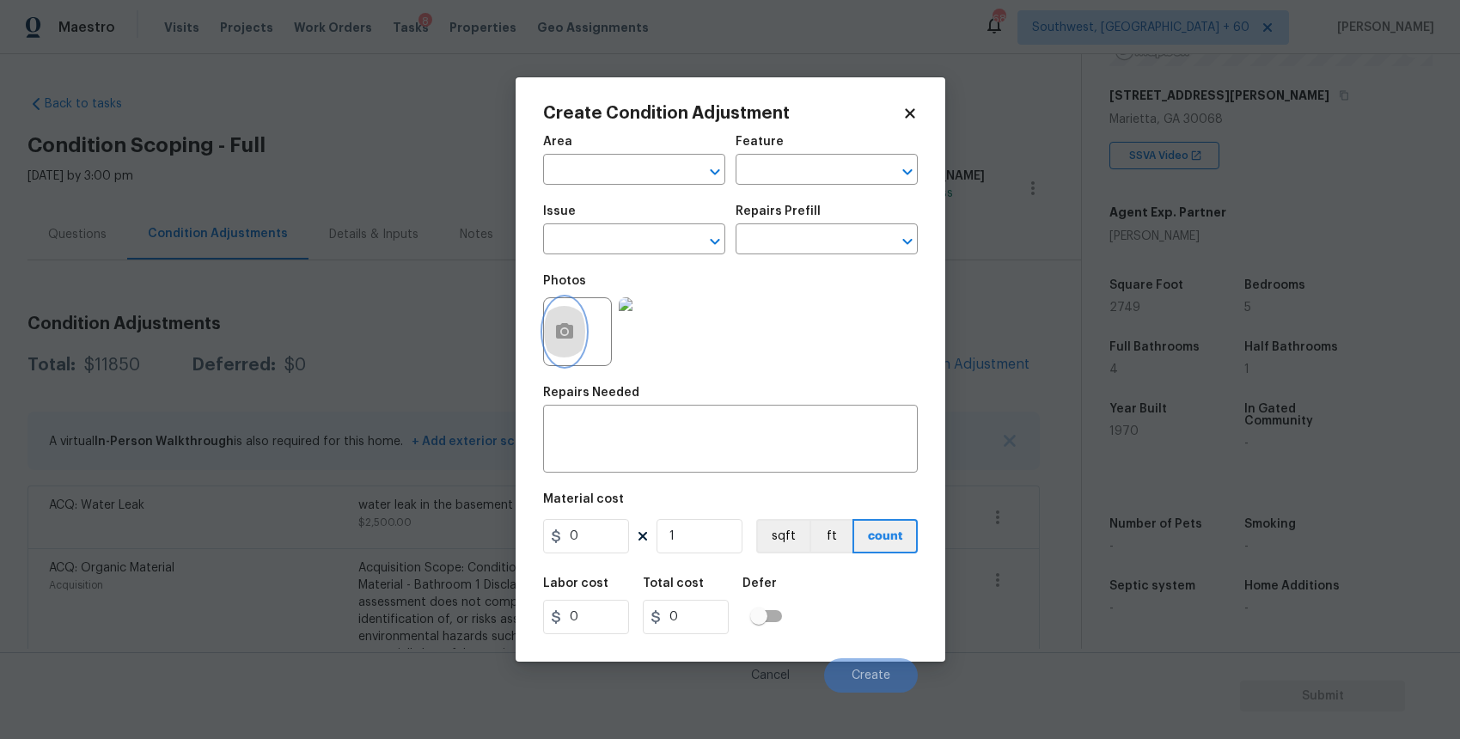
click at [569, 334] on icon "button" at bounding box center [564, 330] width 17 height 15
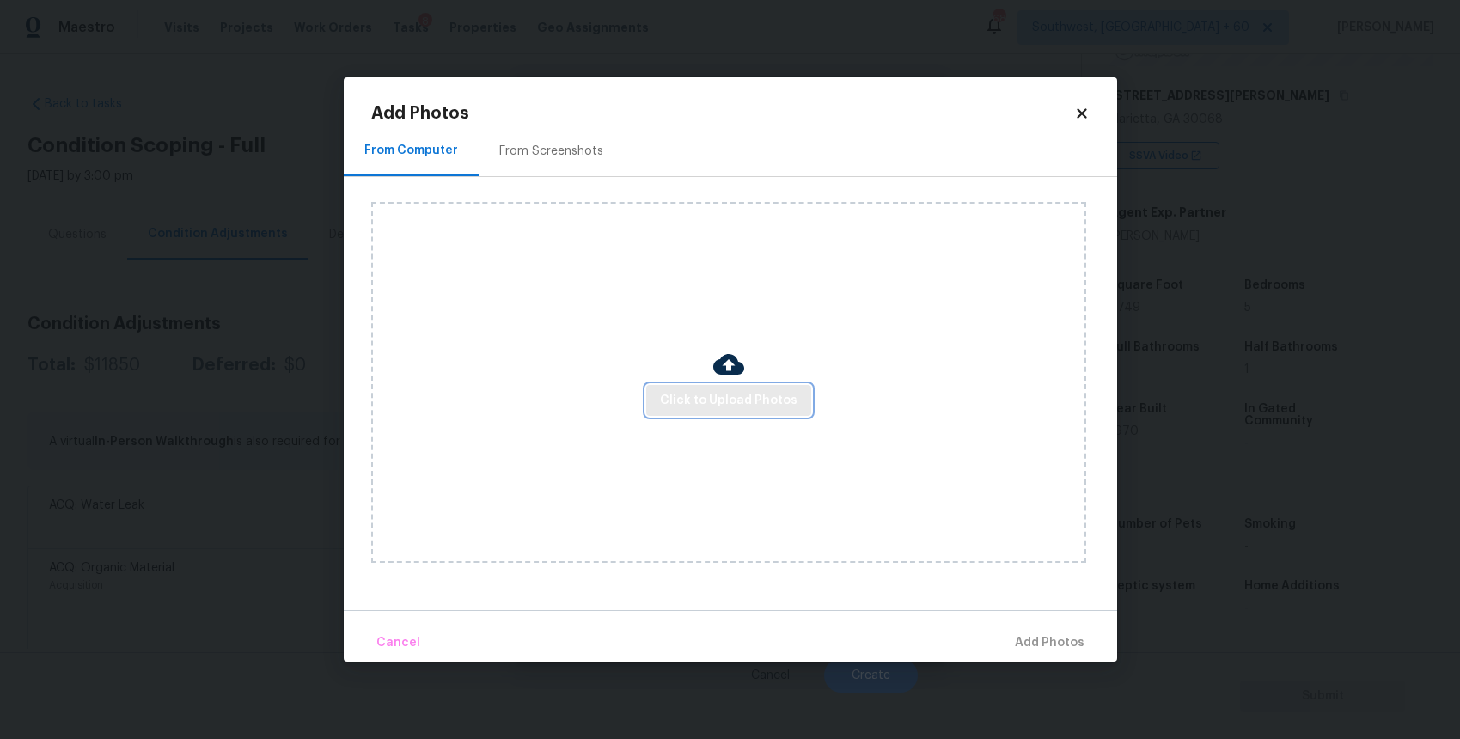
click at [791, 413] on button "Click to Upload Photos" at bounding box center [728, 401] width 165 height 32
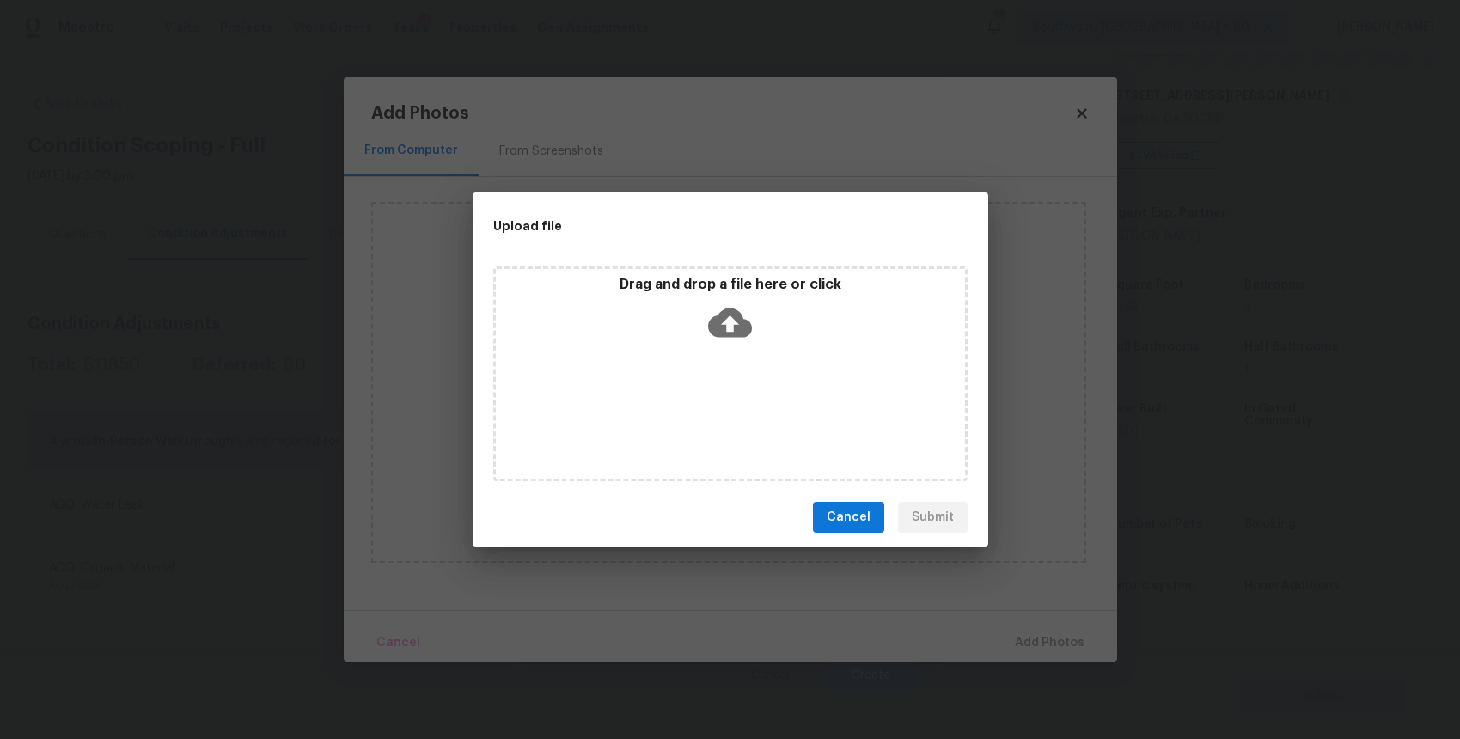
click at [791, 413] on div "Drag and drop a file here or click" at bounding box center [730, 373] width 474 height 215
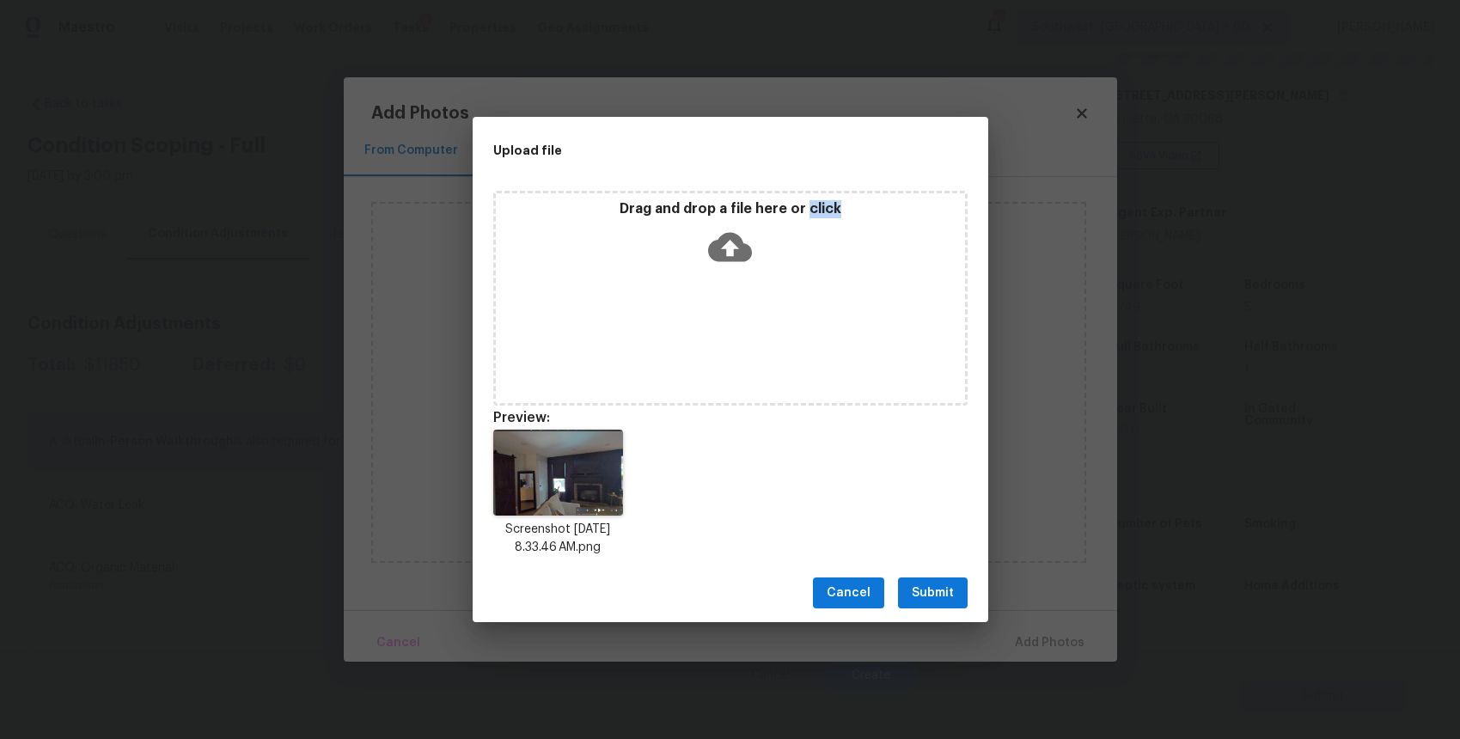
click at [667, 326] on div "Drag and drop a file here or click" at bounding box center [730, 298] width 474 height 215
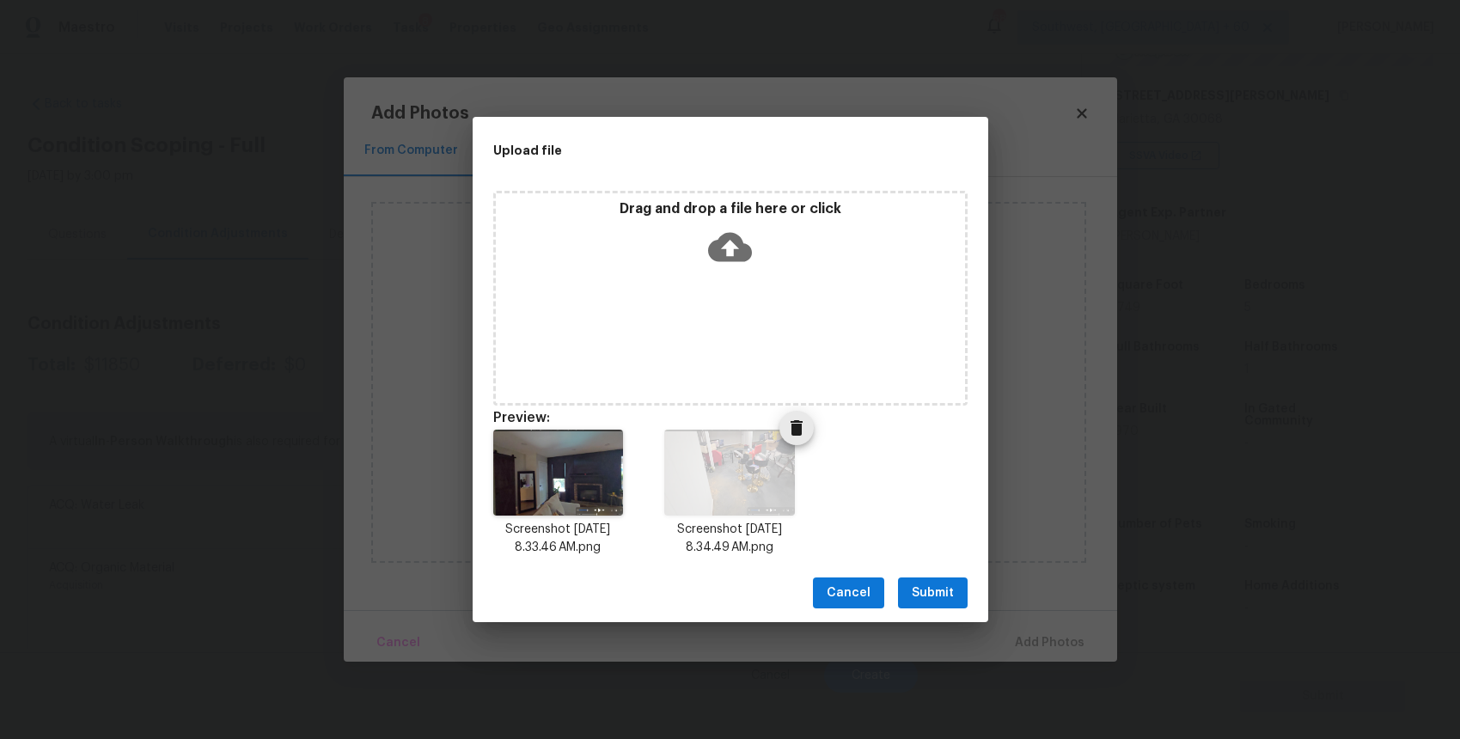
click at [805, 441] on button "Delete" at bounding box center [796, 428] width 34 height 34
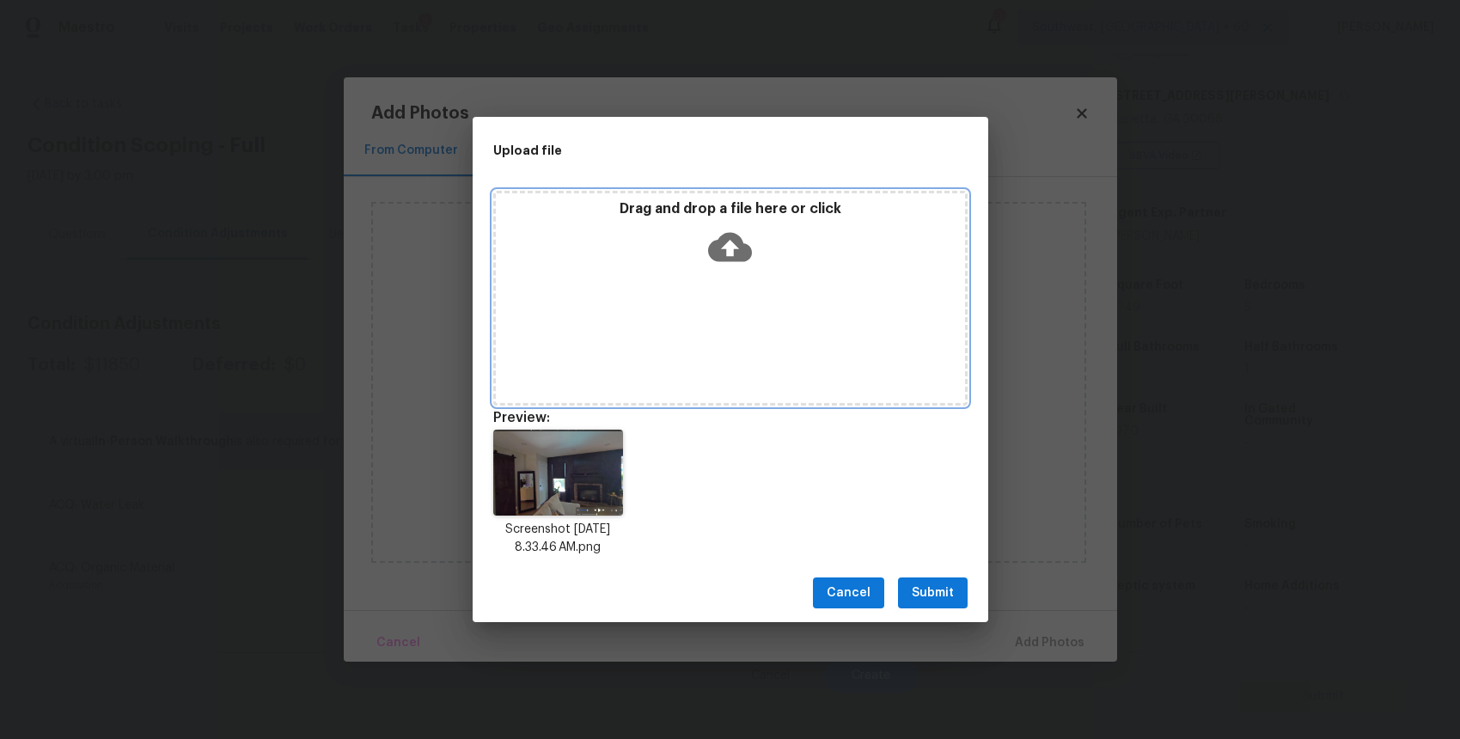
click at [799, 314] on div "Drag and drop a file here or click" at bounding box center [730, 298] width 474 height 215
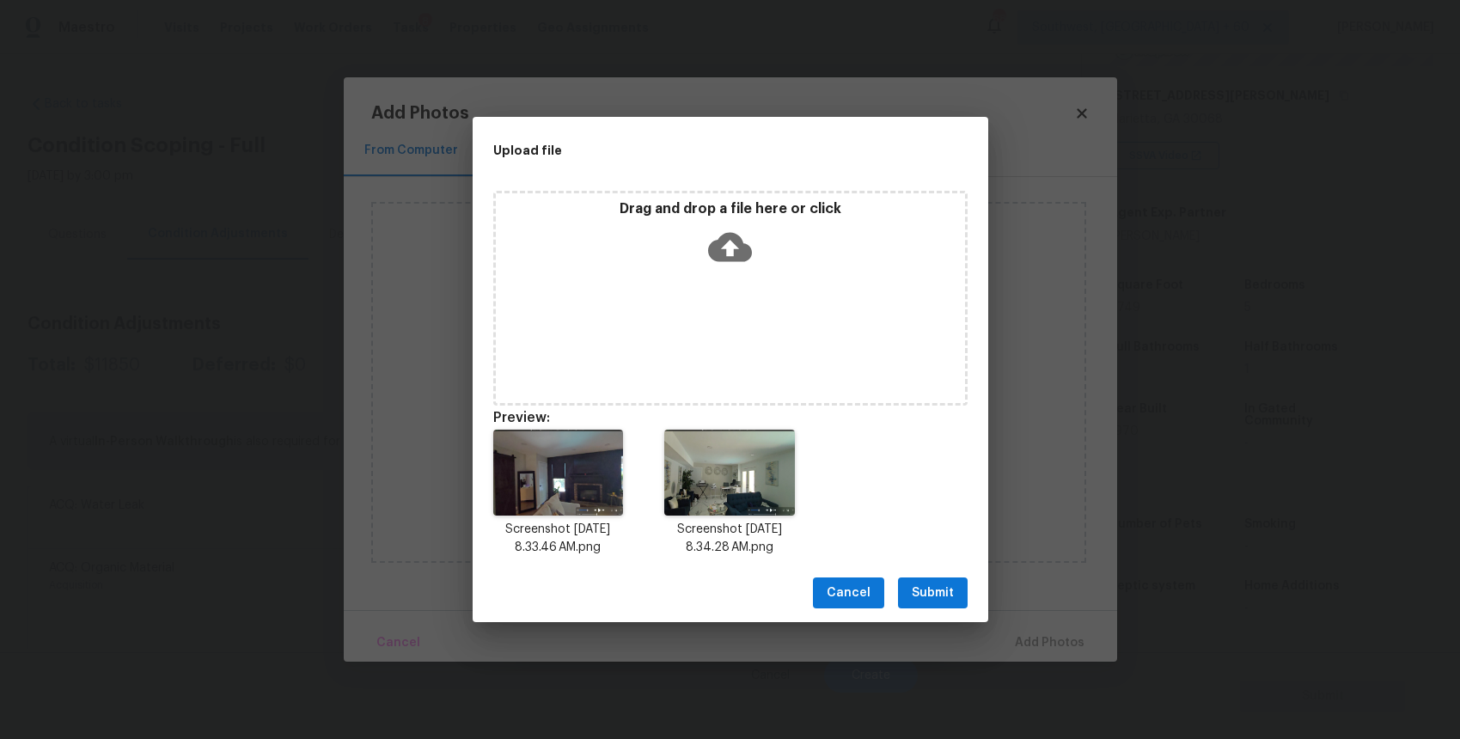
click at [959, 589] on button "Submit" at bounding box center [933, 593] width 70 height 32
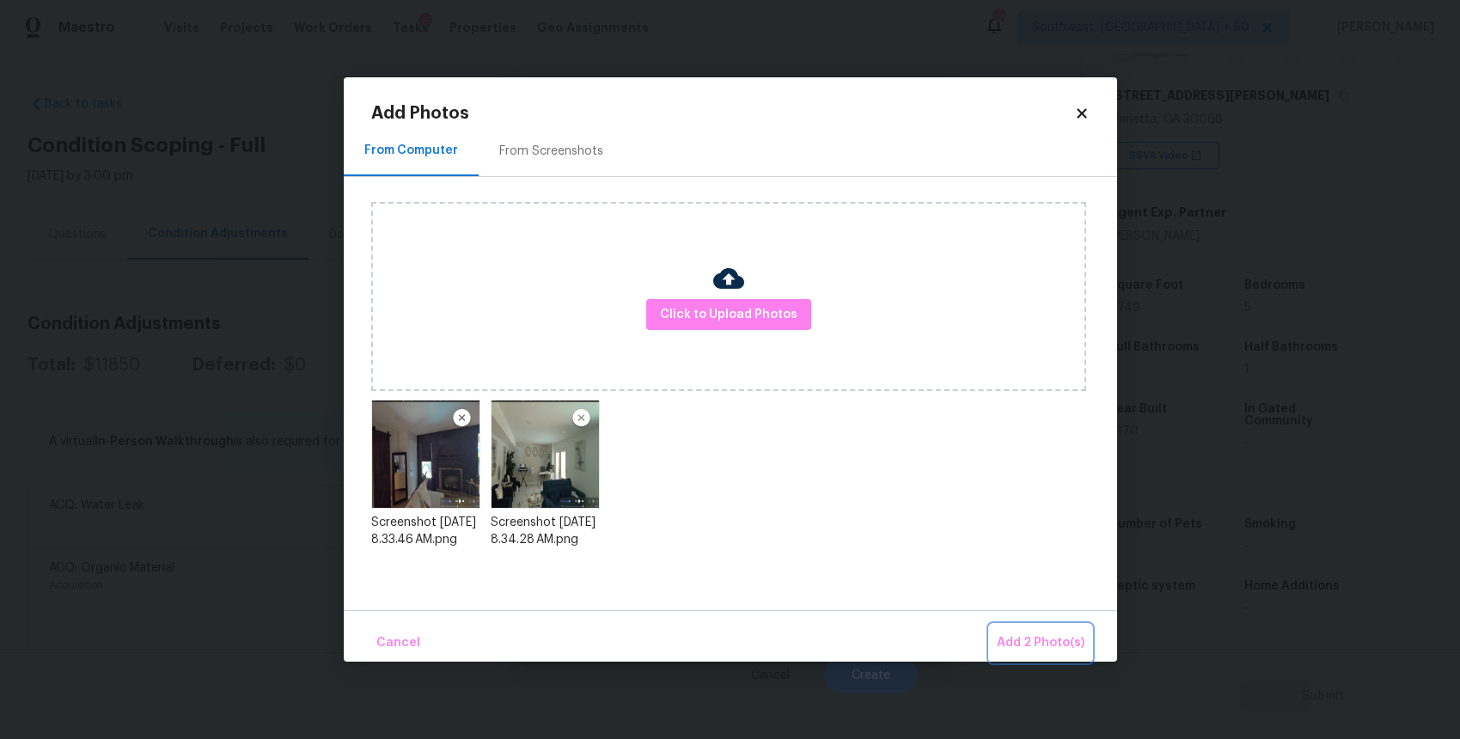
click at [1058, 649] on span "Add 2 Photo(s)" at bounding box center [1041, 642] width 88 height 21
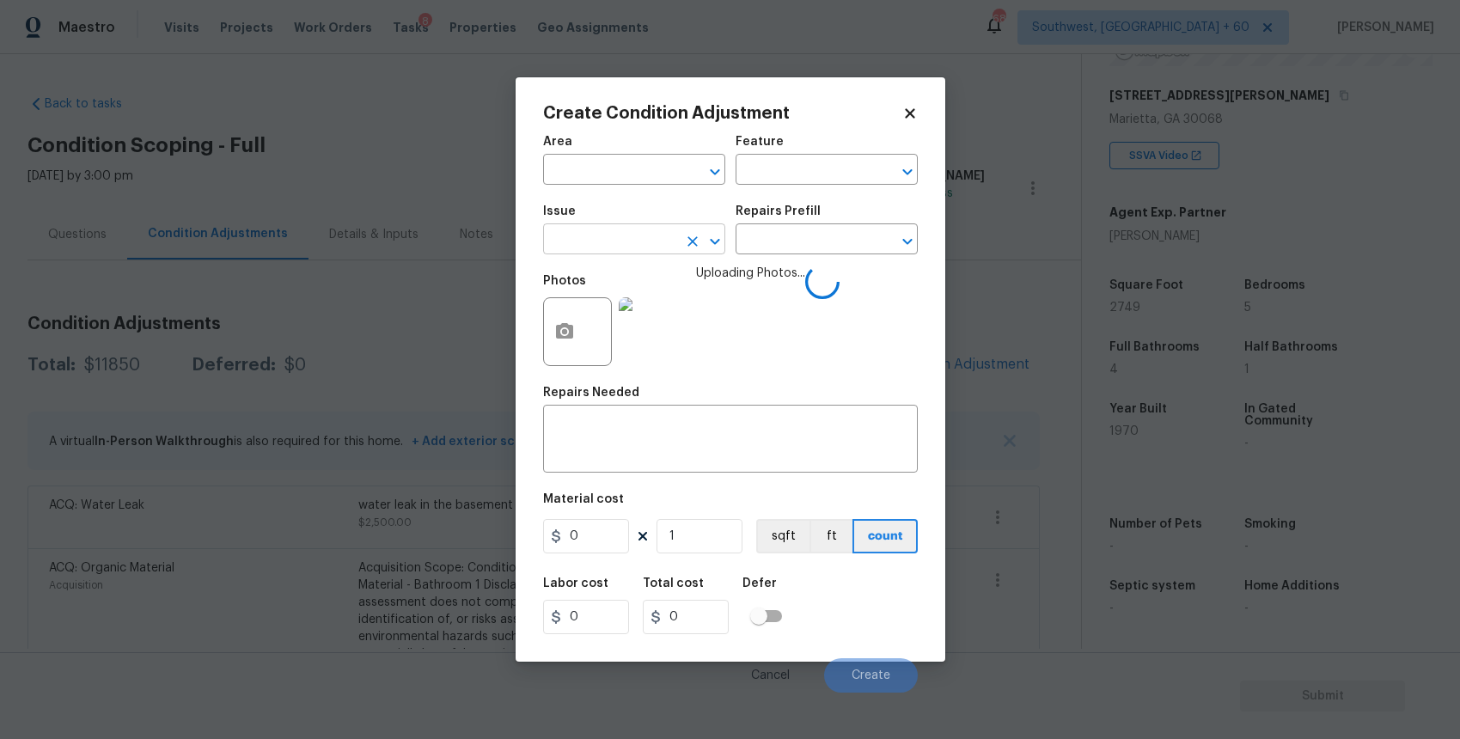
click at [635, 235] on input "text" at bounding box center [610, 241] width 134 height 27
type input "p"
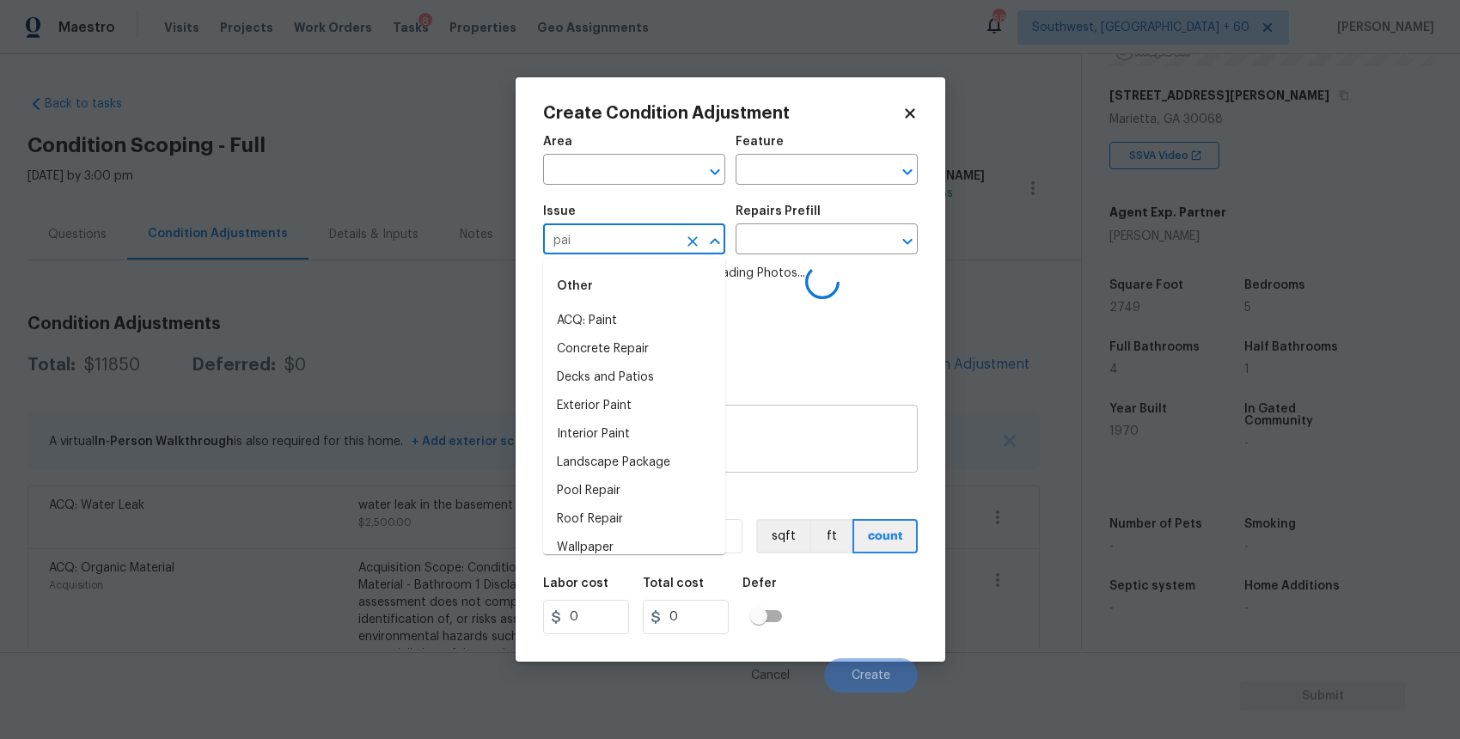
type input "pain"
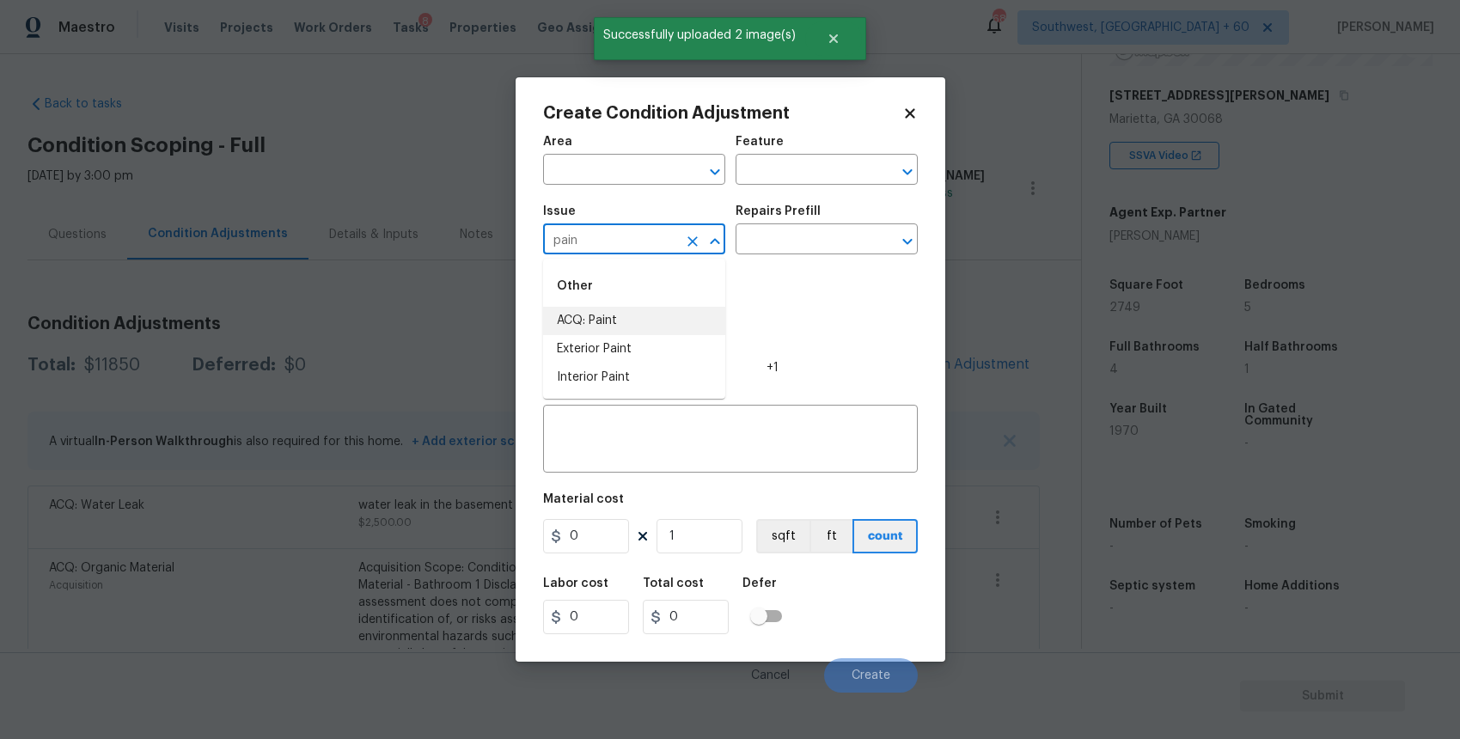
click at [624, 320] on li "ACQ: Paint" at bounding box center [634, 321] width 182 height 28
type input "ACQ: Paint"
click at [807, 223] on div "Repairs Prefill" at bounding box center [826, 216] width 182 height 22
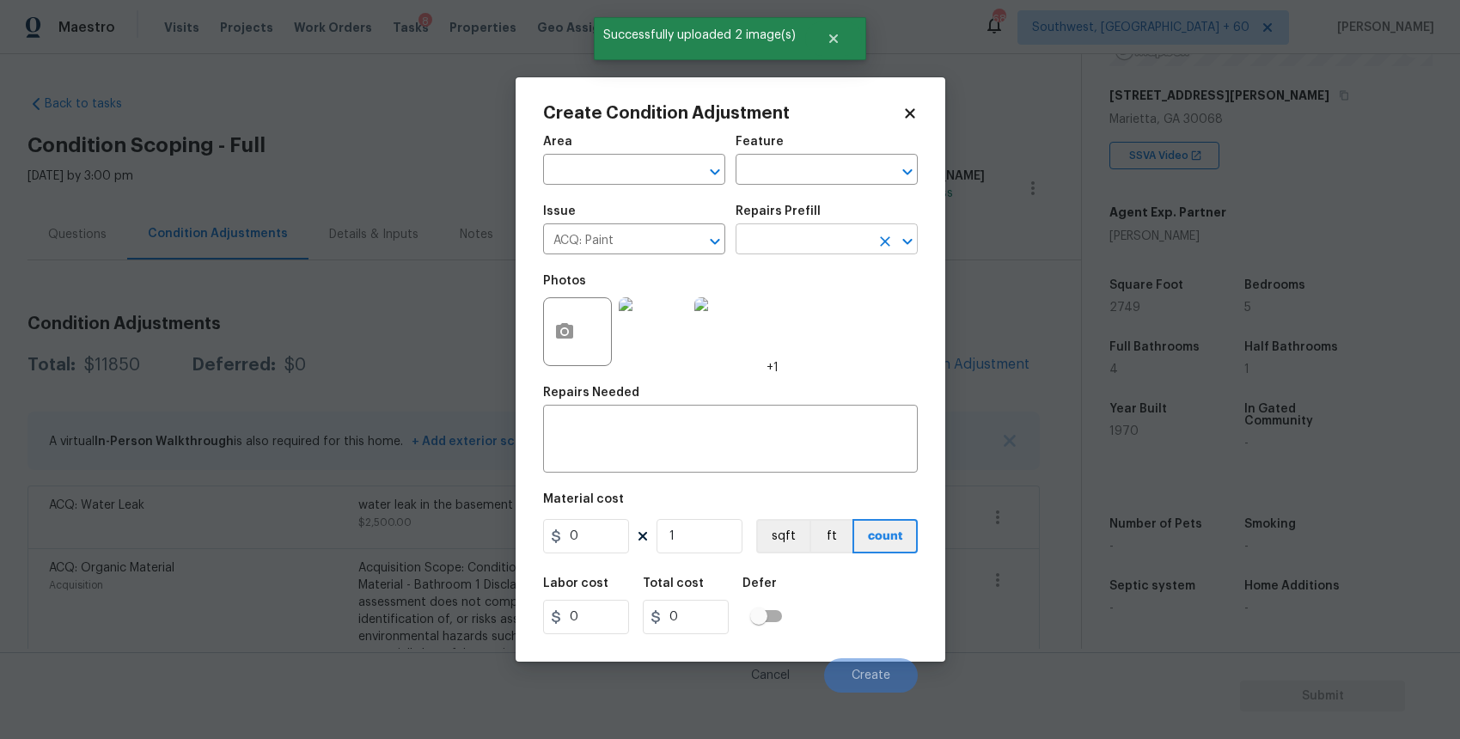
click at [845, 245] on input "text" at bounding box center [802, 241] width 134 height 27
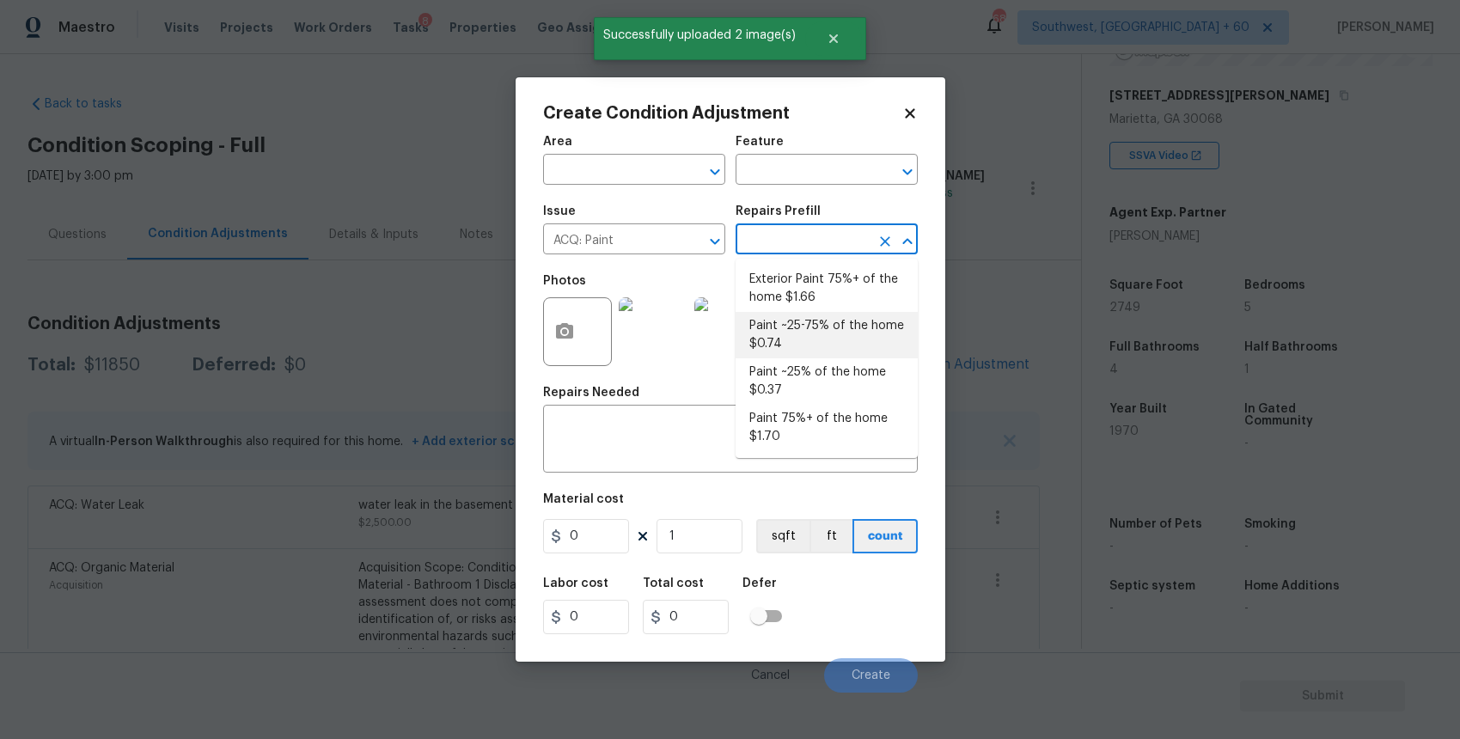
click at [863, 327] on li "Paint ~25-75% of the home $0.74" at bounding box center [826, 335] width 182 height 46
type input "Acquisition"
type textarea "Acquisition Scope: ~25 - 75% of the home needs interior paint"
type input "0.74"
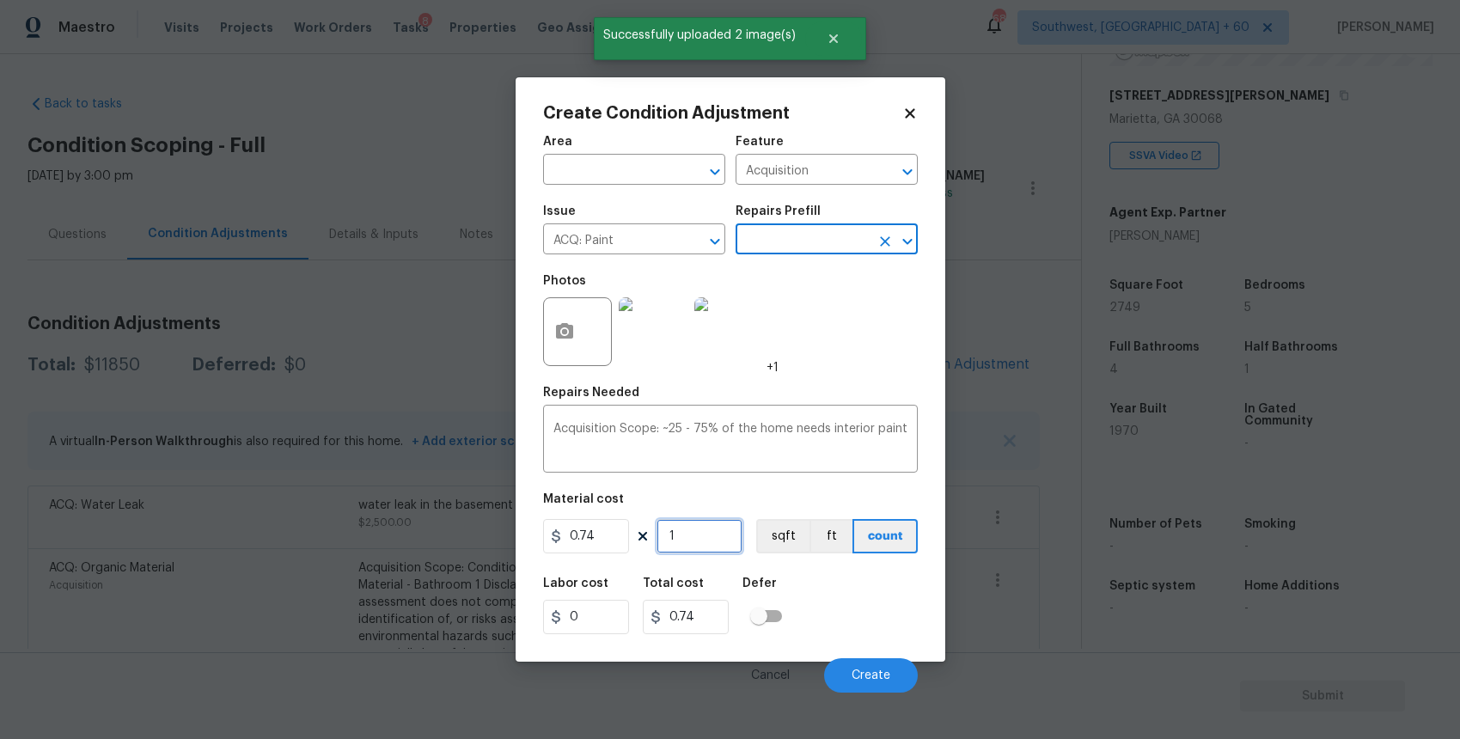
click at [690, 539] on input "1" at bounding box center [699, 536] width 86 height 34
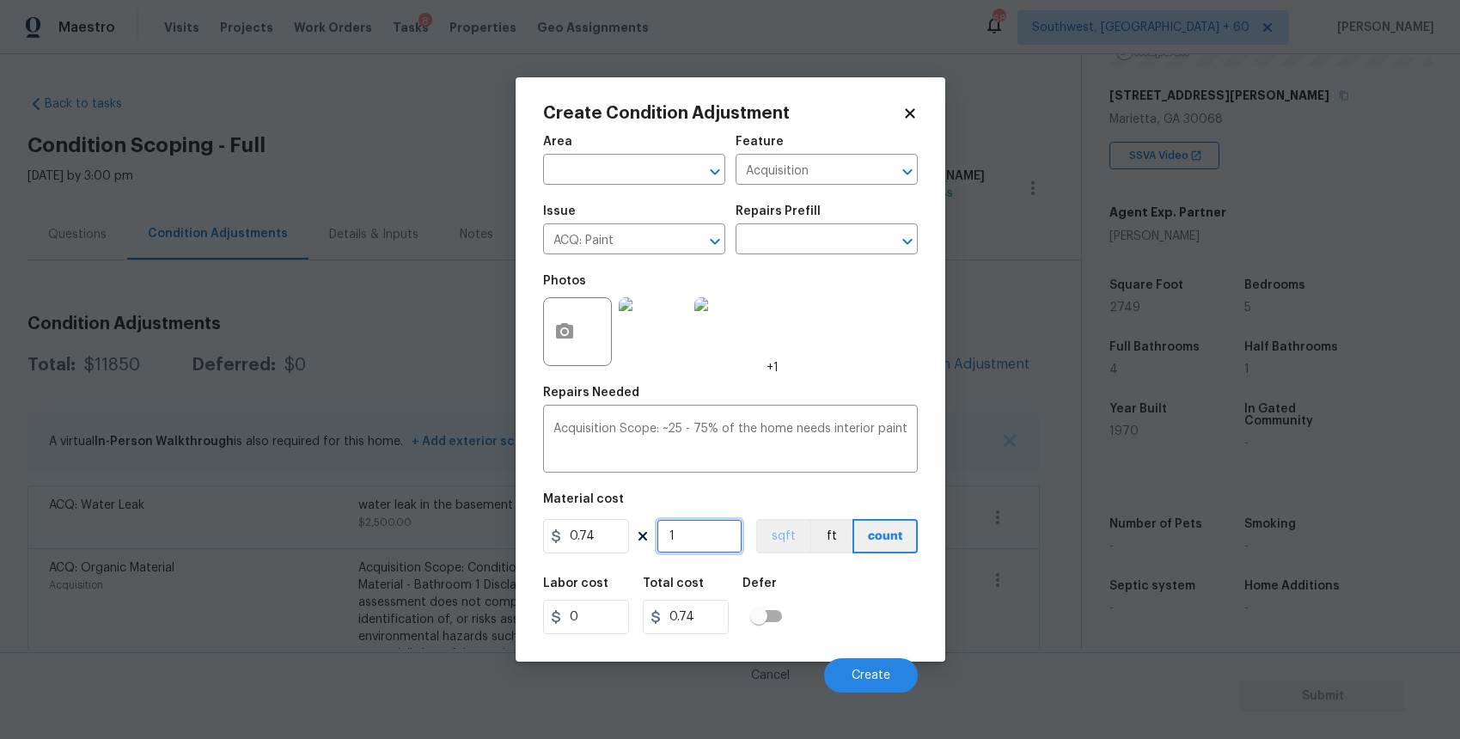
type input "0"
click at [695, 547] on input "0" at bounding box center [699, 536] width 86 height 34
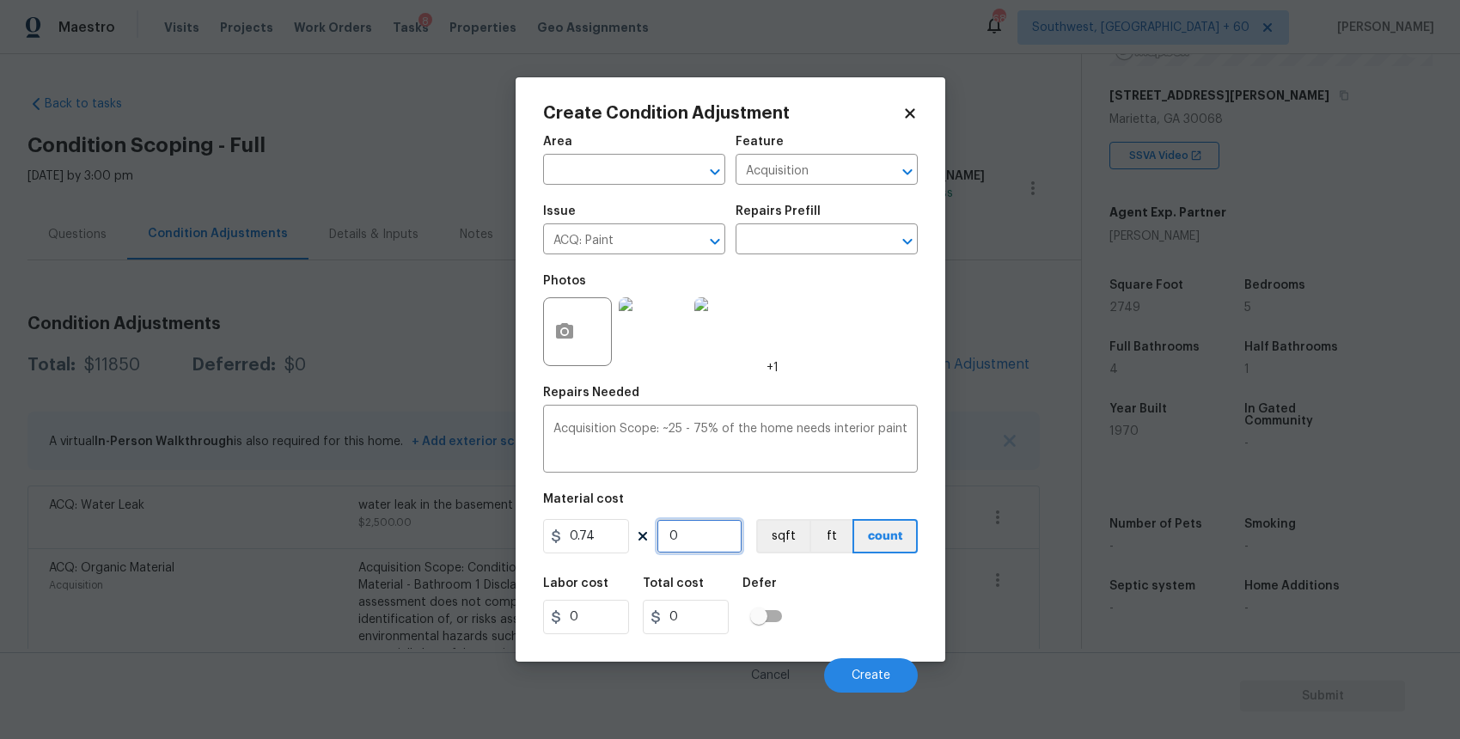
type input "2"
type input "1.48"
type input "27"
type input "19.98"
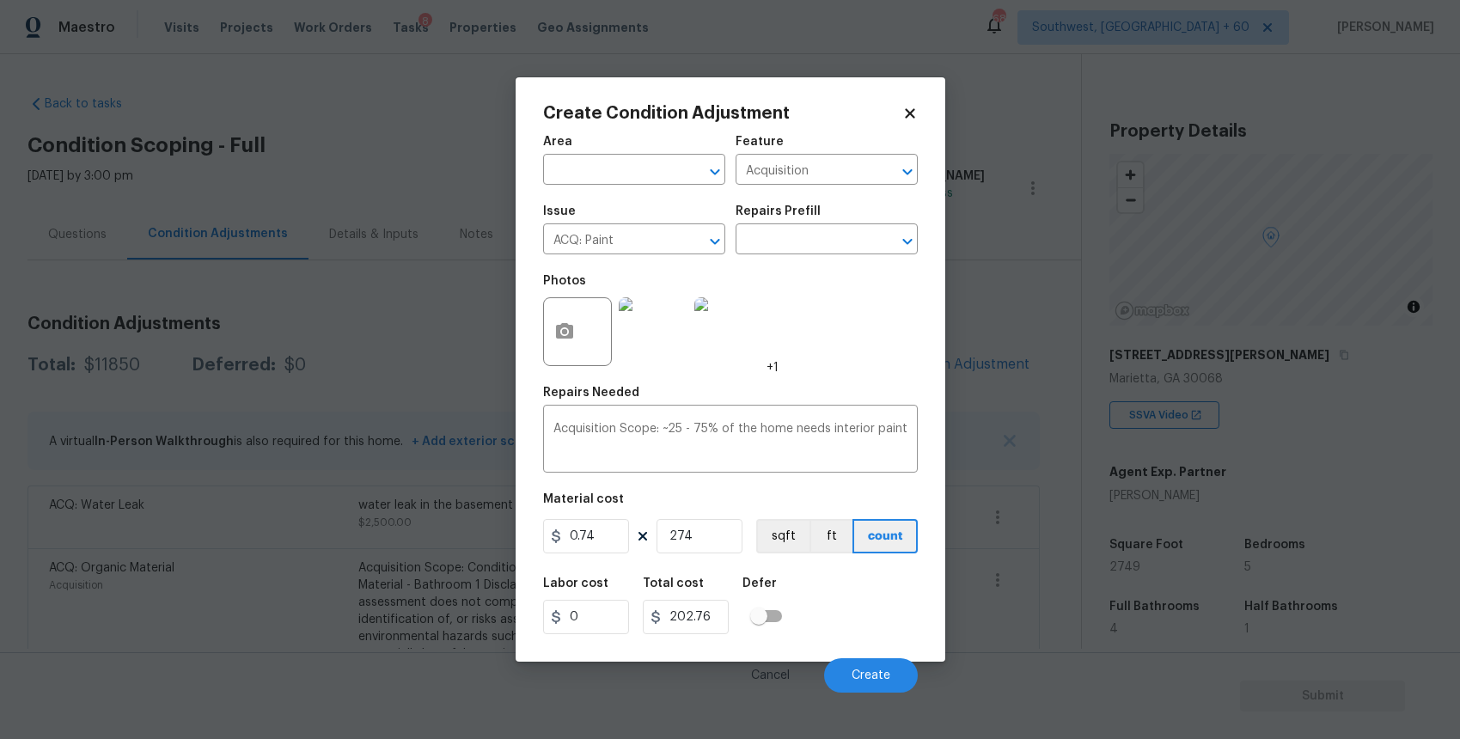
type input "2749"
type input "2034.26"
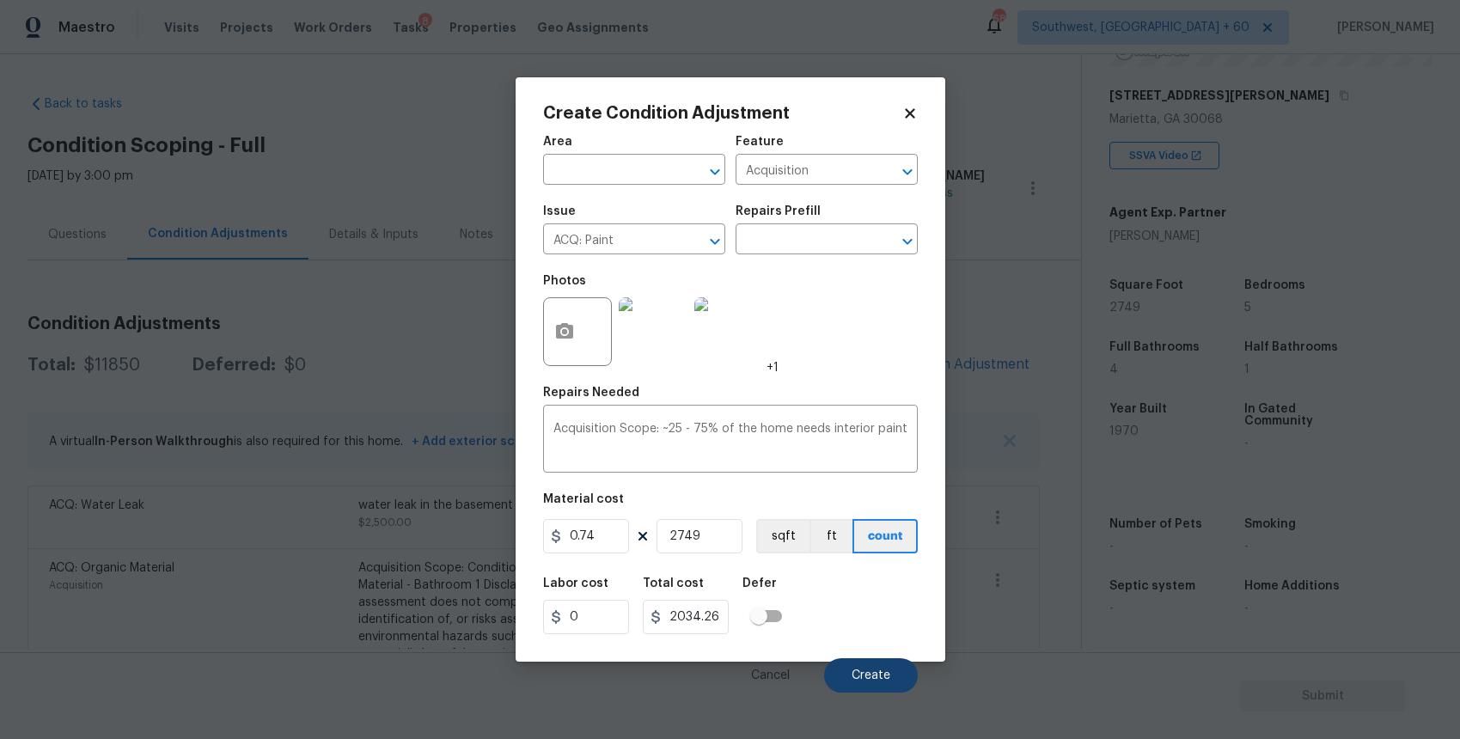
type input "2749"
click at [870, 674] on span "Create" at bounding box center [870, 675] width 39 height 13
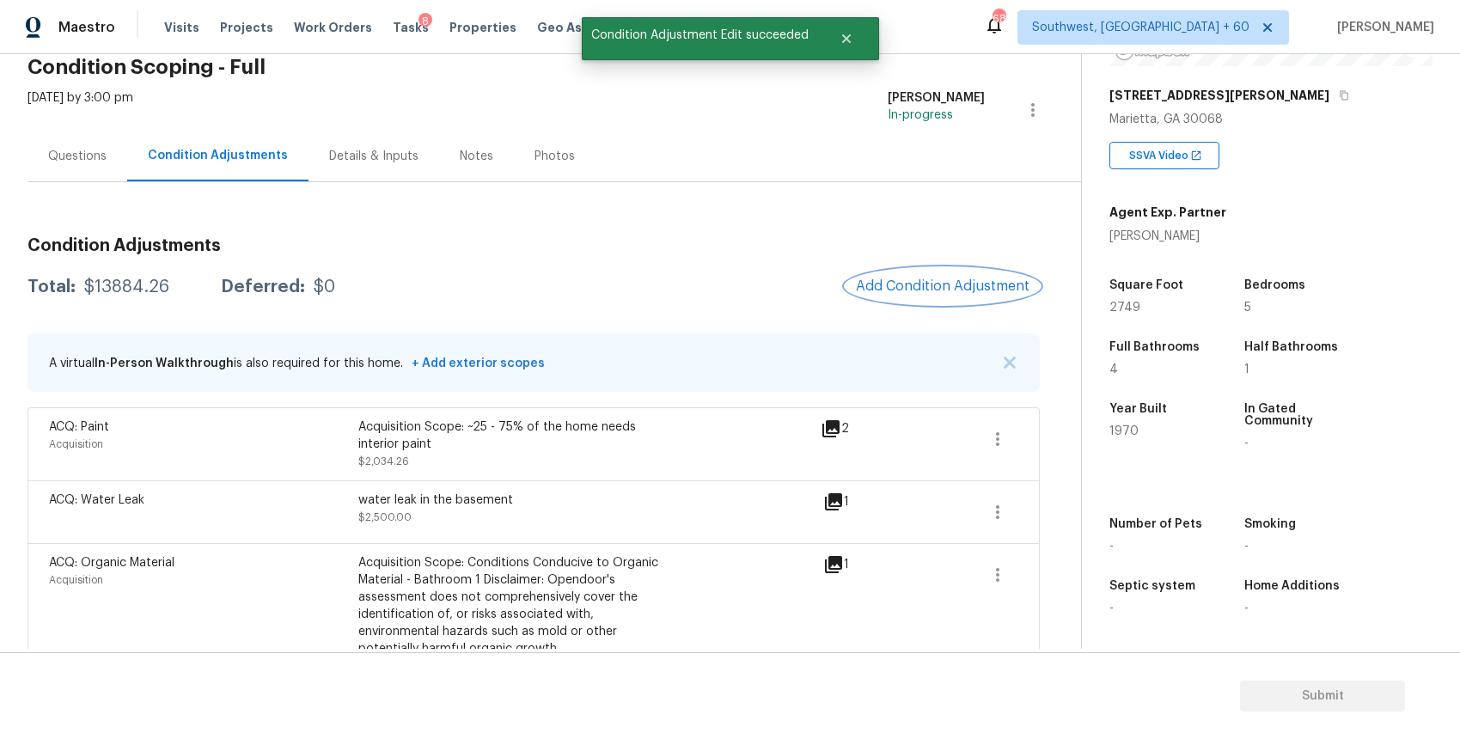
scroll to position [191, 0]
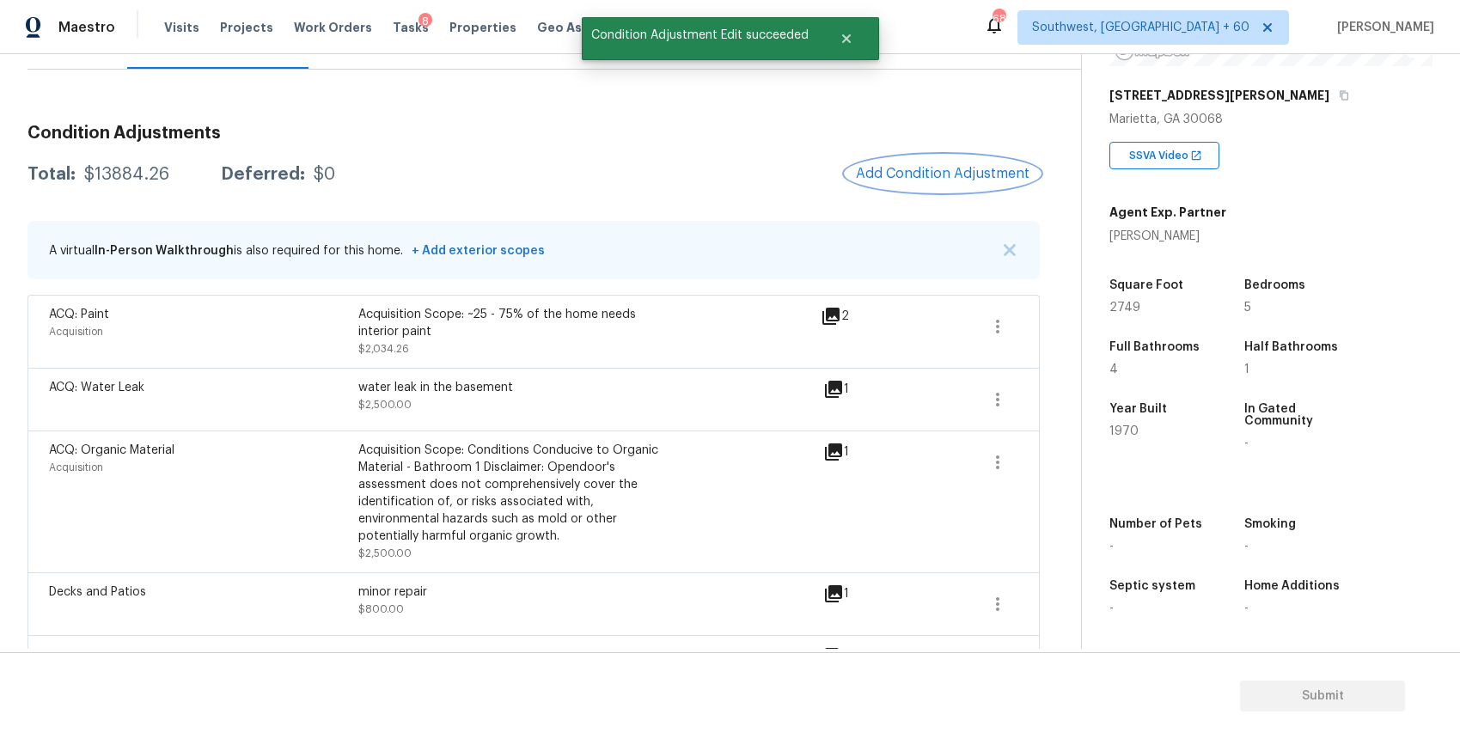
click at [953, 171] on span "Add Condition Adjustment" at bounding box center [943, 173] width 174 height 15
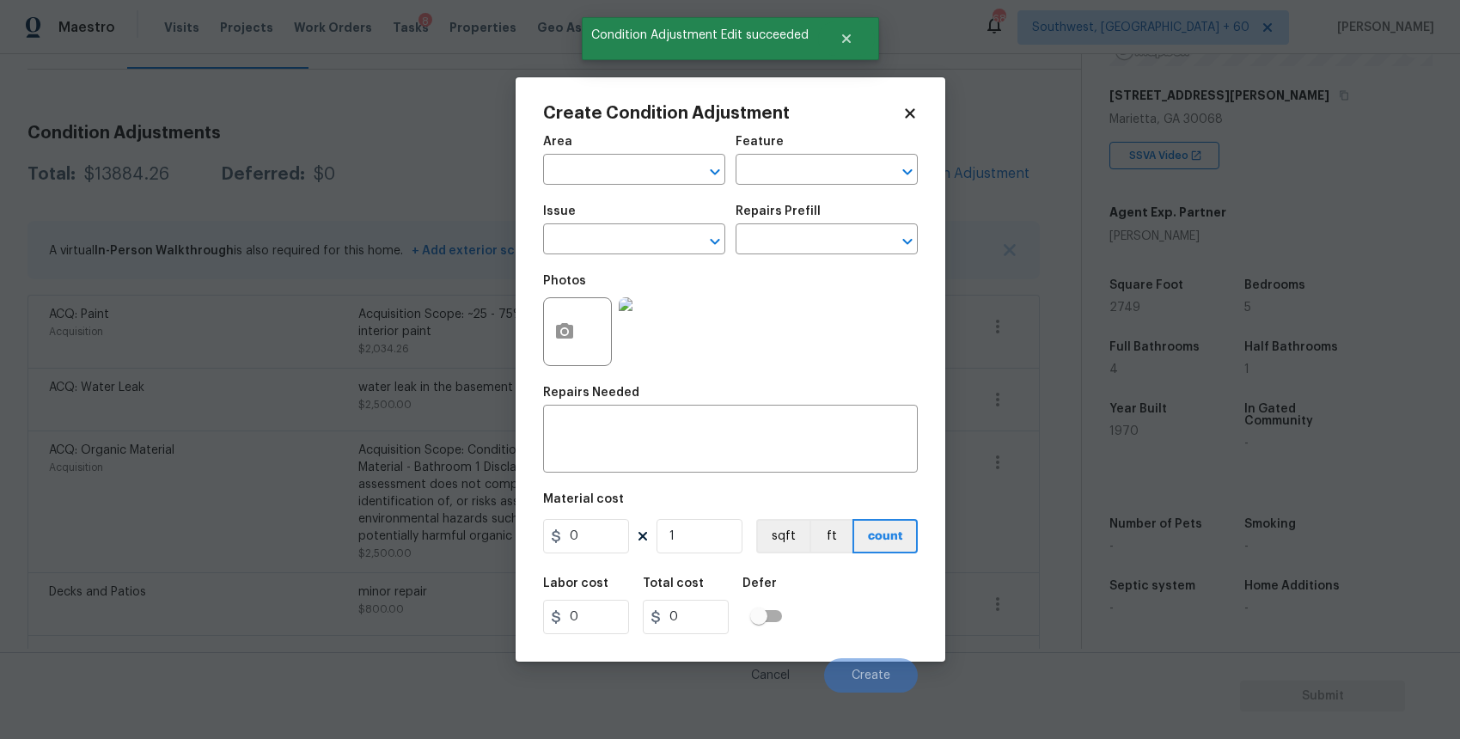
click at [633, 257] on span "Issue ​" at bounding box center [634, 230] width 182 height 70
click at [650, 235] on input "text" at bounding box center [610, 241] width 134 height 27
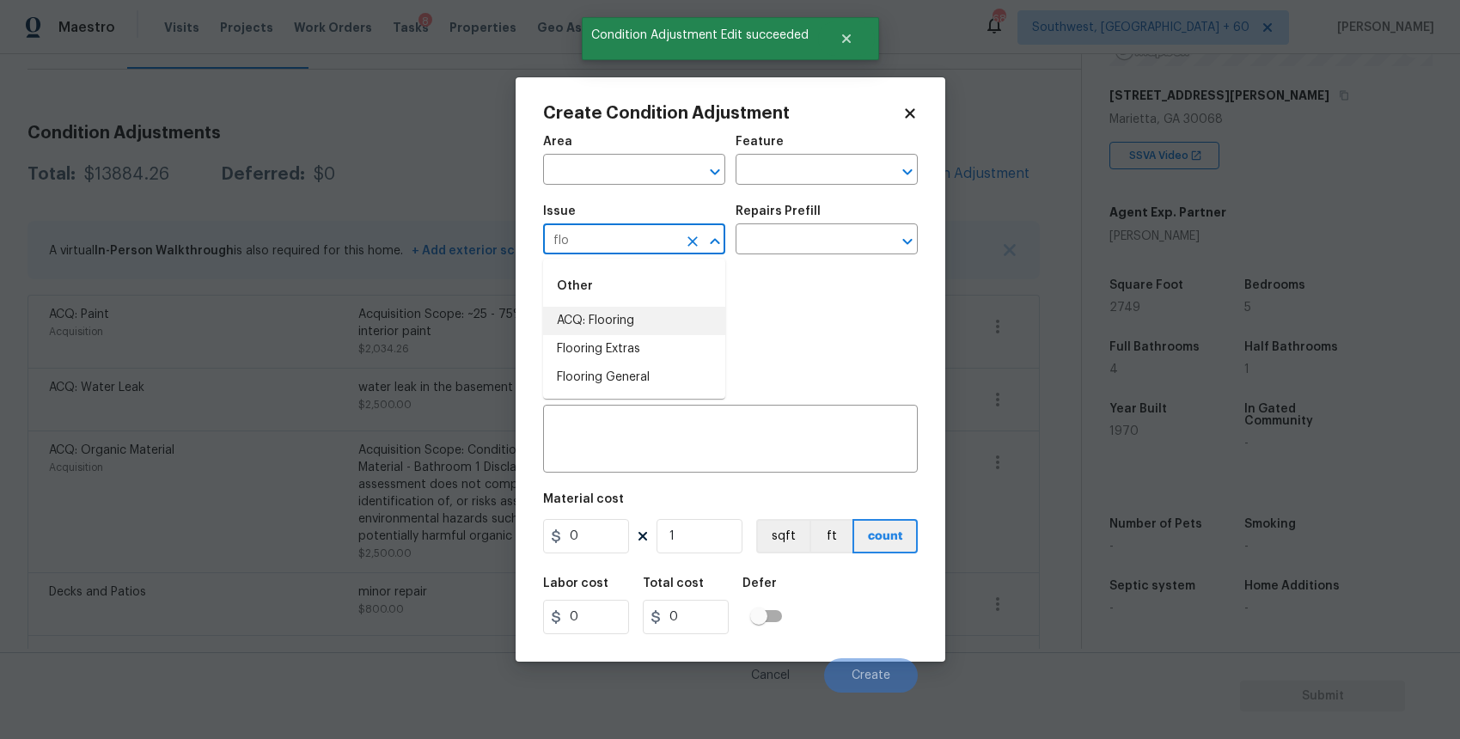
click at [643, 310] on li "ACQ: Flooring" at bounding box center [634, 321] width 182 height 28
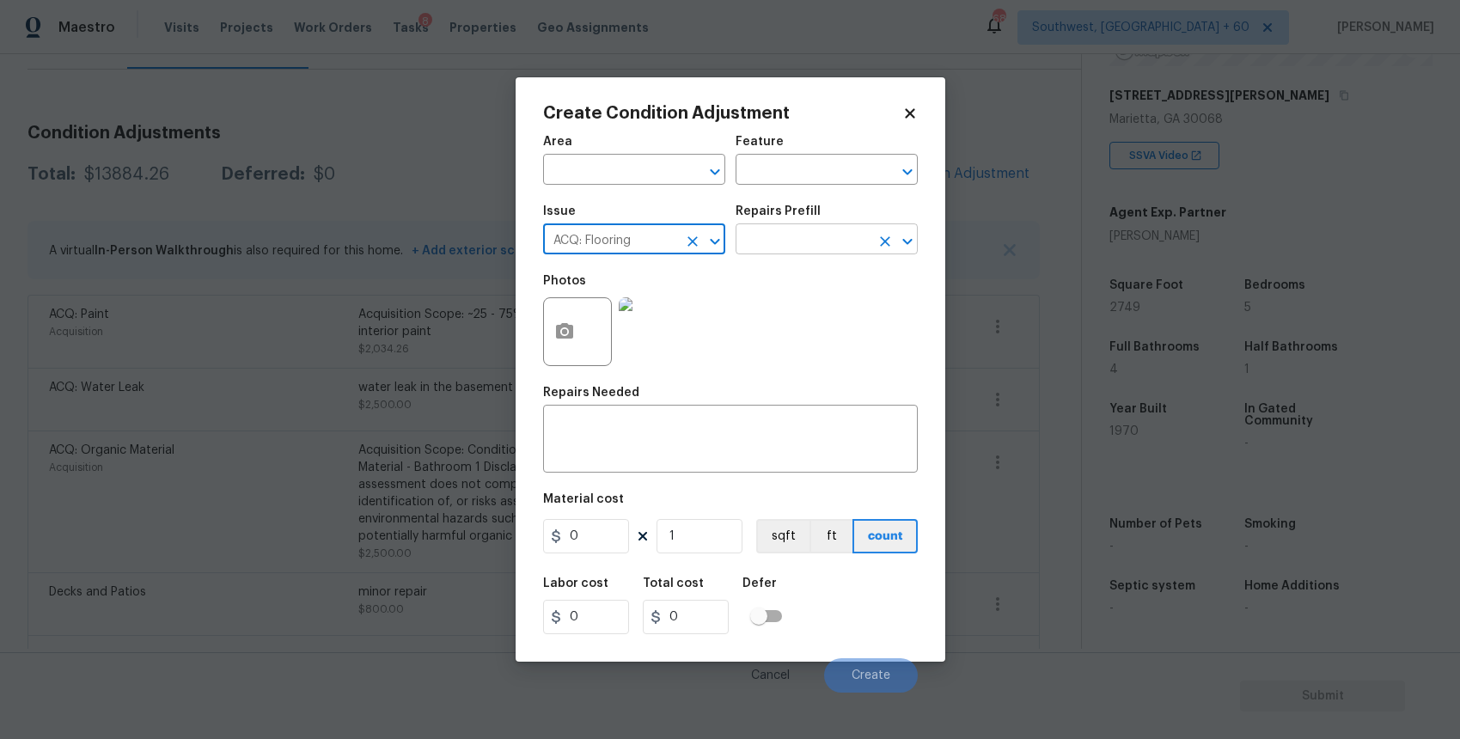
type input "ACQ: Flooring"
click at [829, 235] on input "text" at bounding box center [802, 241] width 134 height 27
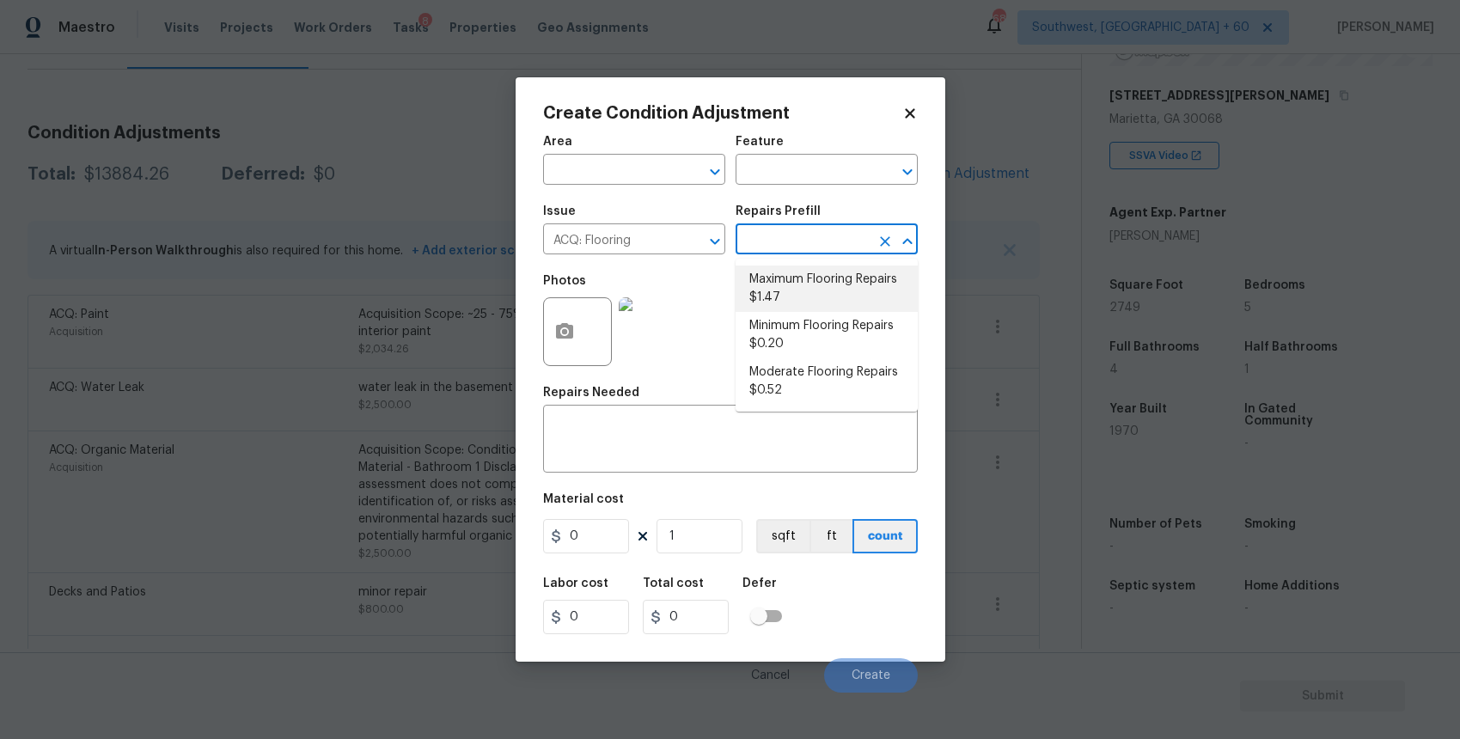
click at [896, 298] on li "Maximum Flooring Repairs $1.47" at bounding box center [826, 288] width 182 height 46
type input "Acquisition"
type textarea "Acquisition Scope: Maximum flooring repairs"
type input "1.47"
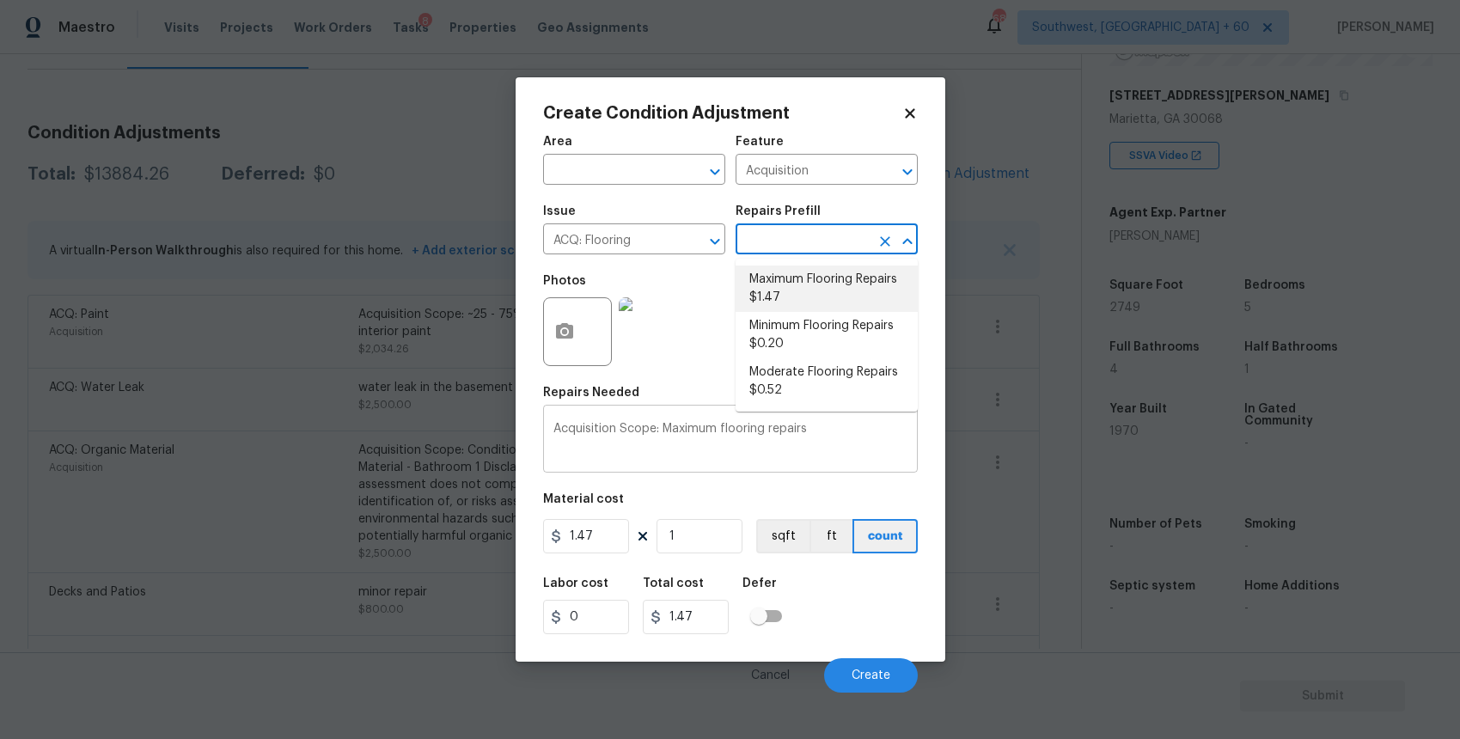
click at [701, 461] on div "Acquisition Scope: Maximum flooring repairs x ​" at bounding box center [730, 441] width 375 height 64
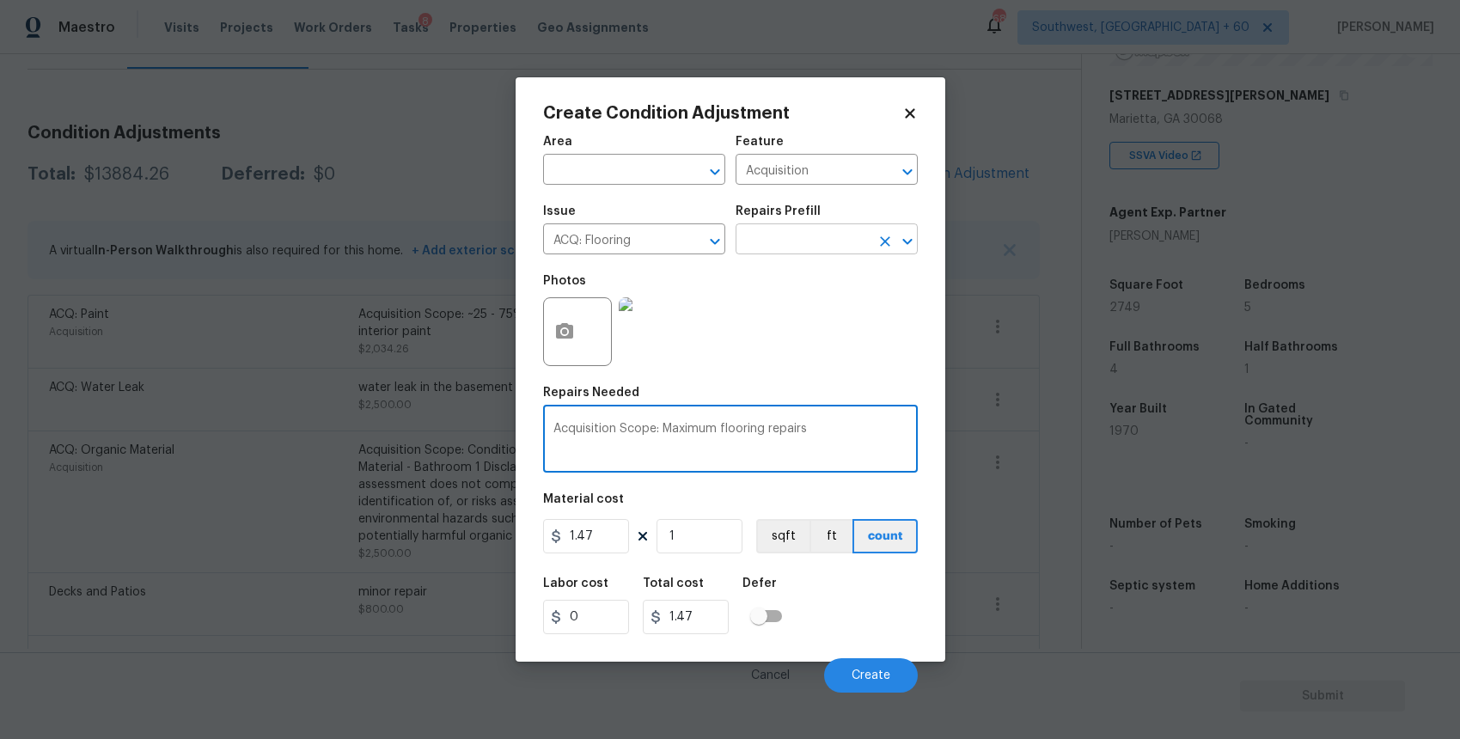
click at [818, 235] on input "text" at bounding box center [802, 241] width 134 height 27
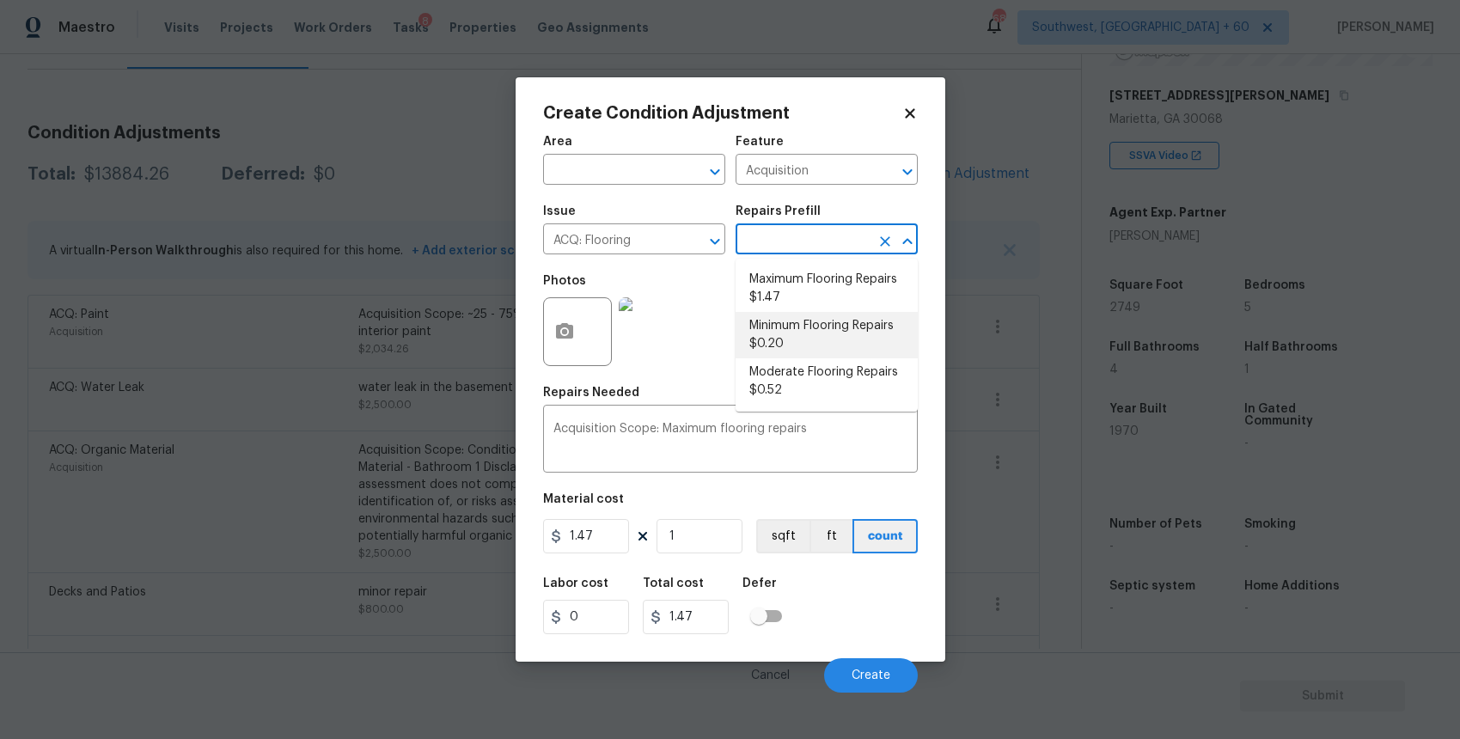
click at [854, 324] on li "Minimum Flooring Repairs $0.20" at bounding box center [826, 335] width 182 height 46
type textarea "Acquisition Scope: Minimum flooring repairs"
type input "0.2"
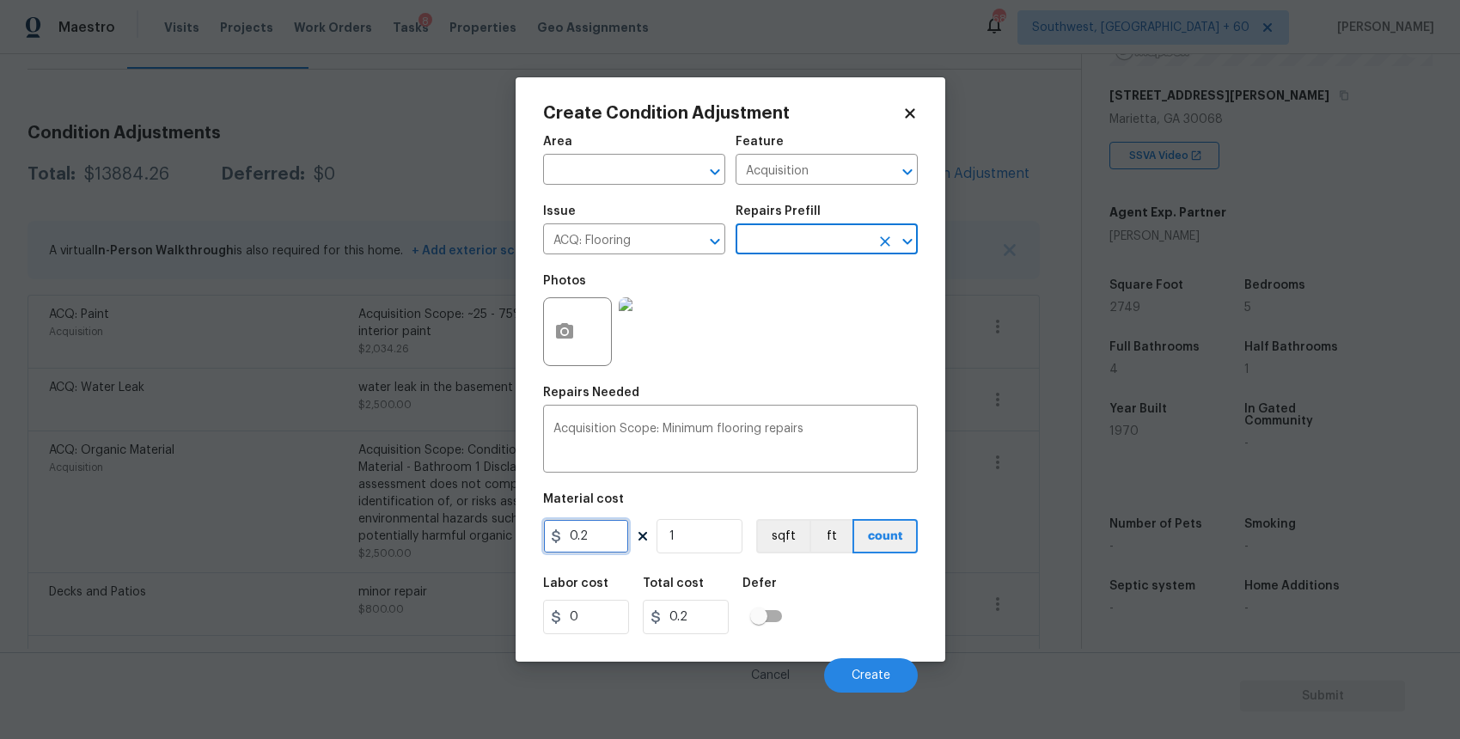
click at [589, 532] on input "0.2" at bounding box center [586, 536] width 86 height 34
click at [823, 240] on input "text" at bounding box center [802, 241] width 134 height 27
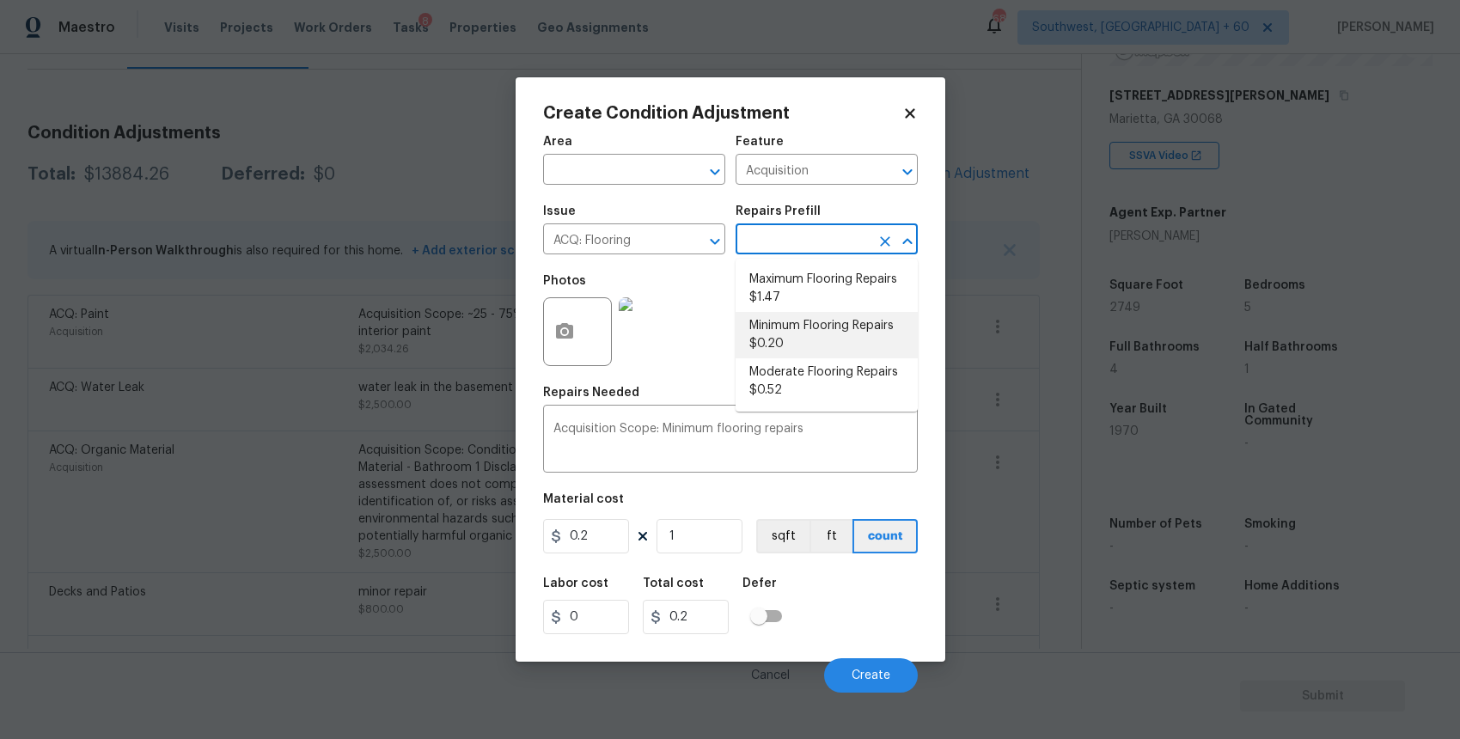
click at [865, 338] on li "Minimum Flooring Repairs $0.20" at bounding box center [826, 335] width 182 height 46
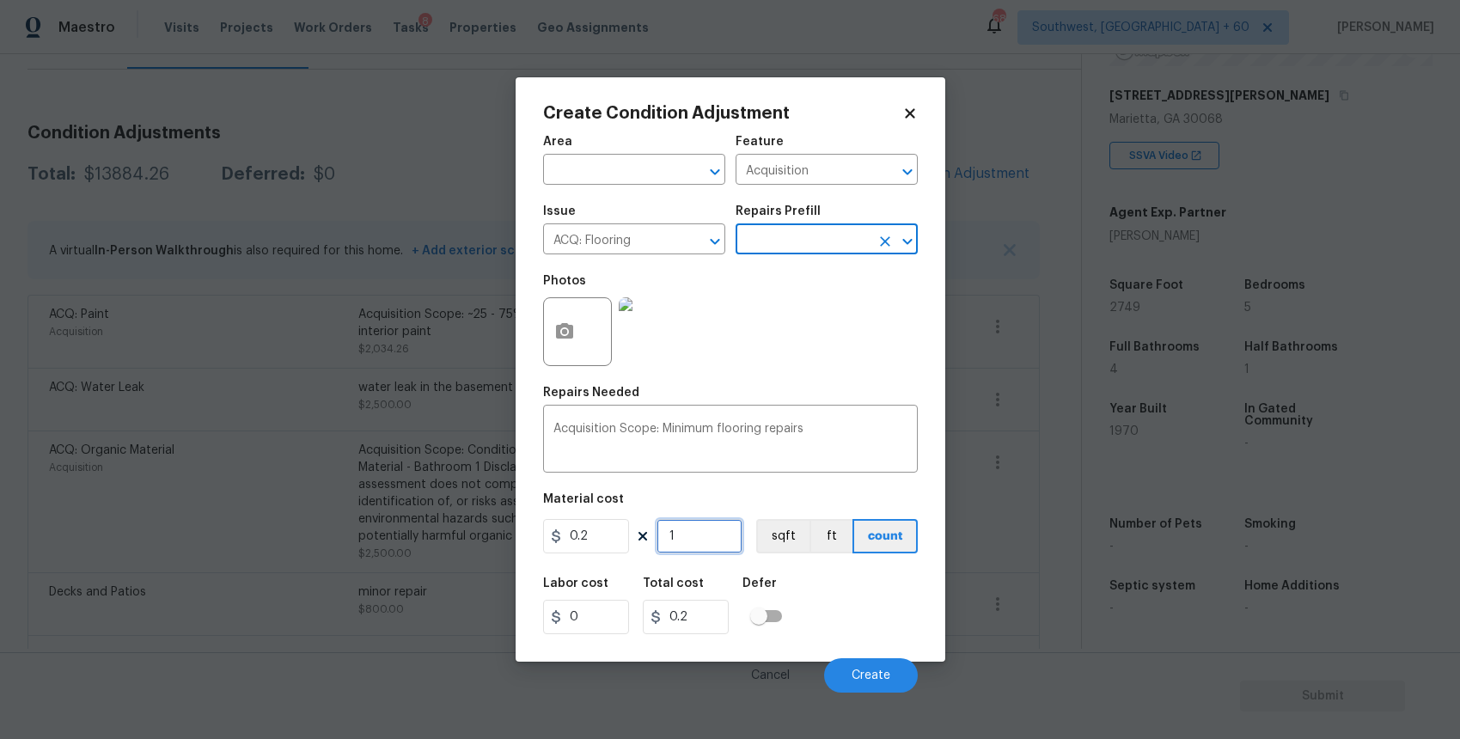
click at [701, 537] on input "1" at bounding box center [699, 536] width 86 height 34
type input "11"
type input "2.2"
type input "115"
type input "23"
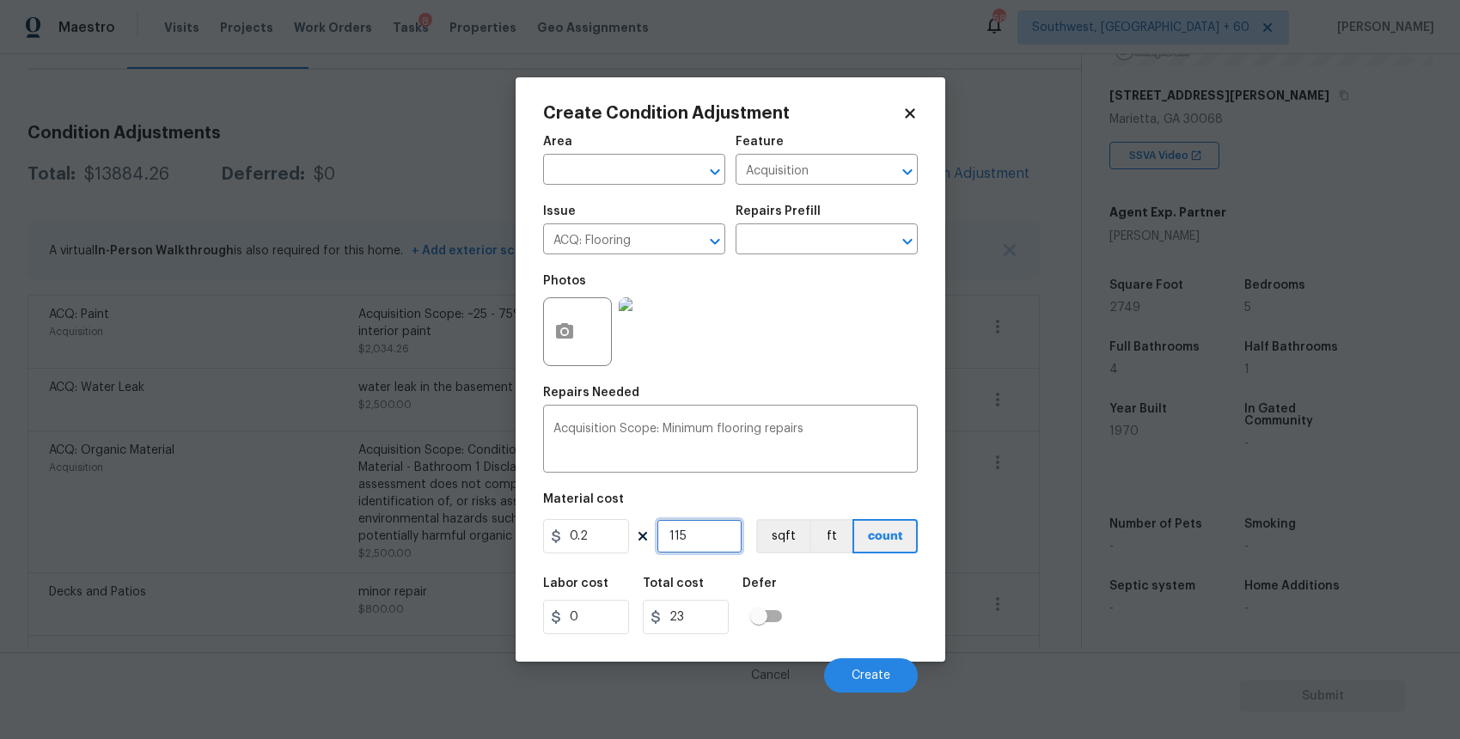
type input "11"
type input "2.2"
type input "1"
type input "0.2"
type input "15"
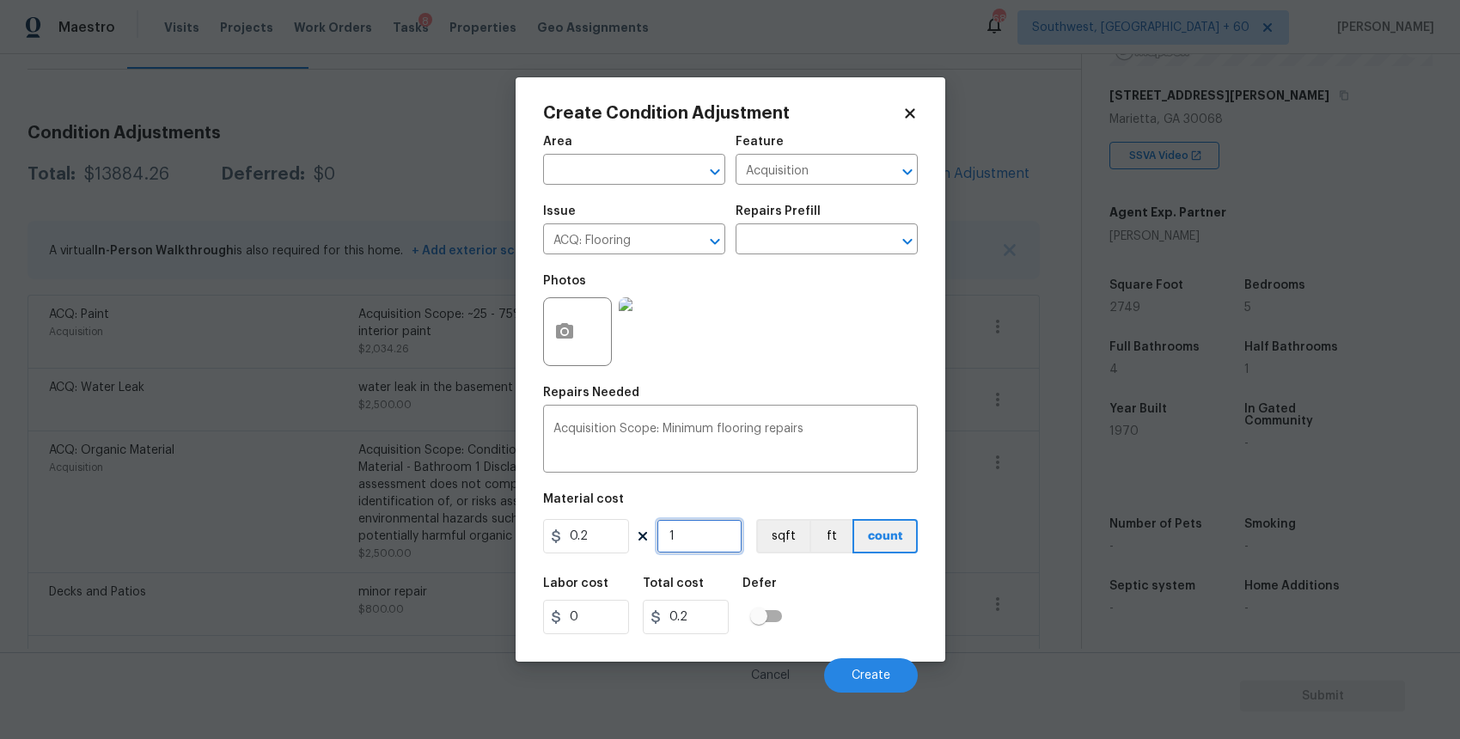
type input "3"
type input "150"
type input "30"
type input "1500"
type input "300"
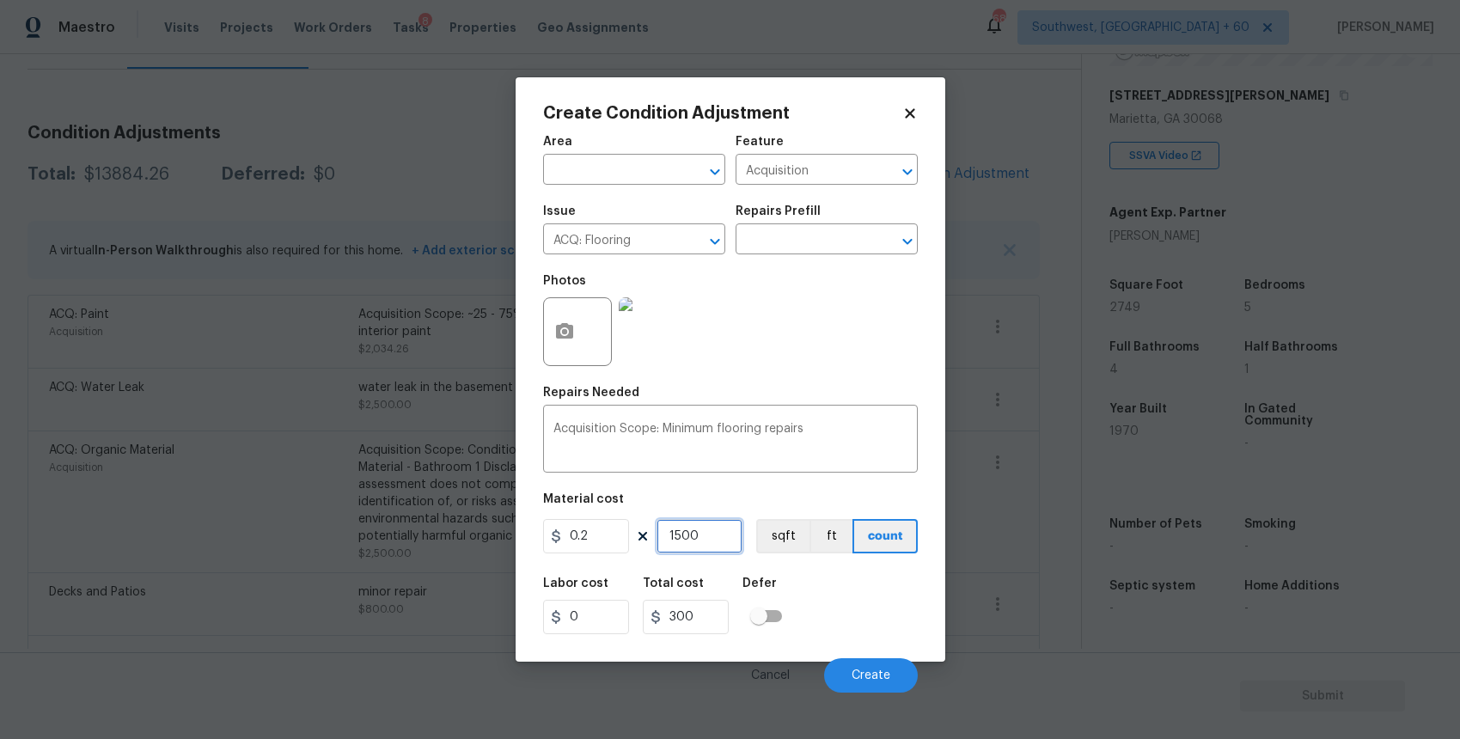
click at [688, 539] on input "1500" at bounding box center [699, 536] width 86 height 34
type input "1"
type input "0.2"
type input "19"
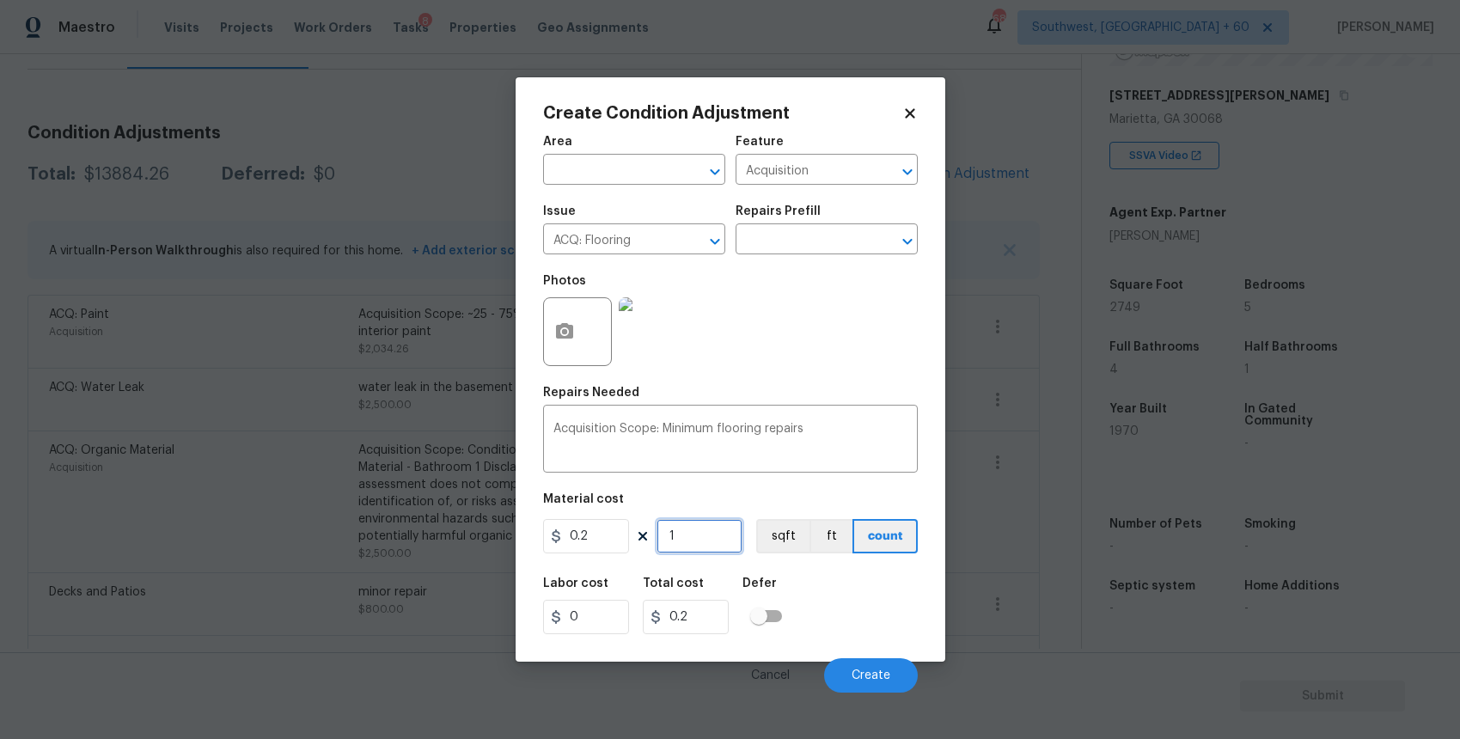
type input "3.8"
type input "190"
type input "38"
type input "1908"
type input "381.6"
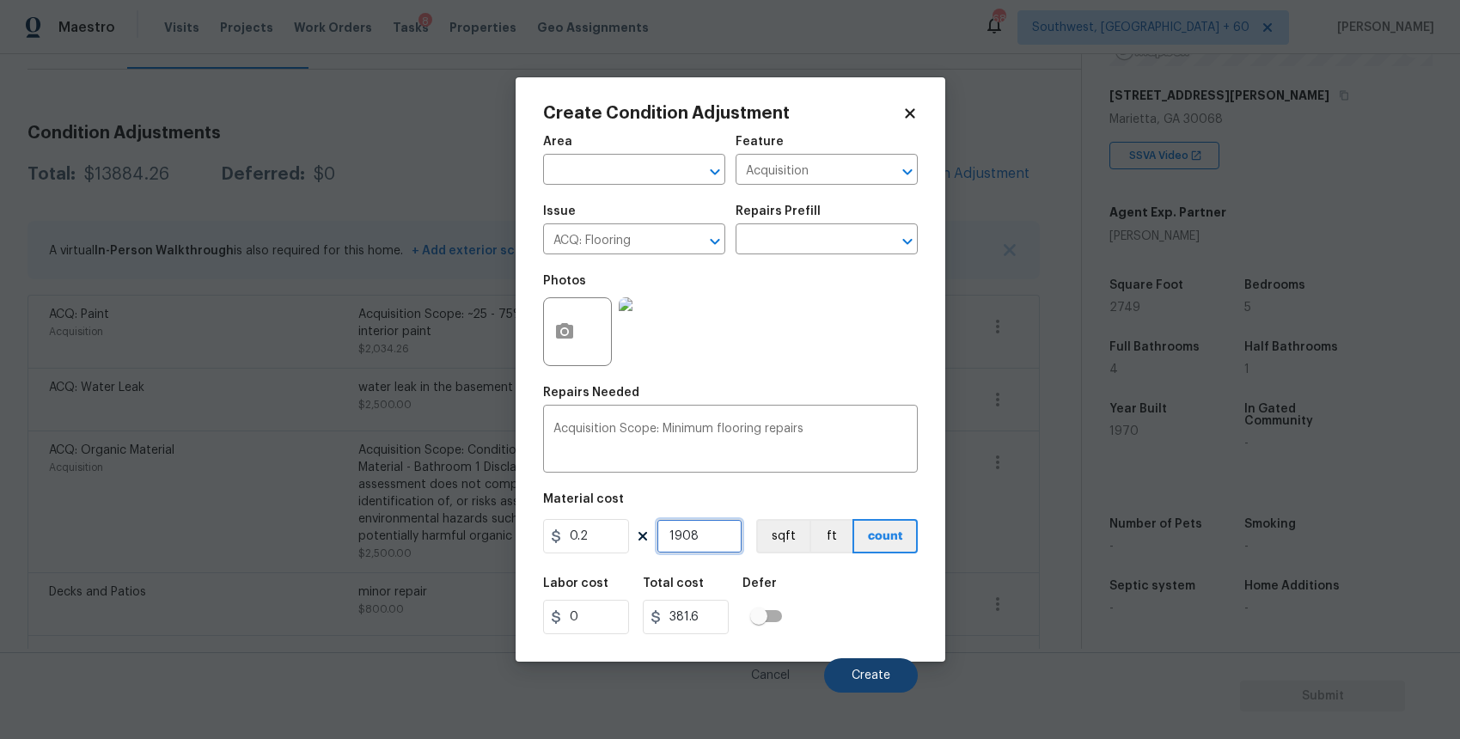
type input "1908"
click at [883, 676] on span "Create" at bounding box center [870, 675] width 39 height 13
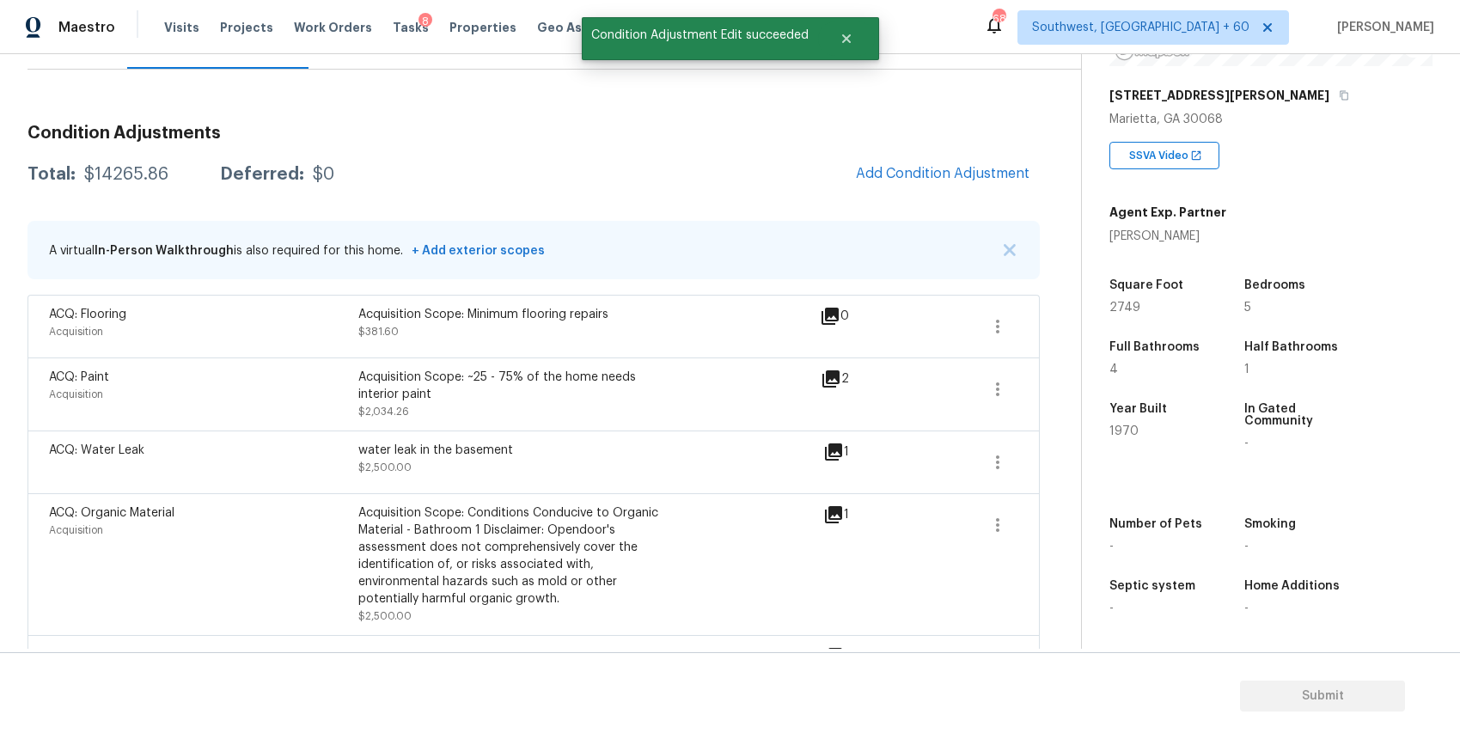
click at [954, 198] on div "Condition Adjustments Total: $14265.86 Deferred: $0 Add Condition Adjustment A …" at bounding box center [533, 628] width 1012 height 1035
click at [938, 149] on div "Condition Adjustments Total: $14265.86 Deferred: $0 Add Condition Adjustment A …" at bounding box center [533, 628] width 1012 height 1035
click at [942, 168] on span "Add Condition Adjustment" at bounding box center [943, 173] width 174 height 15
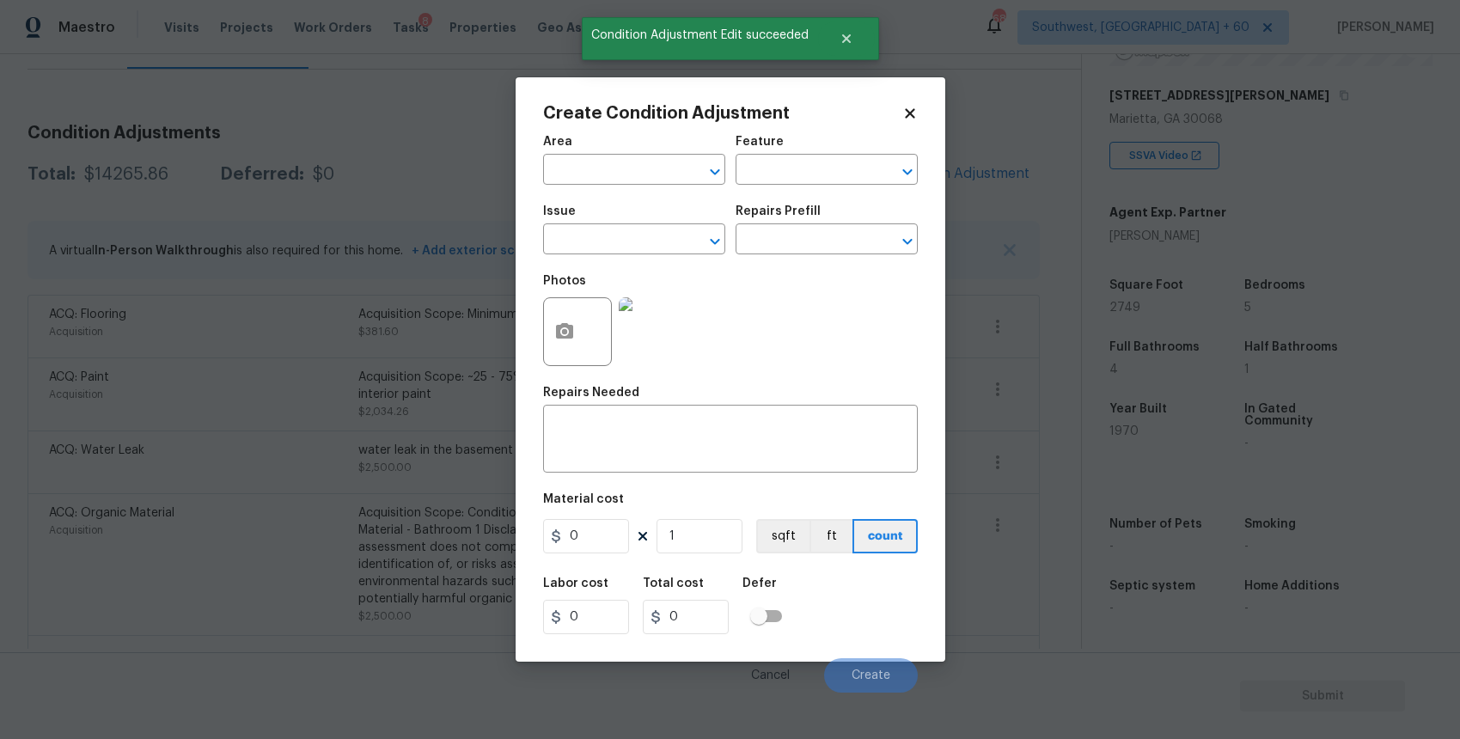
click at [575, 259] on span "Issue ​" at bounding box center [634, 230] width 182 height 70
click at [600, 243] on input "text" at bounding box center [610, 241] width 134 height 27
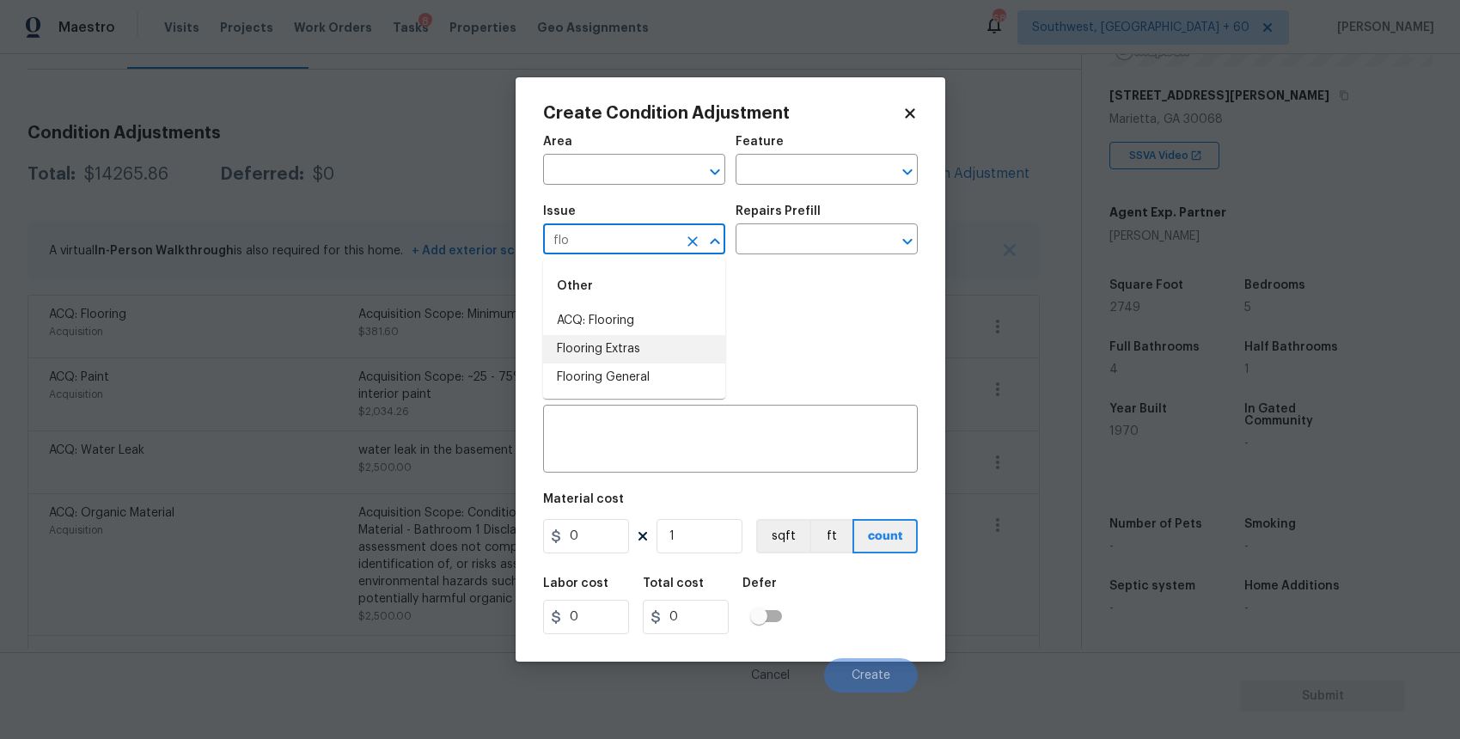
click at [601, 356] on li "Flooring Extras" at bounding box center [634, 349] width 182 height 28
type input "Flooring Extras"
click at [618, 460] on div "x ​" at bounding box center [730, 441] width 375 height 64
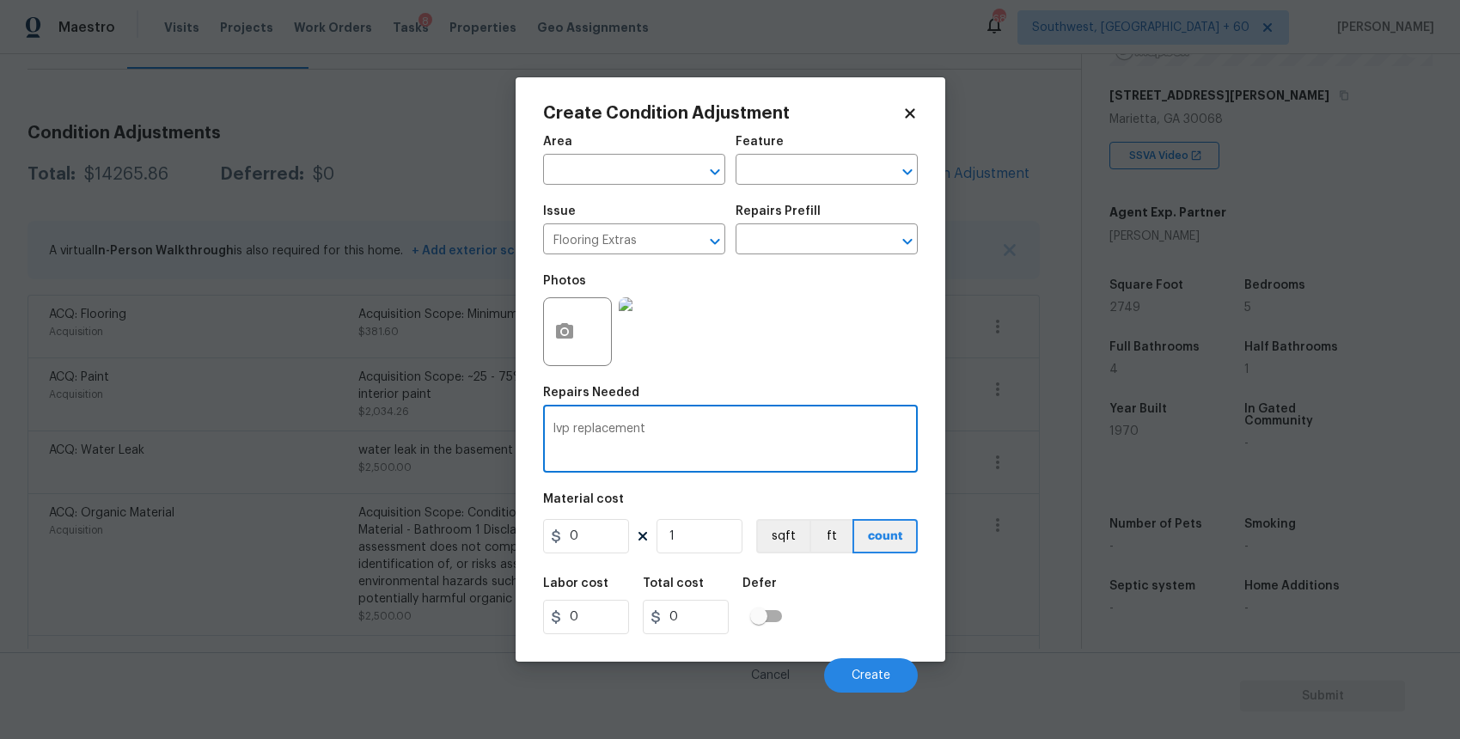
type textarea "lvp replacement"
click at [676, 419] on div "lvp replacement x ​" at bounding box center [730, 441] width 375 height 64
click at [552, 317] on button "button" at bounding box center [564, 331] width 41 height 67
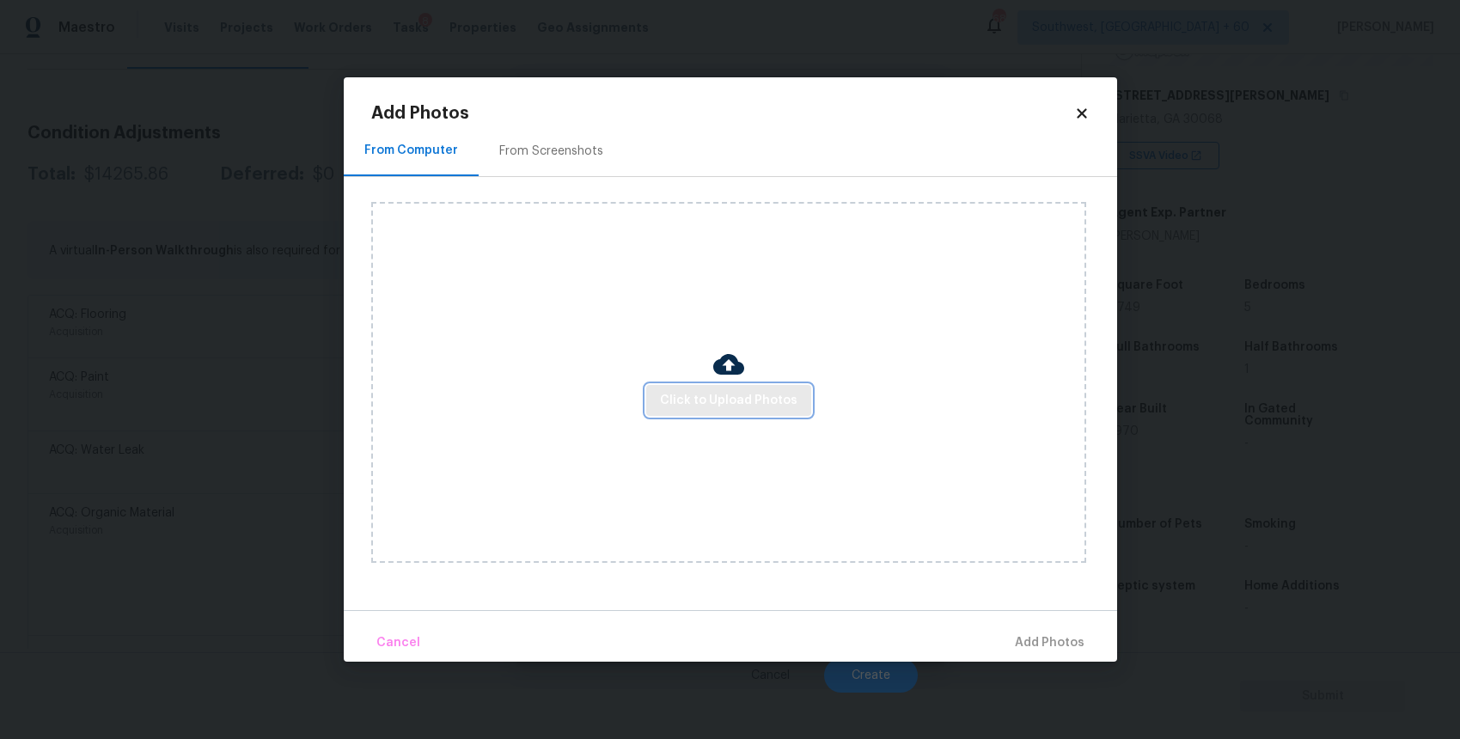
click at [713, 407] on span "Click to Upload Photos" at bounding box center [728, 400] width 137 height 21
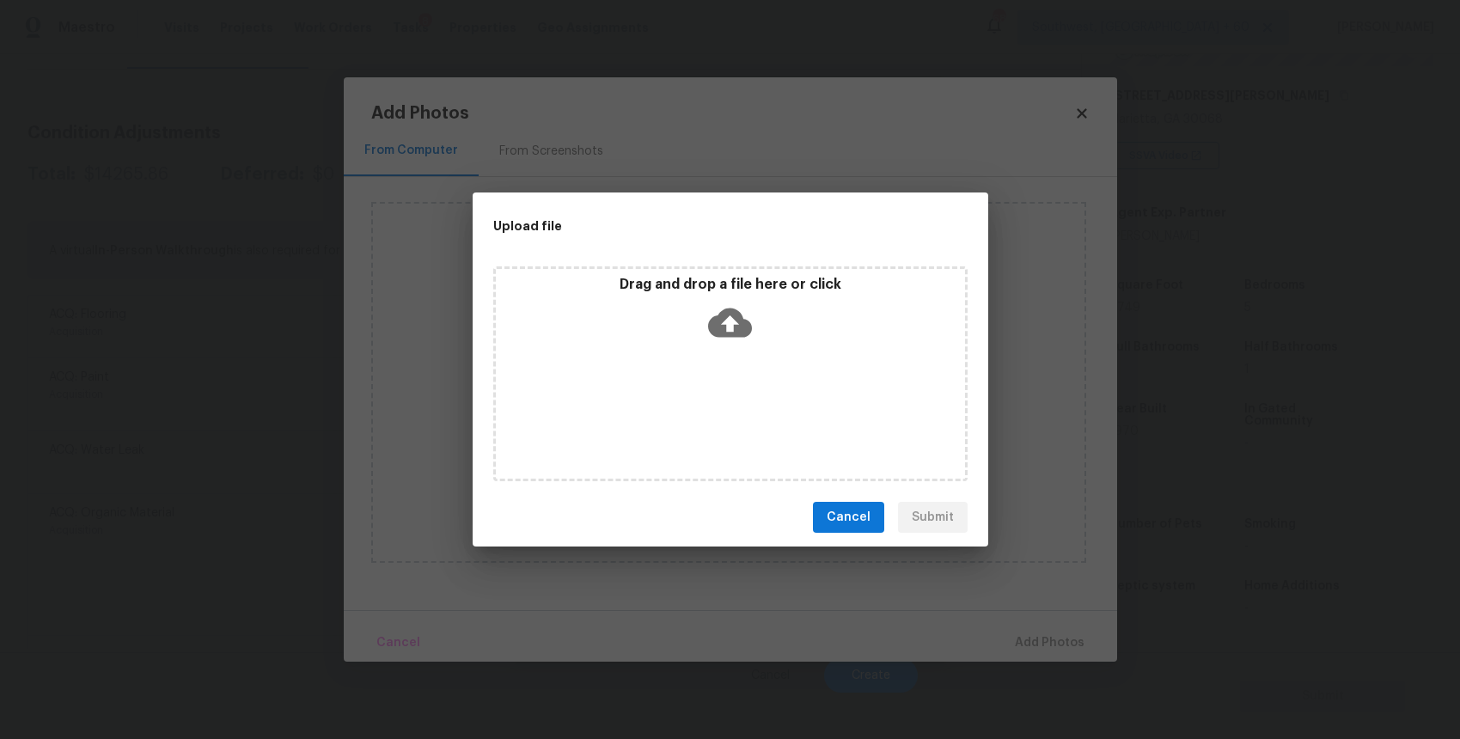
click at [713, 407] on div "Drag and drop a file here or click" at bounding box center [730, 373] width 474 height 215
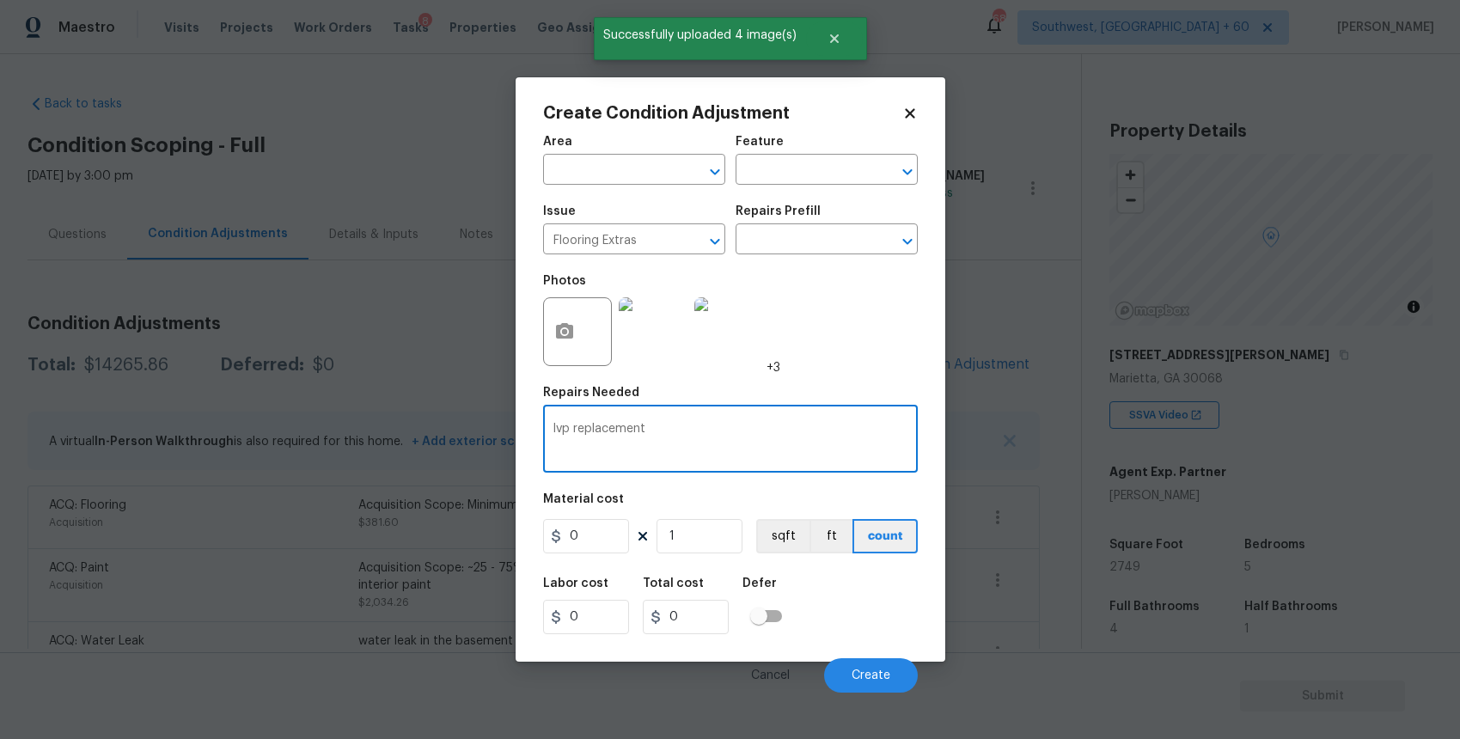
scroll to position [259, 0]
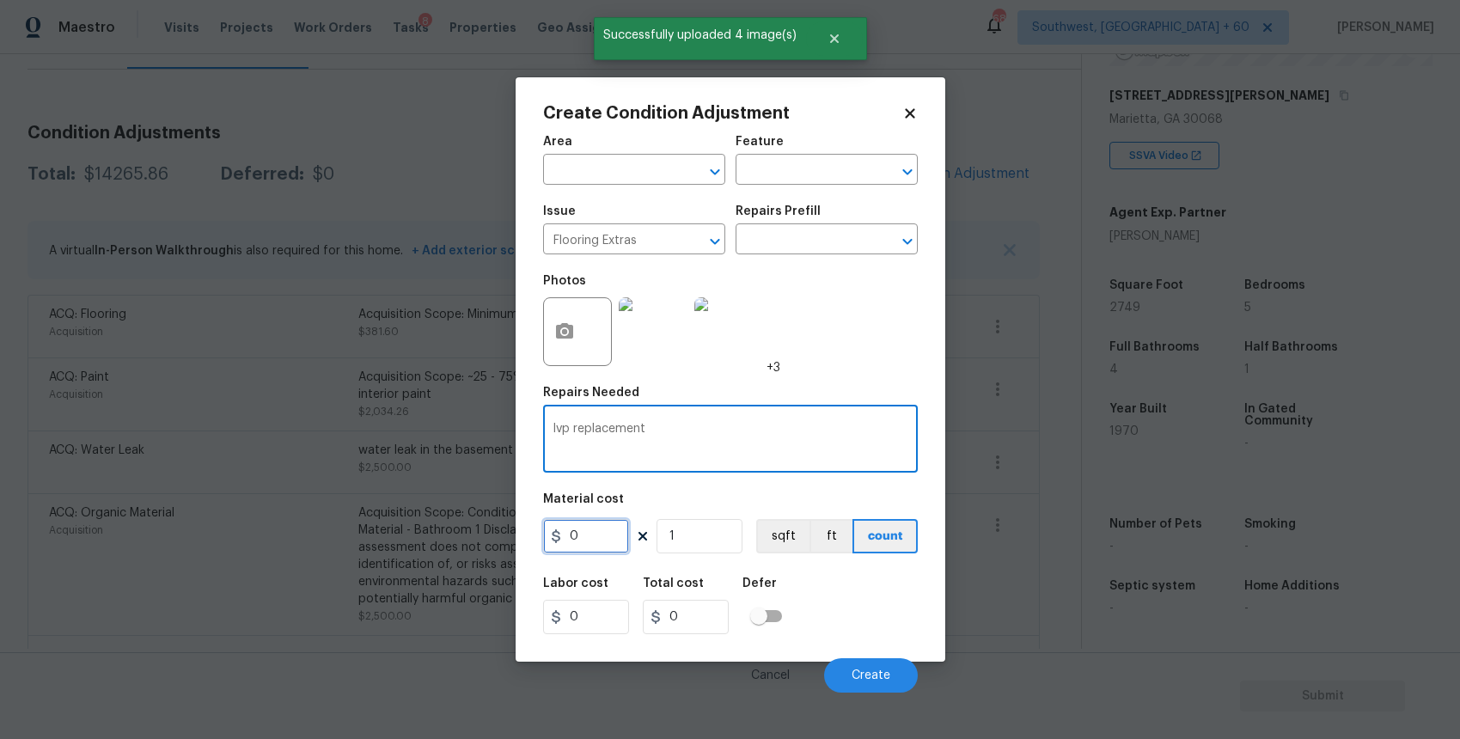
click at [582, 546] on input "0" at bounding box center [586, 536] width 86 height 34
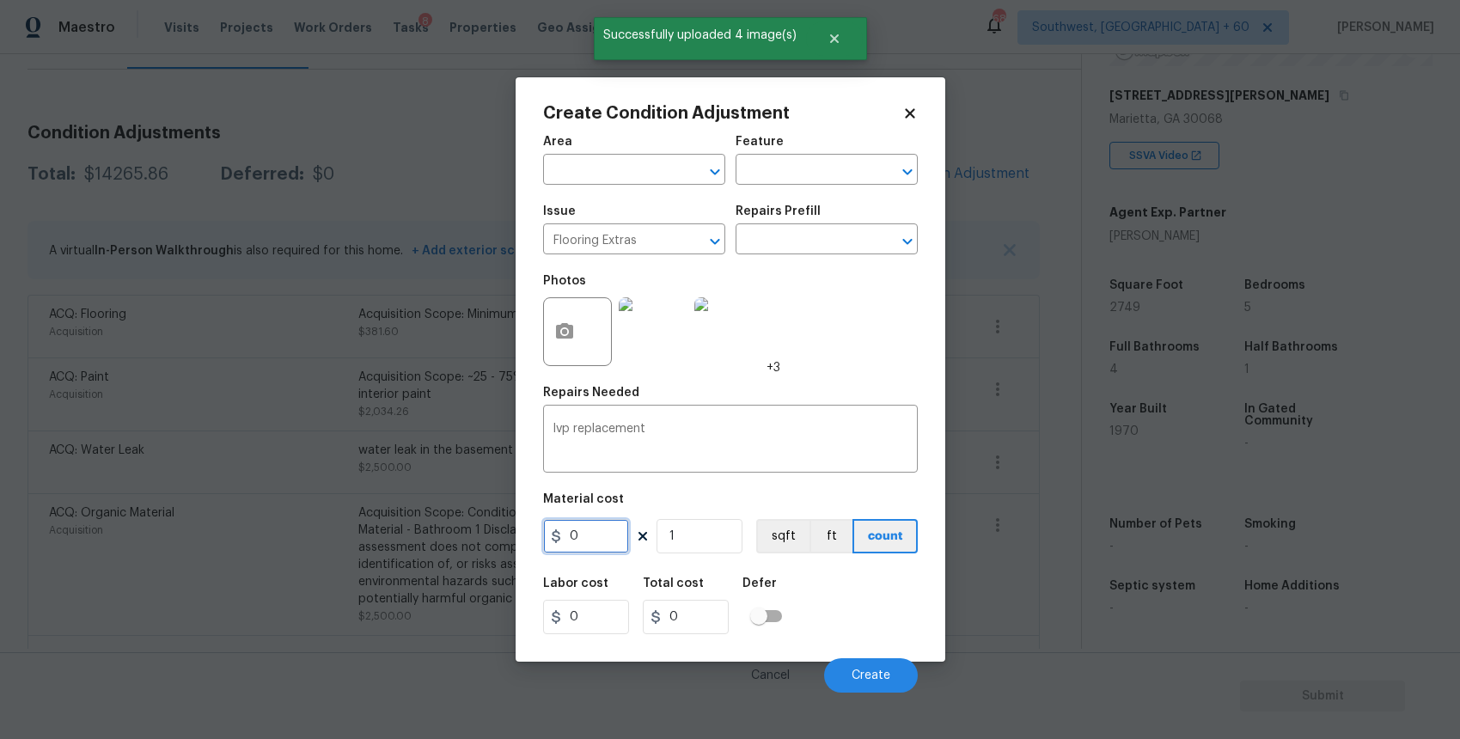
click at [582, 546] on input "0" at bounding box center [586, 536] width 86 height 34
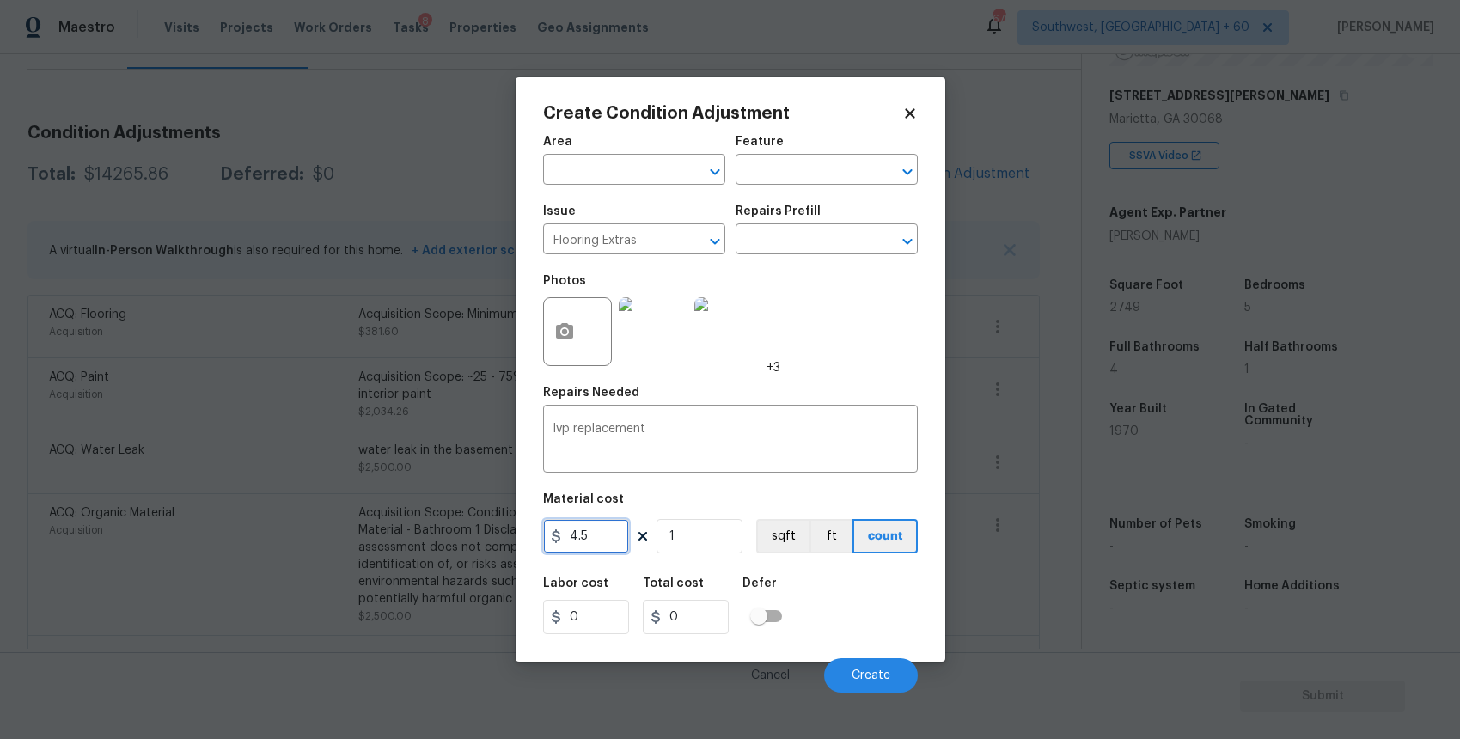
type input "4.5"
click at [710, 539] on input "1" at bounding box center [699, 536] width 86 height 34
type input "0"
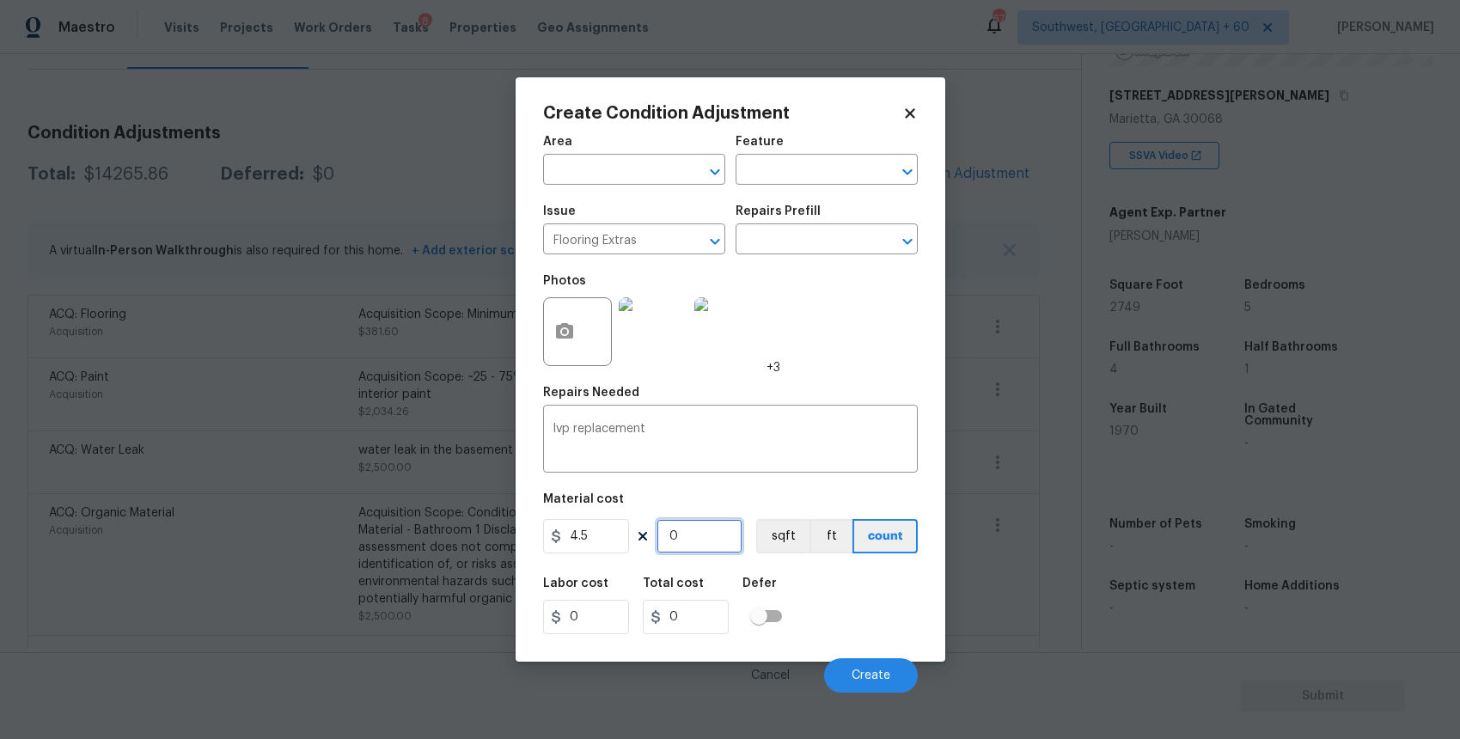
type input "8"
type input "36"
type input "84"
type input "378"
type input "841"
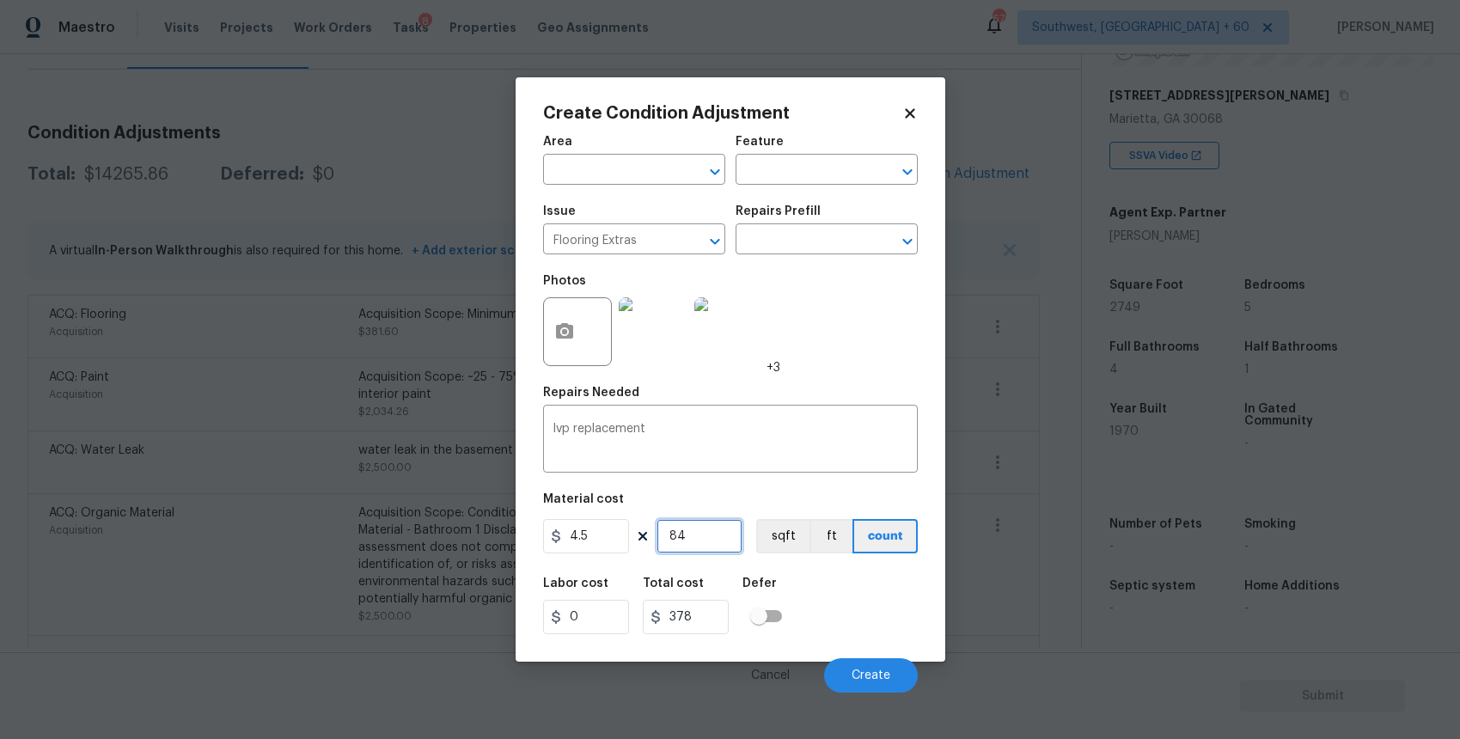
type input "3784.5"
type input "841"
click at [880, 675] on span "Create" at bounding box center [870, 675] width 39 height 13
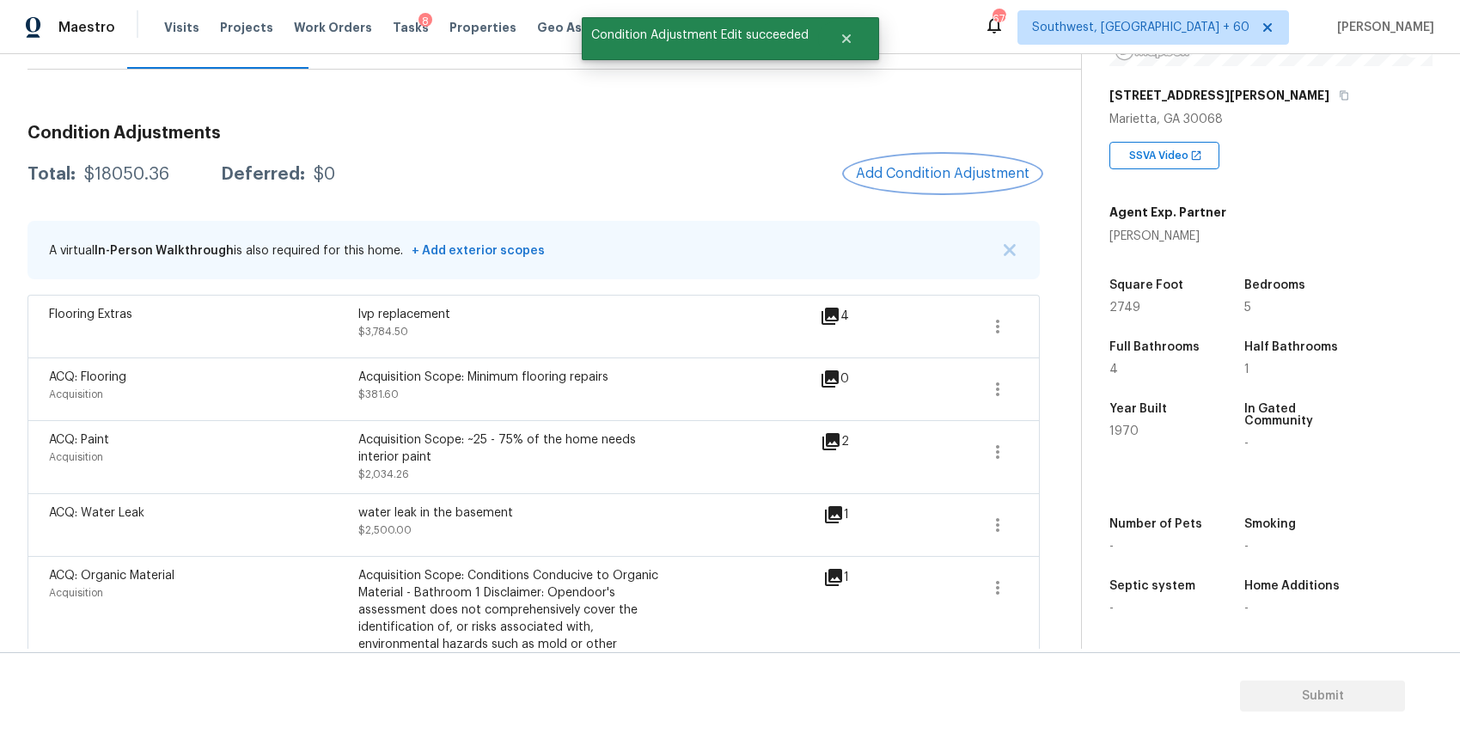
click at [933, 178] on span "Add Condition Adjustment" at bounding box center [943, 173] width 174 height 15
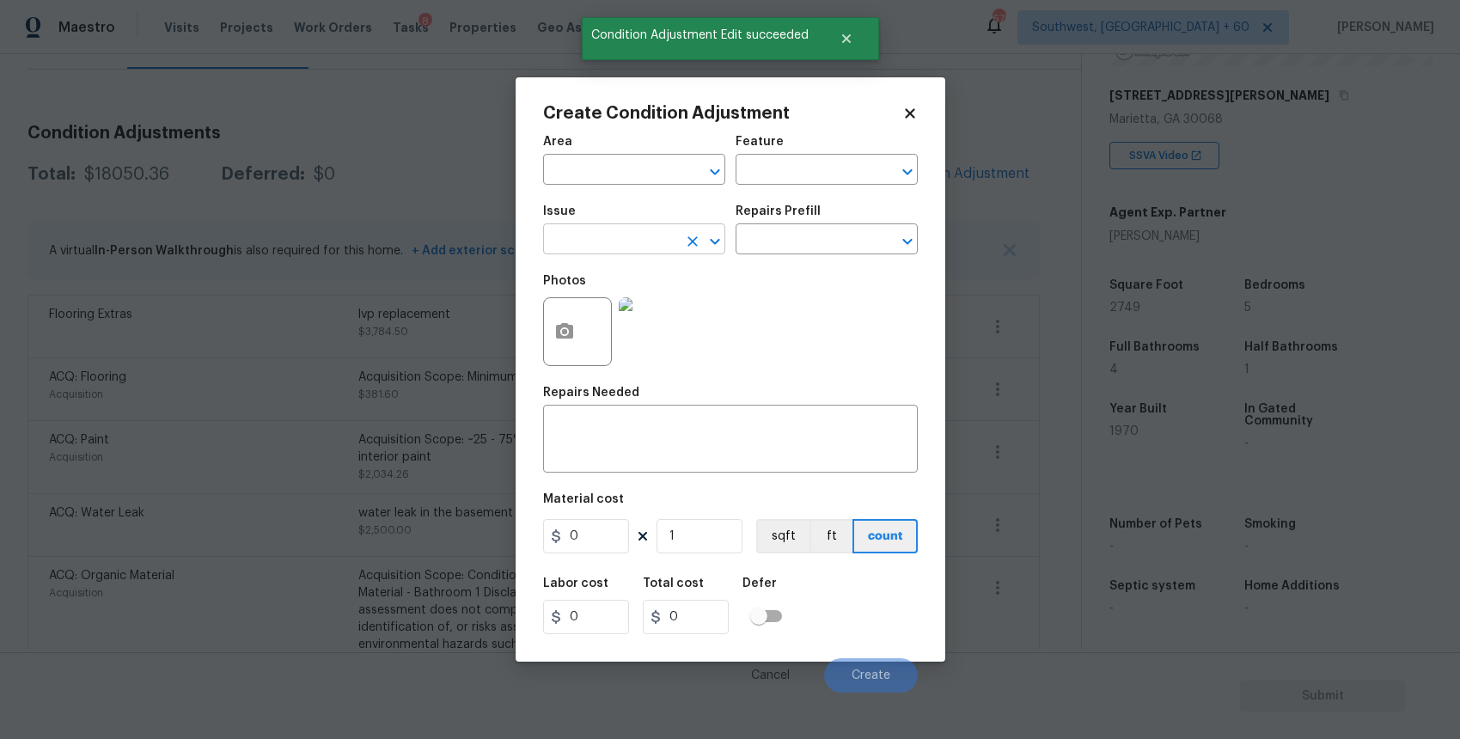
click at [625, 244] on input "text" at bounding box center [610, 241] width 134 height 27
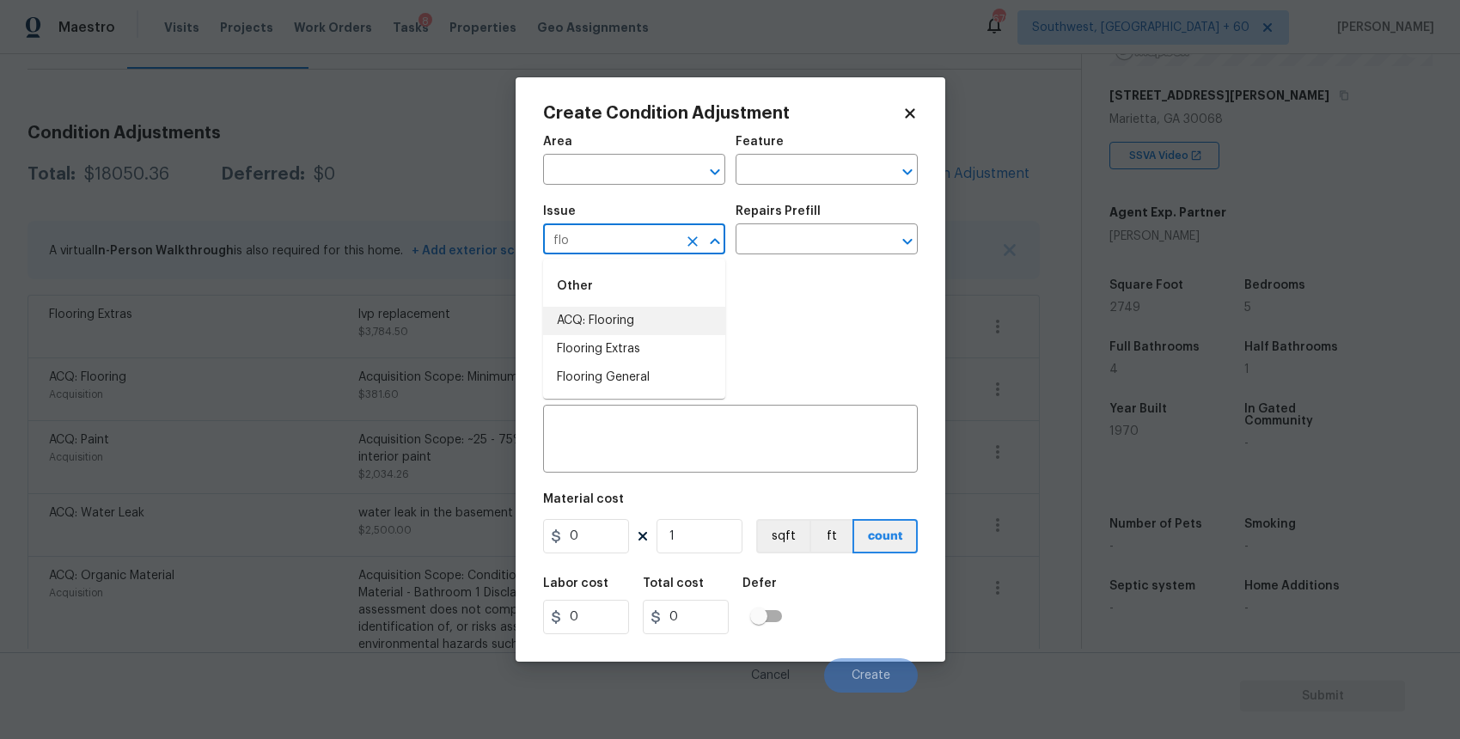
click at [661, 311] on li "ACQ: Flooring" at bounding box center [634, 321] width 182 height 28
type input "ACQ: Flooring"
click at [802, 228] on input "text" at bounding box center [802, 241] width 134 height 27
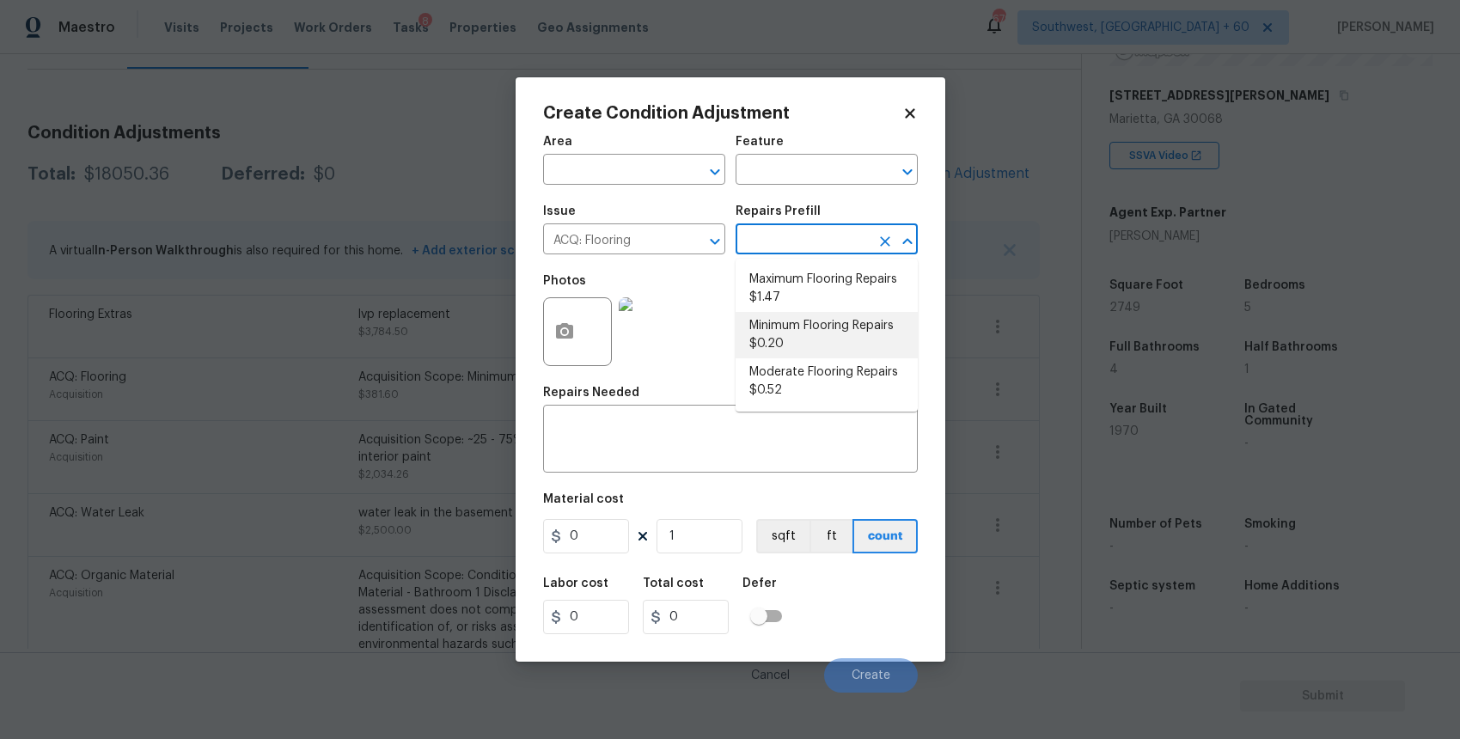
click at [804, 353] on li "Minimum Flooring Repairs $0.20" at bounding box center [826, 335] width 182 height 46
type input "Acquisition"
type textarea "Acquisition Scope: Minimum flooring repairs"
type input "0.2"
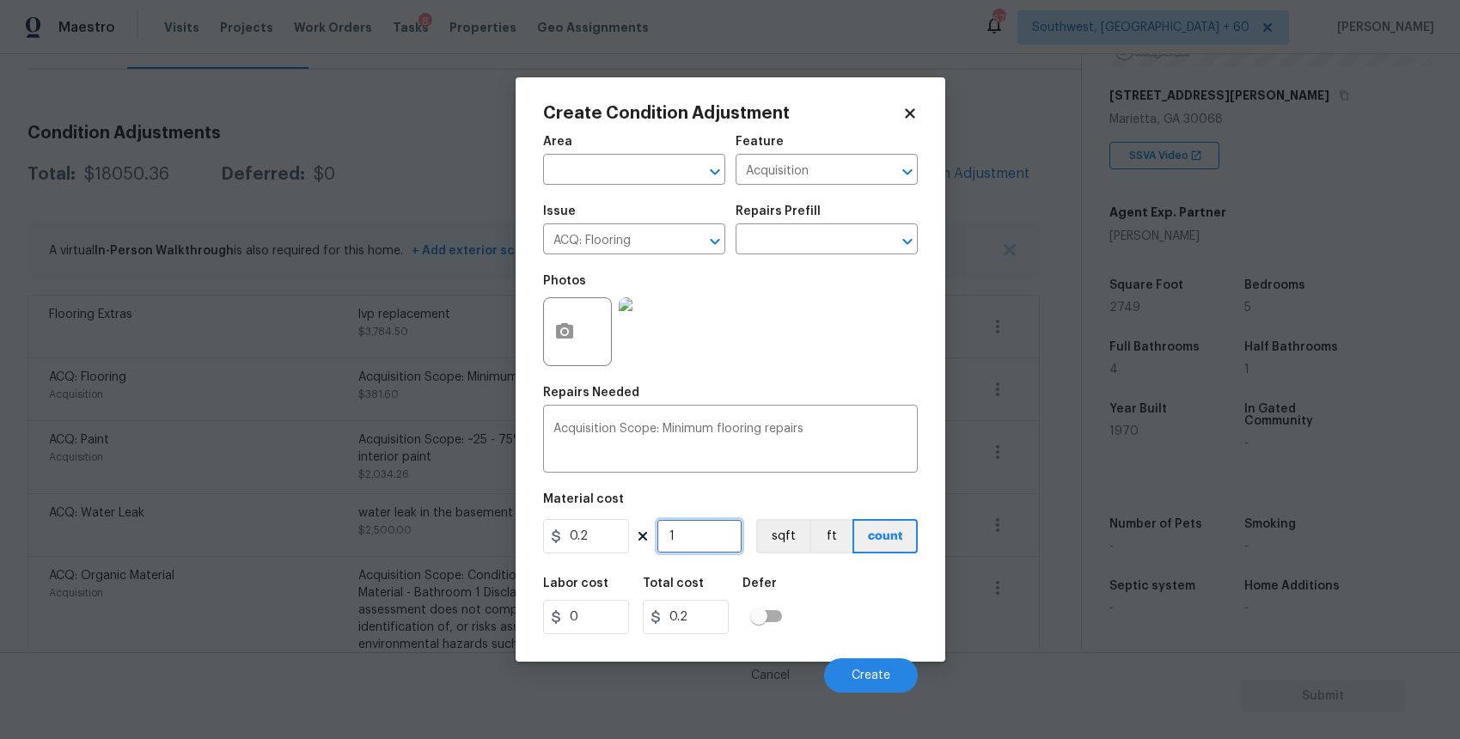
click at [705, 532] on input "1" at bounding box center [699, 536] width 86 height 34
type input "8"
type input "1.6"
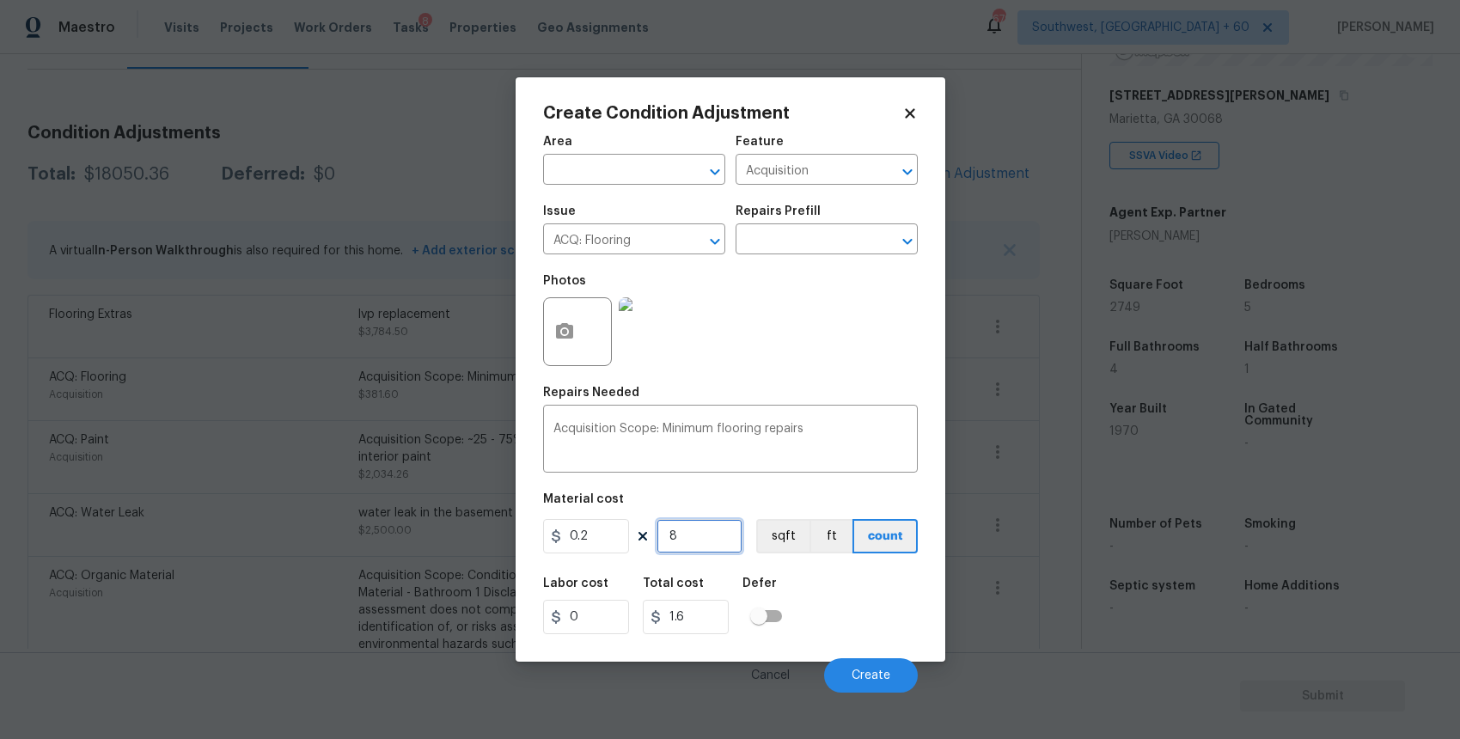
type input "84"
type input "16.8"
type input "841"
type input "168.2"
type input "841"
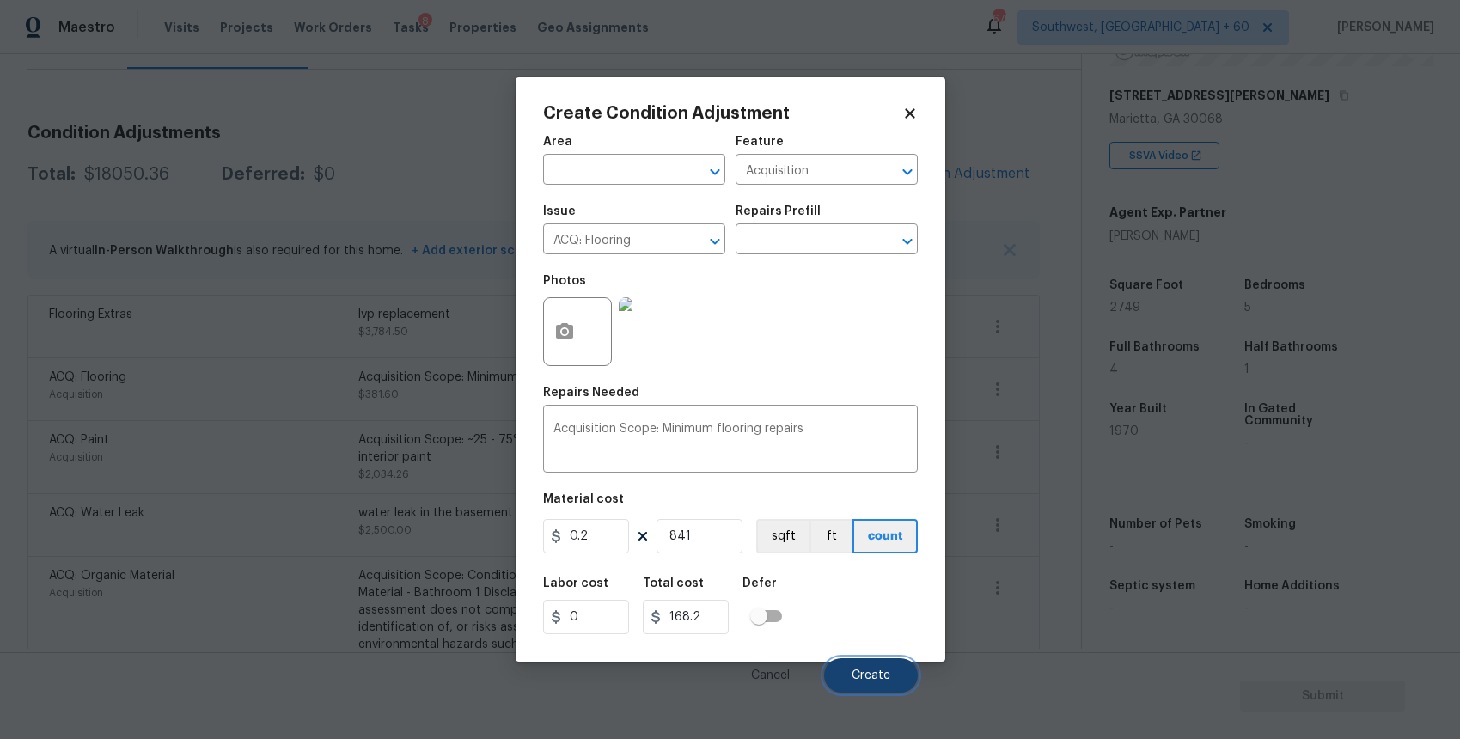
click at [899, 686] on button "Create" at bounding box center [871, 675] width 94 height 34
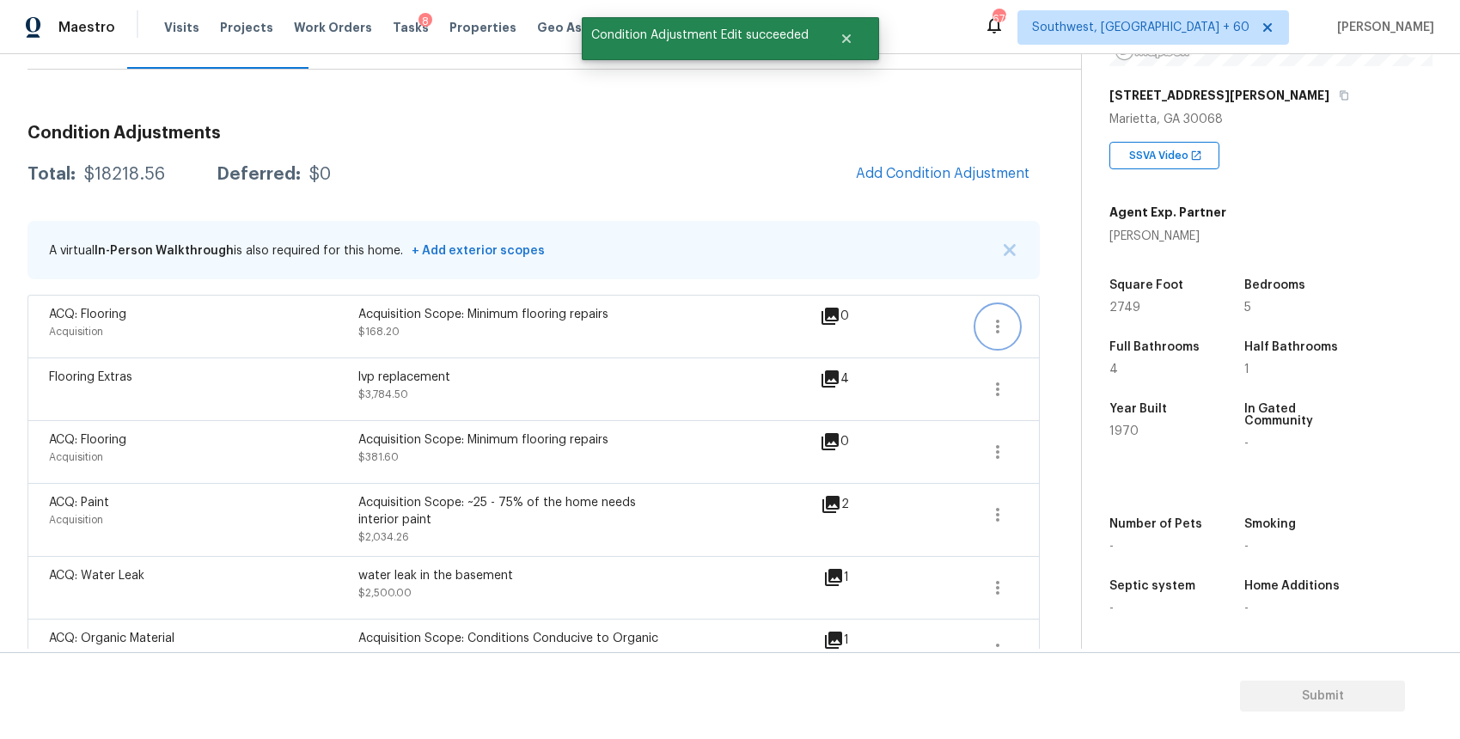
click at [1005, 326] on icon "button" at bounding box center [997, 326] width 21 height 21
click at [1045, 326] on div "Edit" at bounding box center [1095, 322] width 134 height 17
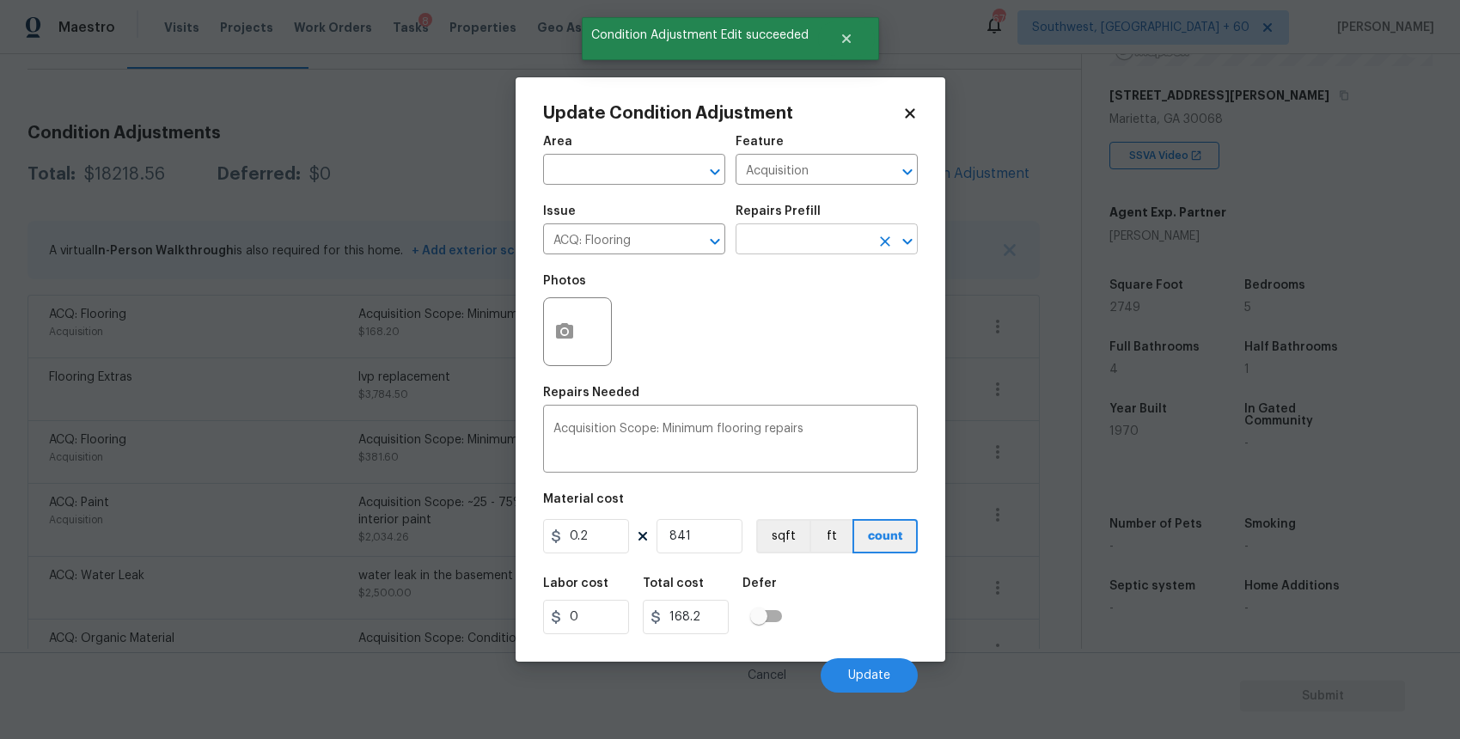
click at [741, 235] on input "text" at bounding box center [802, 241] width 134 height 27
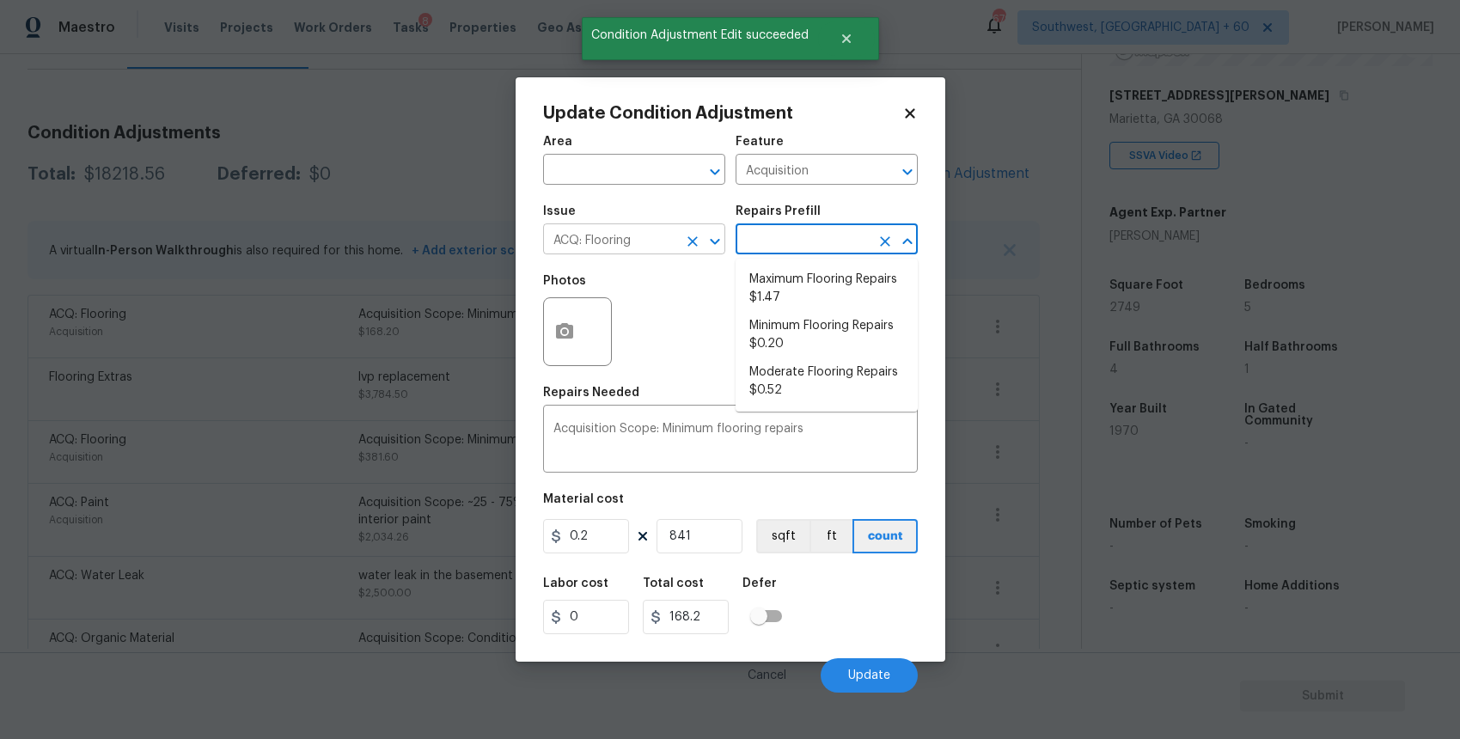
click at [658, 237] on input "ACQ: Flooring" at bounding box center [610, 241] width 134 height 27
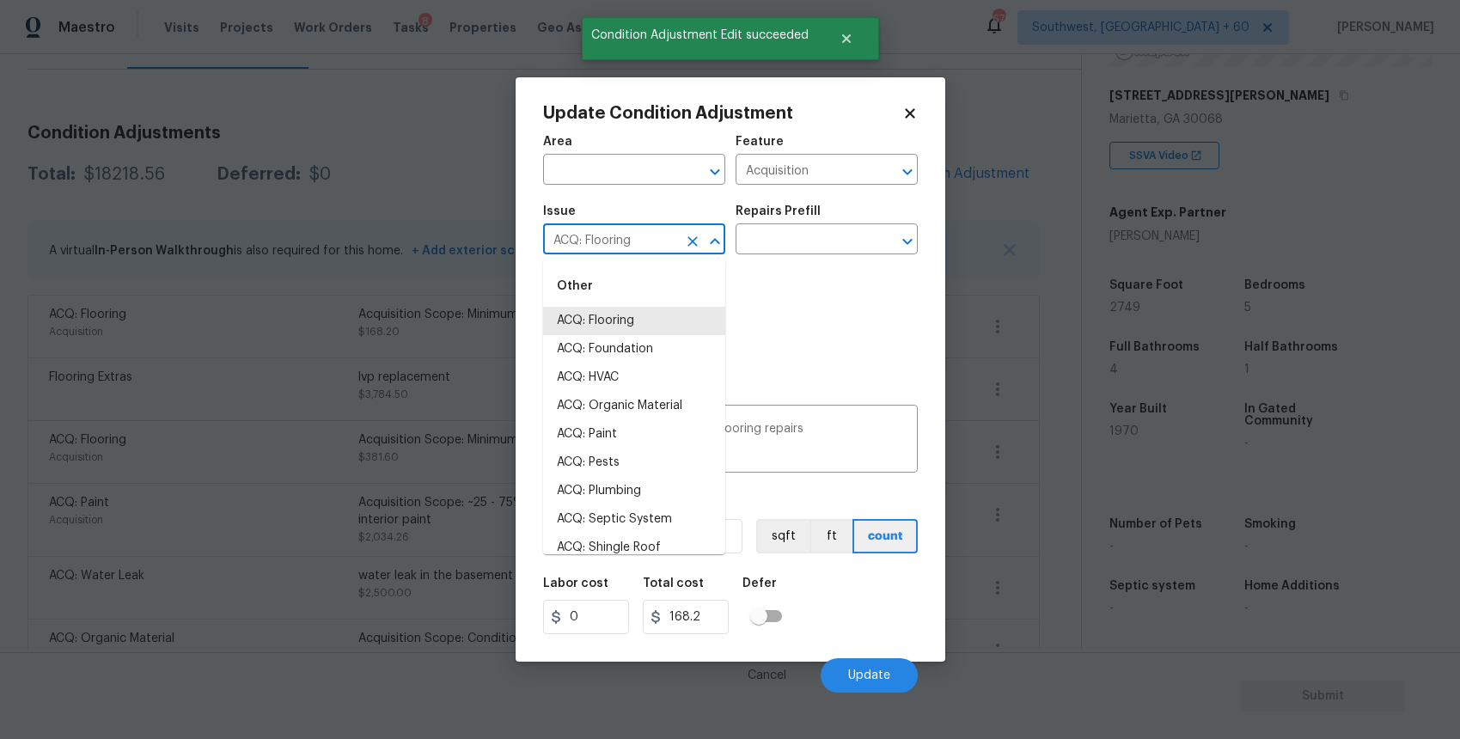
click at [692, 240] on icon "Clear" at bounding box center [692, 241] width 10 height 10
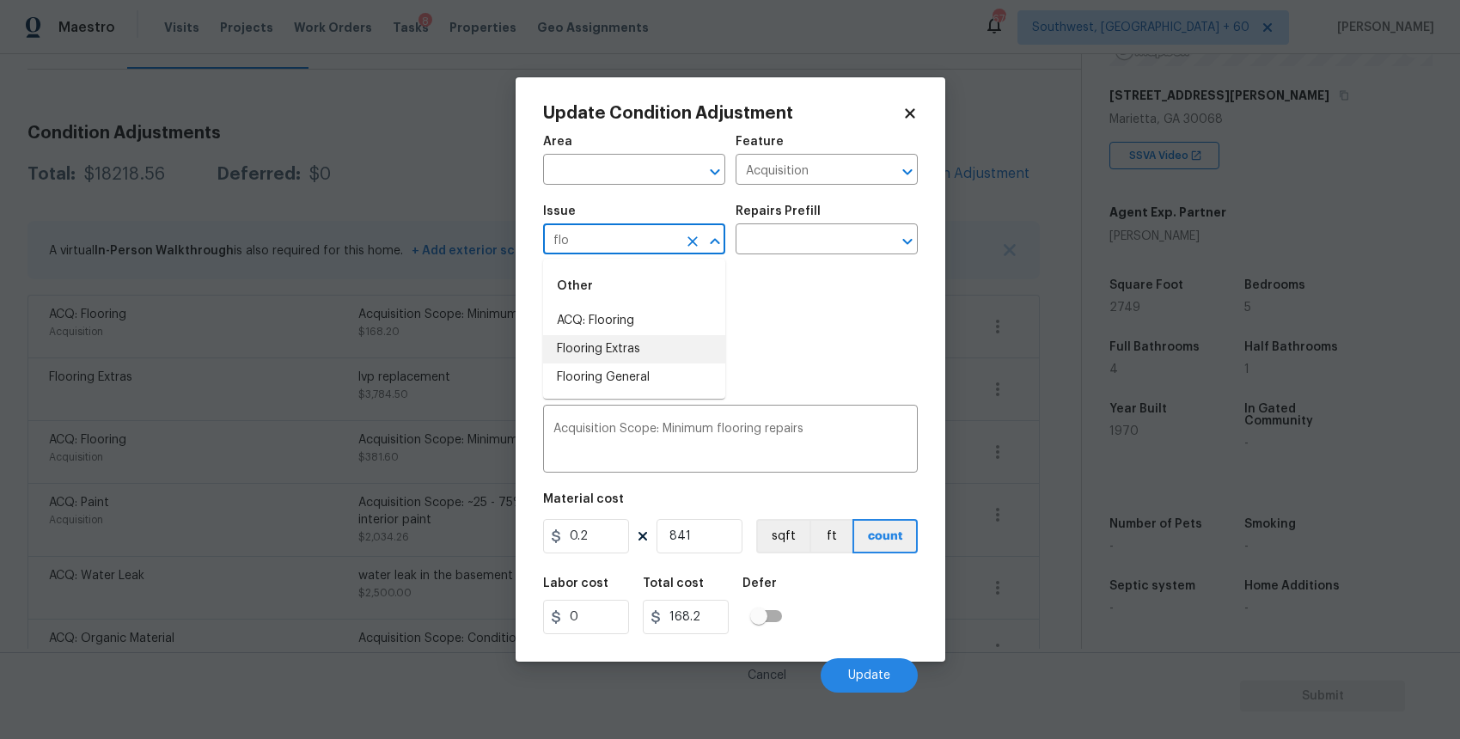
click at [622, 348] on li "Flooring Extras" at bounding box center [634, 349] width 182 height 28
type input "Flooring Extras"
click at [759, 266] on div "Photos" at bounding box center [730, 321] width 375 height 112
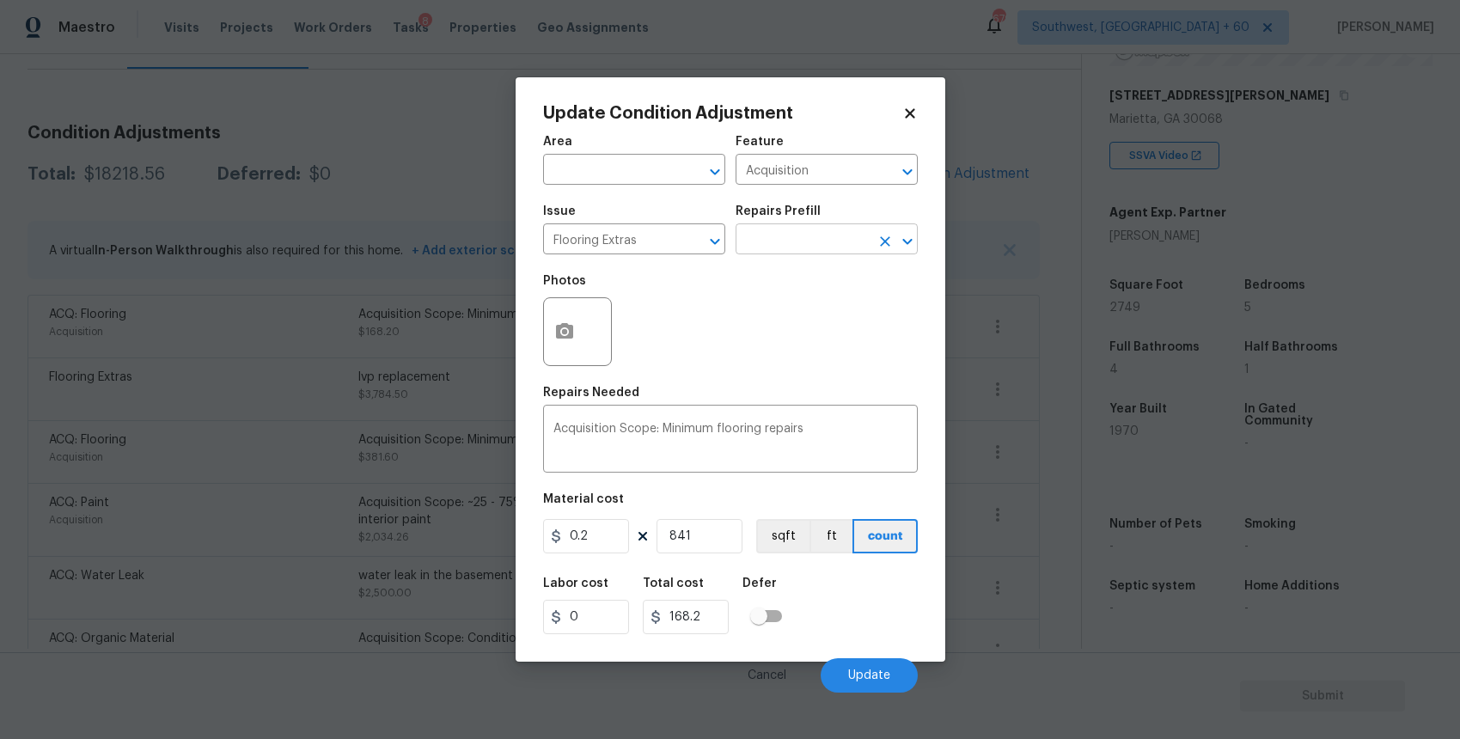
click at [812, 253] on input "text" at bounding box center [802, 241] width 134 height 27
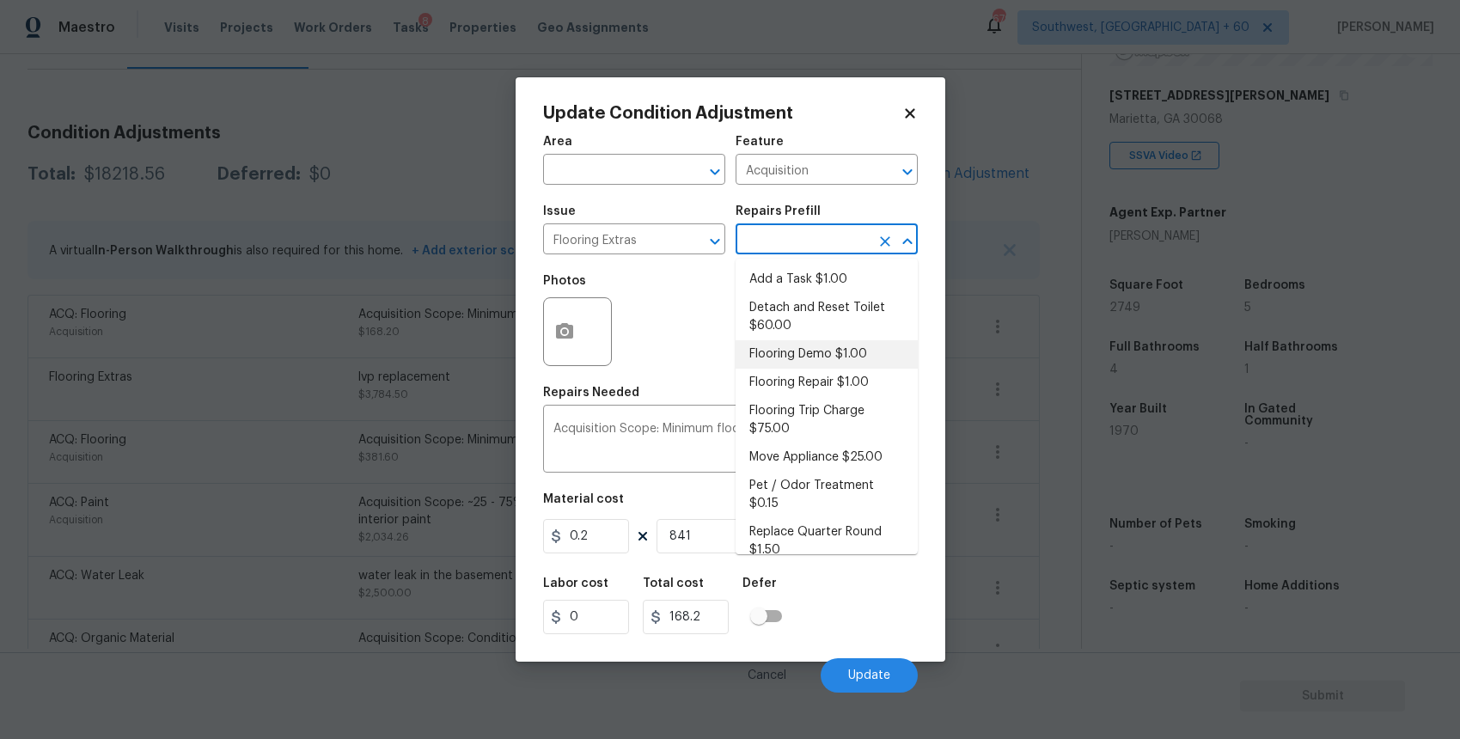
click at [818, 346] on li "Flooring Demo $1.00" at bounding box center [826, 354] width 182 height 28
type input "Overall Flooring"
type textarea "Demo existing flooring."
type input "1"
type input "841"
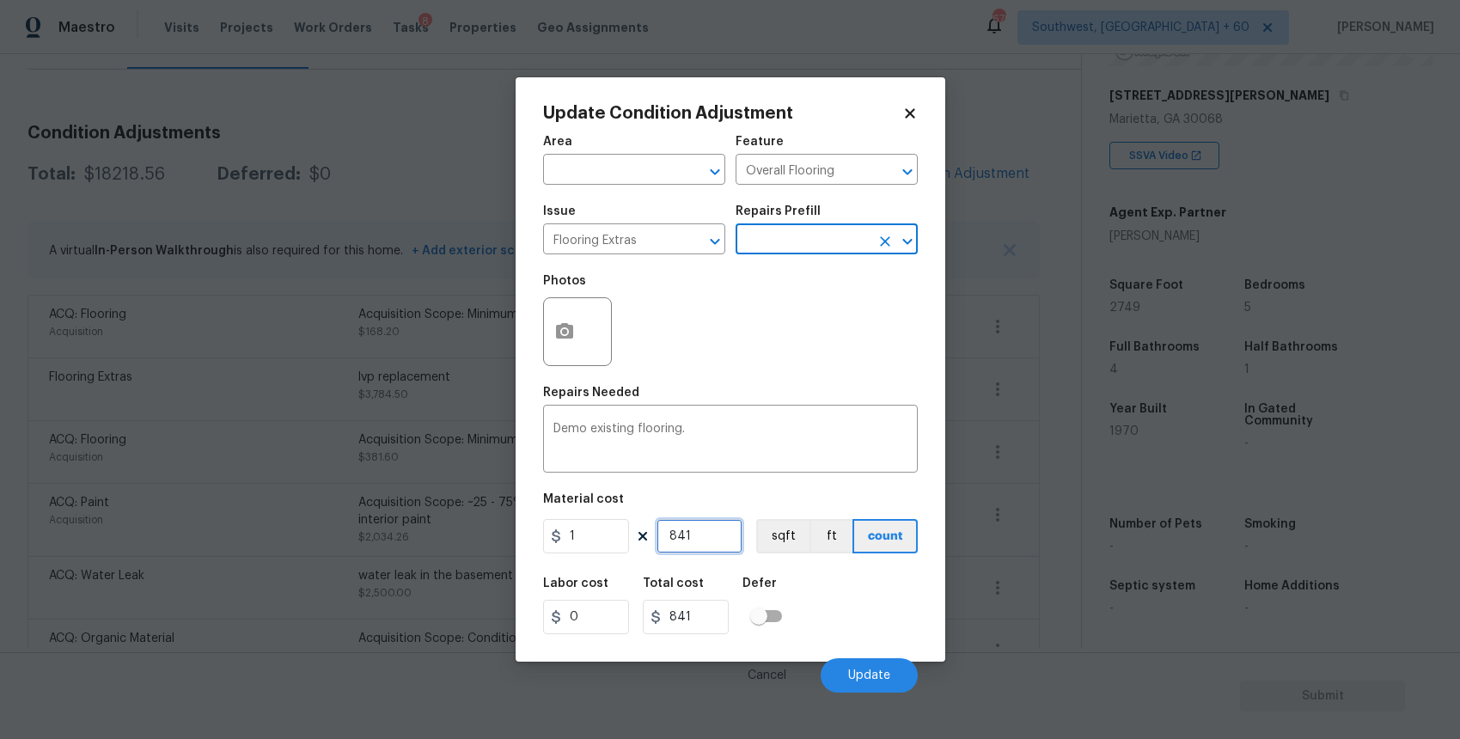
click at [717, 537] on input "841" at bounding box center [699, 536] width 86 height 34
click at [878, 668] on button "Update" at bounding box center [868, 675] width 97 height 34
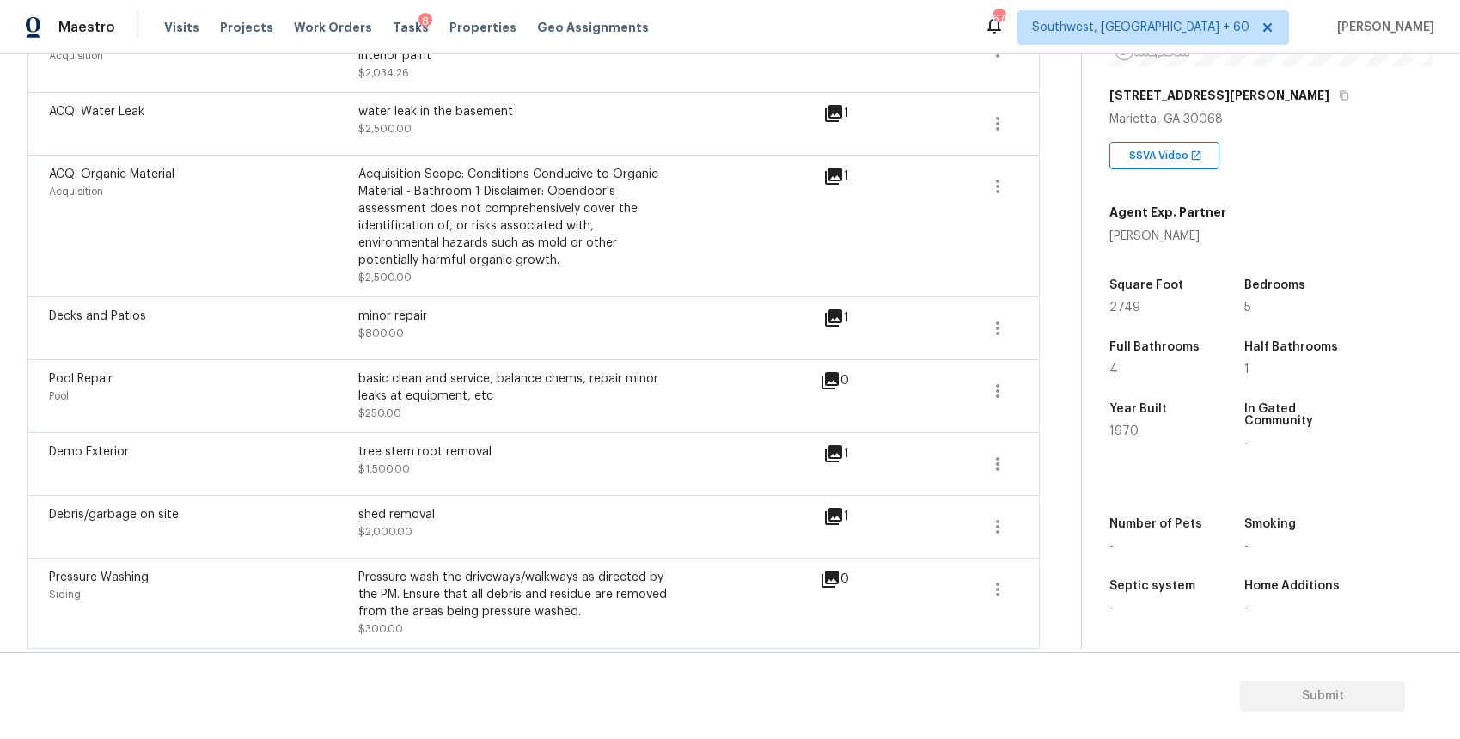
scroll to position [0, 0]
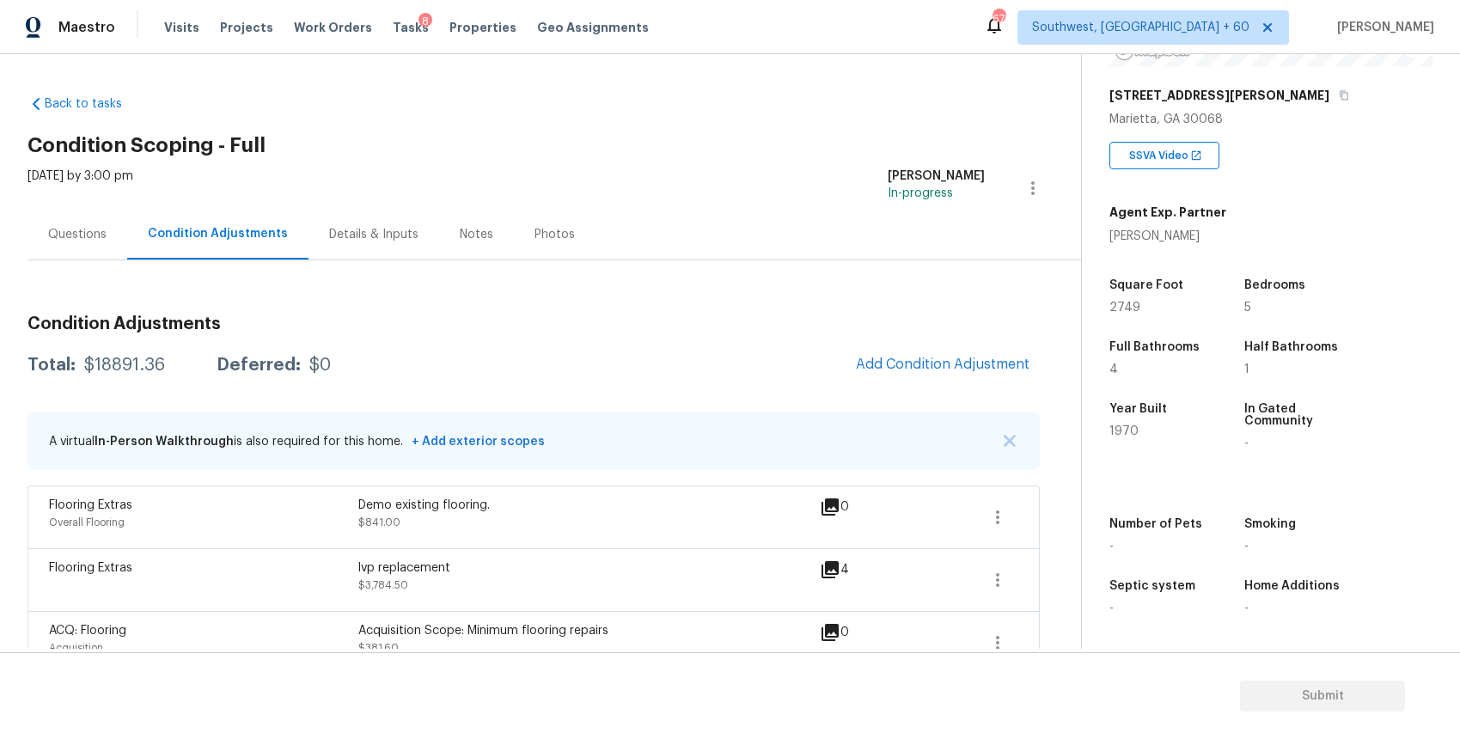
click at [78, 254] on div "Questions" at bounding box center [77, 234] width 100 height 51
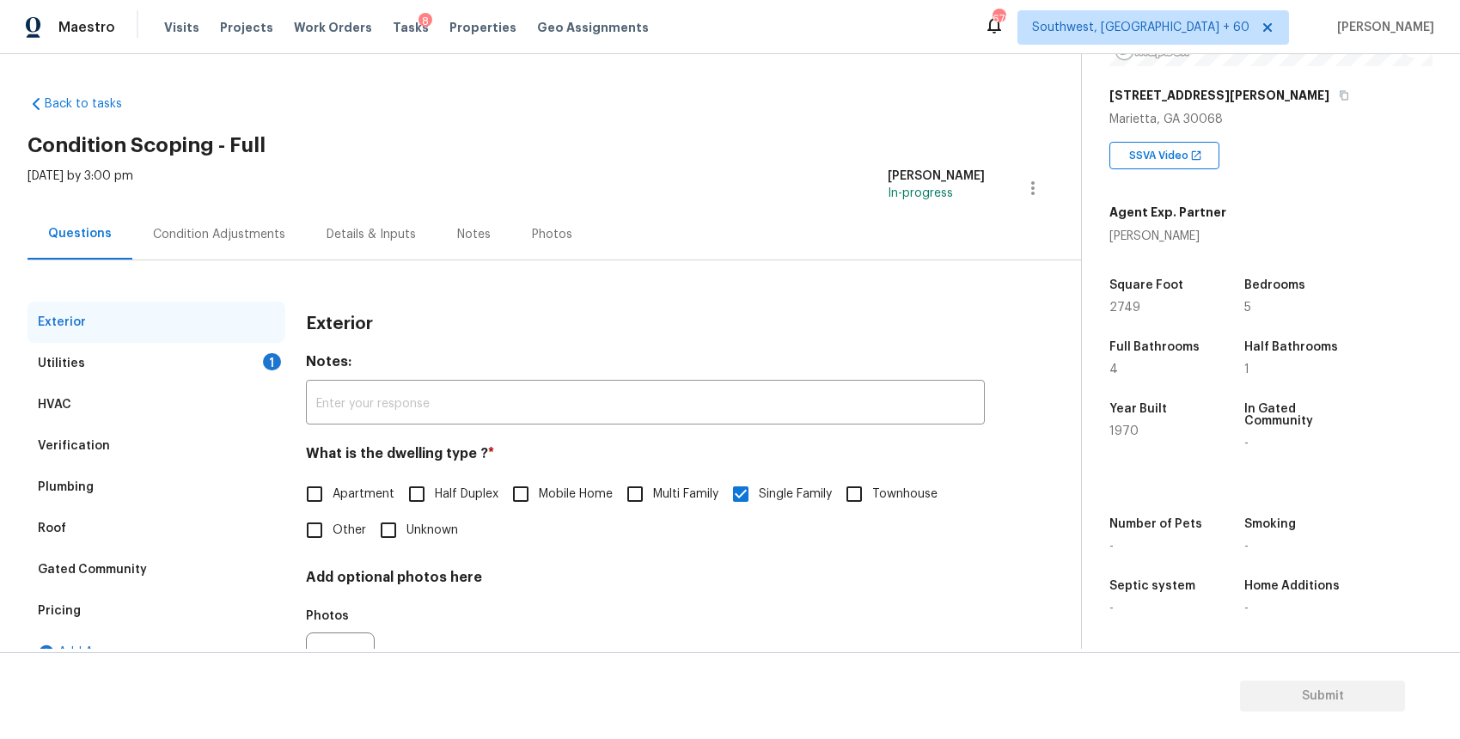
click at [175, 372] on div "Utilities 1" at bounding box center [156, 363] width 258 height 41
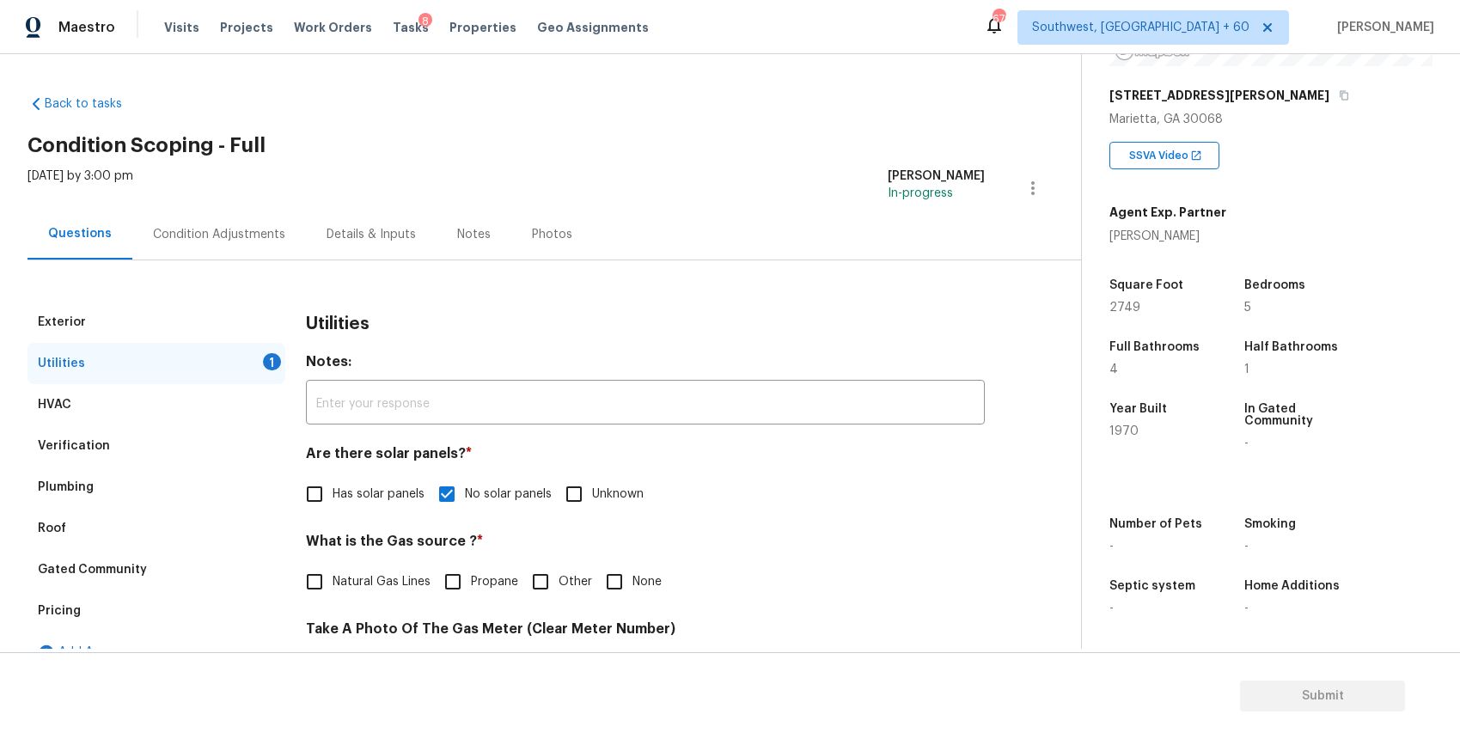
click at [363, 580] on span "Natural Gas Lines" at bounding box center [381, 582] width 98 height 18
click at [332, 580] on input "Natural Gas Lines" at bounding box center [314, 582] width 36 height 36
checkbox input "true"
click at [240, 217] on div "Condition Adjustments" at bounding box center [219, 234] width 174 height 51
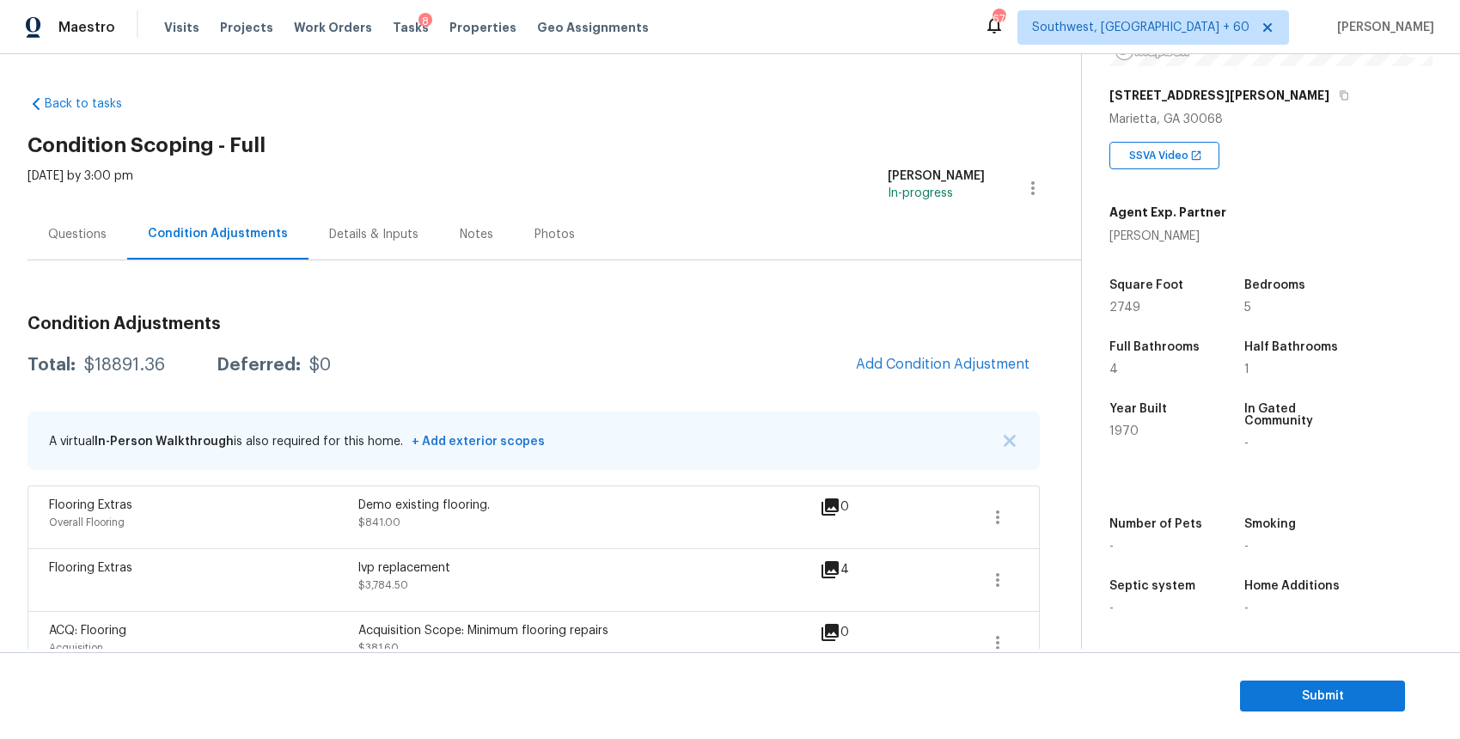
click at [174, 368] on div "Total: $18891.36 Deferred: $0" at bounding box center [178, 365] width 303 height 17
click at [166, 368] on div "Total: $18891.36 Deferred: $0" at bounding box center [178, 365] width 303 height 17
copy div "$18891.36"
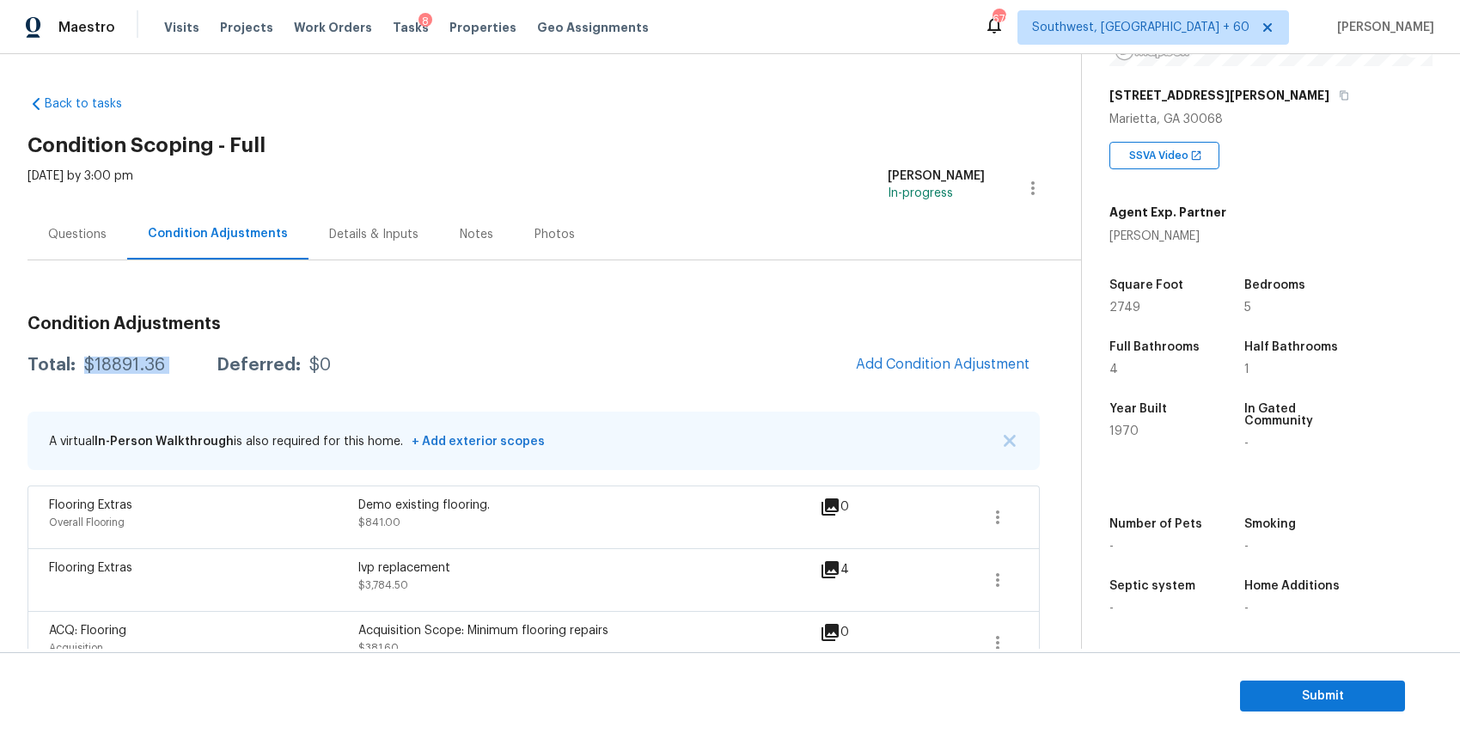
click at [93, 246] on div "Questions" at bounding box center [77, 234] width 100 height 51
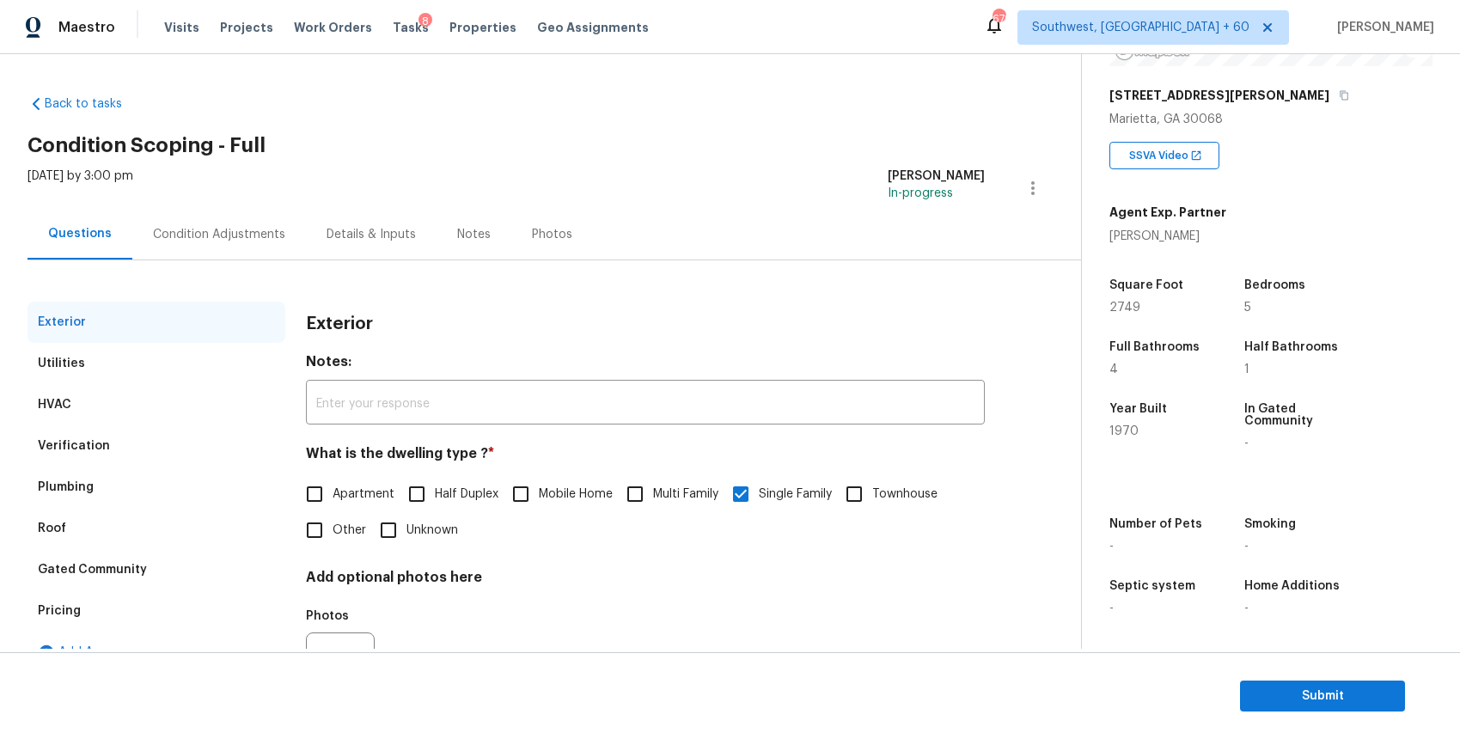
scroll to position [88, 0]
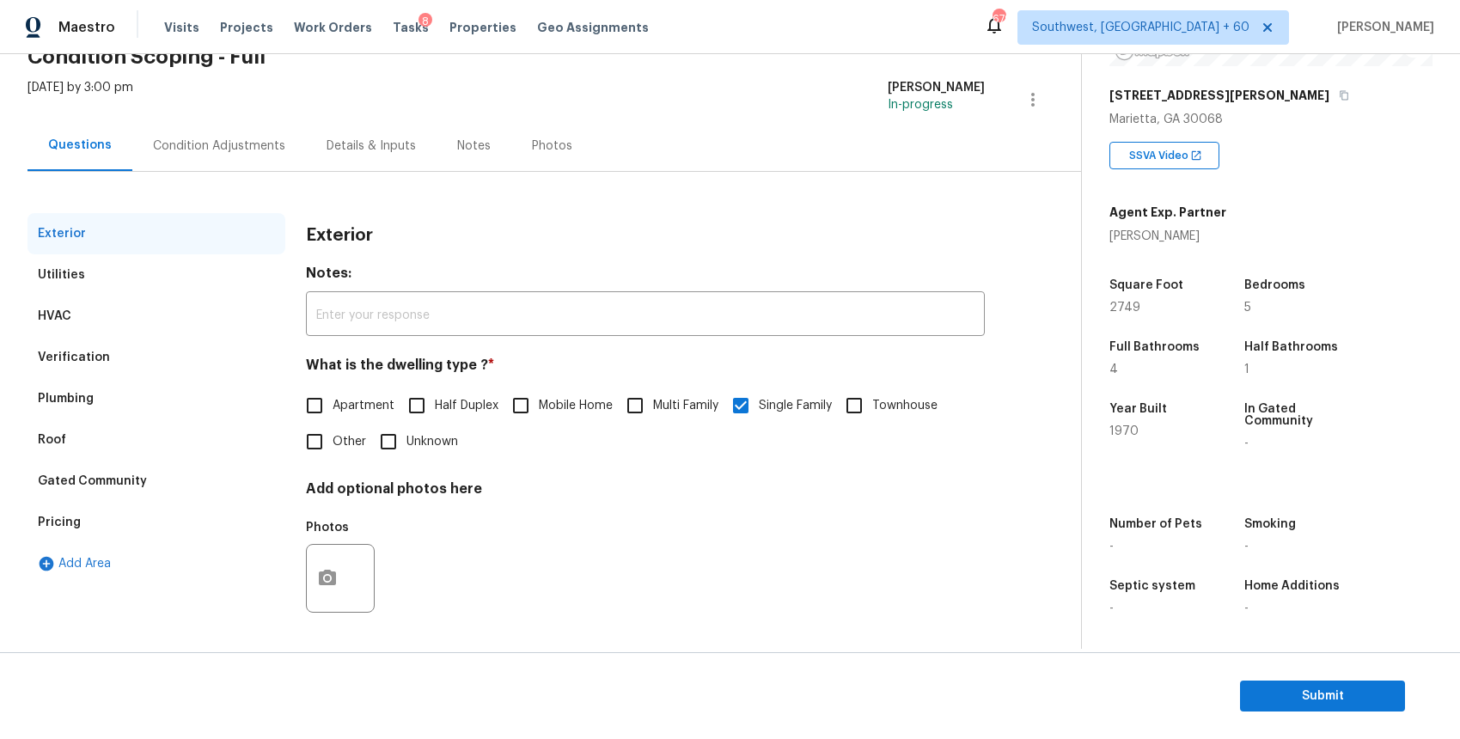
click at [207, 346] on div "Verification" at bounding box center [156, 357] width 258 height 41
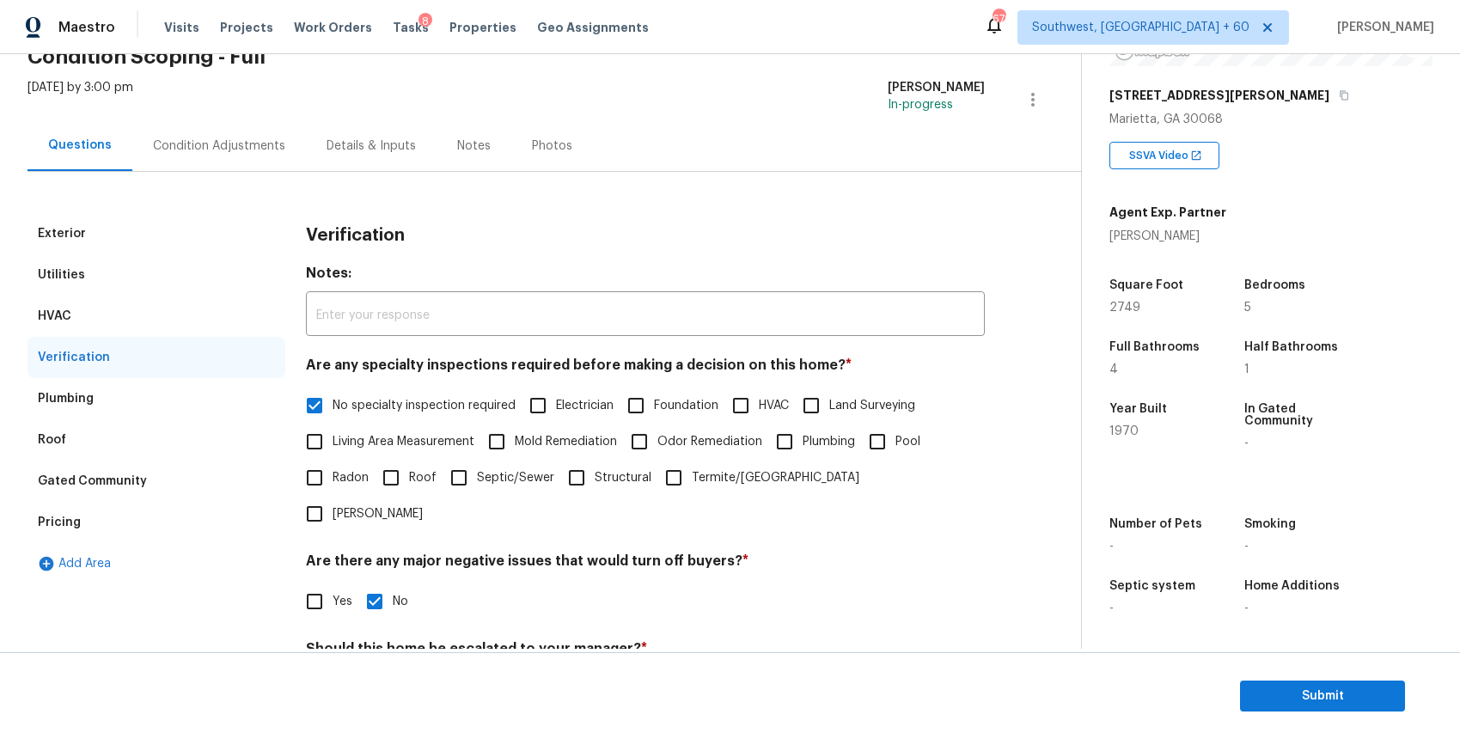
scroll to position [405, 0]
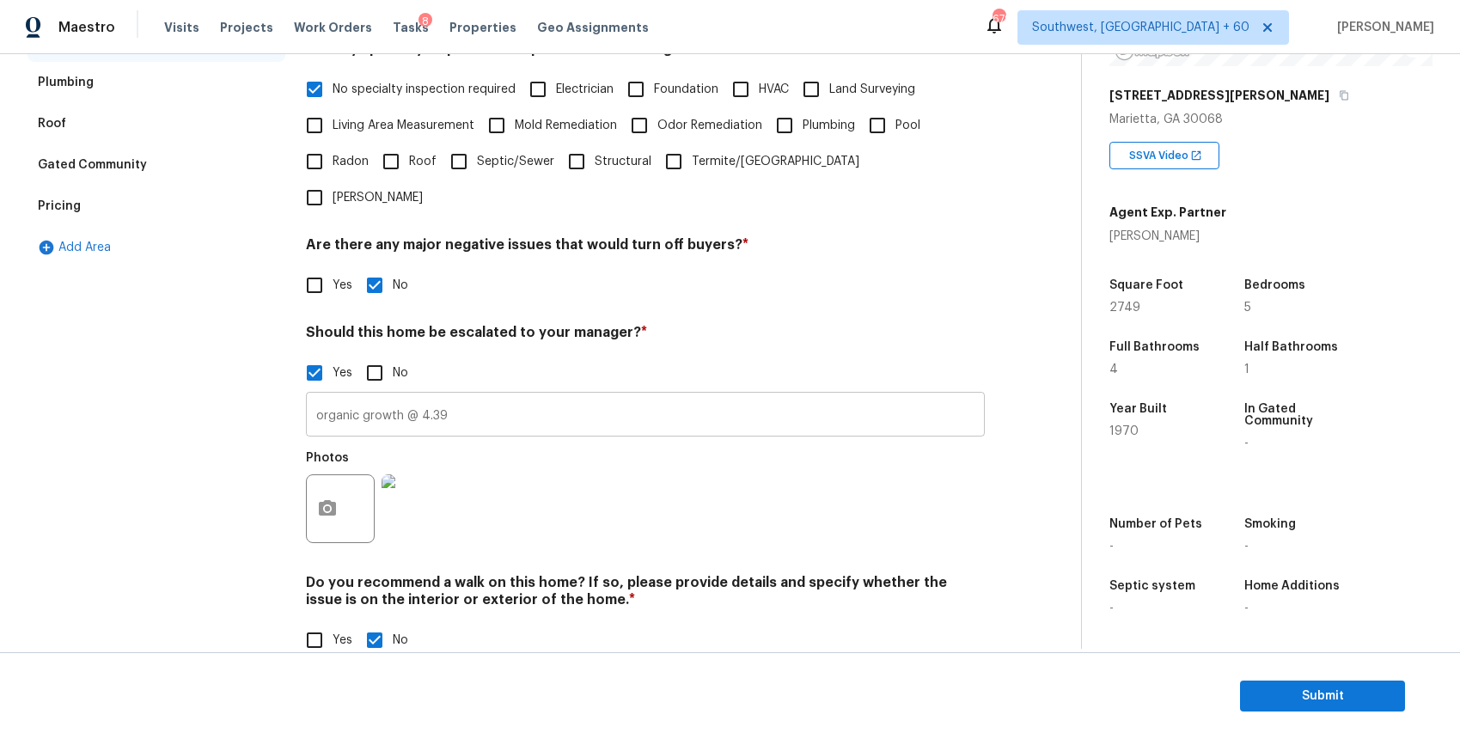
click at [529, 396] on input "organic growth @ 4.39" at bounding box center [645, 416] width 679 height 40
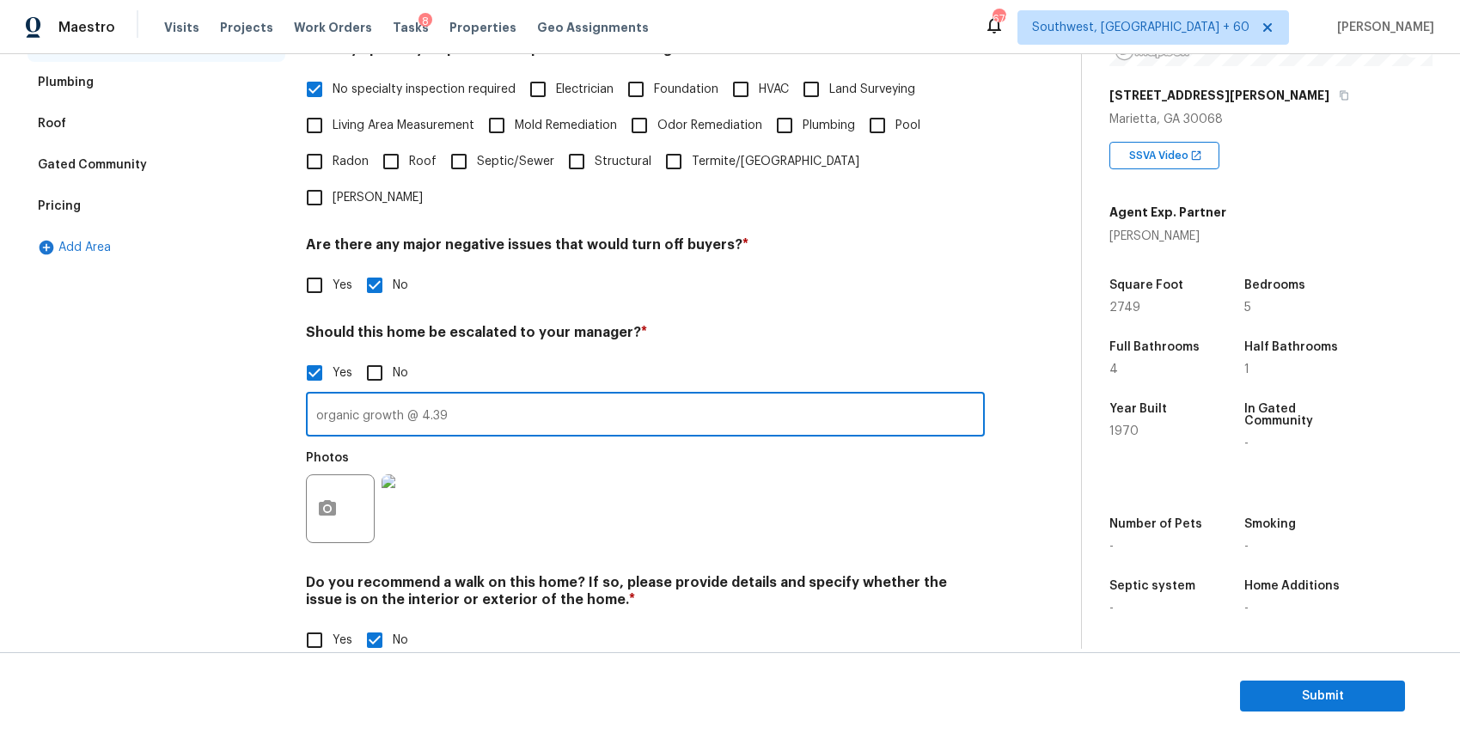
click at [529, 396] on input "organic growth @ 4.39" at bounding box center [645, 416] width 679 height 40
click at [559, 396] on input "organic growth @ 4.39" at bounding box center [645, 416] width 679 height 40
click at [568, 396] on input "organic growth @ 4.39 hence escalated" at bounding box center [645, 416] width 679 height 40
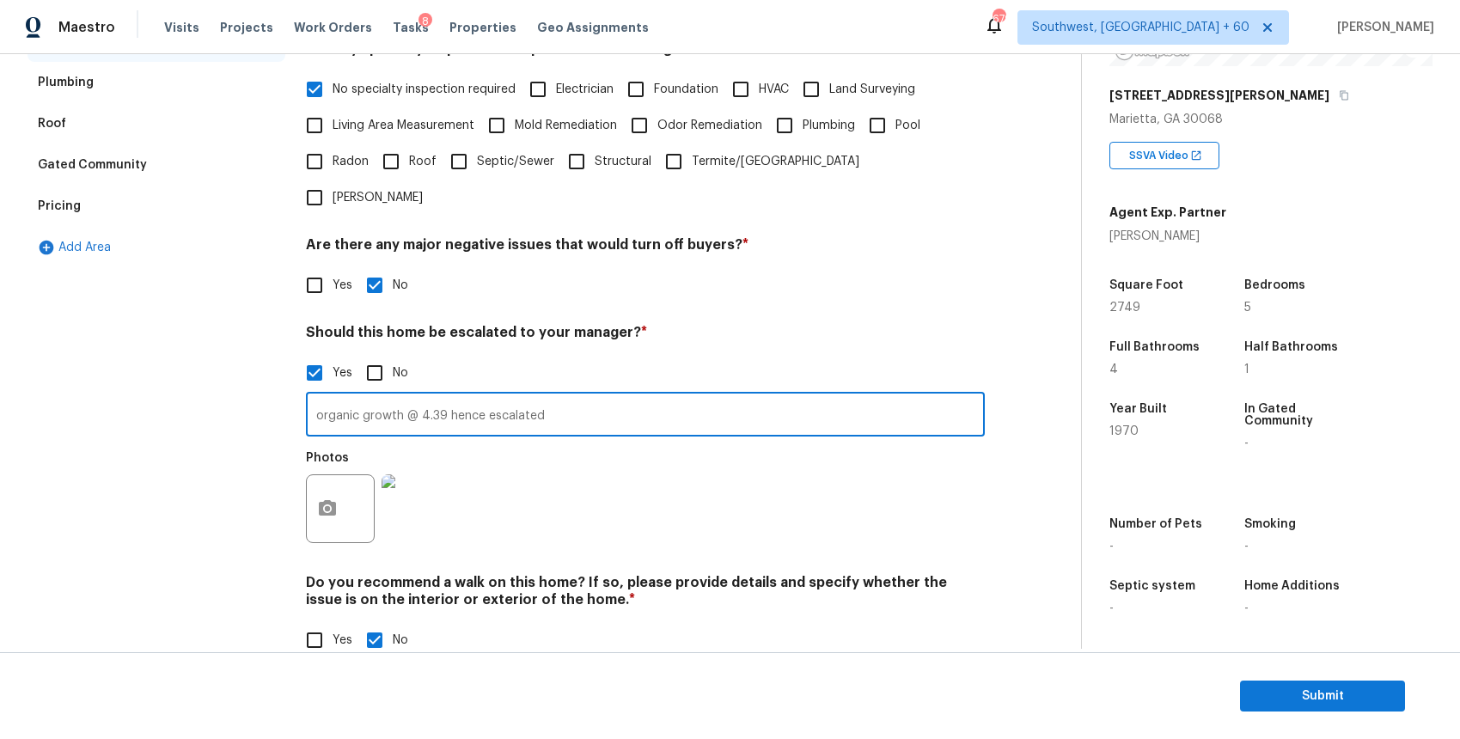
click at [568, 396] on input "organic growth @ 4.39 hence escalated" at bounding box center [645, 416] width 679 height 40
type input "organic growth @ 4.39 hence escalated"
click at [686, 273] on div "Verification Notes: ​ Are any specialty inspections required before making a de…" at bounding box center [645, 288] width 679 height 782
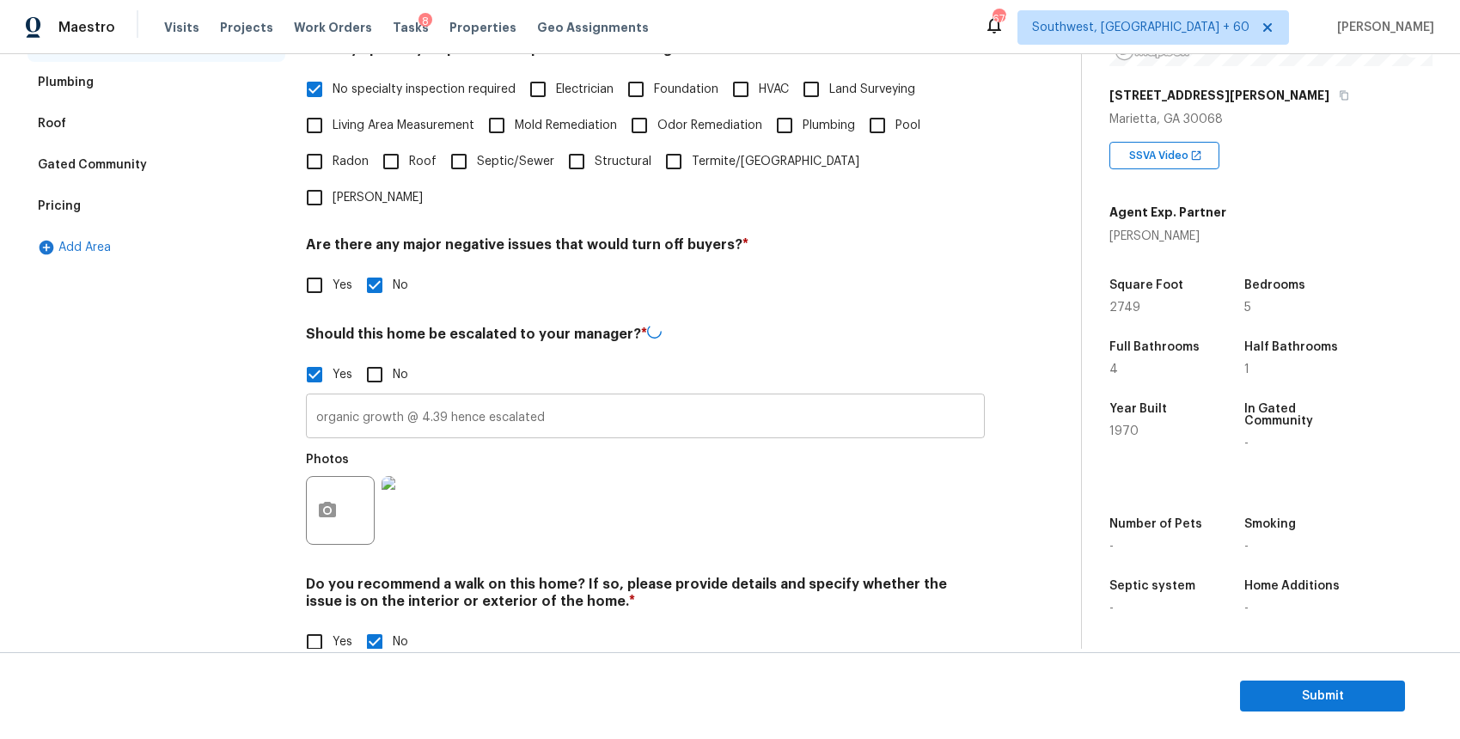
scroll to position [0, 0]
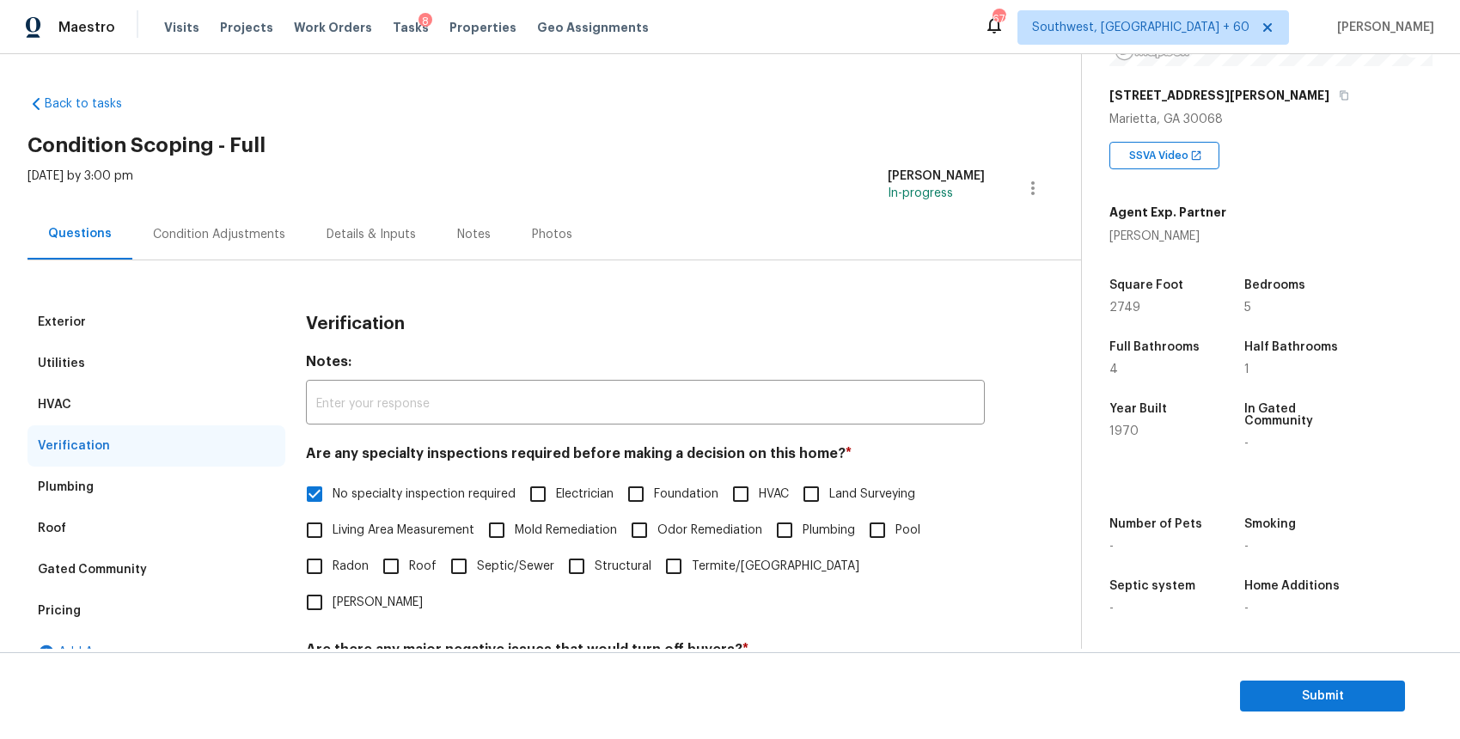
click at [229, 222] on div "Condition Adjustments" at bounding box center [219, 234] width 174 height 51
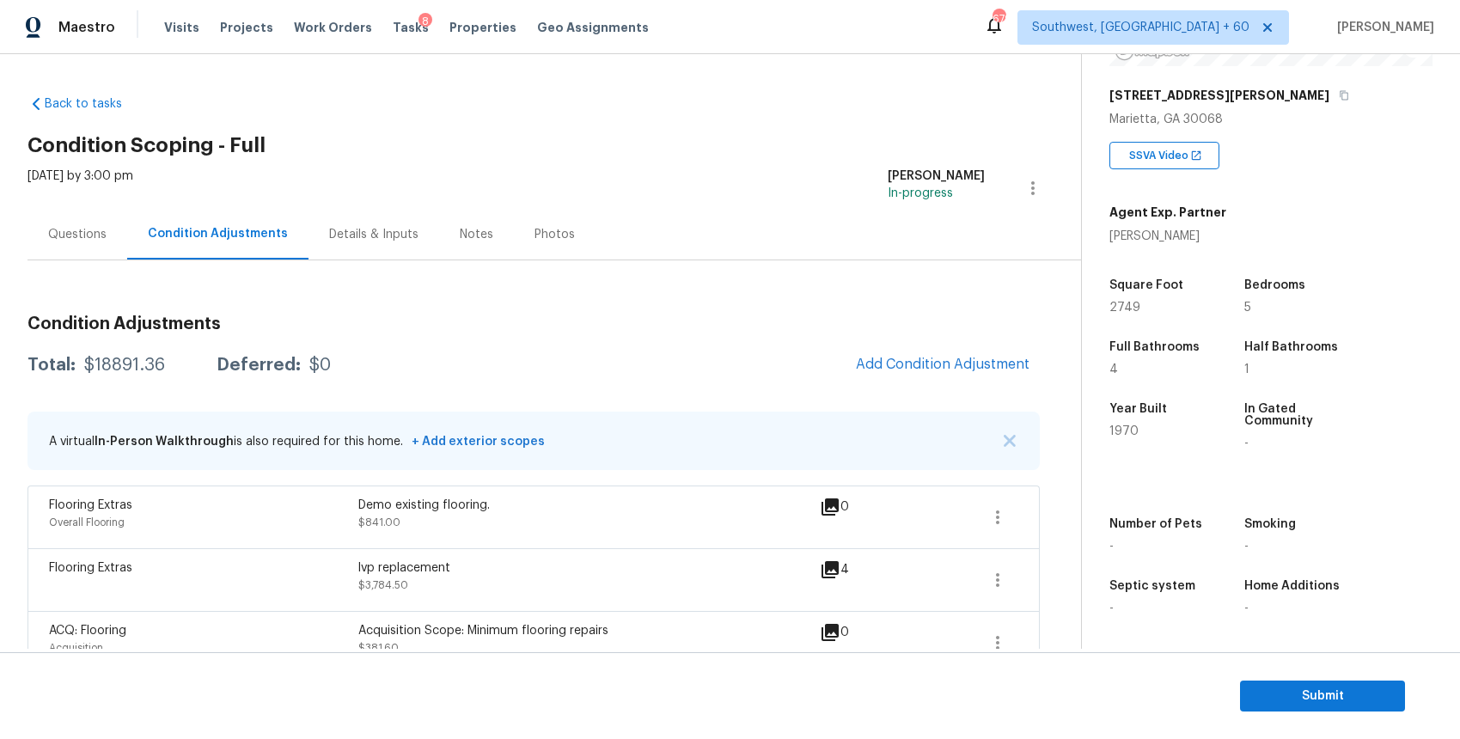
click at [86, 241] on div "Questions" at bounding box center [77, 234] width 58 height 17
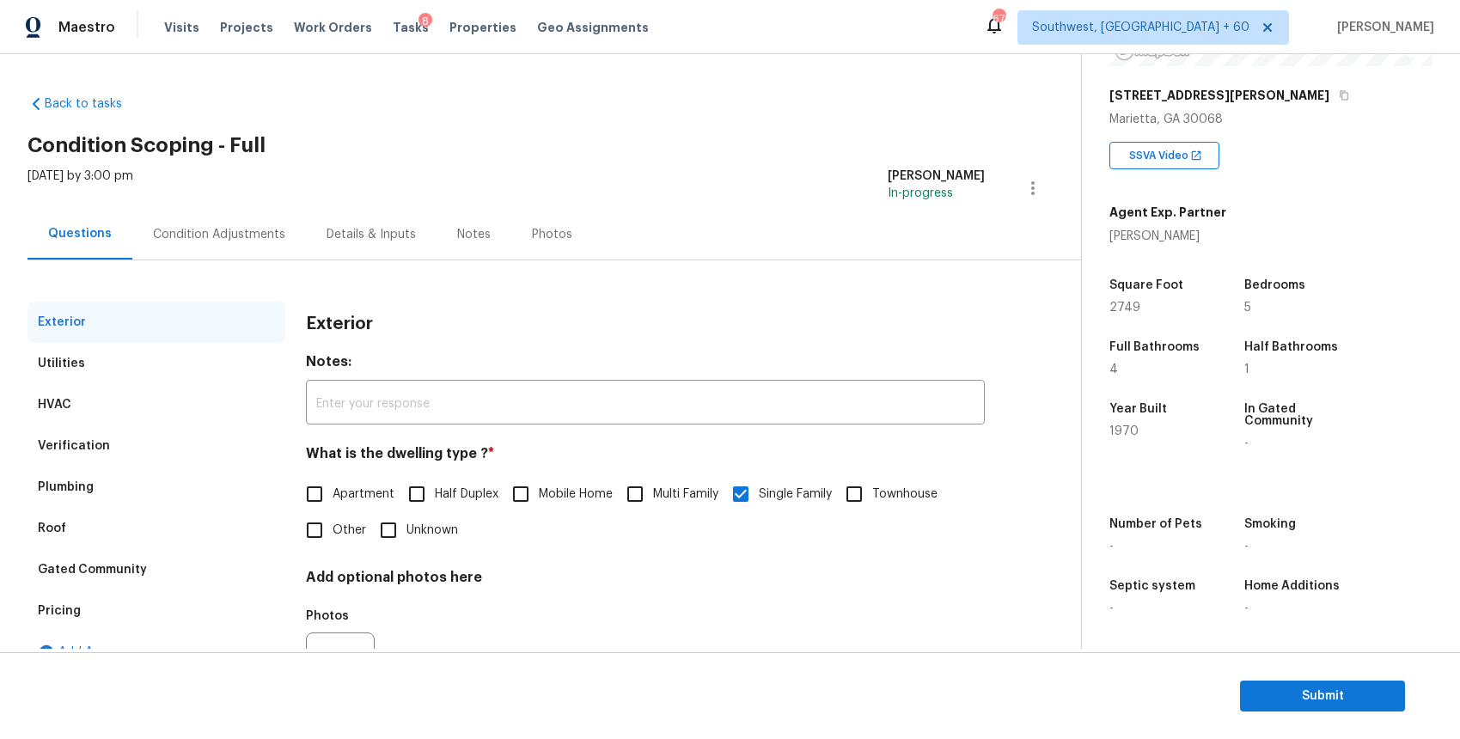
scroll to position [88, 0]
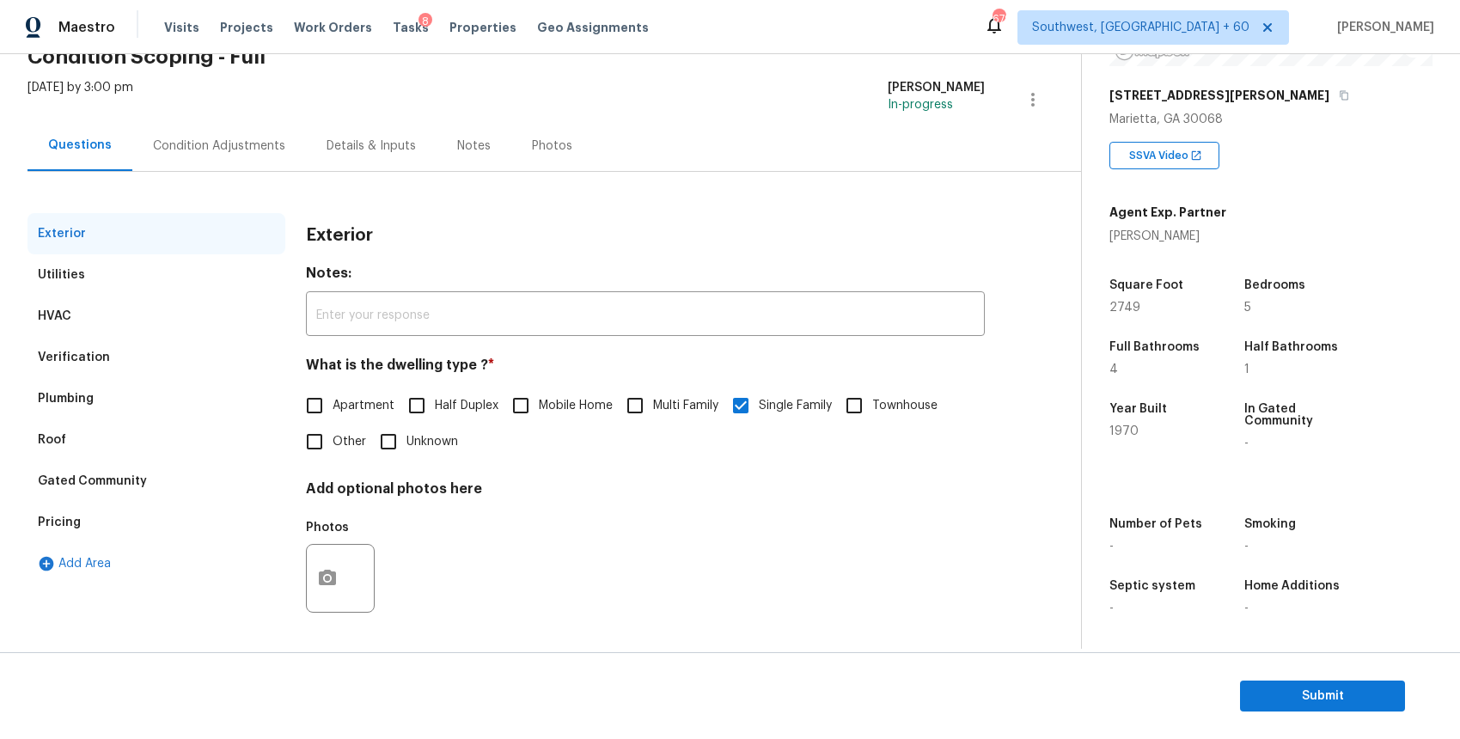
click at [1342, 679] on section "Submit" at bounding box center [730, 696] width 1460 height 88
click at [1363, 674] on section "Submit" at bounding box center [730, 696] width 1460 height 88
click at [1378, 687] on span "Submit" at bounding box center [1321, 696] width 137 height 21
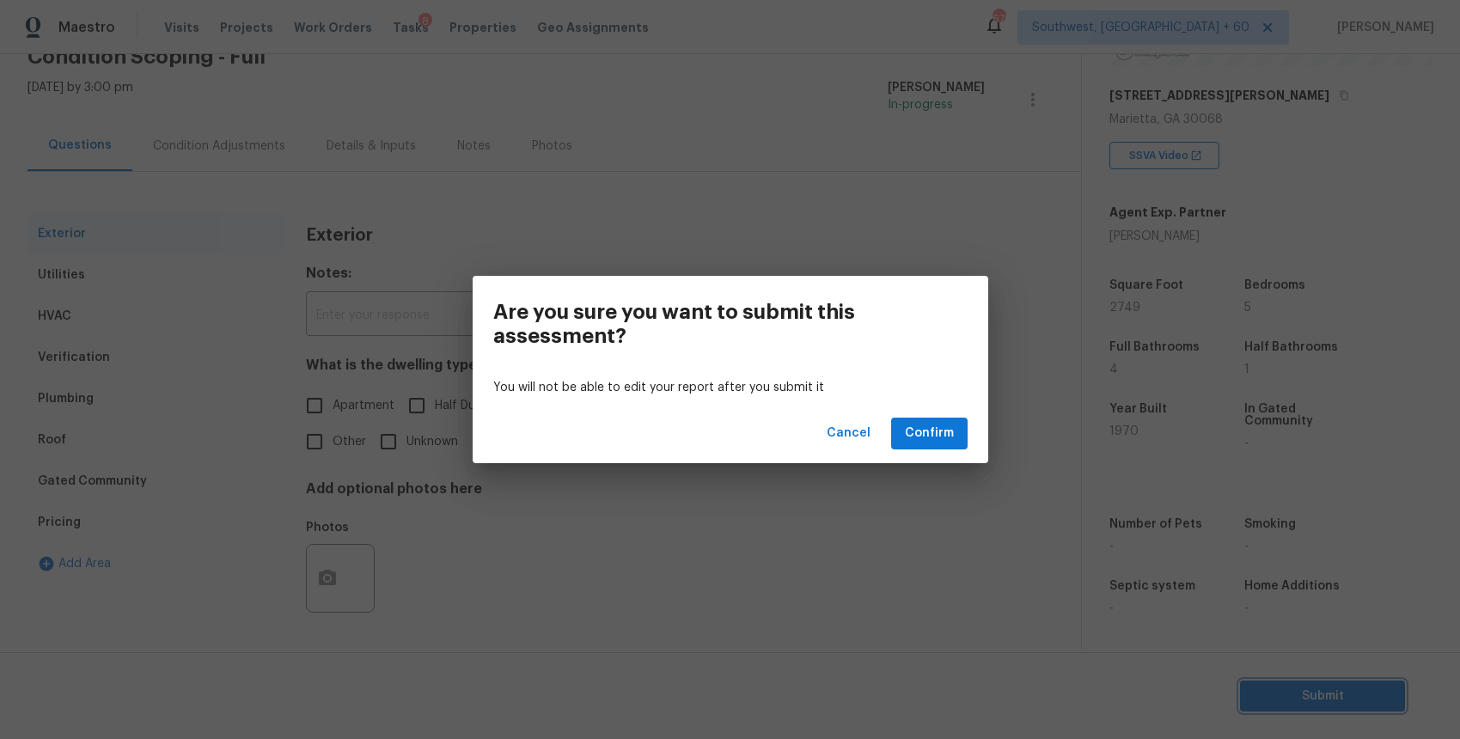
click at [1014, 529] on div "Are you sure you want to submit this assessment? You will not be able to edit y…" at bounding box center [730, 369] width 1460 height 739
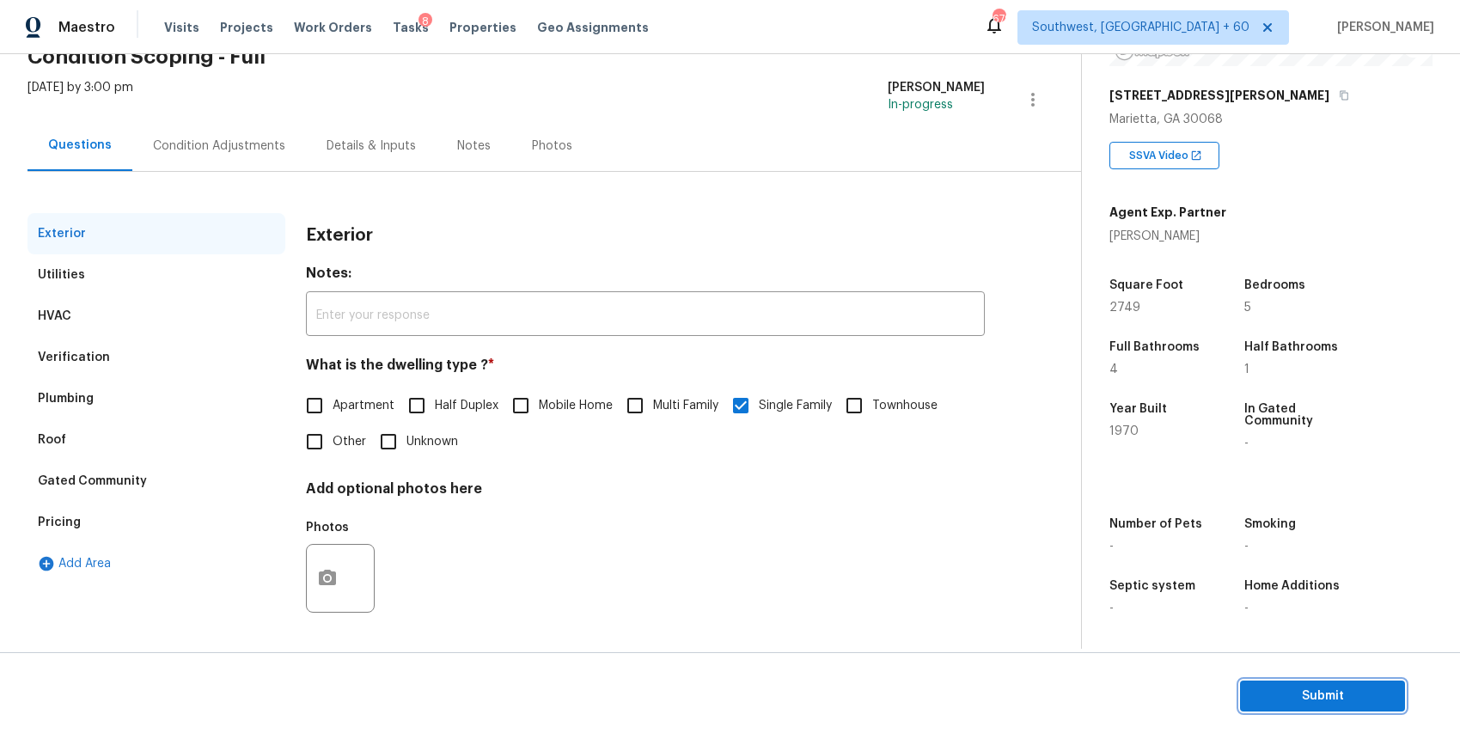
scroll to position [0, 0]
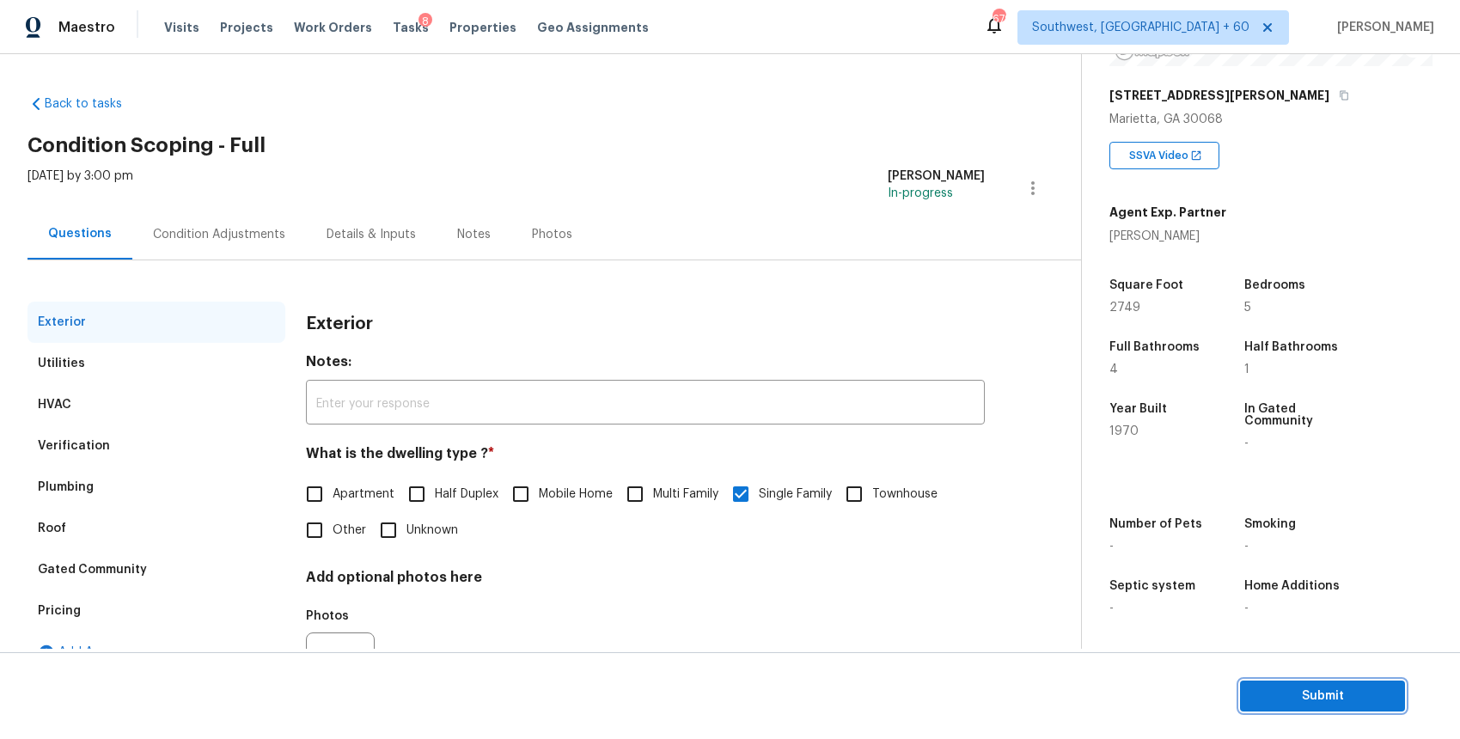
click at [1291, 696] on span "Submit" at bounding box center [1321, 696] width 137 height 21
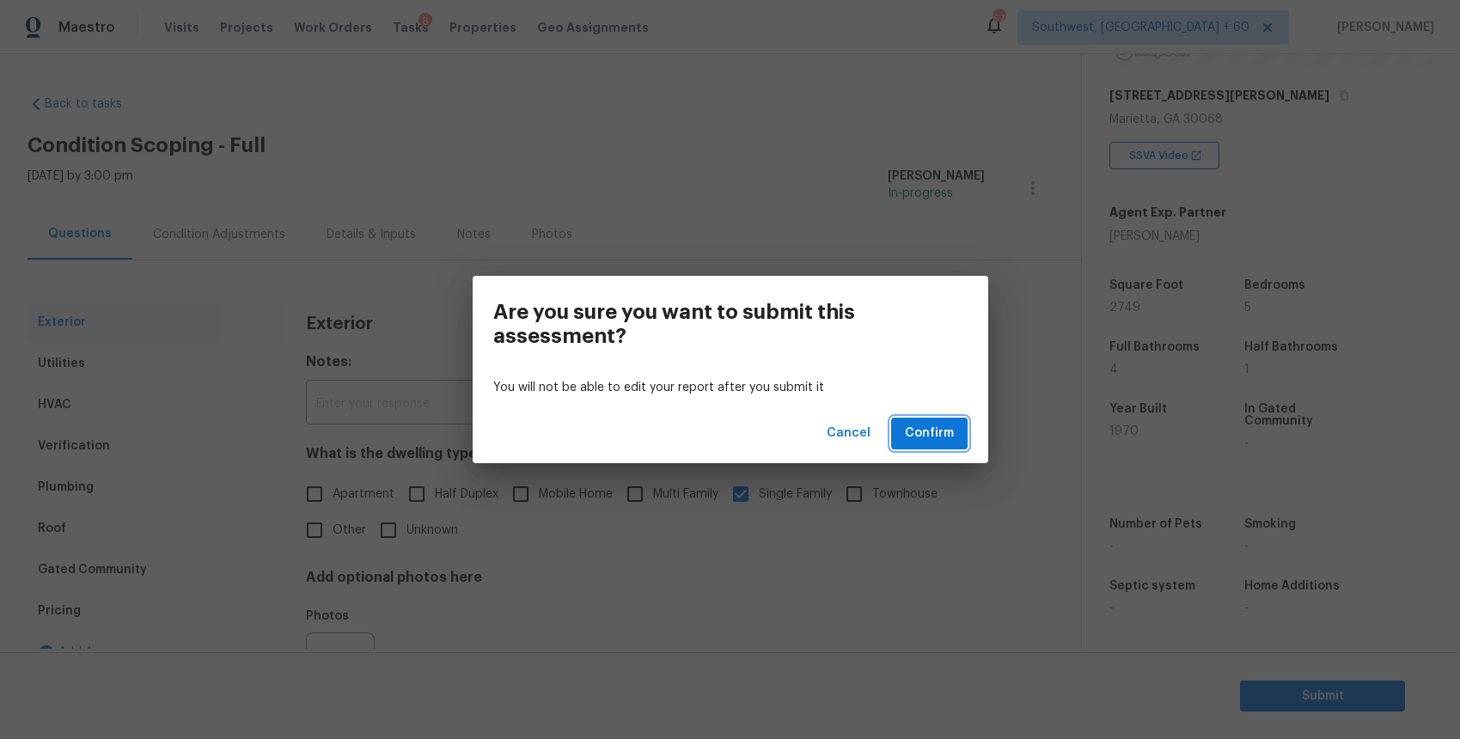
click at [948, 447] on button "Confirm" at bounding box center [929, 434] width 76 height 32
